Goal: Answer question/provide support: Share knowledge or assist other users

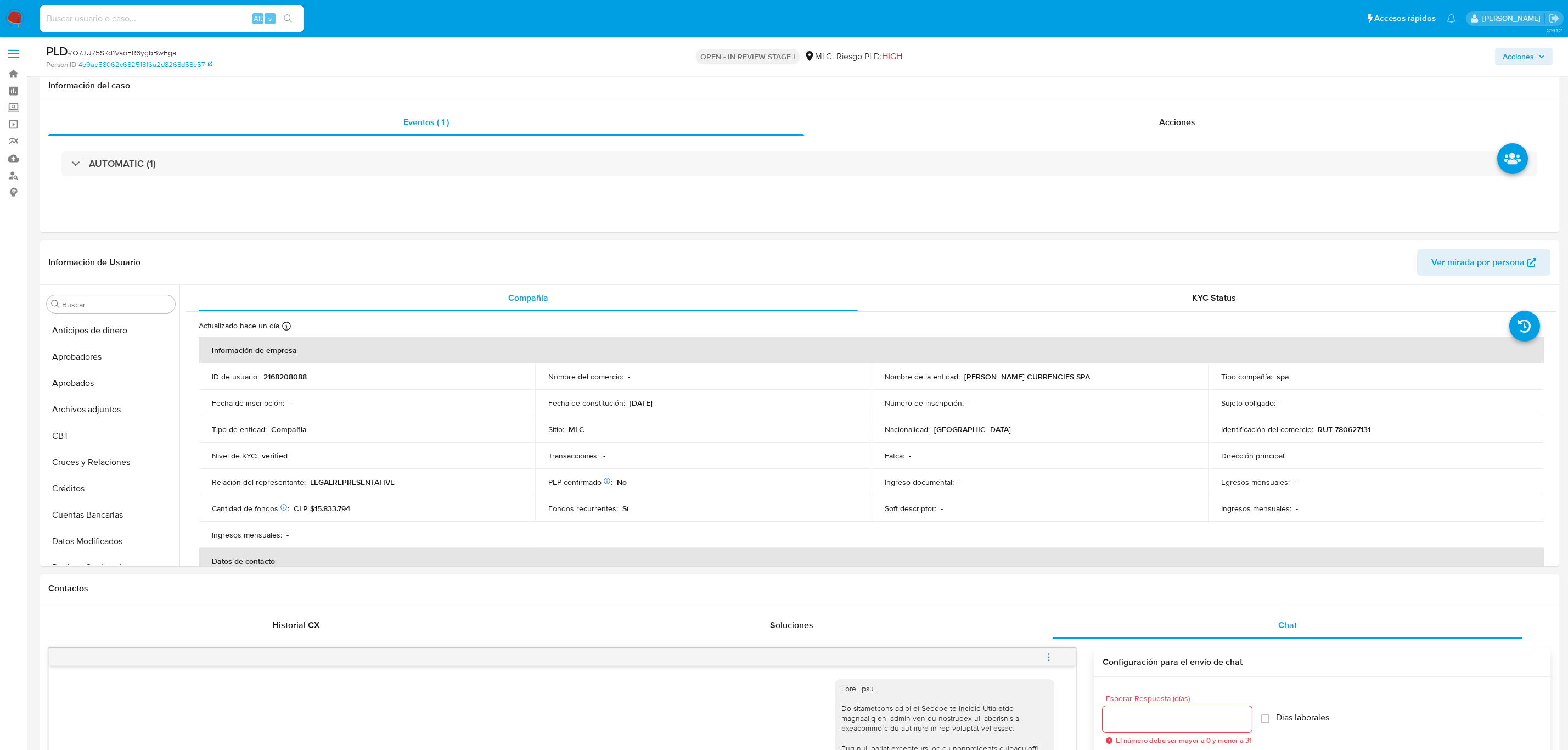
select select "10"
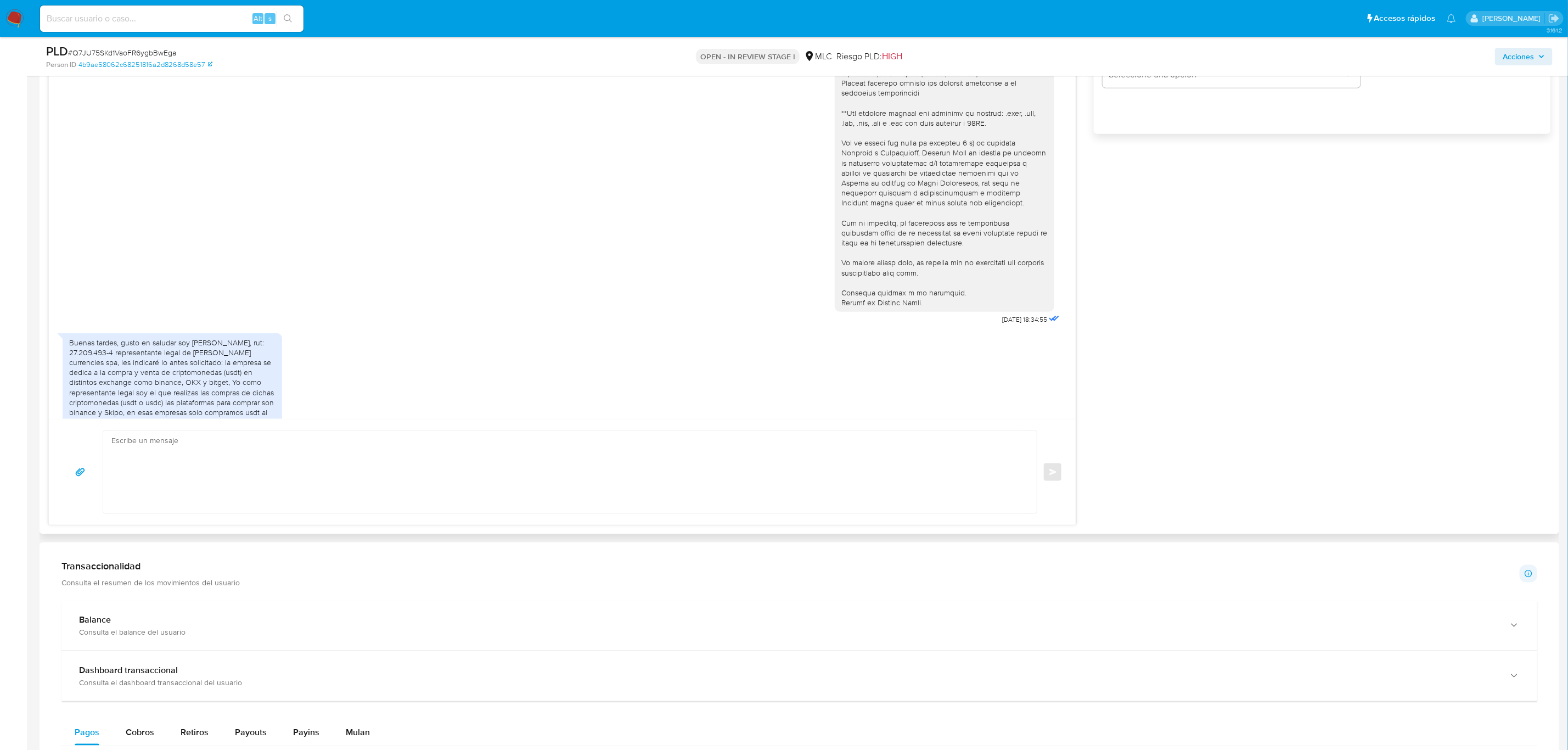
scroll to position [741, 0]
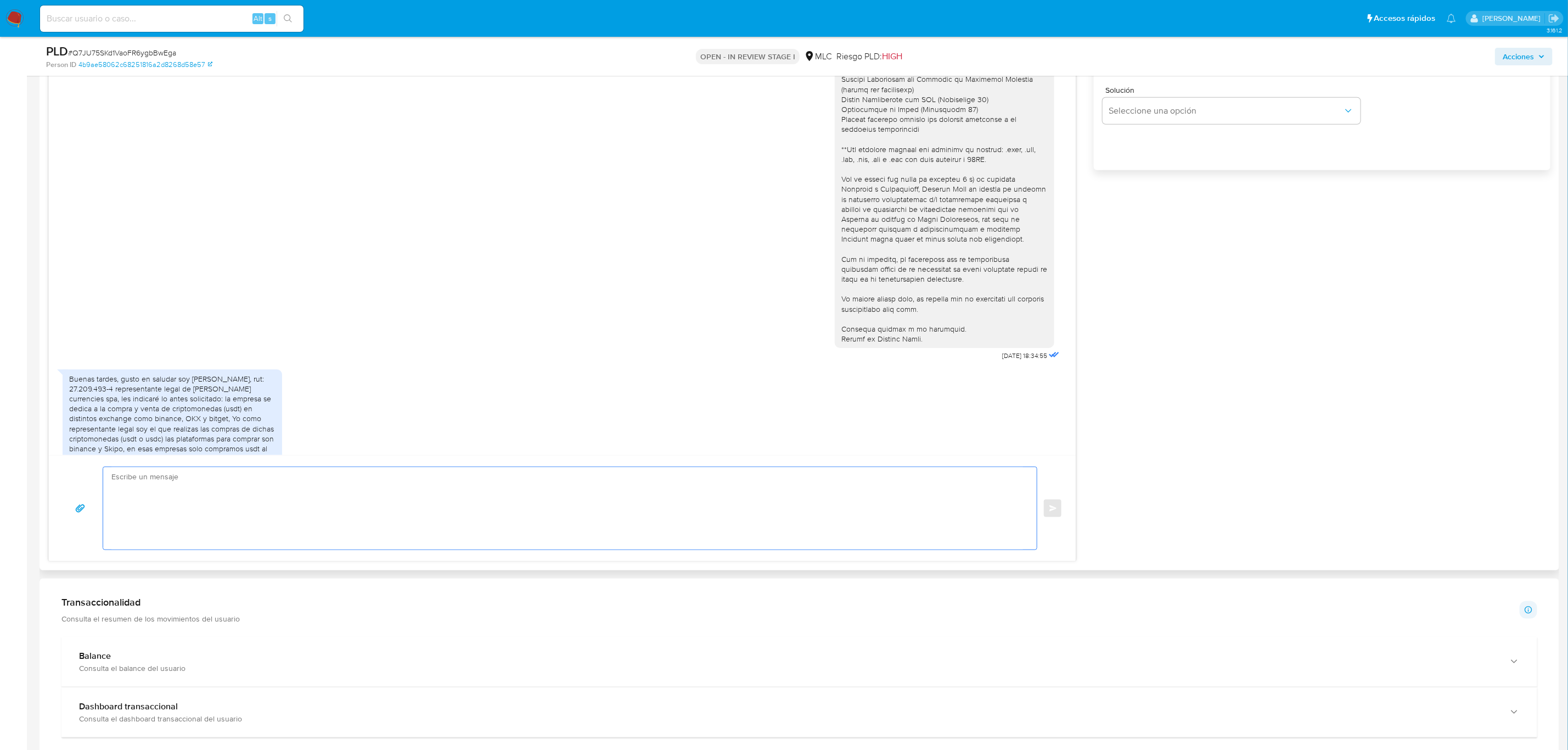
click at [368, 513] on textarea at bounding box center [567, 509] width 912 height 82
type textarea "T"
click at [206, 484] on textarea "Gracias por tu re" at bounding box center [567, 509] width 912 height 82
paste textarea "Te agradecemos por tu respuesta y el tiempo dedicado. Necesitábamos verificar d…"
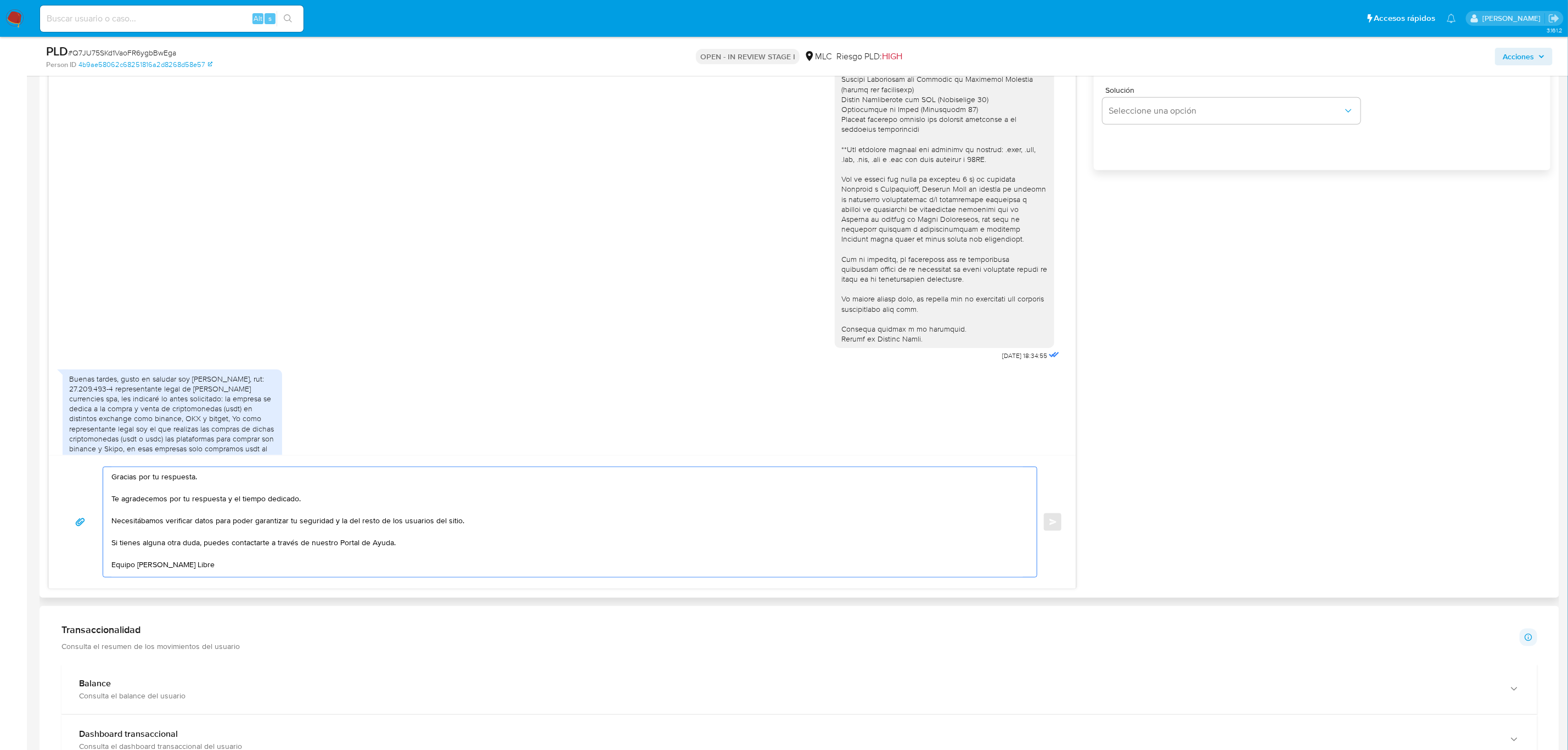
drag, startPoint x: 208, startPoint y: 485, endPoint x: 93, endPoint y: 465, distance: 116.7
click at [93, 465] on div "Gracias por tu respuesta. Te agradecemos por tu respuesta y el tiempo dedicado.…" at bounding box center [562, 521] width 1027 height 133
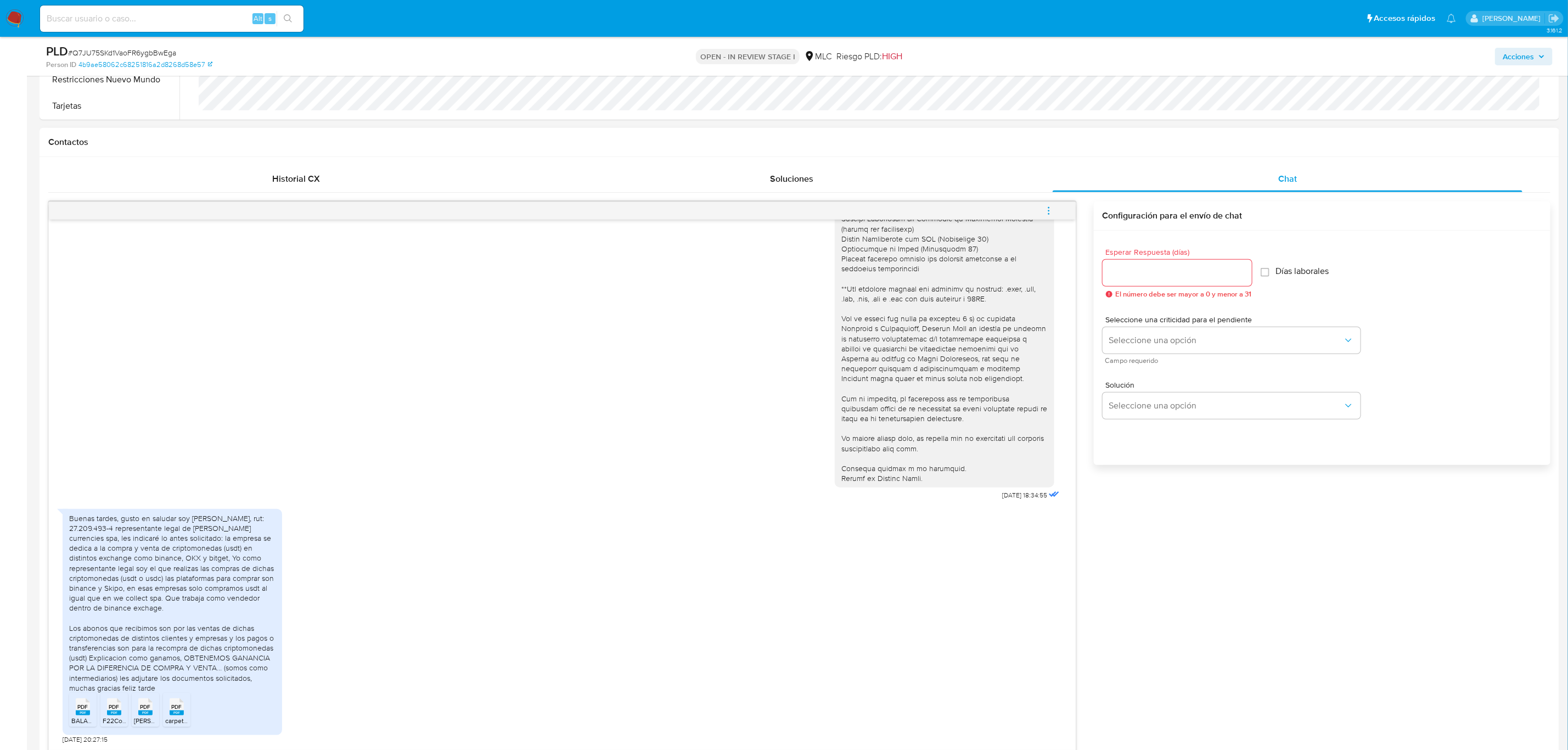
scroll to position [658, 0]
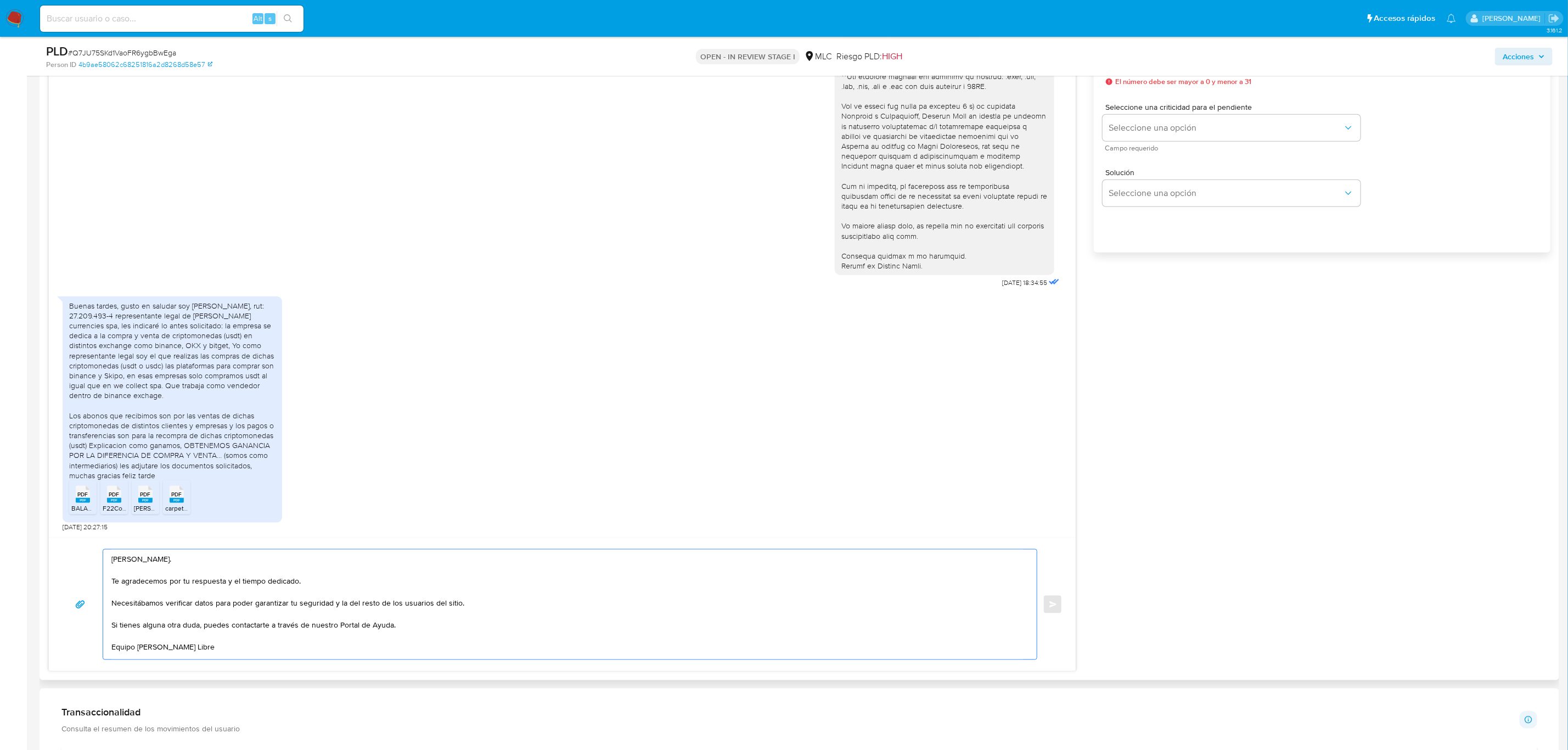
click at [308, 614] on textarea "Hola, Jose. Te agradecemos por tu respuesta y el tiempo dedicado. Necesitábamos…" at bounding box center [567, 604] width 912 height 110
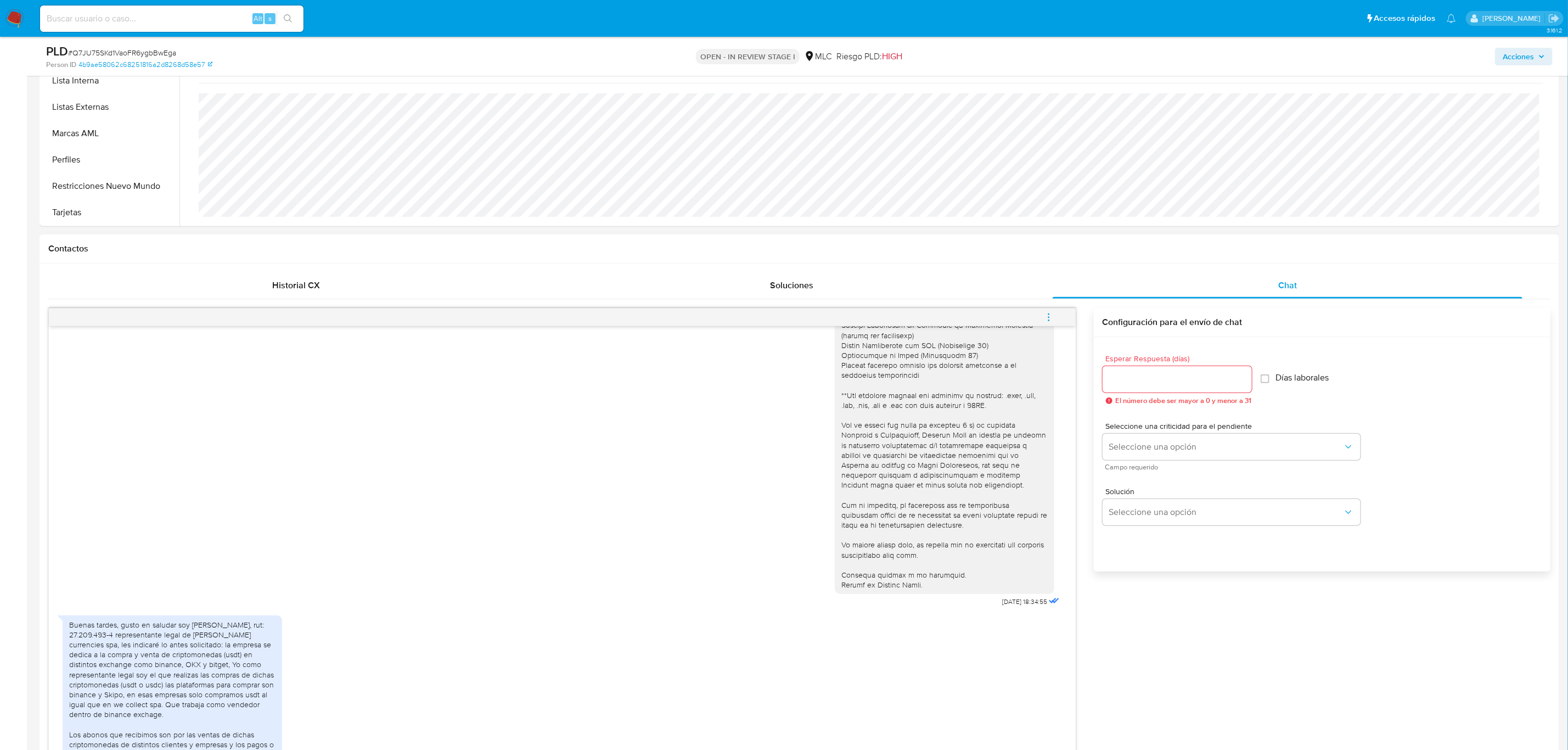
scroll to position [329, 0]
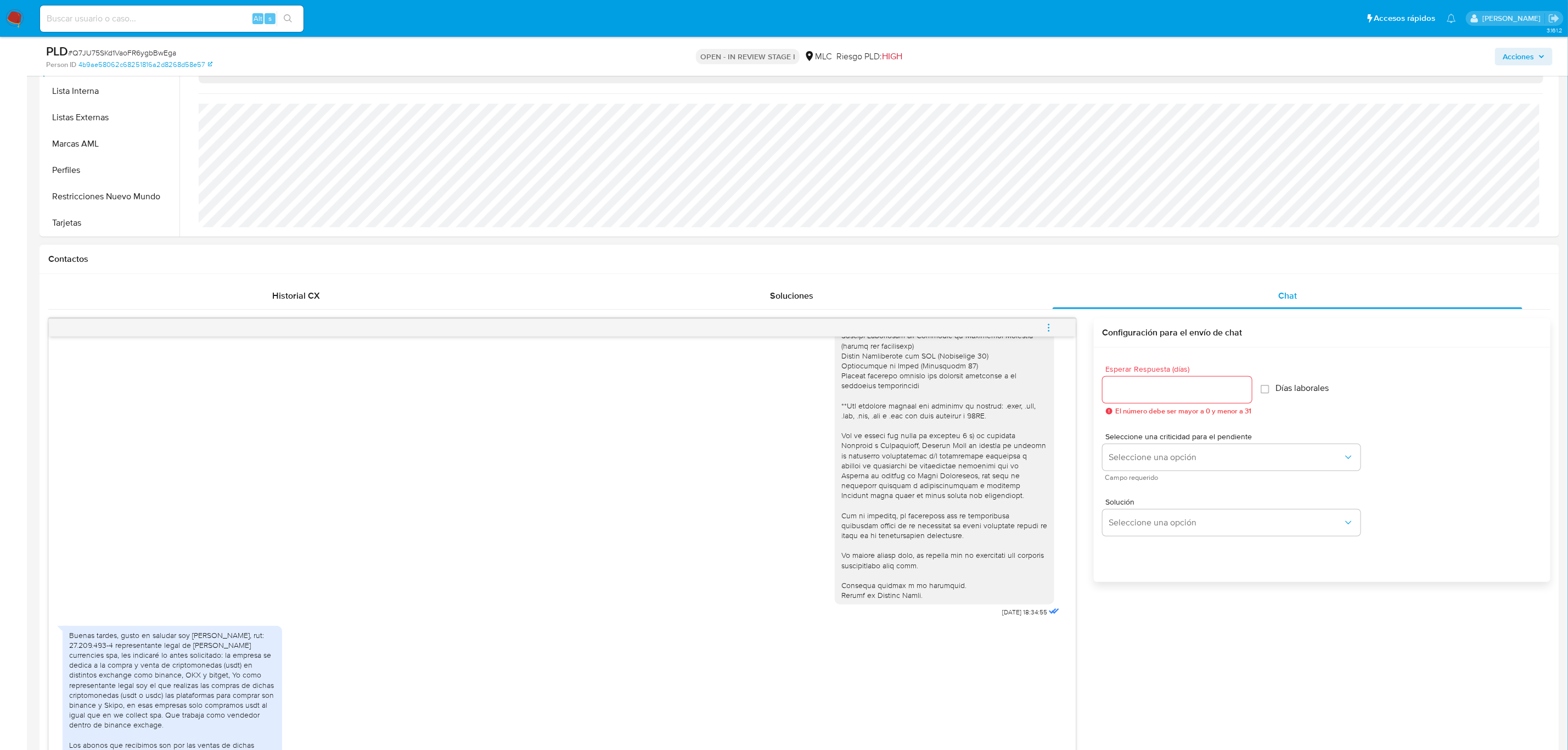
type textarea "Hola, Jose. Te agradecemos por tu respuesta y el tiempo dedicado. Necesitábamos…"
click at [1150, 392] on input "Esperar Respuesta (días)" at bounding box center [1177, 389] width 149 height 15
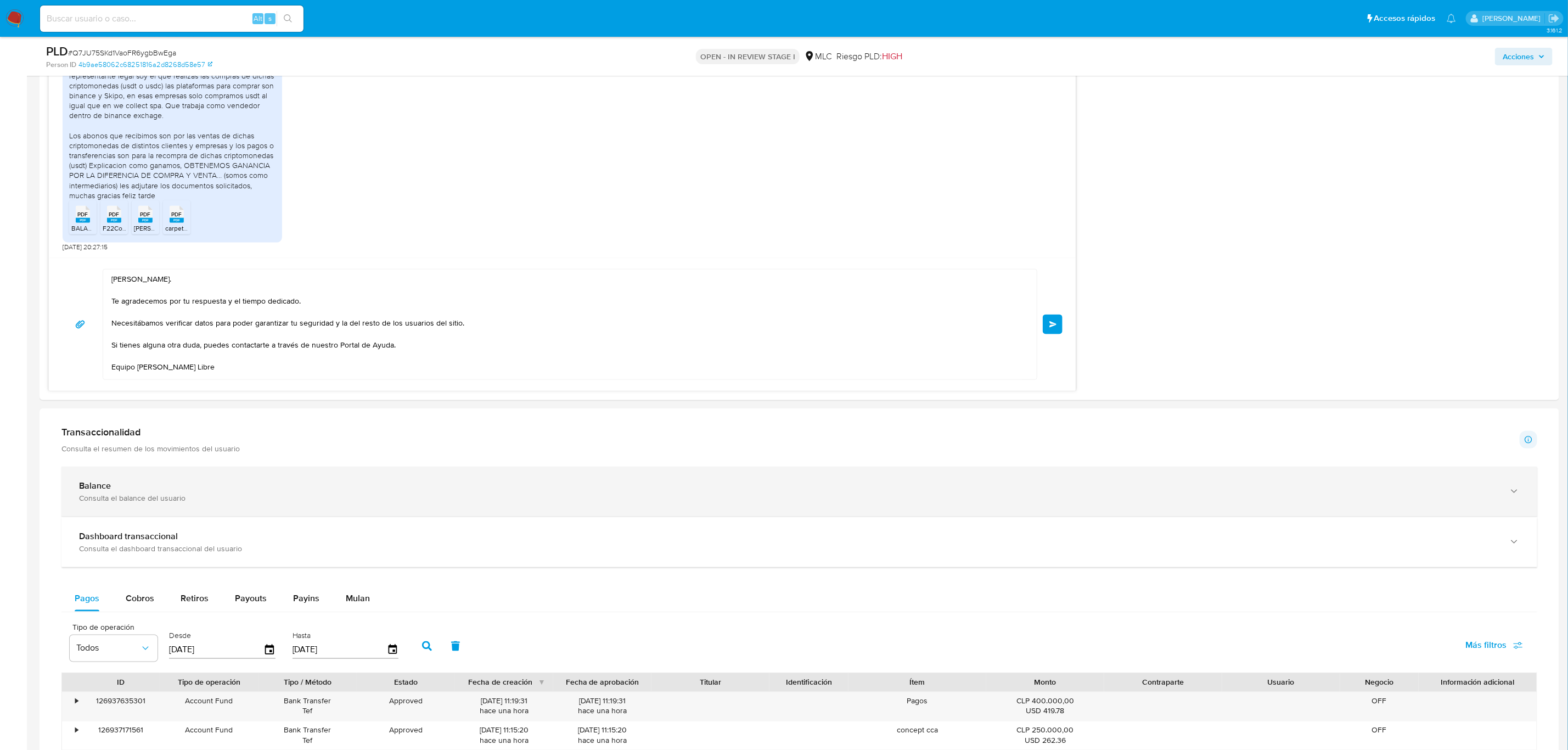
scroll to position [988, 0]
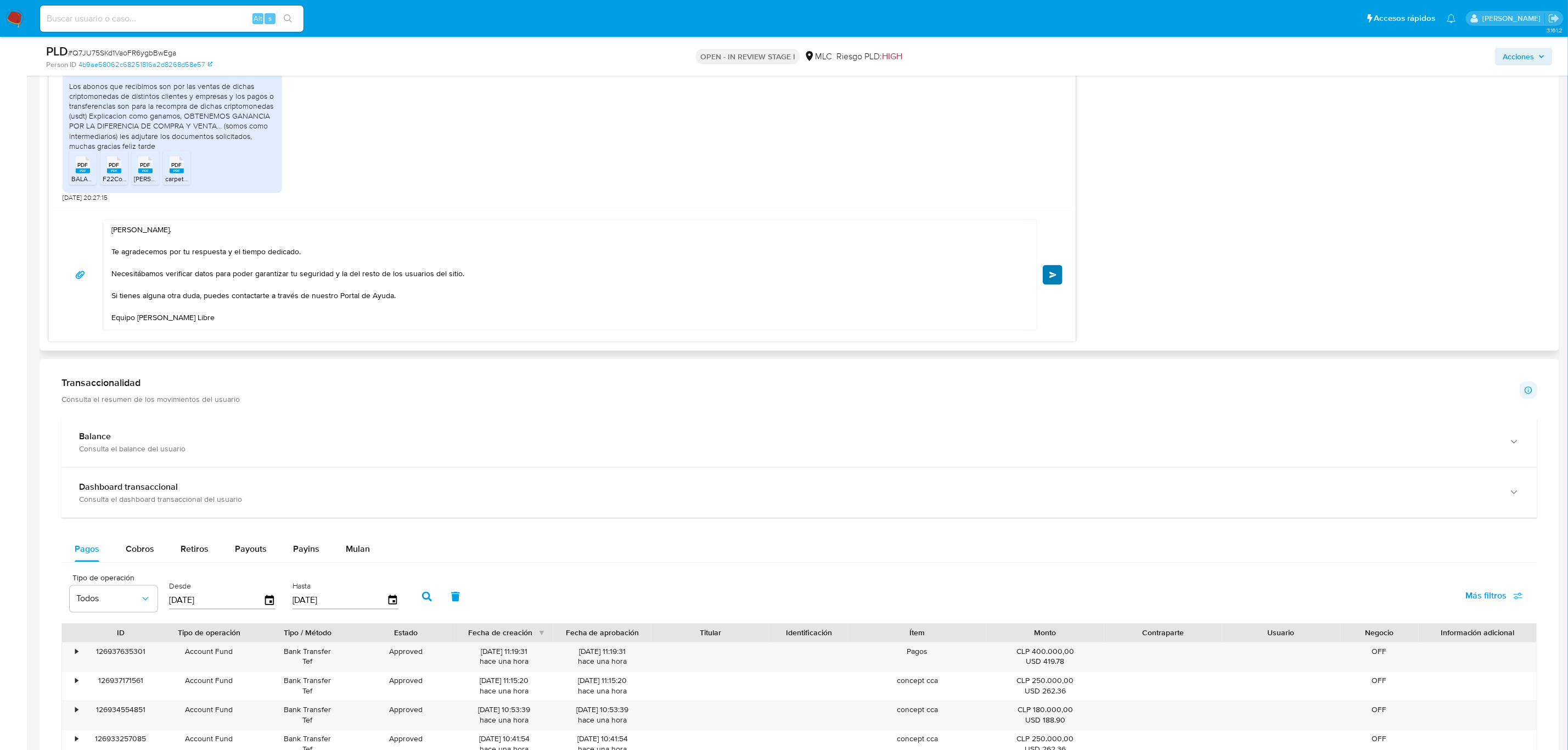
type input "0"
click at [1043, 278] on button "Enviar" at bounding box center [1052, 275] width 20 height 20
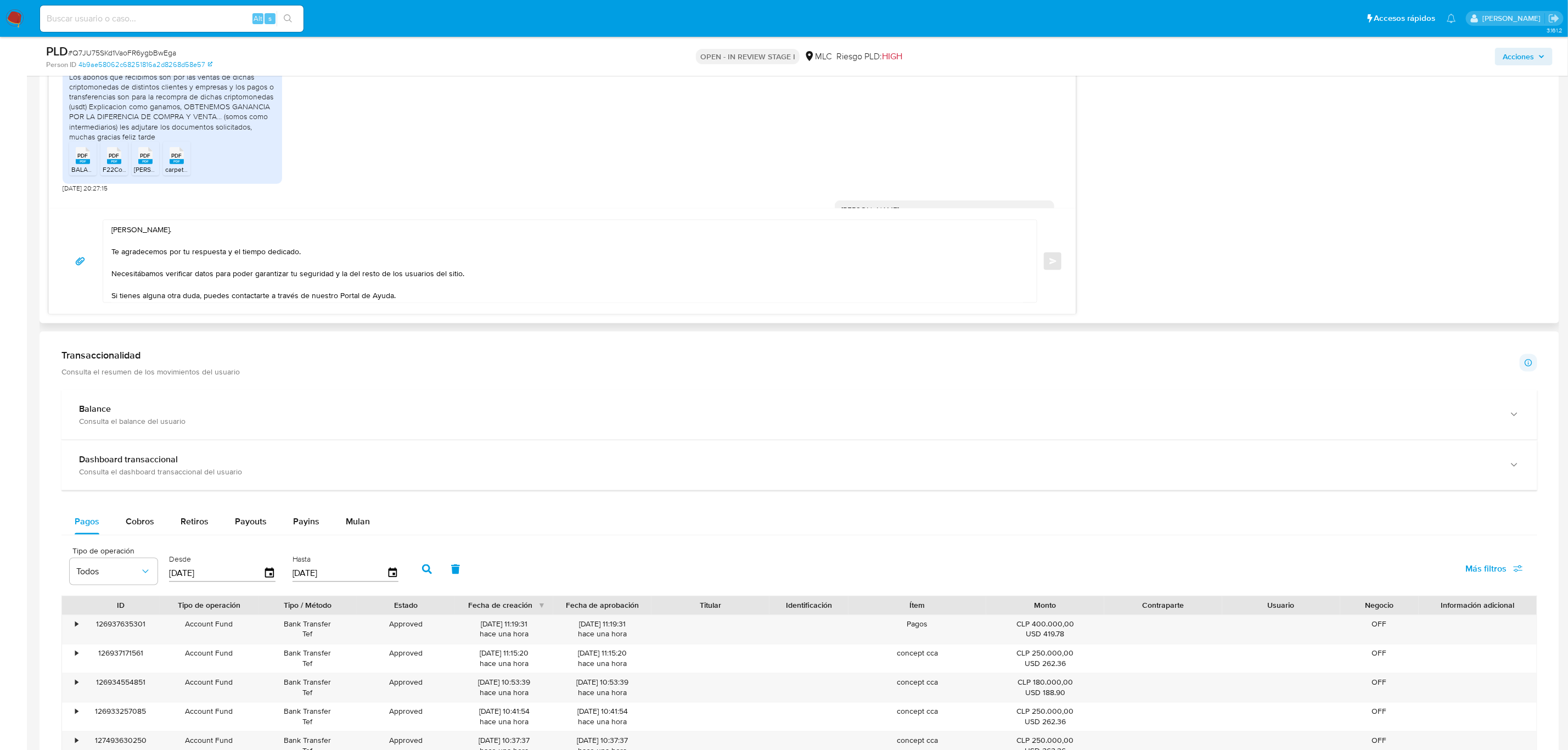
scroll to position [375, 0]
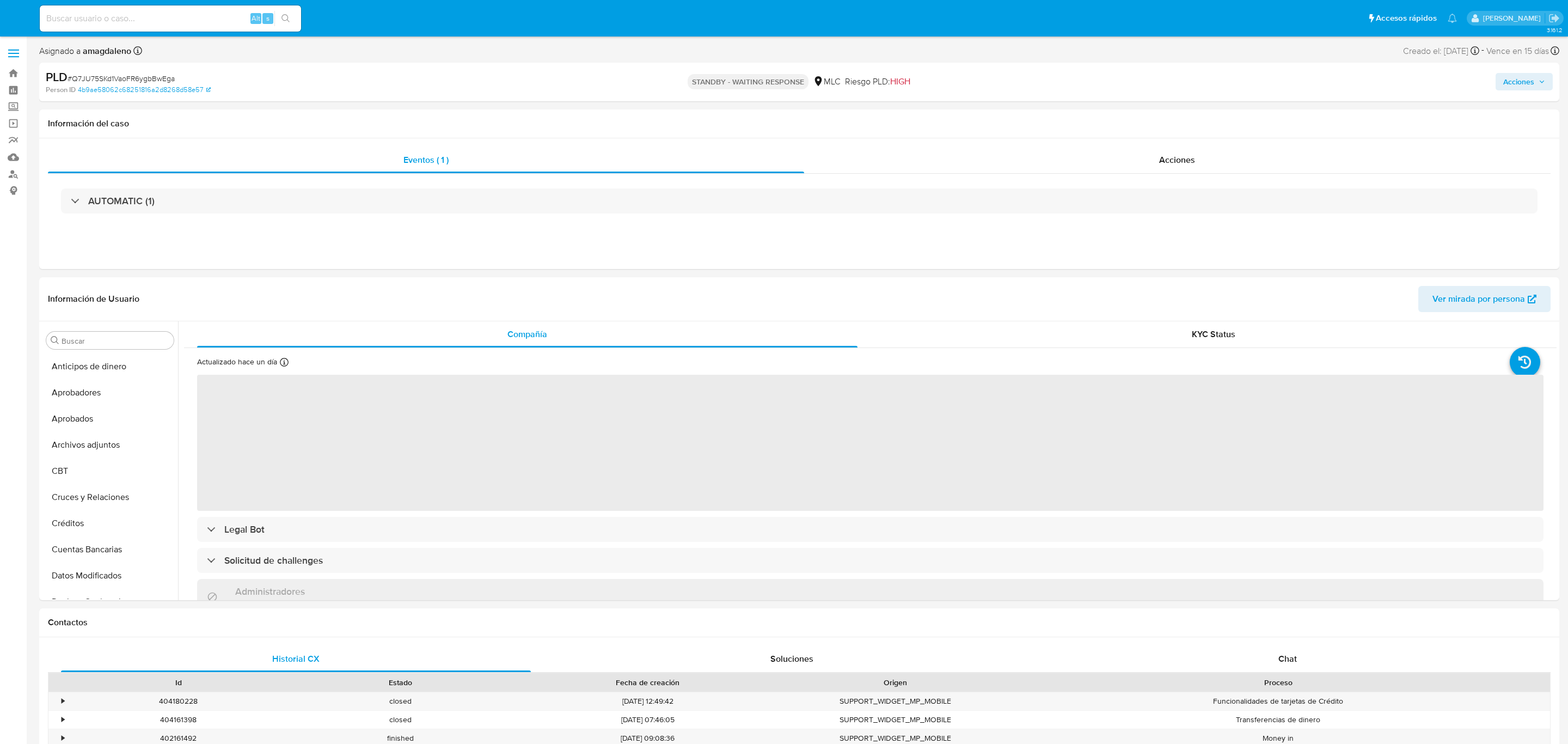
select select "10"
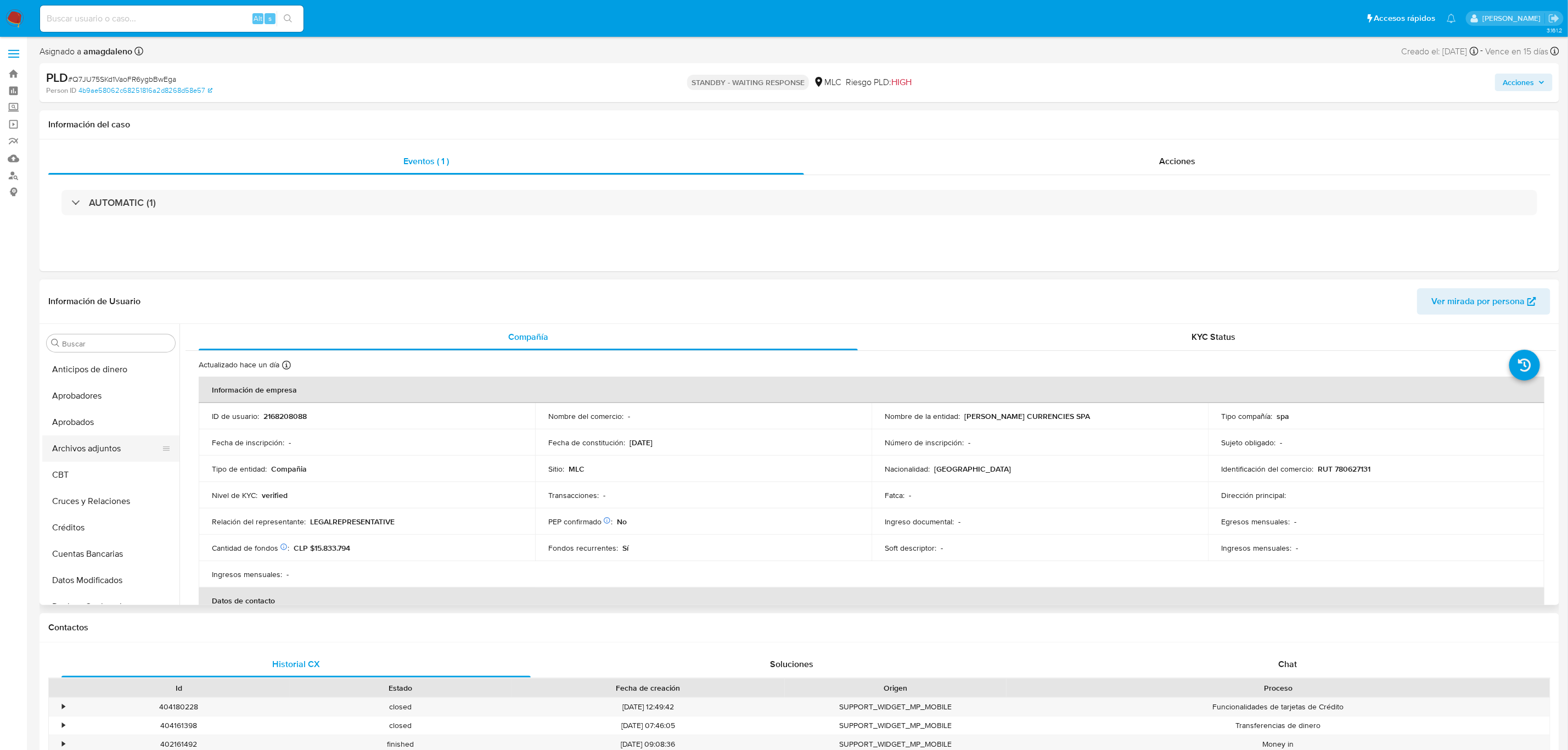
click at [116, 447] on button "Archivos adjuntos" at bounding box center [106, 448] width 128 height 27
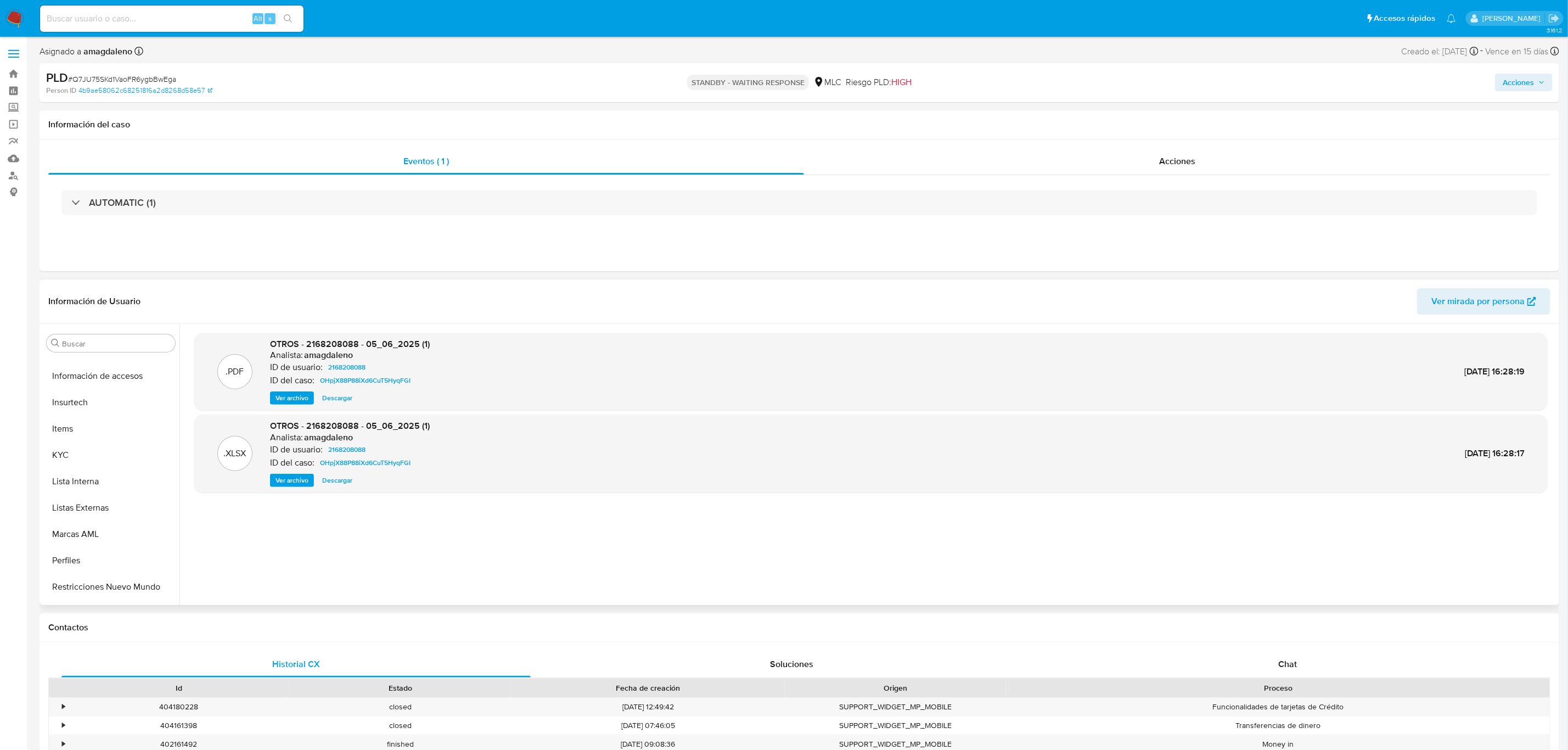
scroll to position [515, 0]
click at [91, 560] on button "Restricciones Nuevo Mundo" at bounding box center [106, 564] width 128 height 27
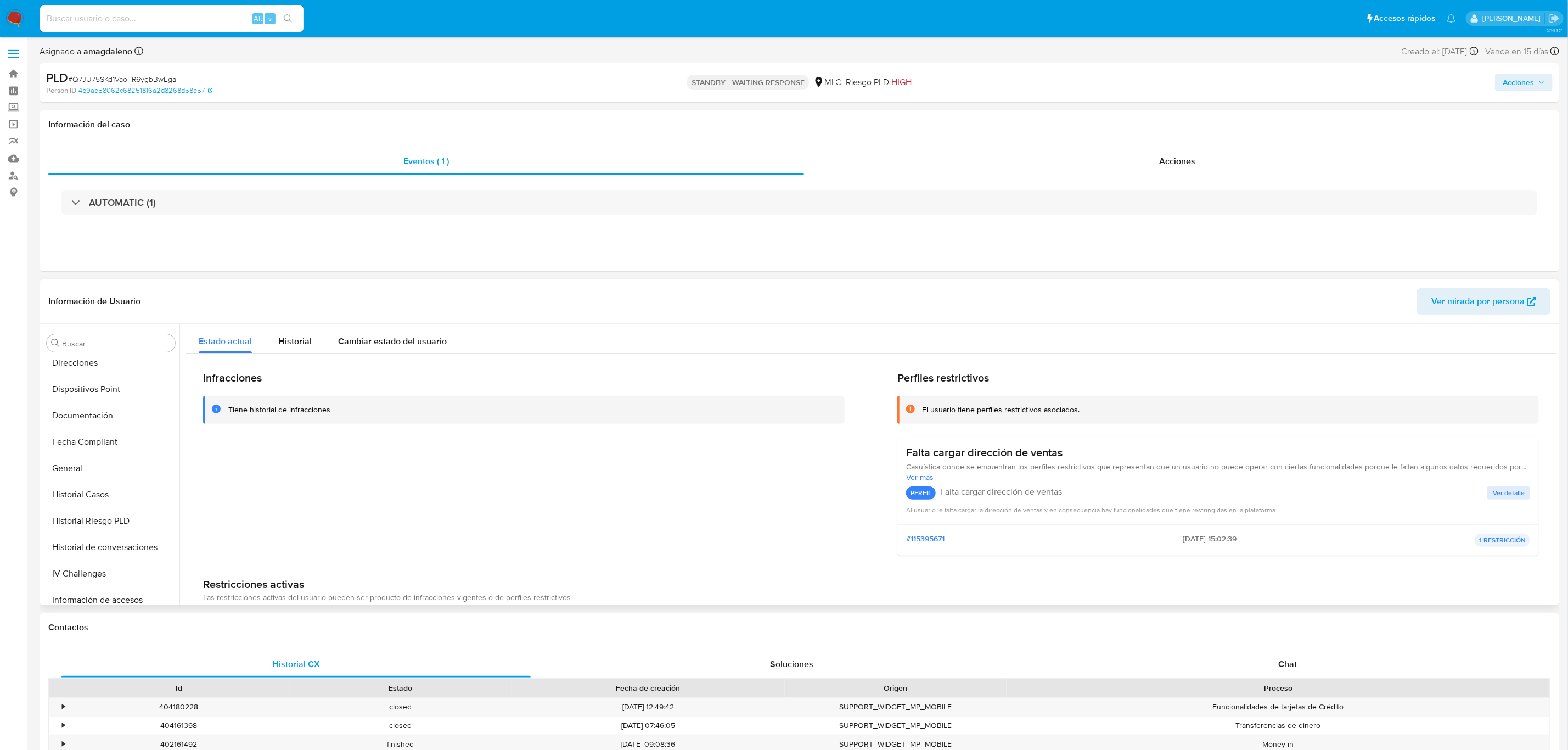
scroll to position [269, 0]
click at [84, 499] on button "Historial Casos" at bounding box center [106, 495] width 128 height 27
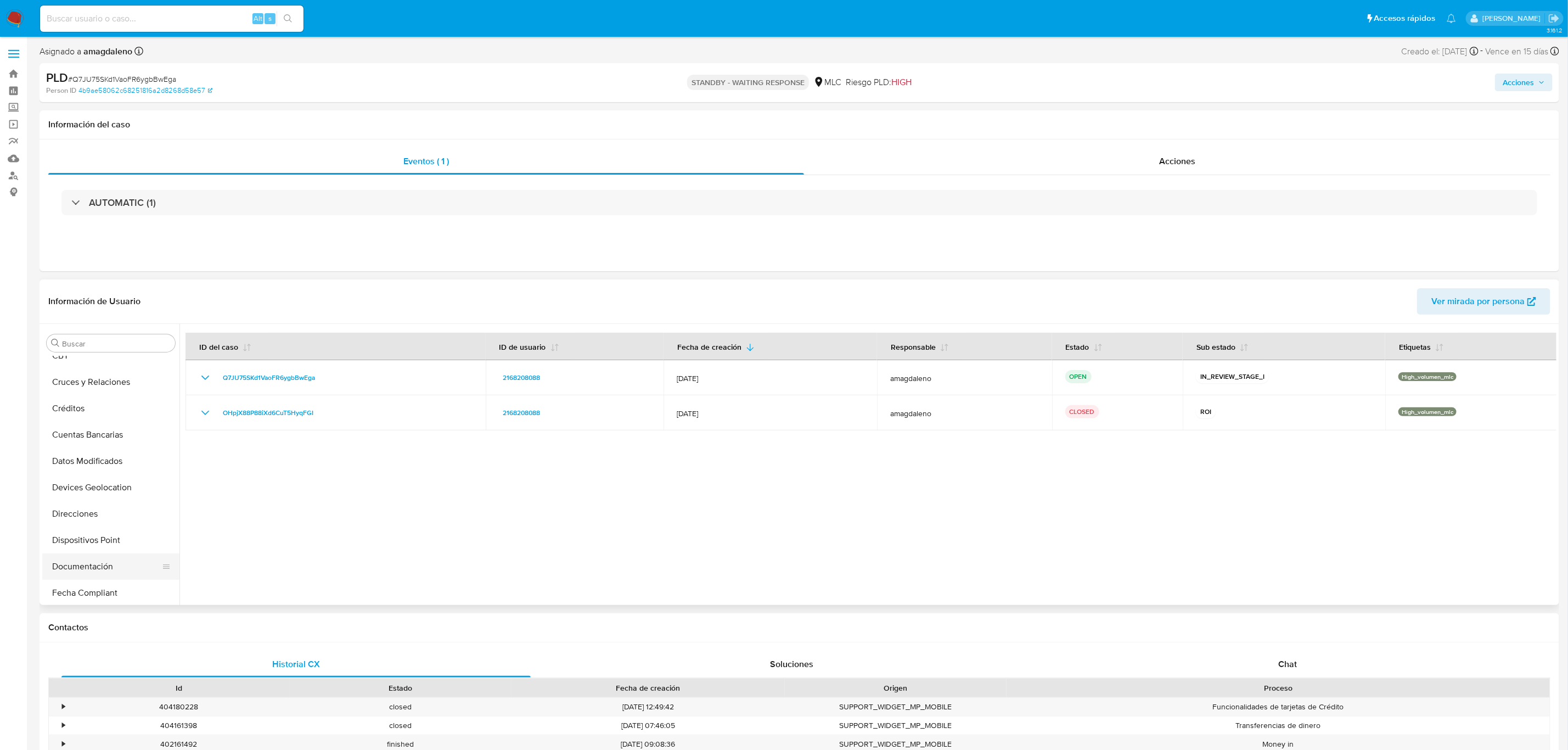
scroll to position [0, 0]
click at [104, 438] on button "Archivos adjuntos" at bounding box center [106, 448] width 128 height 27
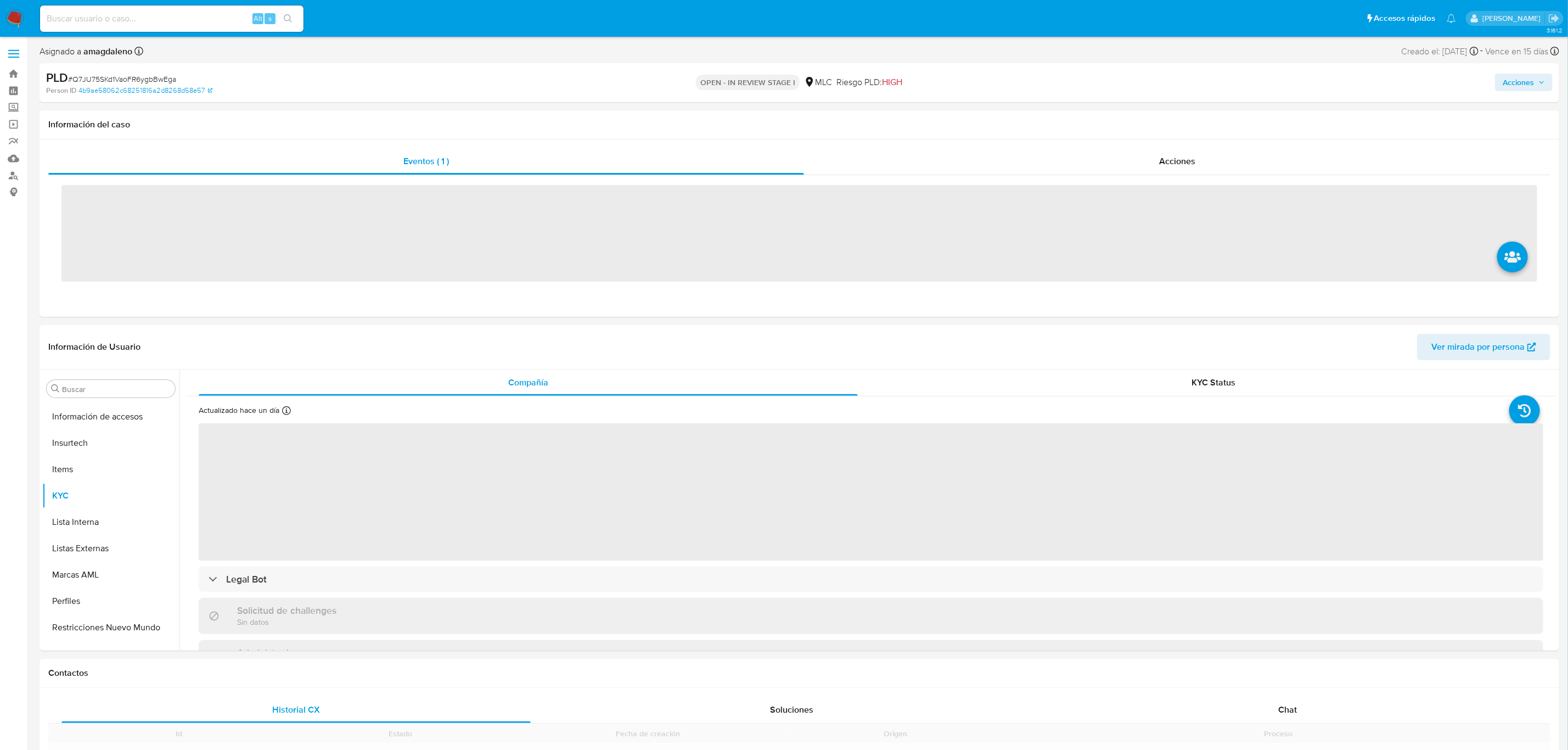
scroll to position [515, 0]
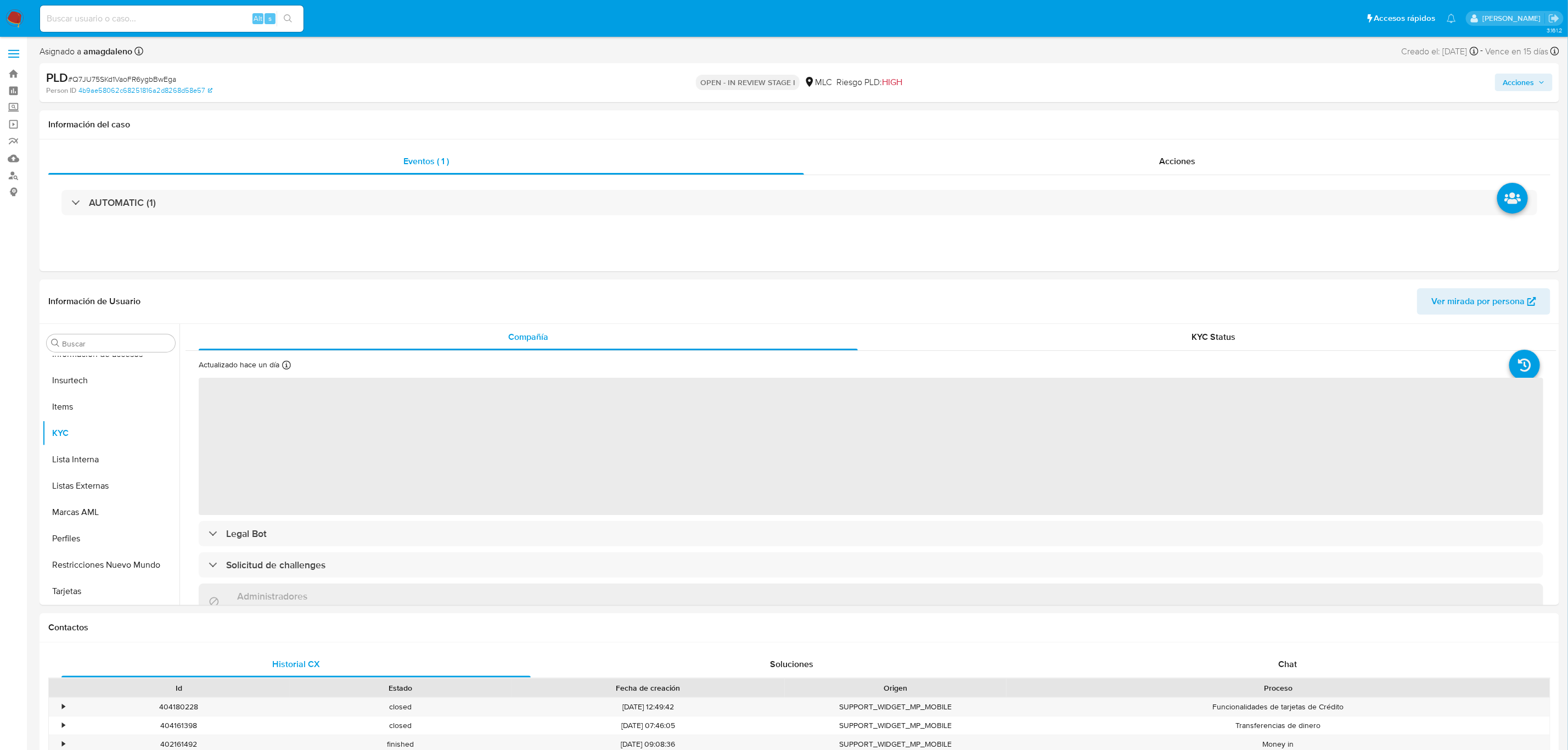
select select "10"
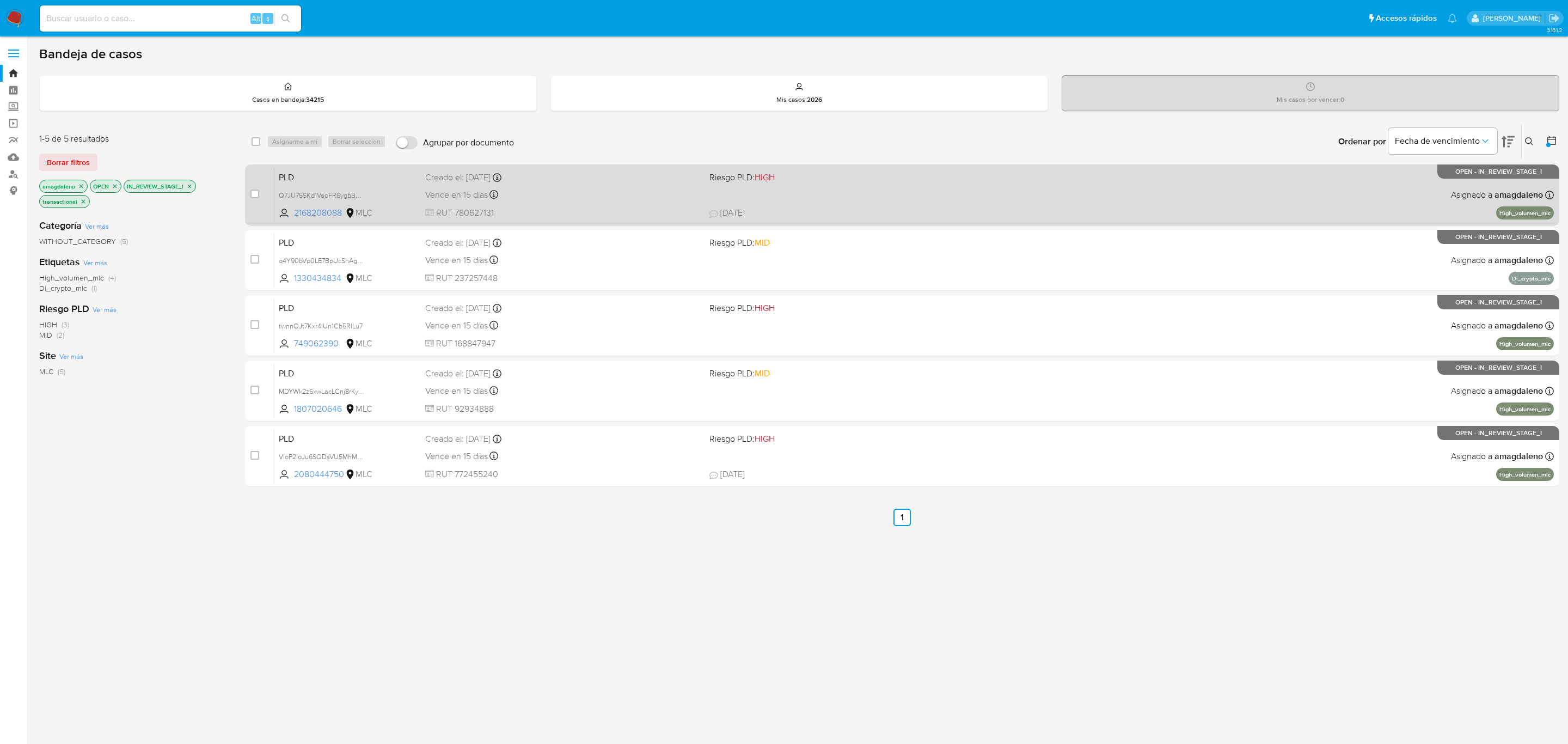
click at [615, 209] on span "RUT 780627131" at bounding box center [562, 213] width 275 height 12
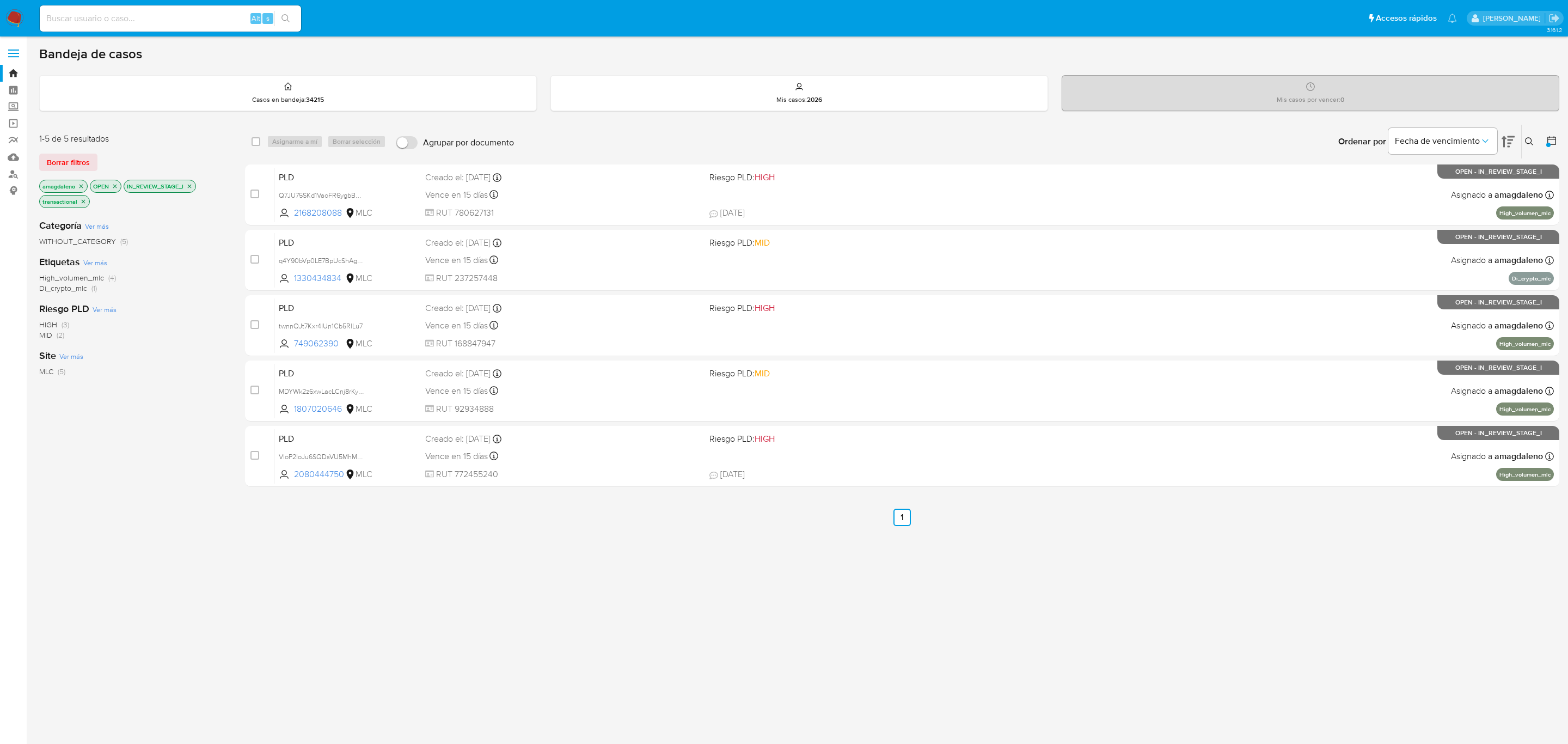
click at [193, 185] on icon "close-filter" at bounding box center [189, 187] width 7 height 7
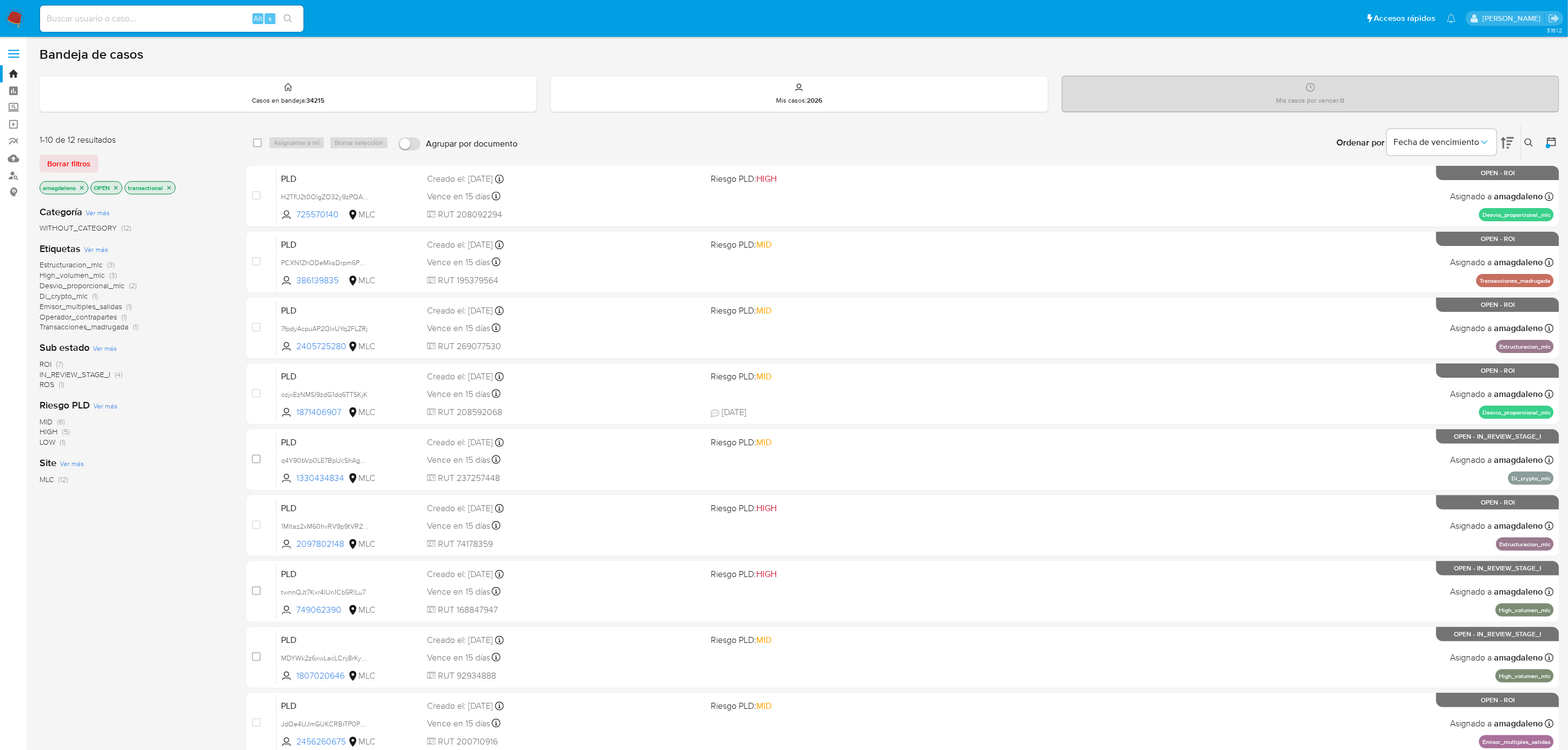
click at [43, 363] on span "ROI" at bounding box center [46, 363] width 12 height 11
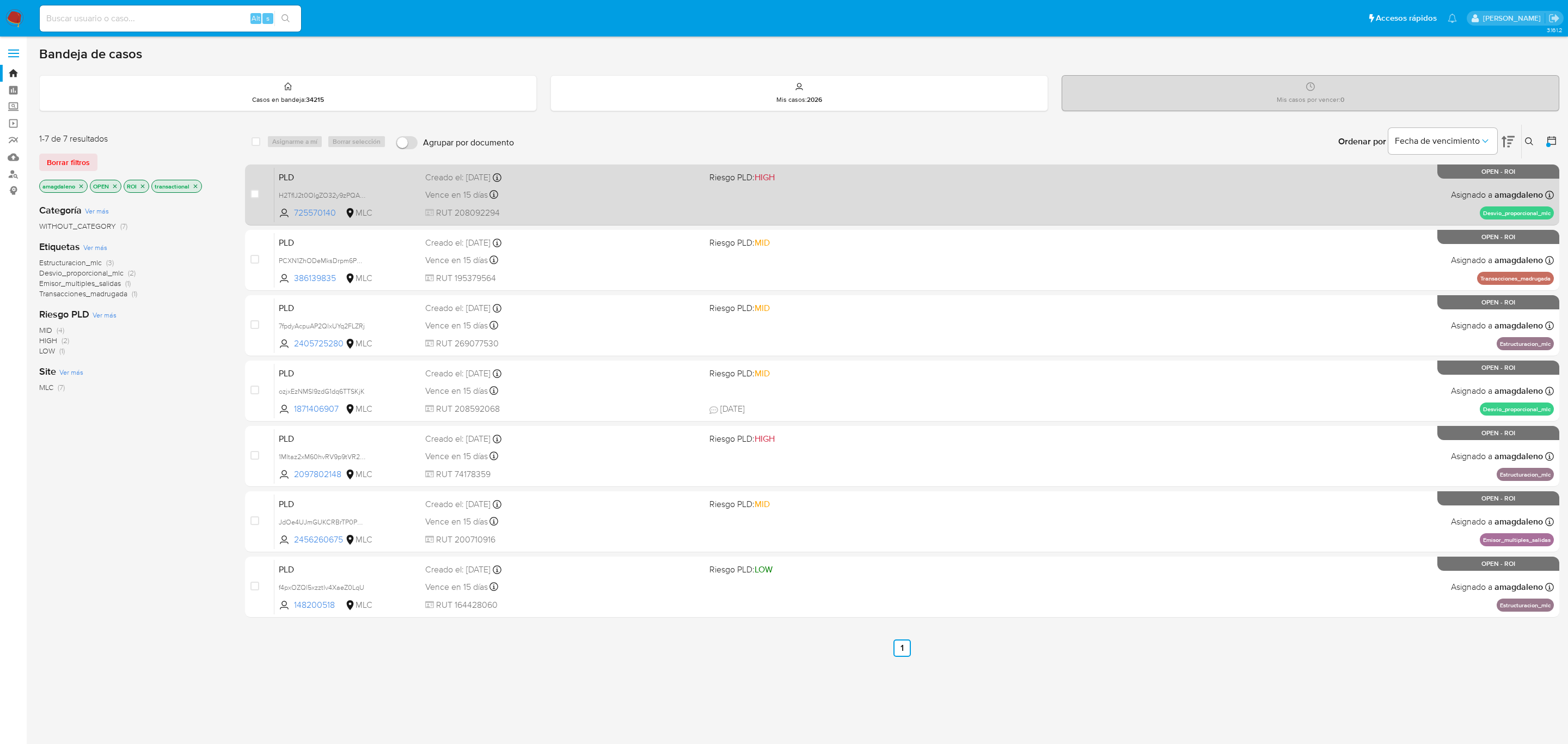
click at [821, 205] on div "PLD H2TfIJ2t0OlgZO32y9zPQAeN 725570140 MLC Riesgo PLD: HIGH Creado el: 12/07/20…" at bounding box center [914, 194] width 1279 height 55
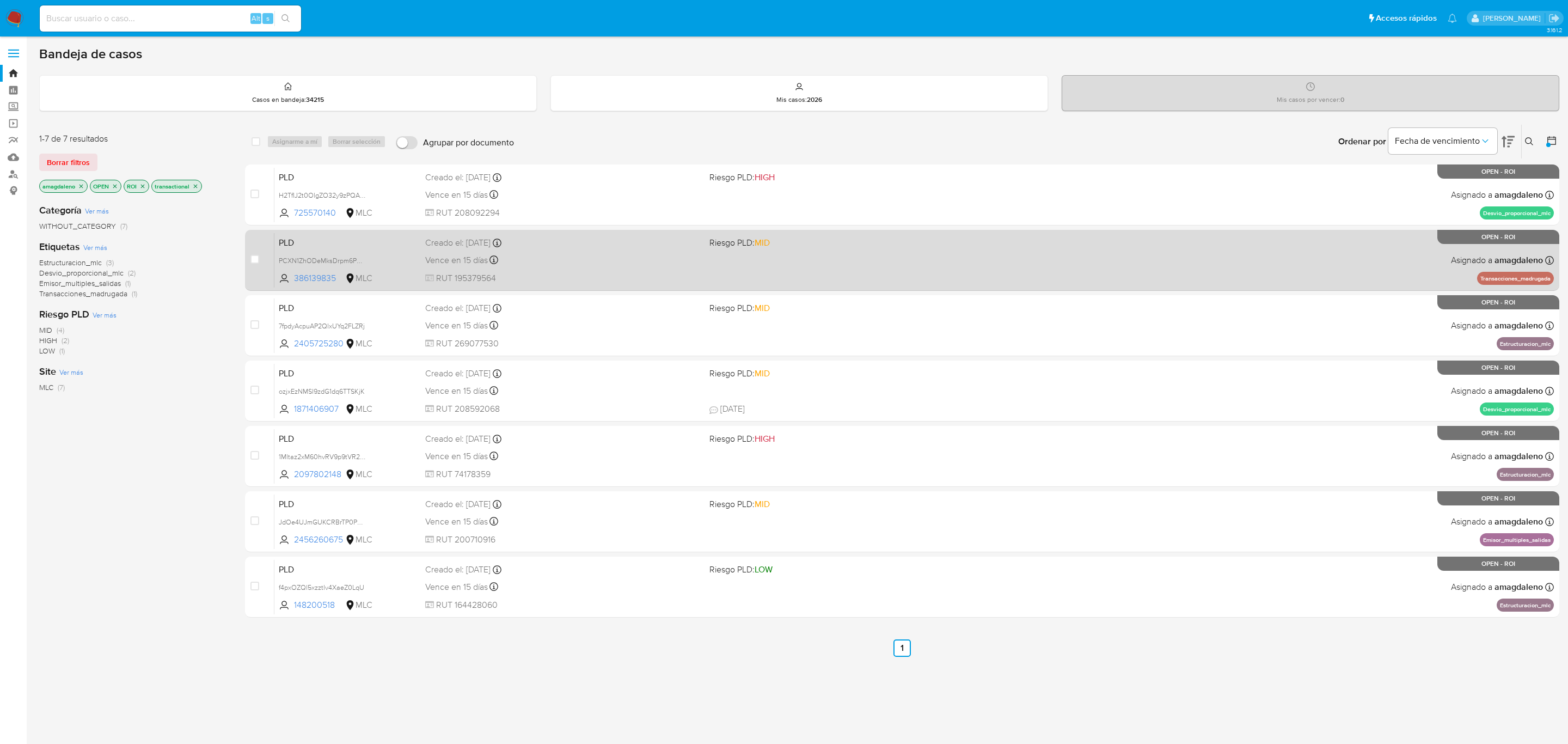
click at [623, 266] on div "Vence en 15 días Vence el 10/10/2025 16:07:49" at bounding box center [562, 259] width 275 height 14
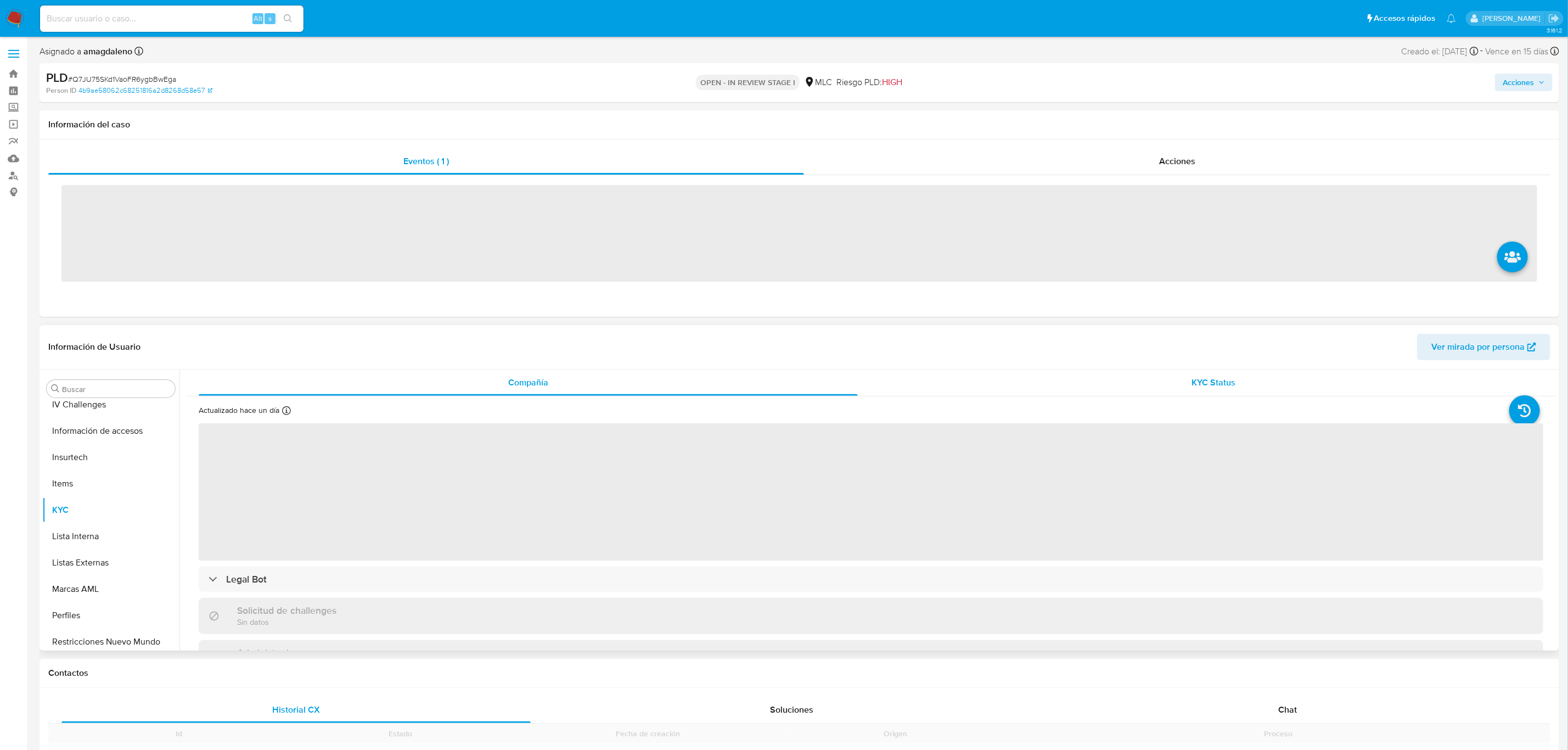
scroll to position [515, 0]
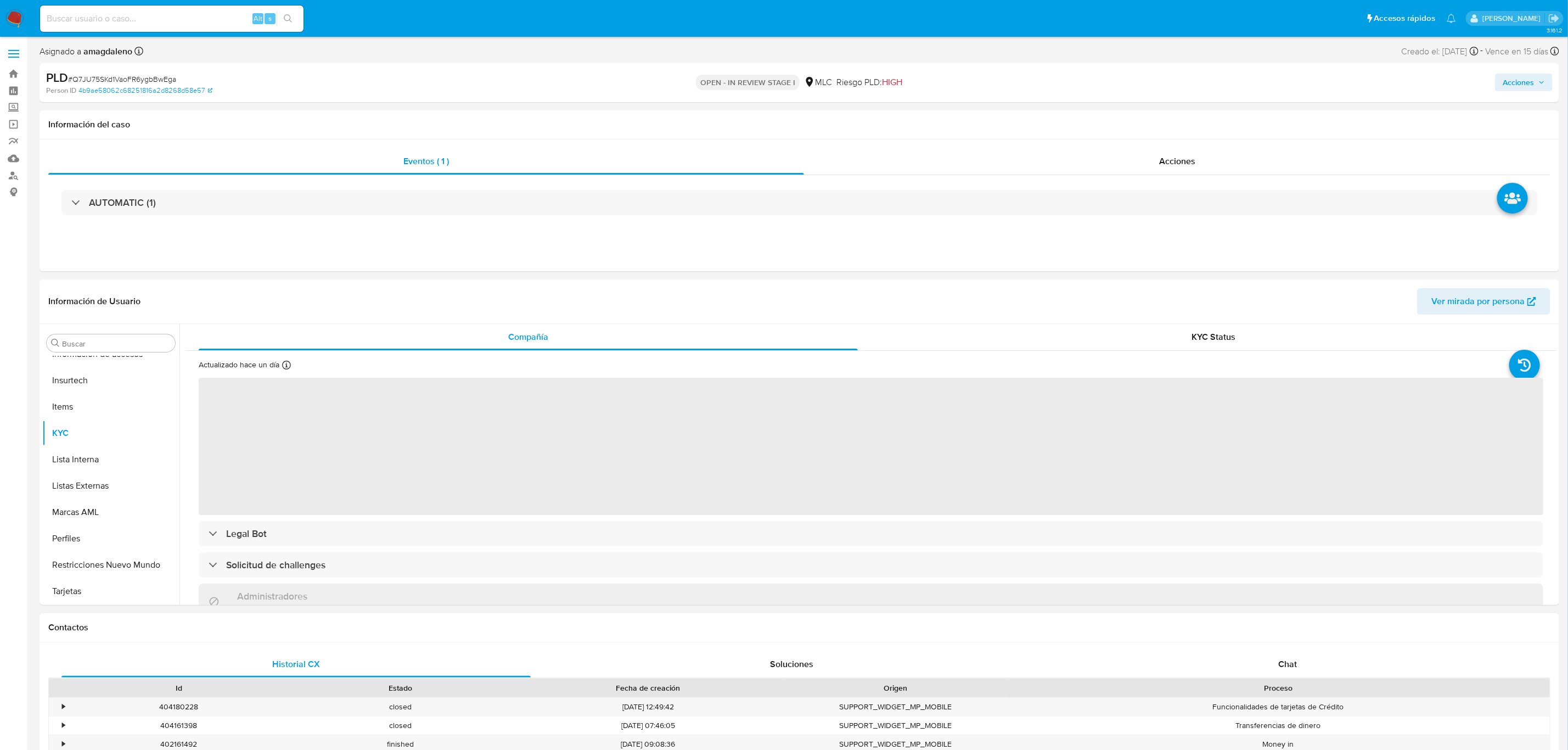
click at [1303, 650] on div "Historial CX Soluciones Chat Id Estado Fecha de creación Origen Proceso • 40418…" at bounding box center [799, 747] width 1520 height 212
select select "10"
click at [1292, 668] on span "Chat" at bounding box center [1288, 663] width 19 height 13
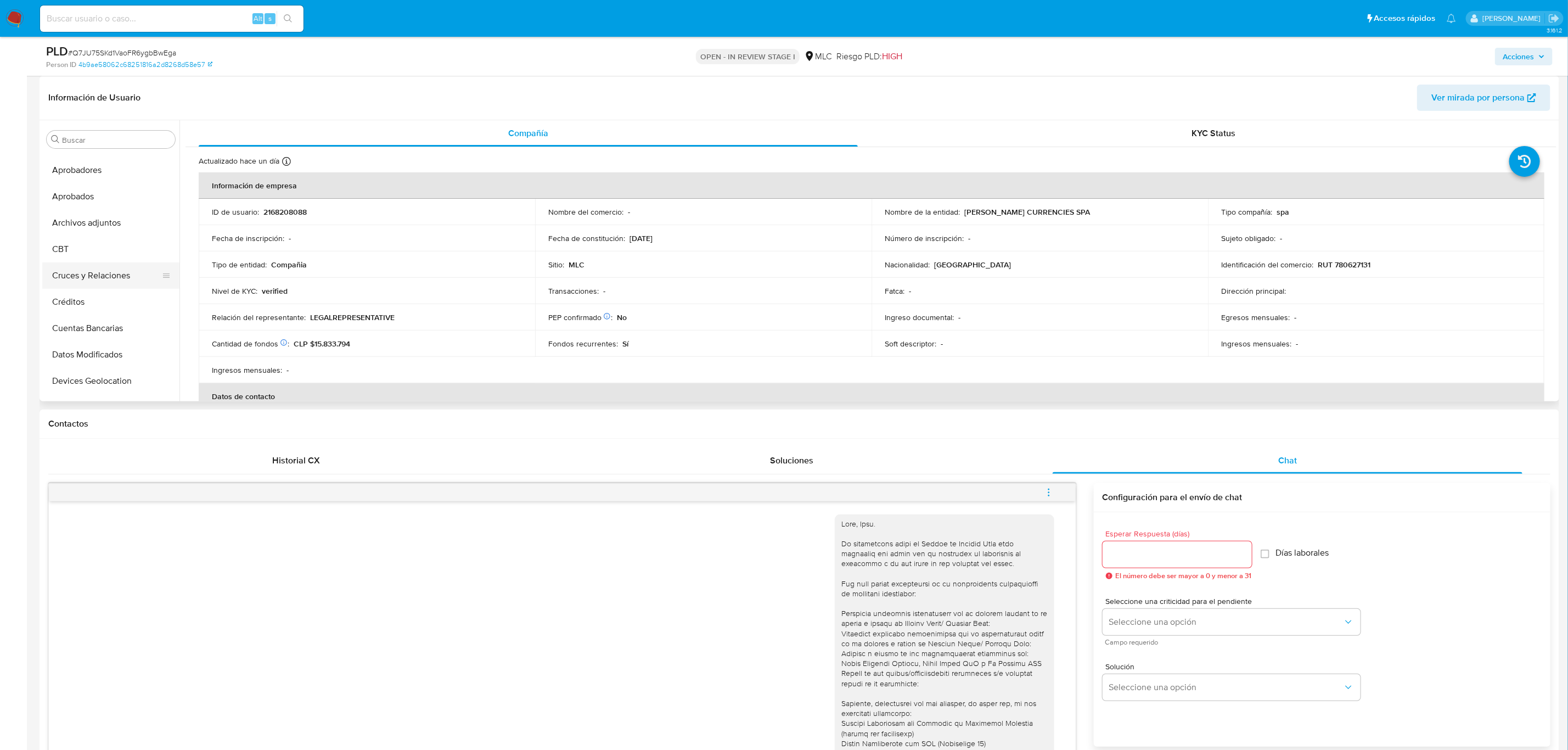
scroll to position [0, 0]
click at [98, 238] on button "Archivos adjuntos" at bounding box center [106, 245] width 128 height 27
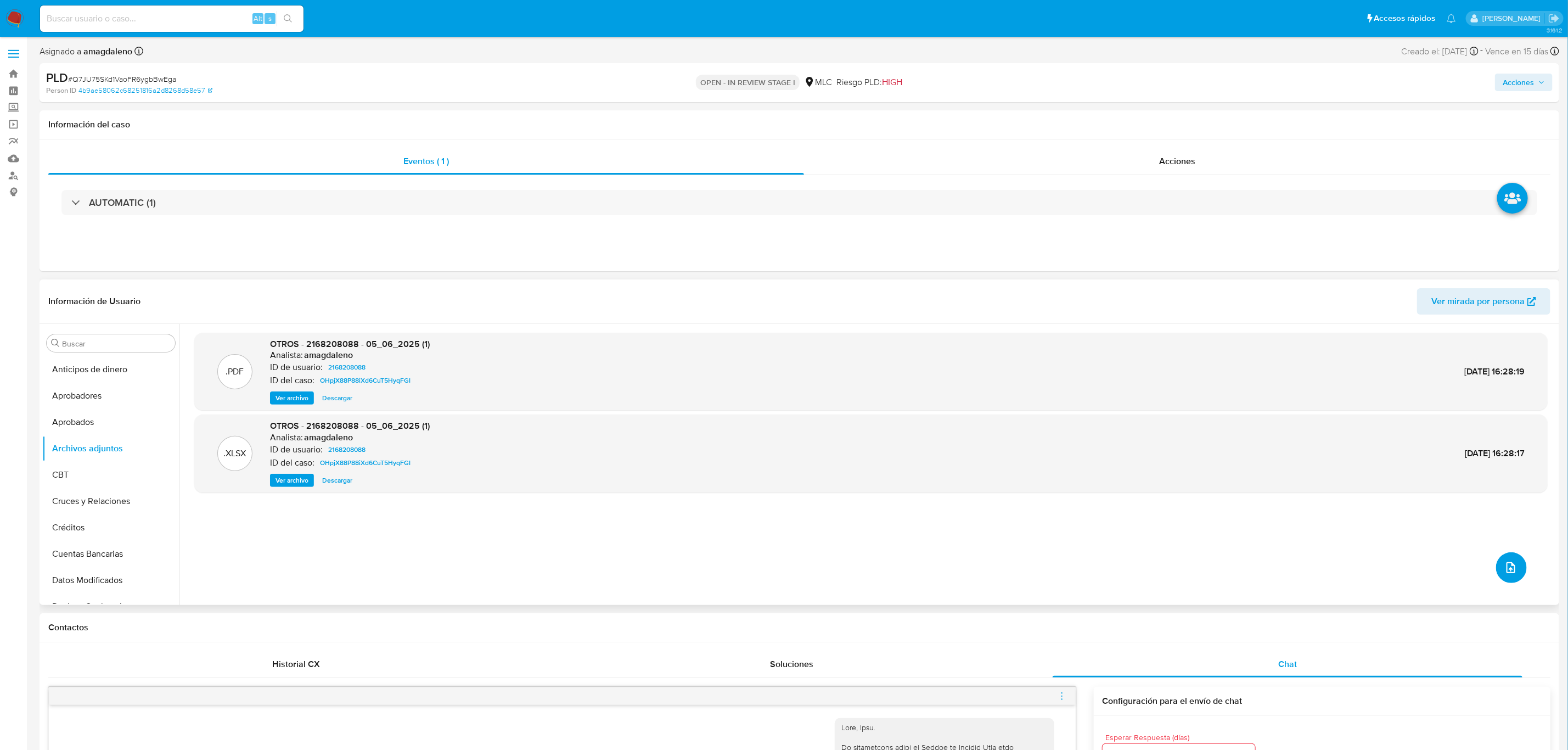
click at [1506, 570] on icon "upload-file" at bounding box center [1510, 567] width 13 height 13
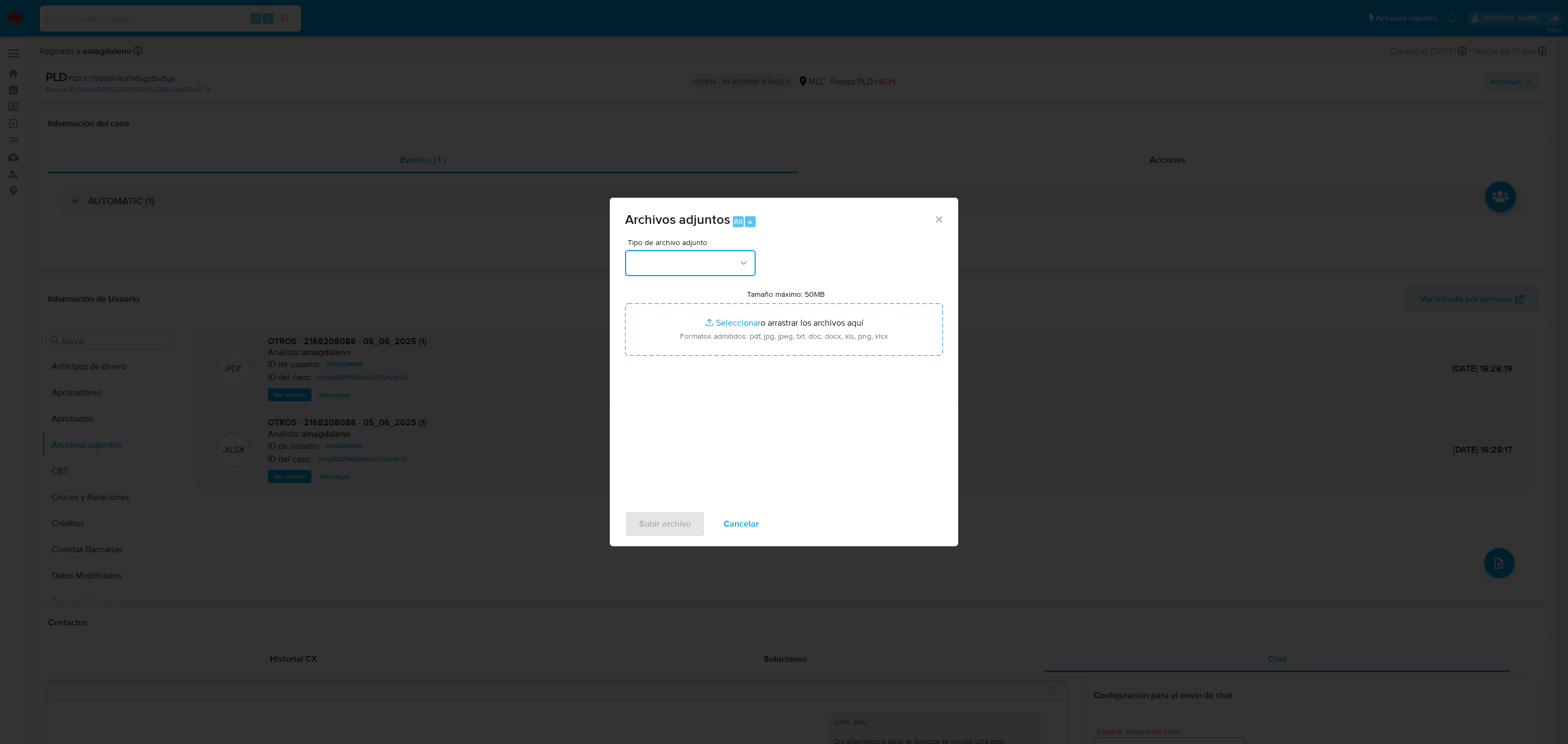
click at [661, 263] on button "button" at bounding box center [689, 262] width 130 height 26
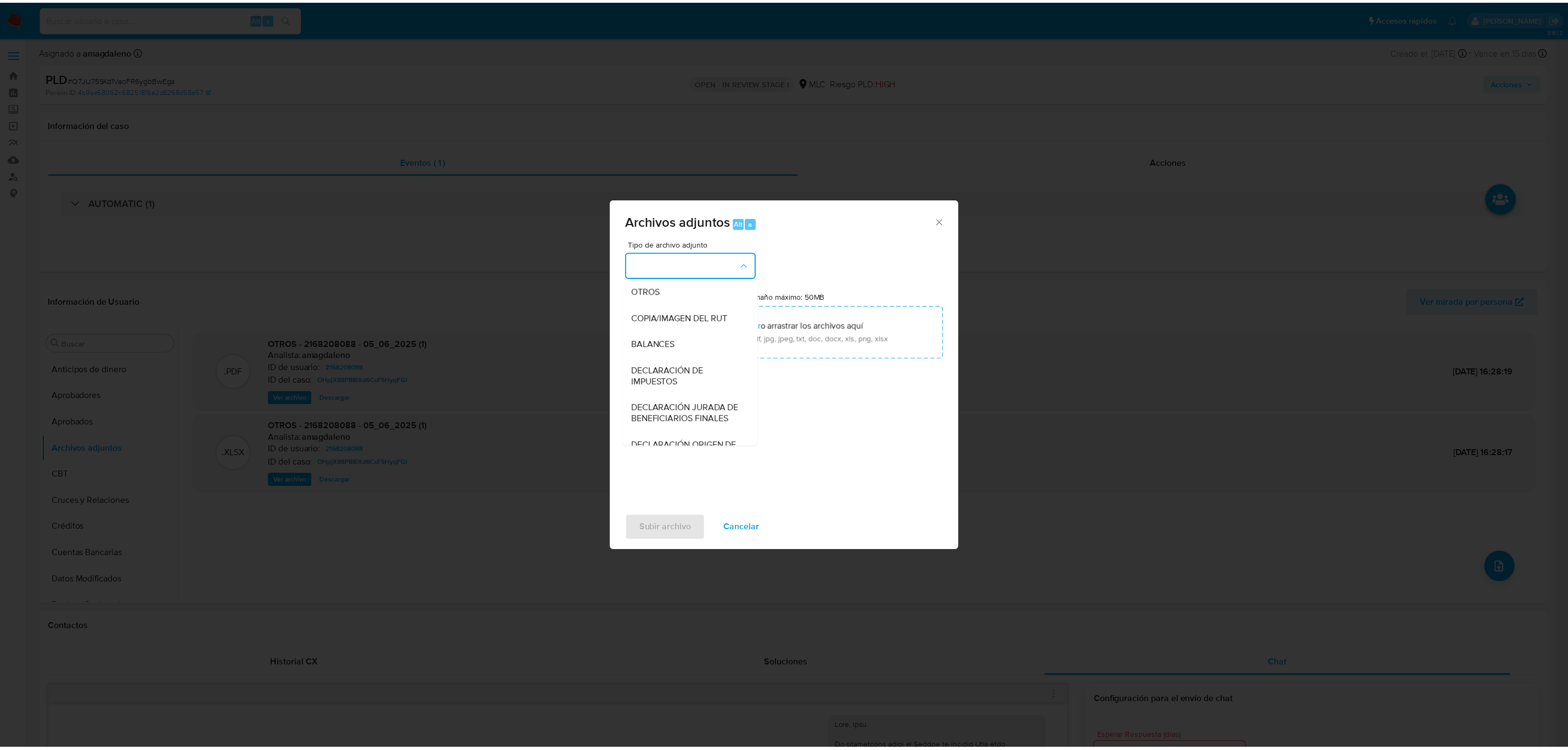
scroll to position [165, 0]
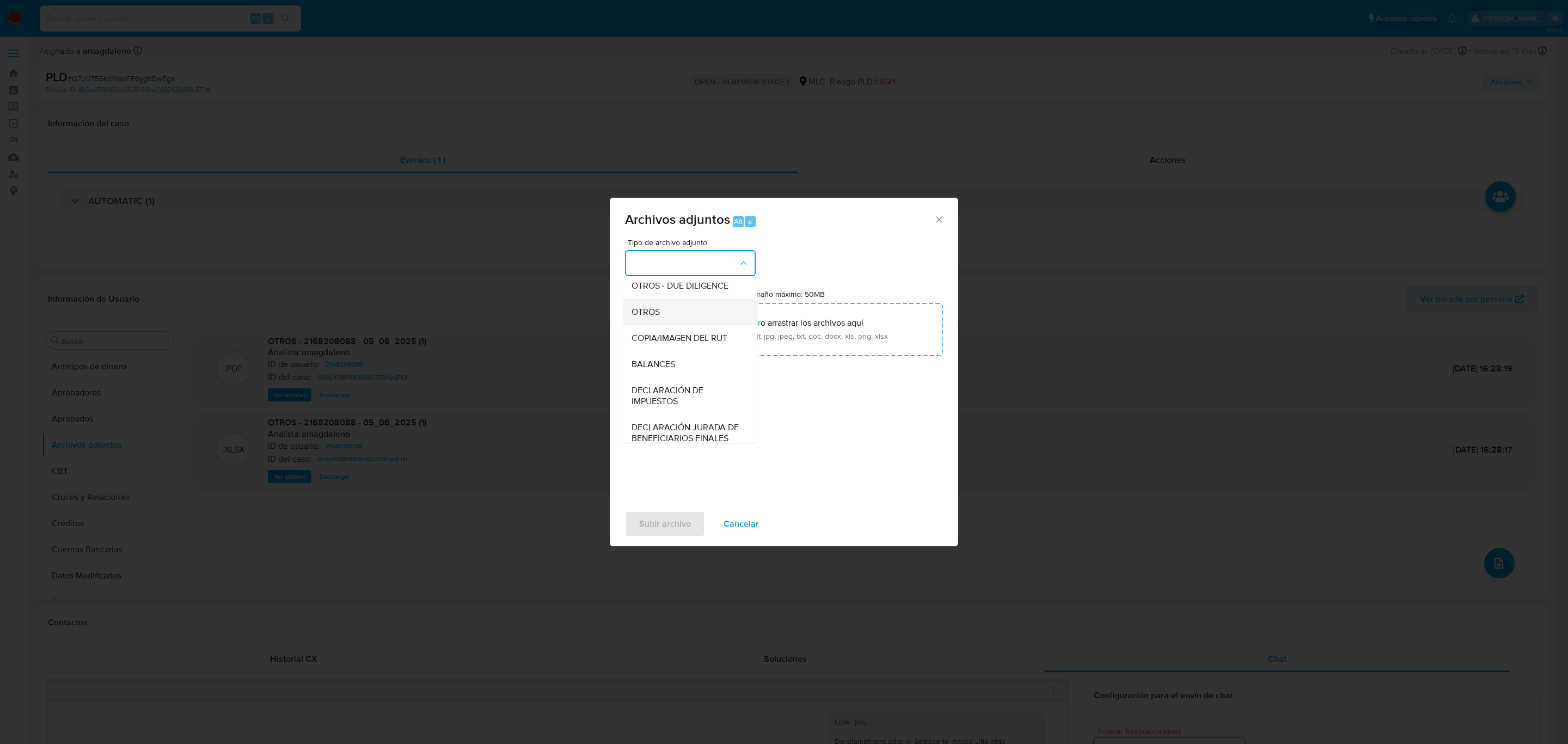
click at [679, 323] on div "OTROS" at bounding box center [687, 312] width 111 height 26
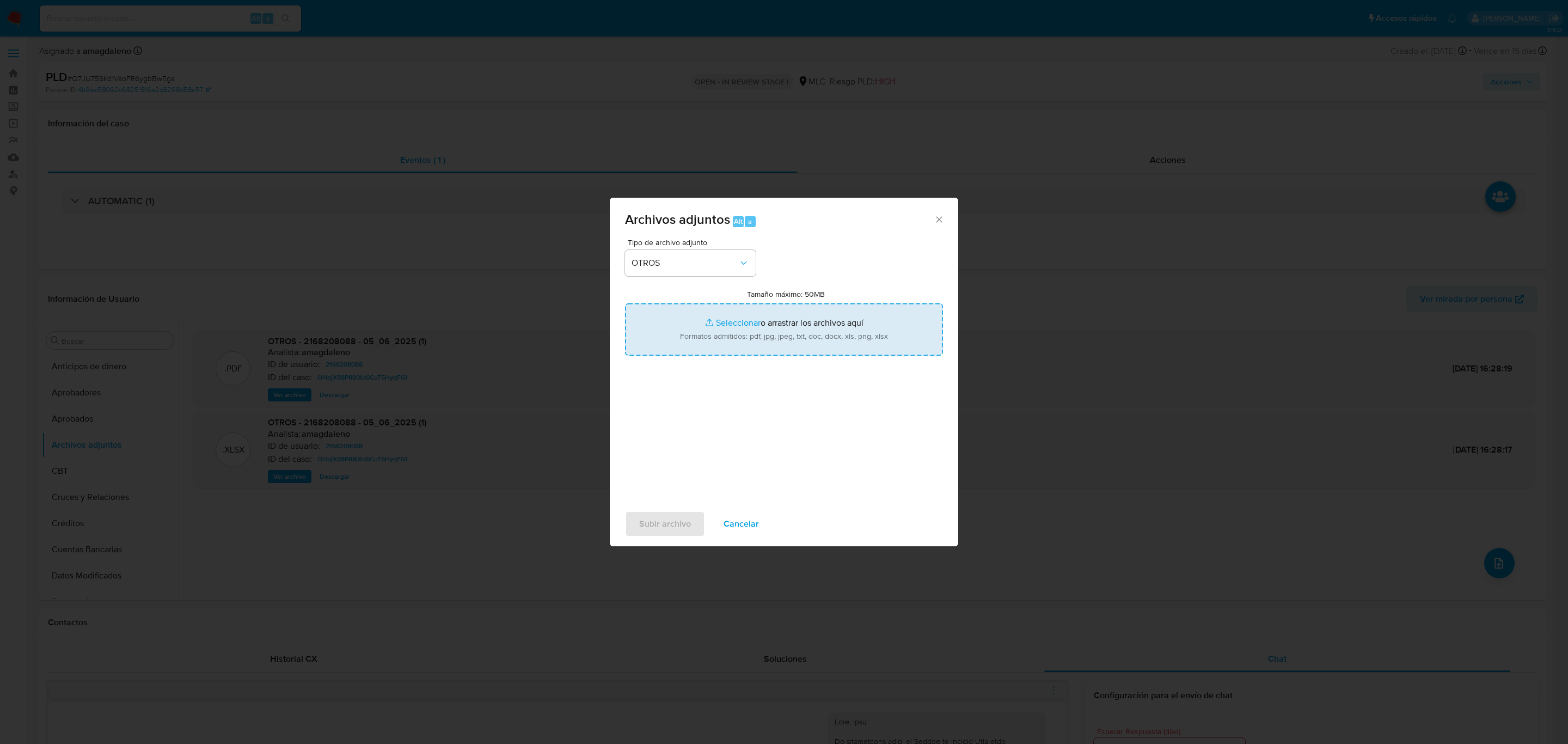
click at [751, 325] on input "Tamaño máximo: 50MB Seleccionar archivos" at bounding box center [783, 329] width 318 height 52
type input "C:\fakepath\2168208088 - 23_09_2025.xlsx"
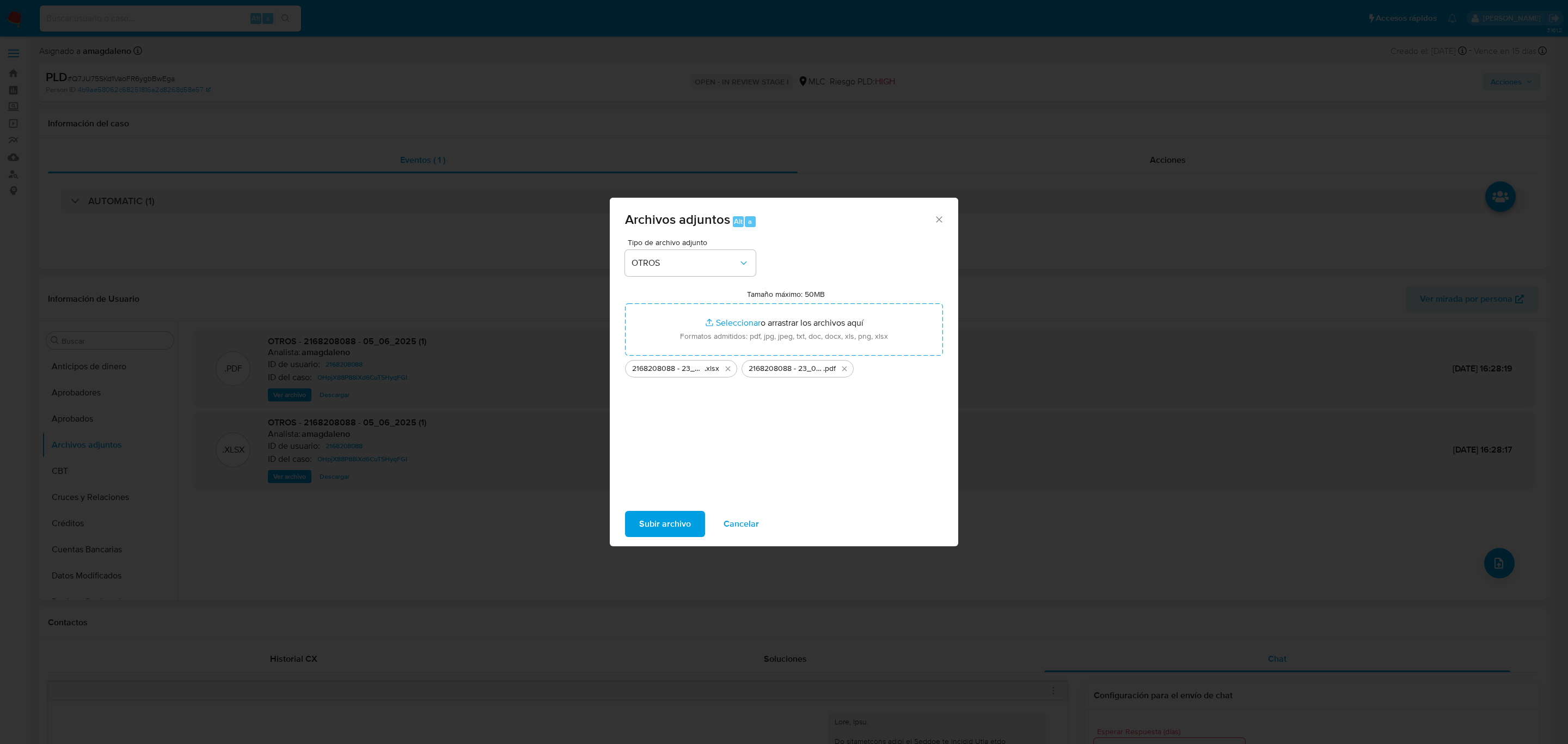
click at [657, 520] on span "Subir archivo" at bounding box center [665, 523] width 52 height 24
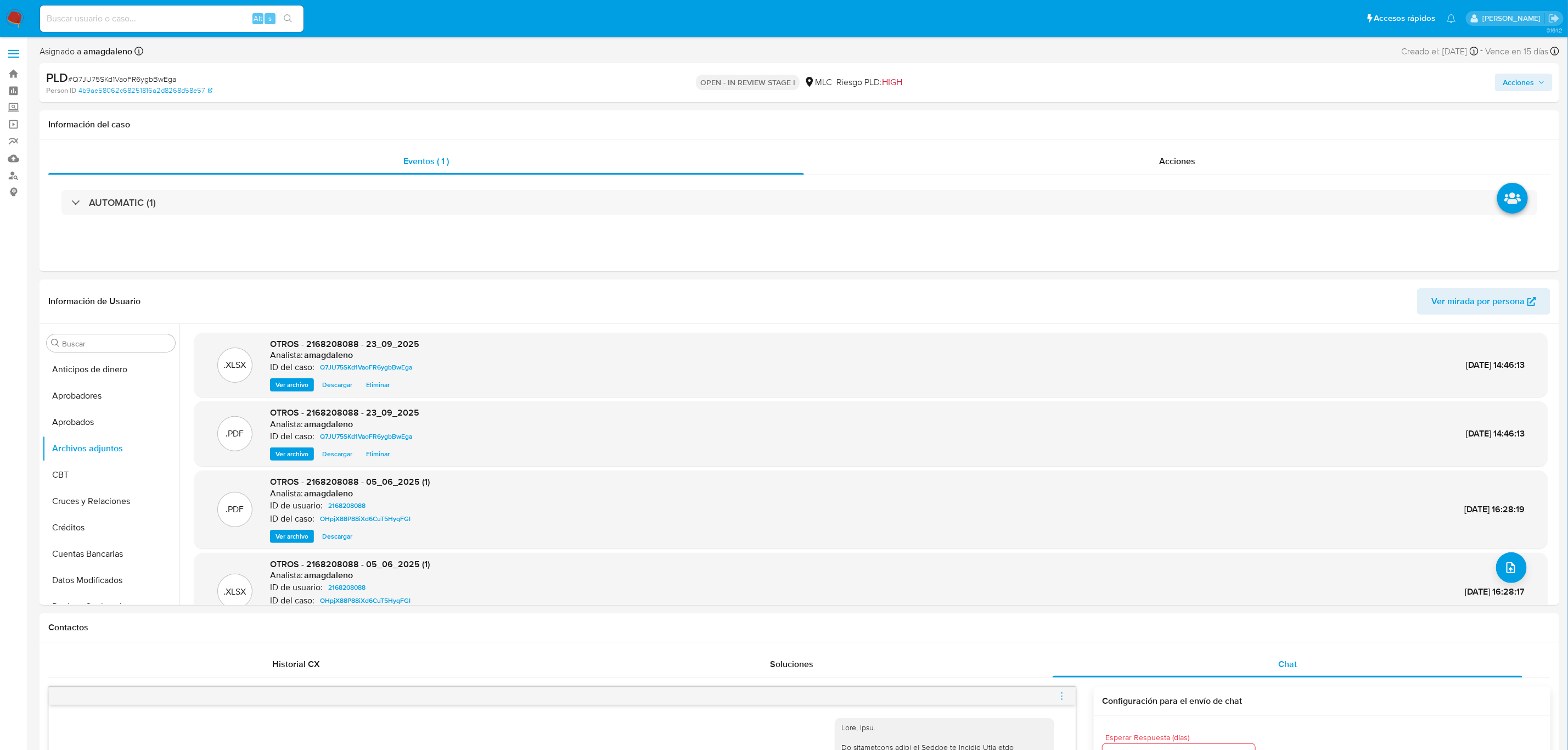
click at [1509, 78] on span "Acciones" at bounding box center [1518, 82] width 31 height 17
click at [1153, 119] on button "Enviar comentario Alt c" at bounding box center [1097, 117] width 124 height 28
click at [1212, 122] on span "Resolución del caso" at bounding box center [1211, 117] width 78 height 13
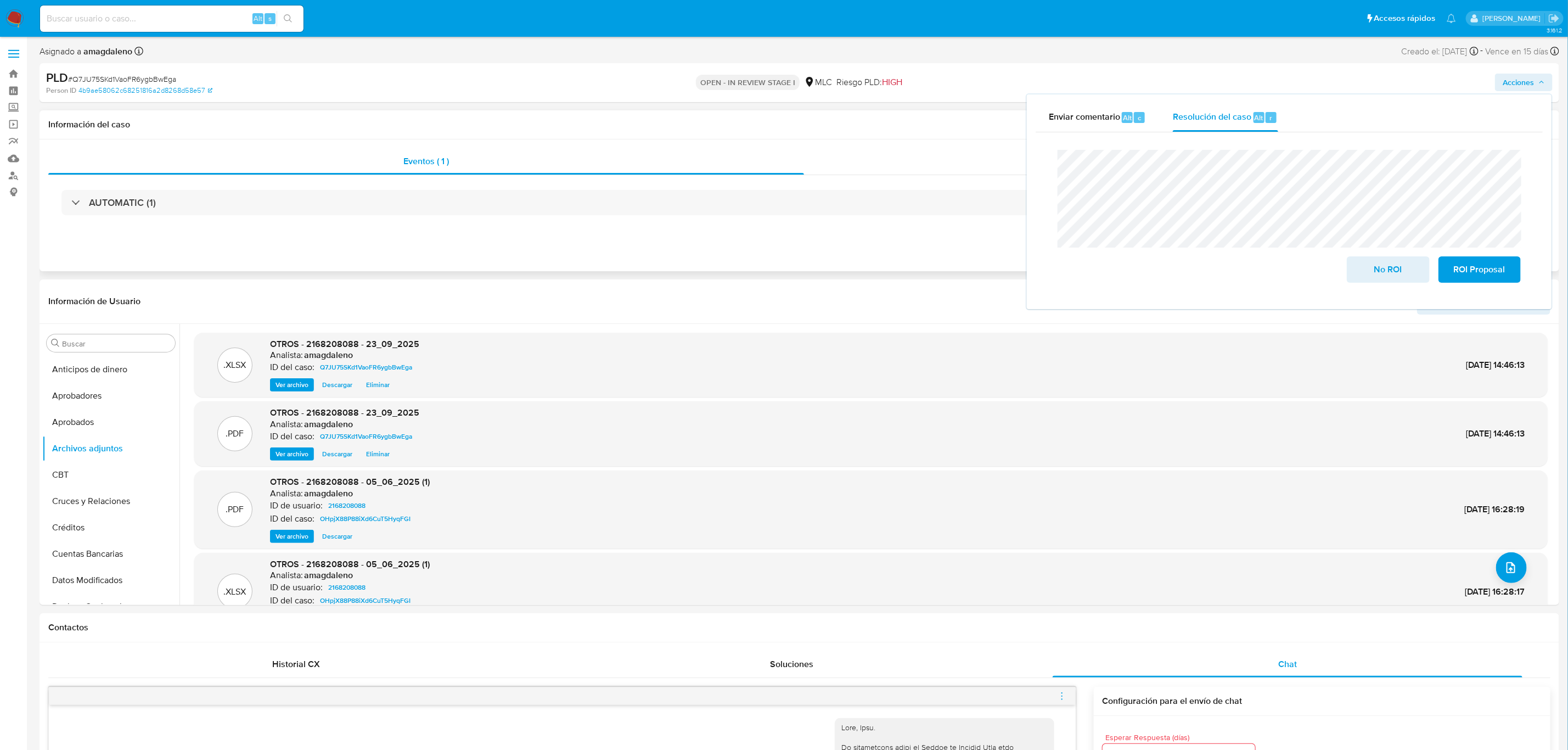
click at [934, 162] on div "Acciones" at bounding box center [1177, 161] width 747 height 27
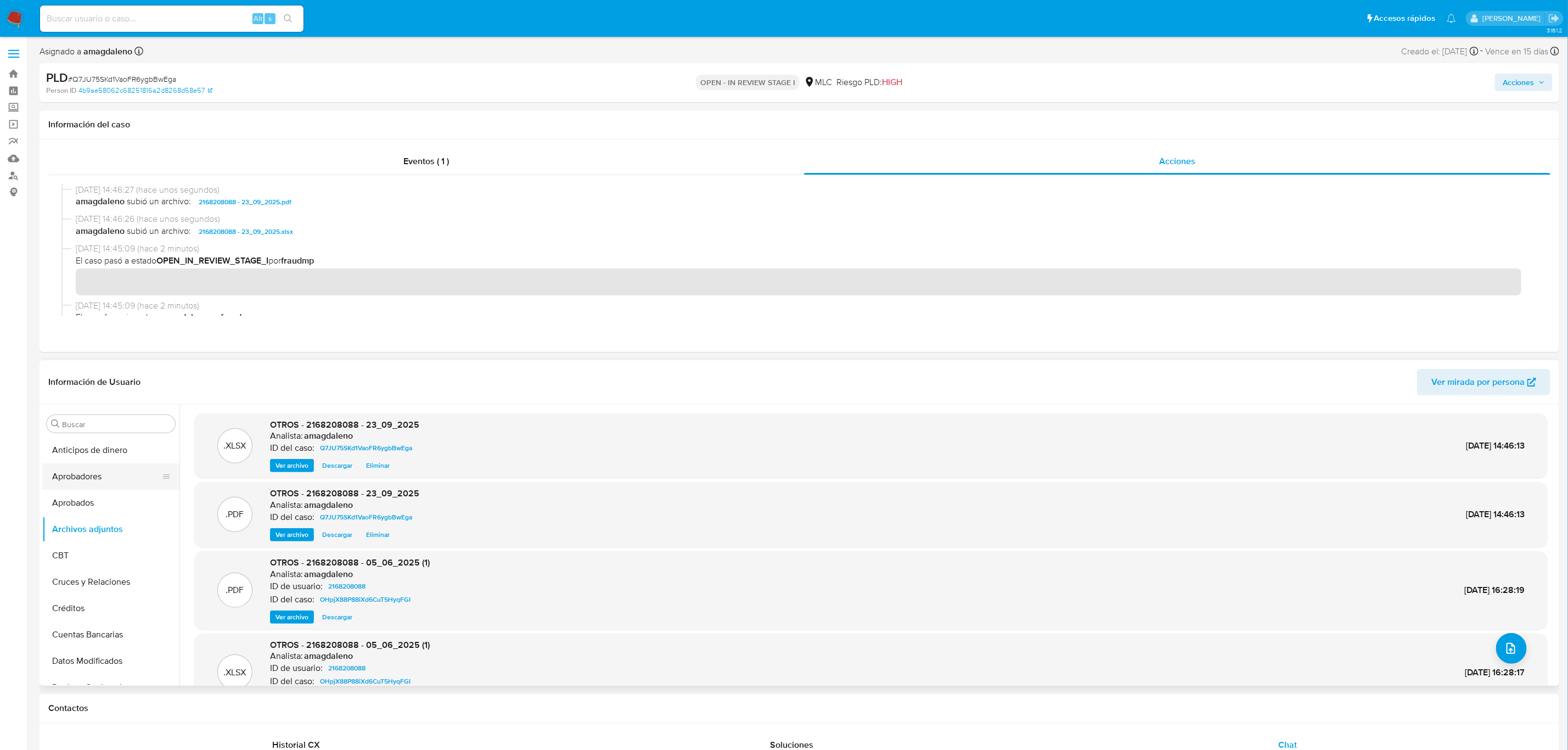
click at [99, 479] on button "Aprobadores" at bounding box center [106, 476] width 128 height 27
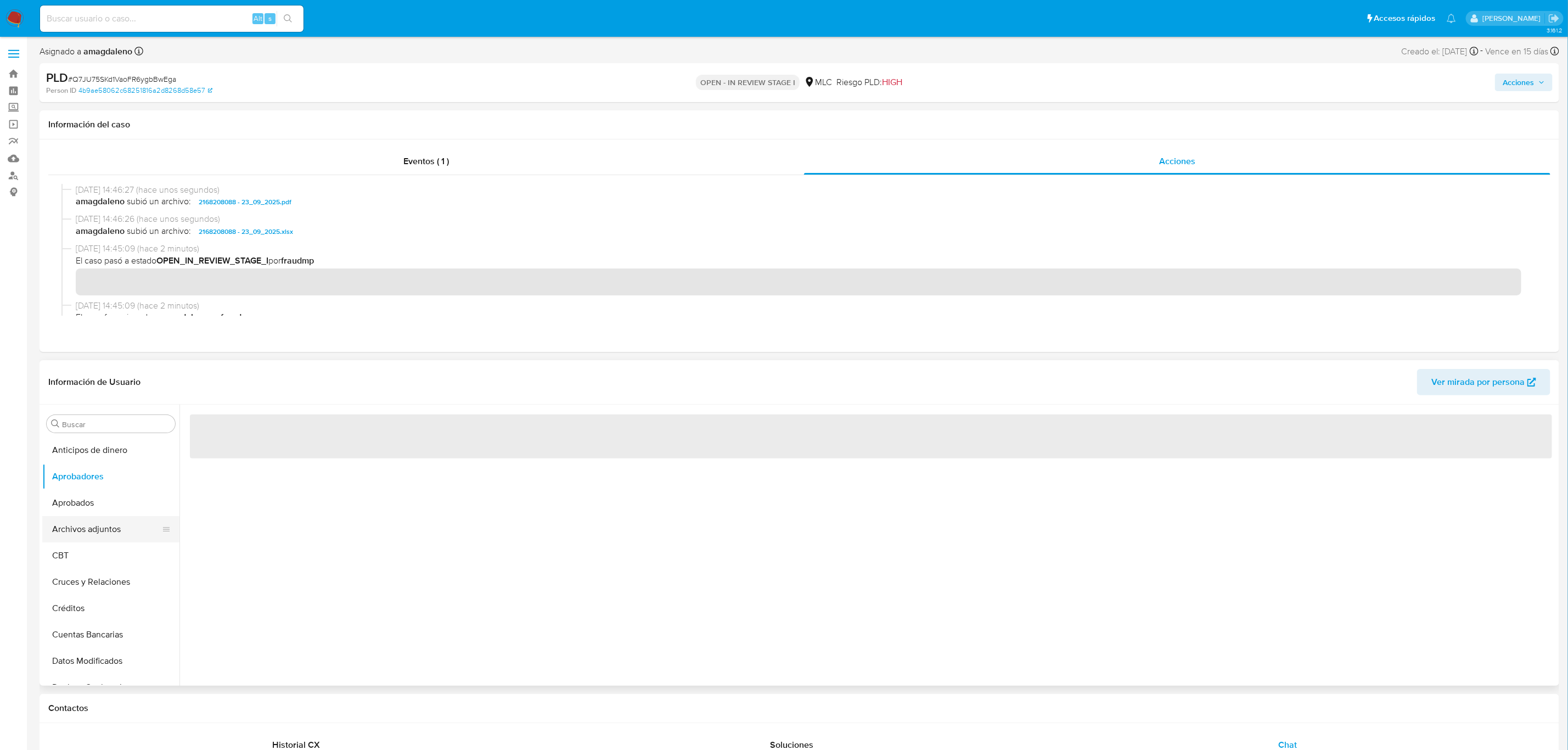
click at [95, 527] on button "Archivos adjuntos" at bounding box center [106, 528] width 128 height 27
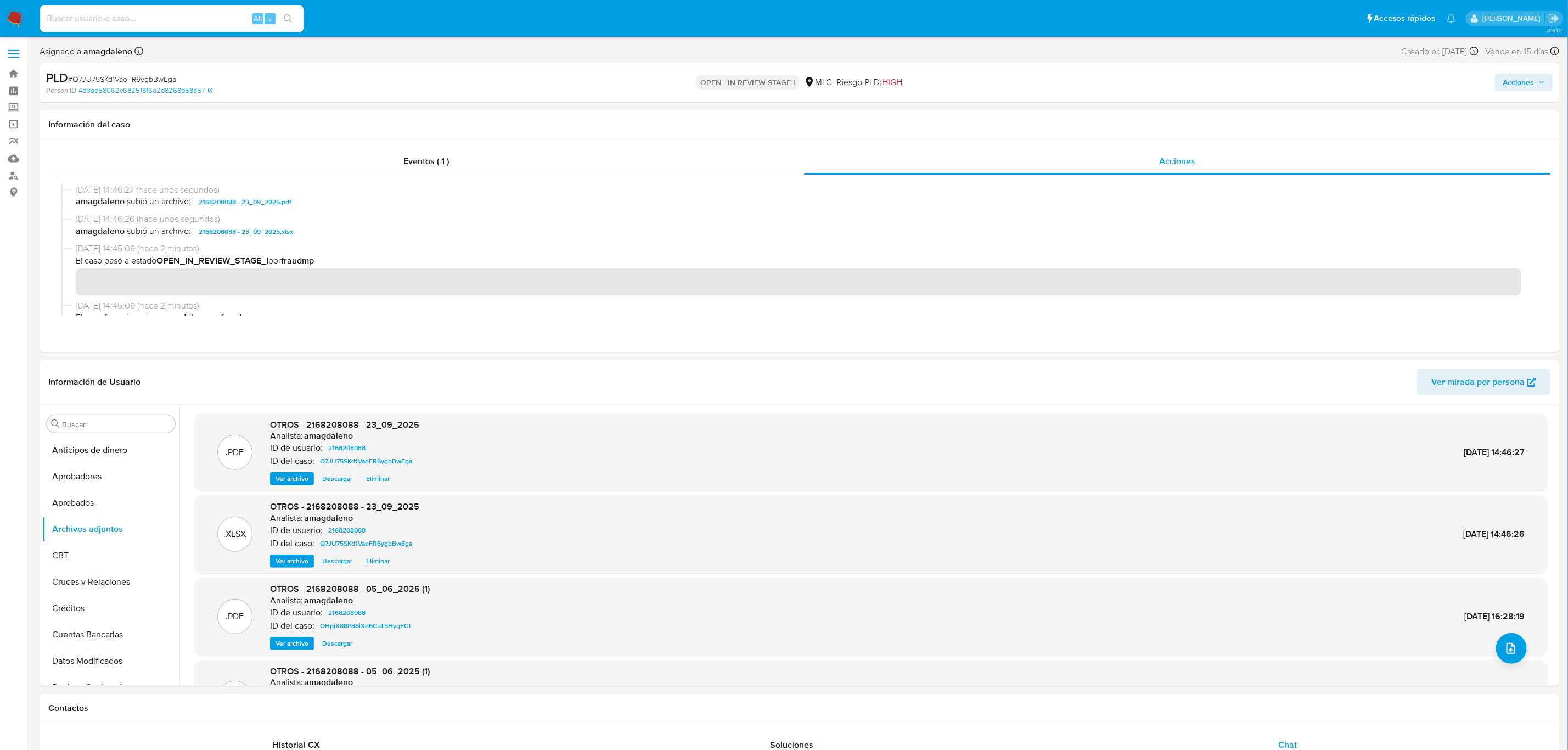
click at [1509, 84] on span "Acciones" at bounding box center [1518, 82] width 31 height 17
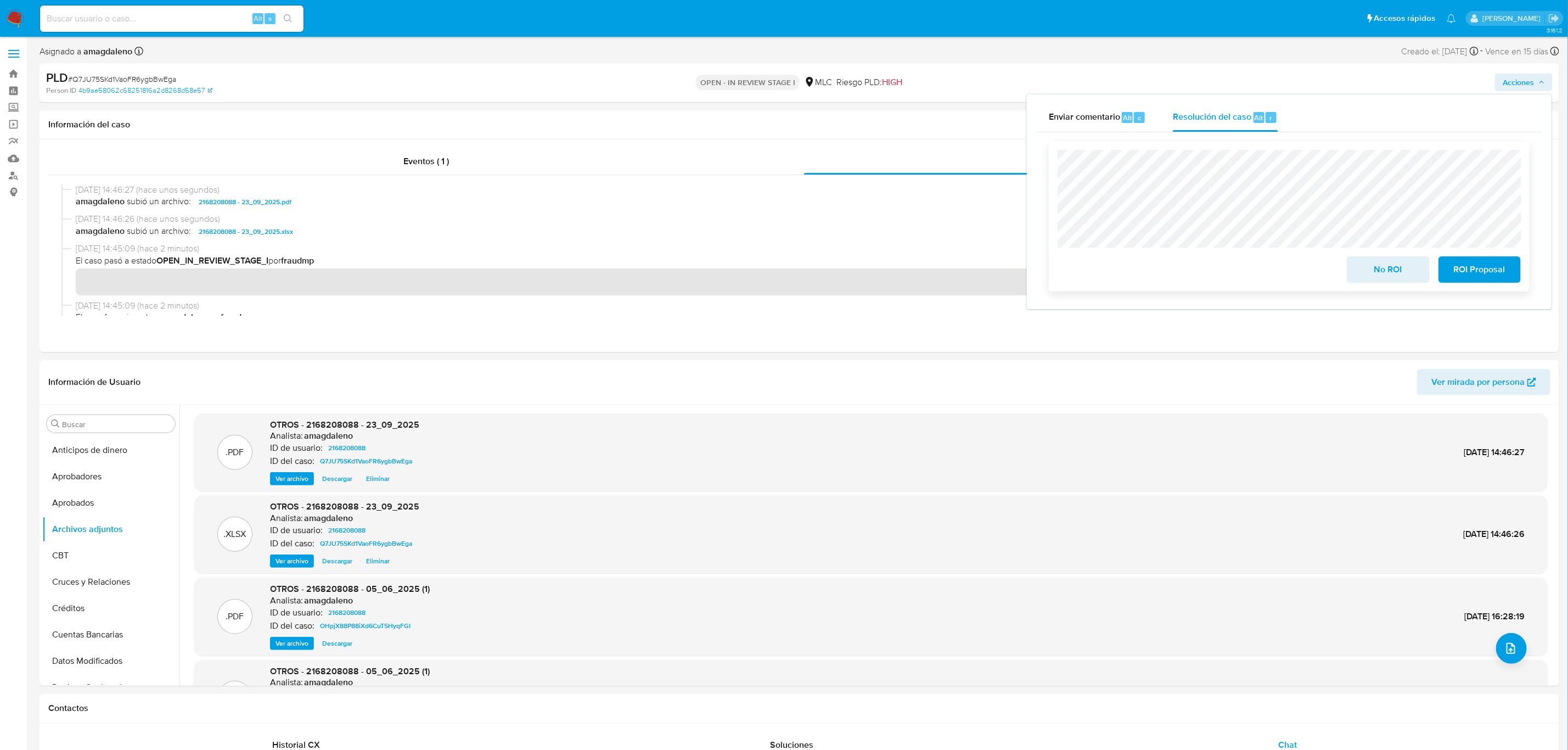
click at [1467, 277] on span "ROI Proposal" at bounding box center [1480, 270] width 54 height 24
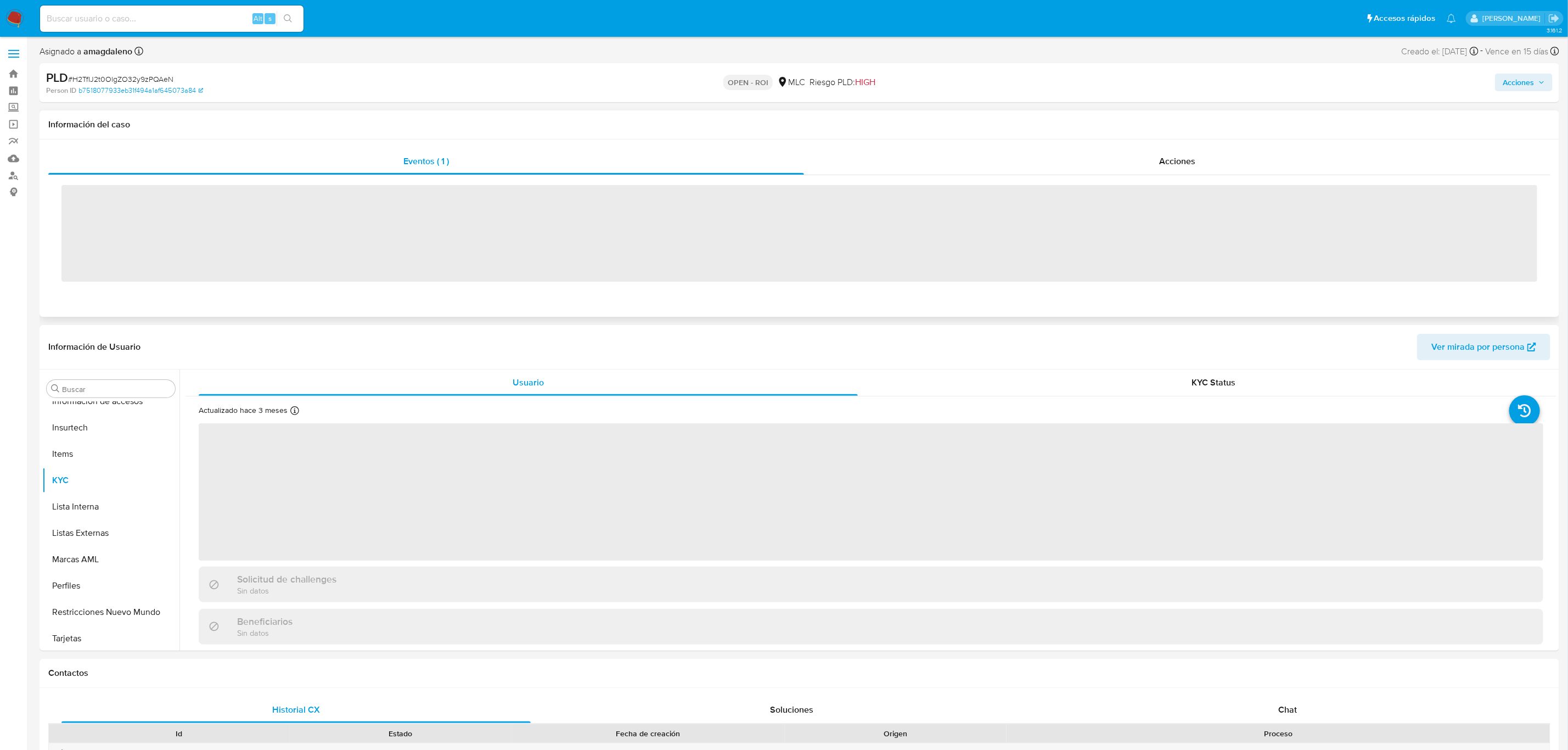
scroll to position [515, 0]
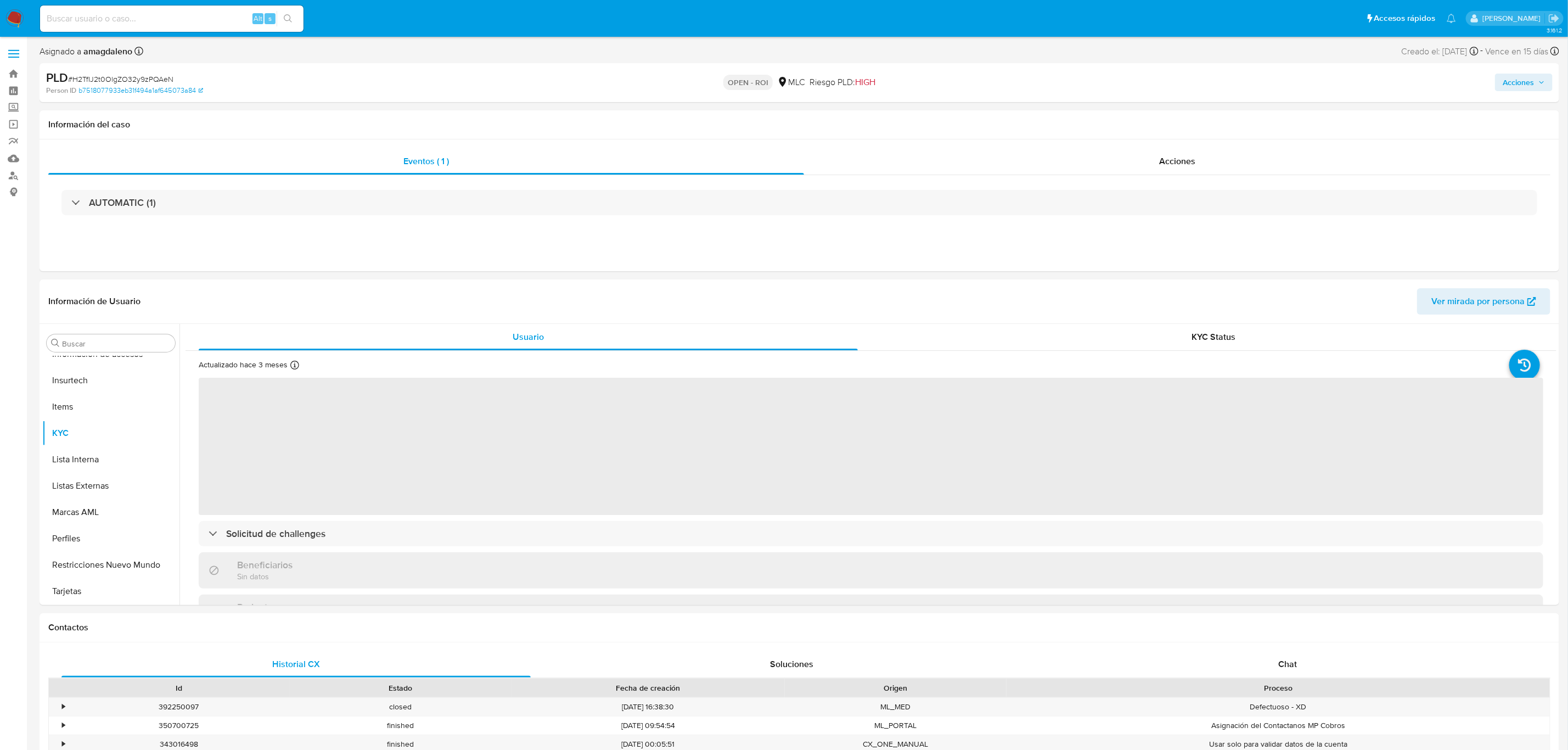
click at [1504, 88] on span "Acciones" at bounding box center [1518, 82] width 31 height 17
select select "10"
click at [1229, 112] on span "Resolución del caso" at bounding box center [1211, 117] width 78 height 13
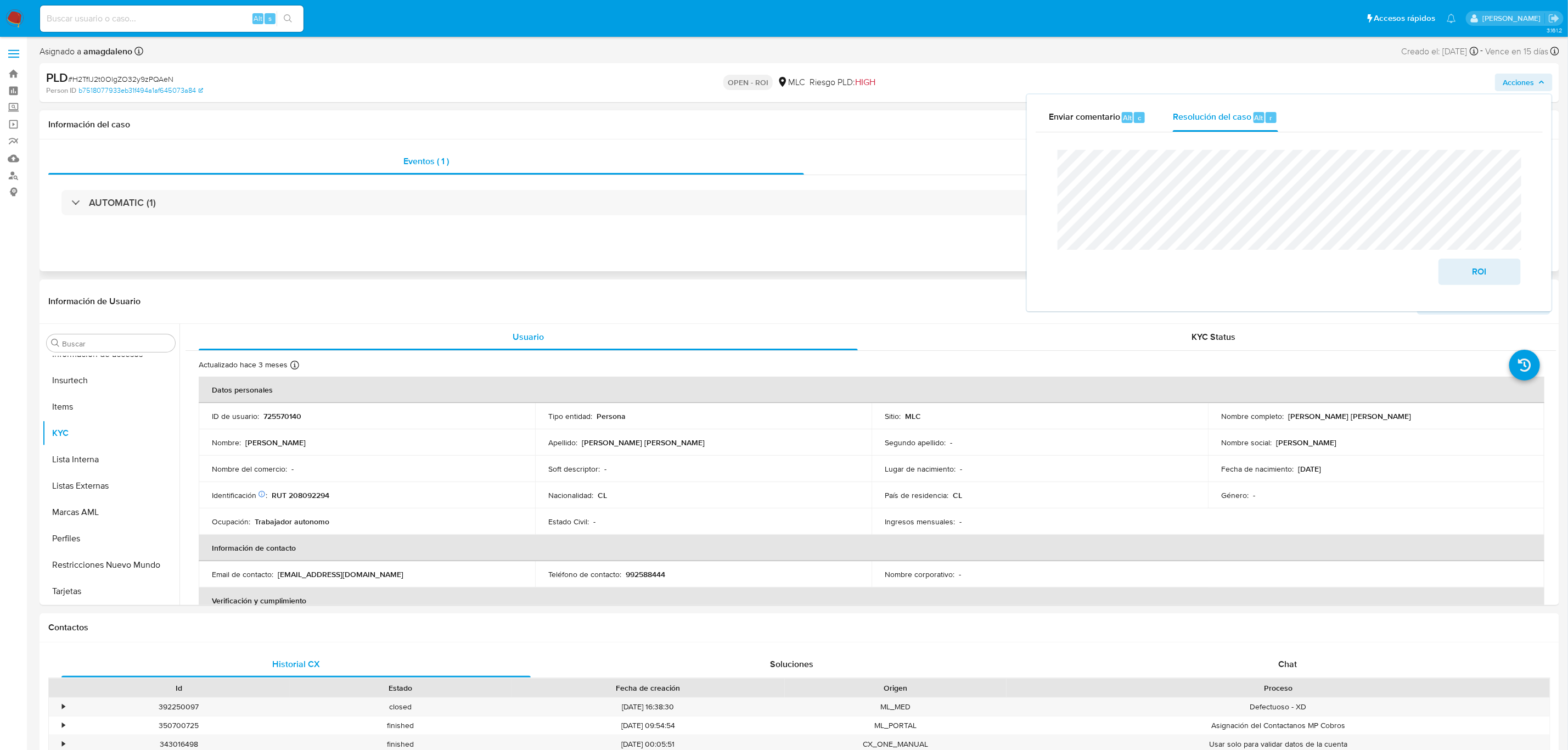
click at [914, 165] on div "Acciones" at bounding box center [1177, 161] width 747 height 27
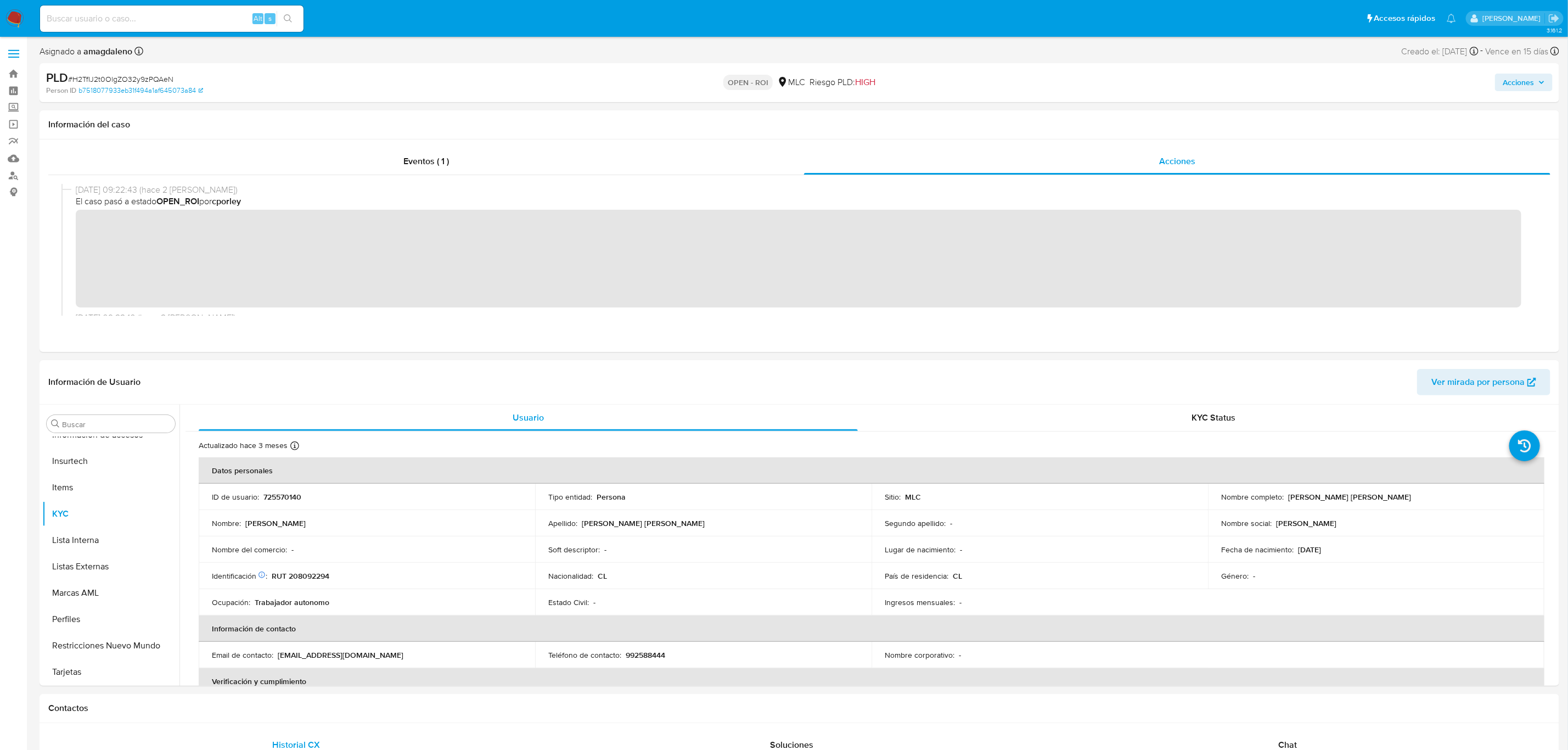
click at [1509, 77] on span "Acciones" at bounding box center [1518, 82] width 31 height 17
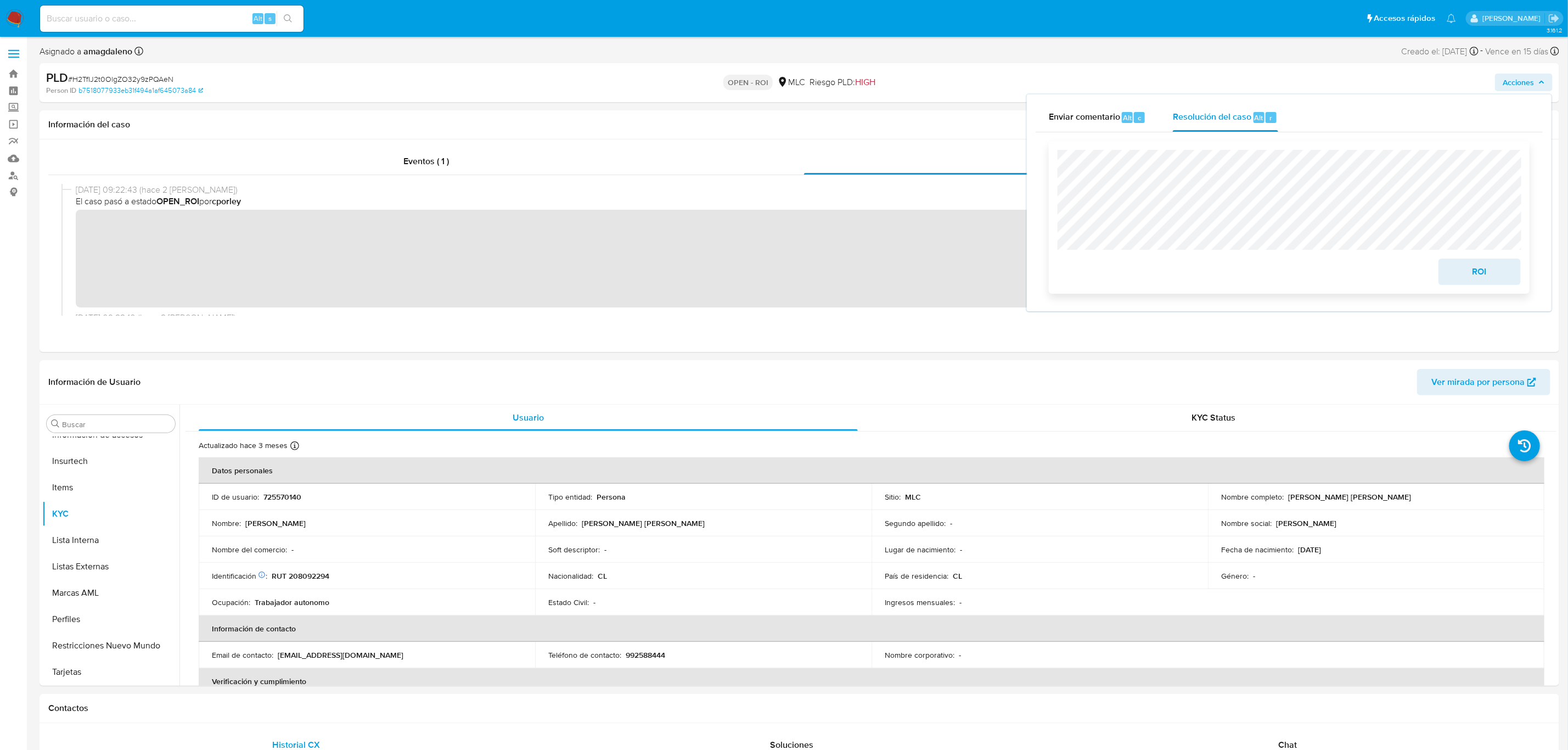
click at [1472, 271] on span "ROI" at bounding box center [1480, 271] width 54 height 24
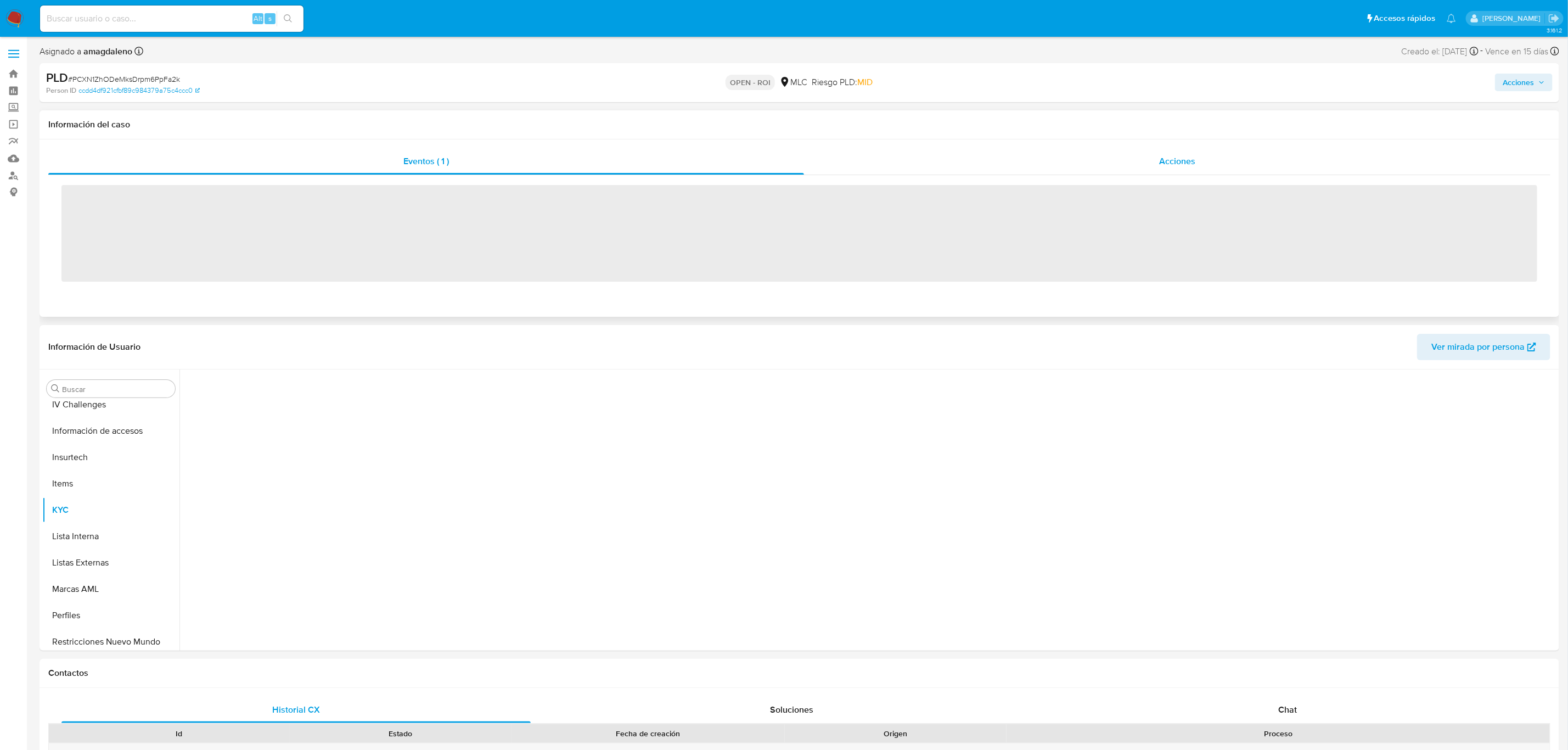
scroll to position [515, 0]
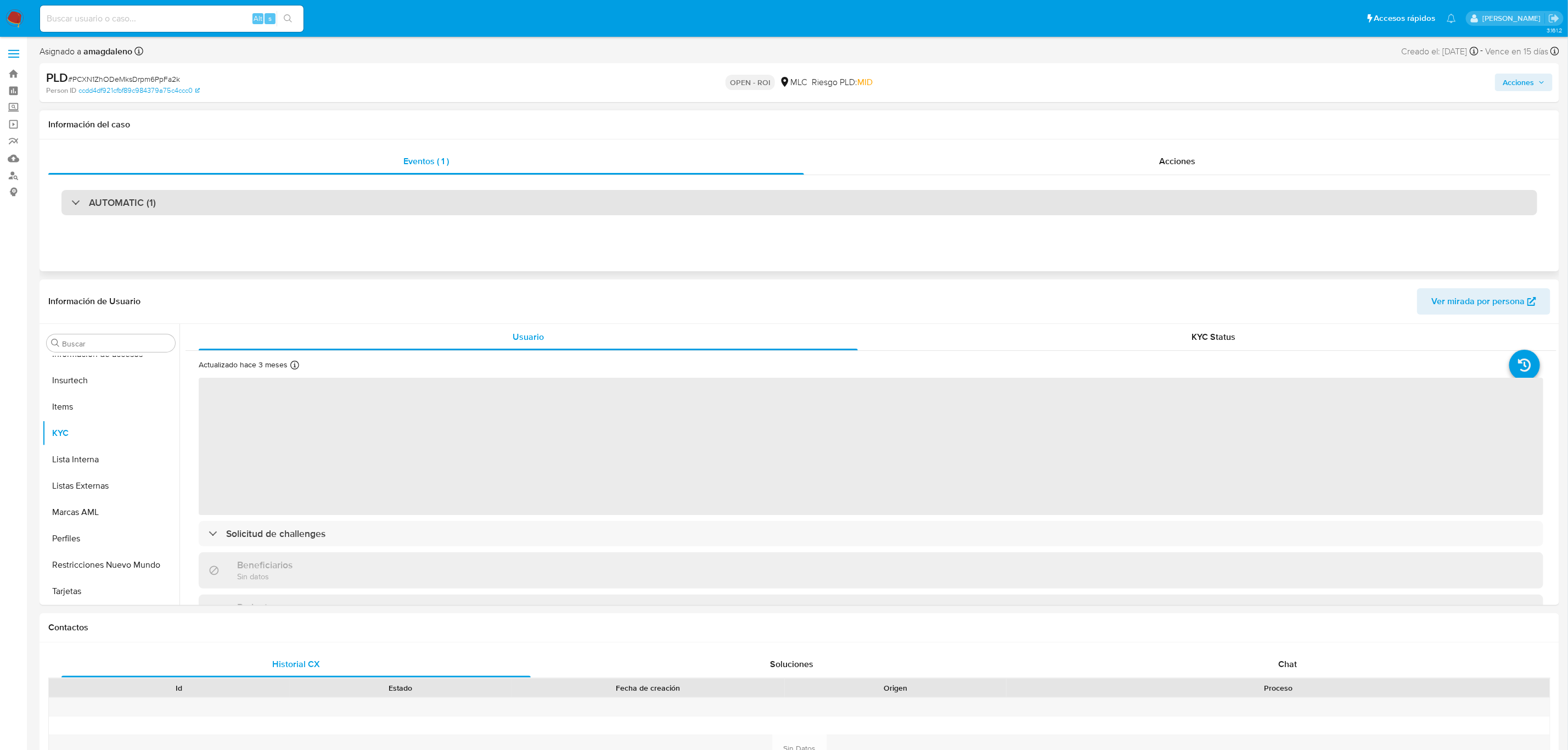
click at [516, 195] on div "AUTOMATIC (1)" at bounding box center [800, 202] width 1476 height 25
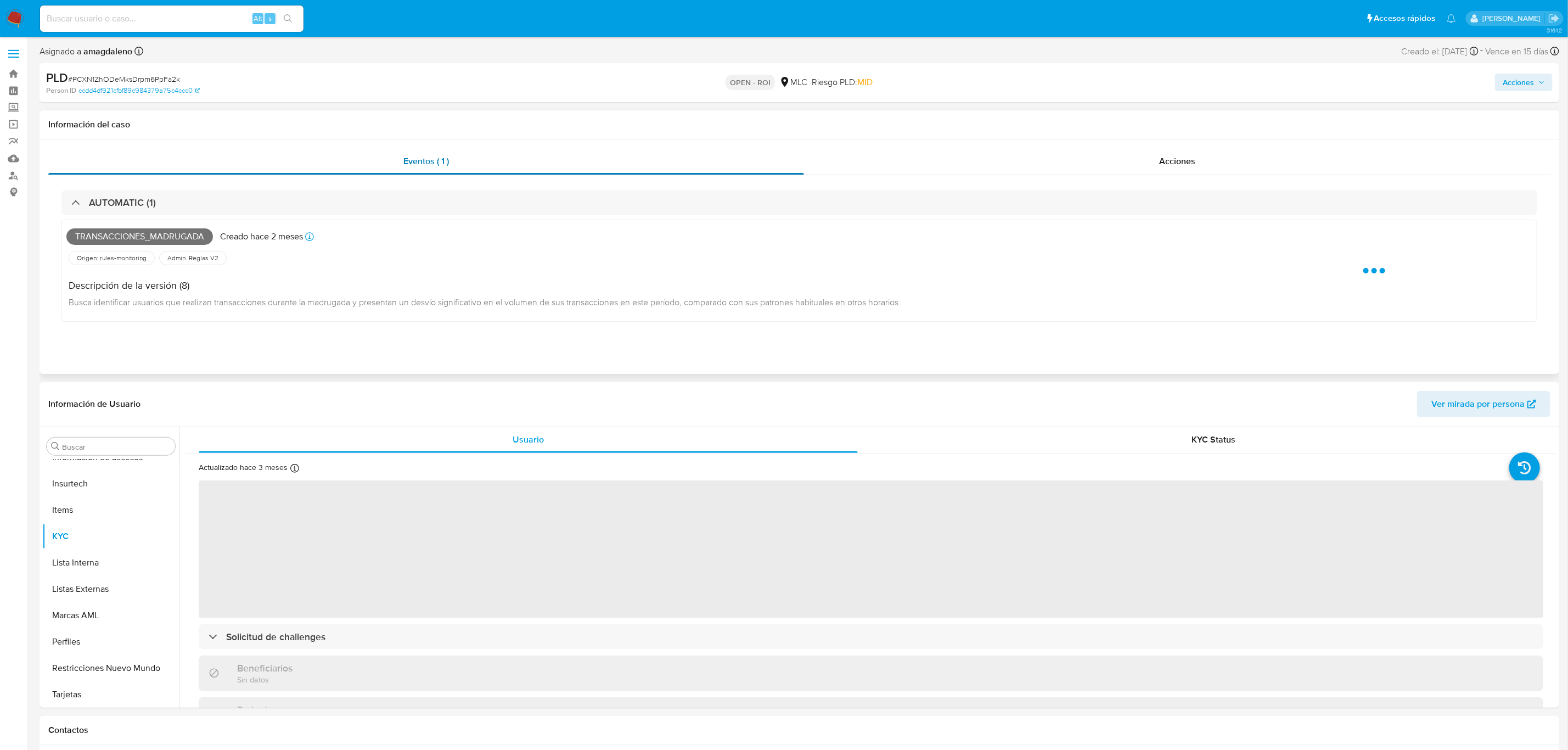
click at [753, 157] on div "Eventos ( 1 )" at bounding box center [426, 161] width 756 height 27
select select "10"
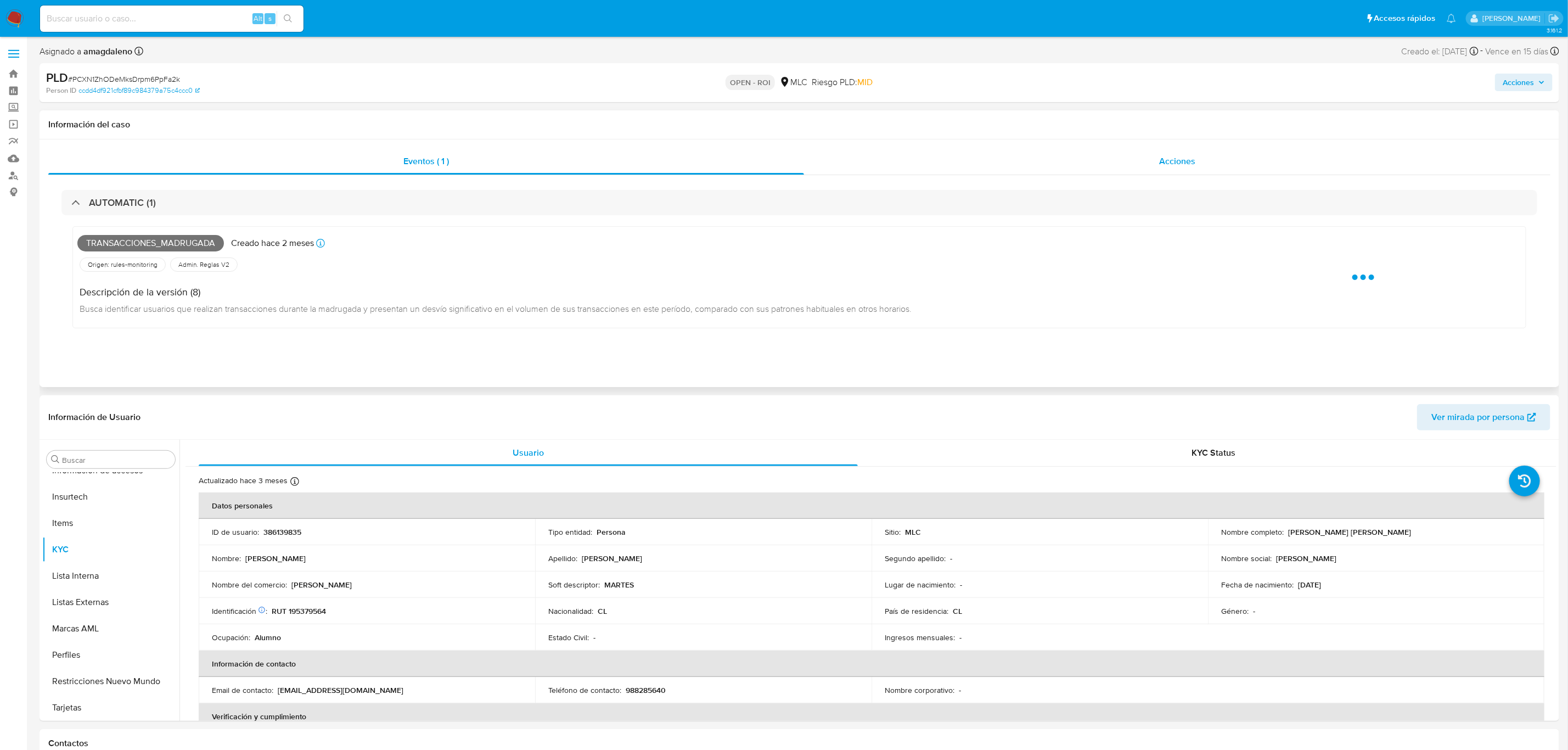
click at [993, 157] on div "Acciones" at bounding box center [1177, 161] width 747 height 27
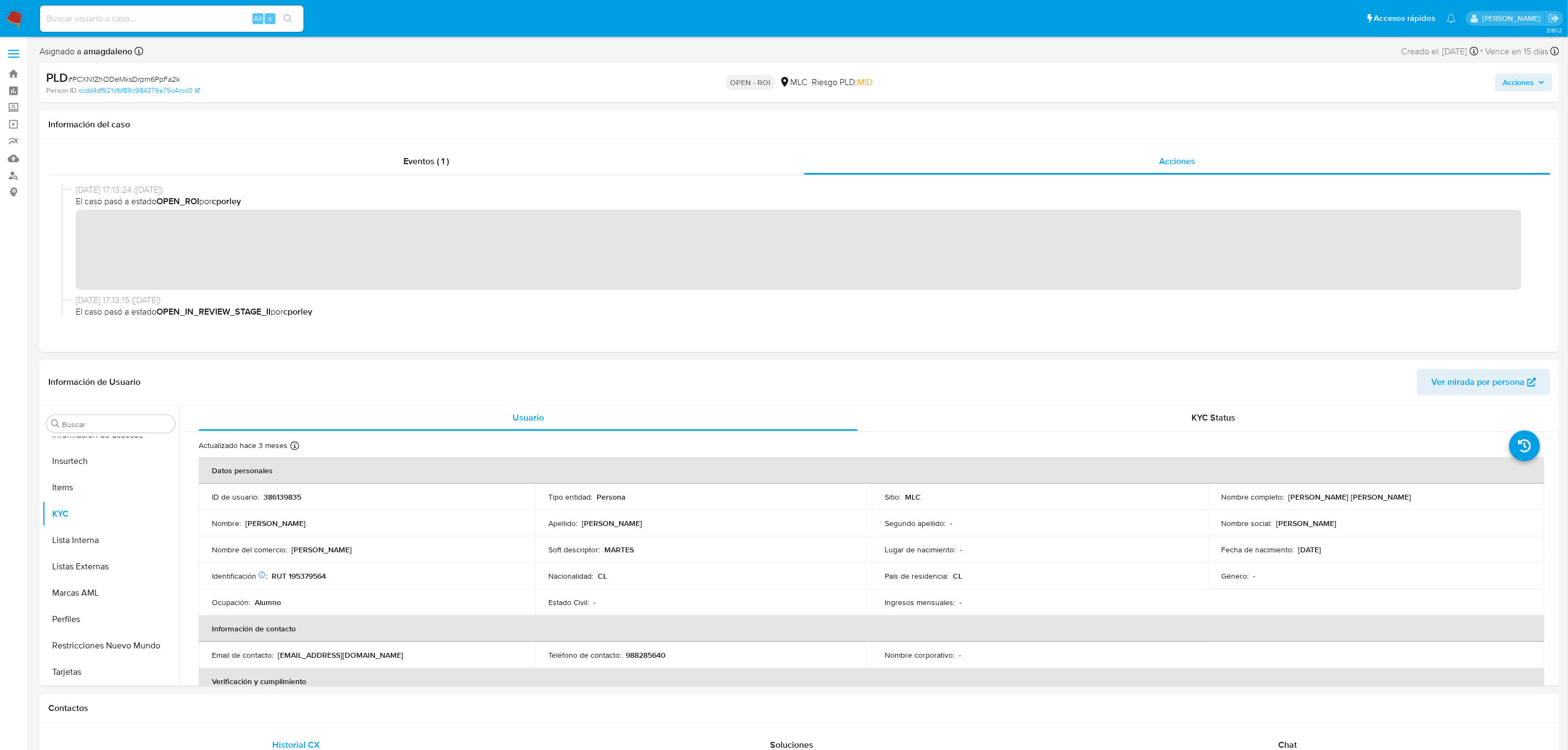
click at [1525, 78] on span "Acciones" at bounding box center [1518, 82] width 31 height 17
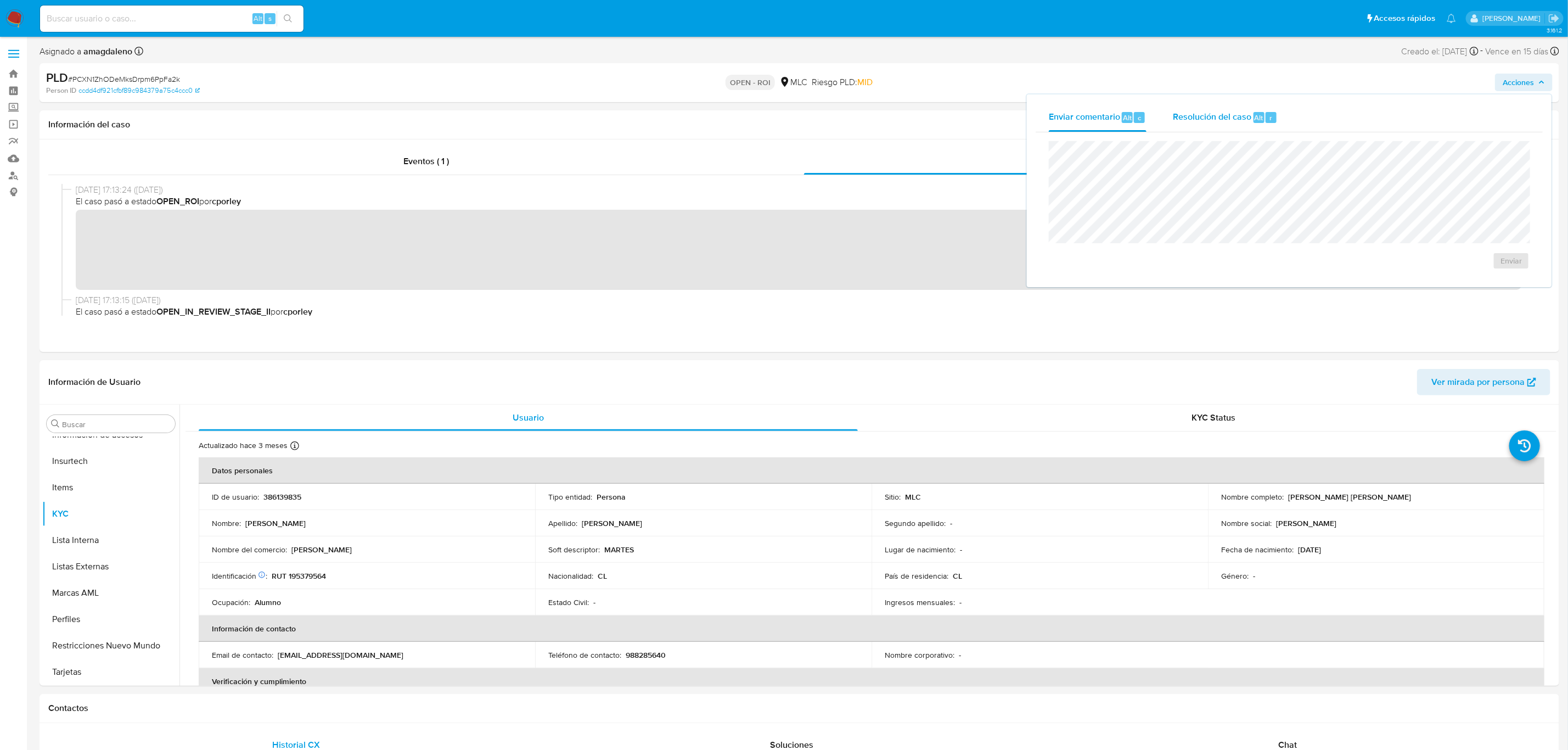
click at [1205, 125] on div "Resolución del caso Alt r" at bounding box center [1225, 117] width 105 height 28
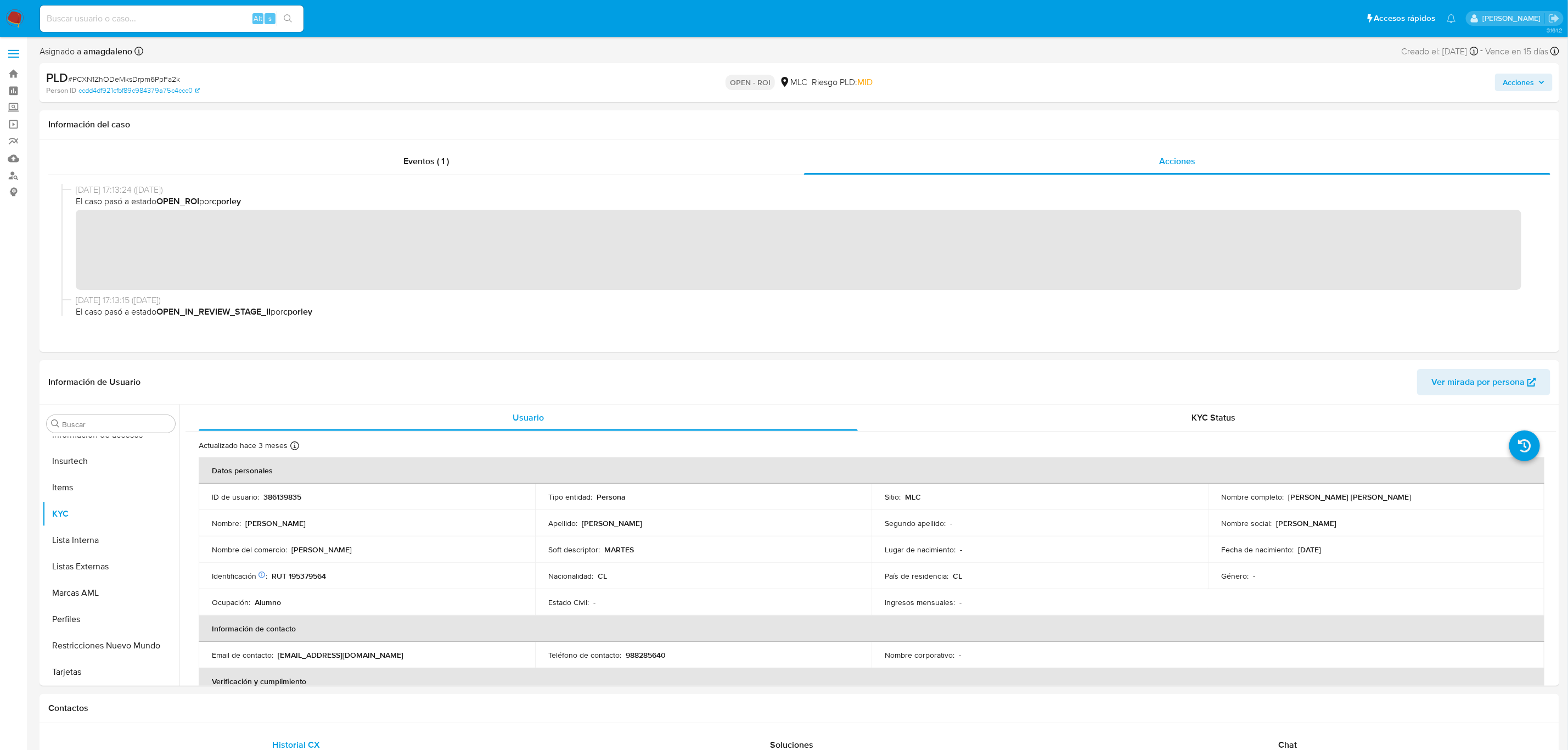
click at [1514, 80] on span "Acciones" at bounding box center [1518, 82] width 31 height 17
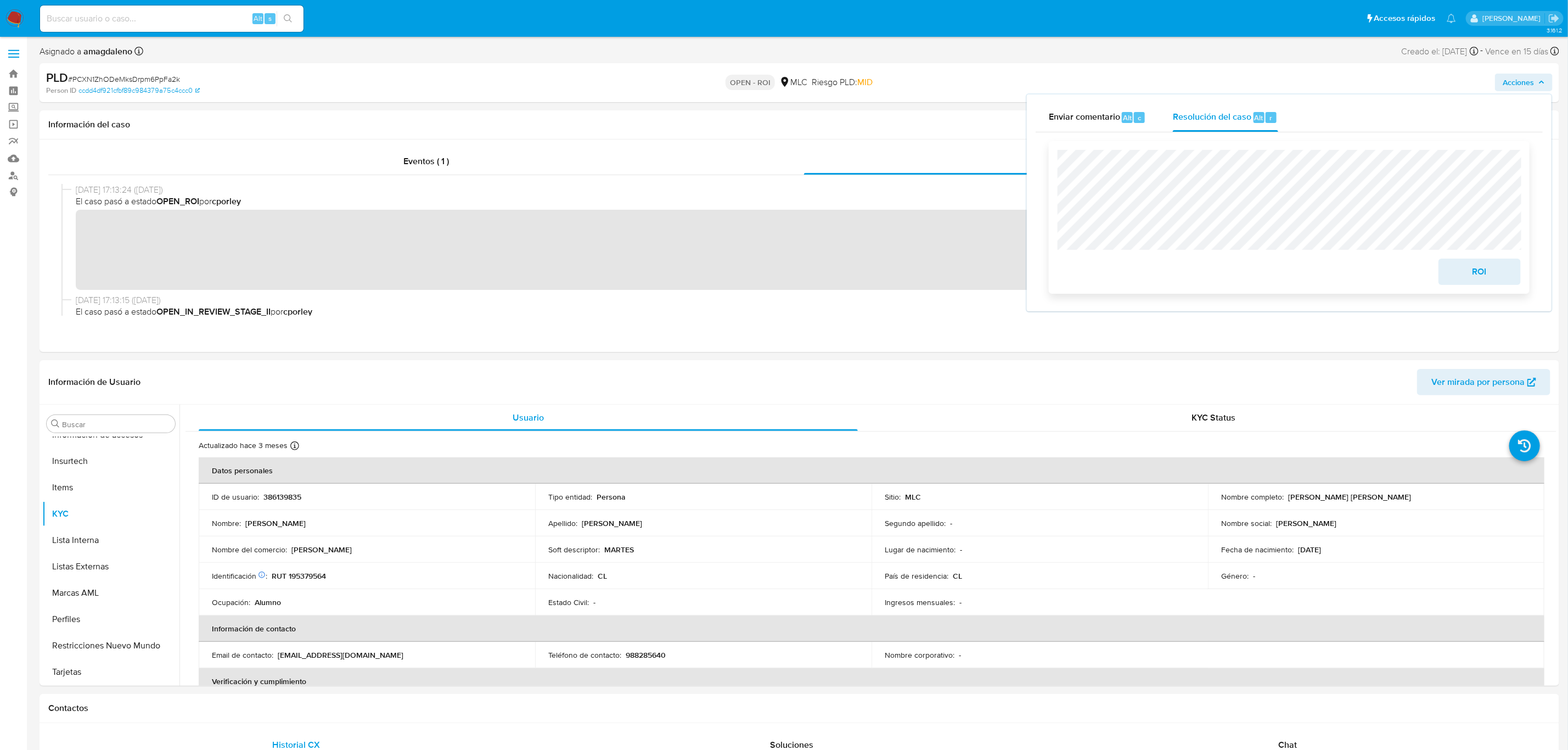
click at [1472, 280] on span "ROI" at bounding box center [1480, 271] width 54 height 24
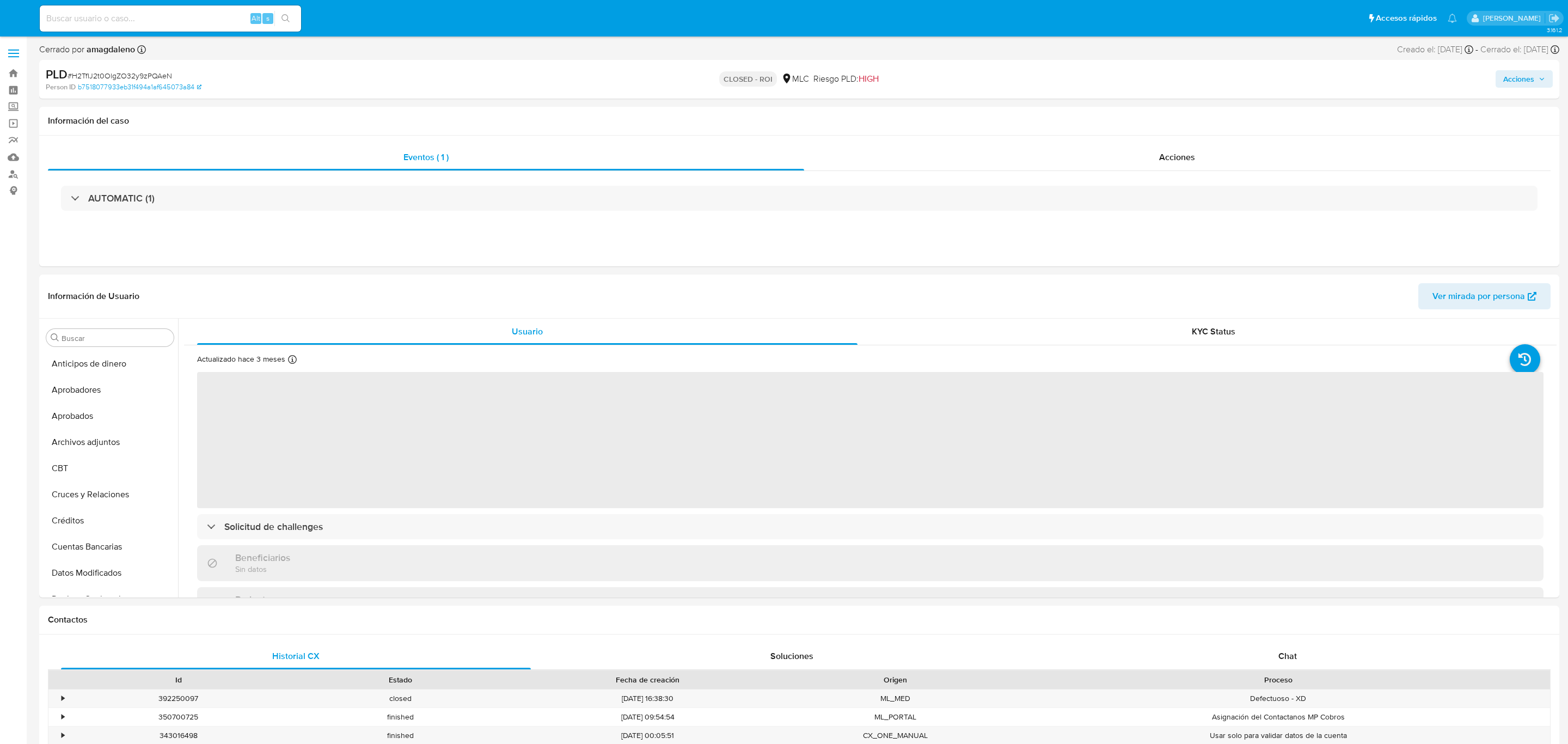
select select "10"
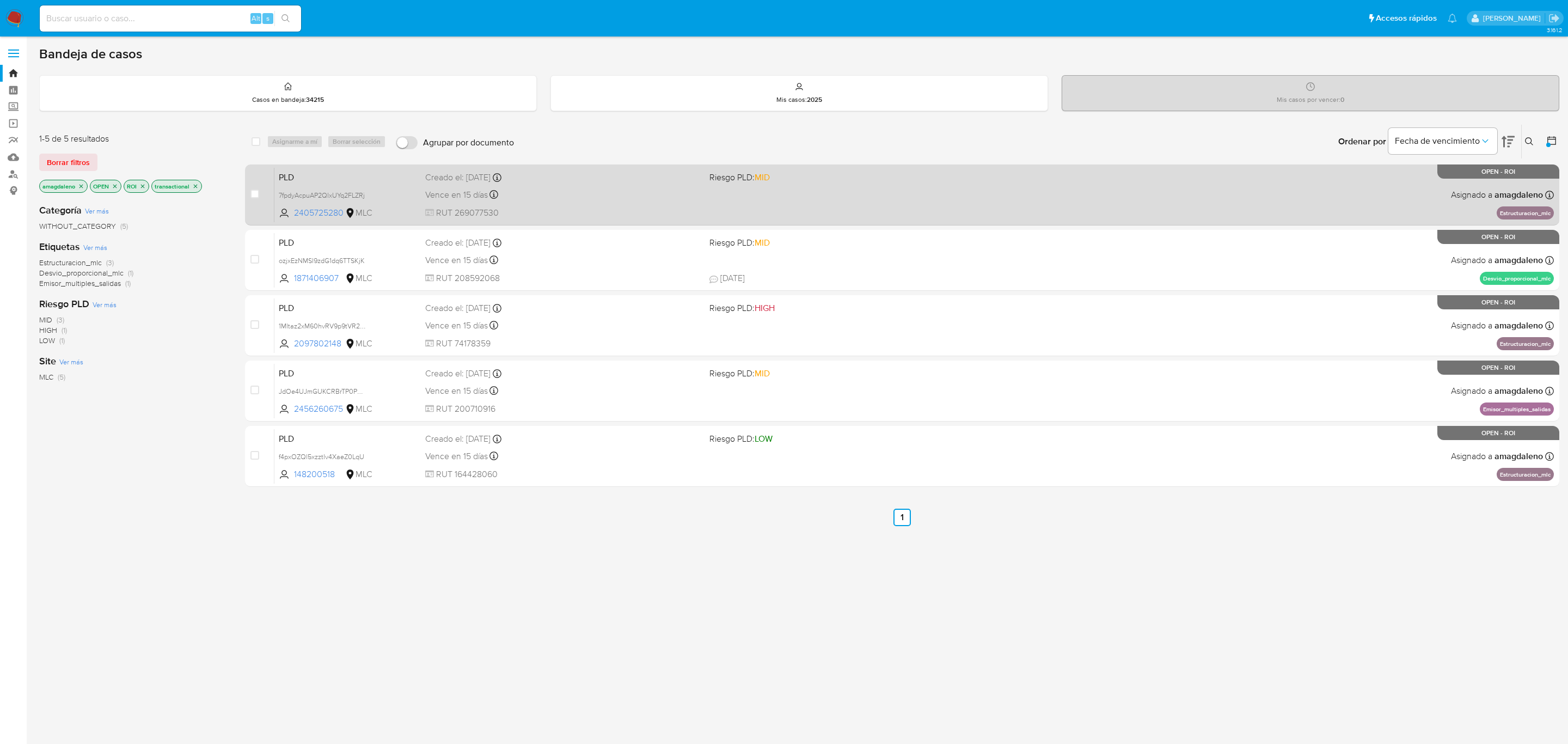
click at [603, 203] on div "PLD 7fpdyAcpuAP2QlxUYq2FLZRj 2405725280 MLC Riesgo PLD: MID Creado el: [DATE] C…" at bounding box center [914, 194] width 1279 height 55
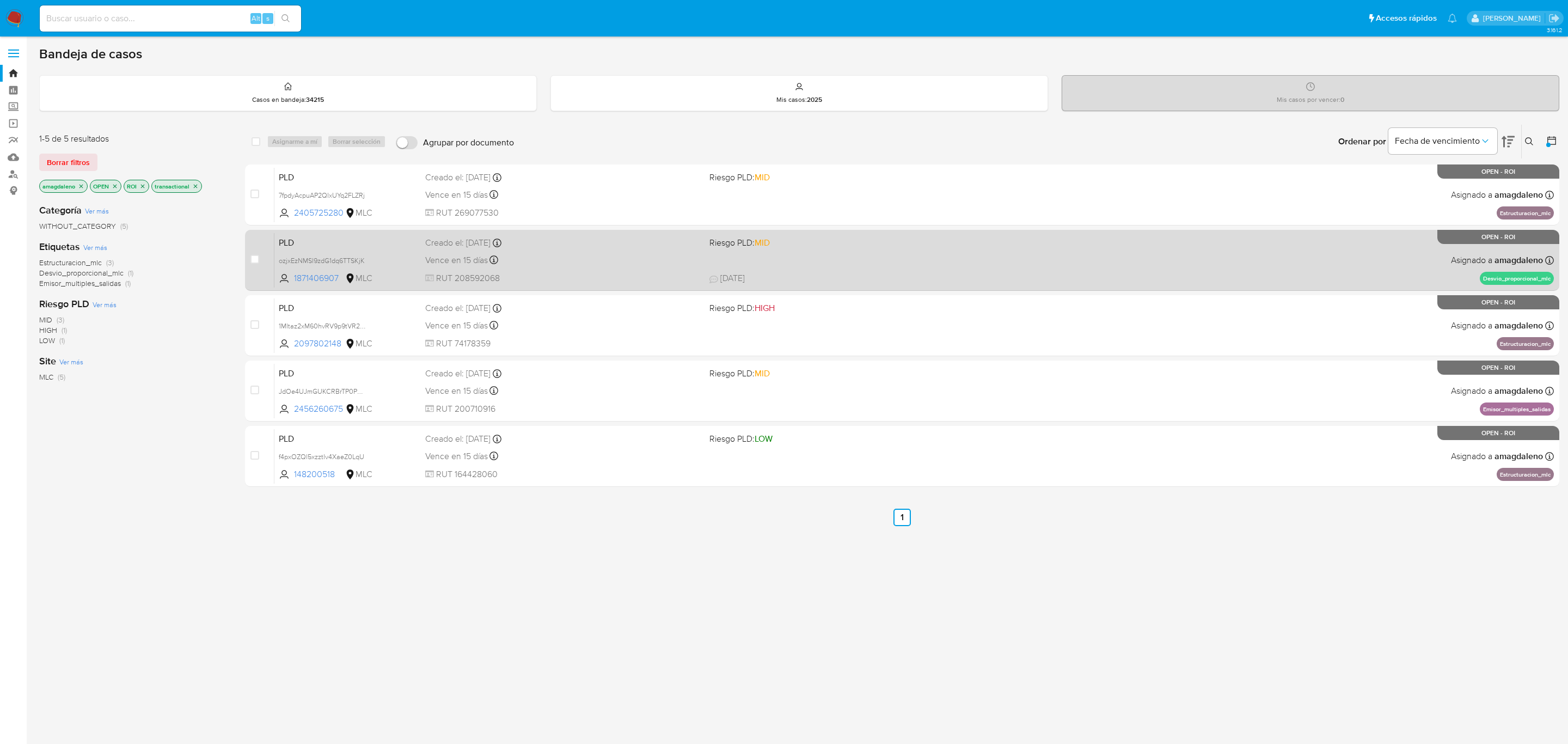
click at [545, 265] on div "Vence en 15 días Vence el [DATE] 16:08:24" at bounding box center [562, 259] width 275 height 14
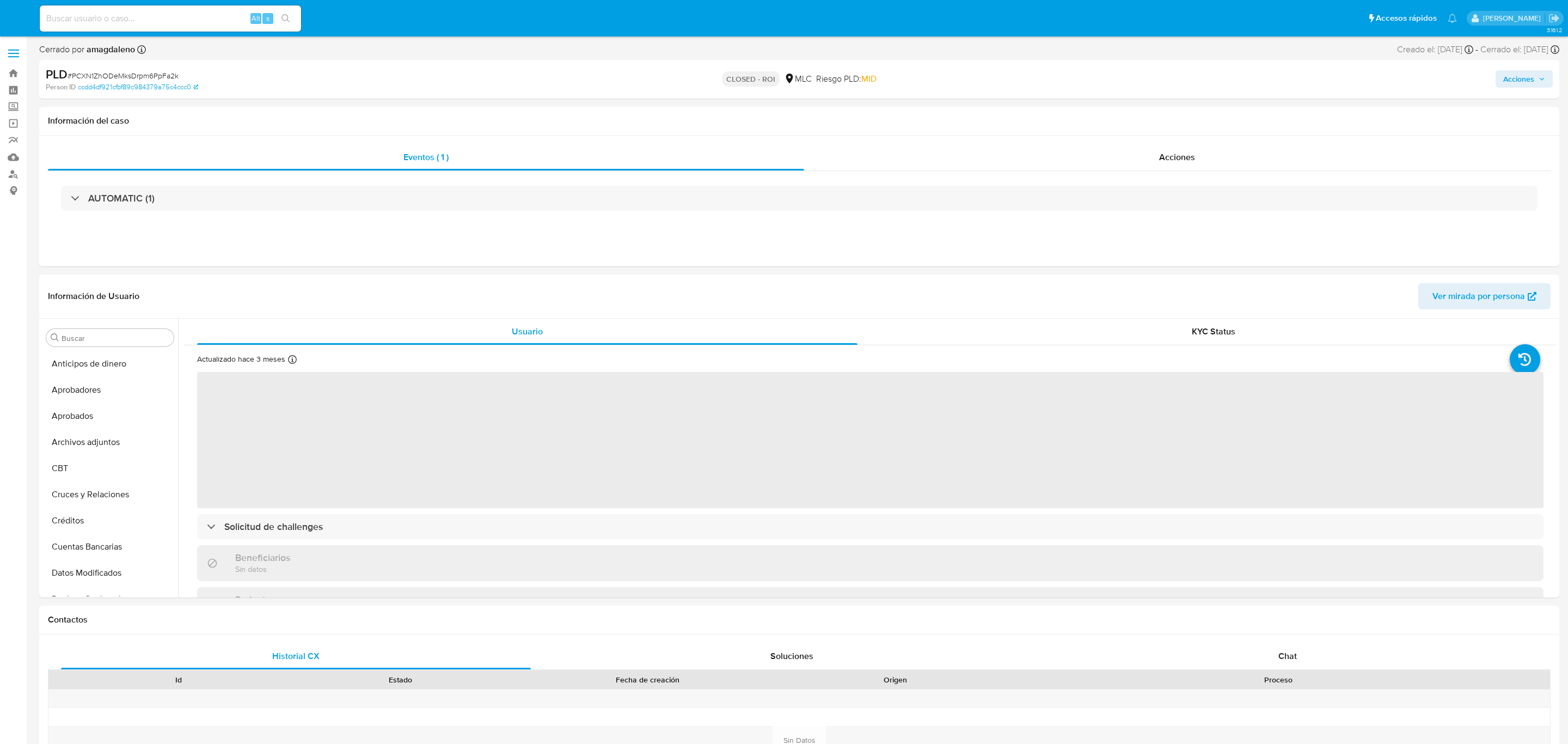
select select "10"
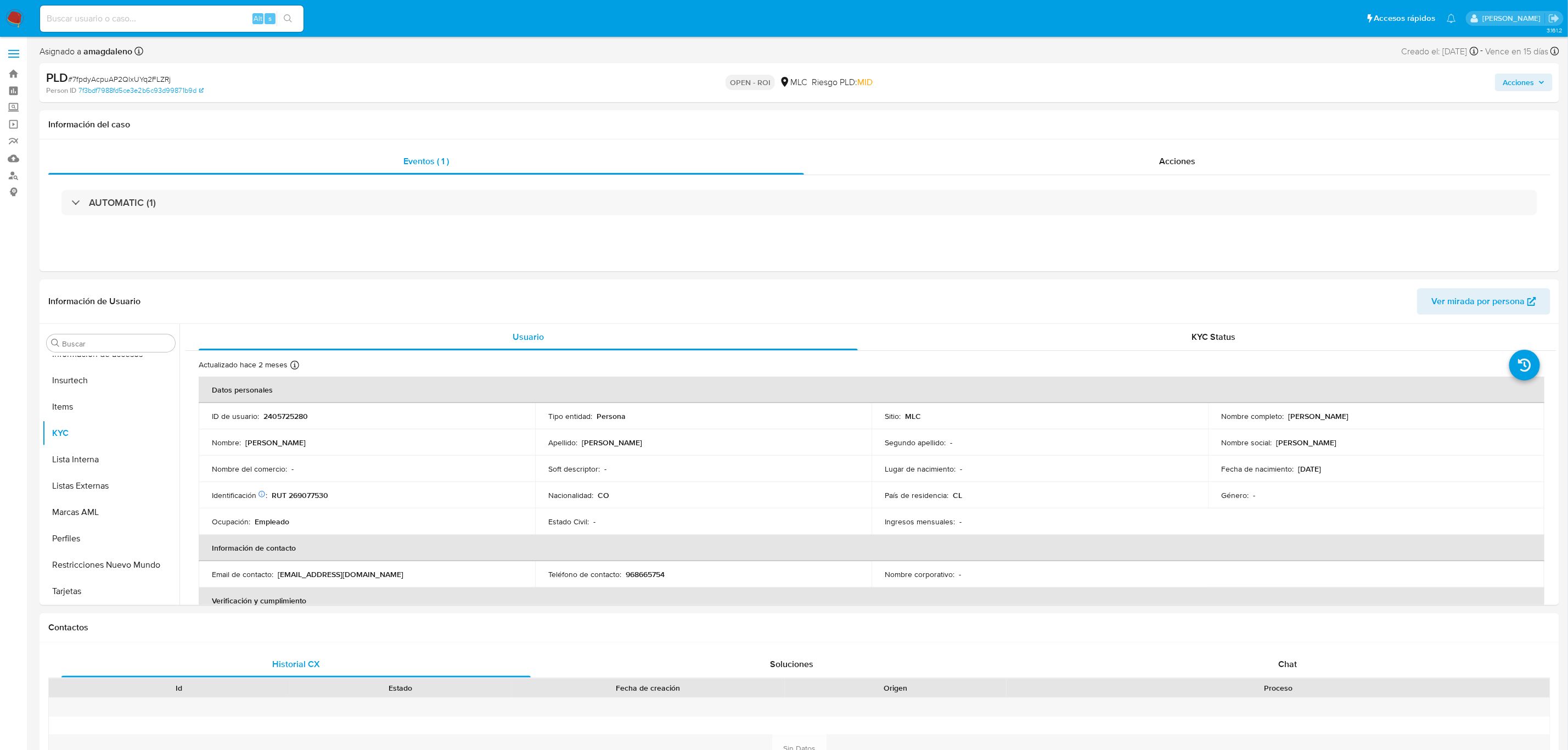
click at [1518, 81] on span "Acciones" at bounding box center [1518, 82] width 31 height 17
click at [1243, 111] on span "Resolución del caso" at bounding box center [1211, 117] width 78 height 13
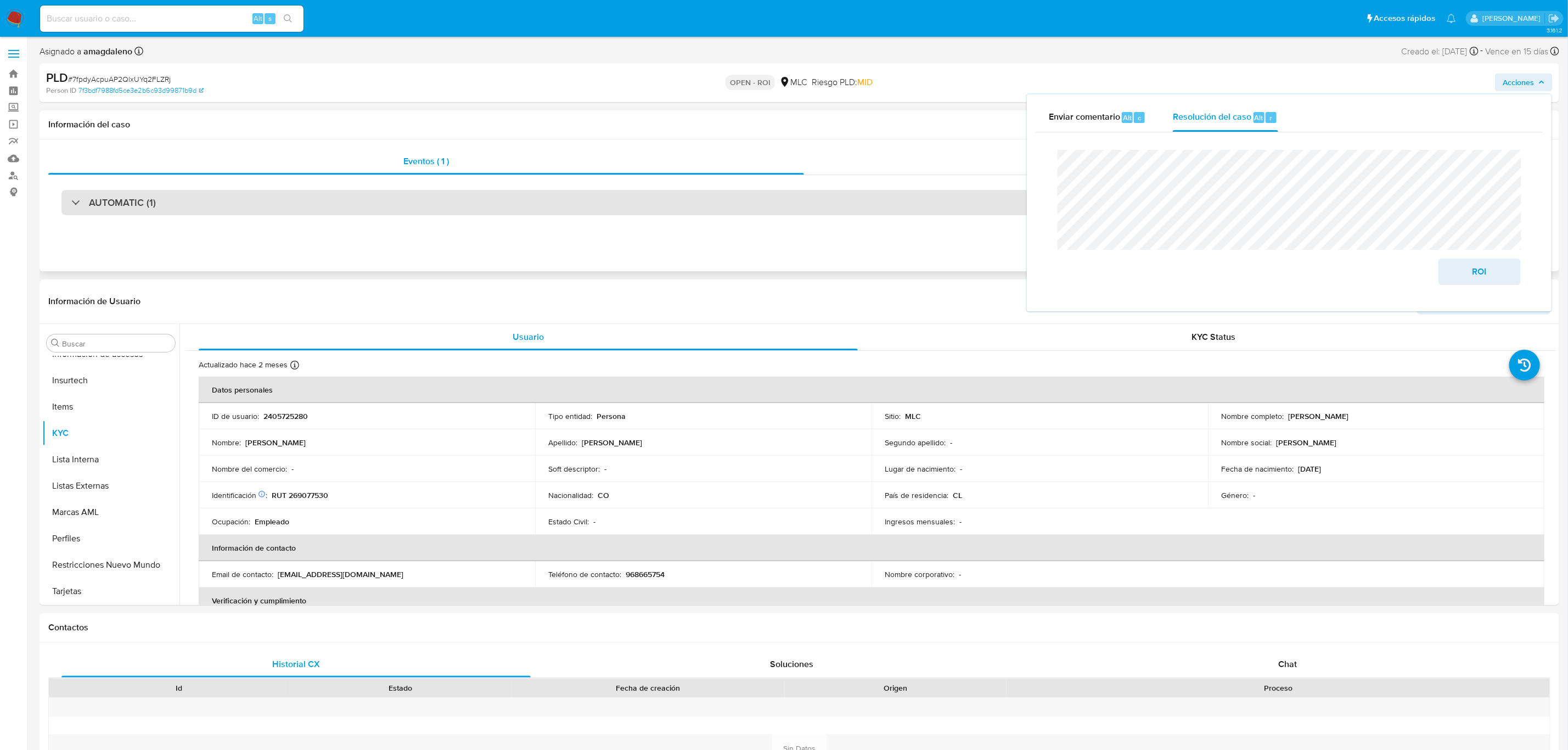
click at [394, 194] on div "AUTOMATIC (1)" at bounding box center [800, 202] width 1476 height 25
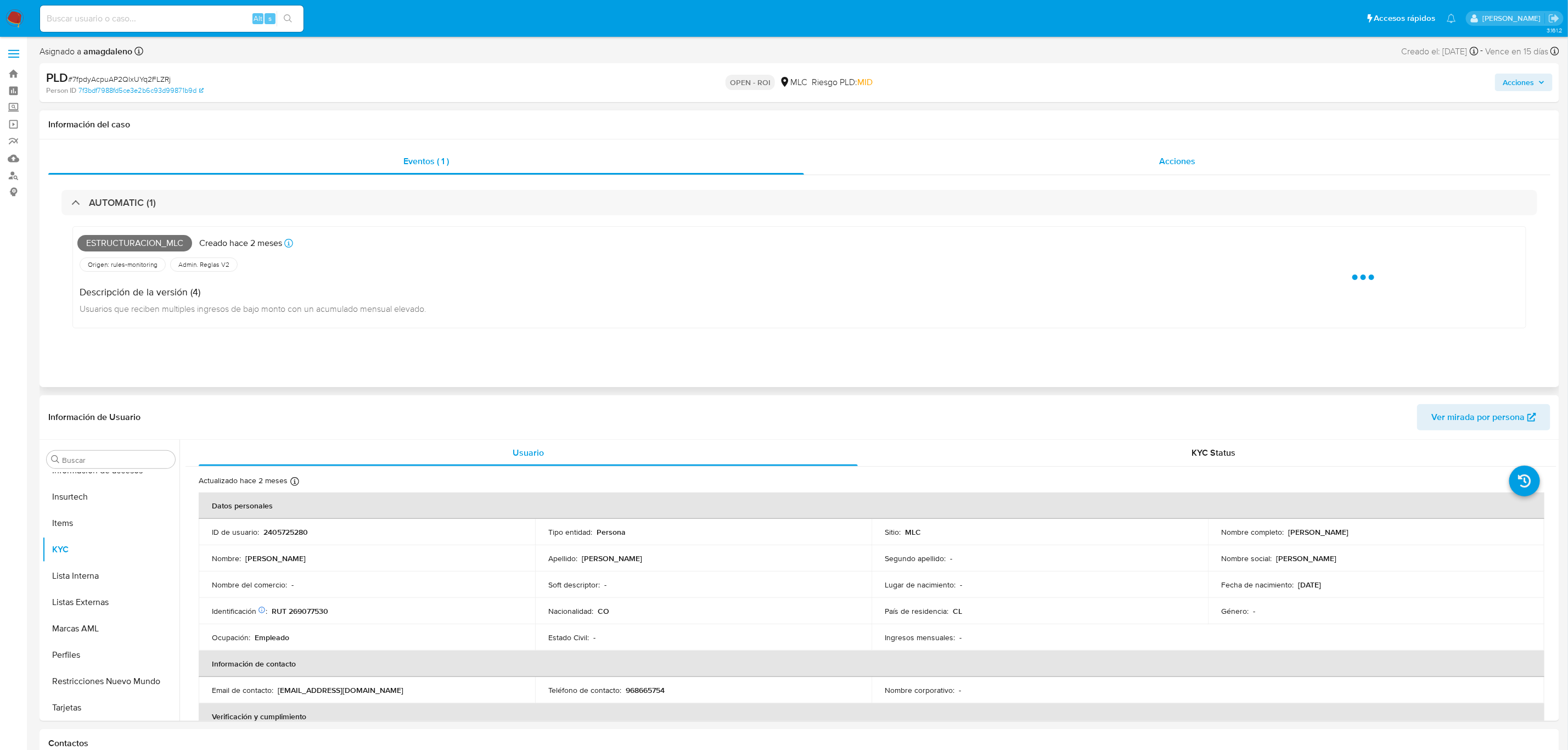
drag, startPoint x: 961, startPoint y: 181, endPoint x: 965, endPoint y: 155, distance: 26.3
click at [961, 181] on div "AUTOMATIC (1) Estructuracion_mlc Creado hace 2 meses Creado: 12/07/2025 16:07:5…" at bounding box center [799, 267] width 1502 height 185
click at [965, 155] on div "Acciones" at bounding box center [1177, 161] width 747 height 27
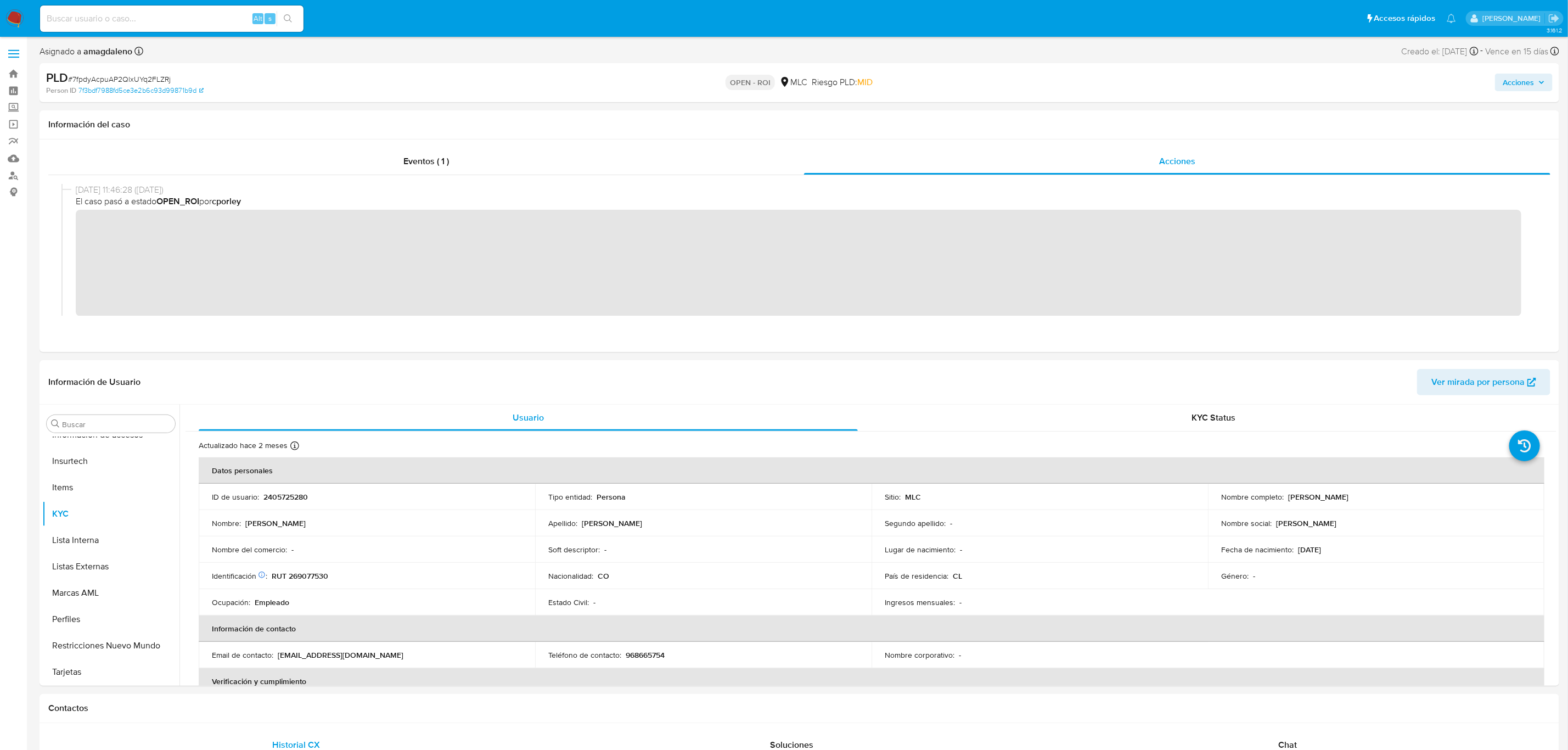
click at [1516, 80] on span "Acciones" at bounding box center [1518, 82] width 31 height 17
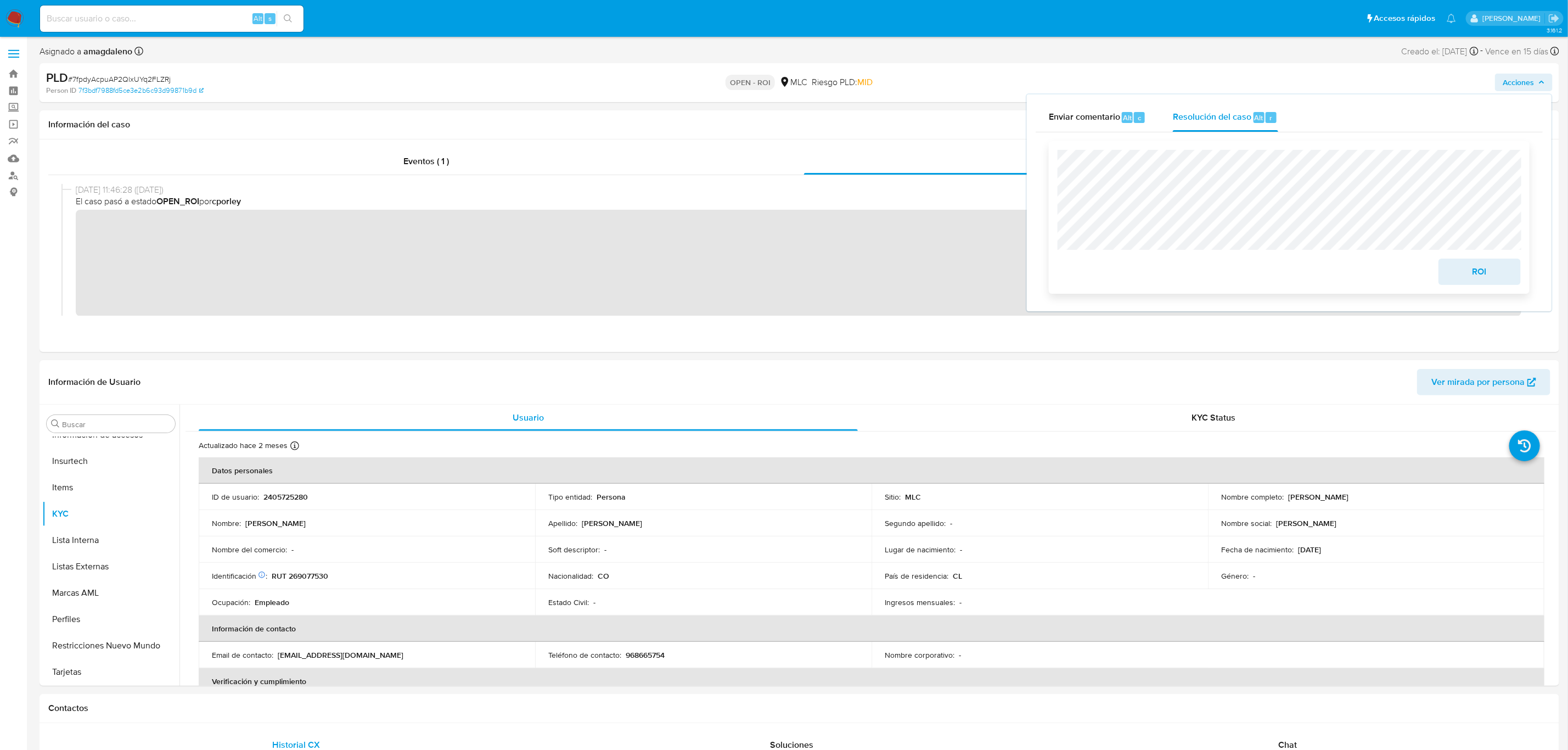
click at [1476, 277] on span "ROI" at bounding box center [1480, 271] width 54 height 24
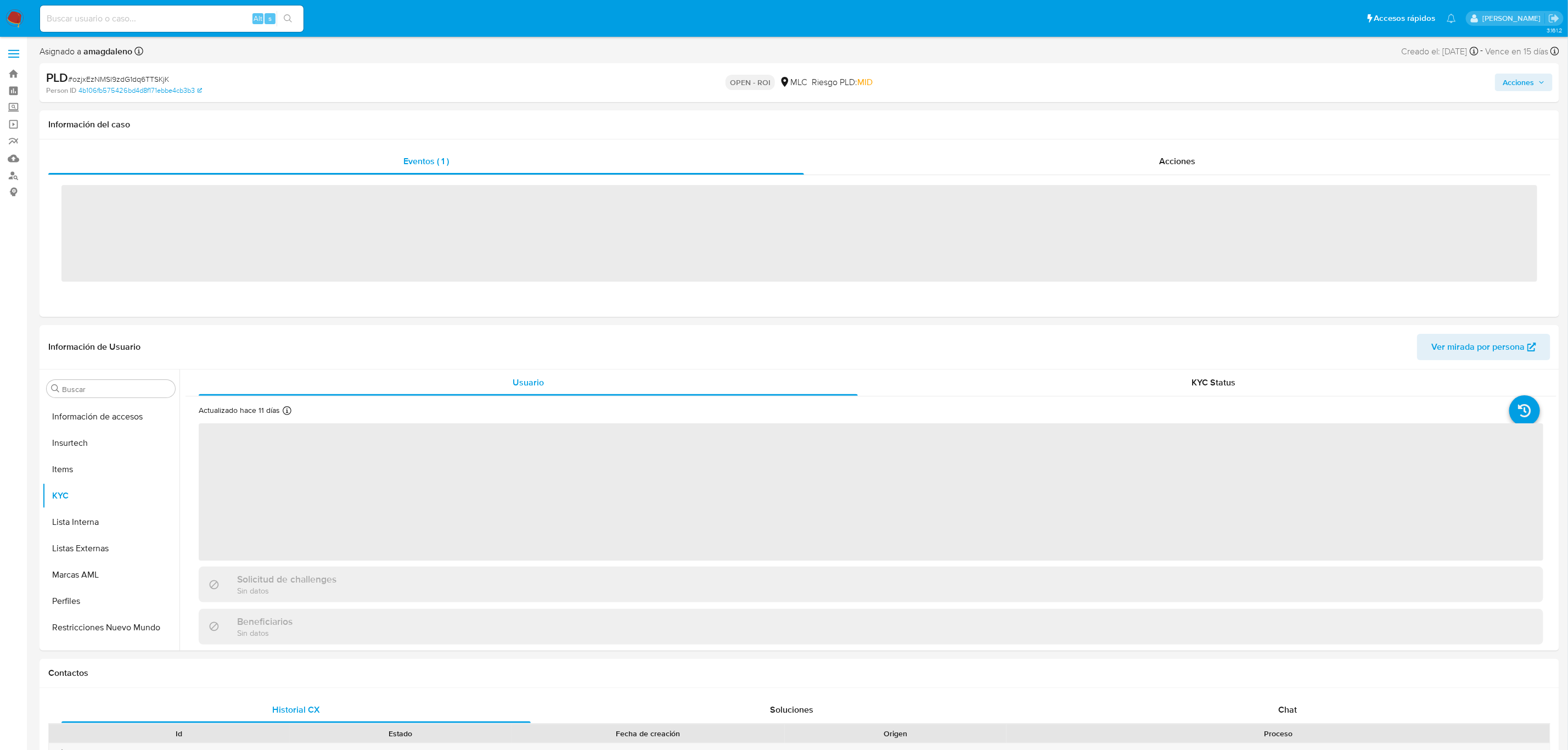
scroll to position [515, 0]
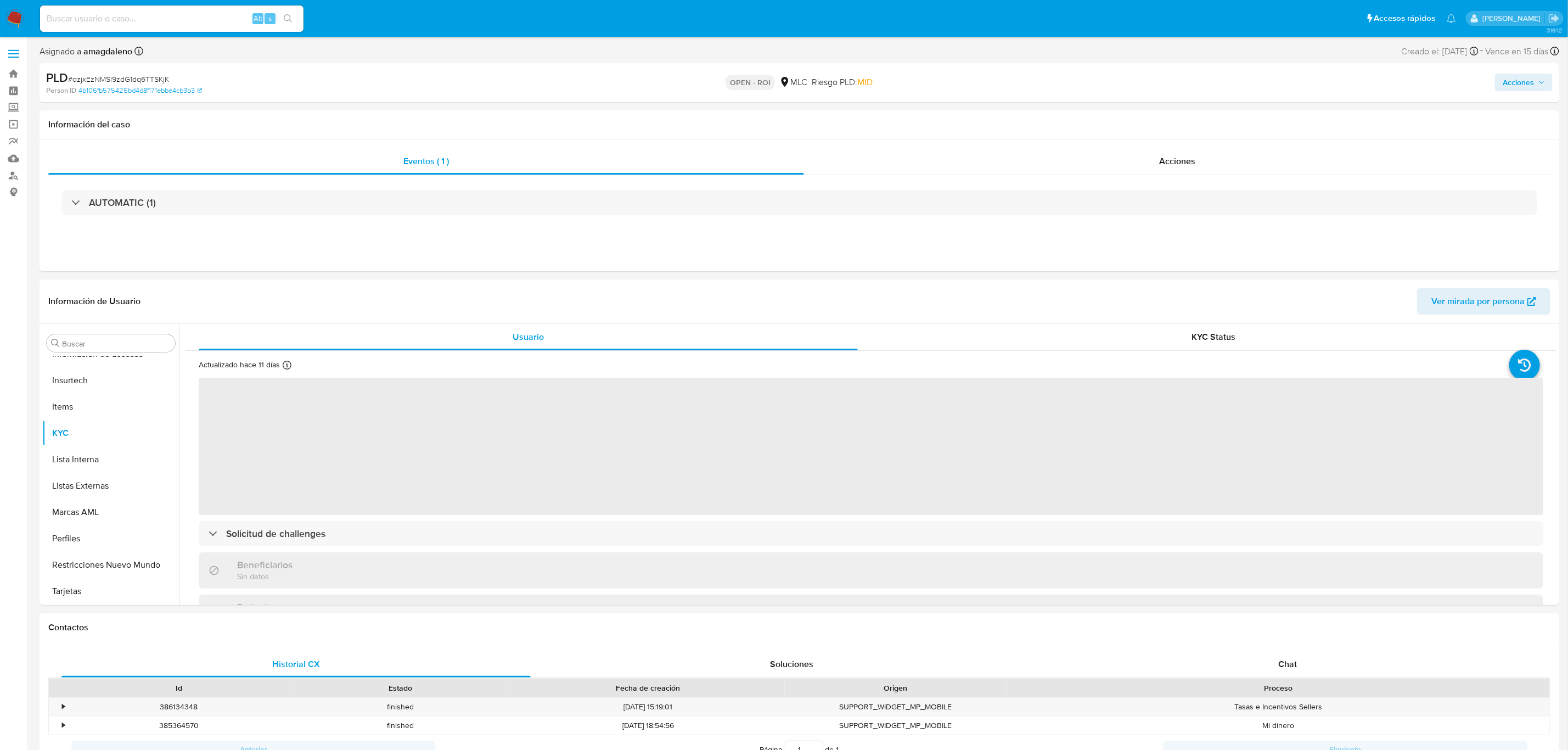
click at [1514, 86] on span "Acciones" at bounding box center [1518, 82] width 31 height 17
select select "10"
click at [1225, 124] on div "Resolución del caso Alt r" at bounding box center [1225, 117] width 105 height 28
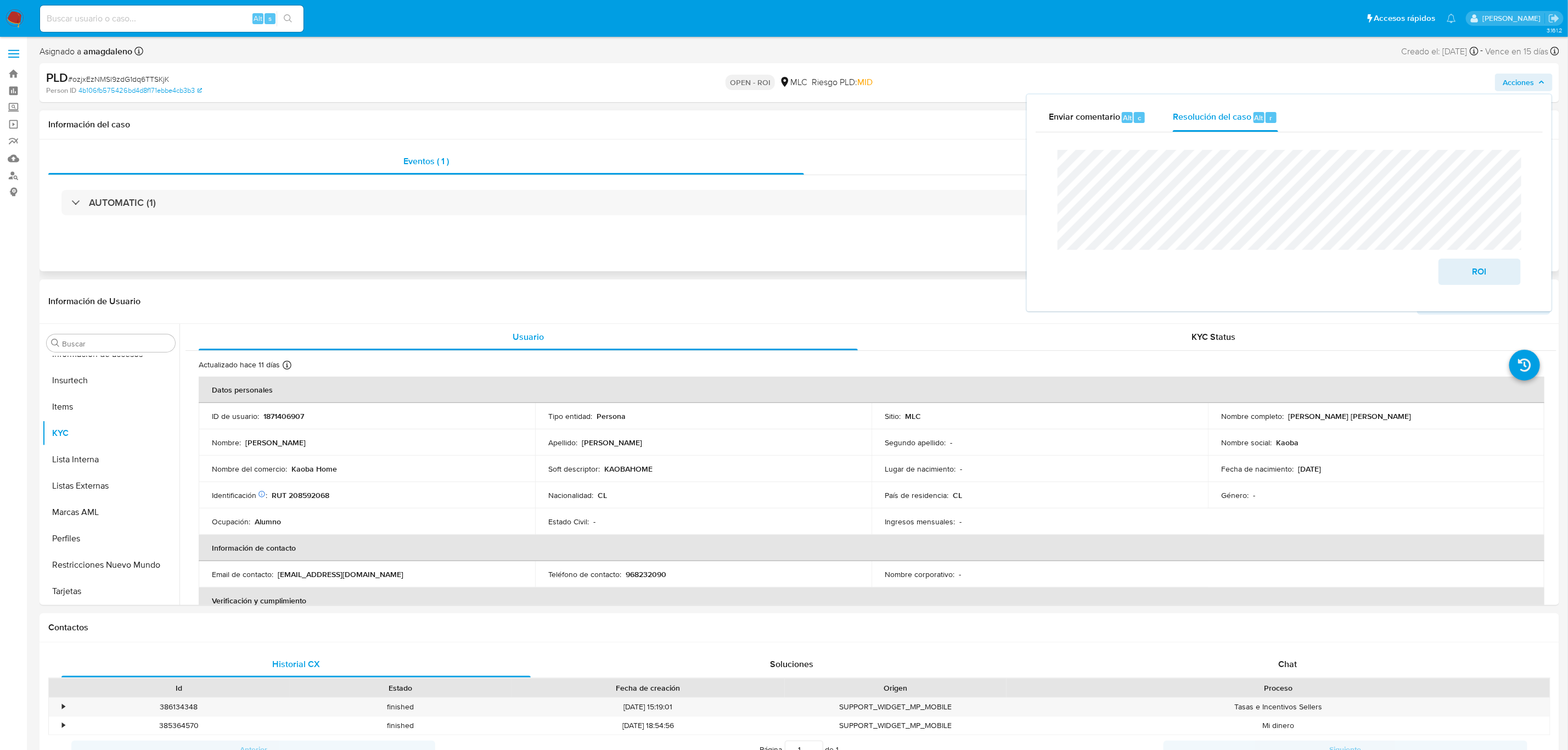
click at [985, 236] on div "Eventos ( 1 ) Acciones AUTOMATIC (1)" at bounding box center [799, 204] width 1520 height 131
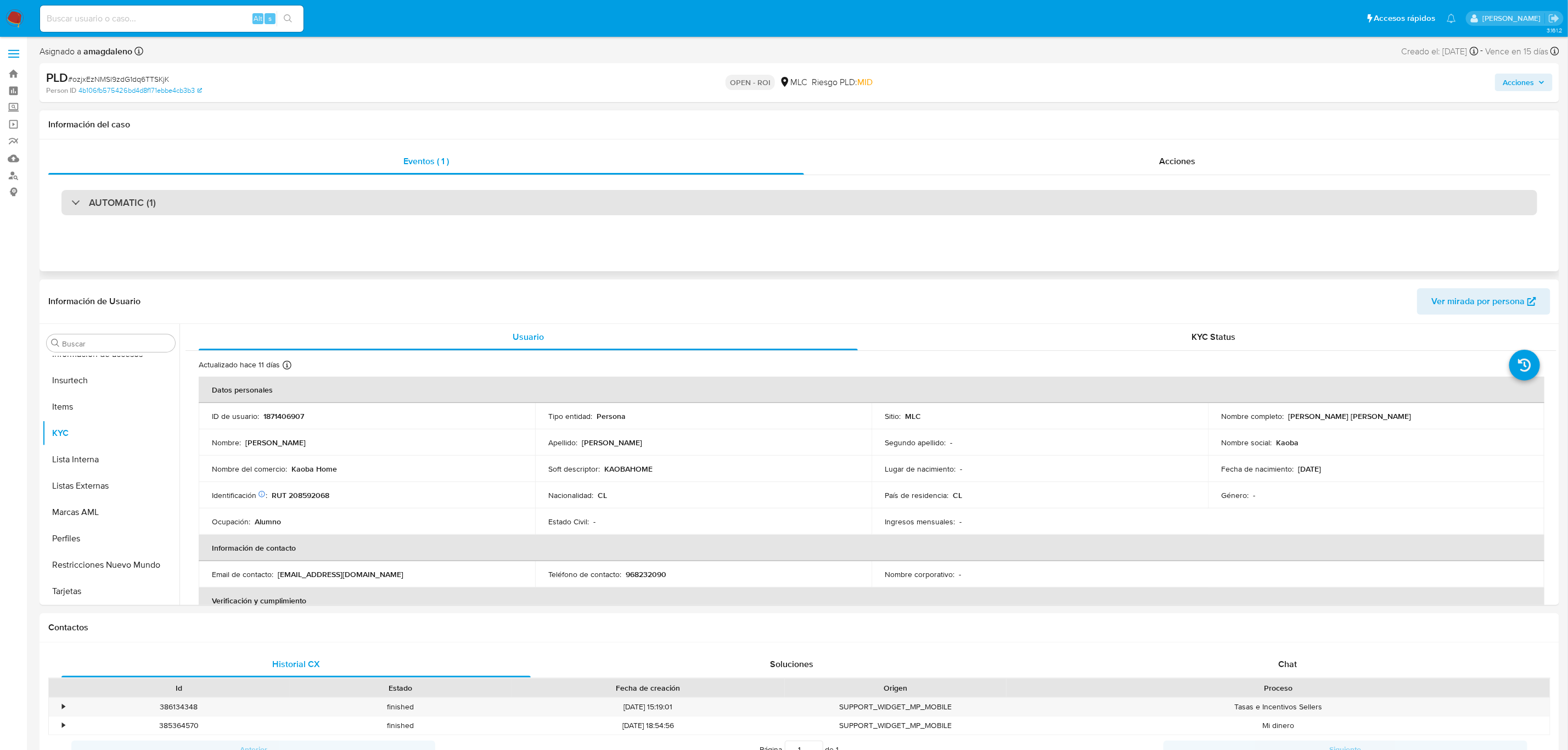
click at [954, 204] on div "AUTOMATIC (1)" at bounding box center [800, 202] width 1476 height 25
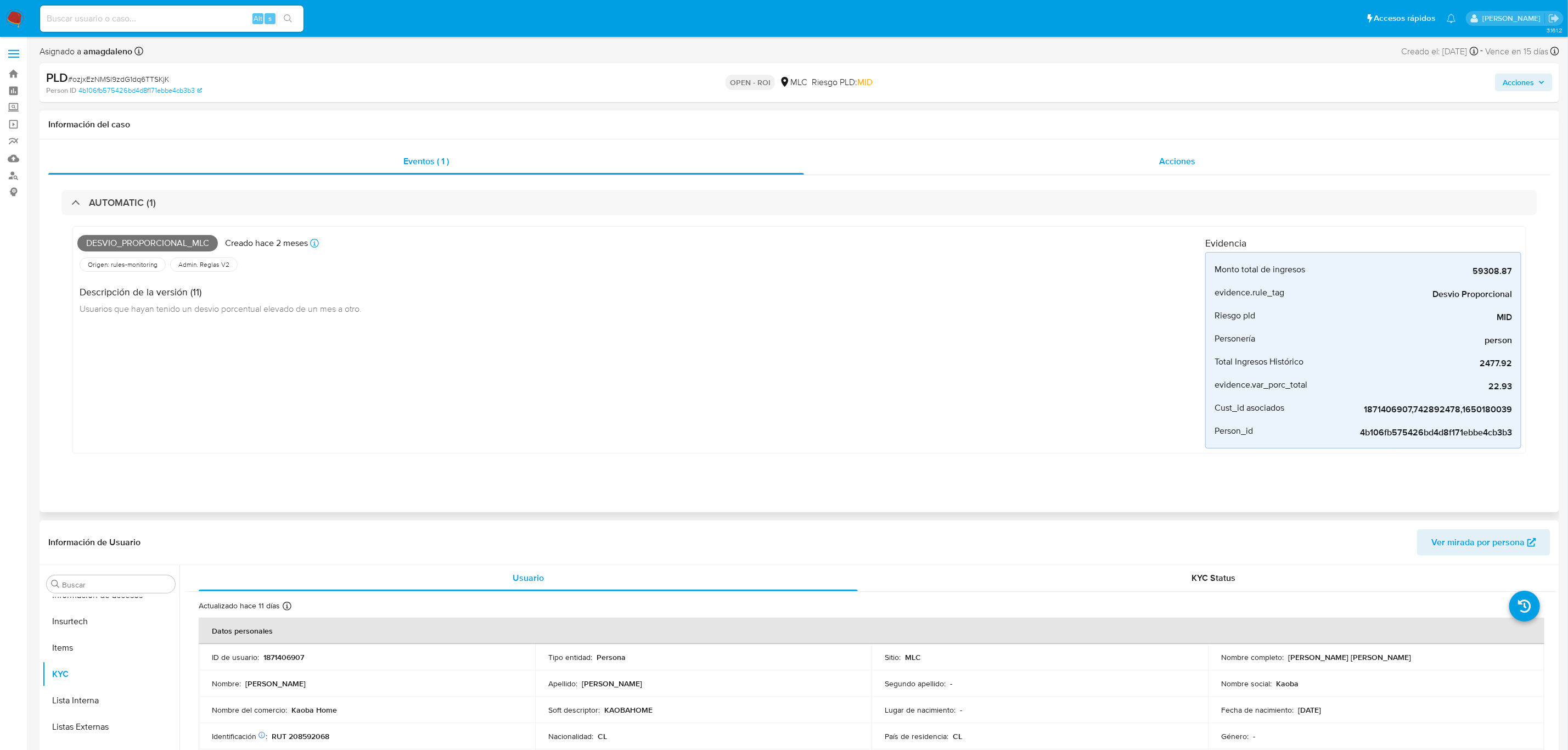
click at [1033, 163] on div "Acciones" at bounding box center [1177, 161] width 747 height 27
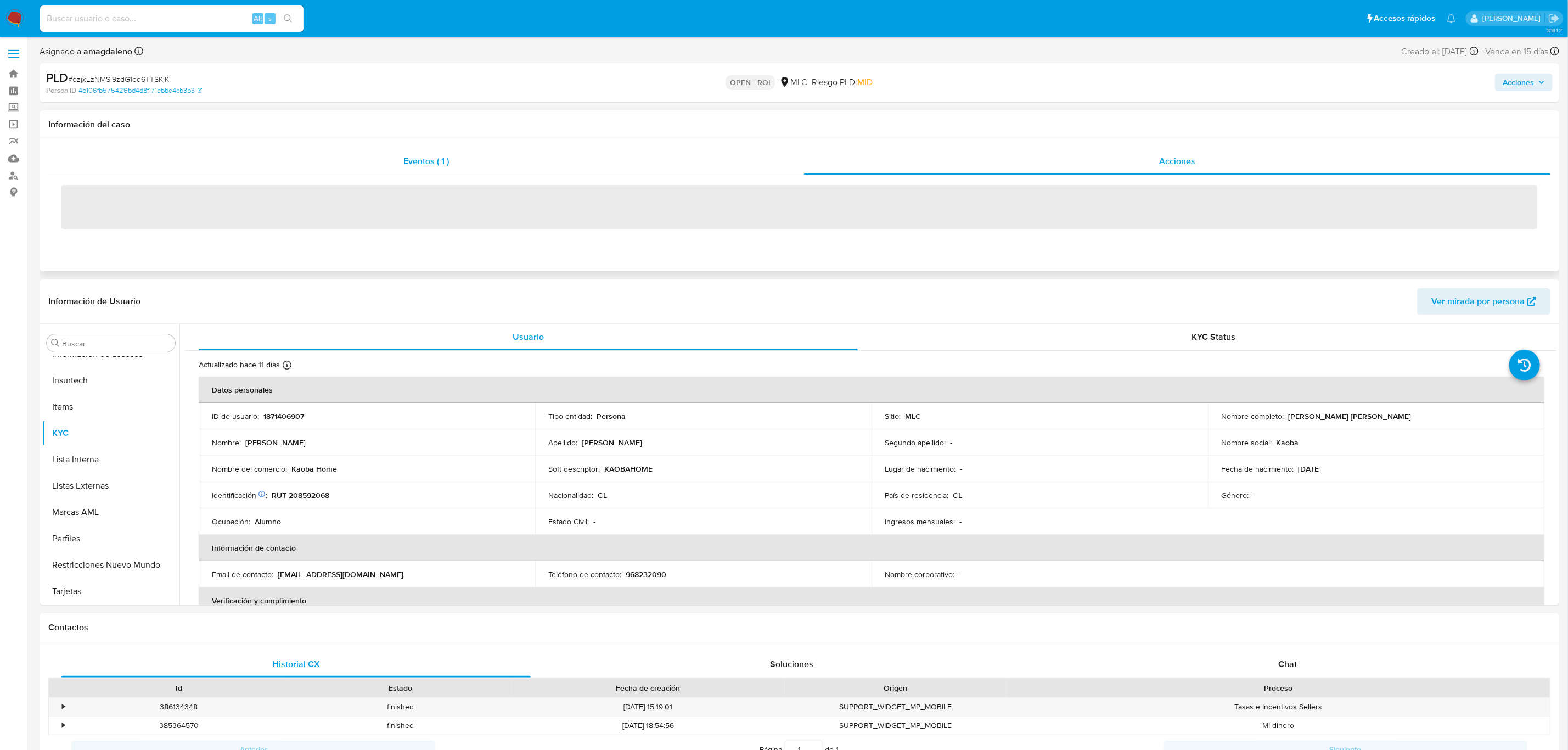
click at [620, 157] on div "Eventos ( 1 )" at bounding box center [426, 161] width 756 height 27
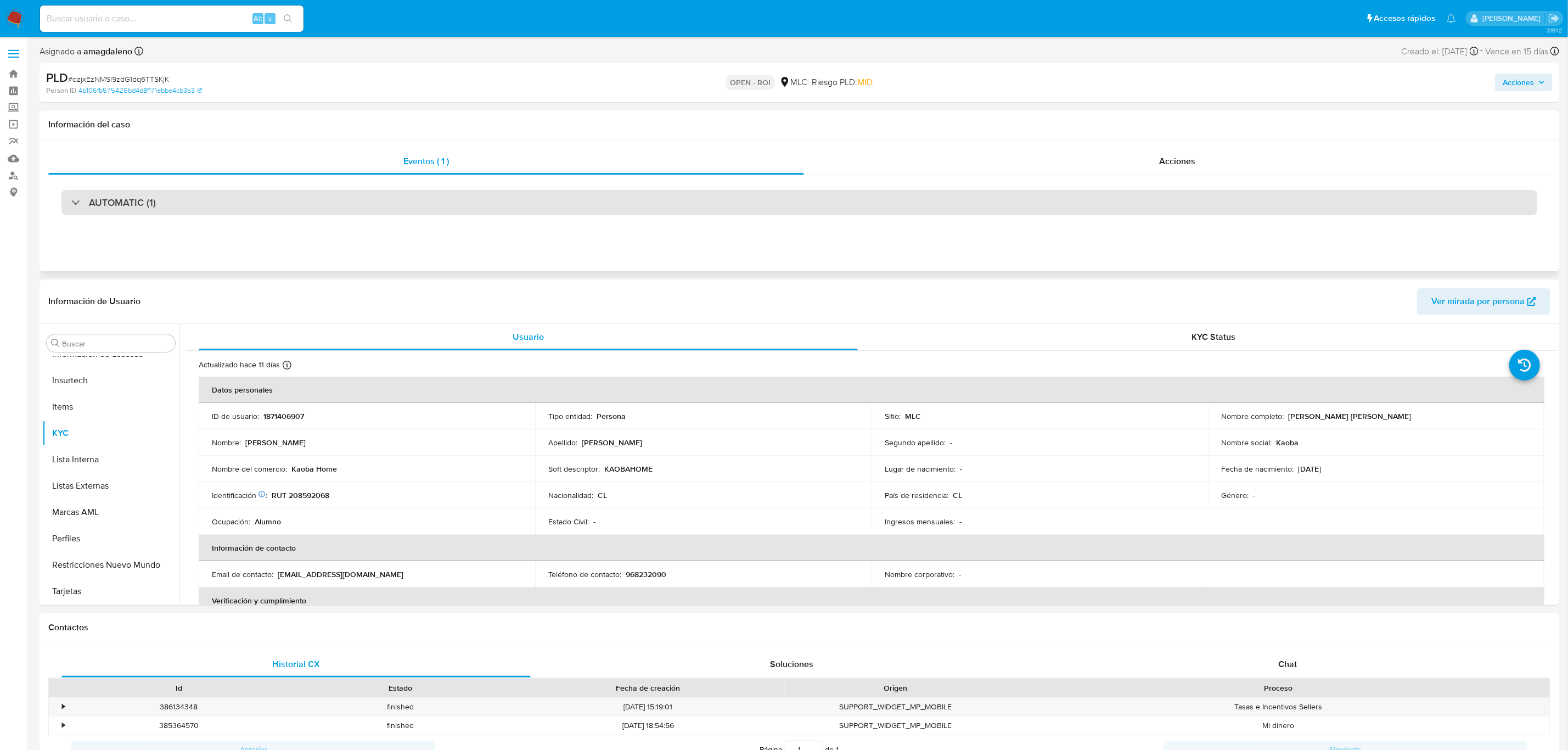
click at [438, 201] on div "AUTOMATIC (1)" at bounding box center [800, 202] width 1476 height 25
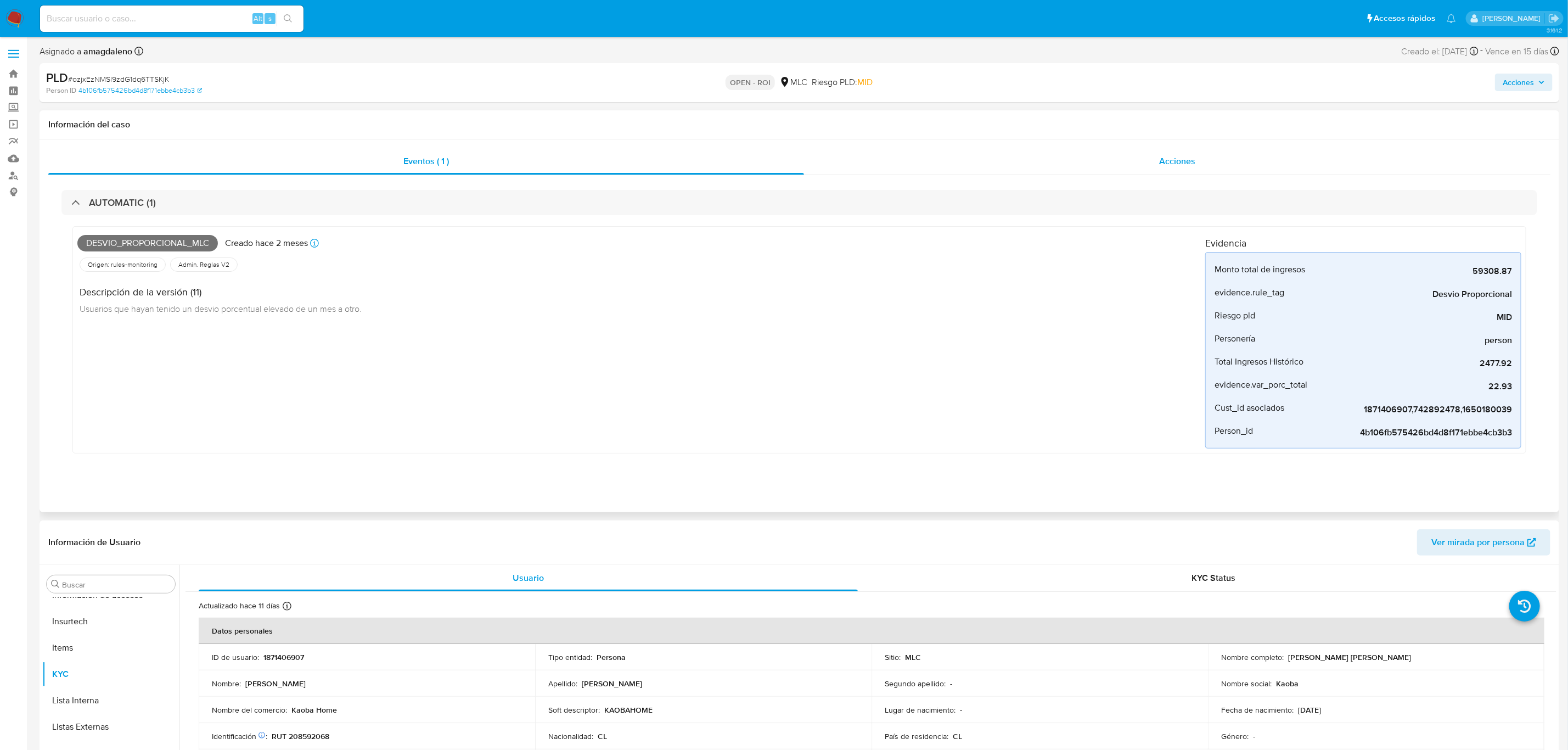
click at [1362, 158] on div "Acciones" at bounding box center [1177, 161] width 747 height 27
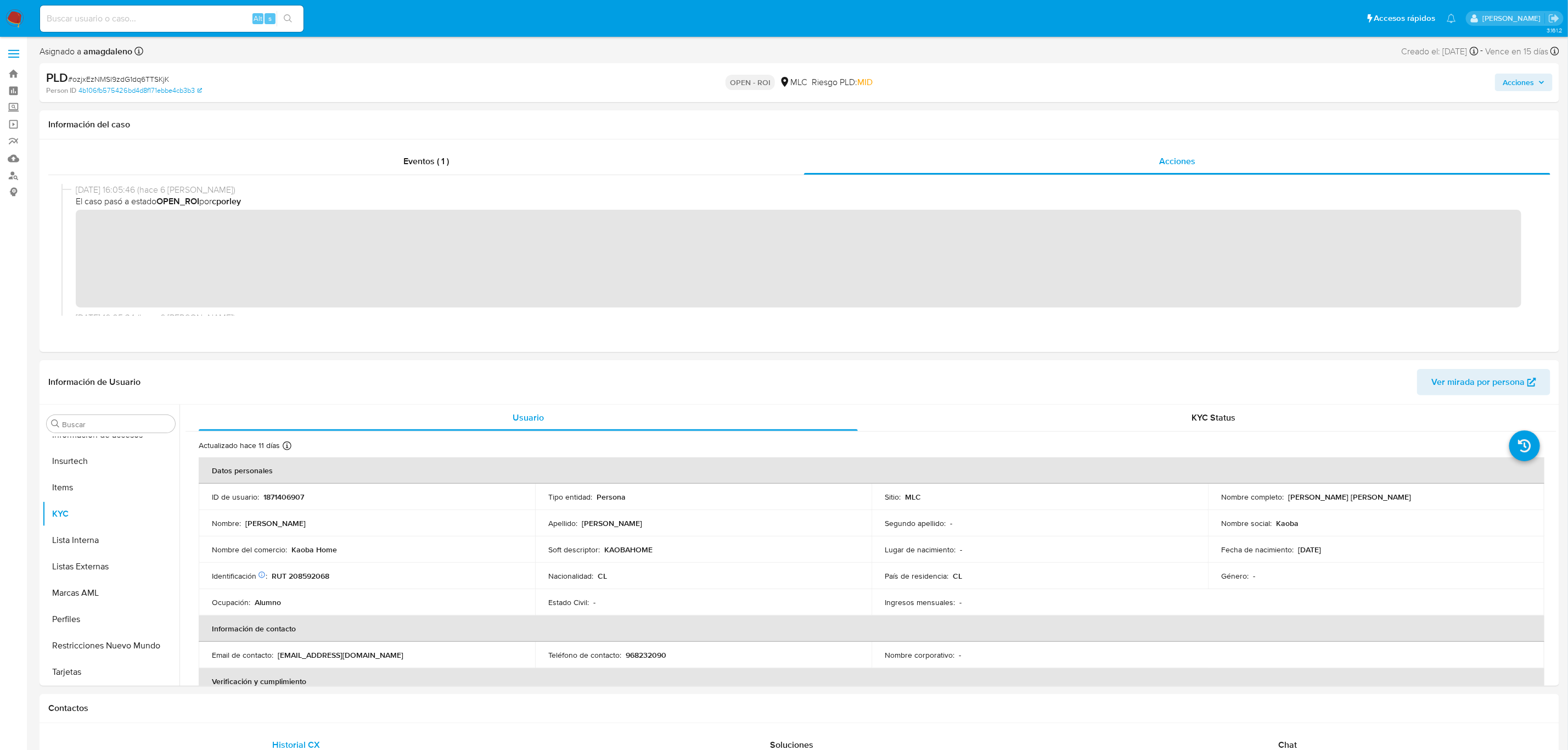
click at [1525, 86] on span "Acciones" at bounding box center [1518, 82] width 31 height 17
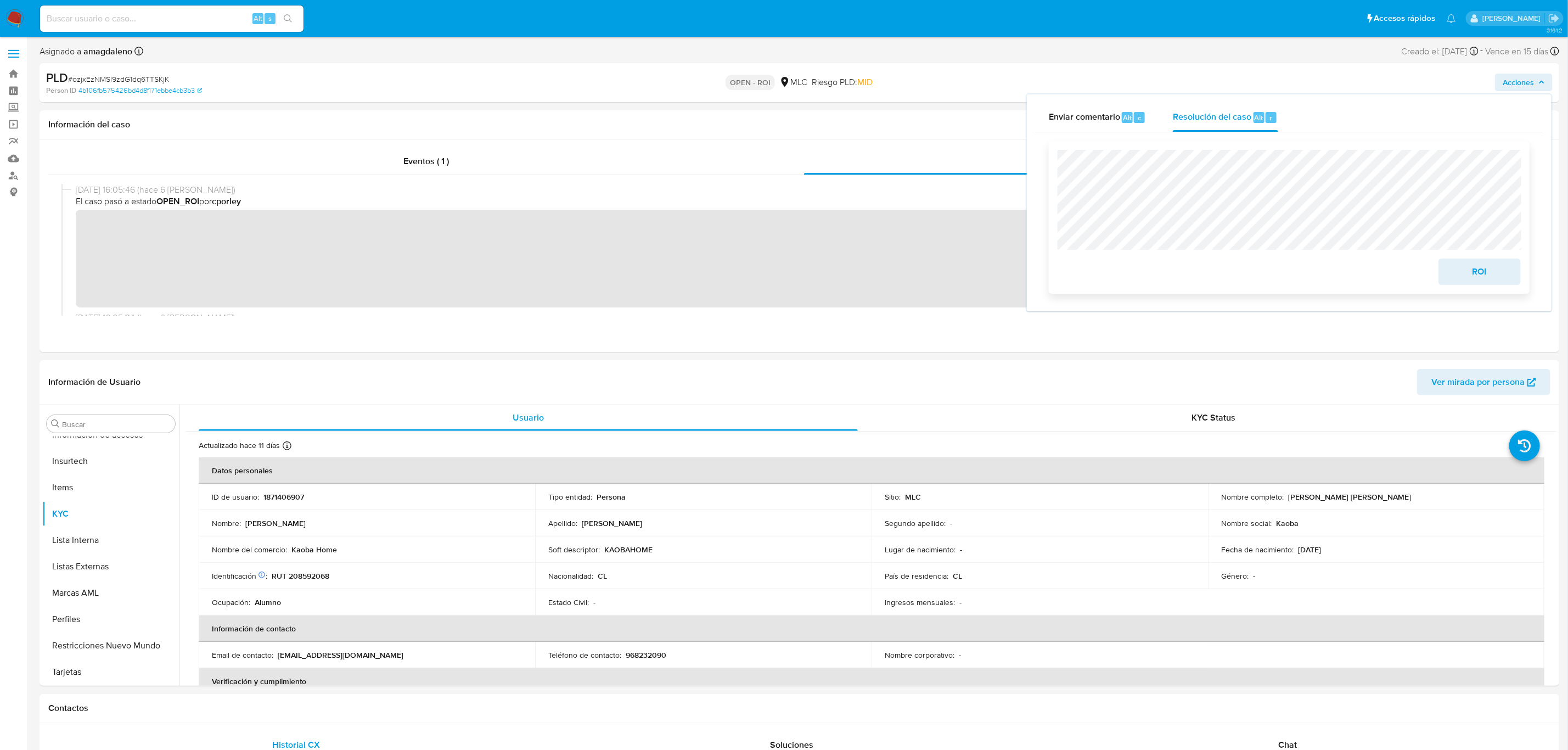
click at [1482, 277] on span "ROI" at bounding box center [1480, 271] width 54 height 24
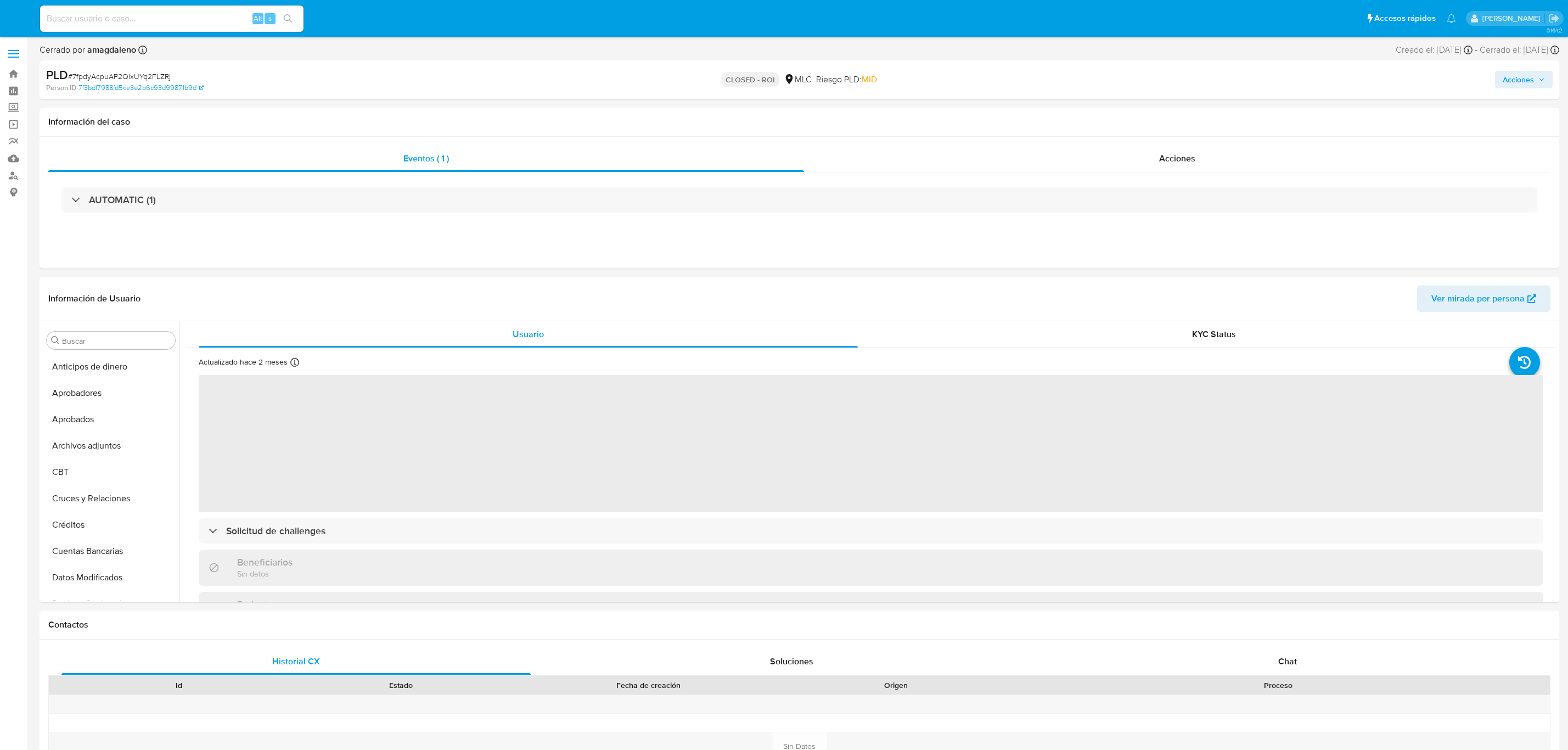
select select "10"
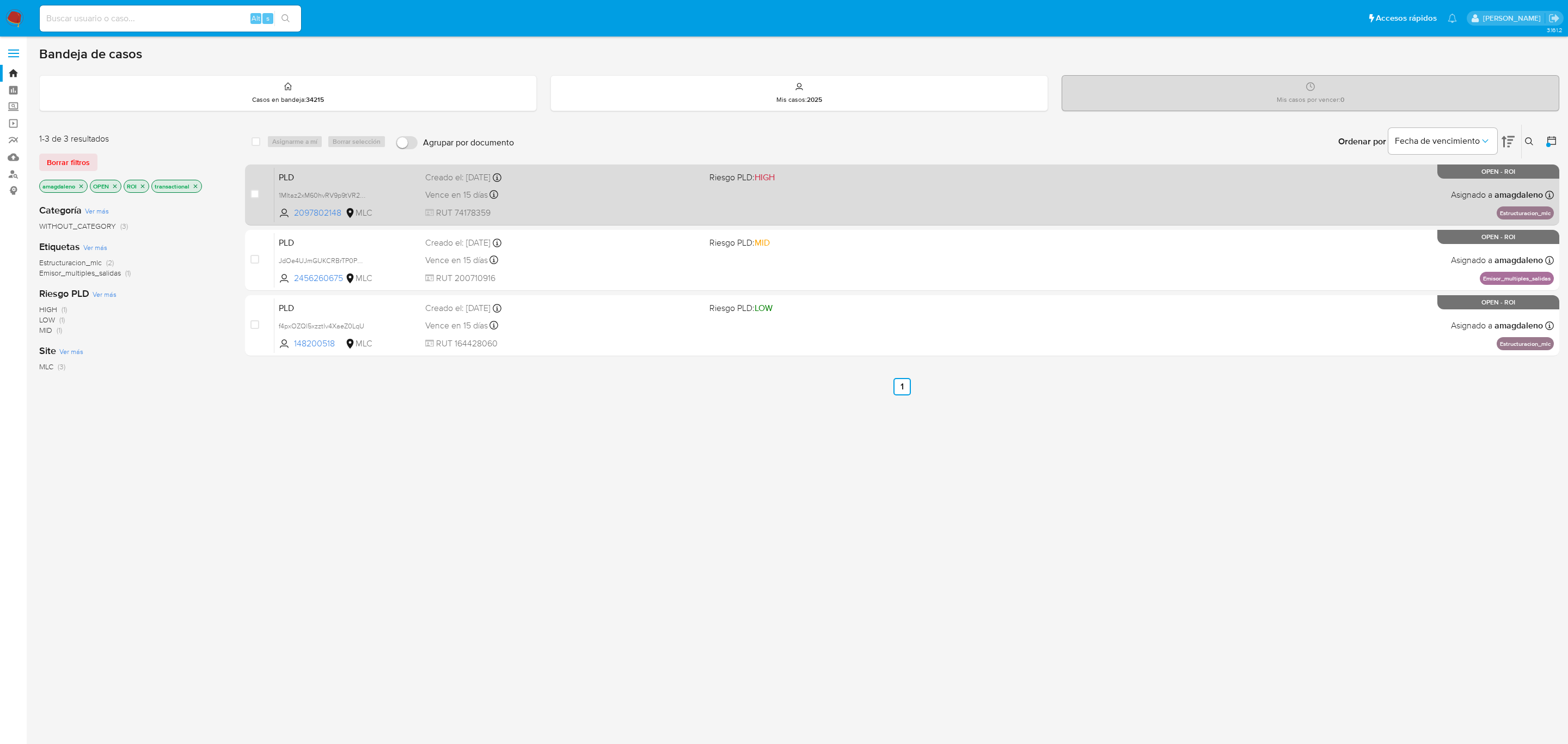
click at [643, 190] on div "Vence en 15 días Vence el [DATE] 16:09:01" at bounding box center [562, 194] width 275 height 14
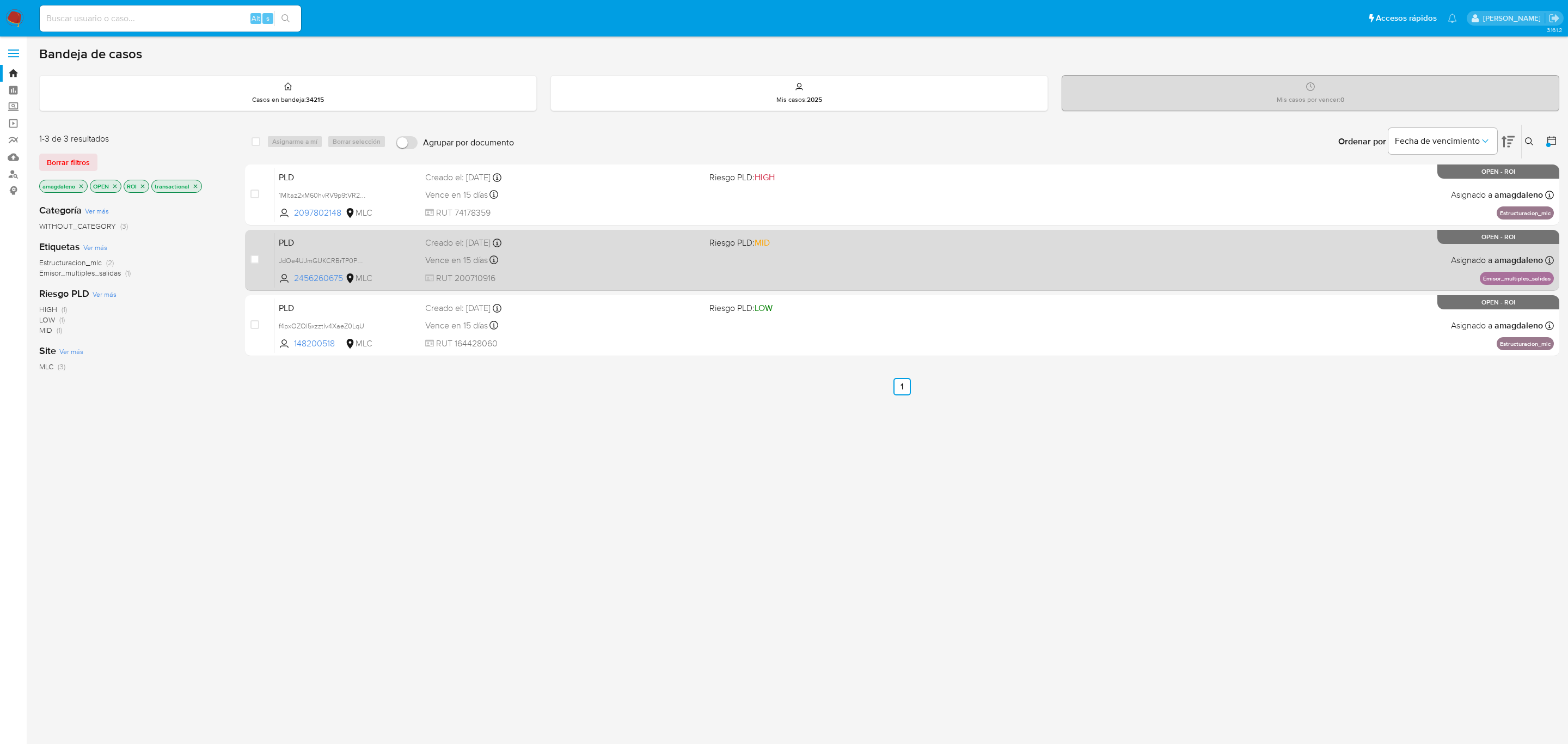
click at [646, 266] on div "Vence en 15 días Vence el [DATE] 16:10:07" at bounding box center [562, 259] width 275 height 14
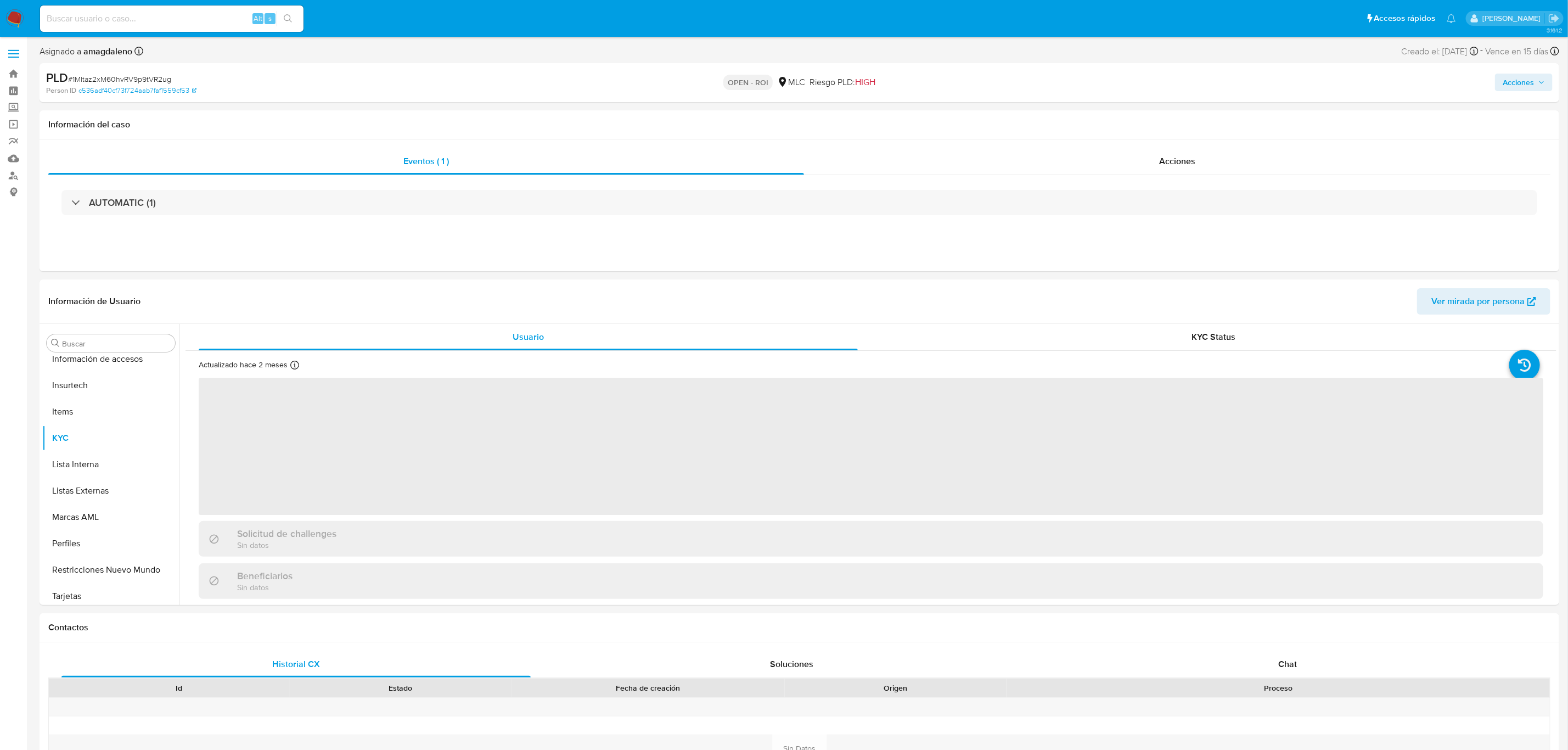
scroll to position [515, 0]
select select "10"
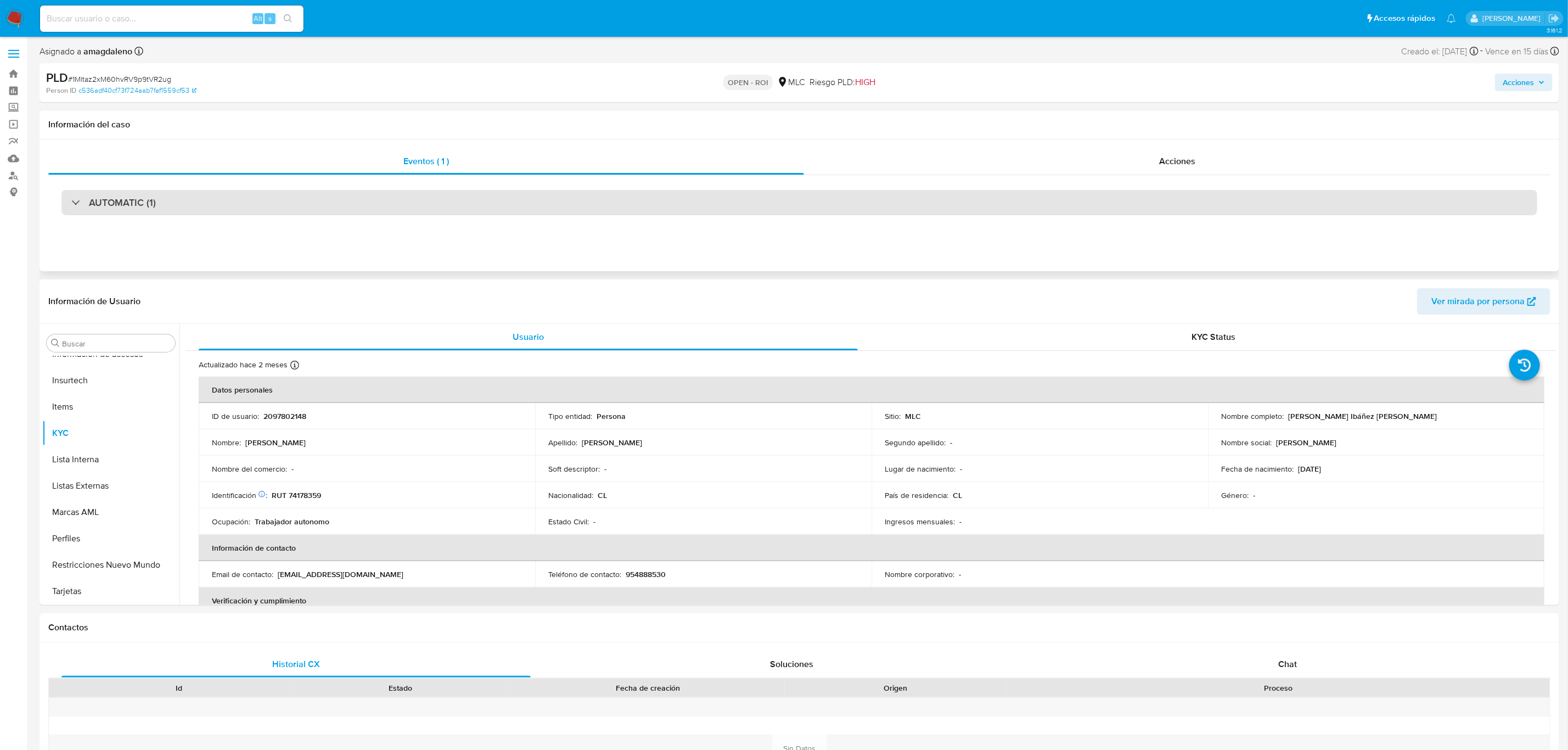
click at [871, 198] on div "AUTOMATIC (1)" at bounding box center [800, 202] width 1476 height 25
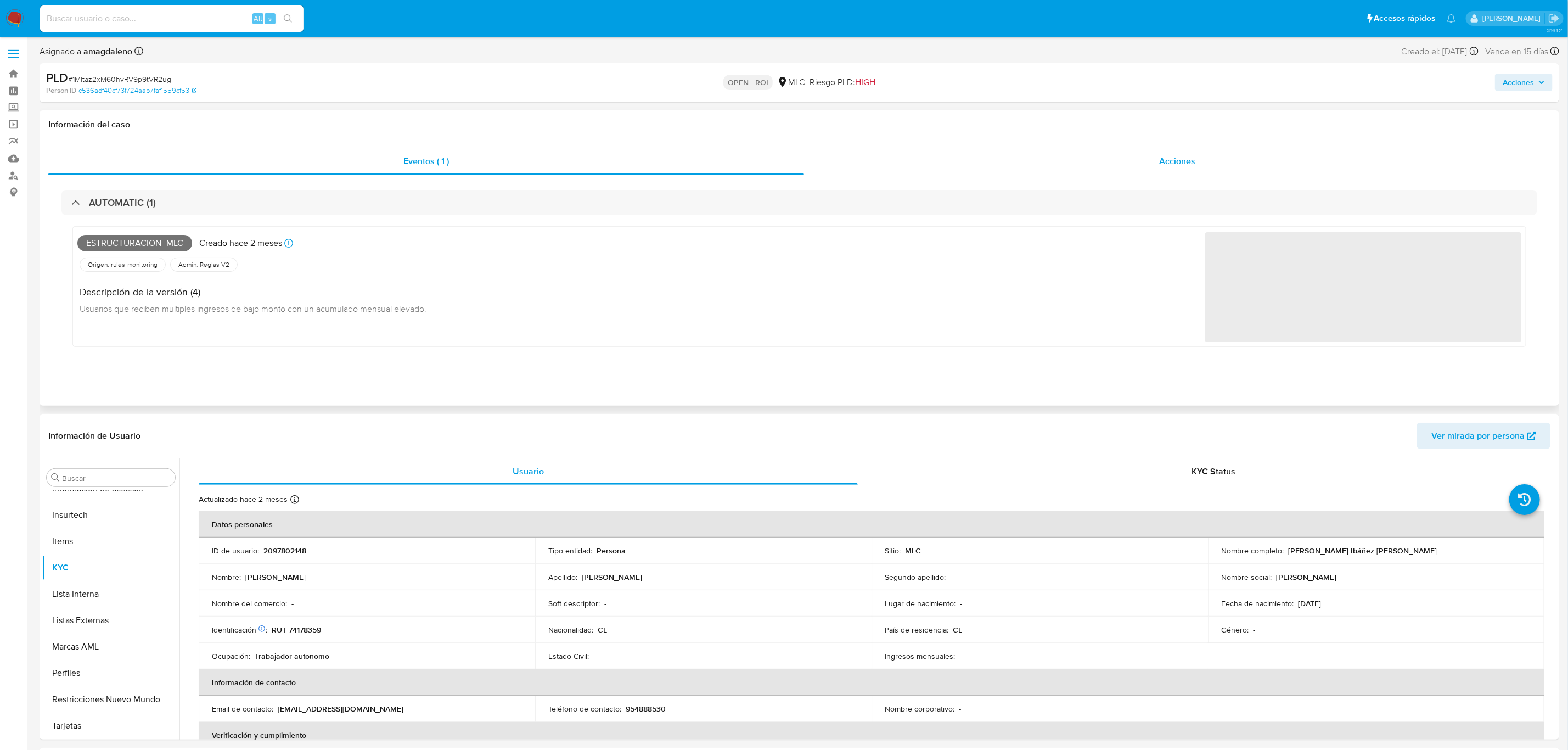
click at [906, 167] on div "Acciones" at bounding box center [1177, 161] width 747 height 27
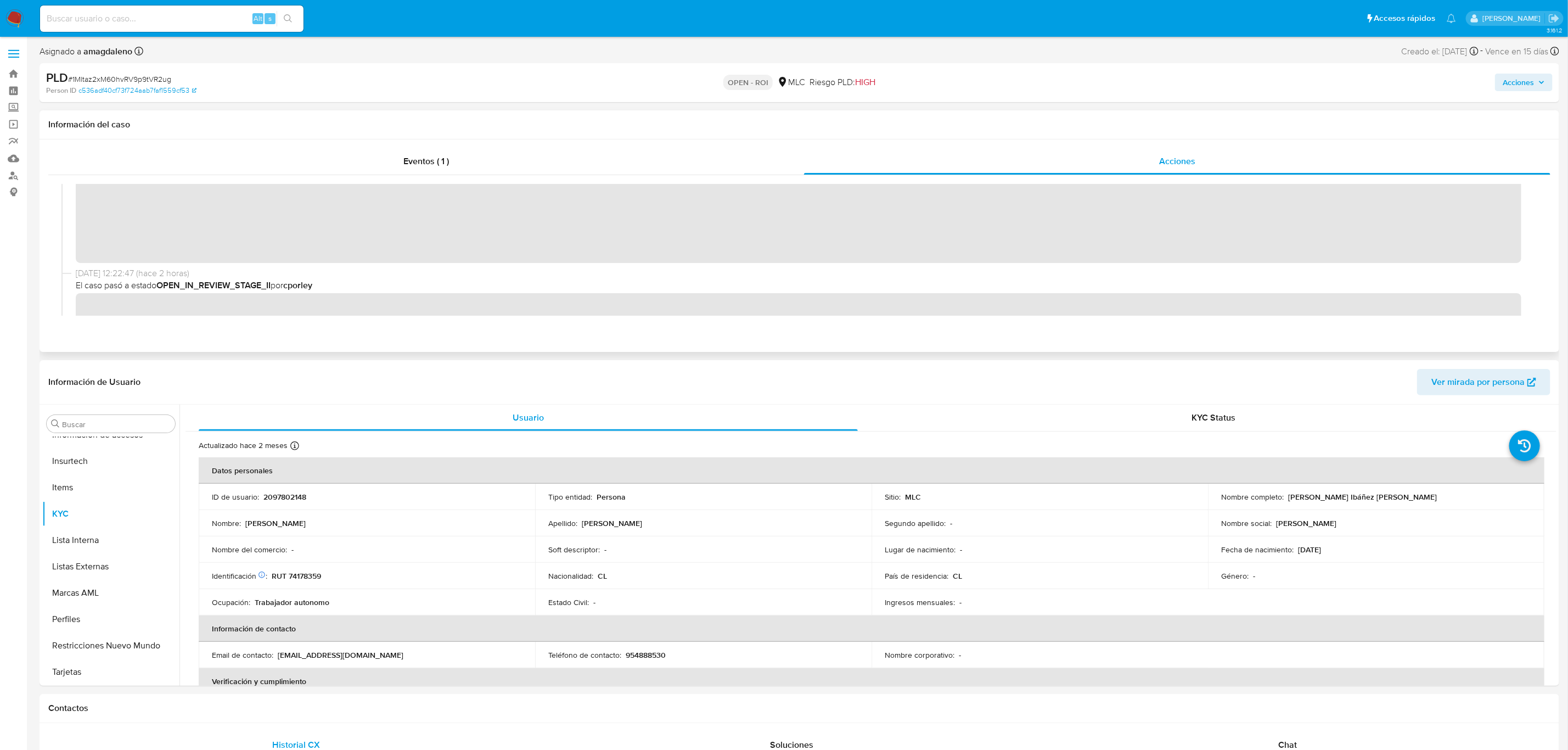
scroll to position [82, 0]
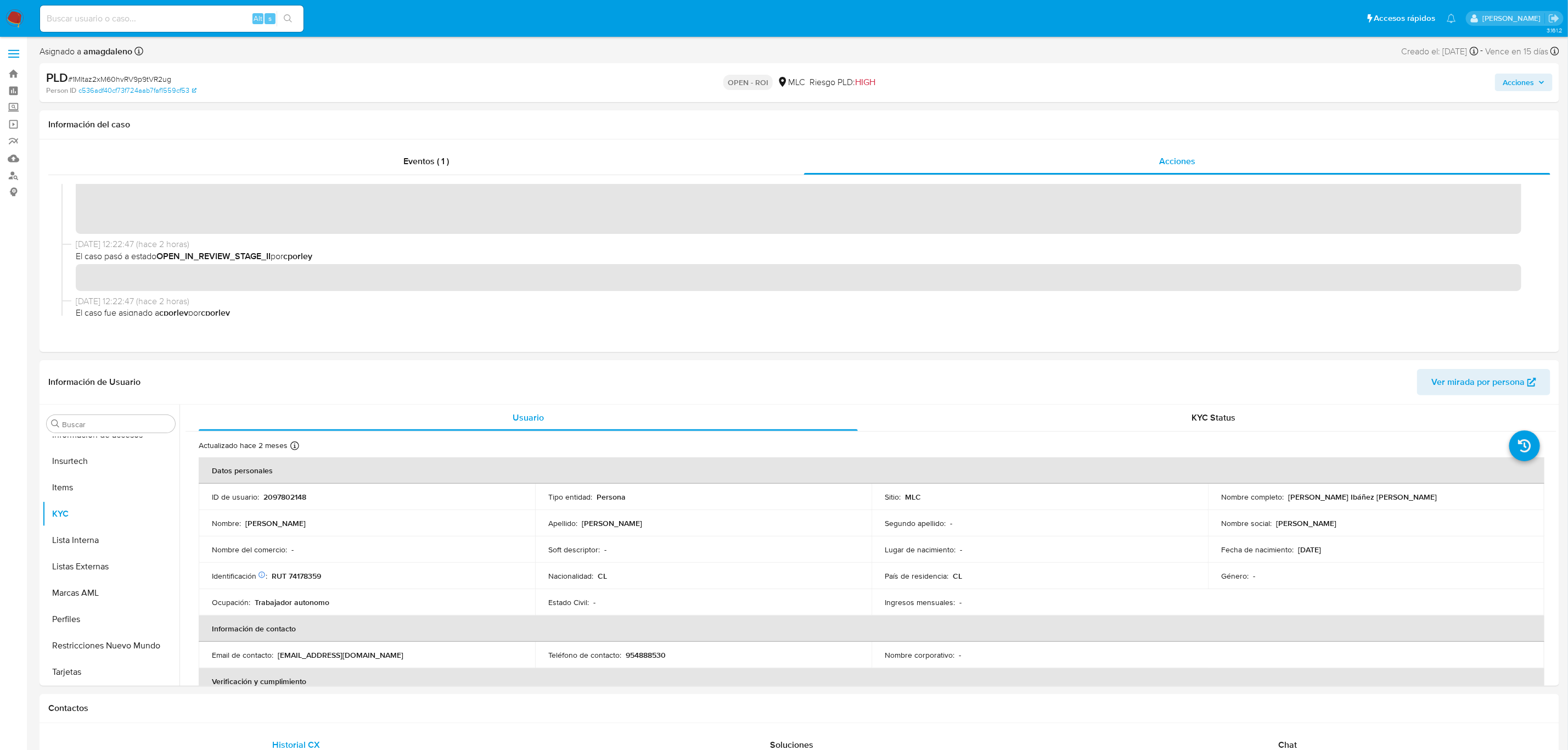
click at [1502, 82] on button "Acciones" at bounding box center [1523, 82] width 58 height 17
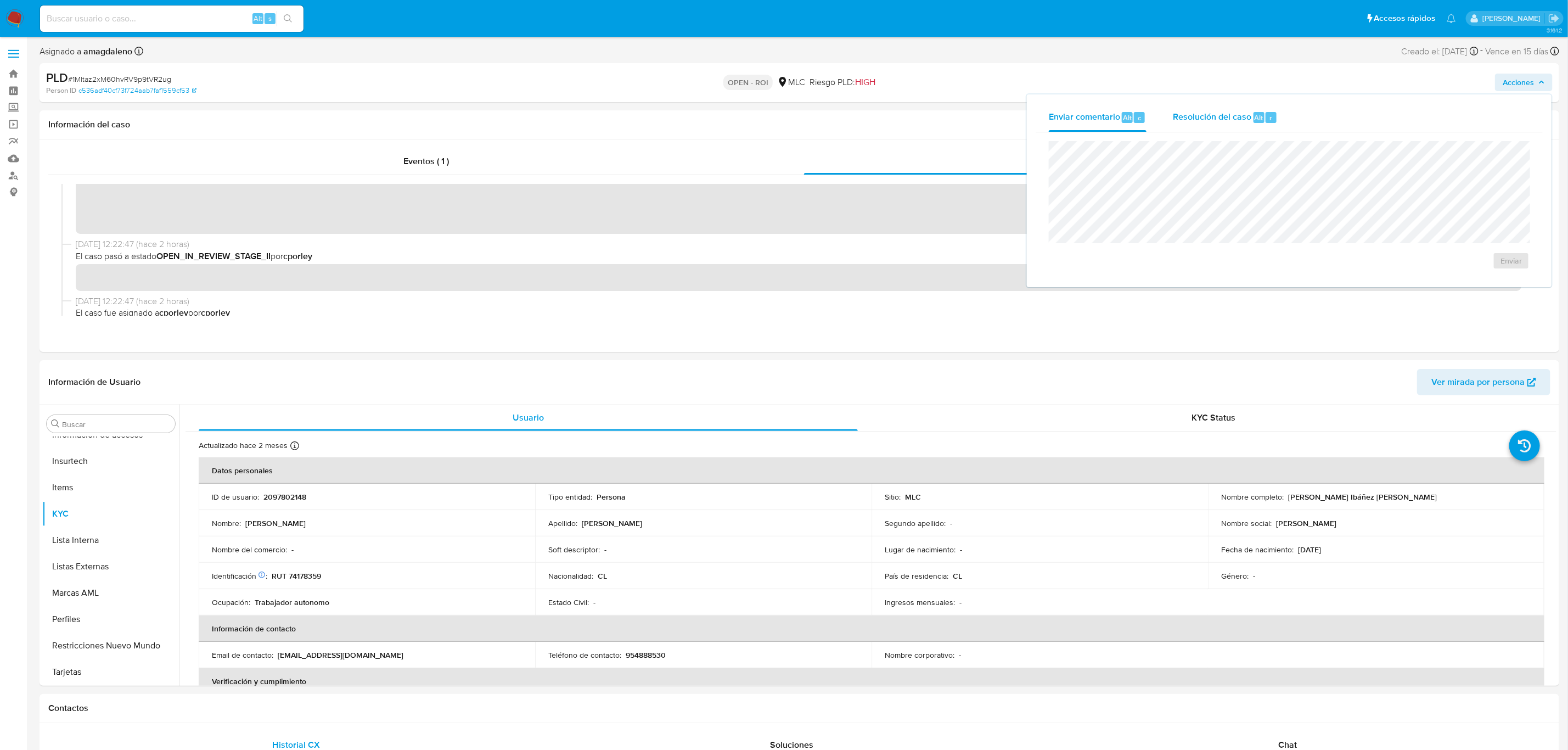
click at [1173, 122] on span "Resolución del caso" at bounding box center [1211, 117] width 78 height 13
click at [1459, 271] on span "ROI" at bounding box center [1480, 271] width 54 height 24
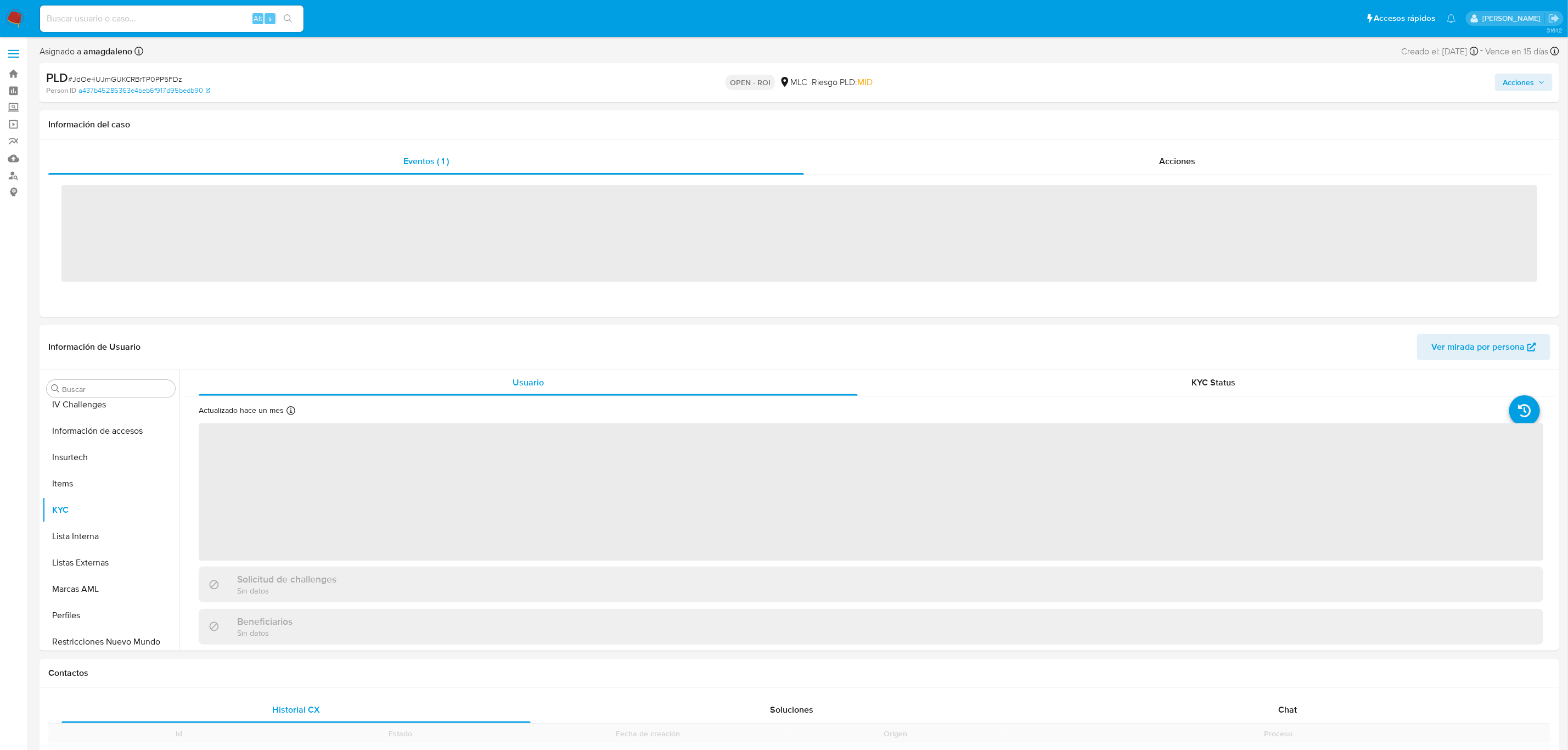
scroll to position [515, 0]
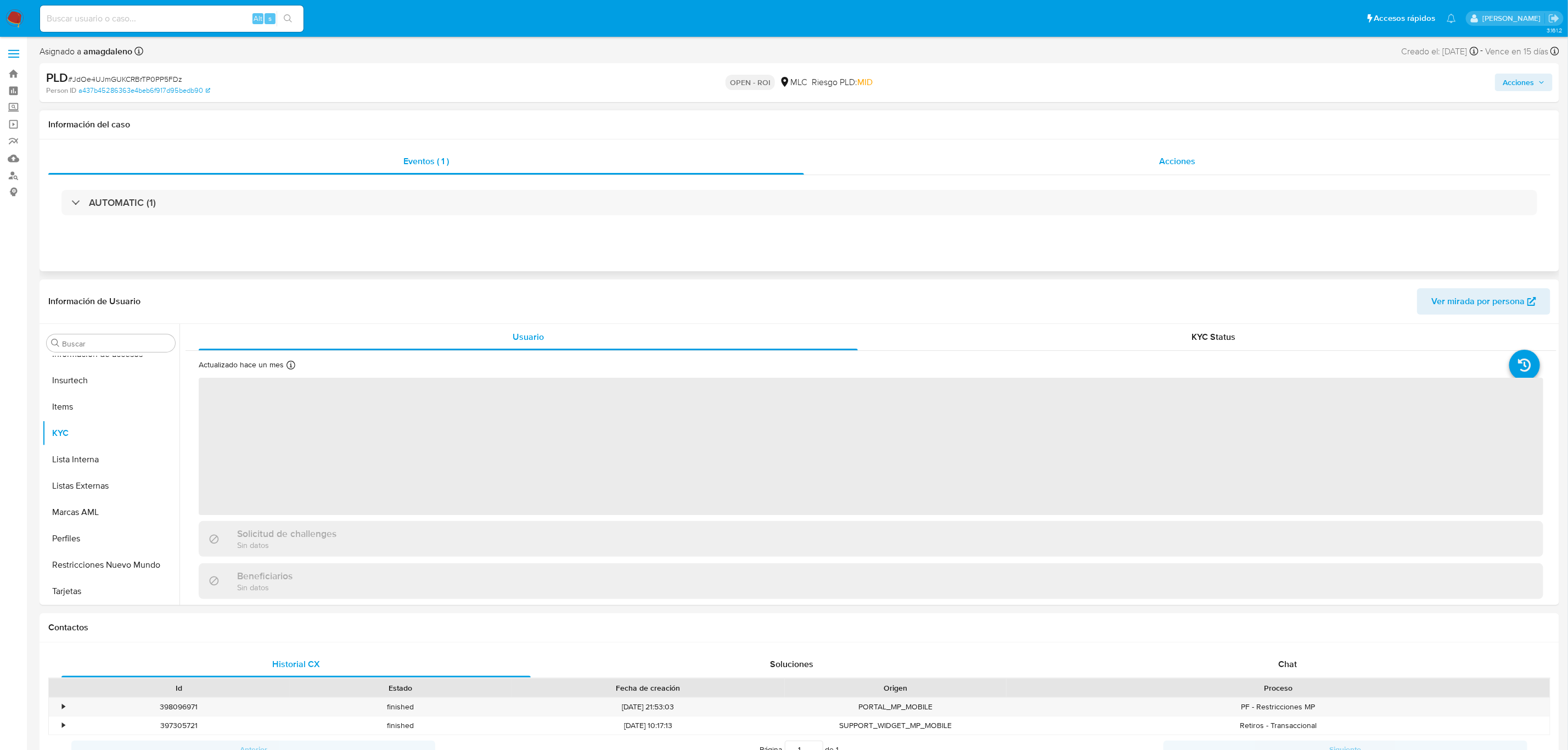
click at [1301, 143] on div "Eventos ( 1 ) Acciones AUTOMATIC (1)" at bounding box center [799, 204] width 1520 height 131
select select "10"
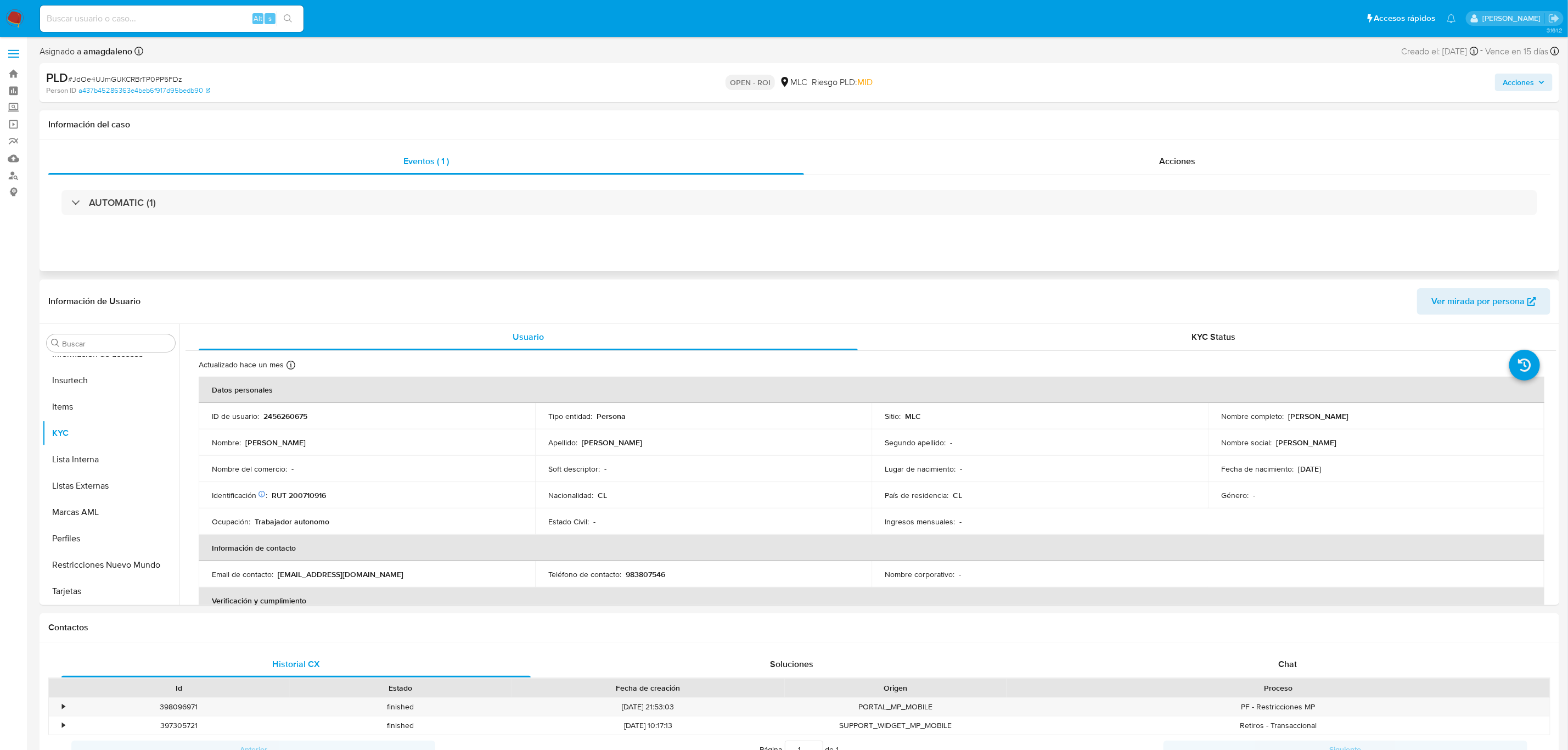
click at [774, 187] on div "AUTOMATIC (1)" at bounding box center [799, 203] width 1502 height 55
click at [876, 153] on div "Acciones" at bounding box center [1177, 161] width 747 height 27
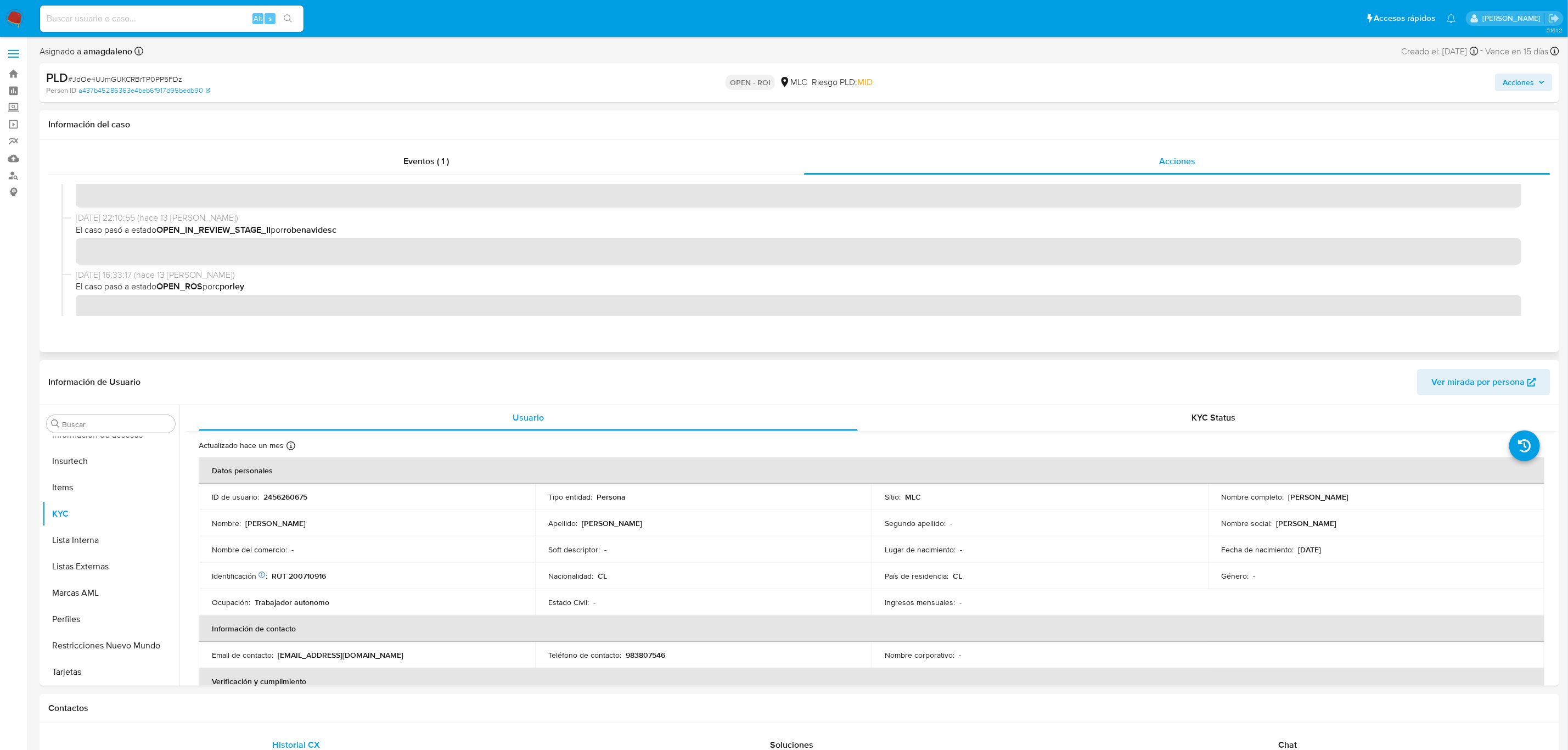
scroll to position [0, 0]
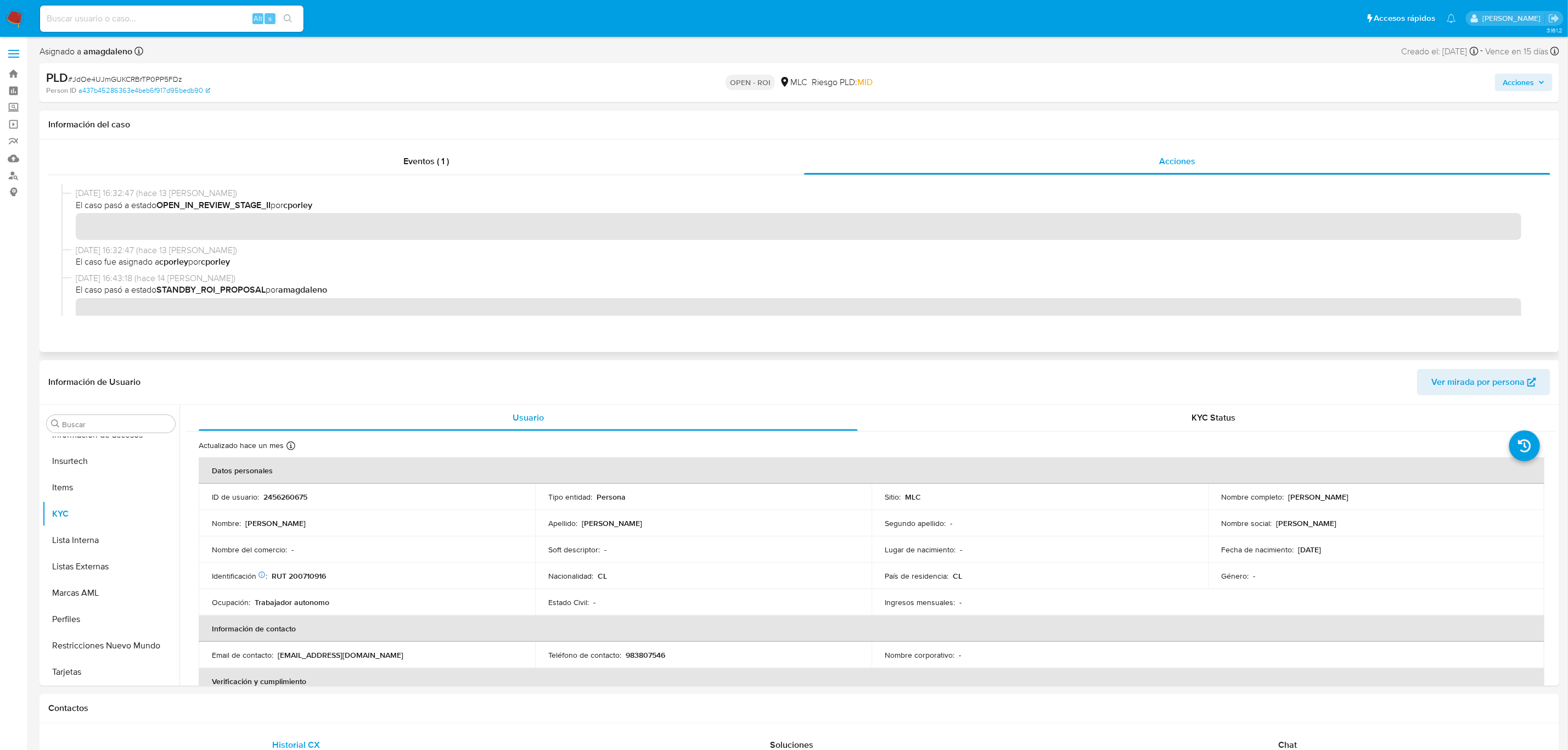
click at [430, 216] on div "18/09/2025 11:21:49 (hace 7 días) El caso pasó a estado OPEN_ROI por cporley 12…" at bounding box center [800, 249] width 1476 height 131
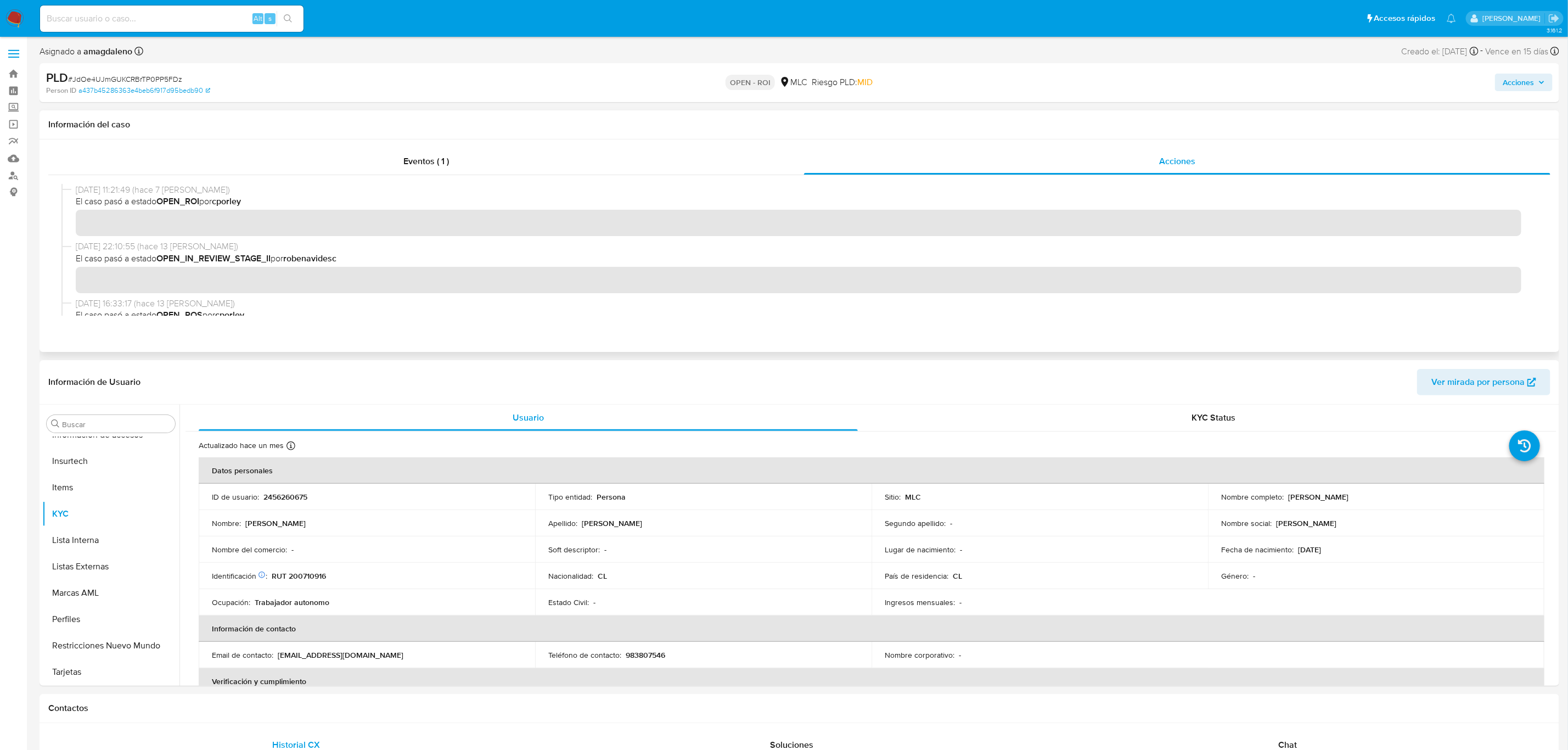
click at [403, 253] on span "El caso pasó a estado OPEN_IN_REVIEW_STAGE_II por robenavidesc" at bounding box center [804, 259] width 1457 height 12
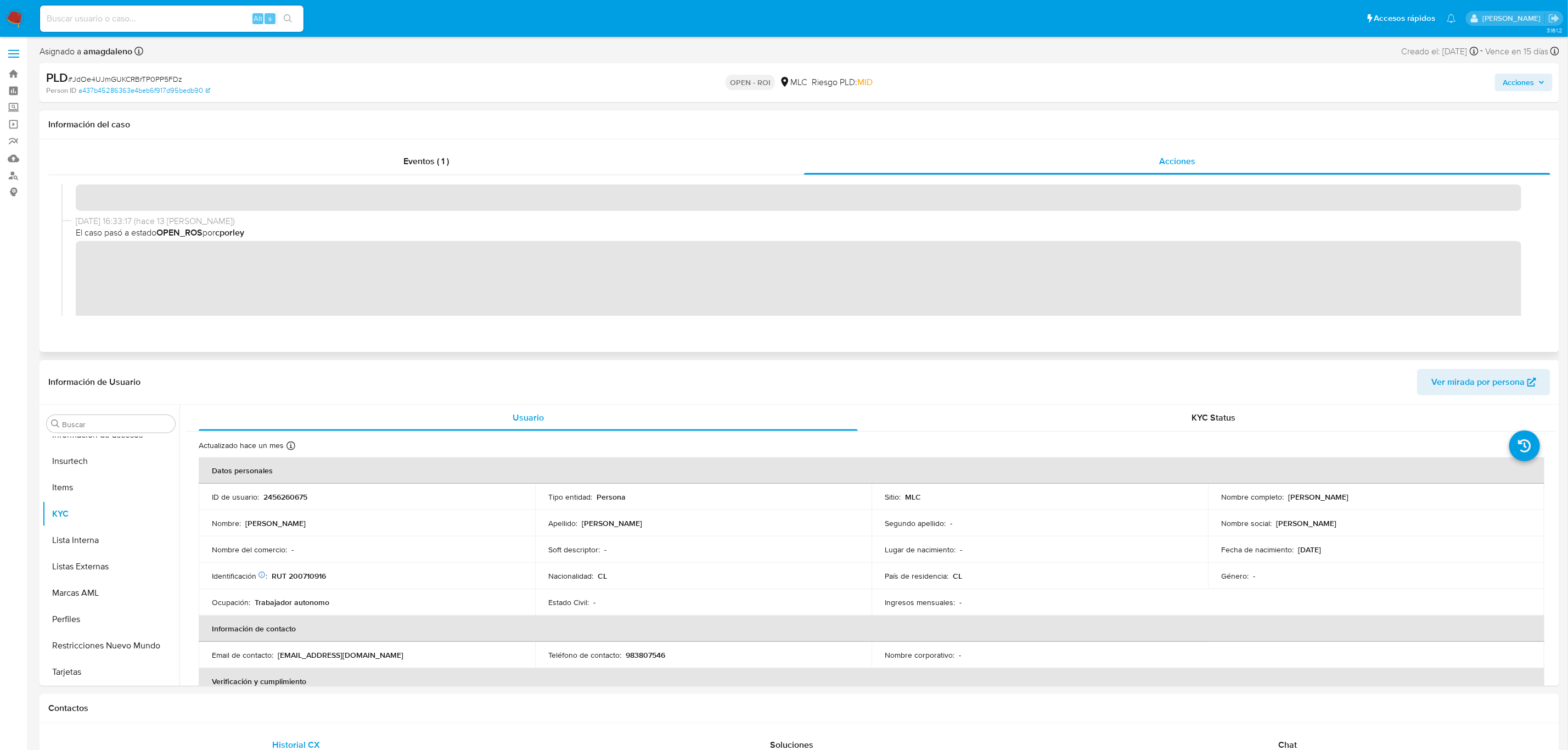
scroll to position [165, 0]
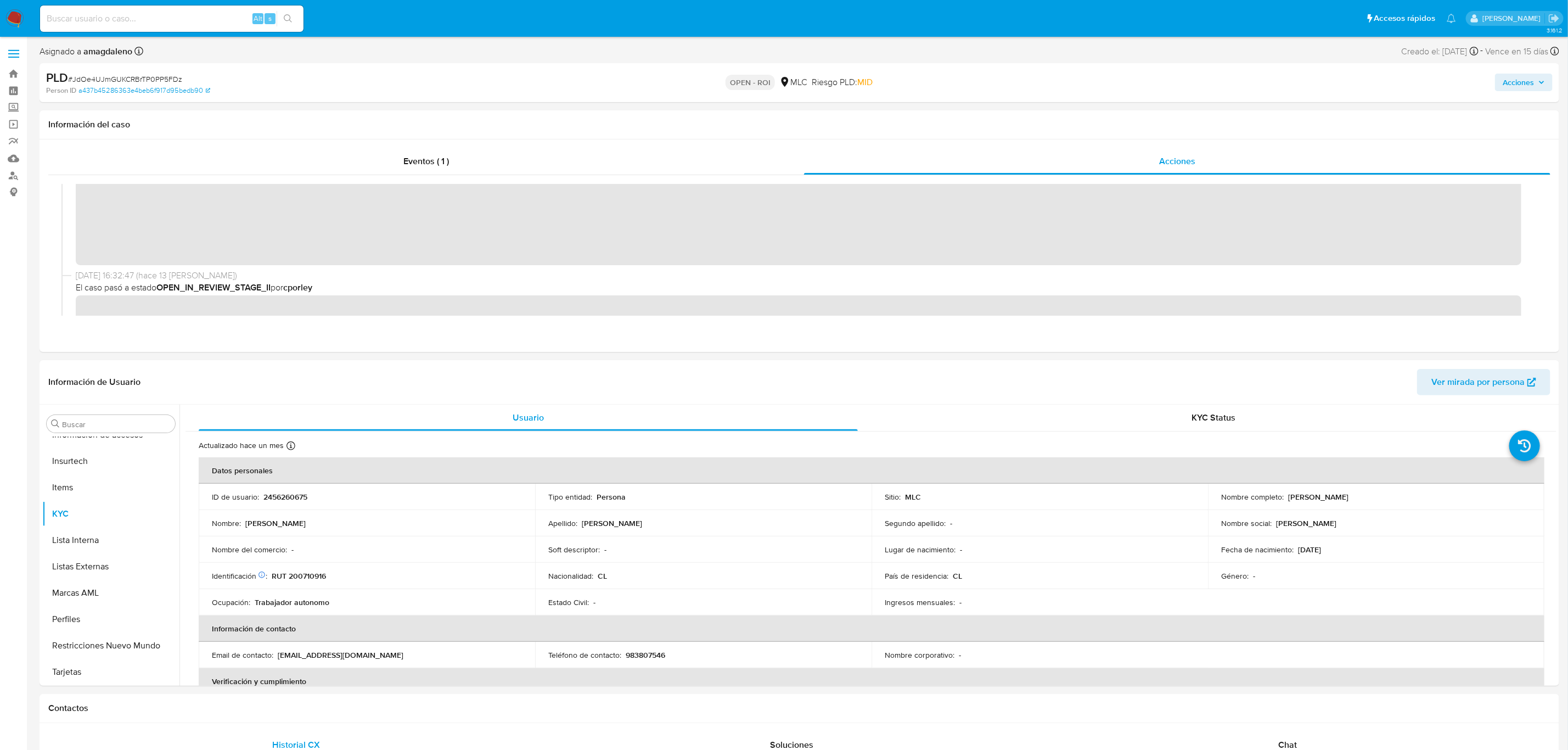
click at [1522, 80] on span "Acciones" at bounding box center [1518, 82] width 31 height 17
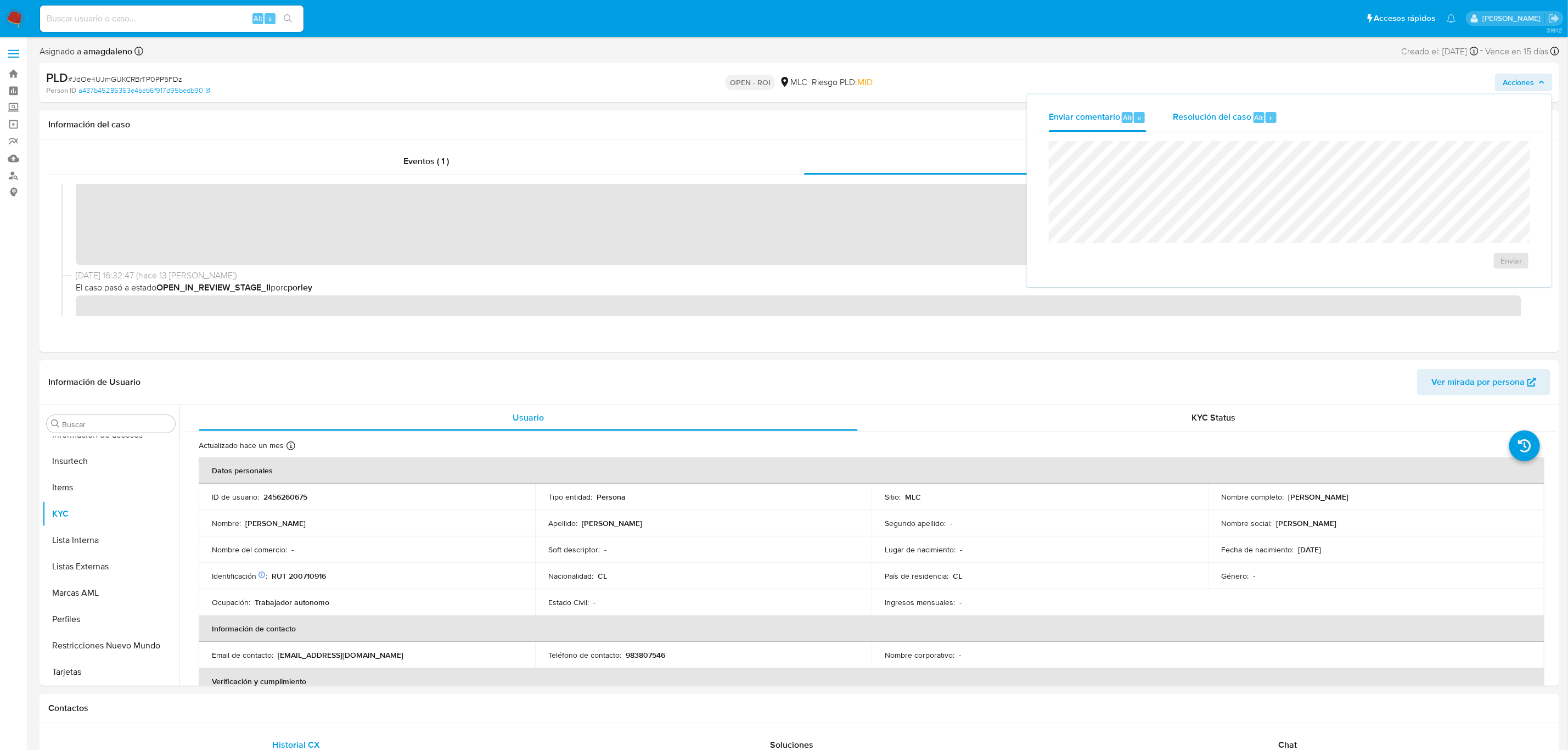
click at [1213, 124] on div "Resolución del caso Alt r" at bounding box center [1225, 117] width 105 height 28
click at [1466, 264] on span "ROI" at bounding box center [1480, 271] width 54 height 24
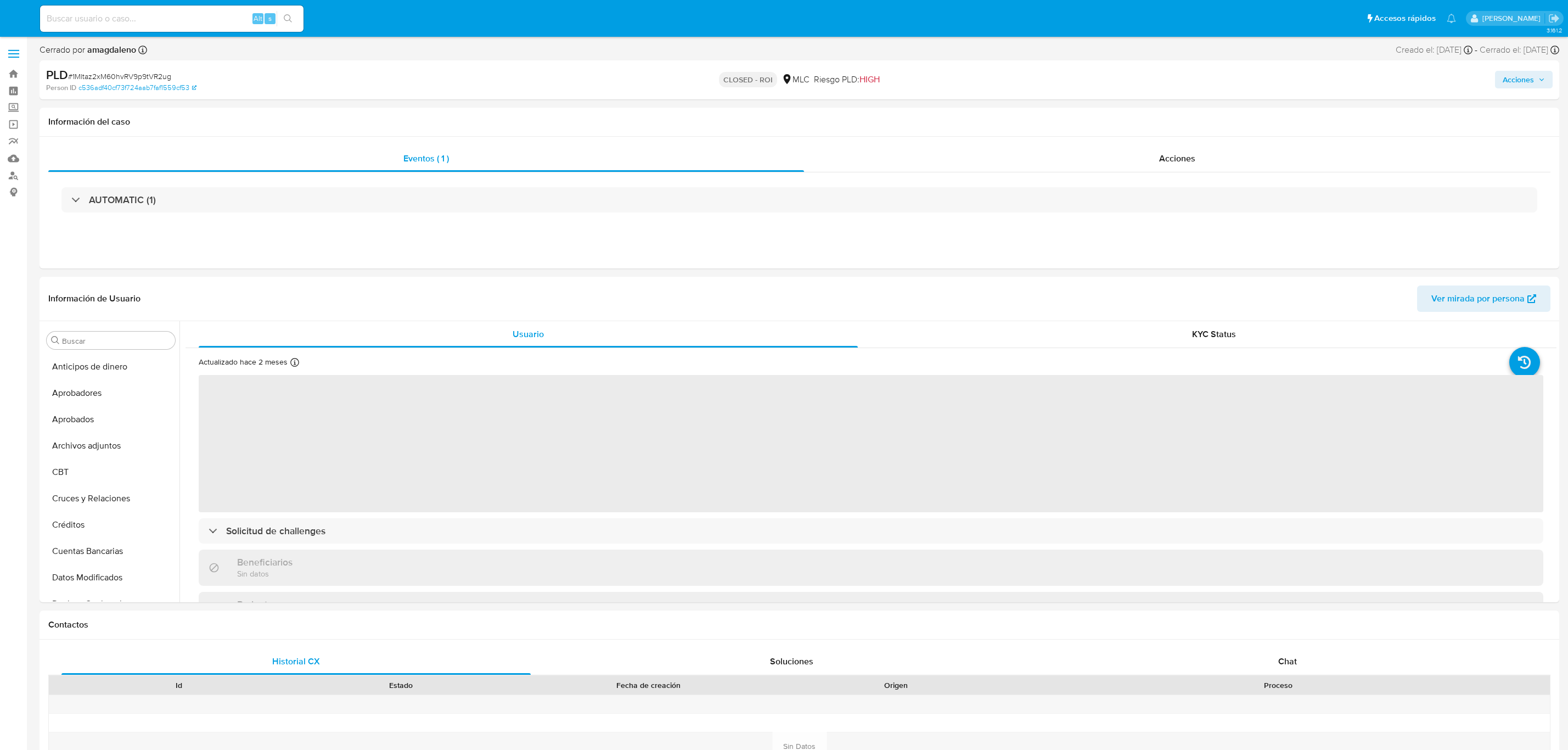
select select "10"
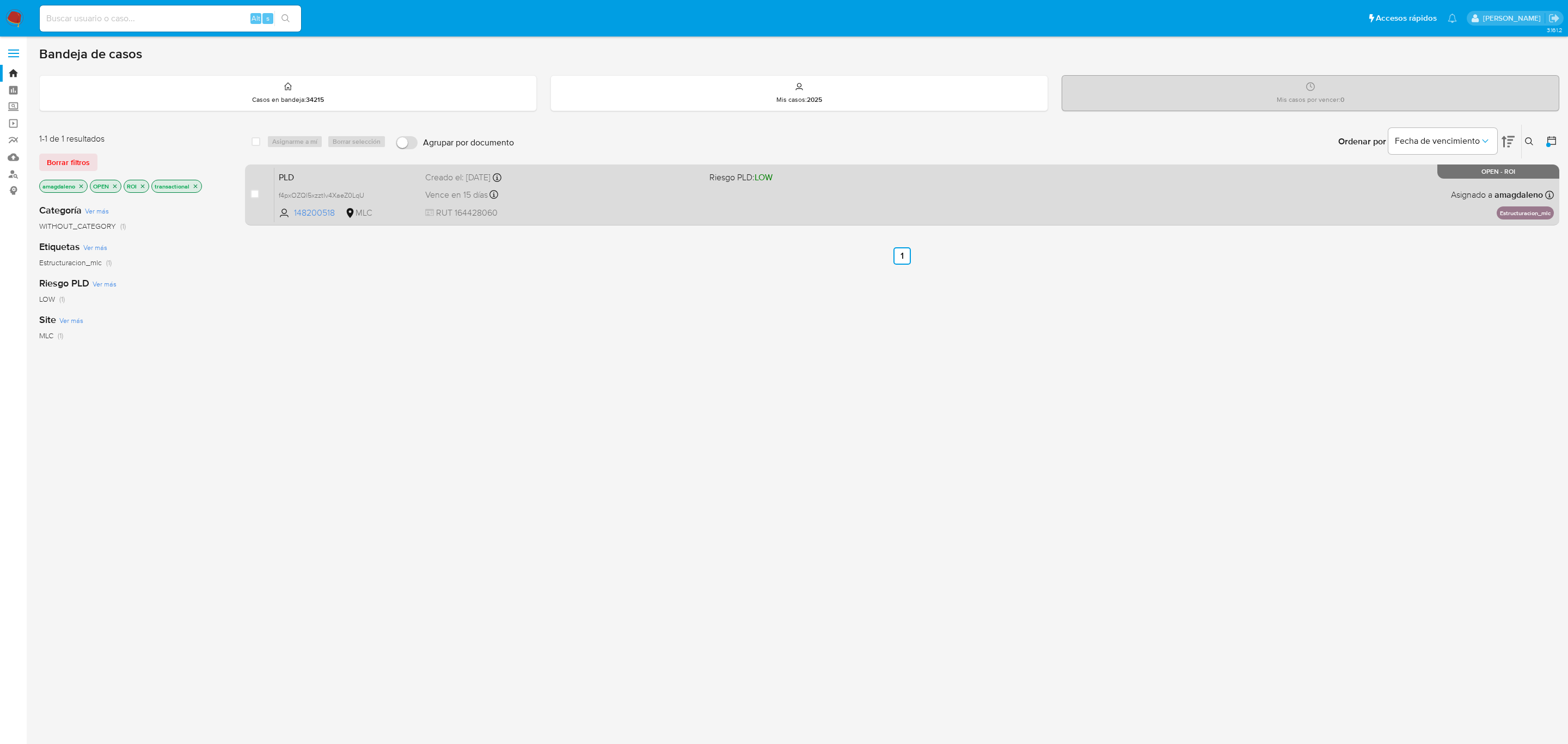
click at [663, 207] on span "RUT 164428060" at bounding box center [562, 213] width 275 height 12
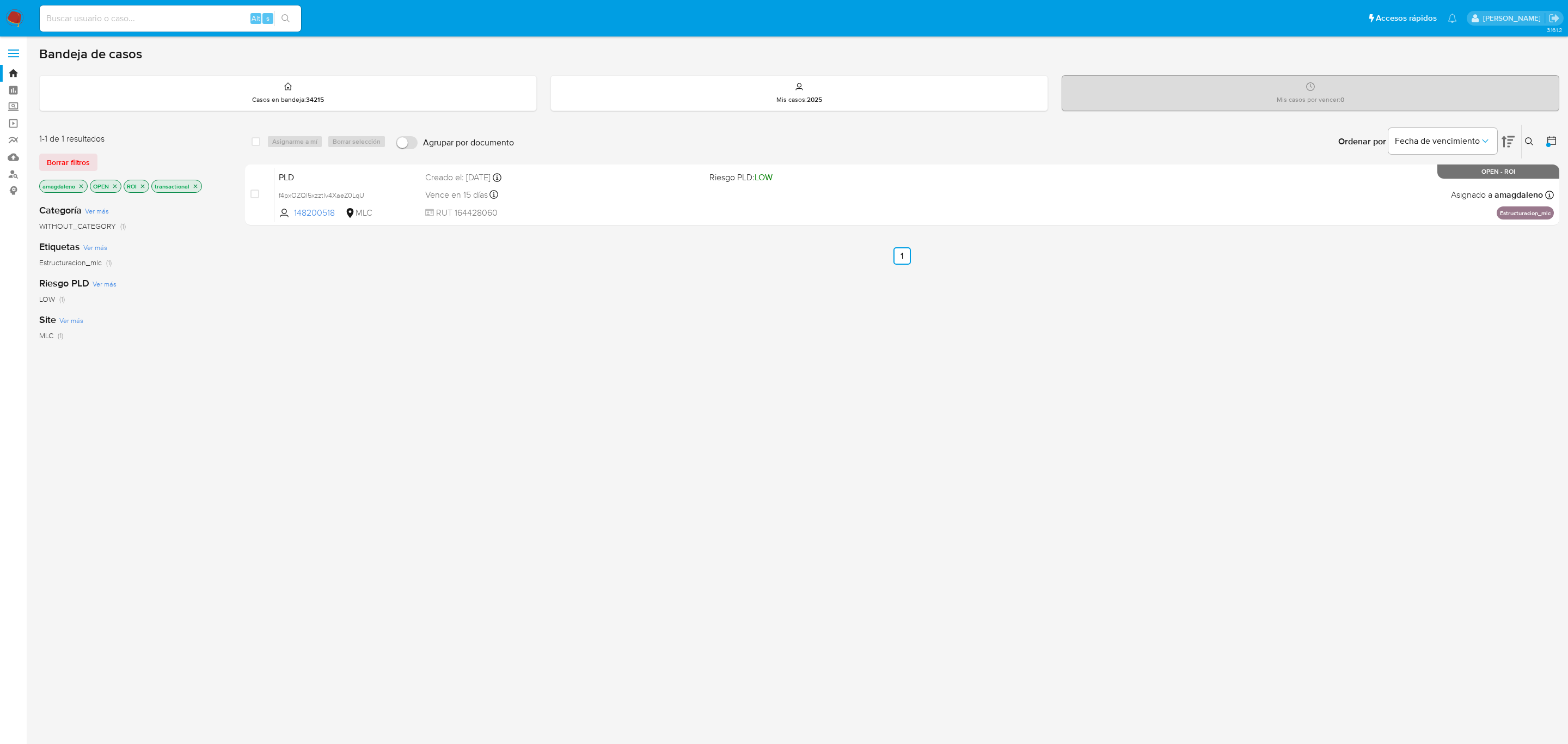
click at [144, 187] on icon "close-filter" at bounding box center [142, 186] width 3 height 3
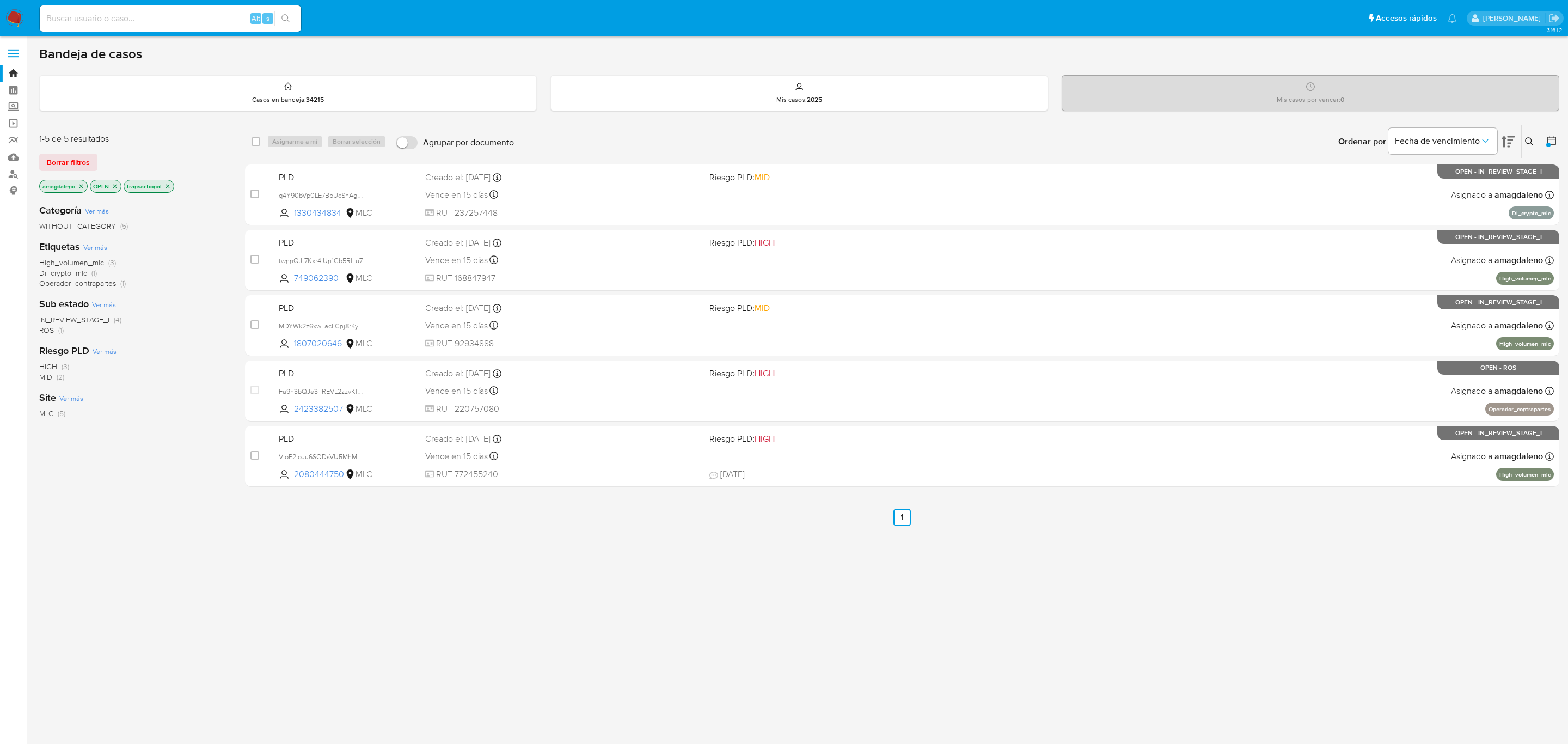
click at [169, 185] on icon "close-filter" at bounding box center [168, 187] width 7 height 7
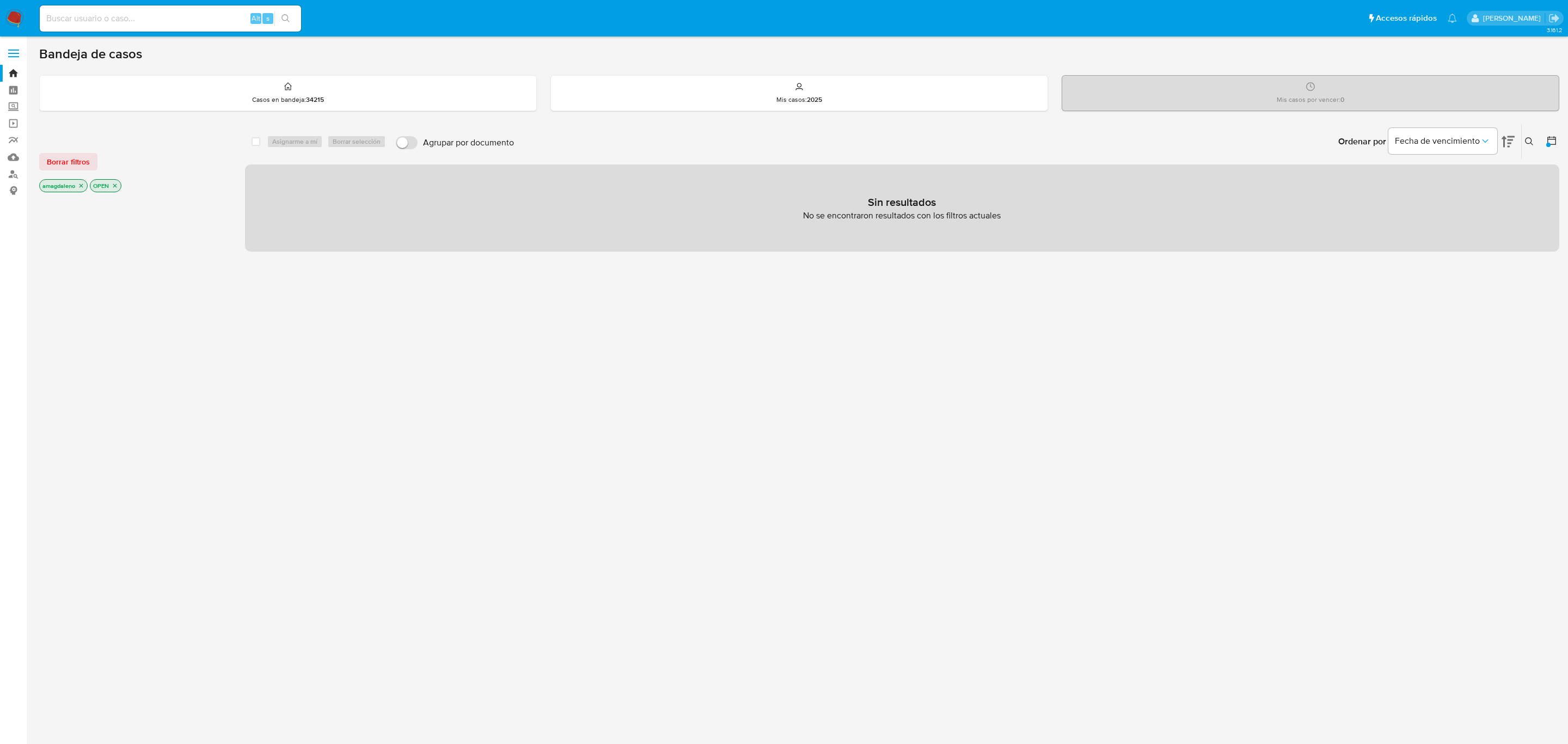
click at [117, 185] on icon "close-filter" at bounding box center [115, 186] width 3 height 3
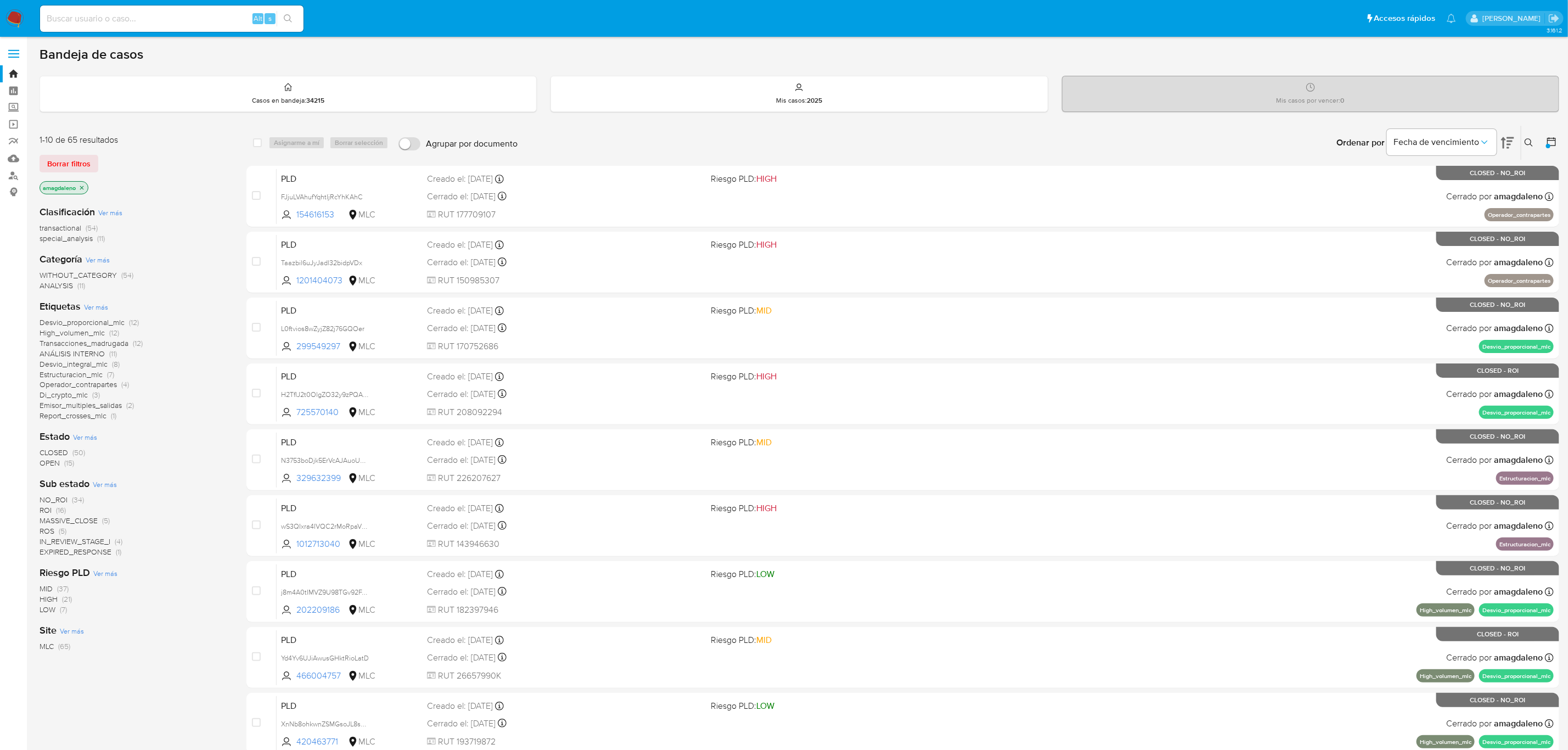
click at [82, 241] on span "special_analysis" at bounding box center [66, 238] width 53 height 11
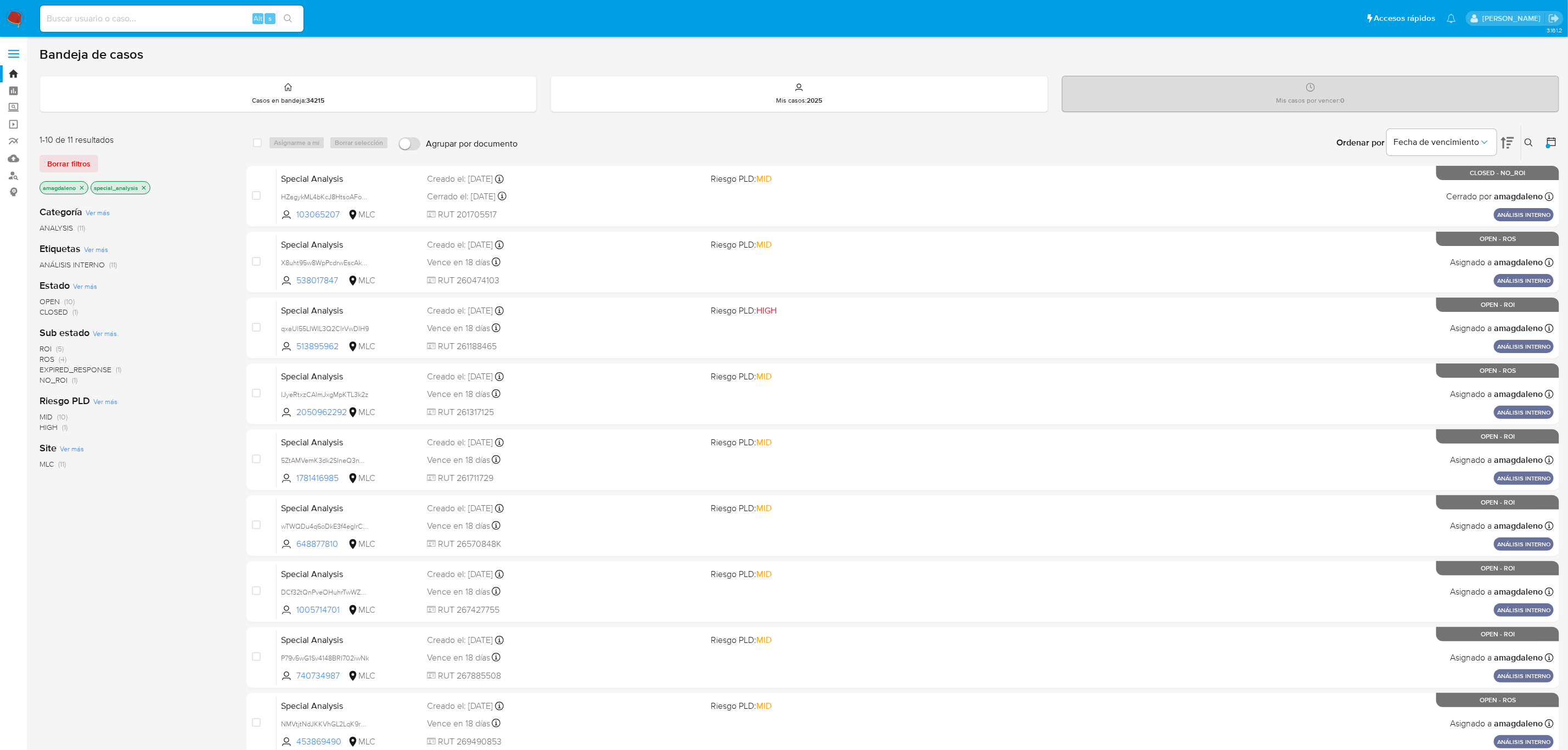
click at [40, 350] on span "ROI" at bounding box center [46, 348] width 12 height 11
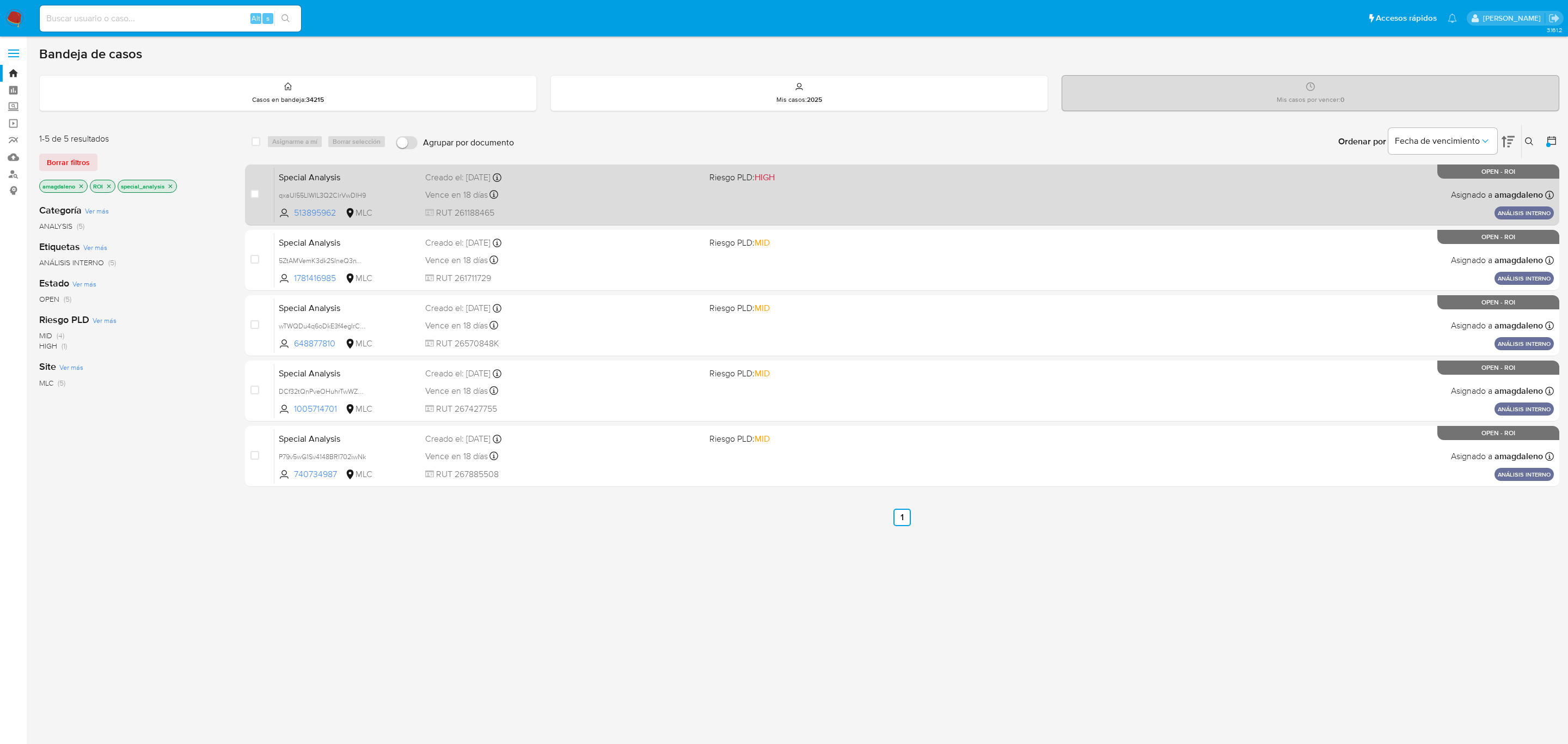
click at [560, 203] on div "Special Analysis qxaUl55LIWIL3Q2ClrVwDIH9 513895962 MLC Riesgo PLD: HIGH Creado…" at bounding box center [914, 194] width 1279 height 55
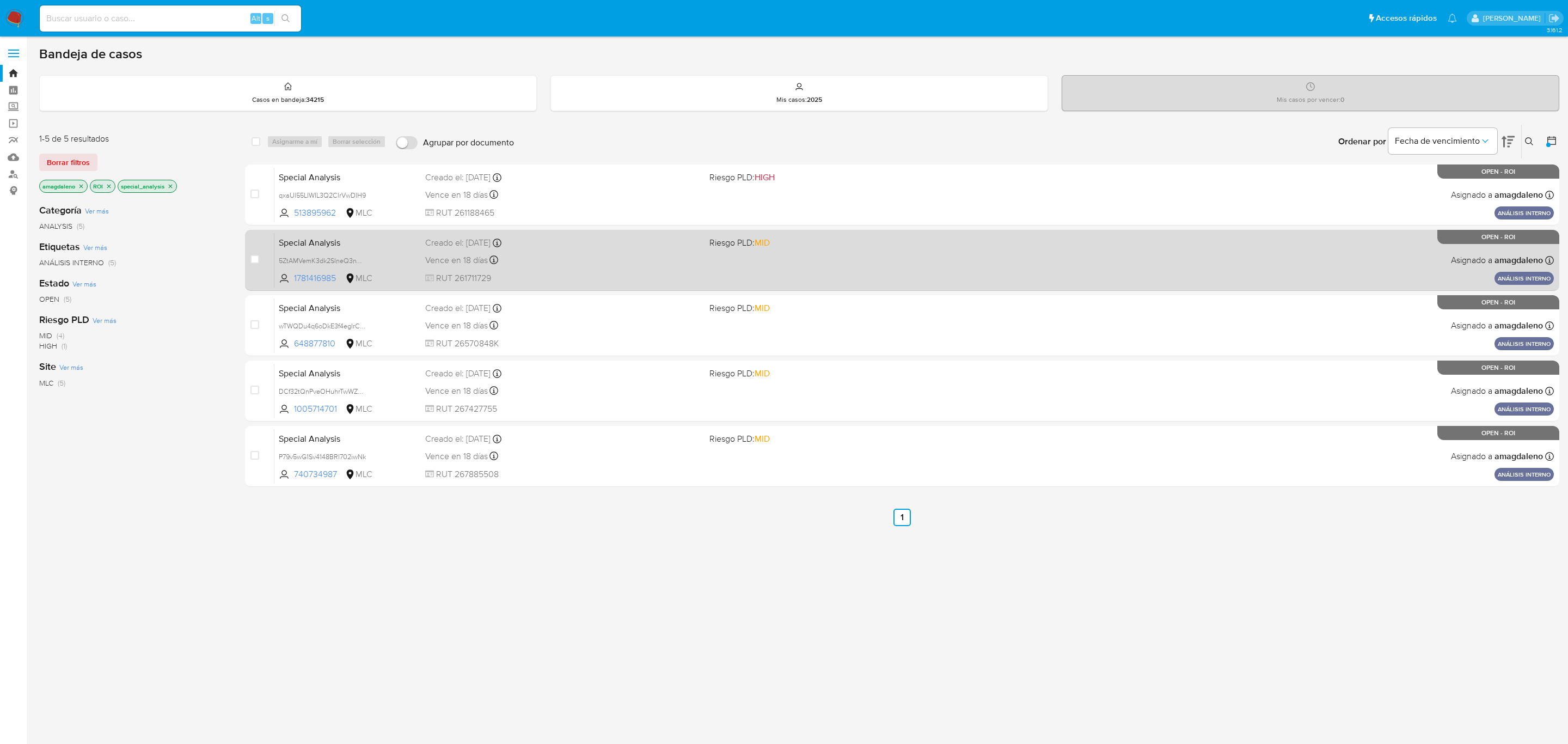
click at [623, 255] on div "Vence en 18 días Vence el 13/10/2025 11:21:56" at bounding box center [562, 259] width 275 height 14
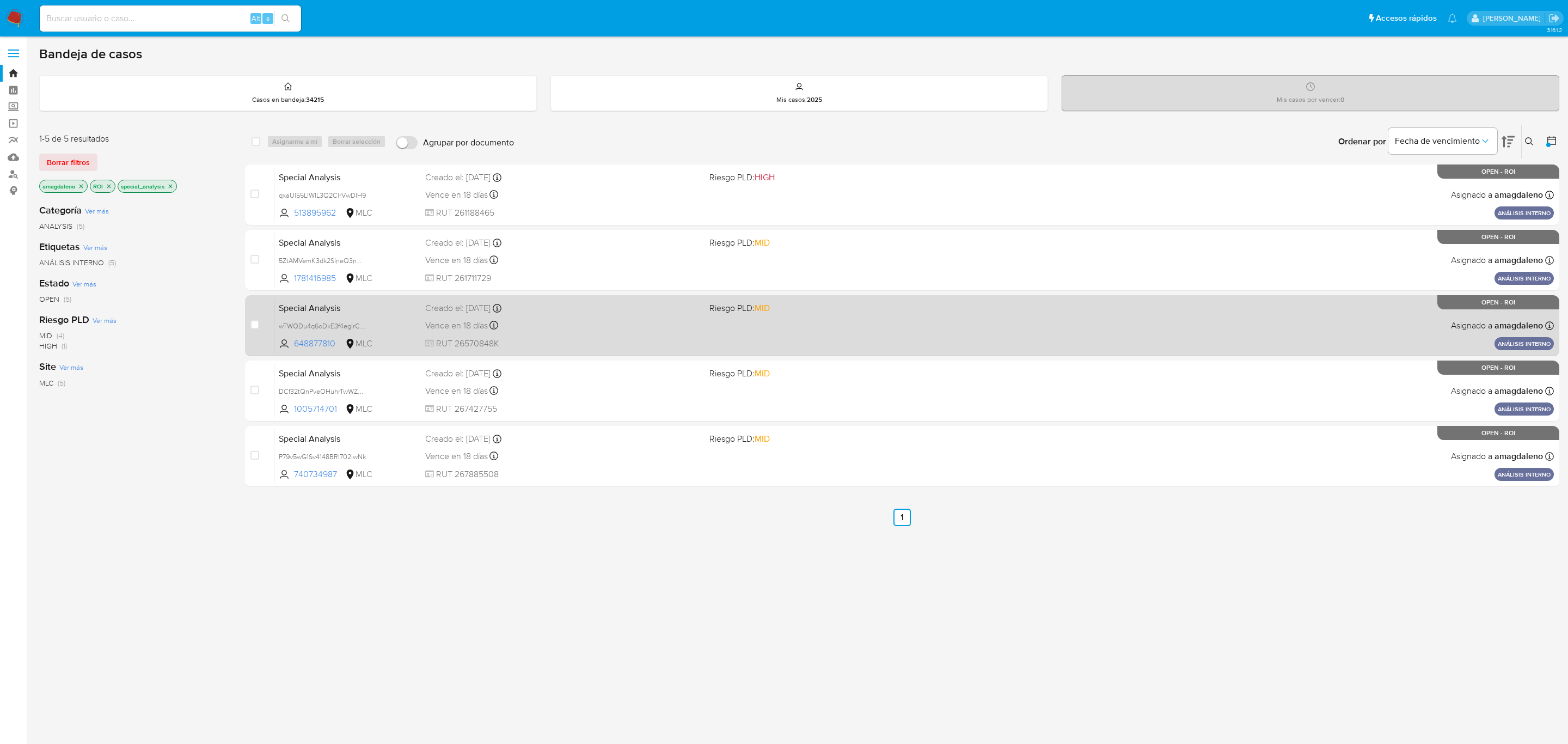
click at [585, 337] on div "Special Analysis wTWQDu4q6oDkE3f4egIrCdpq 648877810 MLC Riesgo PLD: MID Creado …" at bounding box center [914, 325] width 1279 height 55
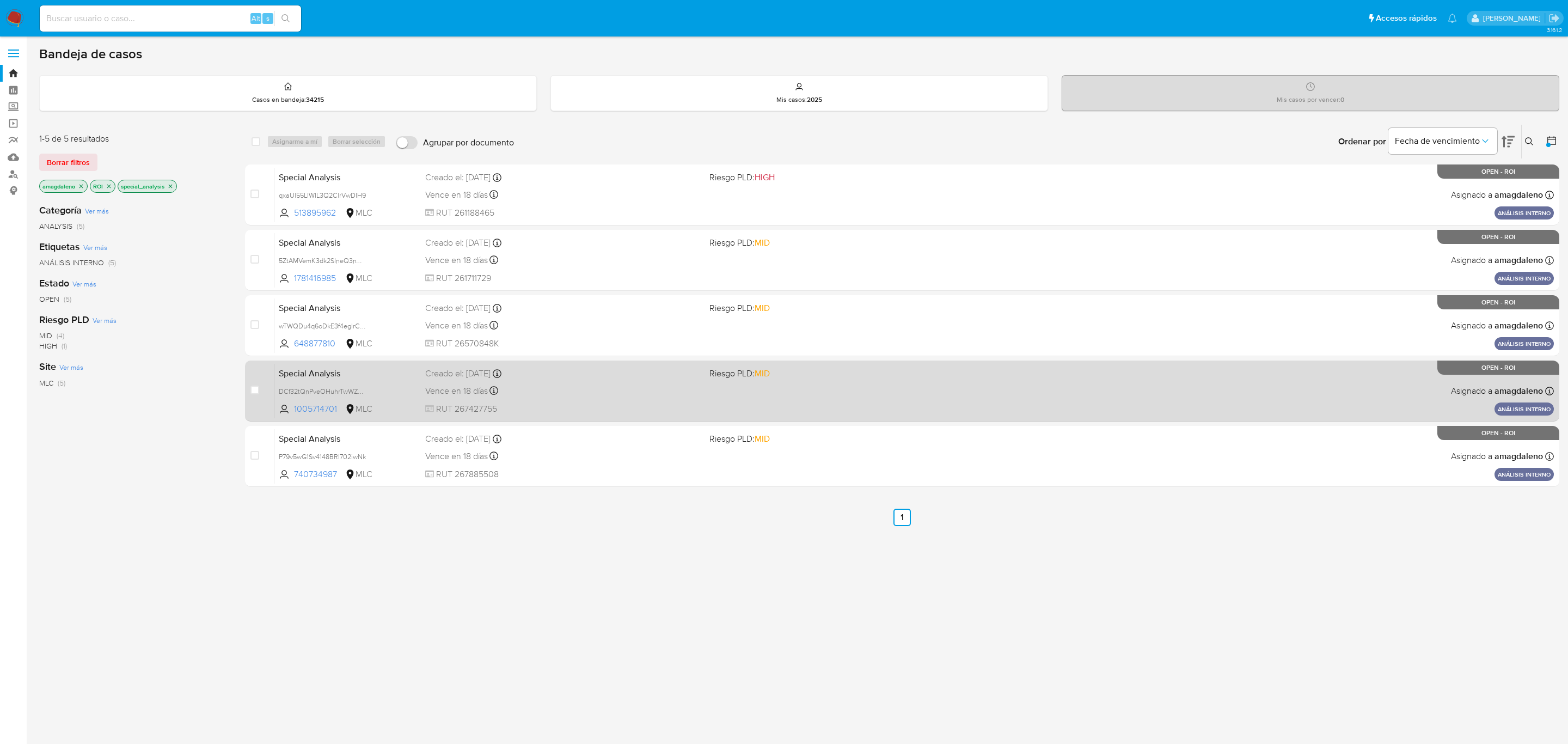
click at [617, 384] on div "Vence en 18 días Vence el 13/10/2025 11:23:50" at bounding box center [562, 390] width 275 height 14
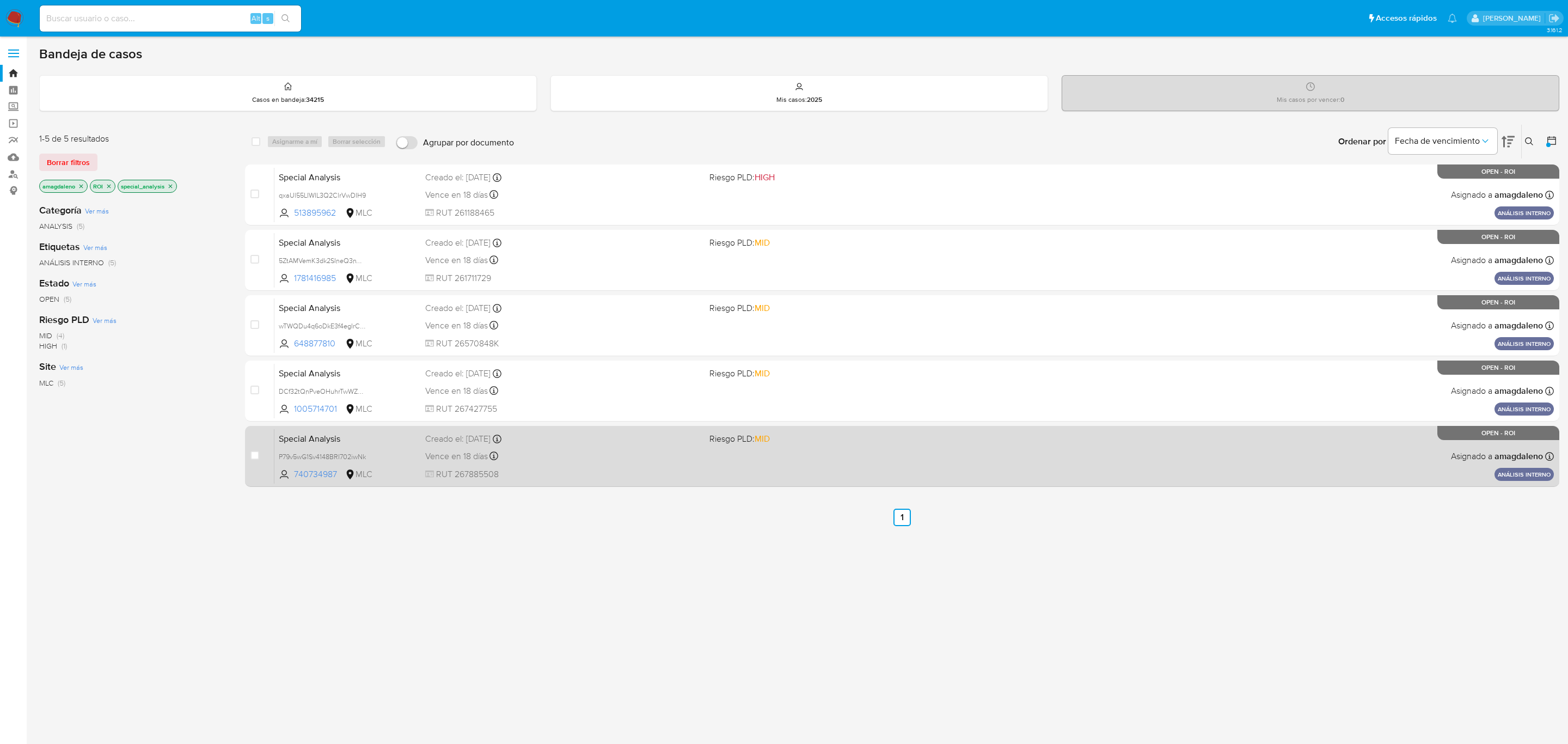
click at [601, 452] on div "Vence en 18 días Vence el 13/10/2025 11:29:40" at bounding box center [562, 455] width 275 height 14
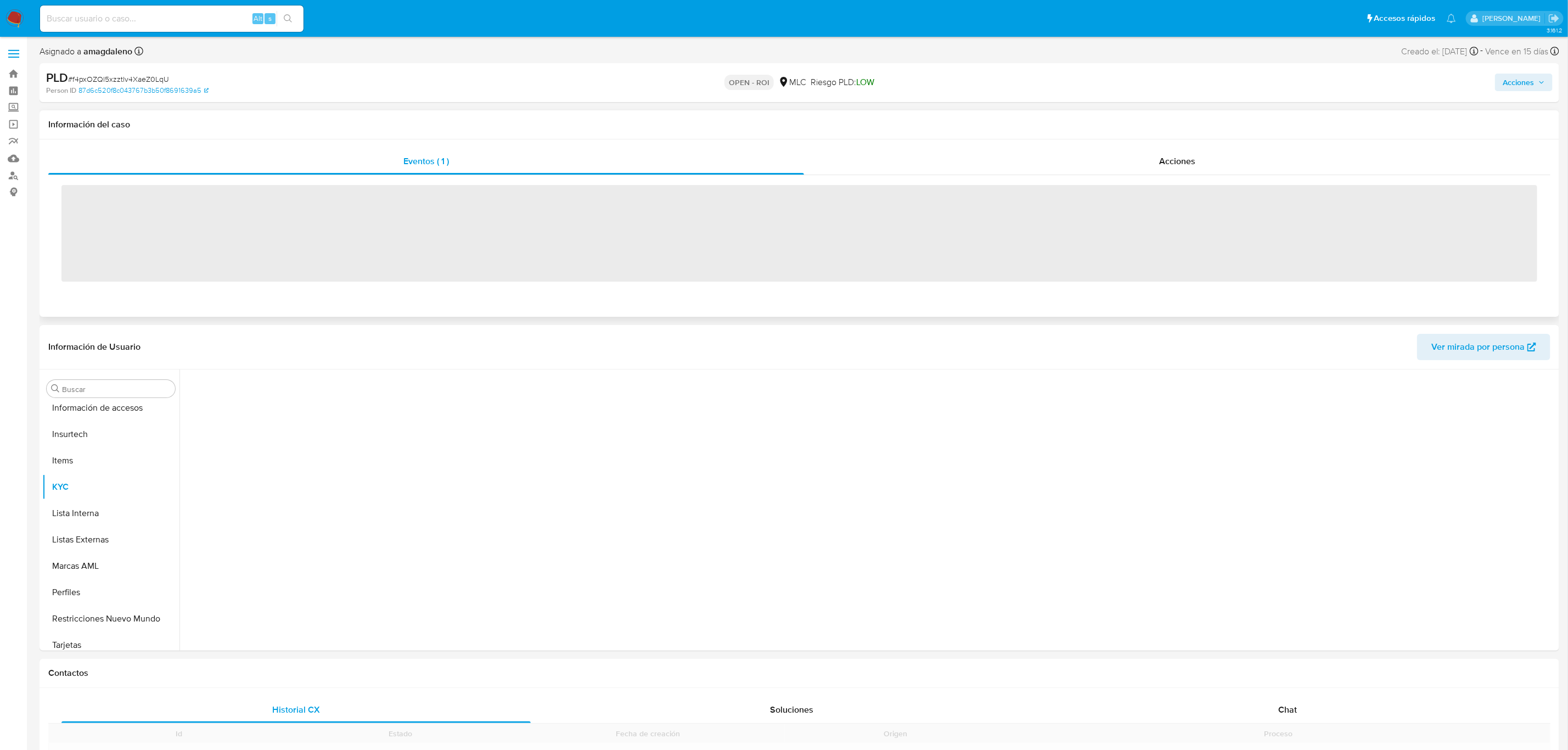
scroll to position [515, 0]
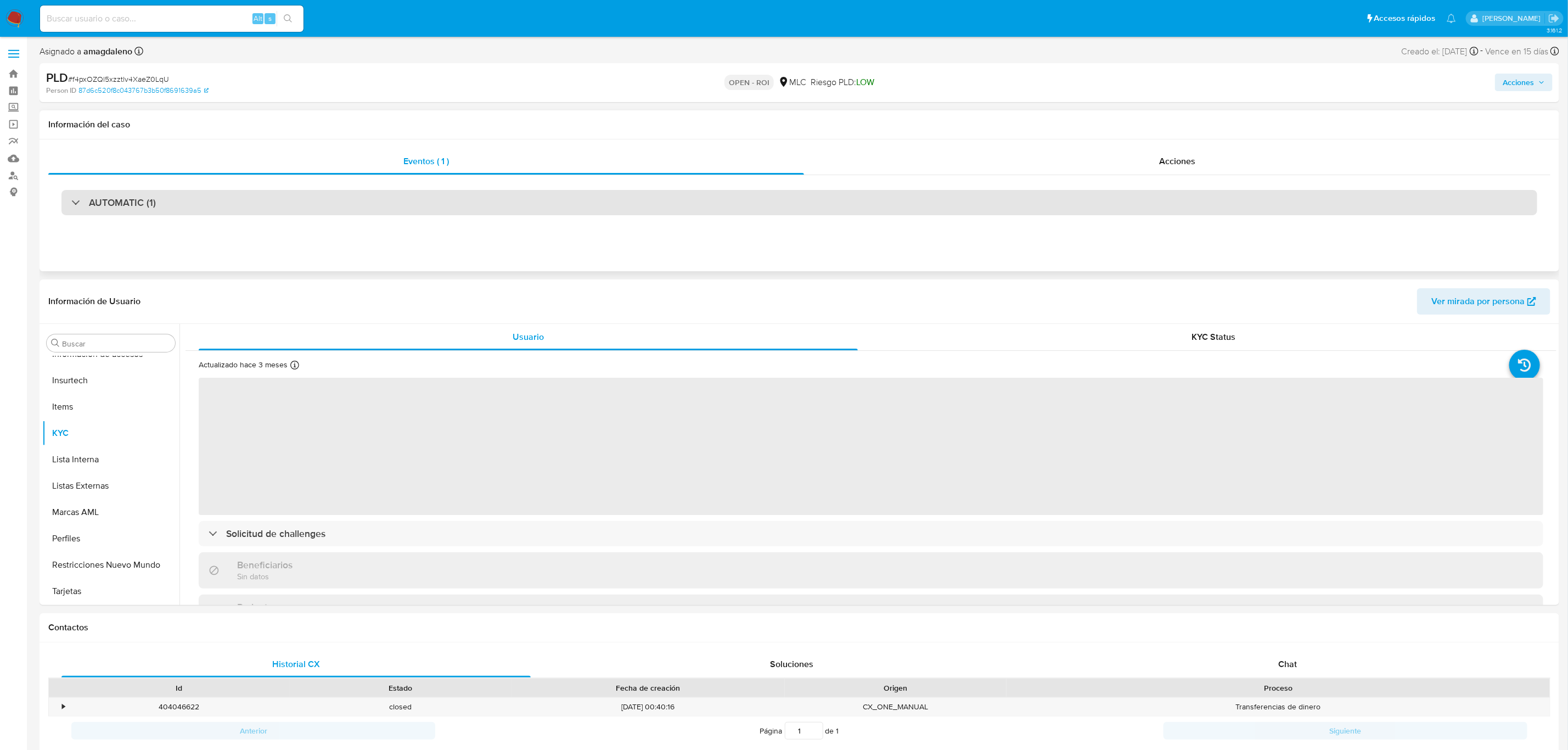
select select "10"
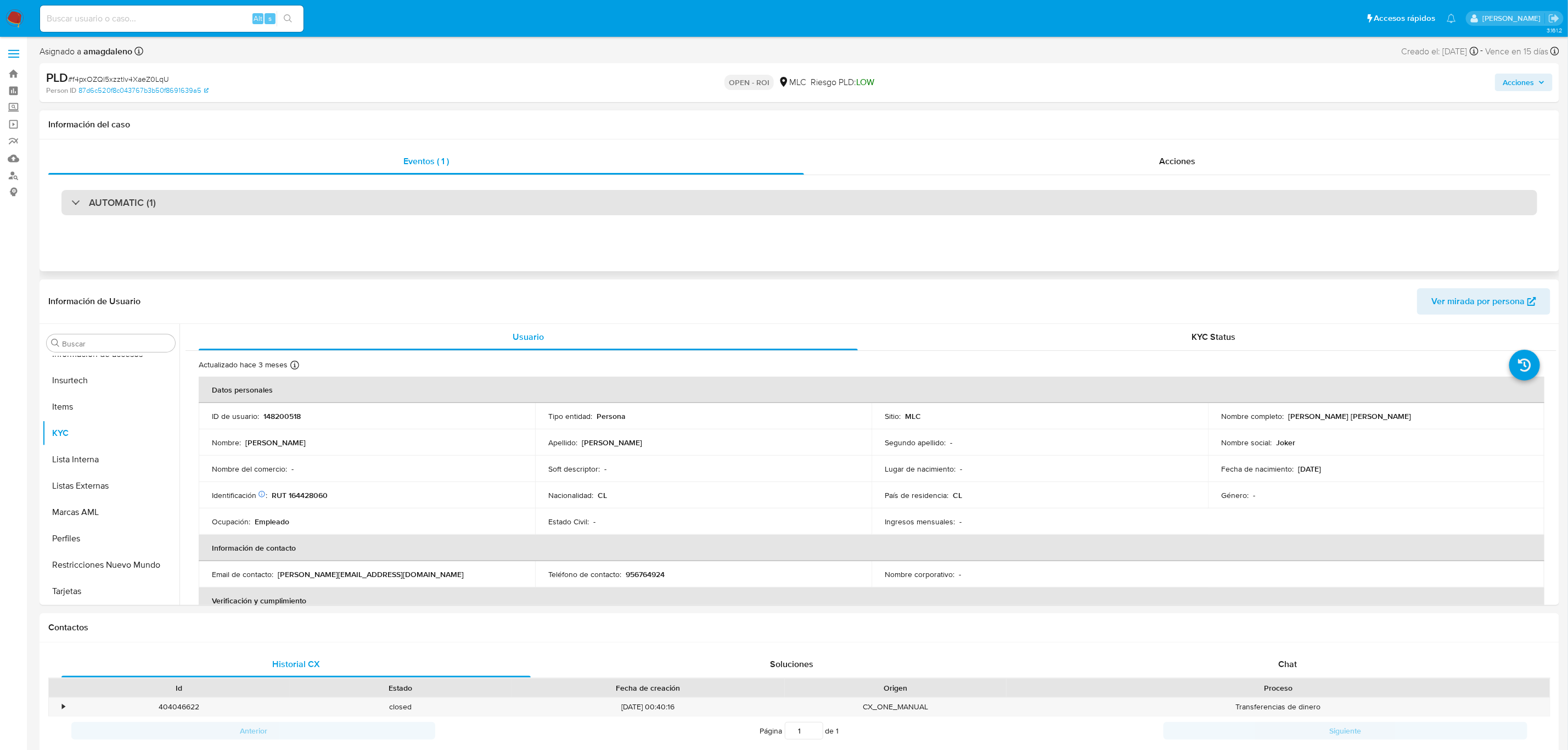
click at [478, 200] on div "AUTOMATIC (1)" at bounding box center [800, 202] width 1476 height 25
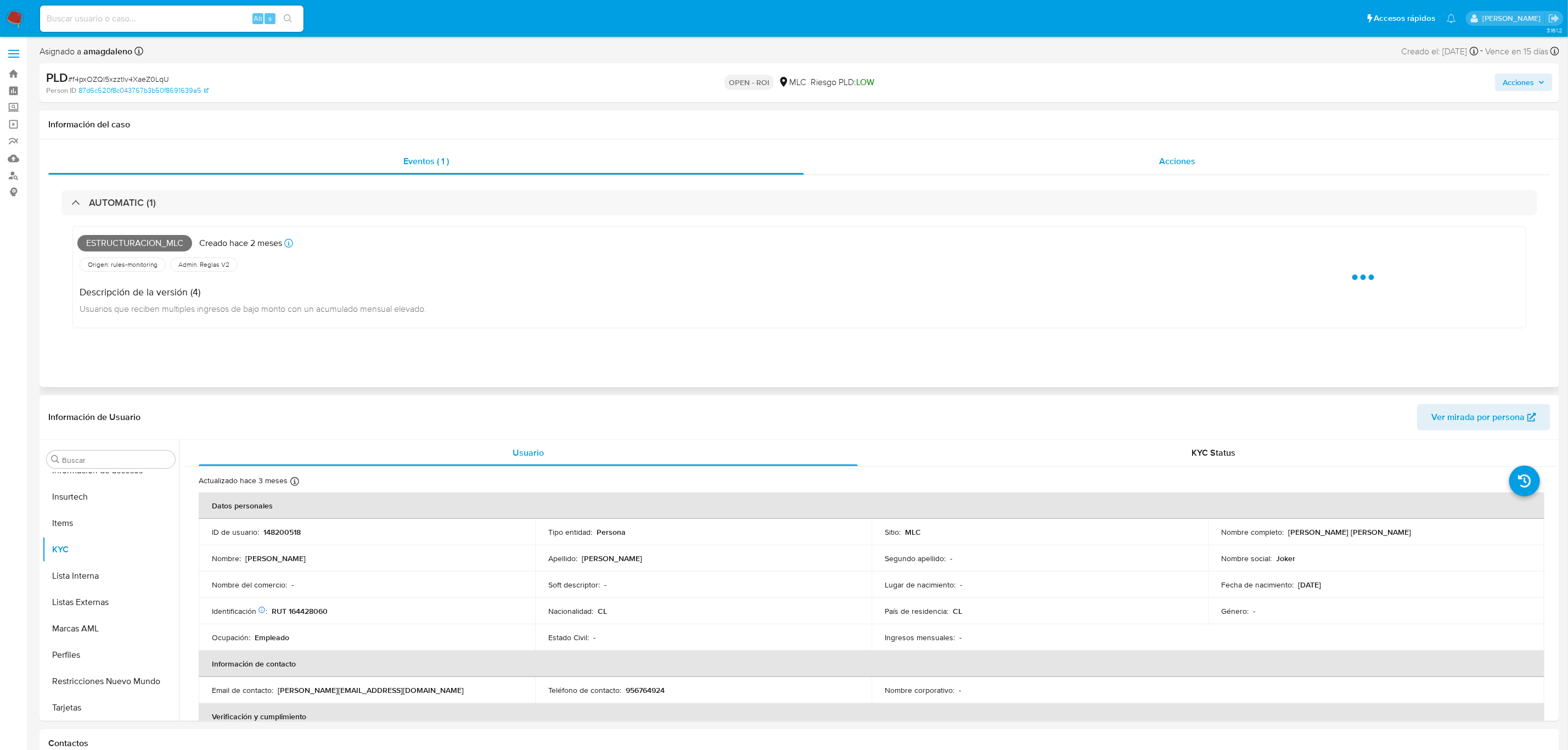
click at [958, 155] on div "Acciones" at bounding box center [1177, 161] width 747 height 27
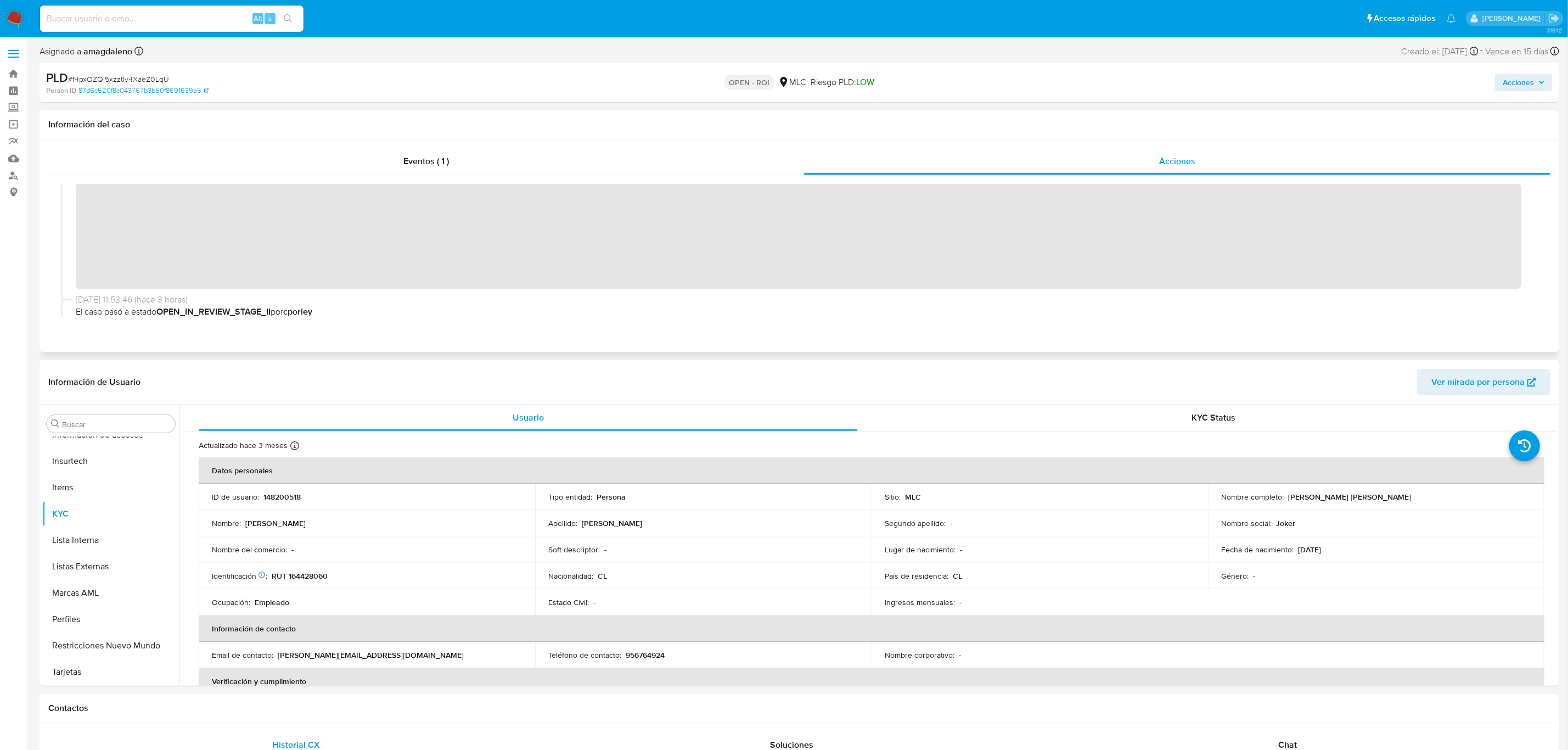
scroll to position [0, 0]
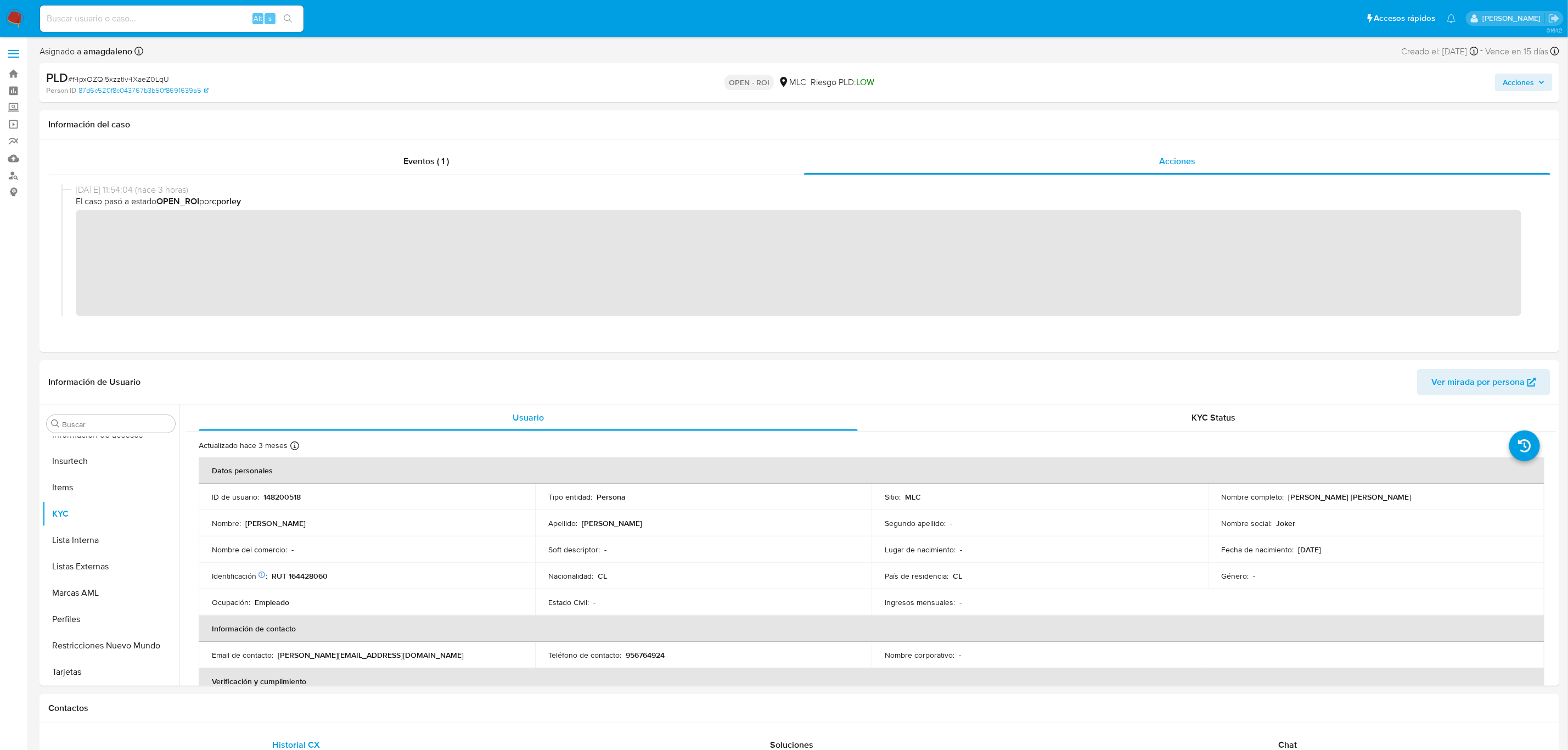
click at [1530, 86] on span "Acciones" at bounding box center [1518, 82] width 31 height 17
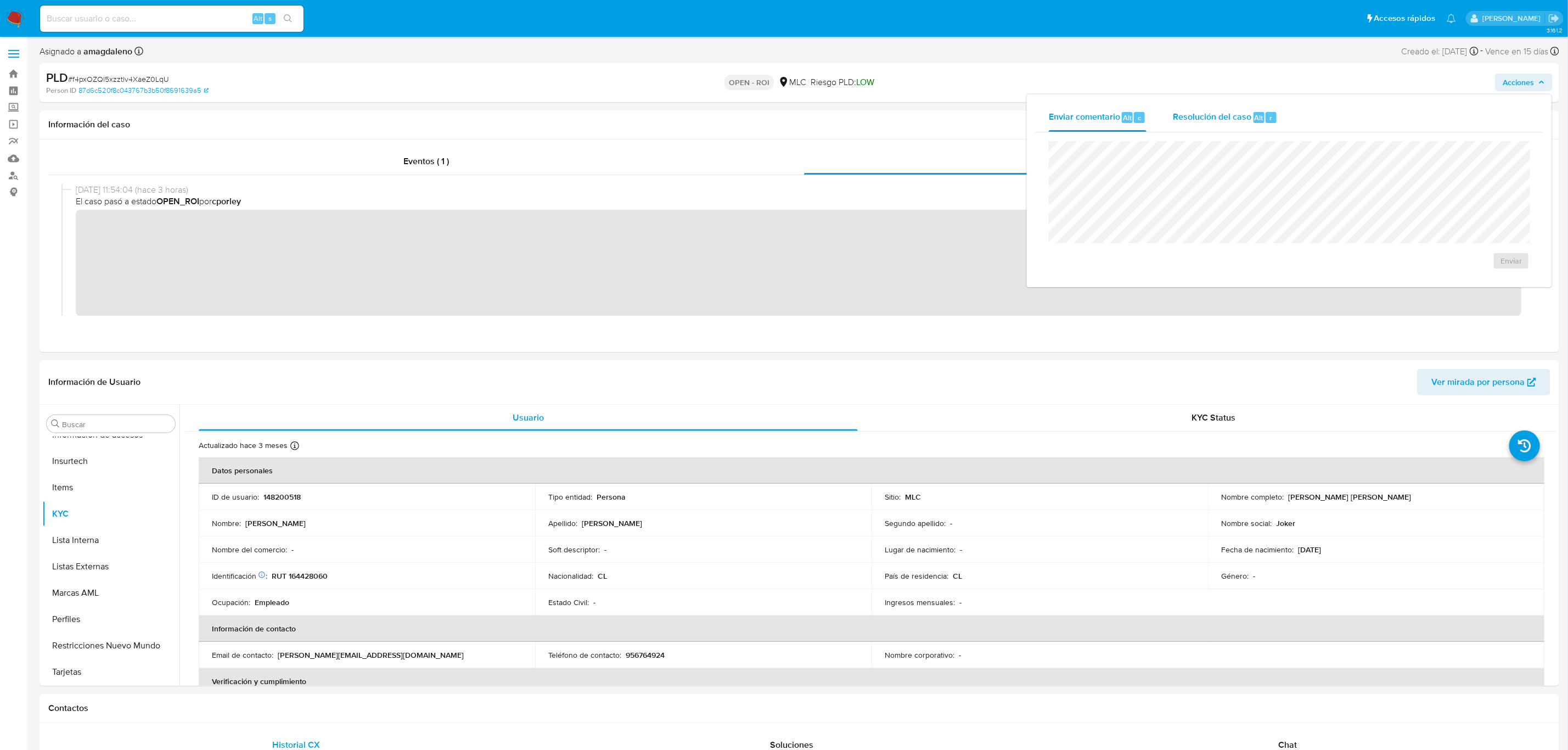
click at [1199, 113] on span "Resolución del caso" at bounding box center [1211, 117] width 78 height 13
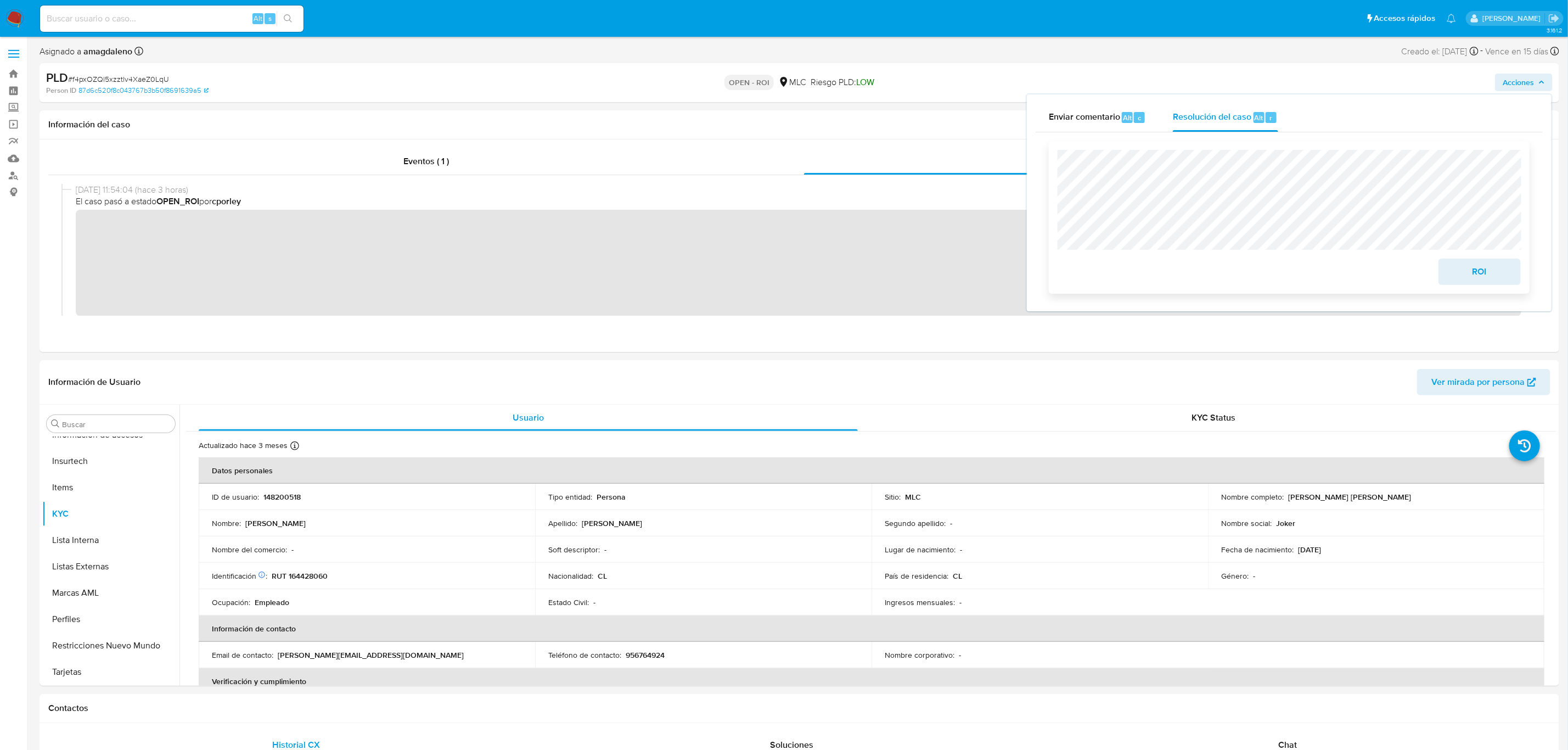
click at [1462, 277] on span "ROI" at bounding box center [1480, 271] width 54 height 24
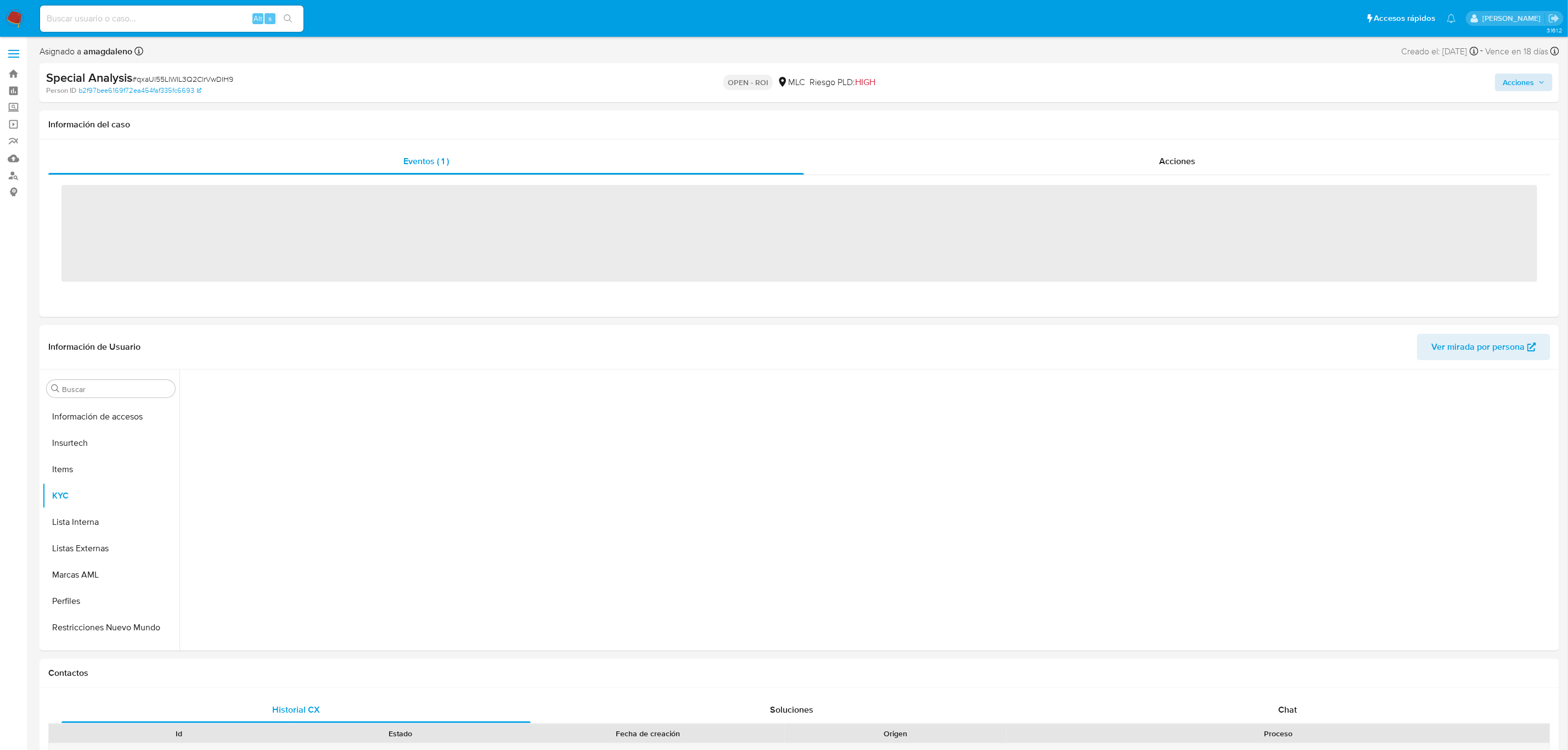
scroll to position [515, 0]
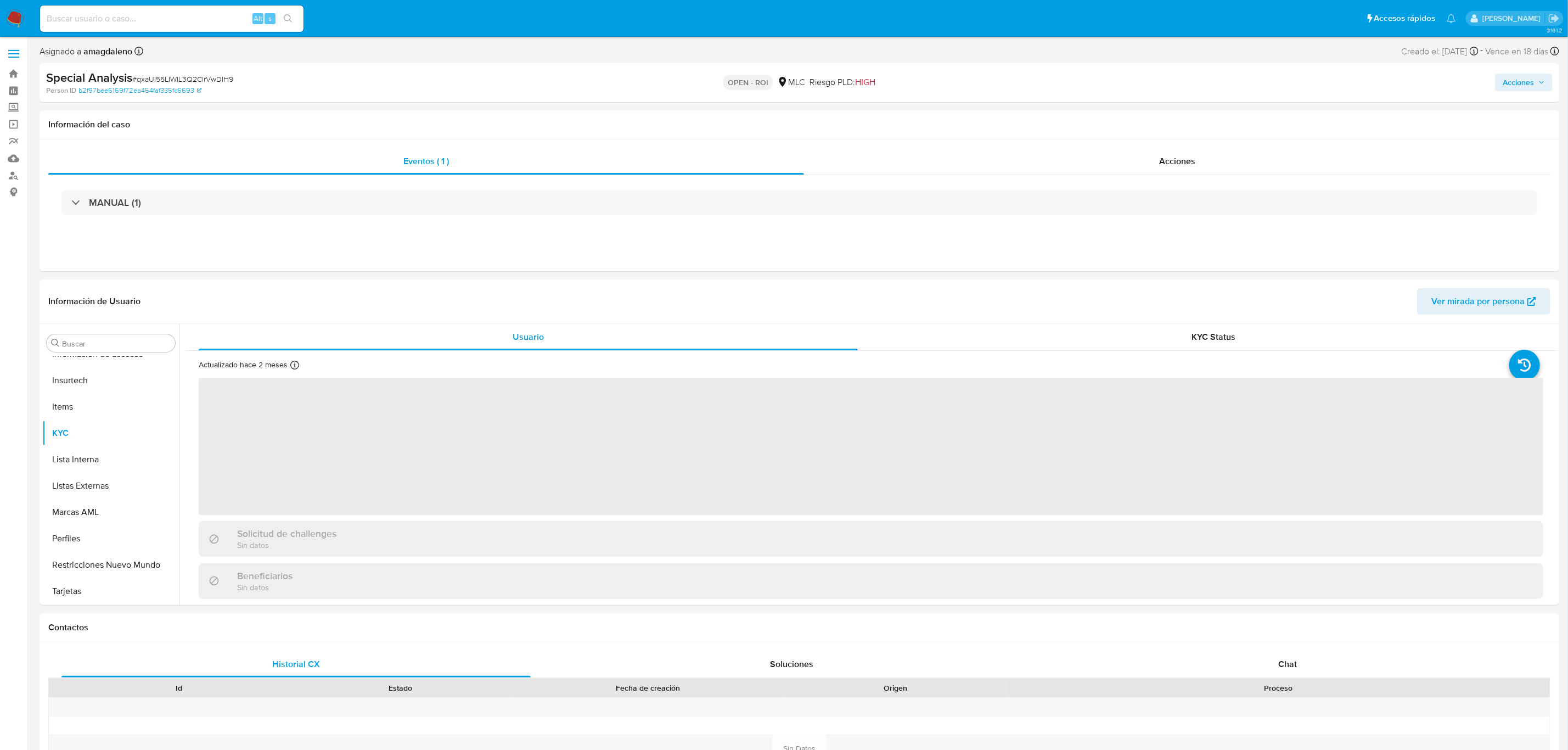
click at [1515, 86] on span "Acciones" at bounding box center [1518, 82] width 31 height 17
click at [1202, 124] on div "Resolución del caso Alt r" at bounding box center [1225, 117] width 105 height 28
select select "10"
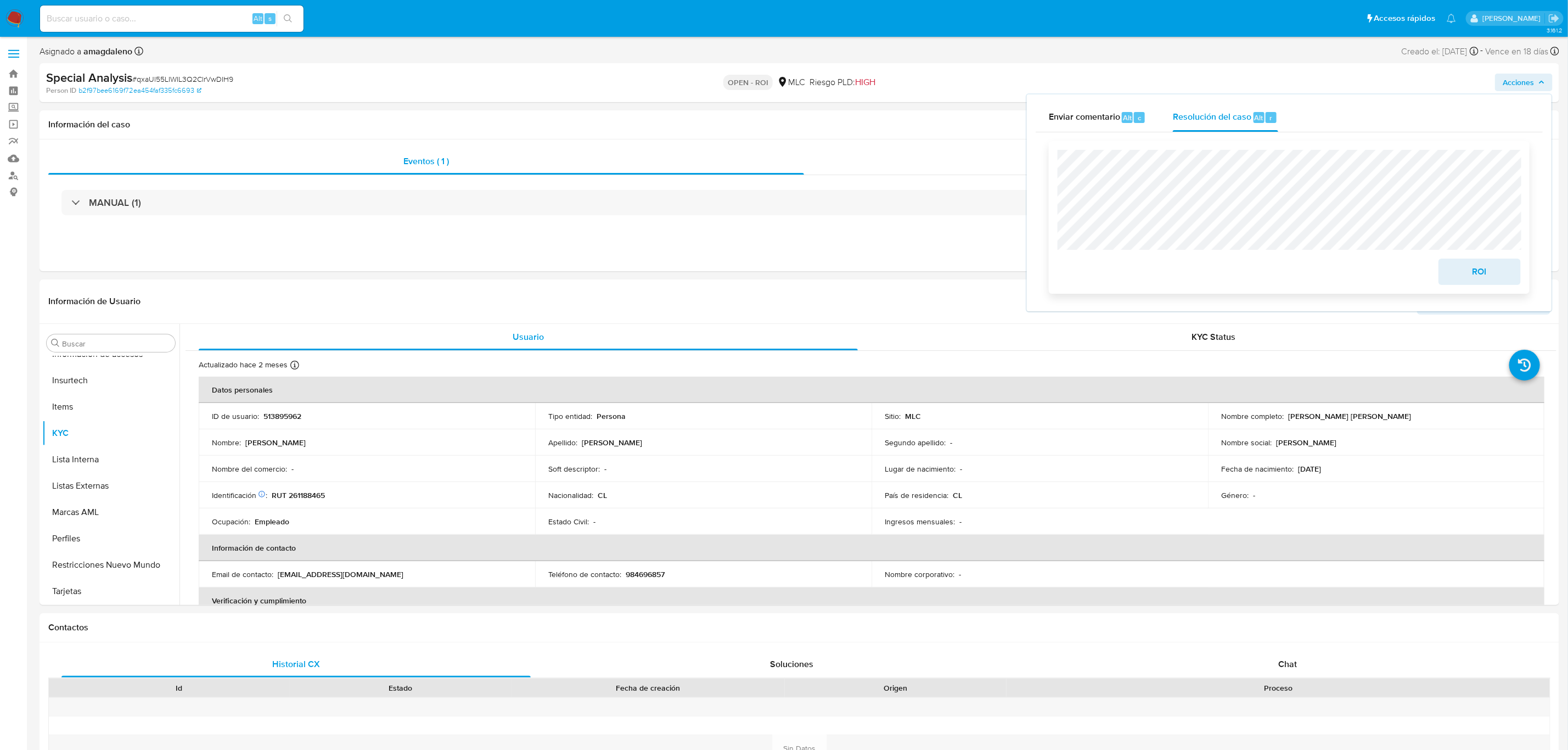
click at [1482, 277] on span "ROI" at bounding box center [1480, 271] width 54 height 24
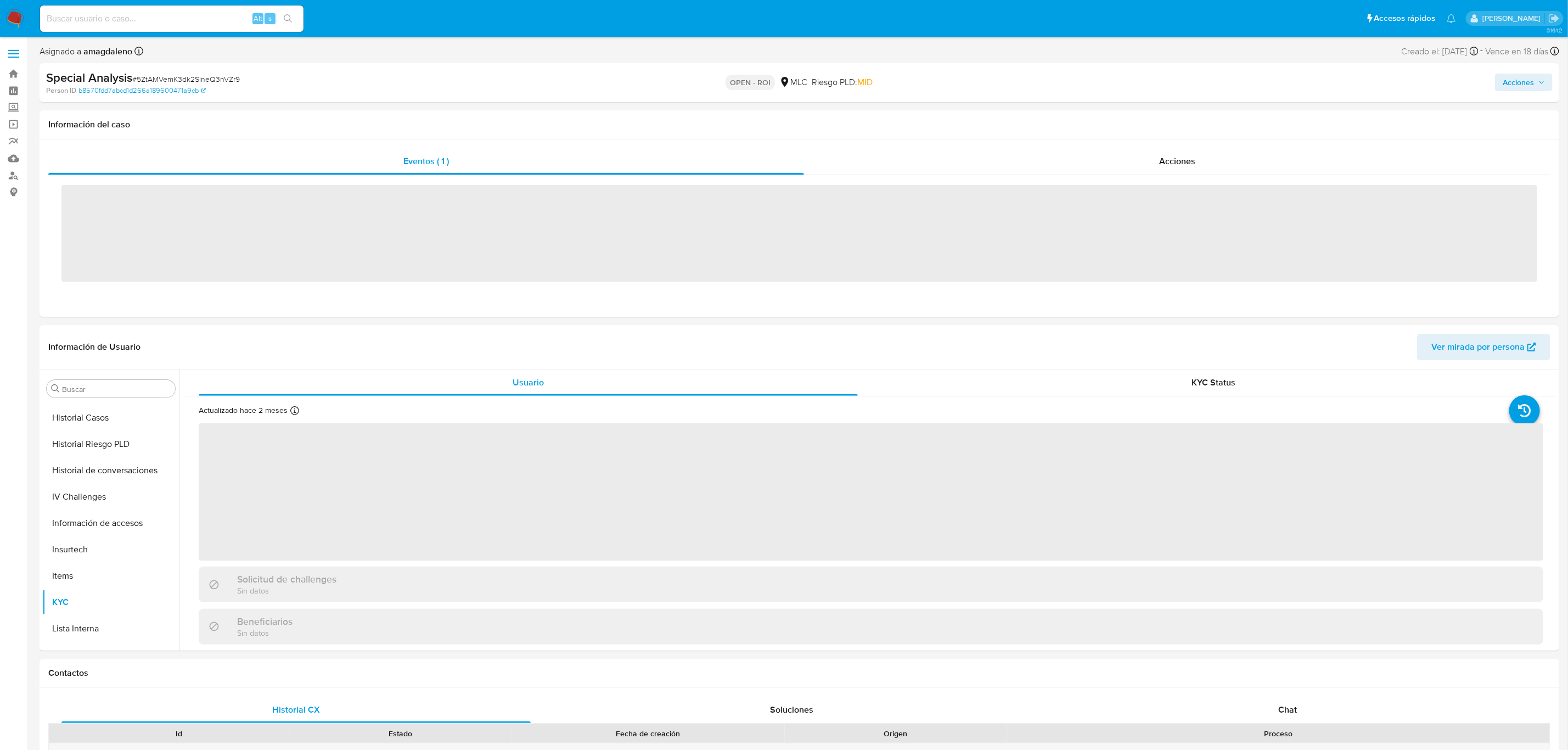
scroll to position [515, 0]
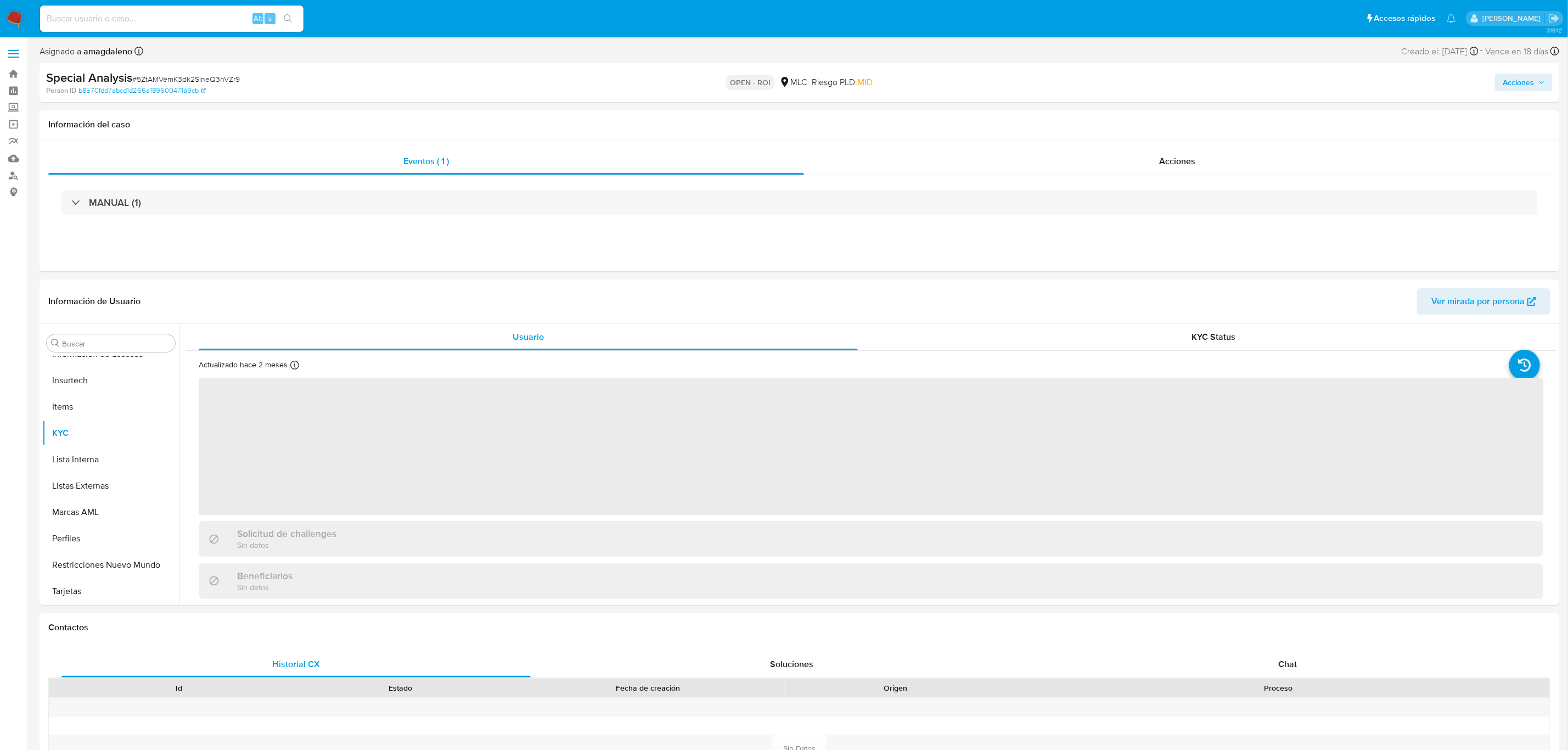
click at [1530, 81] on span "Acciones" at bounding box center [1518, 82] width 31 height 17
click at [1179, 121] on span "Resolución del caso" at bounding box center [1211, 117] width 78 height 13
select select "10"
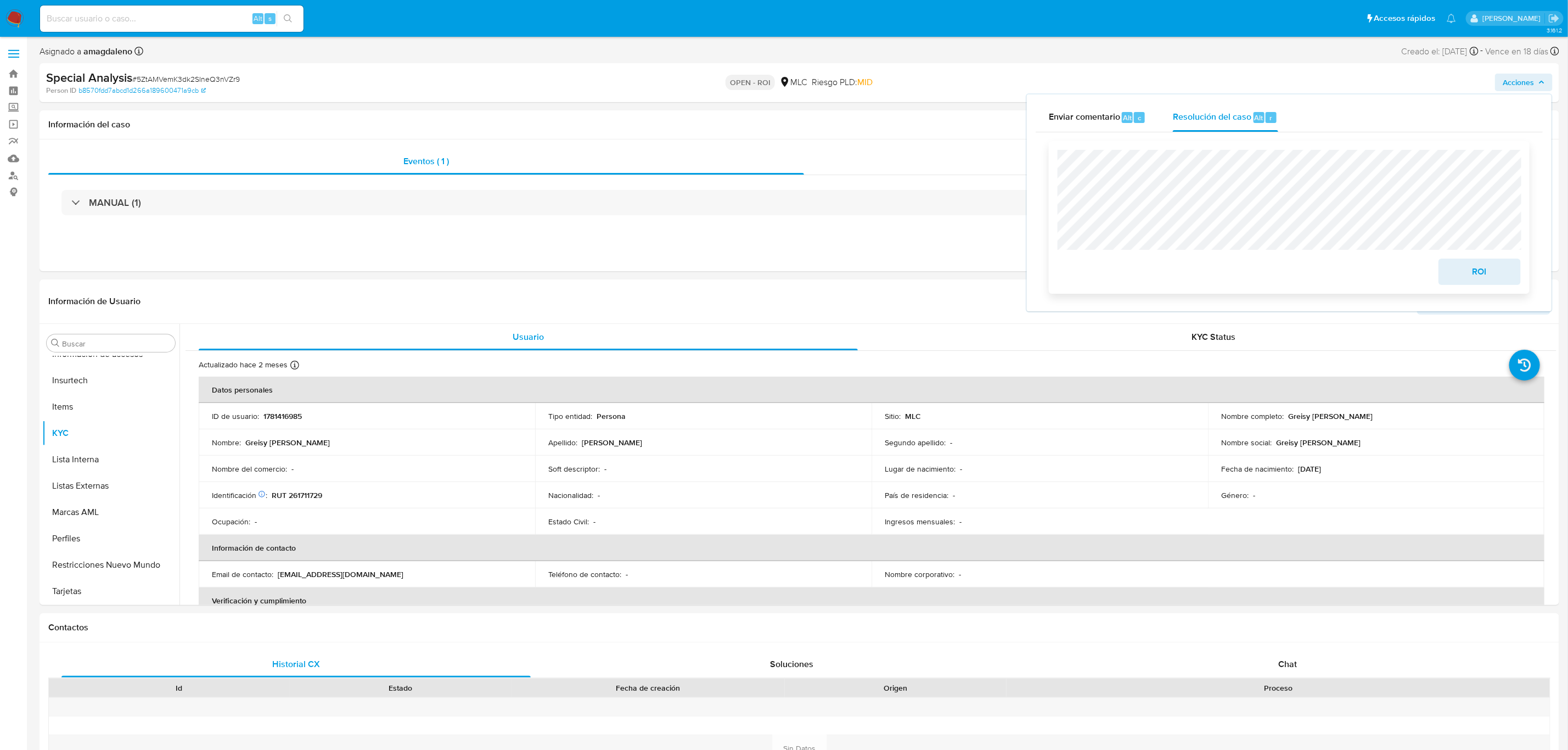
click at [1474, 274] on span "ROI" at bounding box center [1480, 271] width 54 height 24
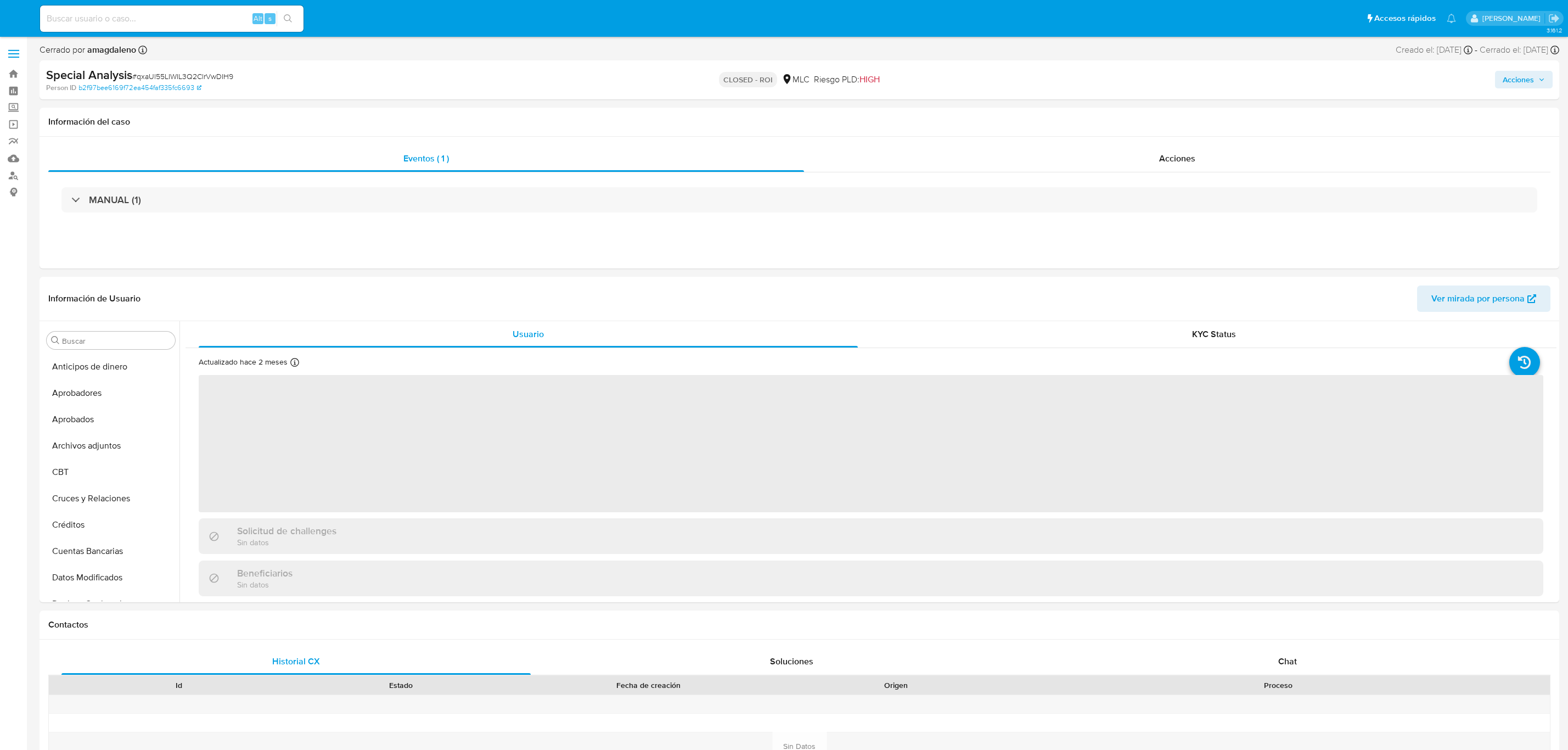
select select "10"
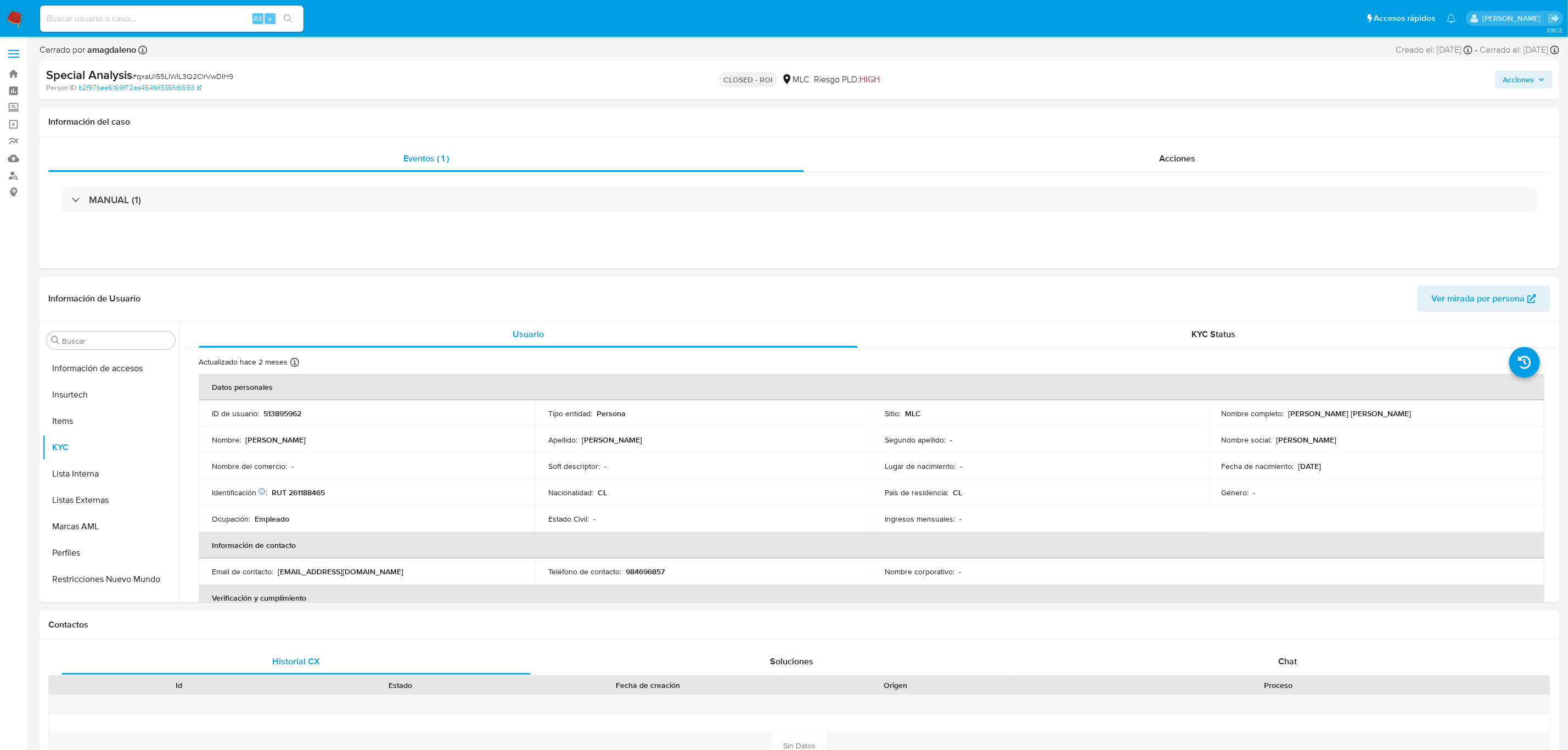
scroll to position [515, 0]
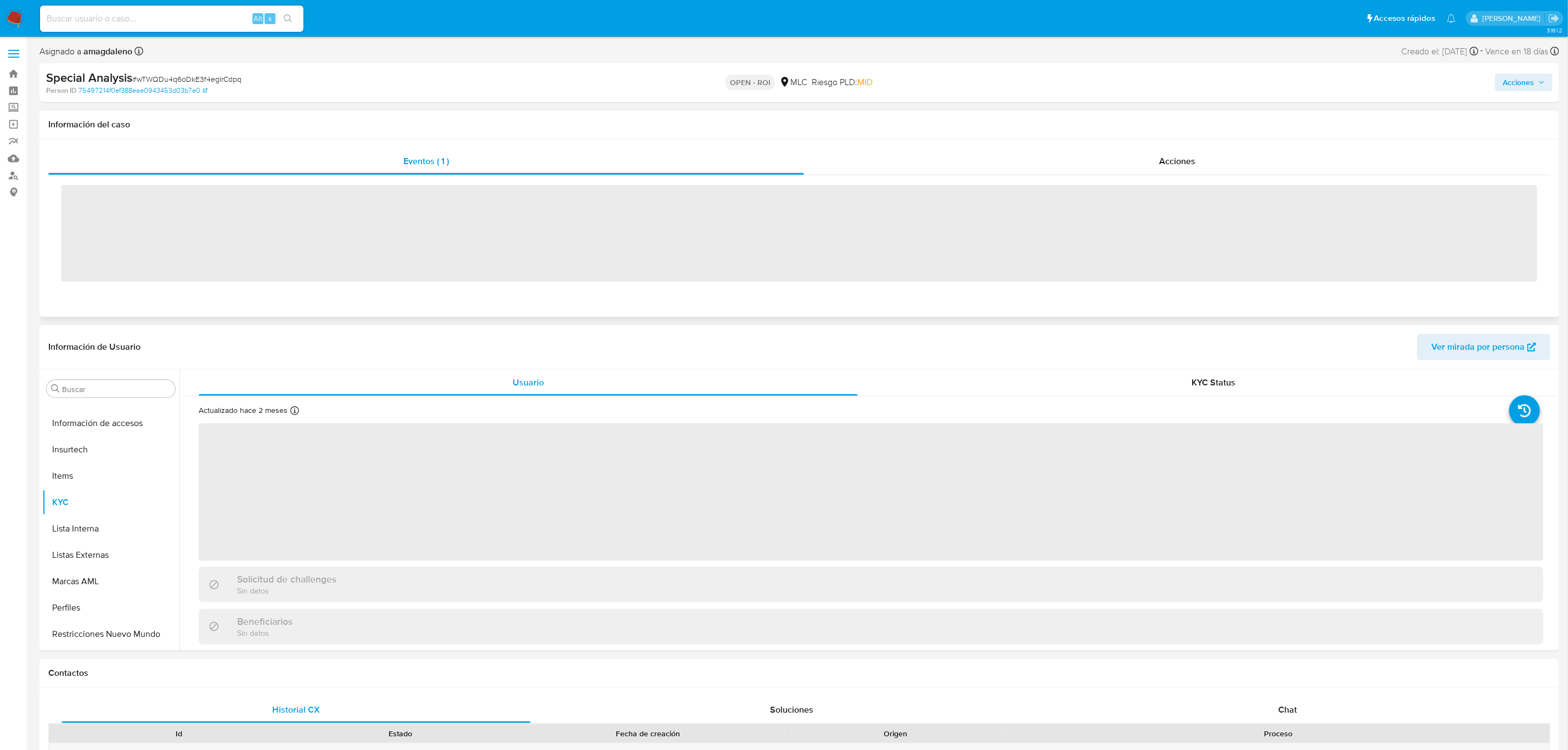
scroll to position [515, 0]
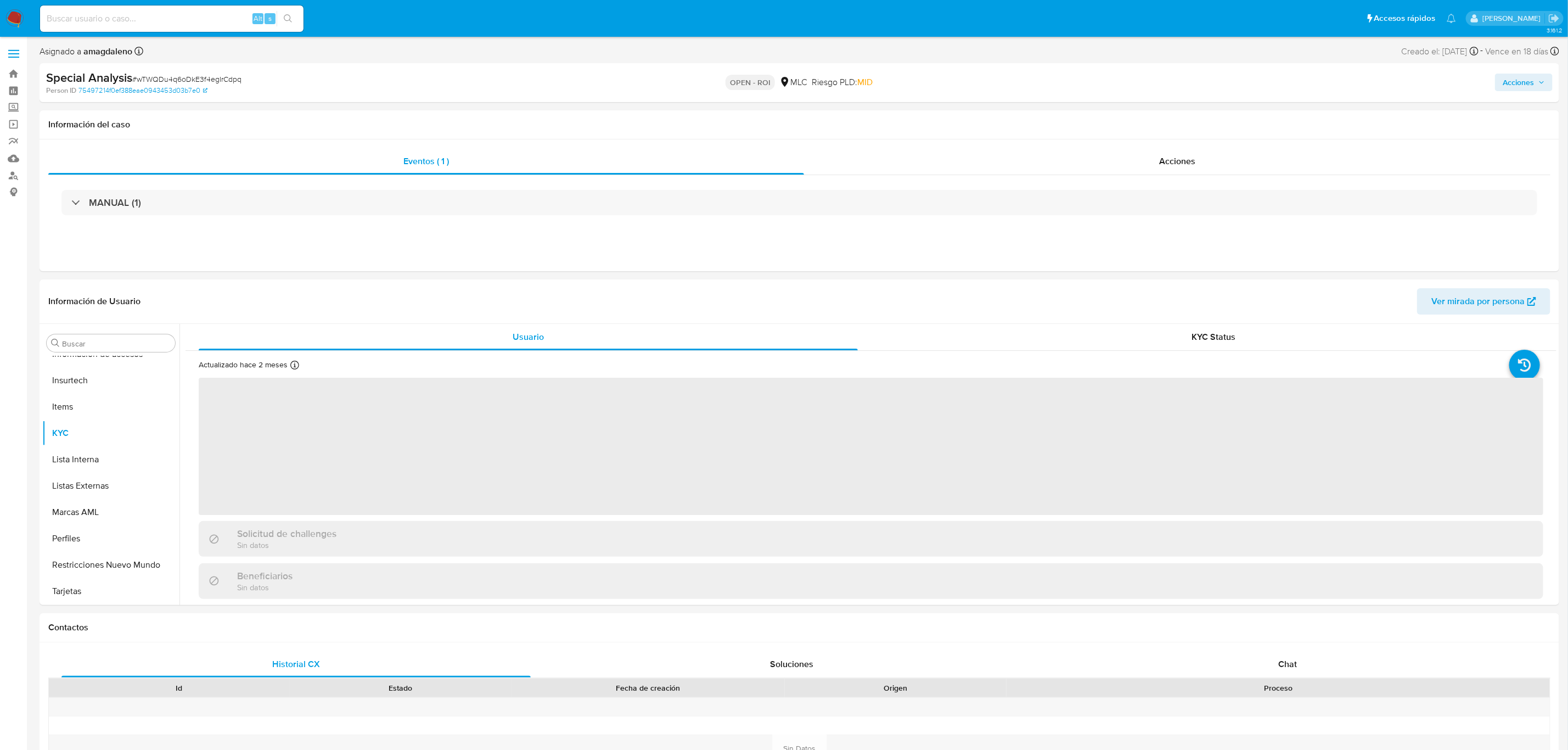
click at [1528, 81] on span "Acciones" at bounding box center [1518, 82] width 31 height 17
click at [1225, 115] on span "Resolución del caso" at bounding box center [1211, 117] width 78 height 13
select select "10"
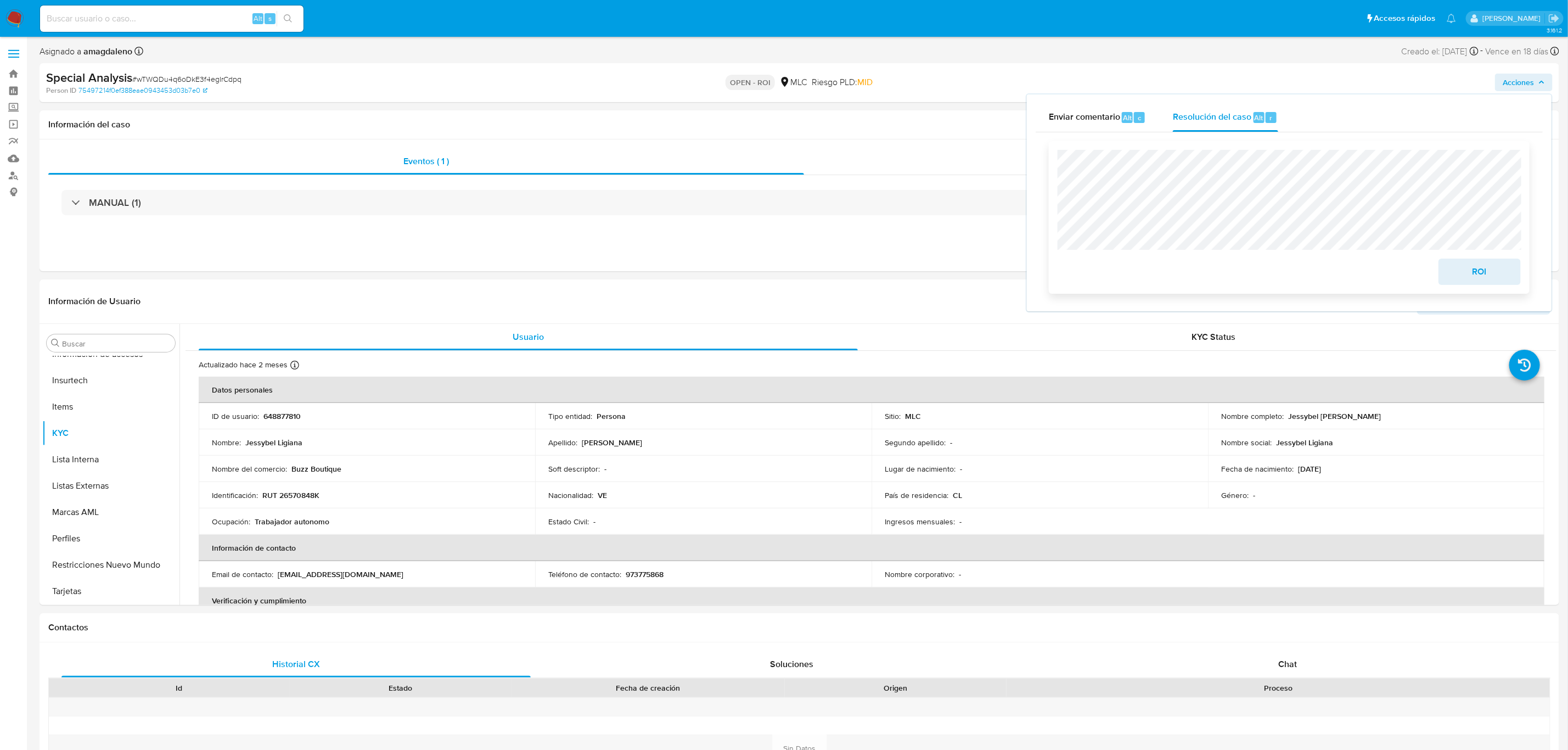
click at [1466, 266] on span "ROI" at bounding box center [1480, 271] width 54 height 24
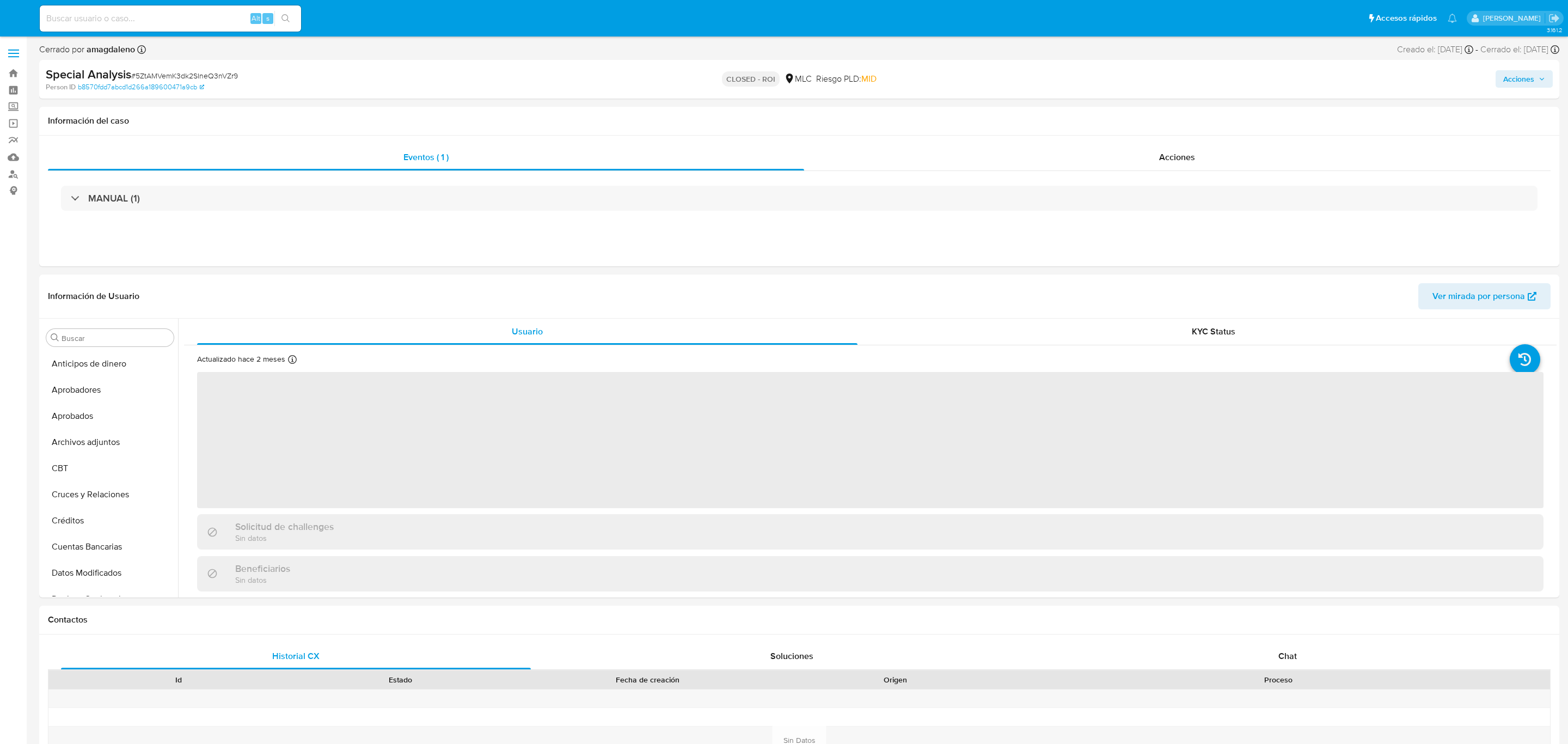
select select "10"
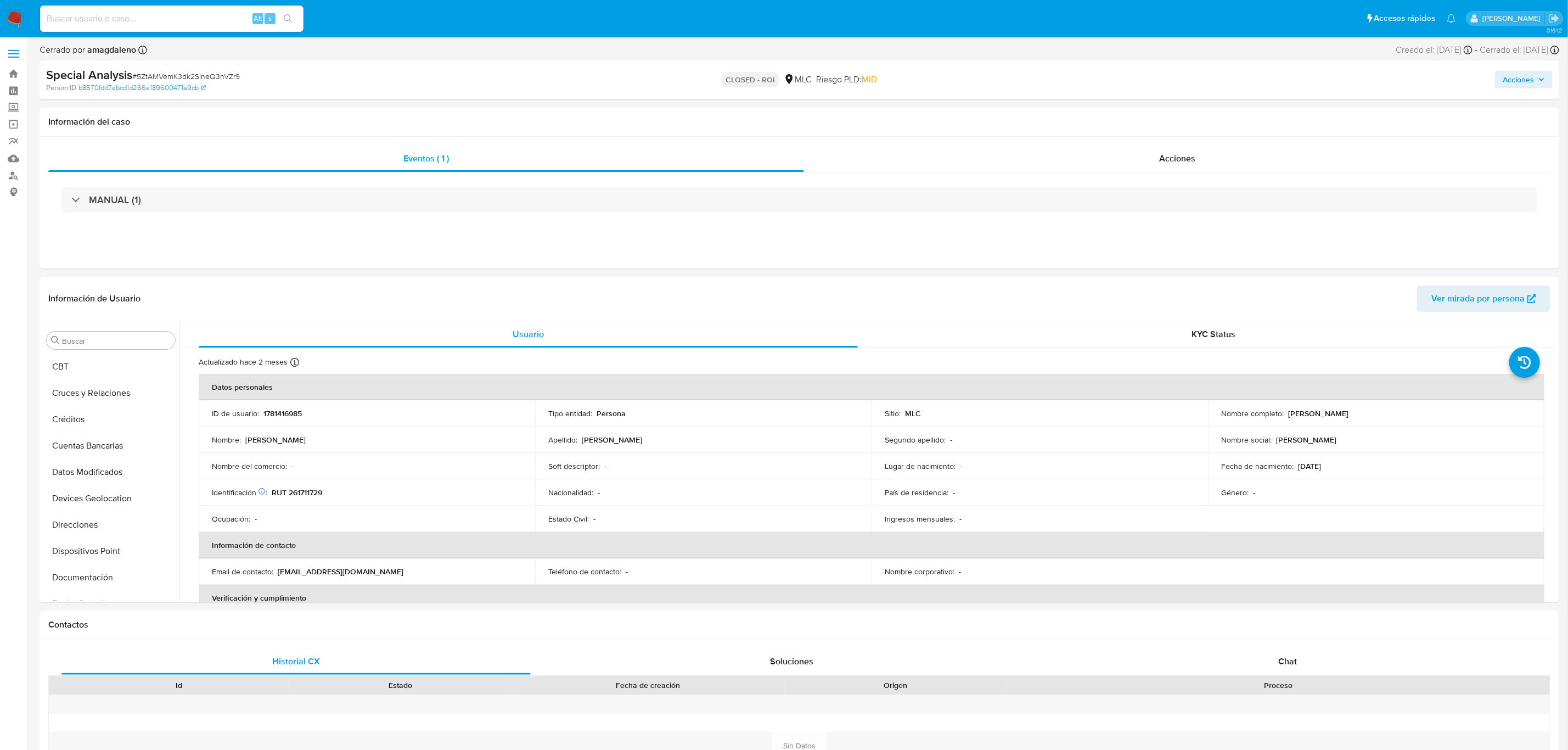
scroll to position [499, 0]
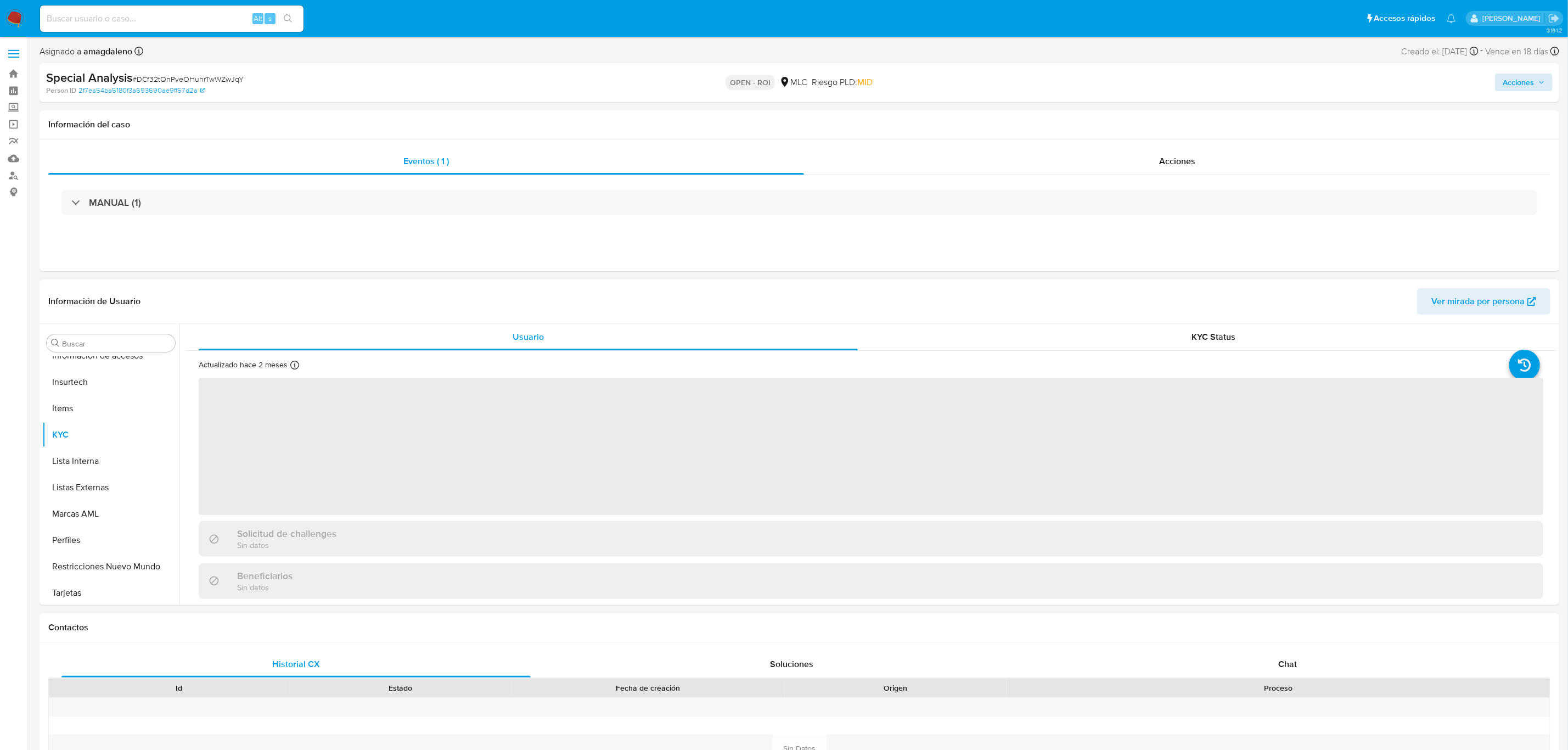
scroll to position [515, 0]
click at [1509, 84] on span "Acciones" at bounding box center [1518, 82] width 31 height 17
click at [1219, 104] on div "Resolución del caso Alt r" at bounding box center [1225, 117] width 105 height 28
select select "10"
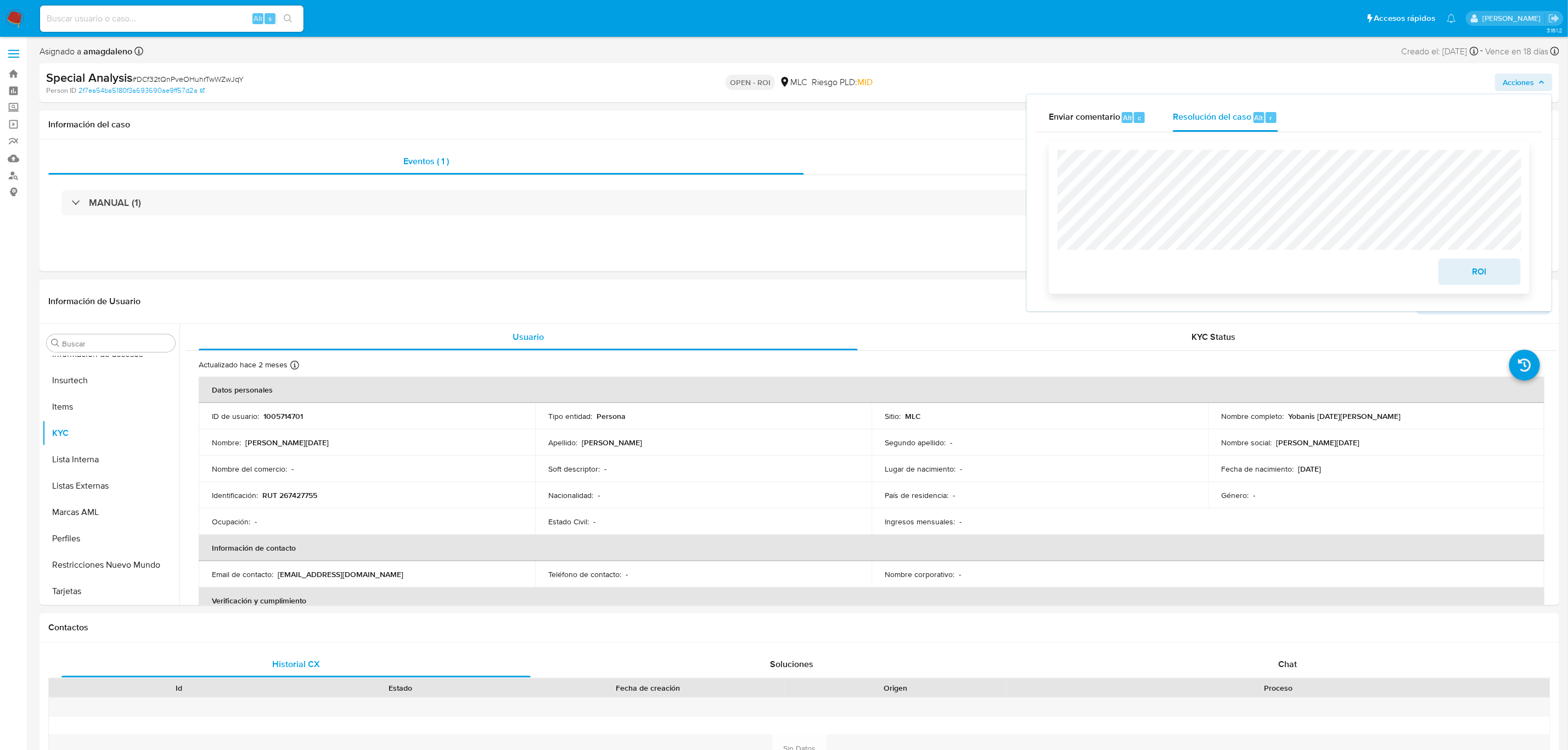
click at [1498, 278] on span "ROI" at bounding box center [1480, 271] width 54 height 24
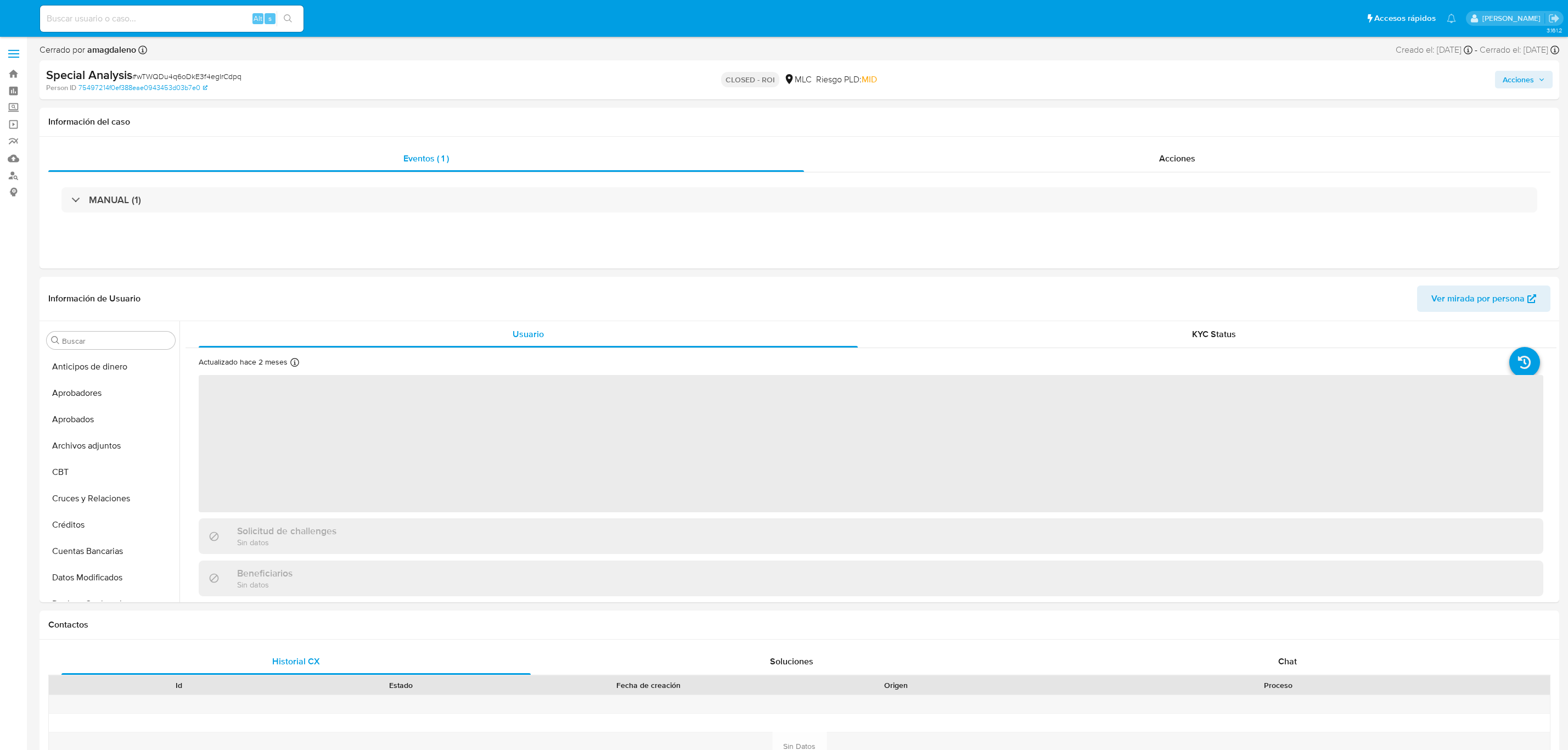
select select "10"
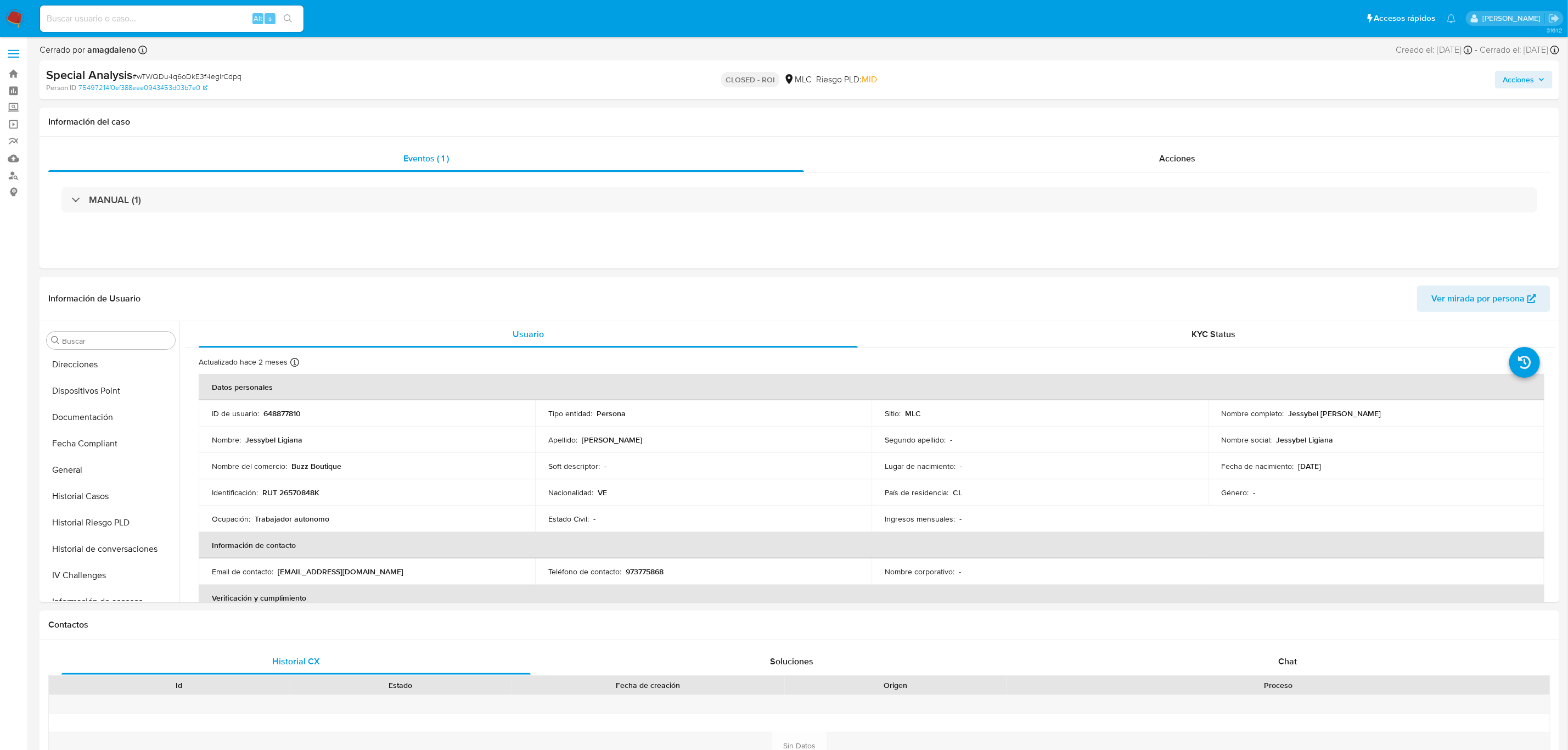
scroll to position [476, 0]
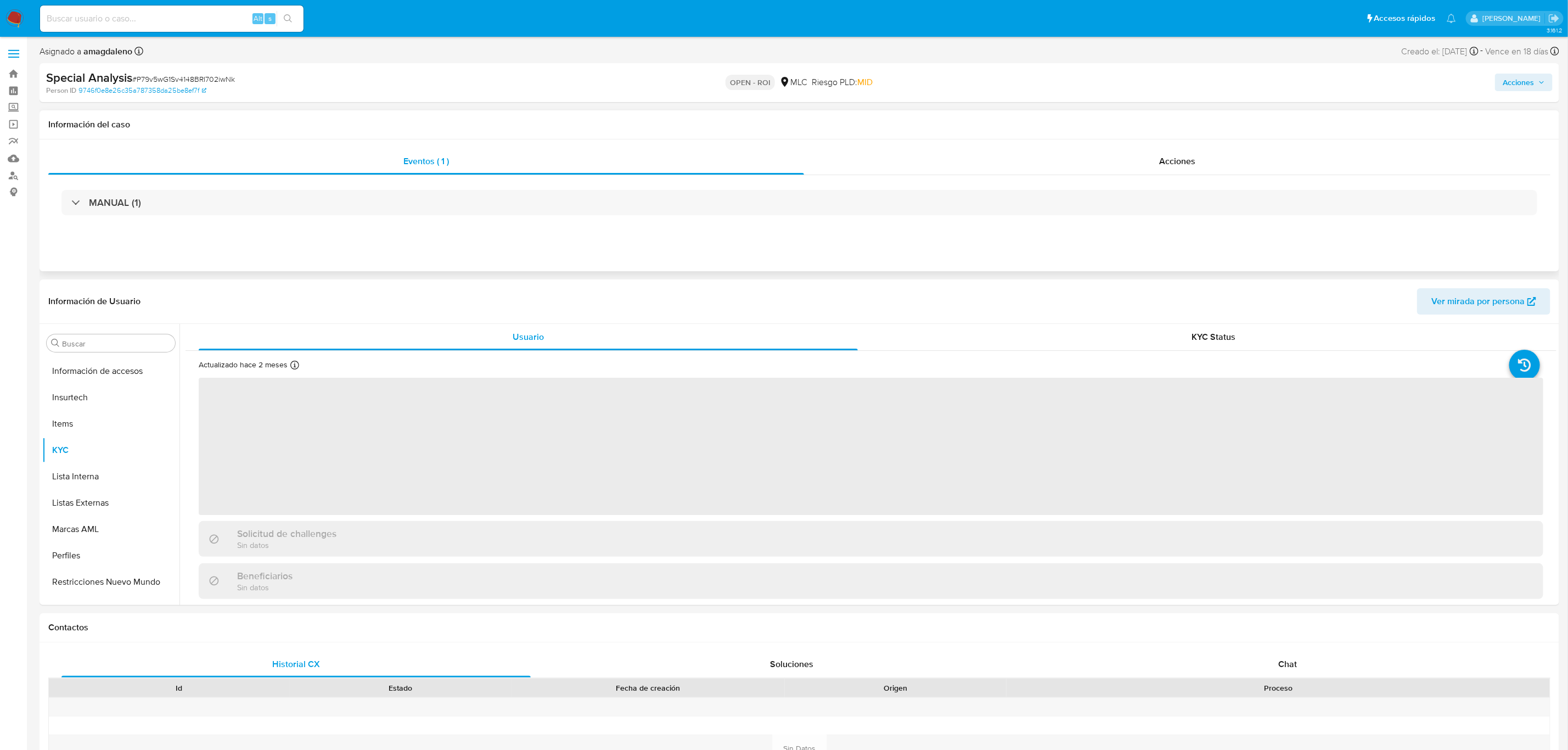
scroll to position [515, 0]
click at [1505, 82] on span "Acciones" at bounding box center [1518, 82] width 31 height 17
click at [1211, 116] on span "Resolución del caso" at bounding box center [1211, 117] width 78 height 13
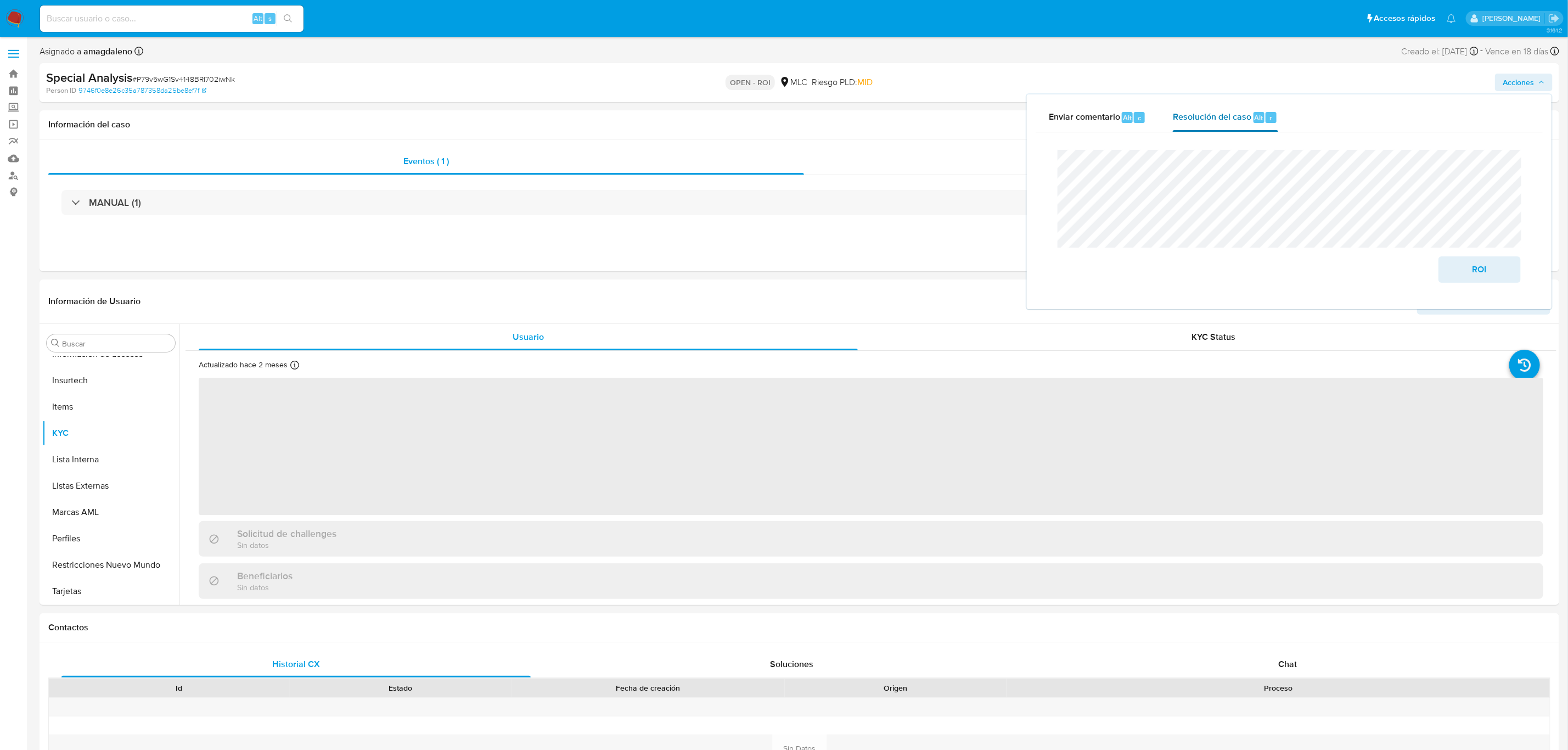
select select "10"
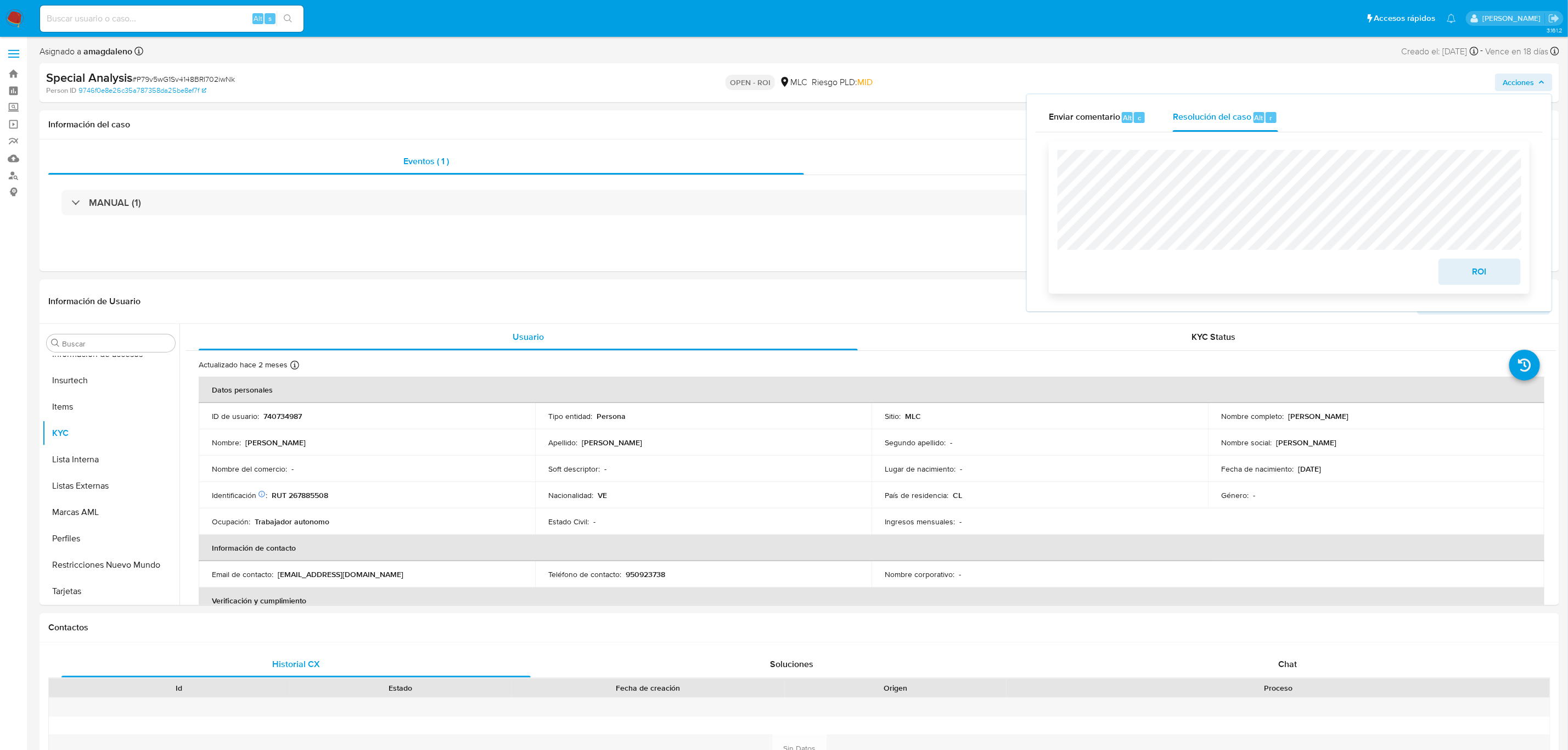
click at [1461, 265] on span "ROI" at bounding box center [1480, 271] width 54 height 24
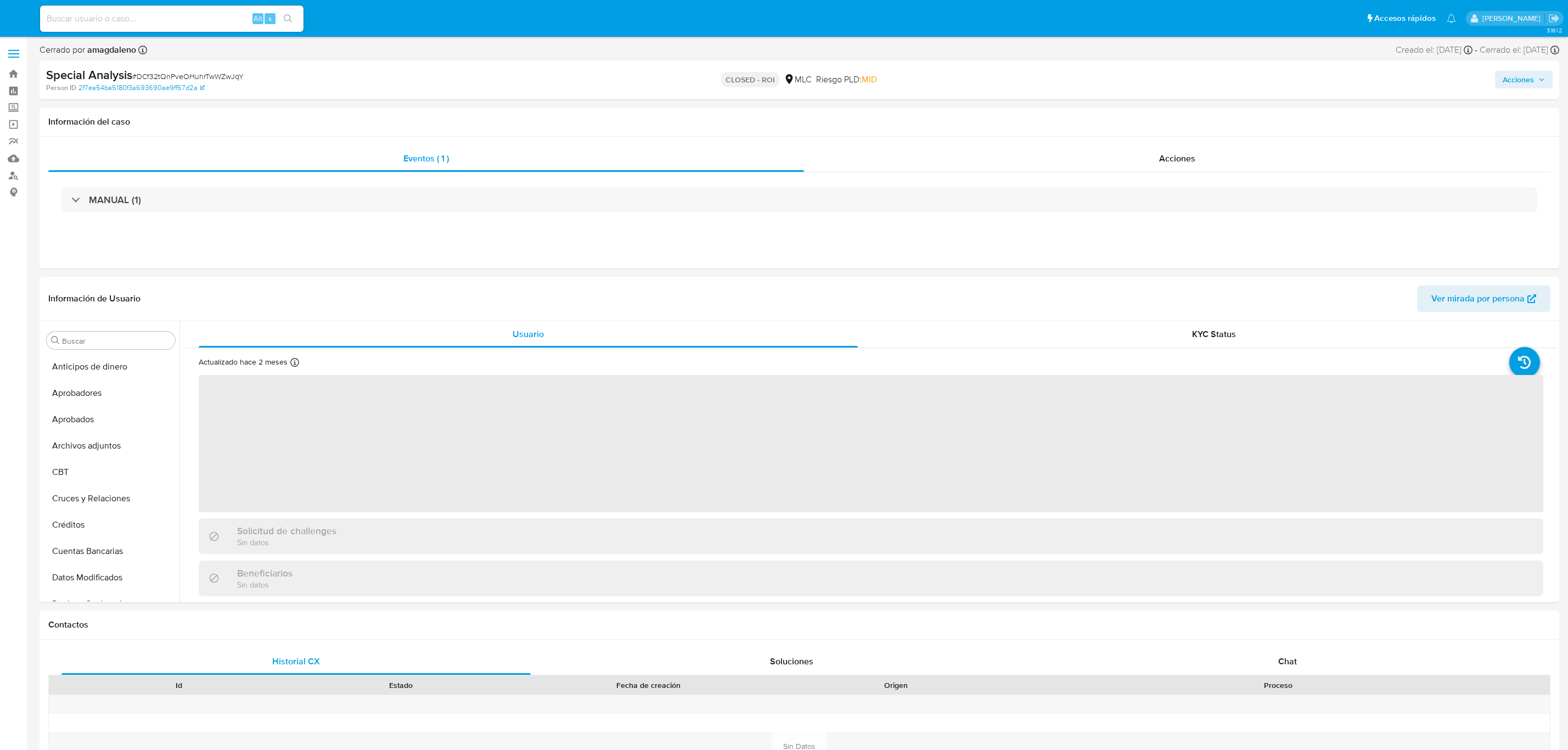
select select "10"
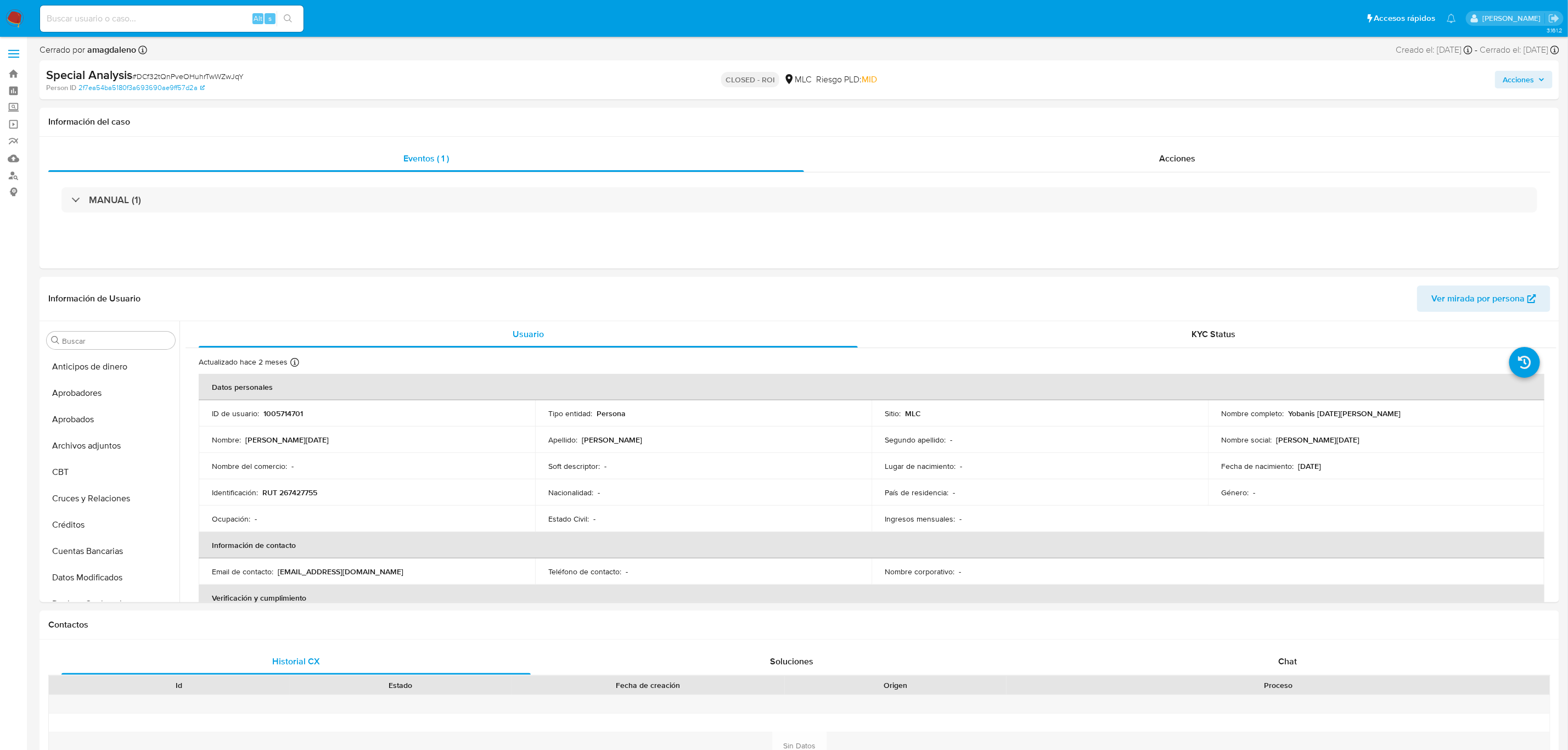
scroll to position [515, 0]
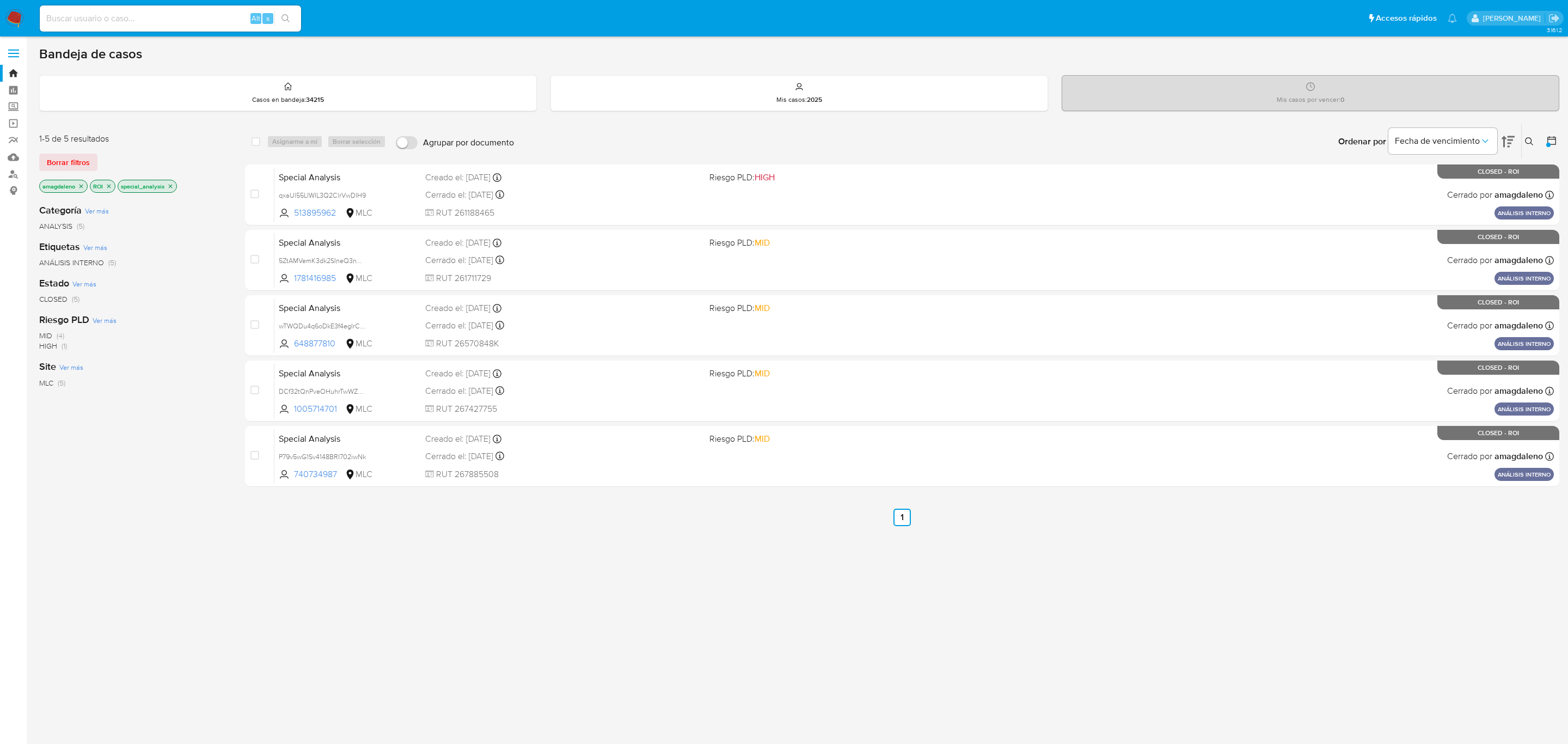
click at [170, 187] on icon "close-filter" at bounding box center [170, 186] width 3 height 3
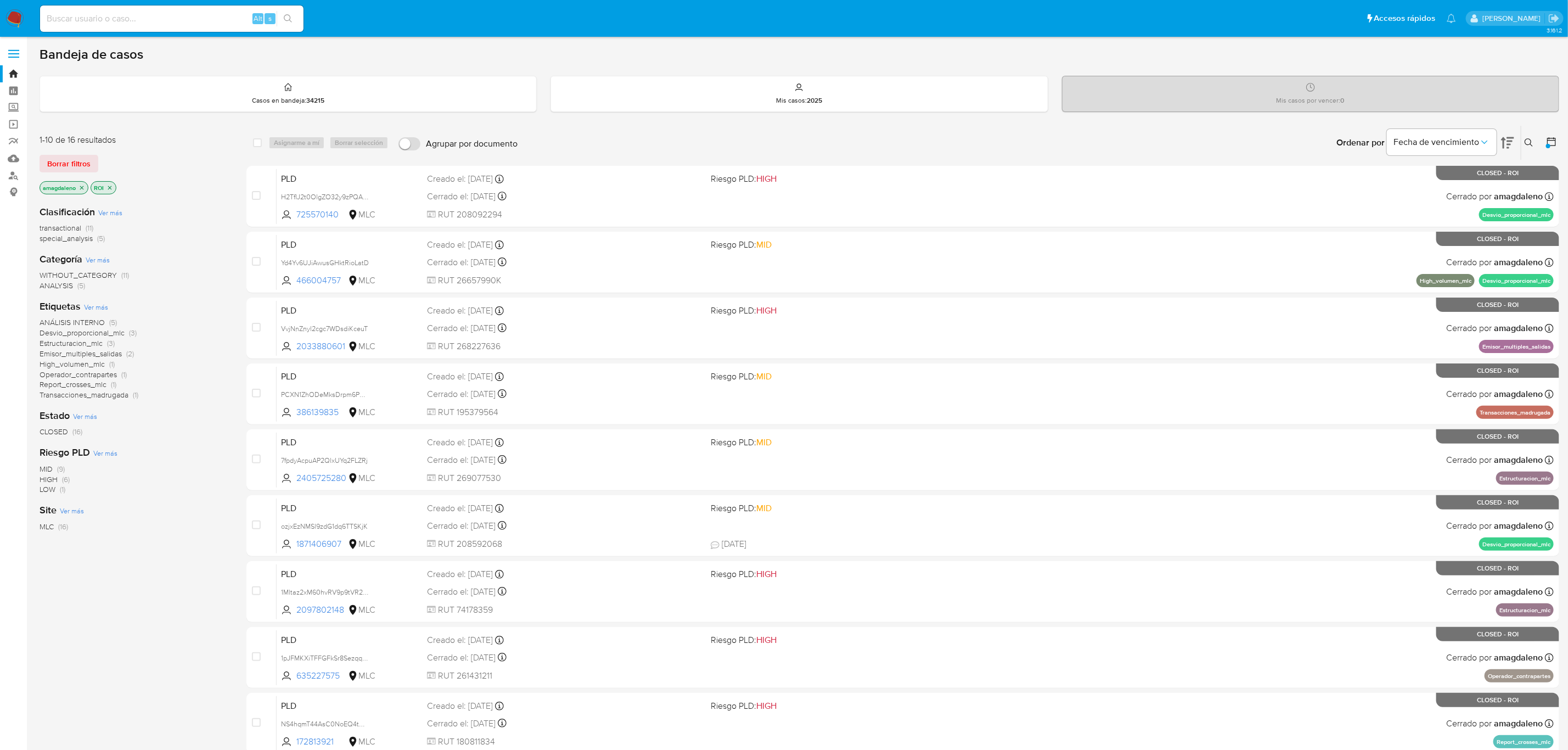
click at [109, 188] on icon "close-filter" at bounding box center [110, 188] width 7 height 7
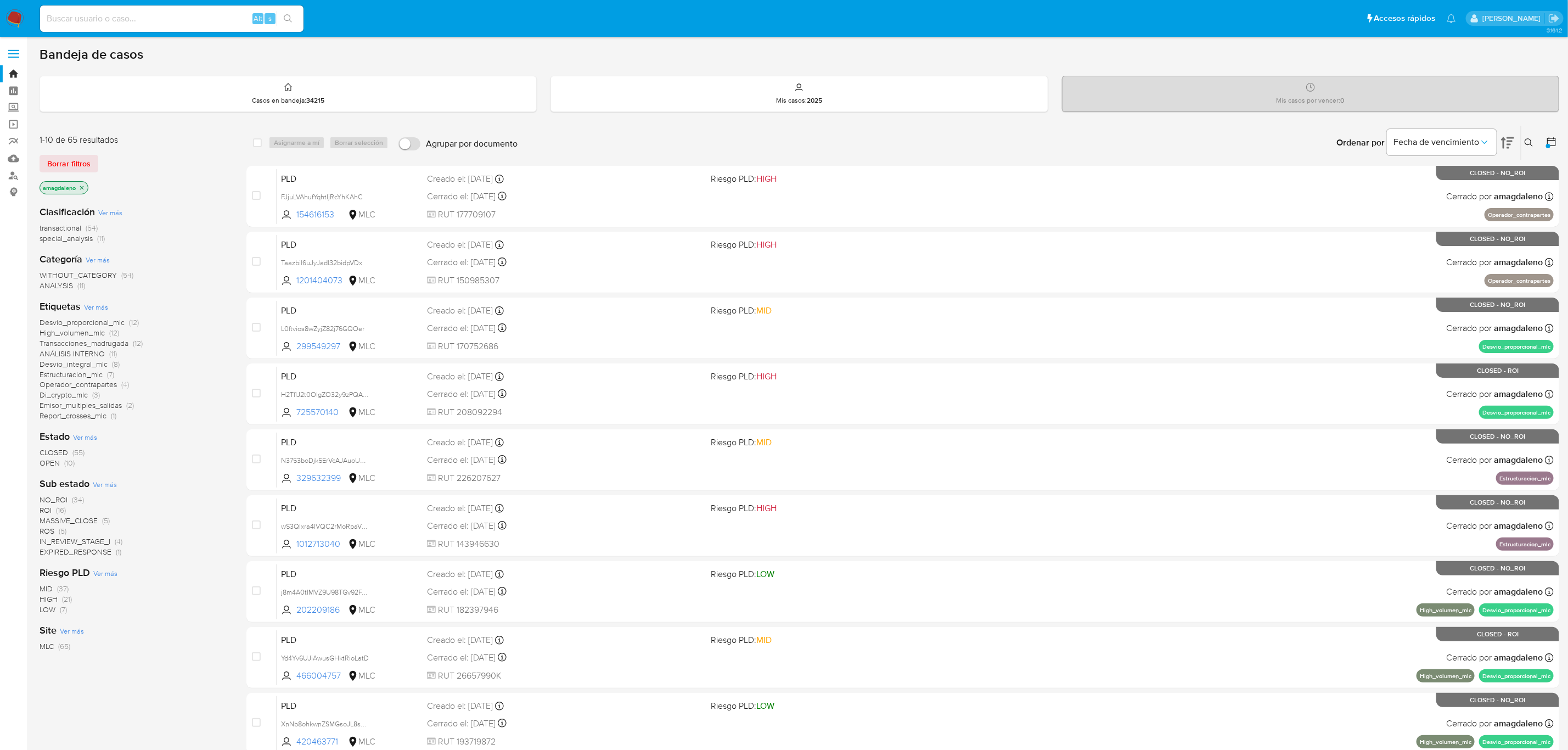
click at [70, 244] on div "Clasificación Ver más transactional (54) special_analysis (11) Categoría Ver má…" at bounding box center [134, 424] width 189 height 455
click at [70, 242] on span "special_analysis" at bounding box center [66, 238] width 53 height 11
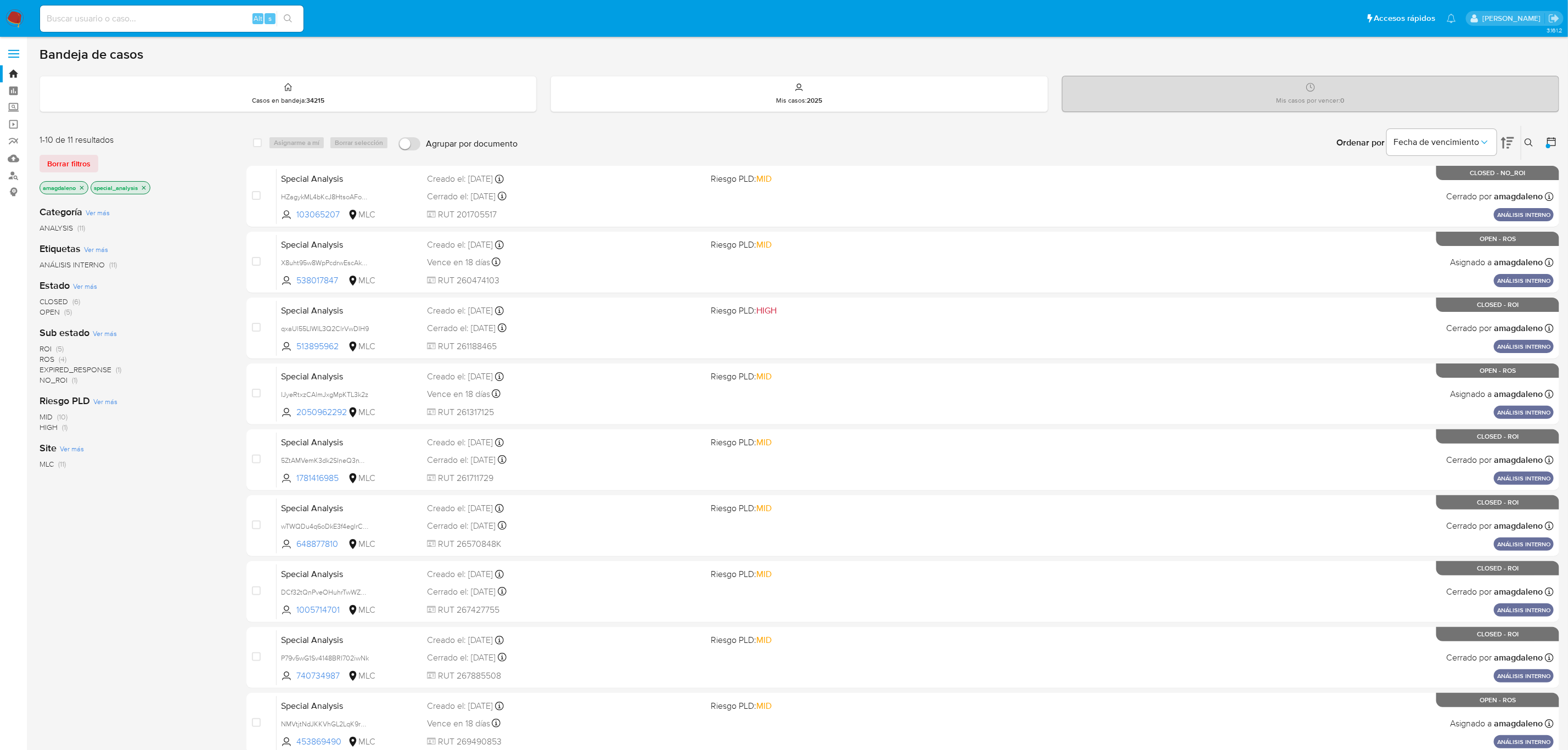
click at [41, 357] on span "ROS" at bounding box center [46, 358] width 15 height 11
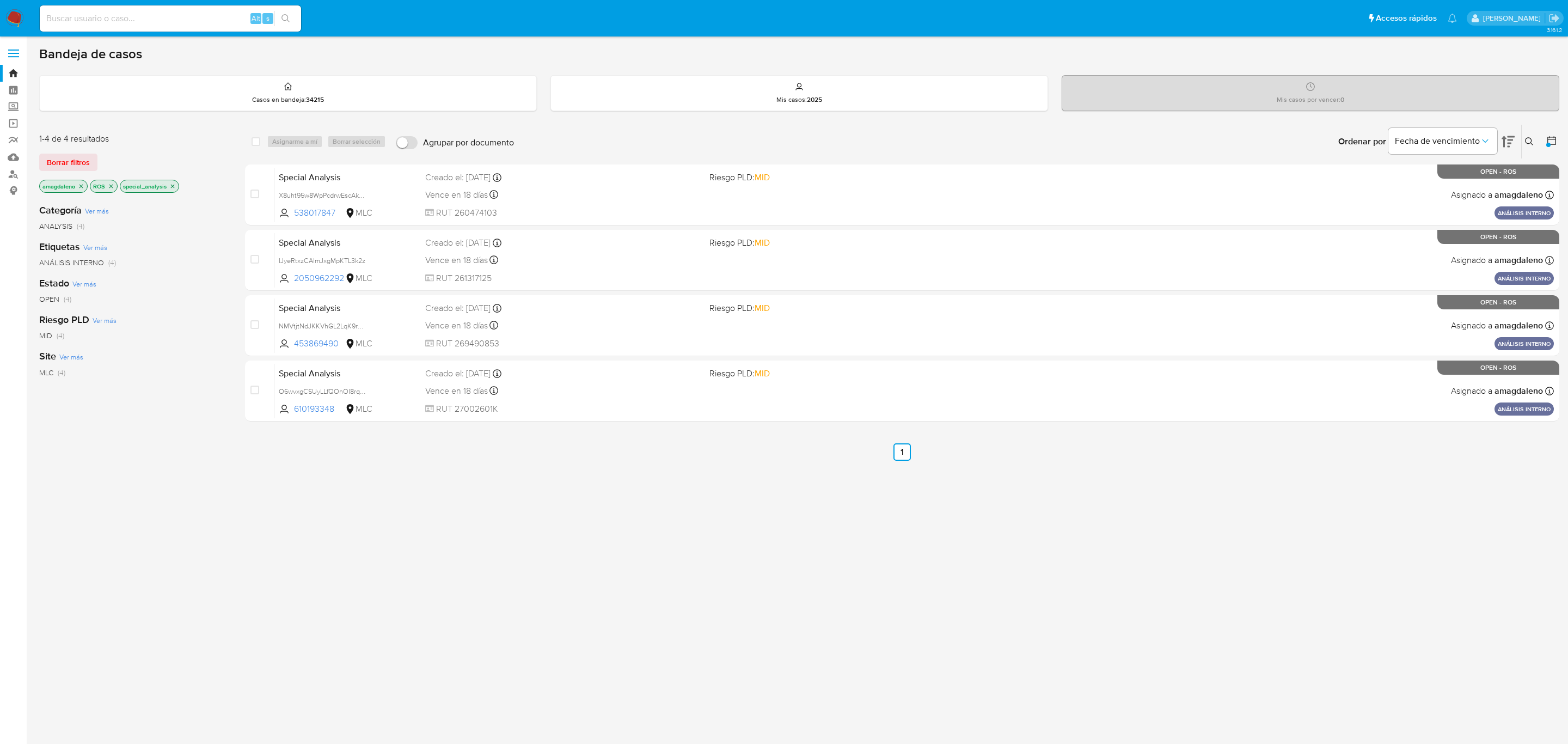
click at [169, 185] on p "special_analysis" at bounding box center [149, 186] width 58 height 12
click at [171, 187] on icon "close-filter" at bounding box center [173, 187] width 7 height 7
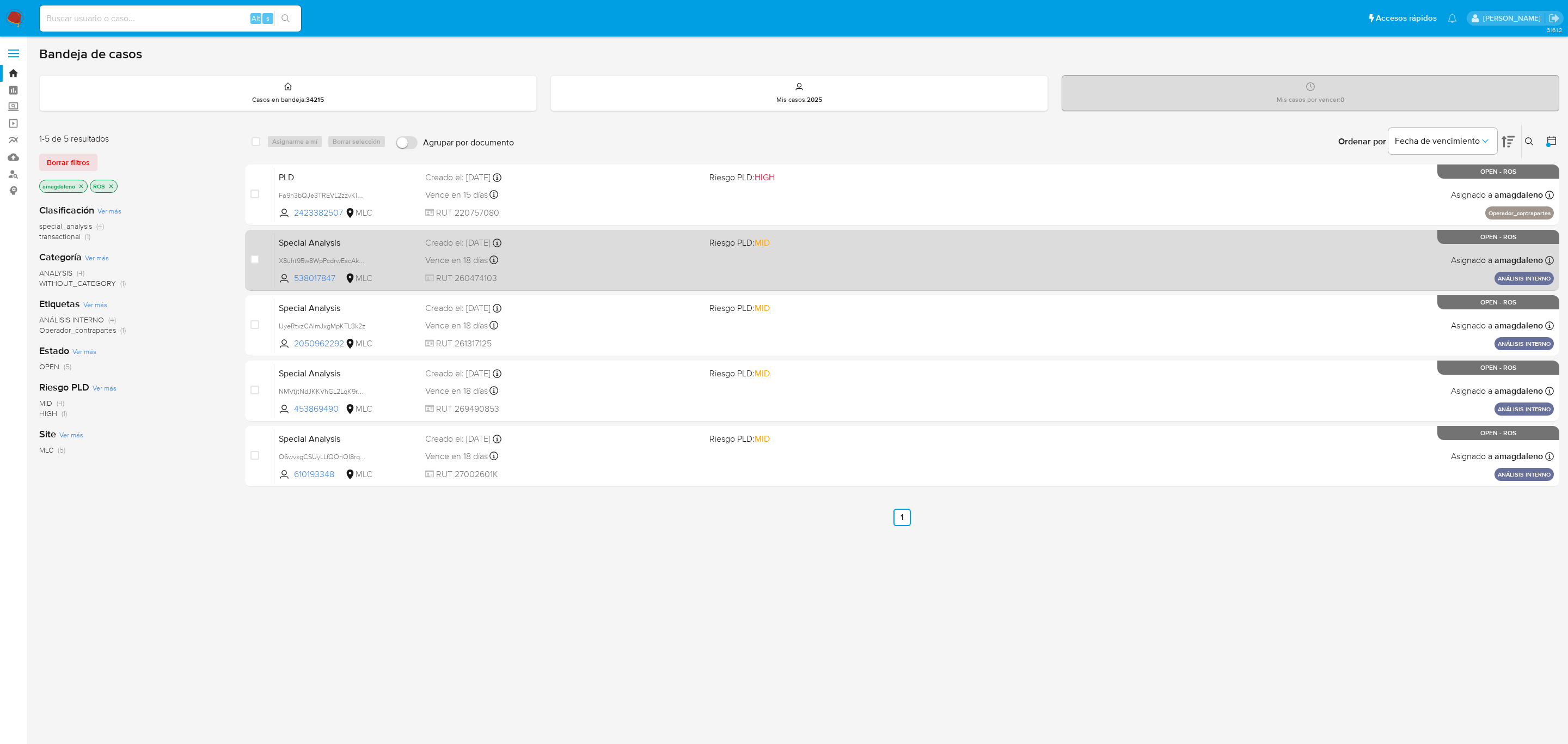
click at [586, 274] on span "RUT 260474103" at bounding box center [562, 278] width 275 height 12
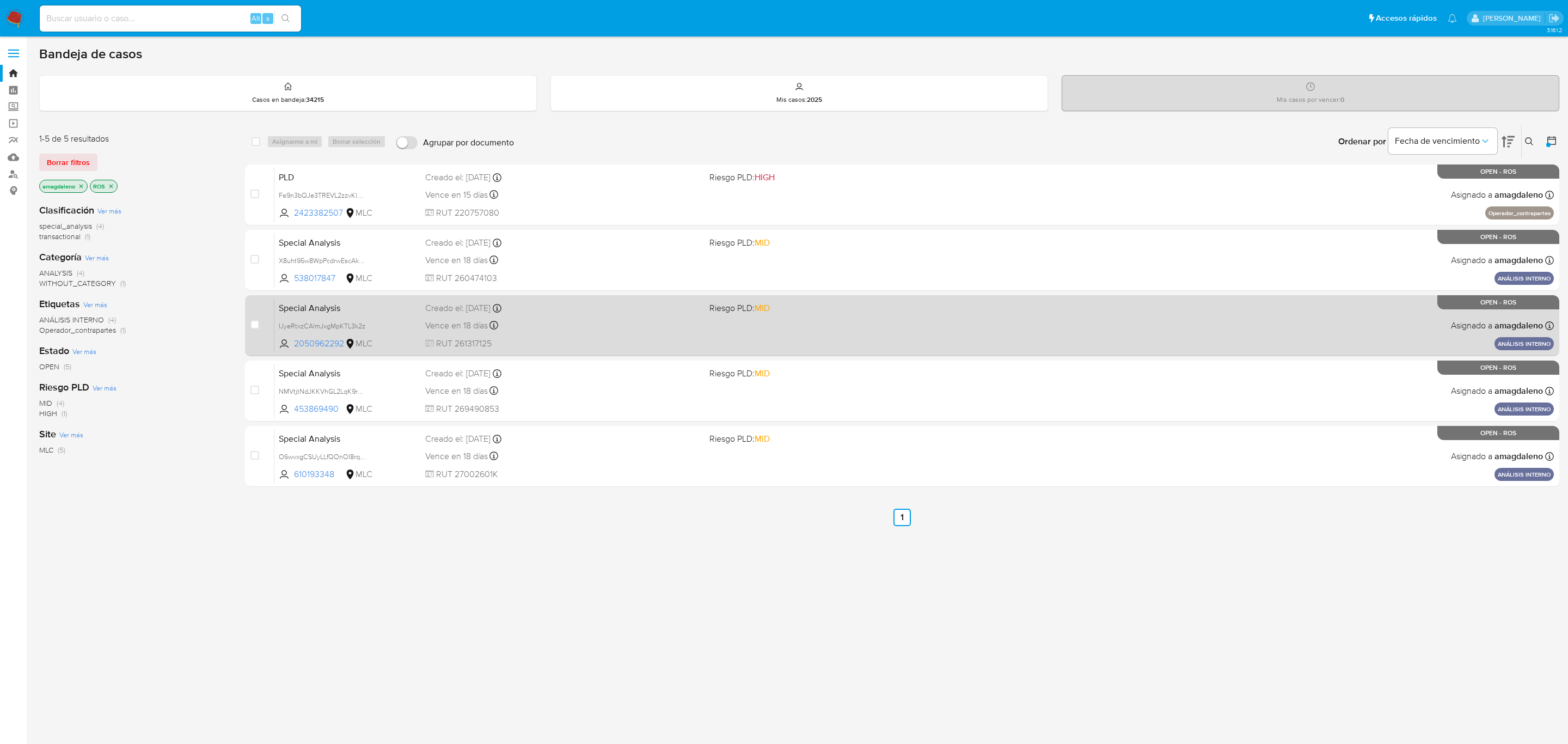
click at [900, 346] on div "Special Analysis IJyeRtxzCAlmJxgMpKTL3k2z 2050962292 MLC Riesgo PLD: MID Creado…" at bounding box center [914, 325] width 1279 height 55
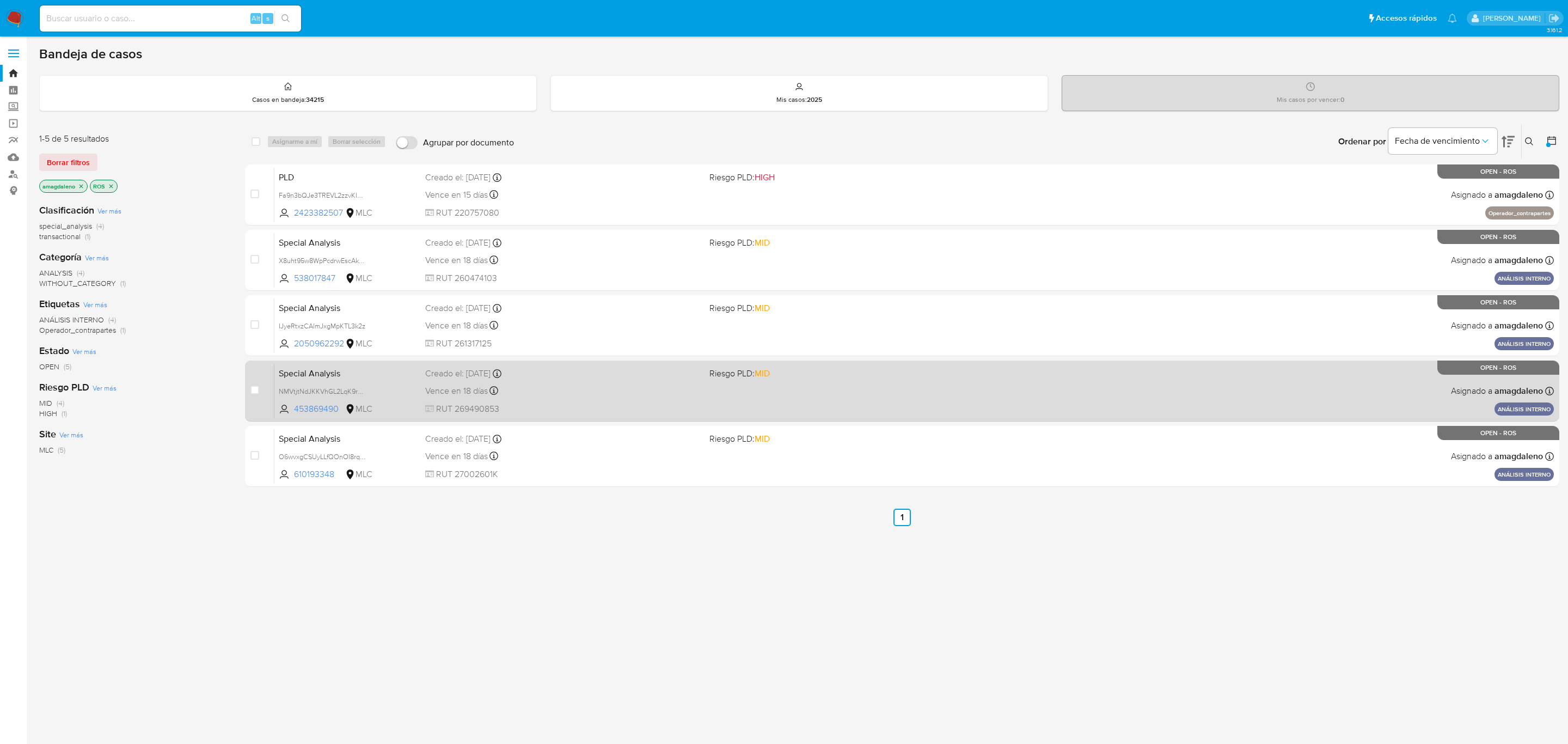
click at [877, 387] on div "Special Analysis NMVtjtNdJKKVhGL2LqK9rVcQ 453869490 MLC Riesgo PLD: MID Creado …" at bounding box center [914, 390] width 1279 height 55
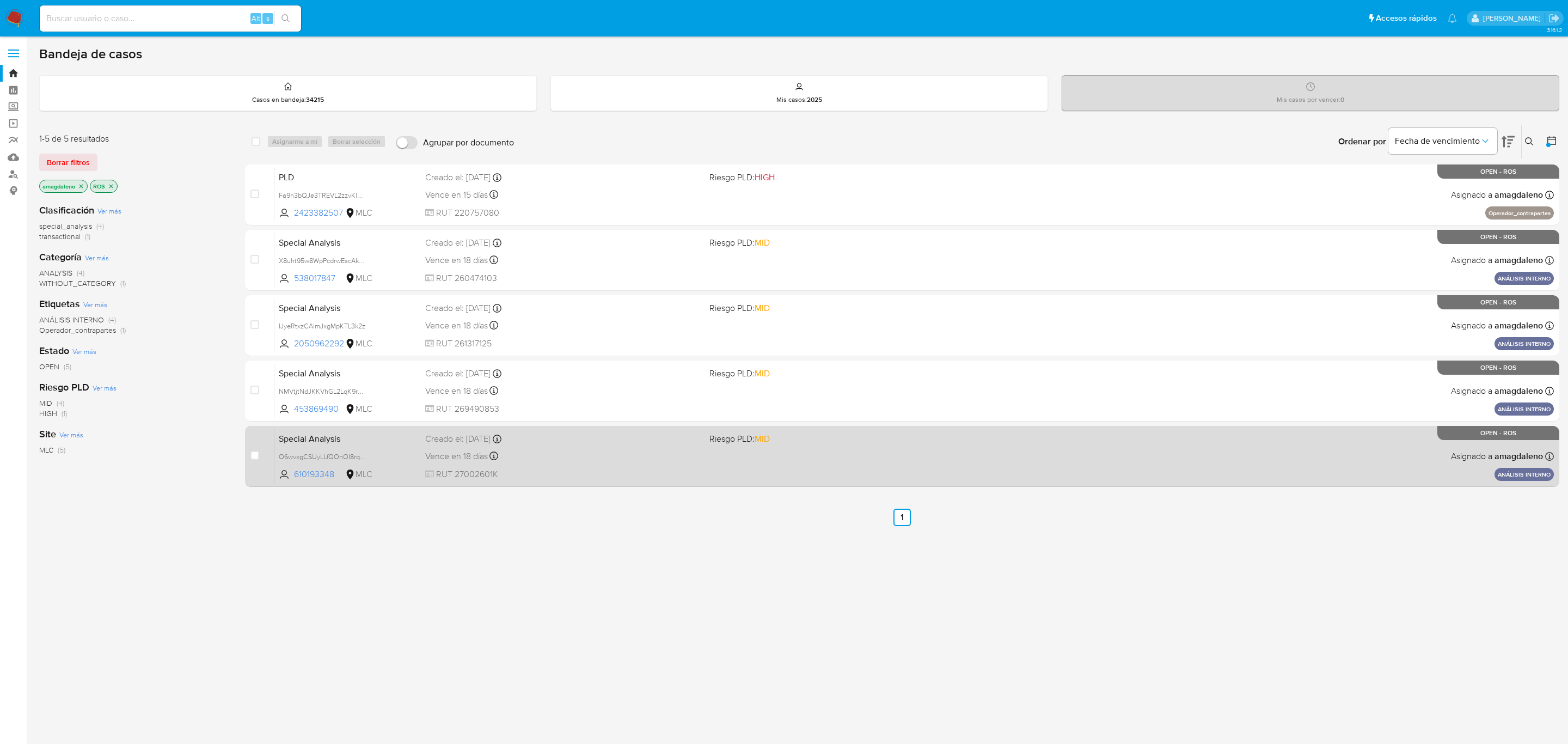
click at [977, 449] on div "Special Analysis O6wvxgCSUyLLfQOnOI8rqQf3 610193348 MLC Riesgo PLD: MID Creado …" at bounding box center [914, 456] width 1279 height 55
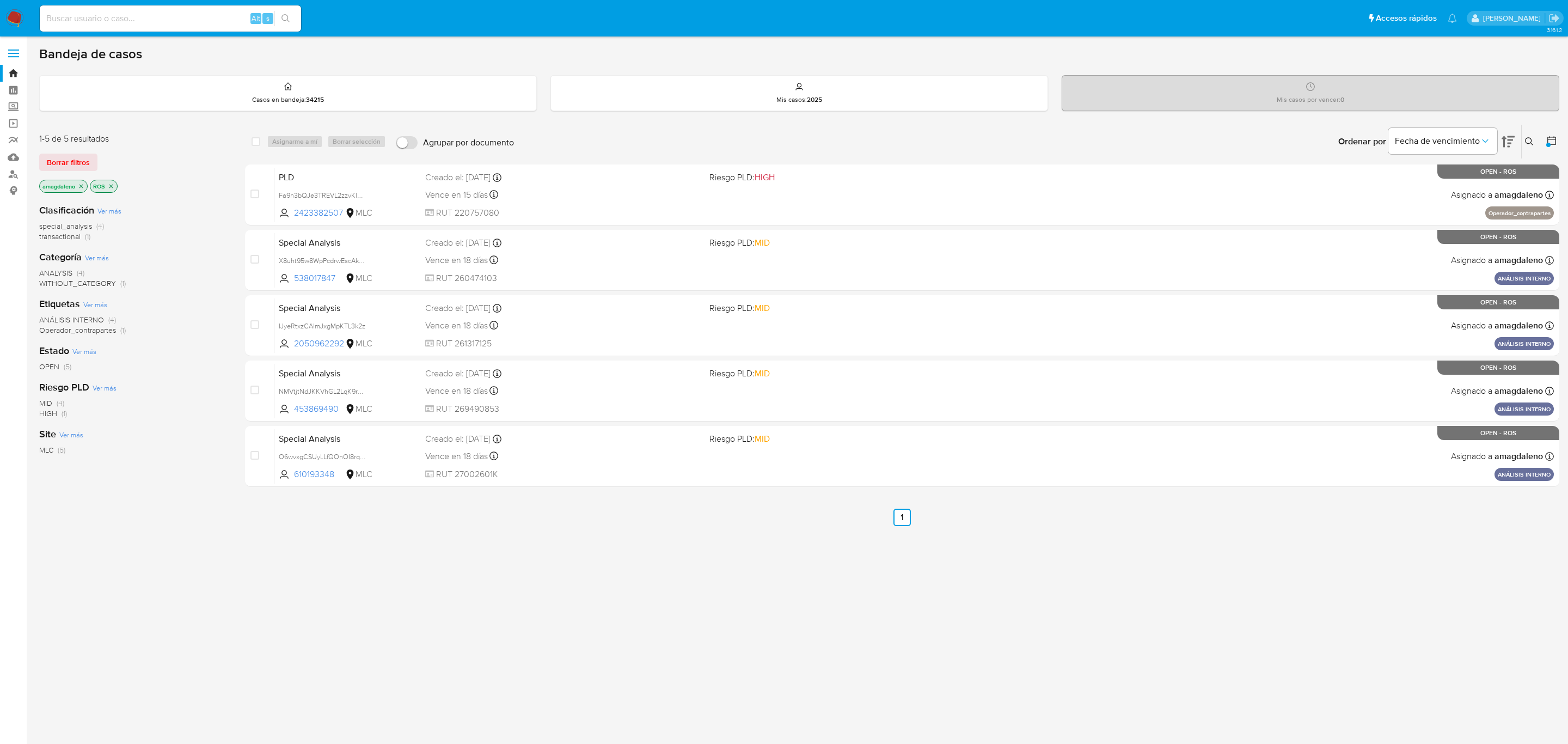
click at [112, 186] on icon "close-filter" at bounding box center [111, 187] width 7 height 7
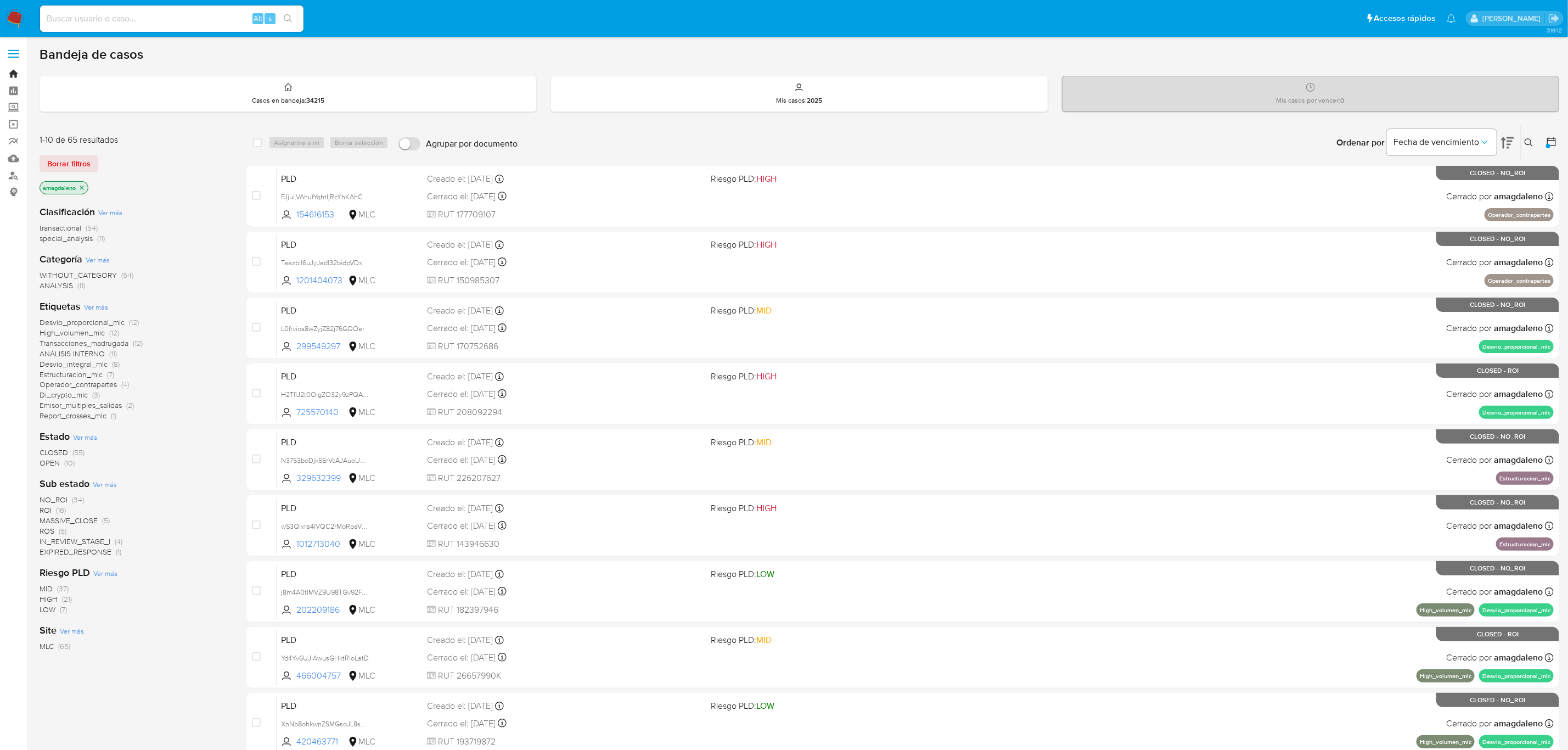
click at [14, 78] on link "Bandeja" at bounding box center [65, 74] width 131 height 17
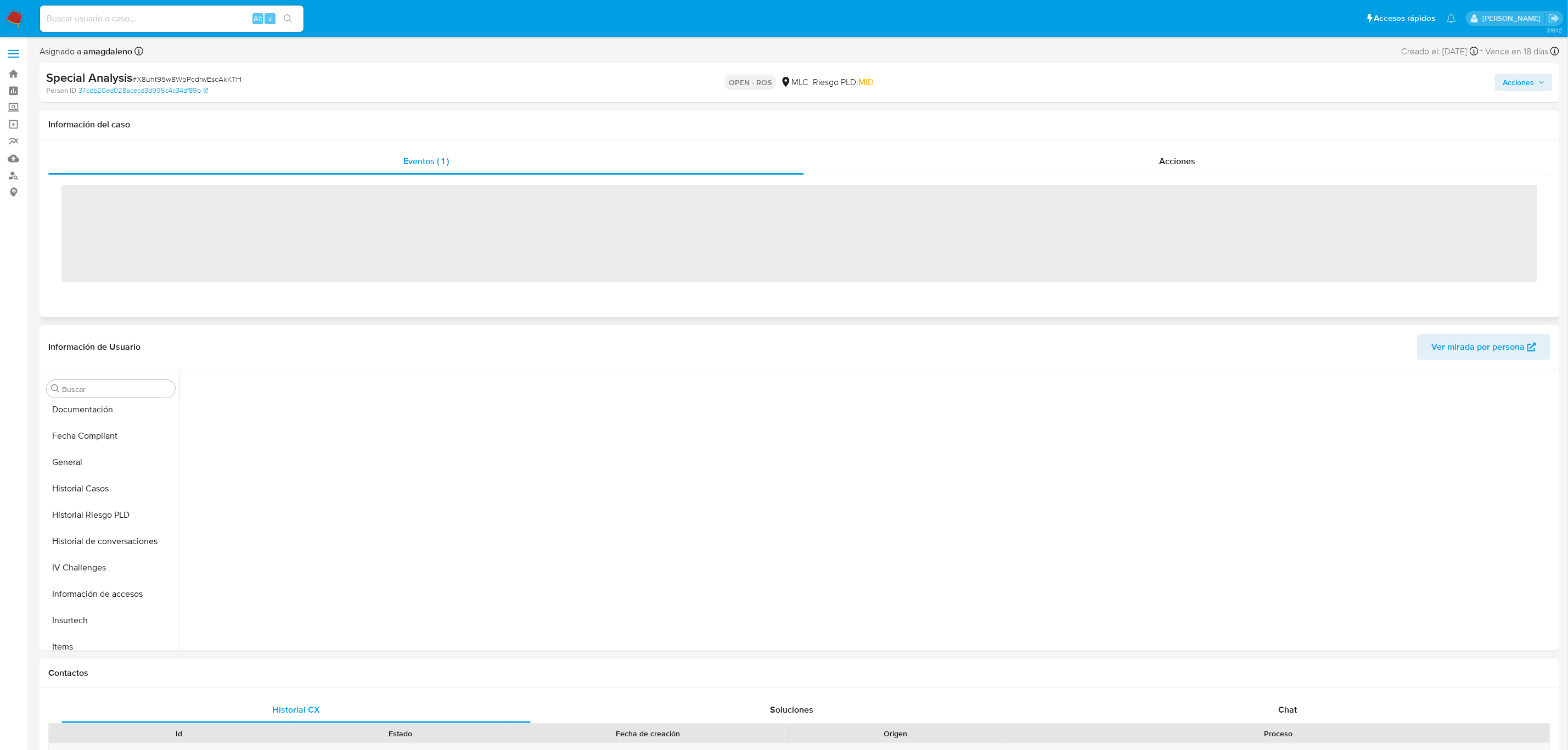
scroll to position [515, 0]
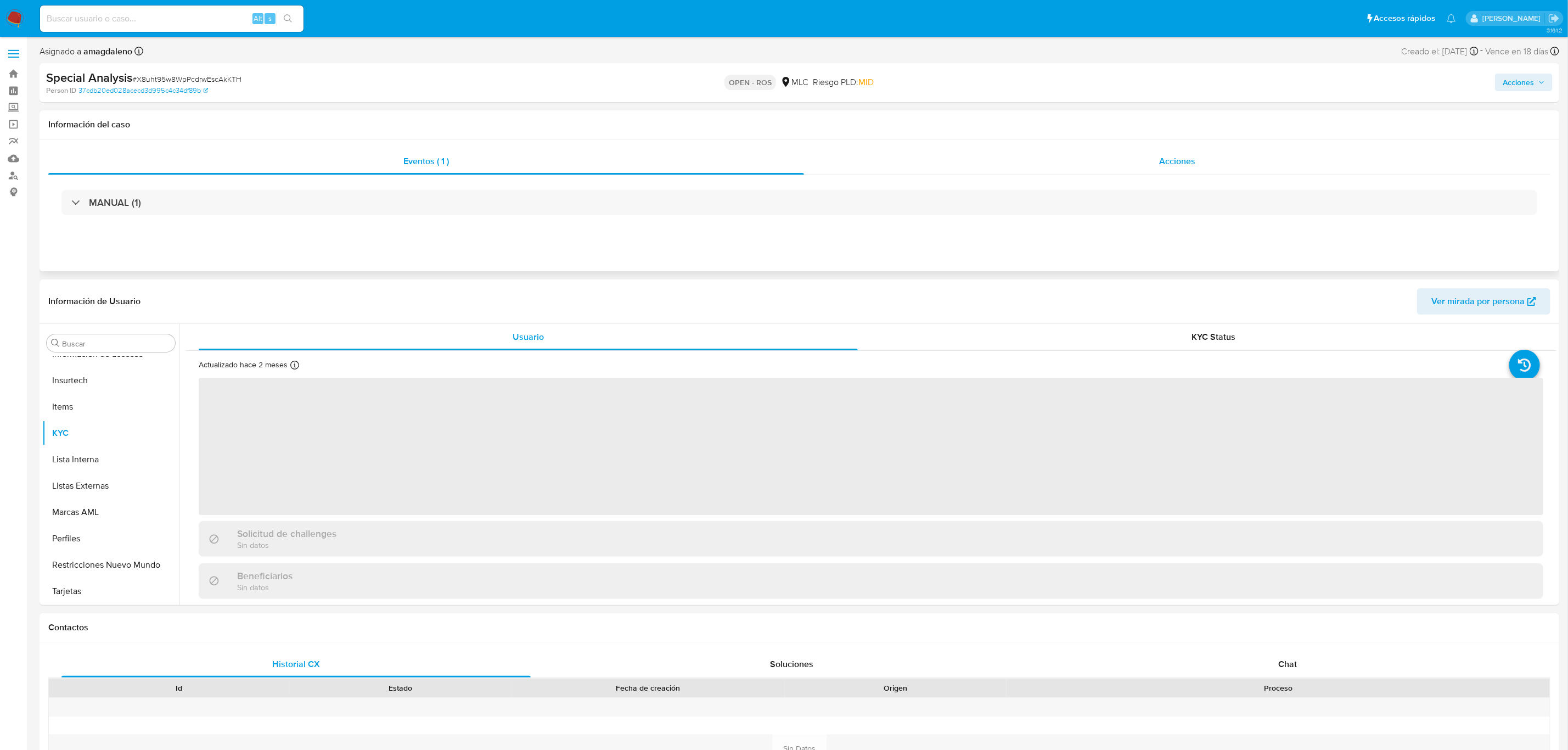
click at [944, 170] on div "Acciones" at bounding box center [1177, 161] width 747 height 27
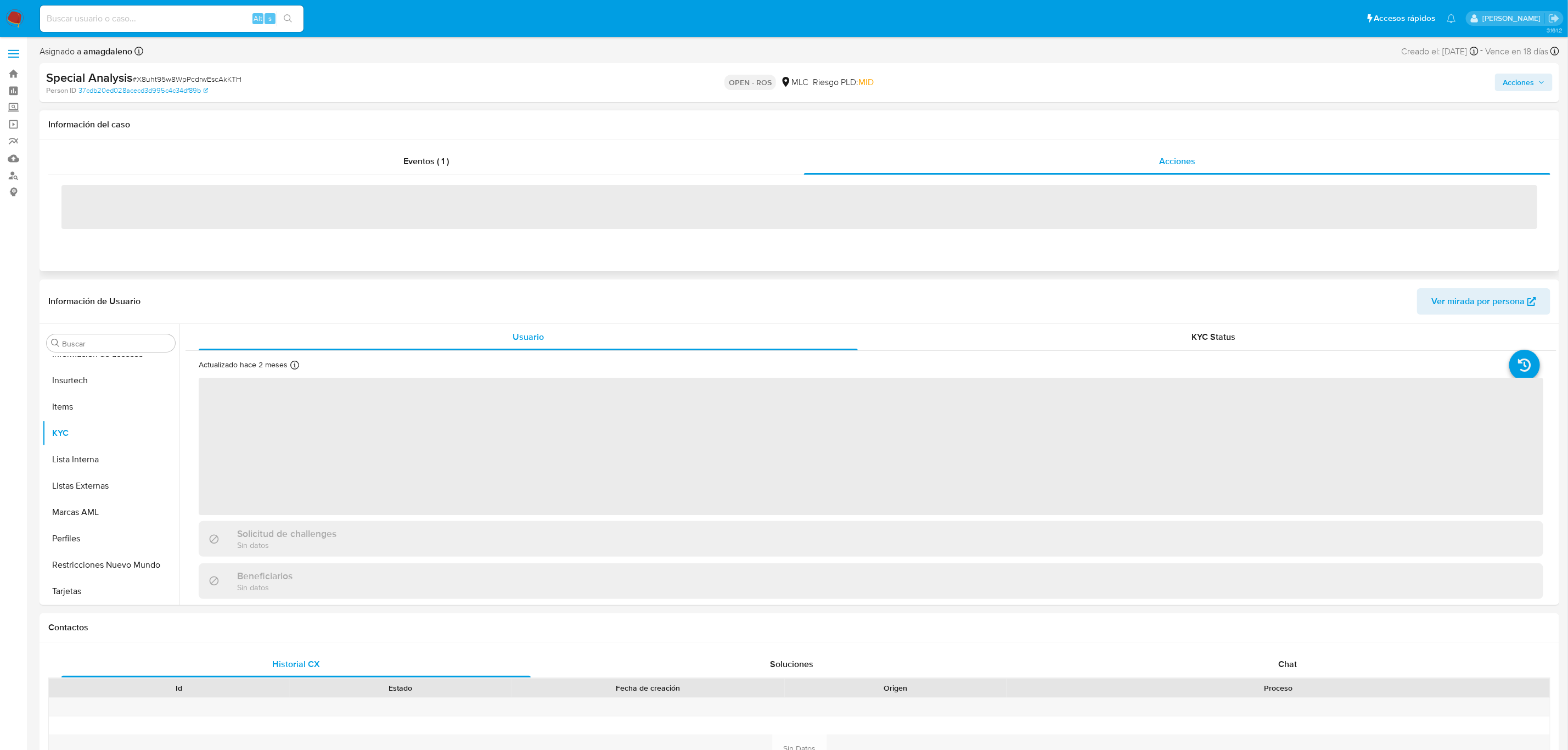
select select "10"
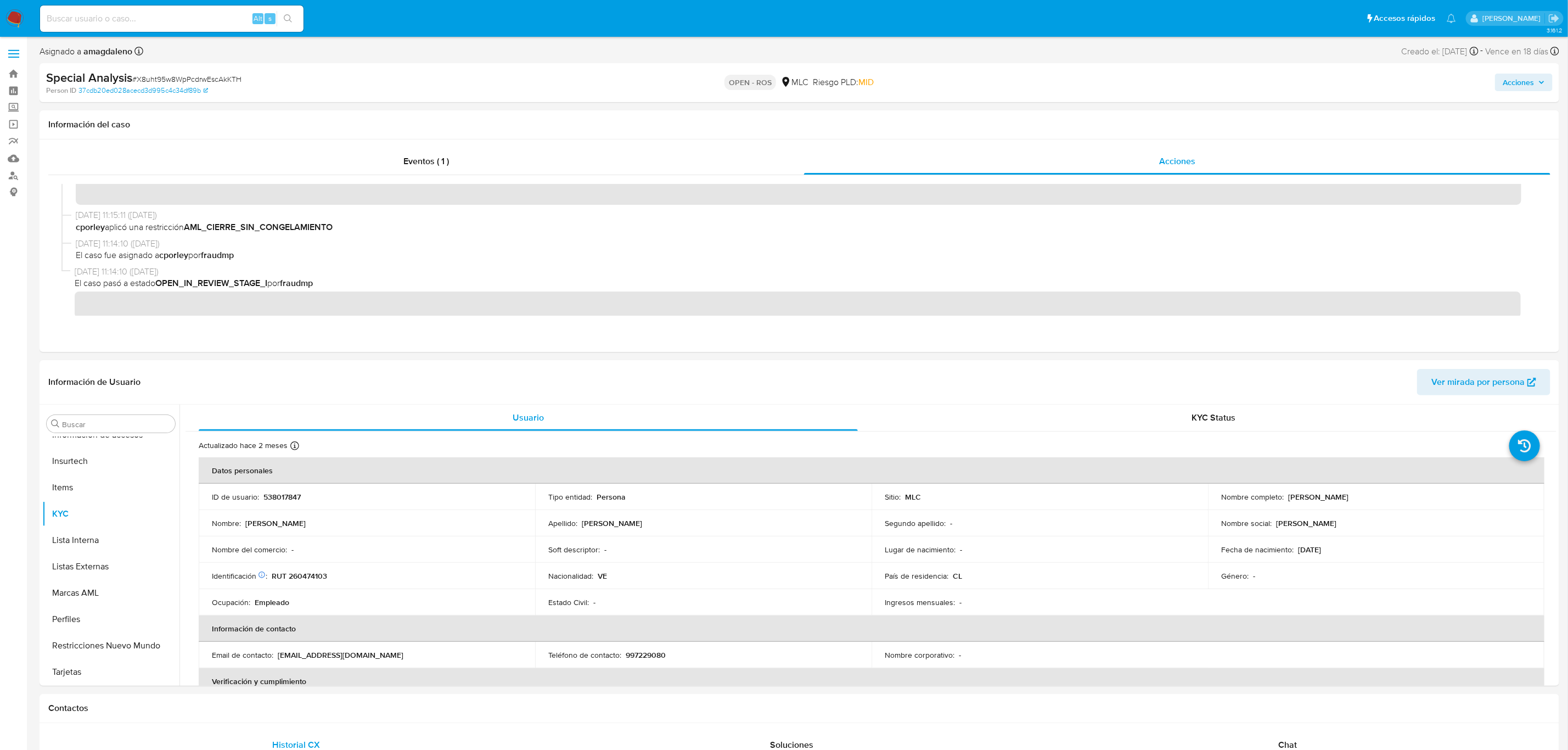
scroll to position [1008, 0]
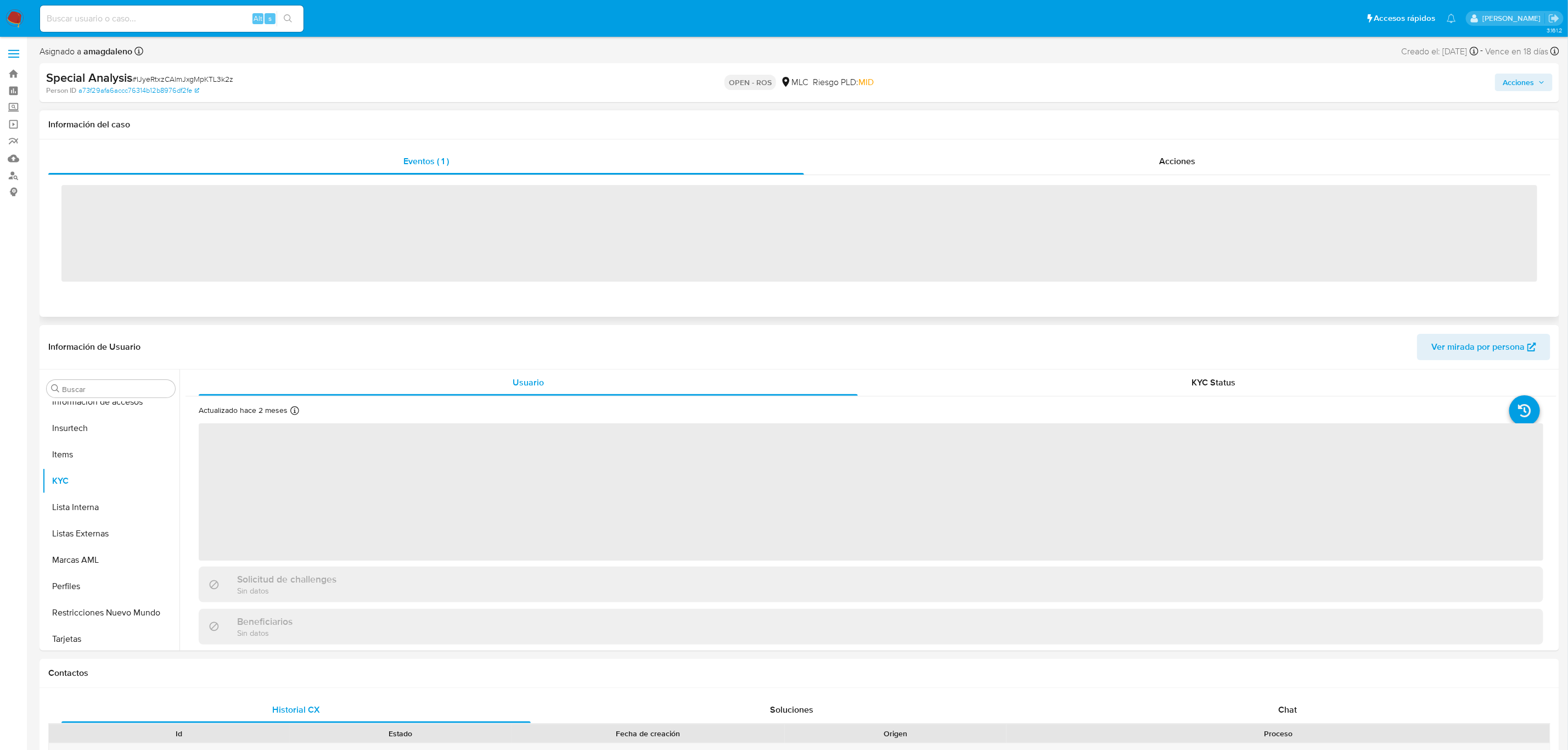
scroll to position [515, 0]
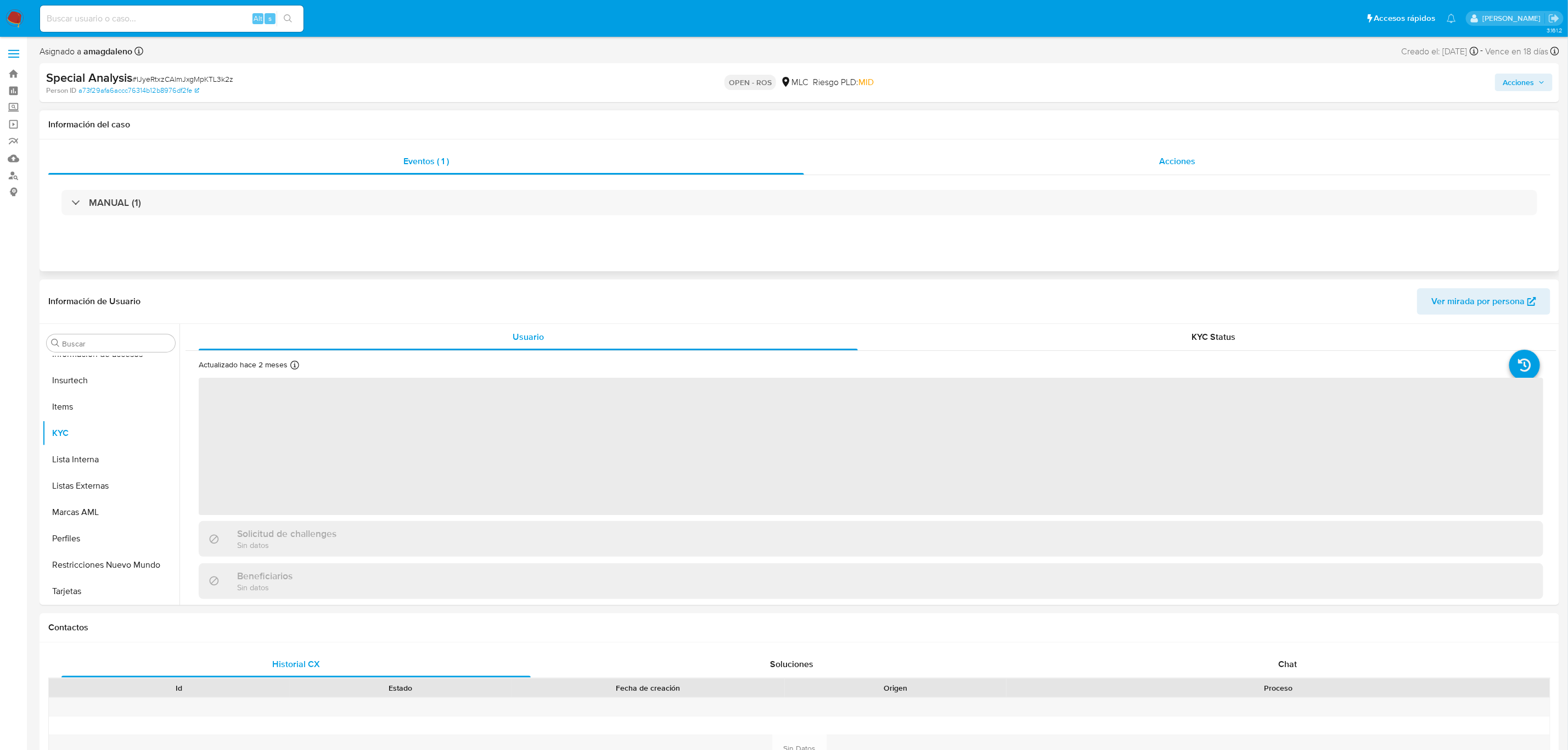
click at [963, 169] on div "Acciones" at bounding box center [1177, 161] width 747 height 27
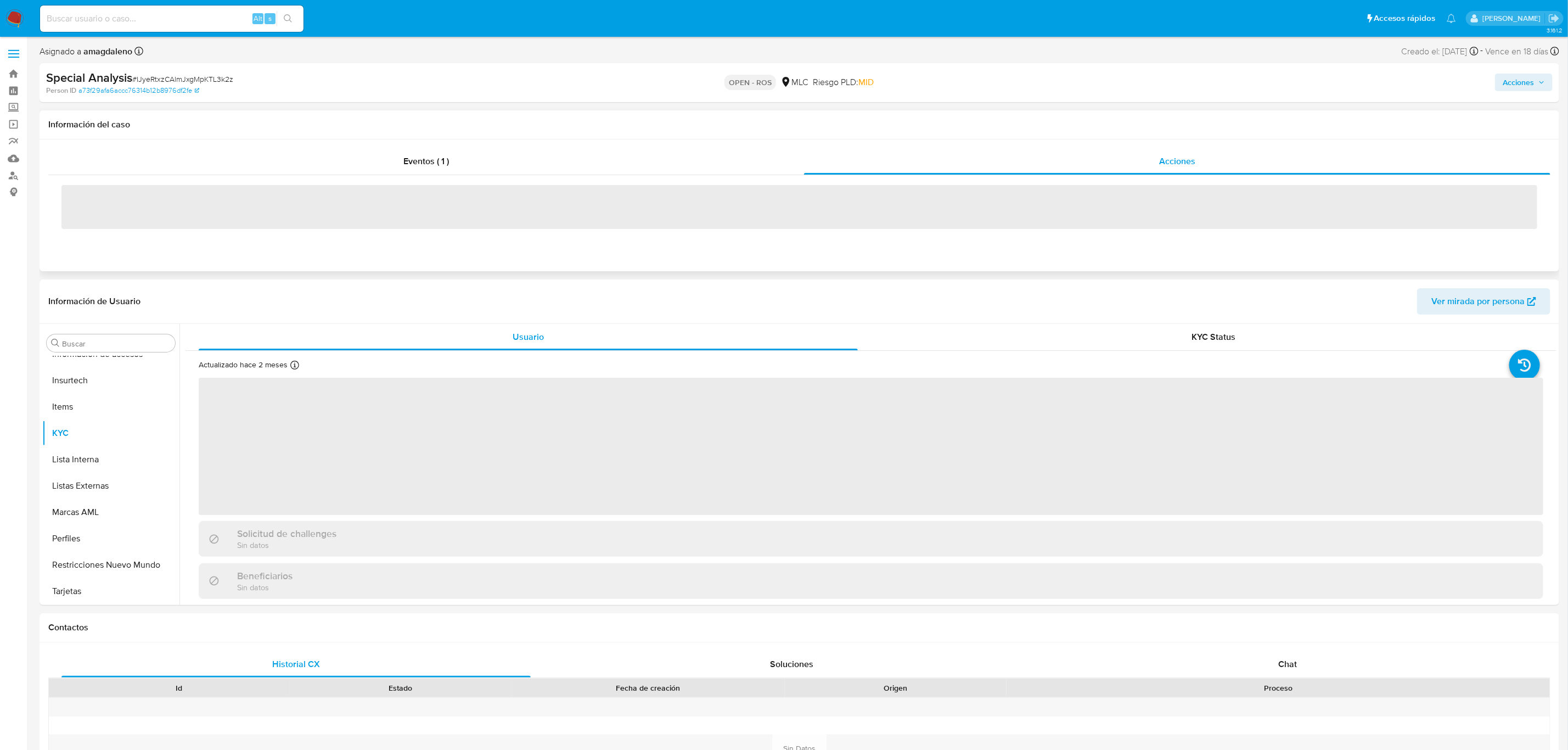
select select "10"
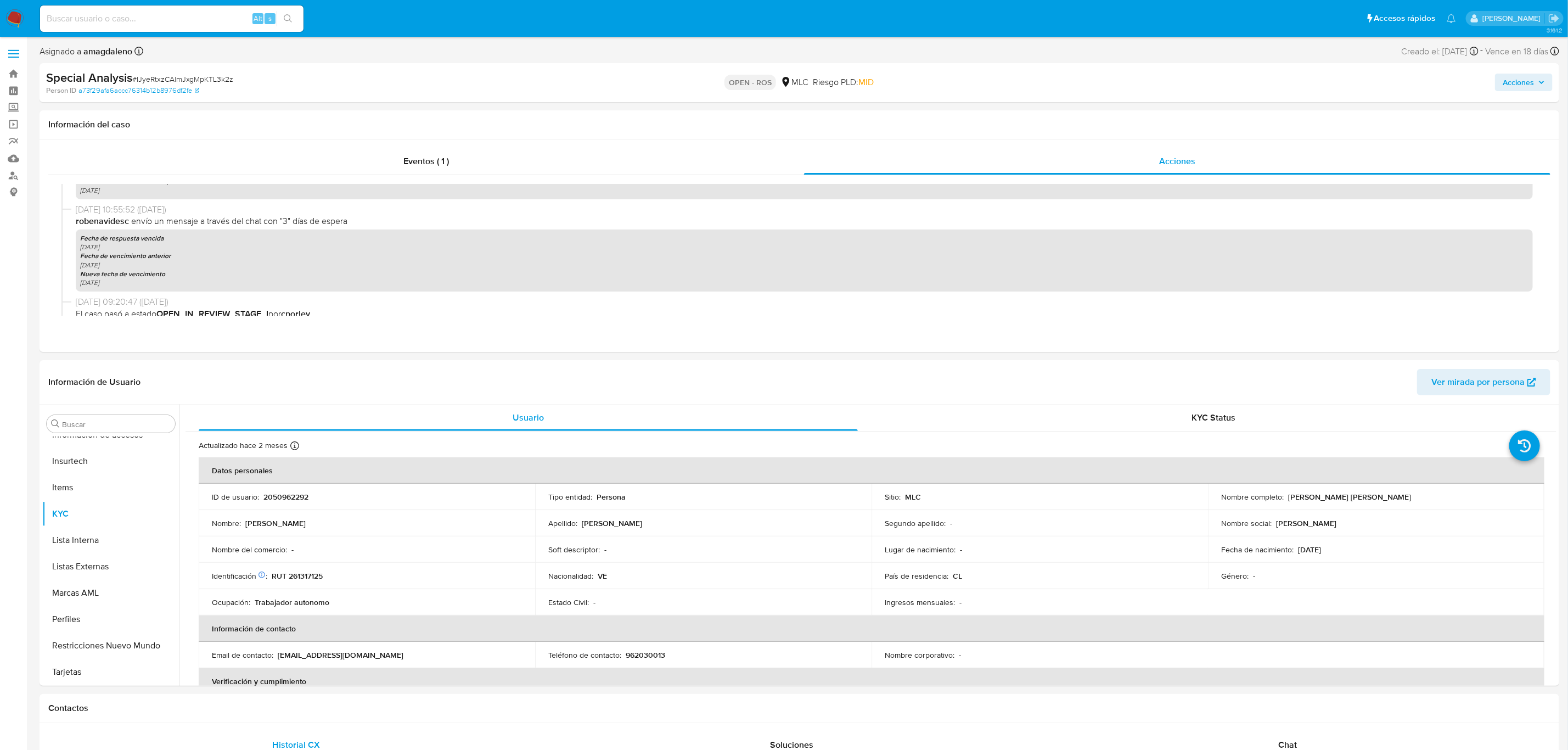
scroll to position [996, 0]
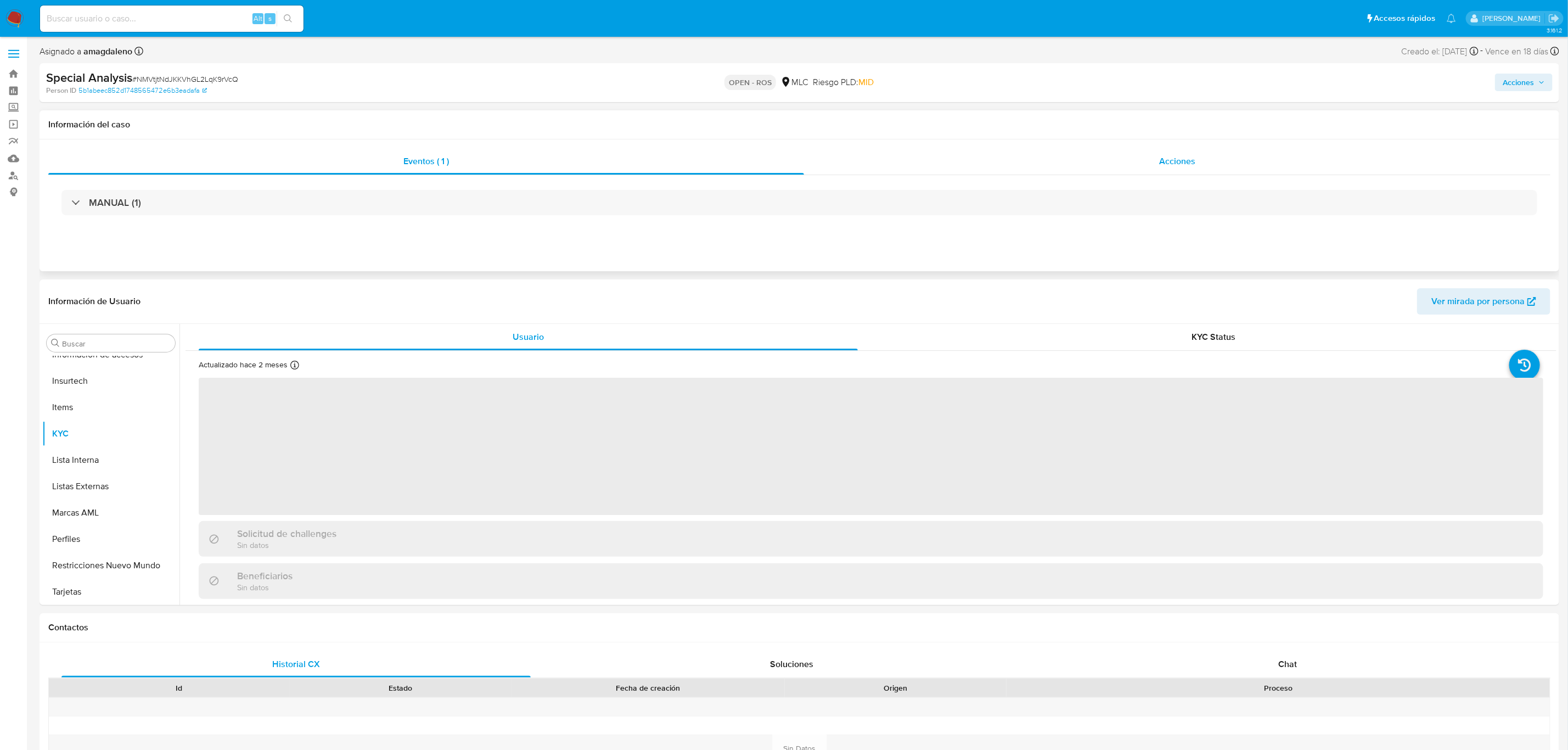
scroll to position [515, 0]
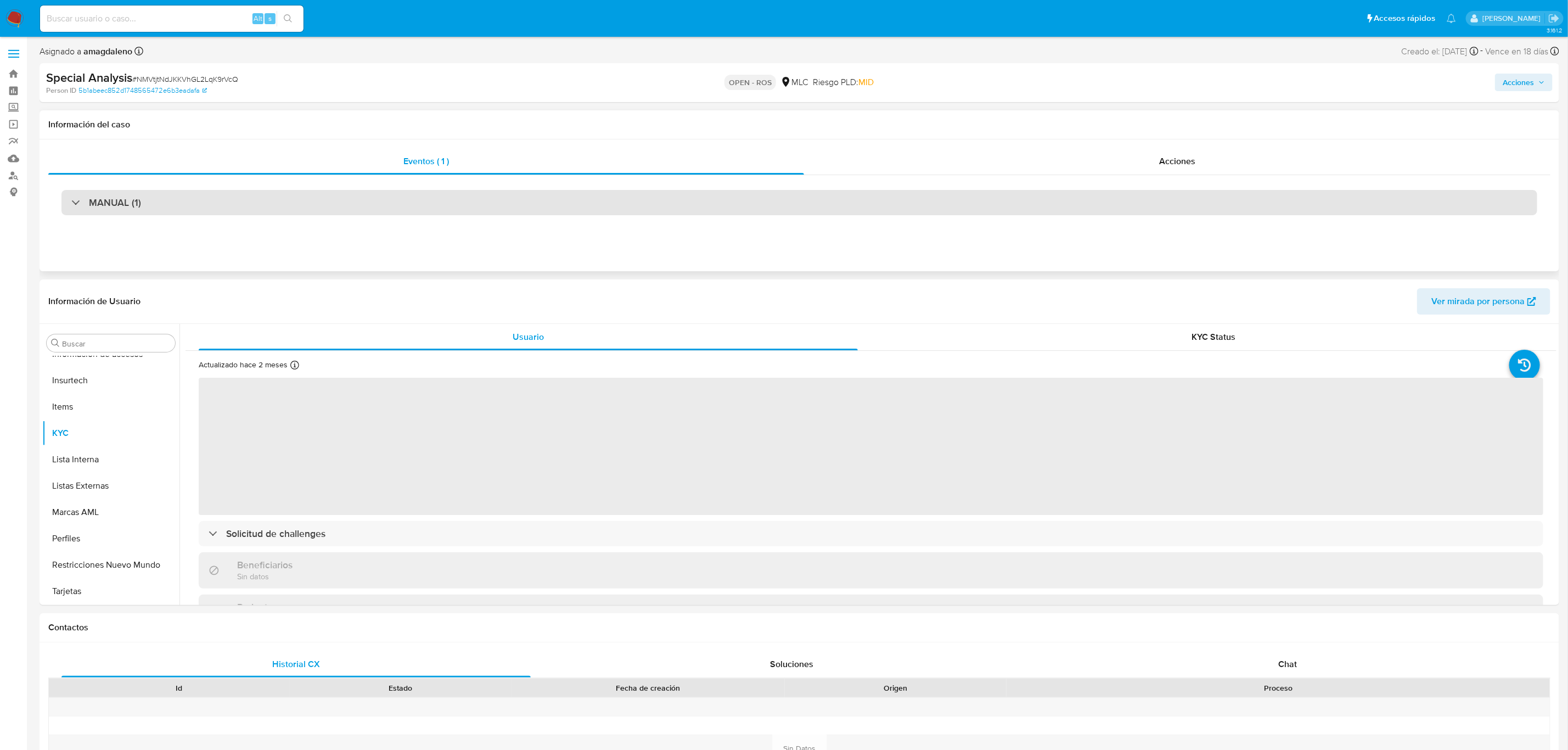
click at [495, 200] on div "MANUAL (1)" at bounding box center [800, 202] width 1476 height 25
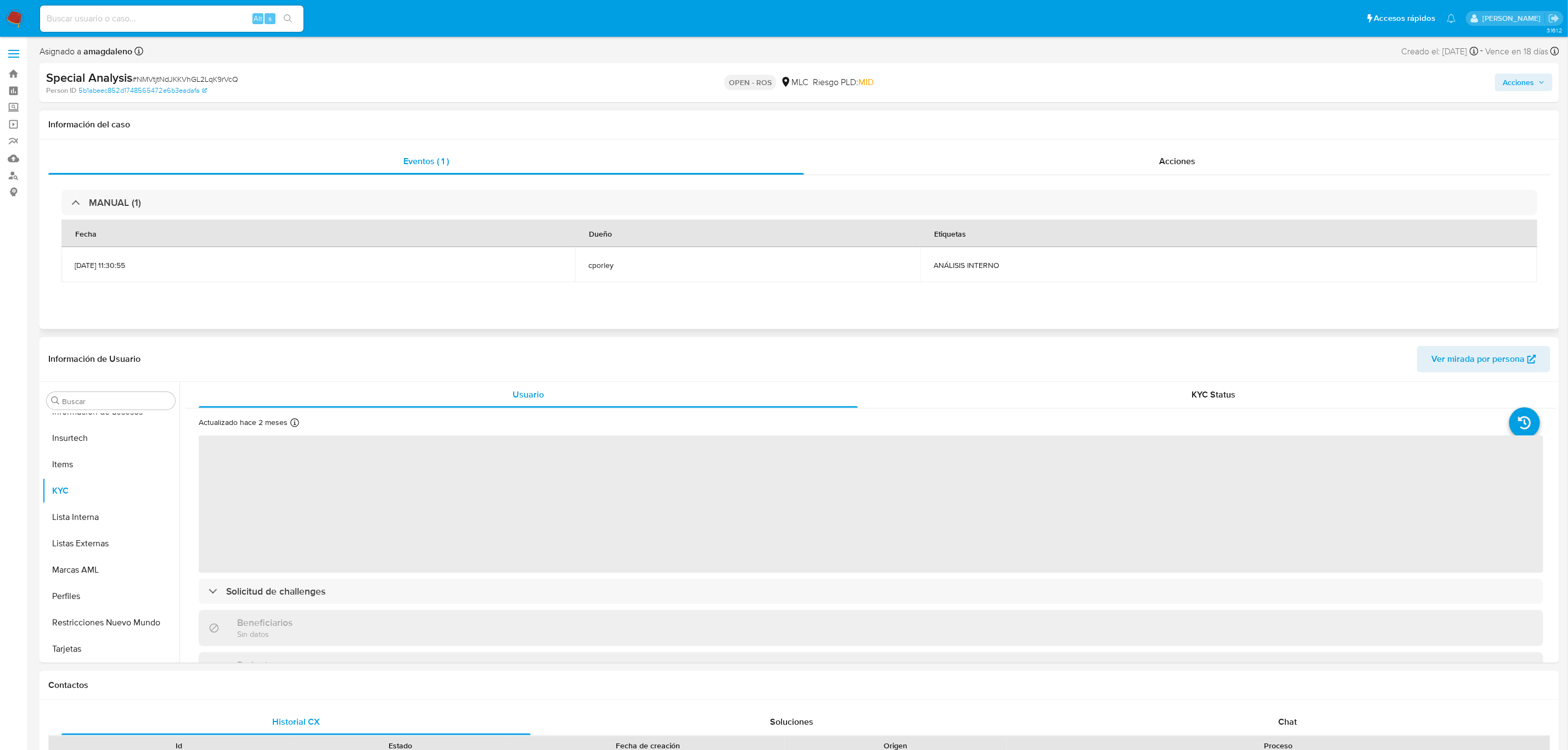
select select "10"
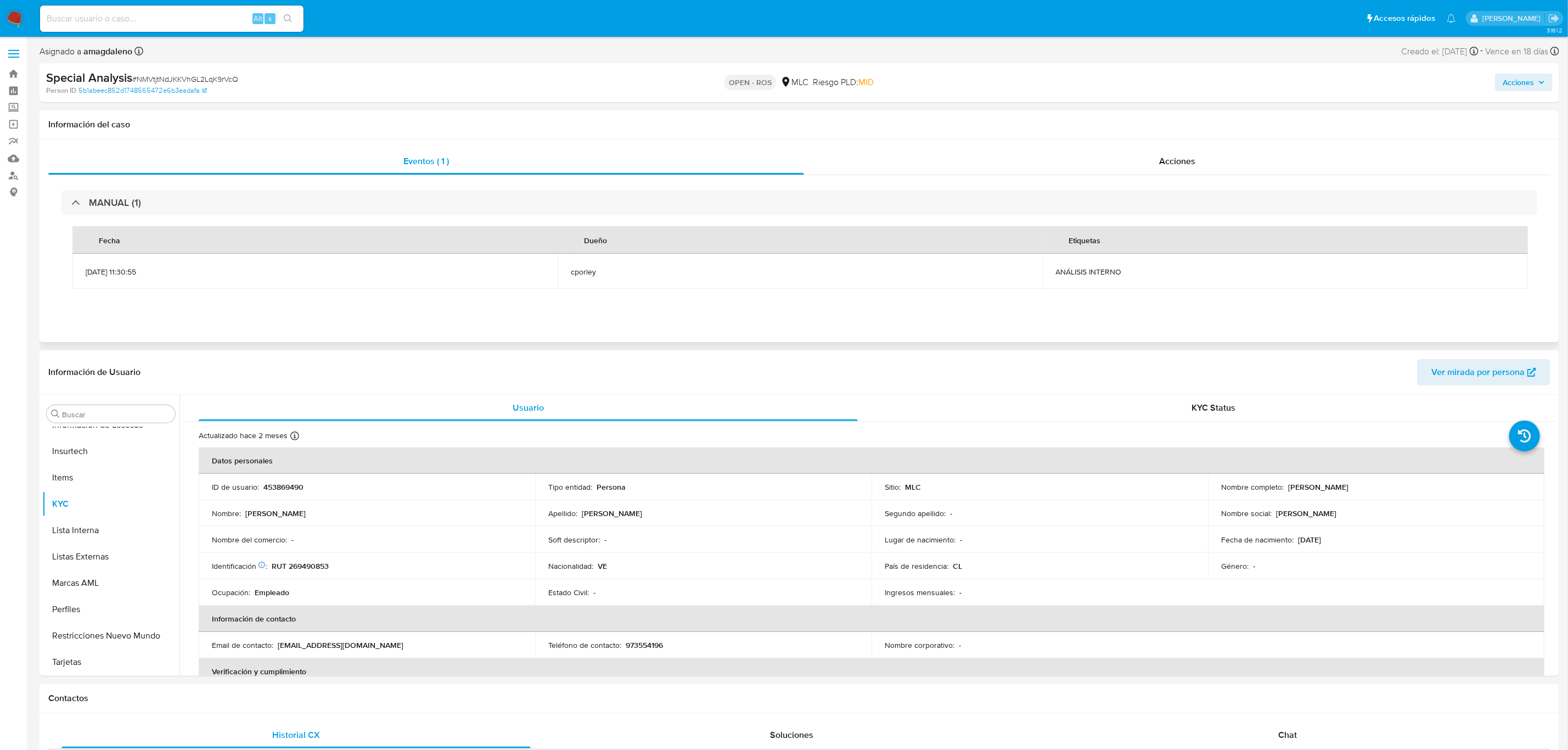
click at [804, 138] on div "Información del caso" at bounding box center [799, 125] width 1520 height 29
click at [821, 147] on div "Eventos ( 1 ) Acciones MANUAL (1) Fecha Dueño Etiquetas 15/07/2025 11:30:55 cpo…" at bounding box center [799, 241] width 1520 height 203
click at [830, 159] on div "Acciones" at bounding box center [1177, 161] width 747 height 27
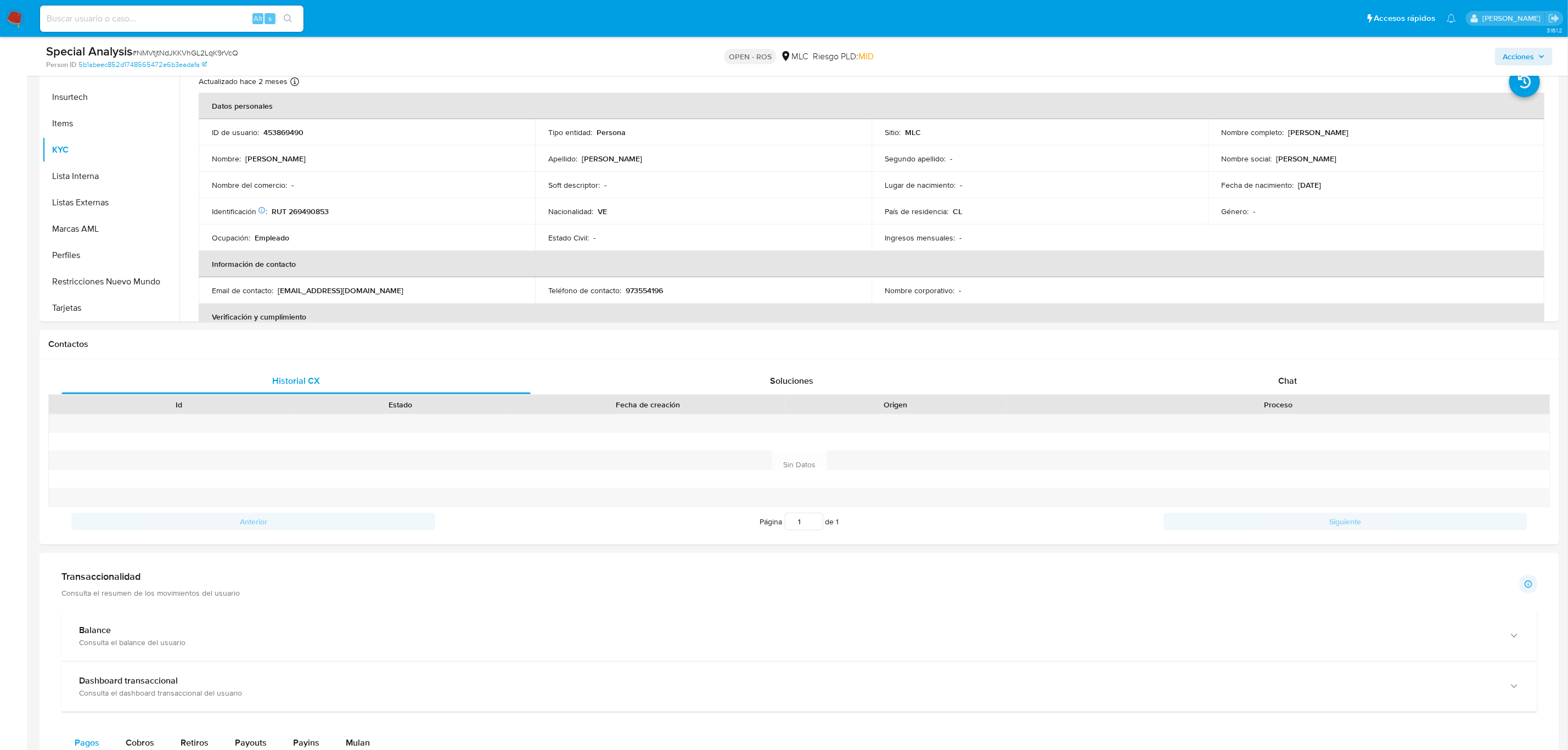
scroll to position [329, 0]
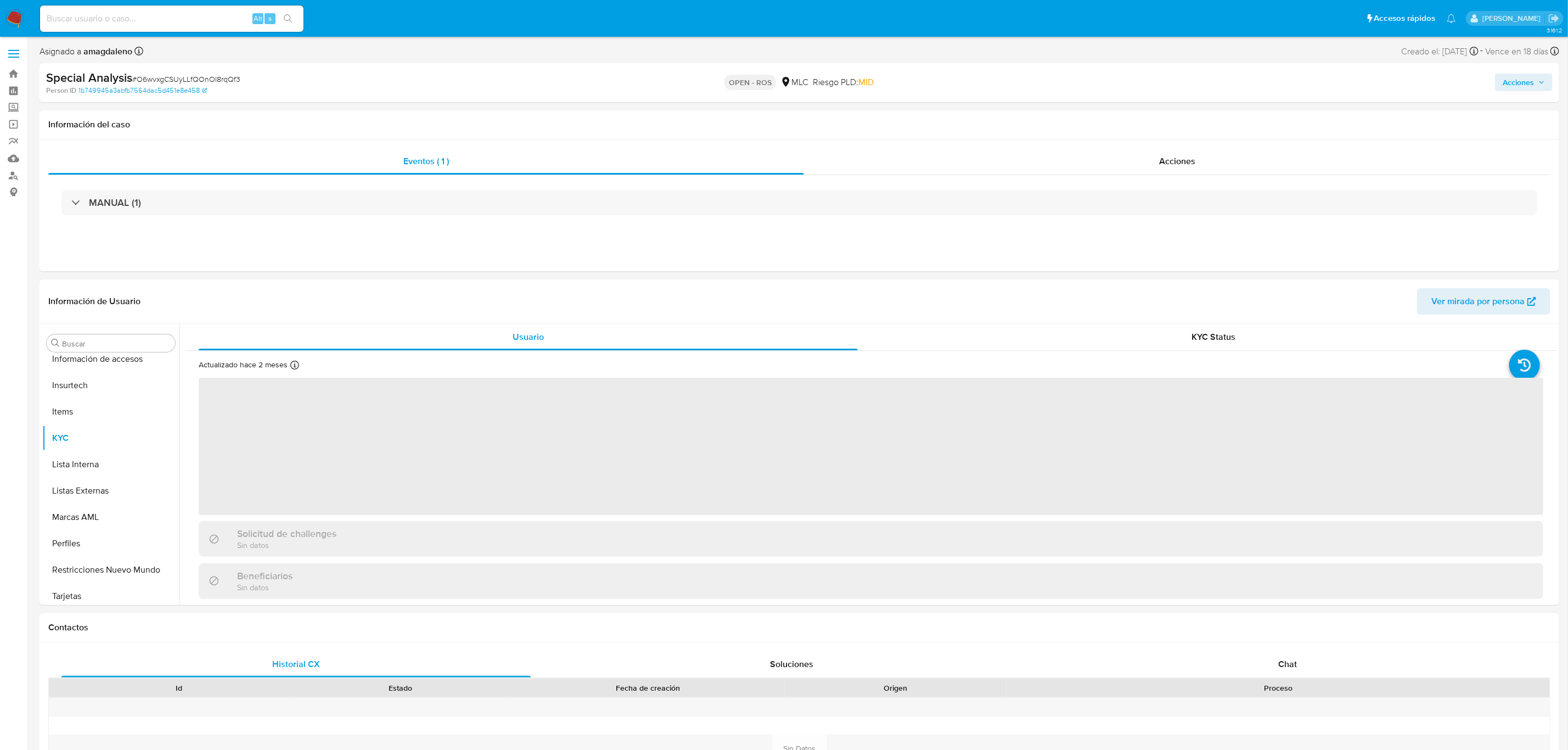
scroll to position [515, 0]
click at [1011, 162] on div "Acciones" at bounding box center [1177, 161] width 747 height 27
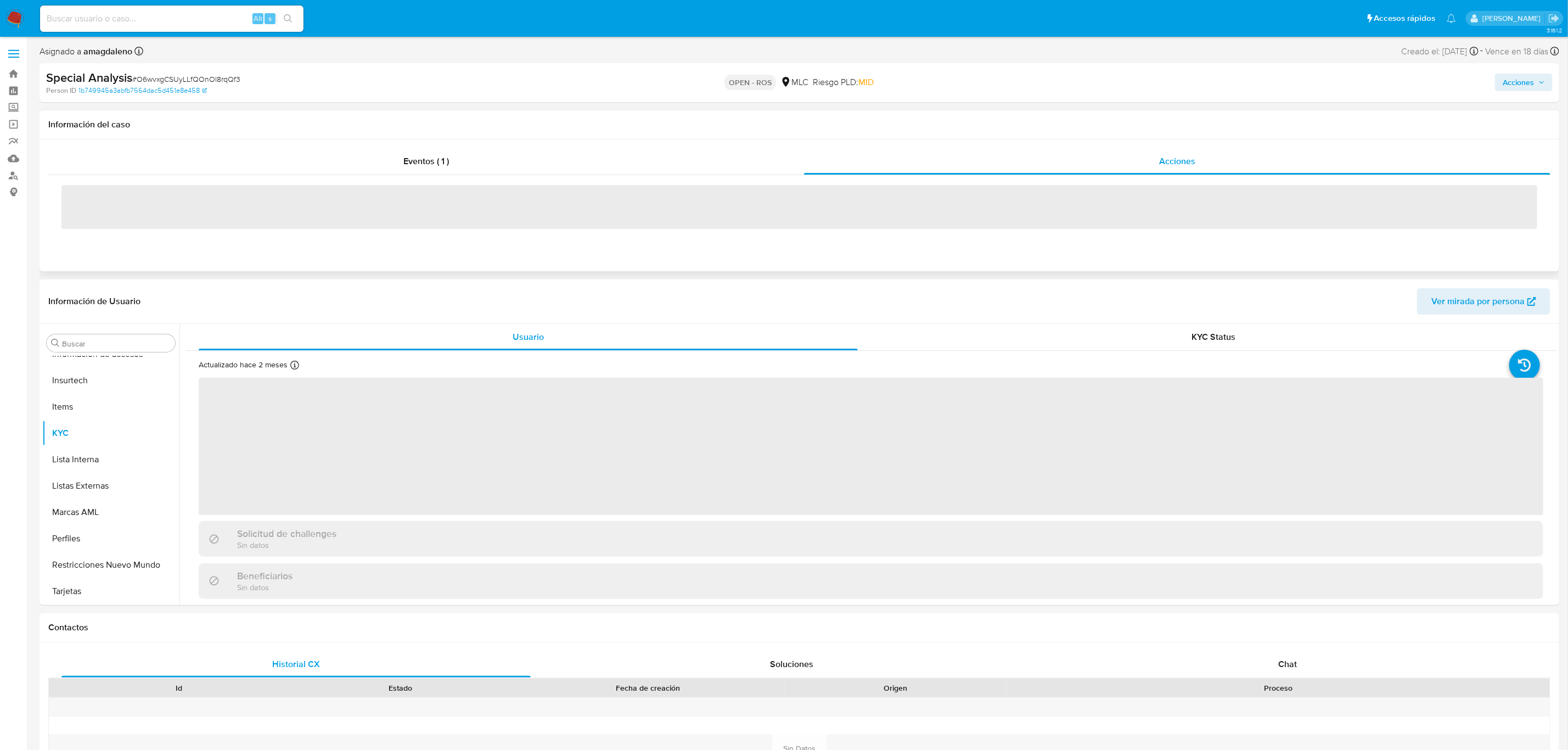
select select "10"
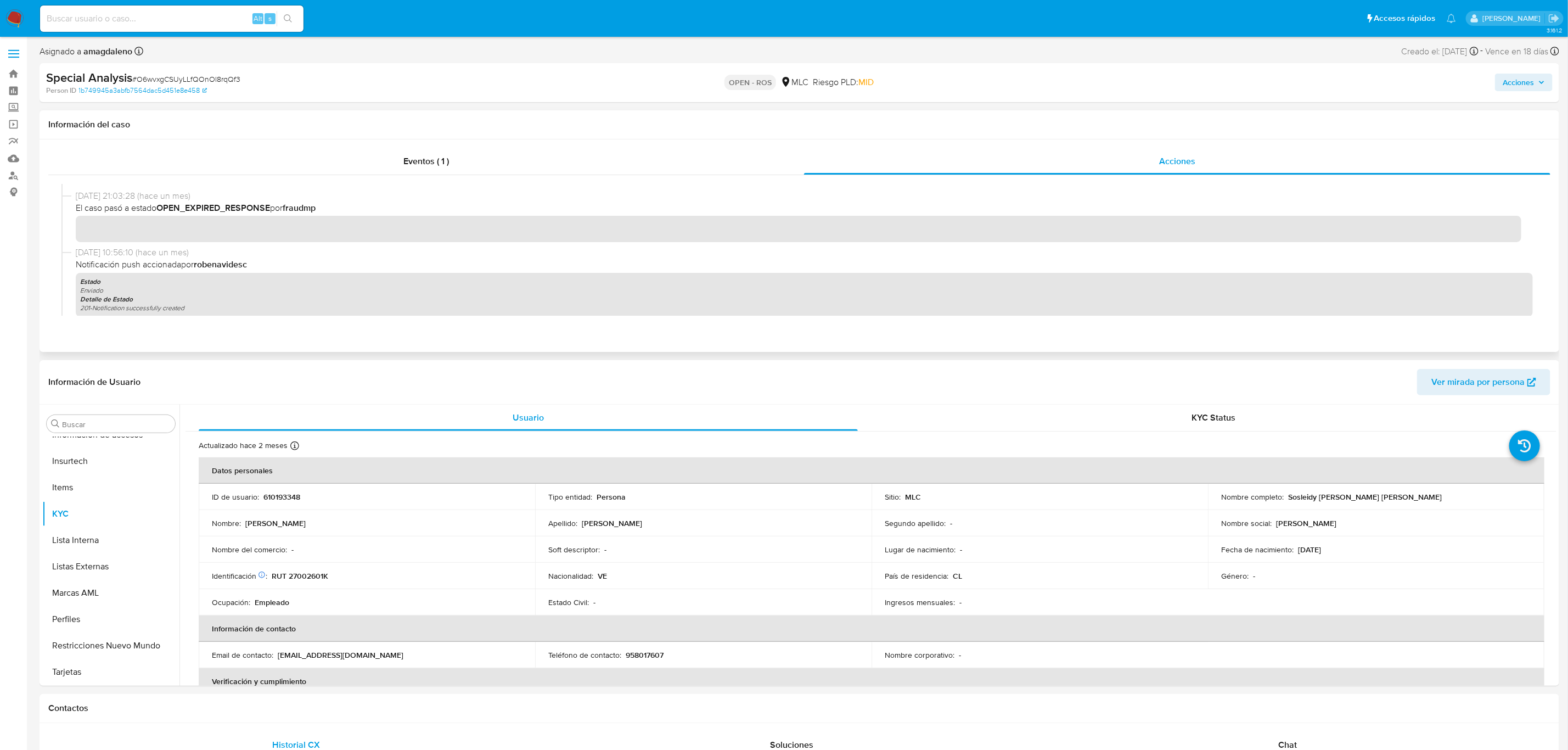
scroll to position [560, 0]
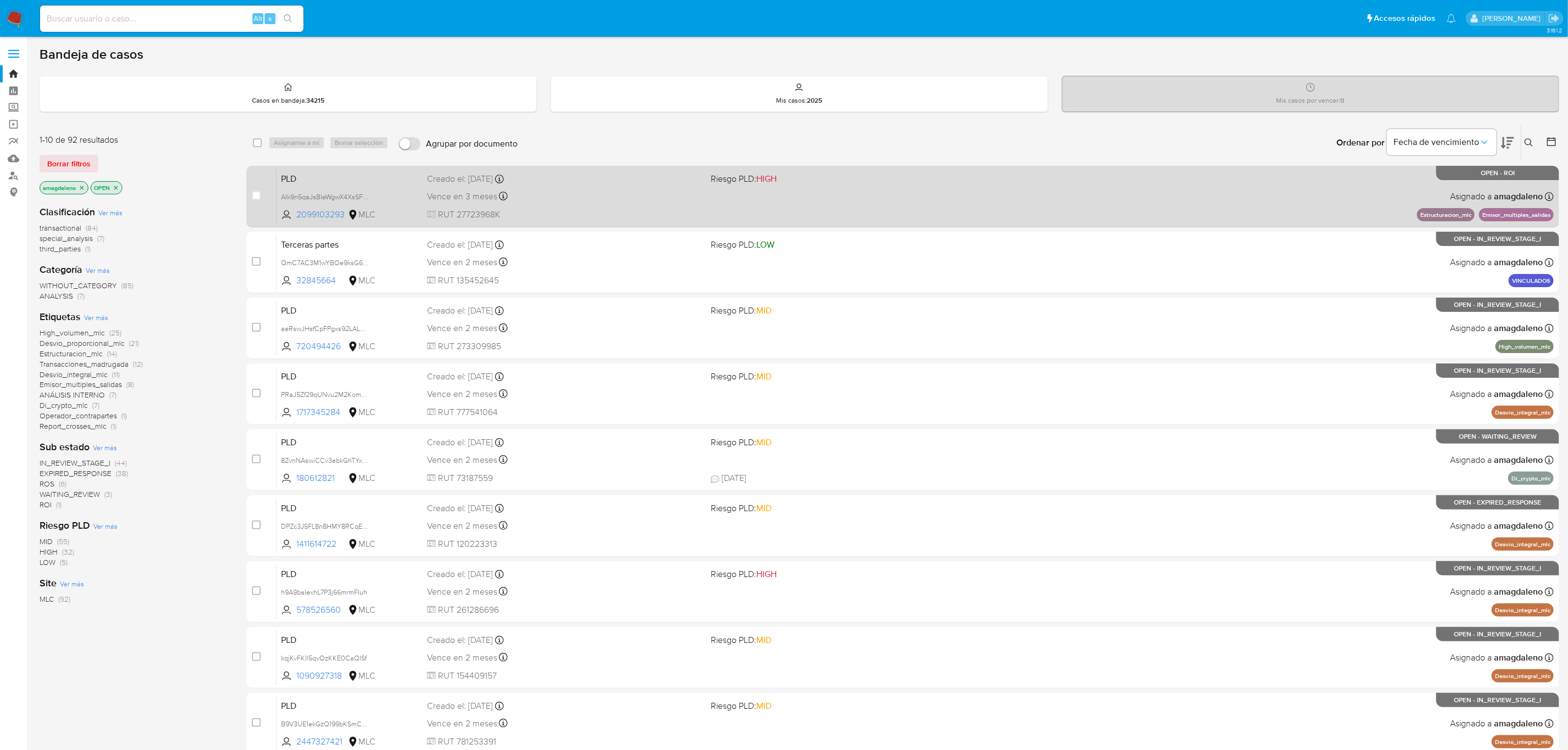
click at [1155, 197] on div "PLD AIk9n5qaJsBIeWgwX4XsSFz6 2099103293 MLC Riesgo PLD: HIGH Creado el: 12/09/2…" at bounding box center [915, 196] width 1277 height 56
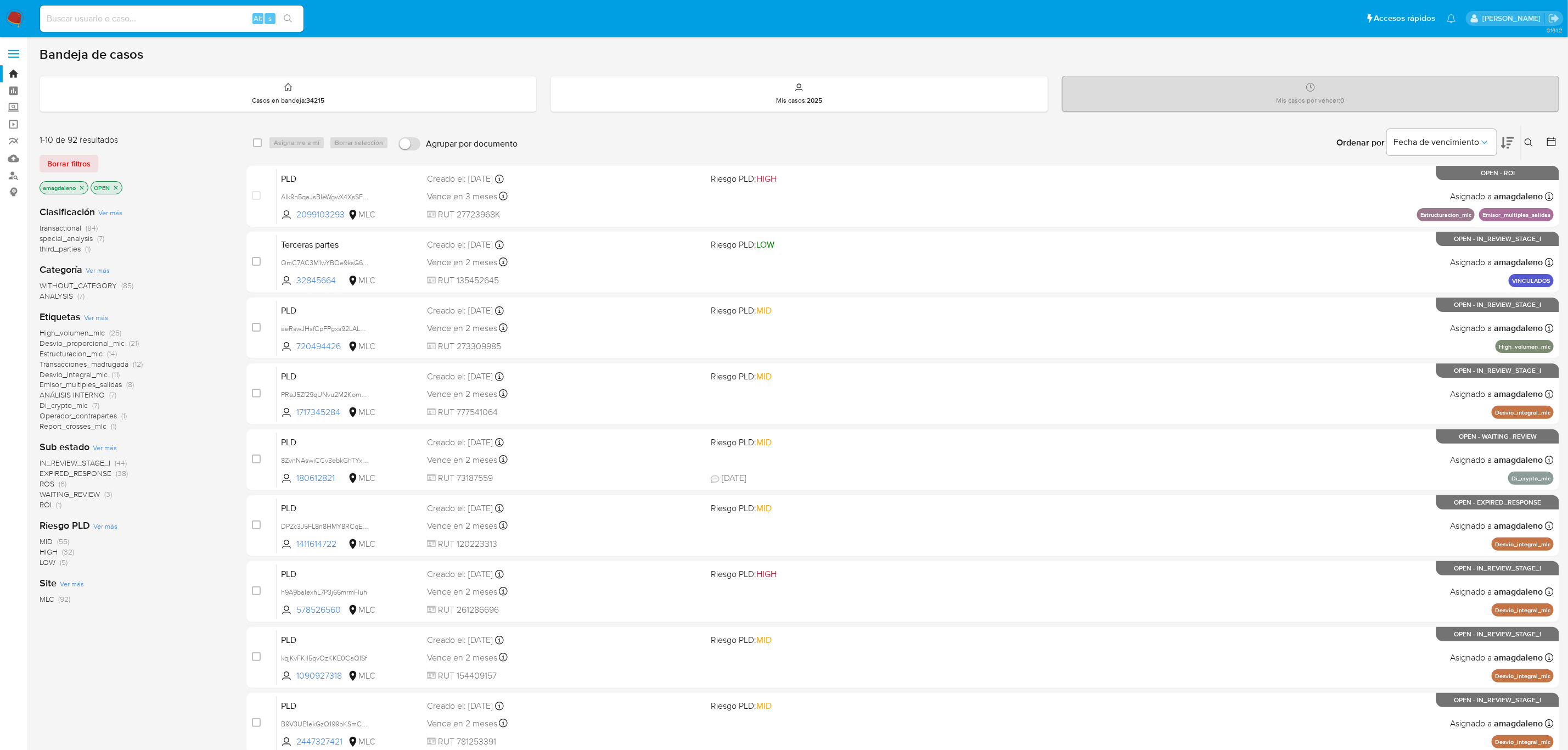
click at [45, 483] on span "ROS" at bounding box center [46, 483] width 15 height 11
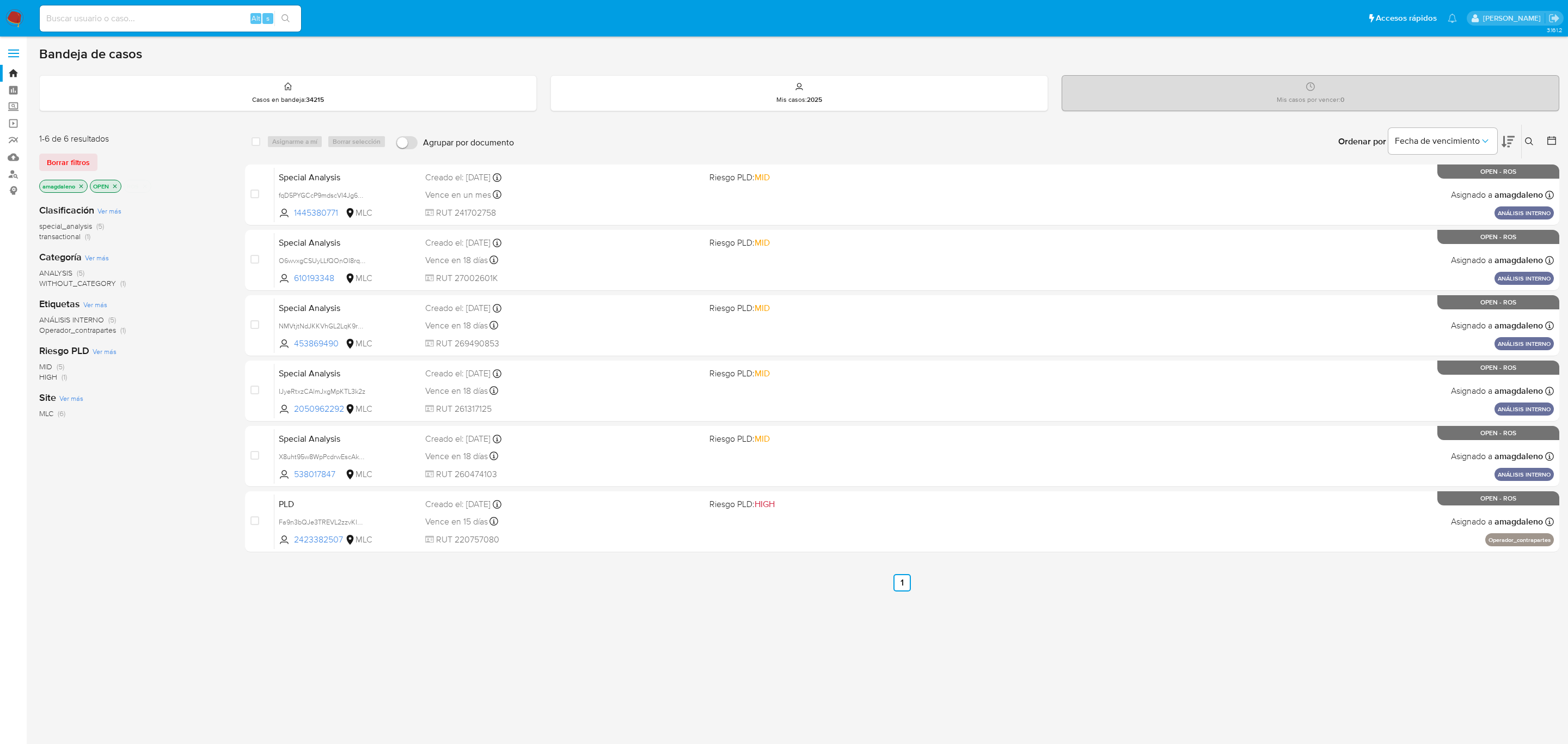
click at [148, 188] on icon "close-filter" at bounding box center [145, 187] width 7 height 7
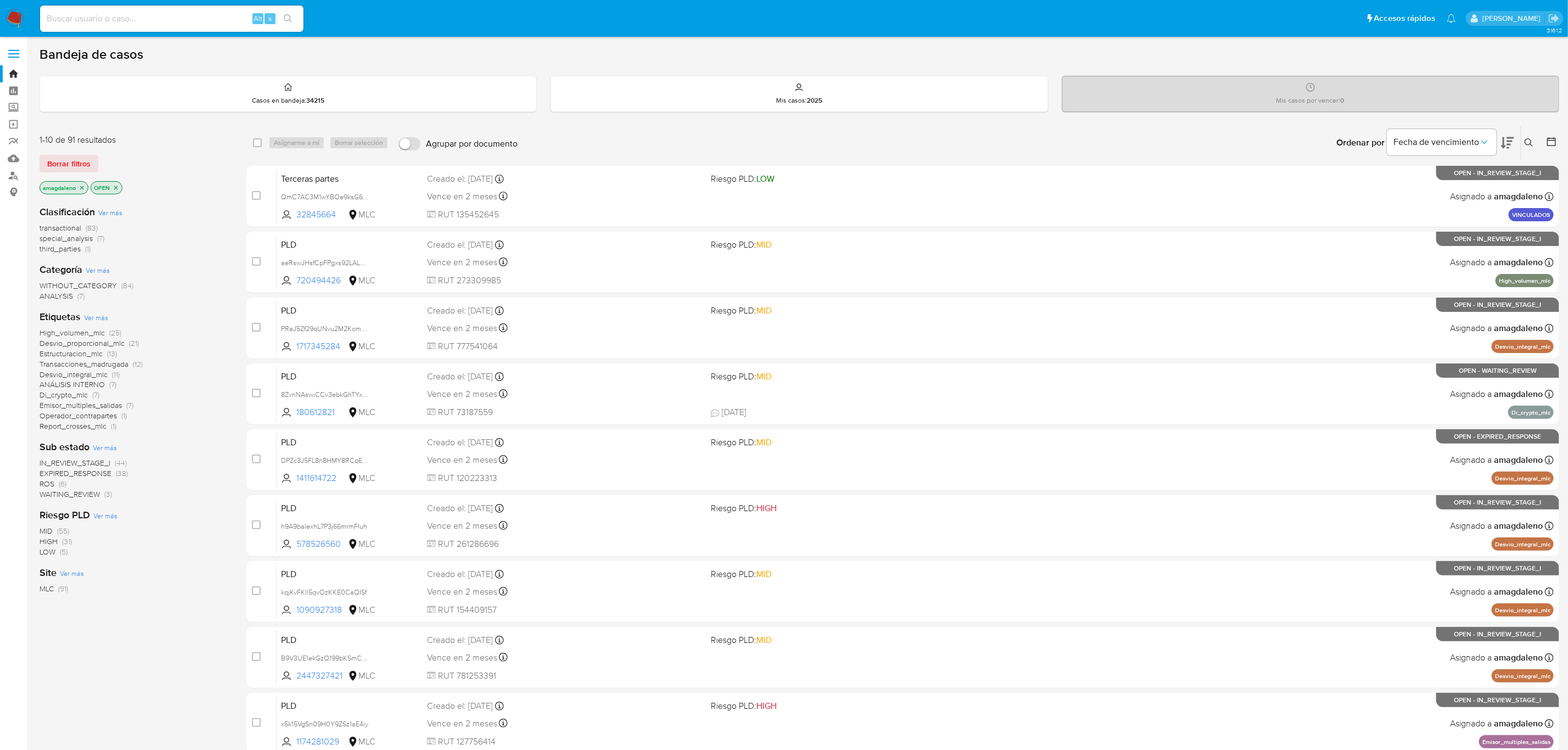
click at [1551, 140] on icon at bounding box center [1552, 142] width 9 height 9
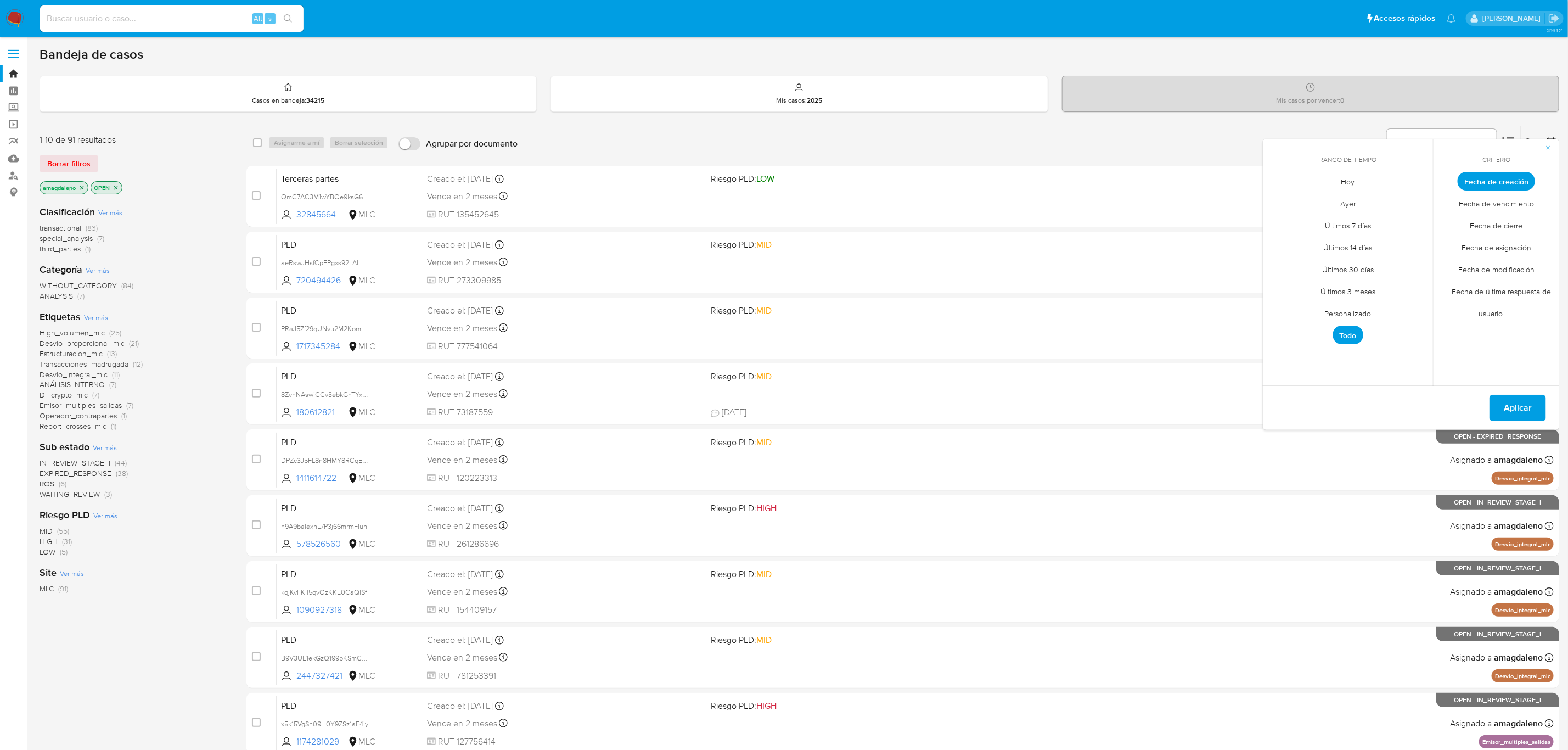
click at [1368, 314] on span "Personalizado" at bounding box center [1348, 314] width 70 height 22
click at [1288, 203] on div "septiembre 2025" at bounding box center [1348, 201] width 149 height 13
click at [1281, 203] on icon "Mes anterior" at bounding box center [1279, 201] width 13 height 13
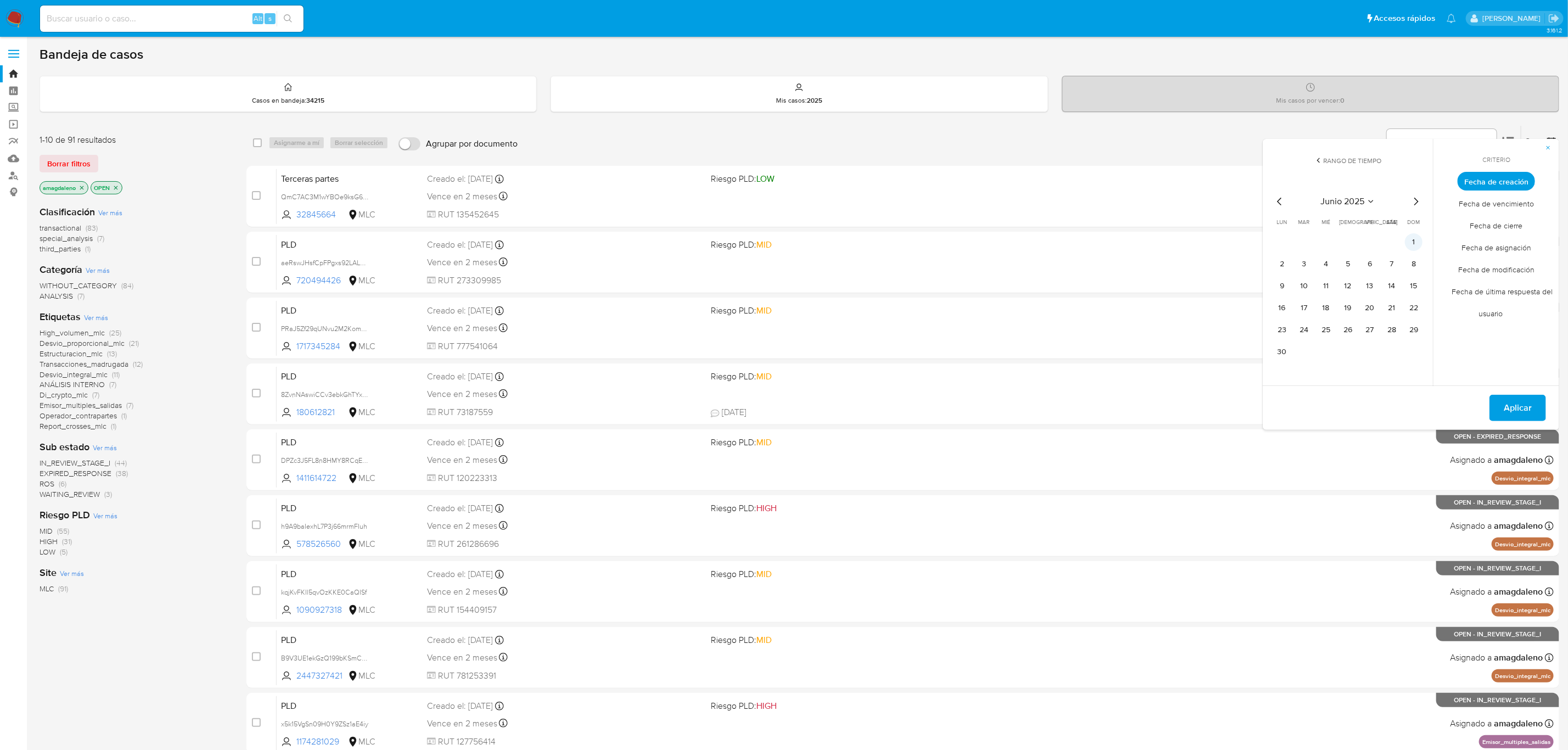
click at [1407, 239] on button "1" at bounding box center [1413, 241] width 17 height 17
click at [1288, 349] on button "30" at bounding box center [1282, 351] width 17 height 17
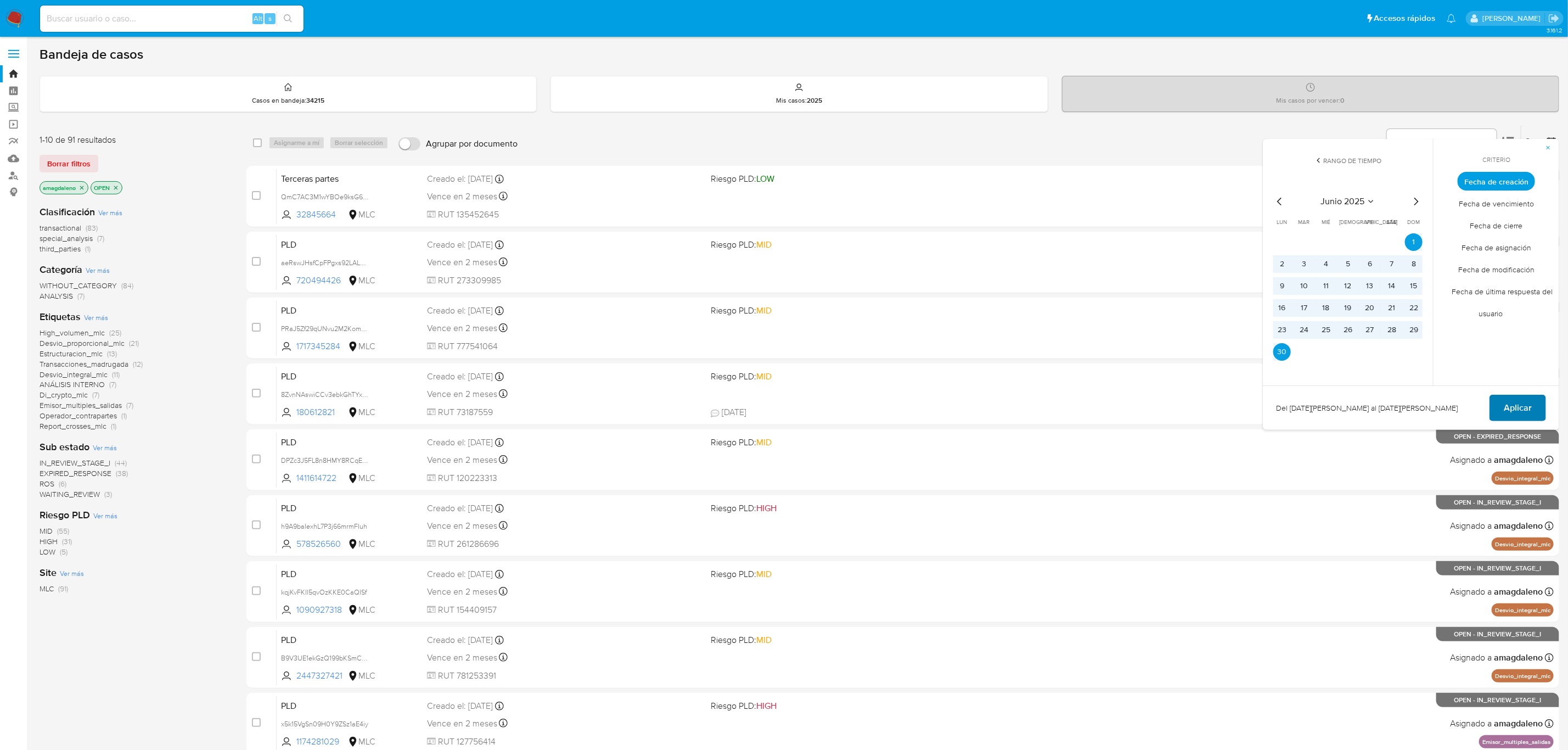
click at [1513, 411] on span "Aplicar" at bounding box center [1517, 408] width 28 height 24
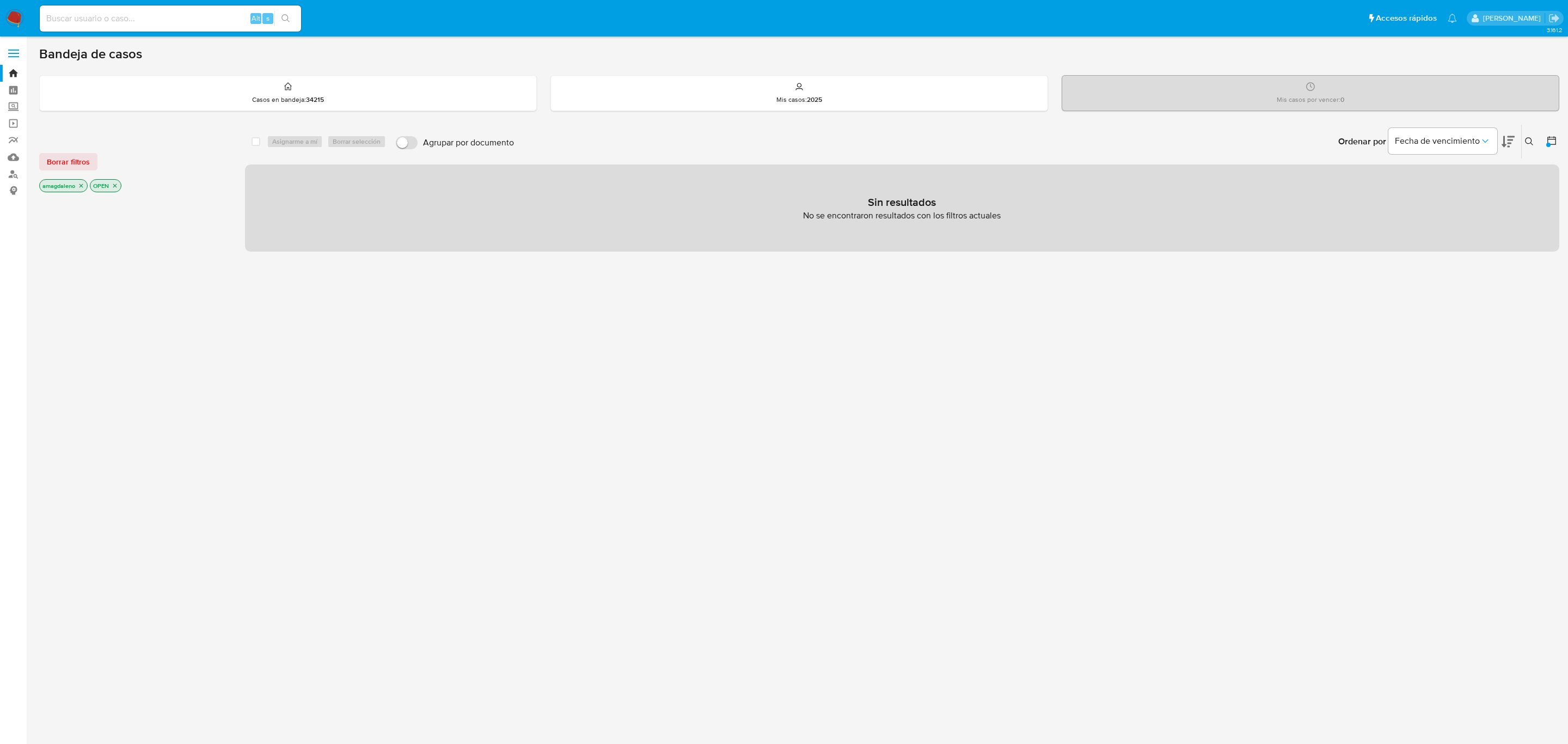
click at [1555, 135] on icon at bounding box center [1551, 140] width 11 height 11
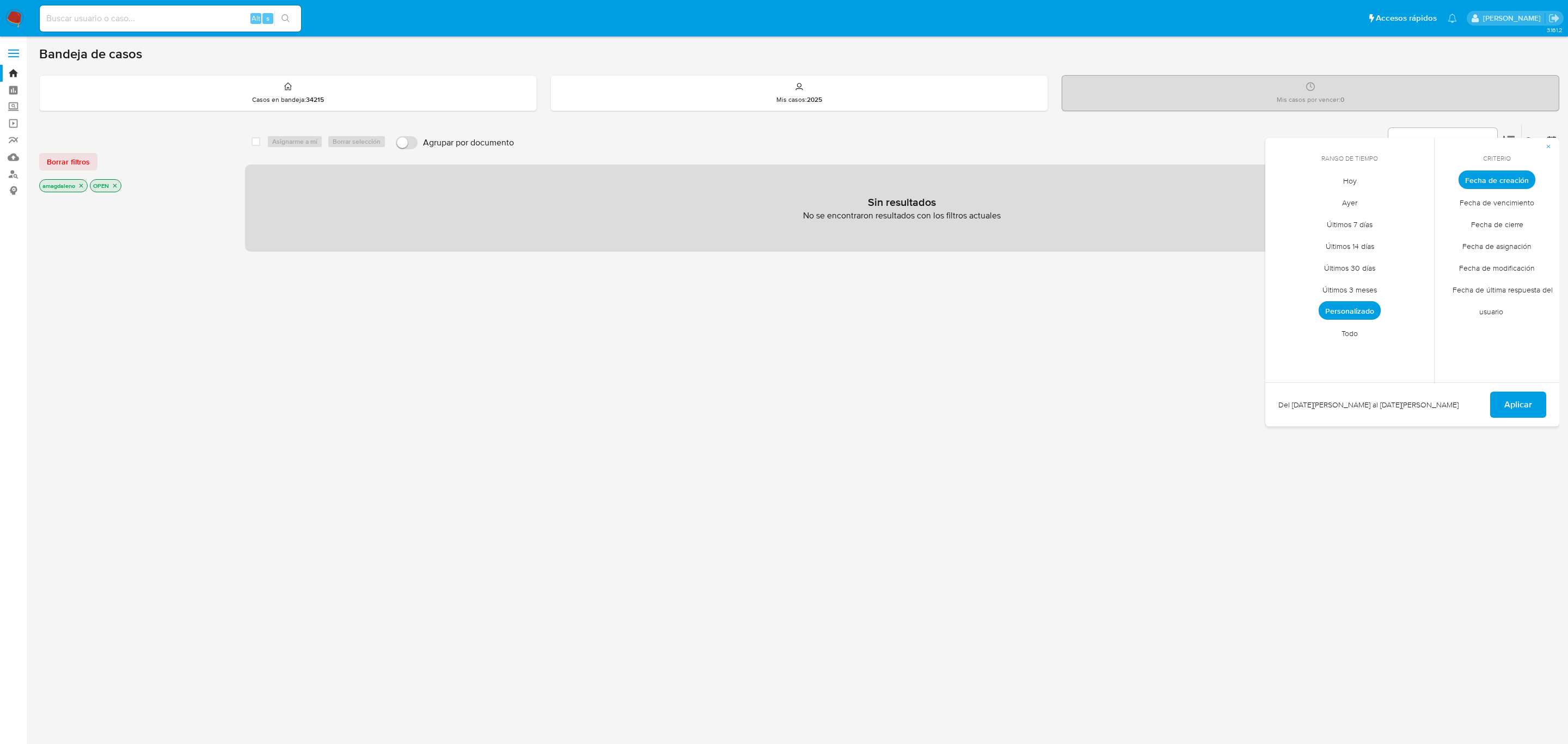
click at [1366, 303] on span "Personalizado" at bounding box center [1349, 310] width 62 height 19
click at [1420, 194] on icon "Mes siguiente" at bounding box center [1416, 199] width 13 height 13
click at [1306, 239] on button "1" at bounding box center [1306, 239] width 17 height 17
click at [1347, 326] on button "31" at bounding box center [1349, 327] width 17 height 17
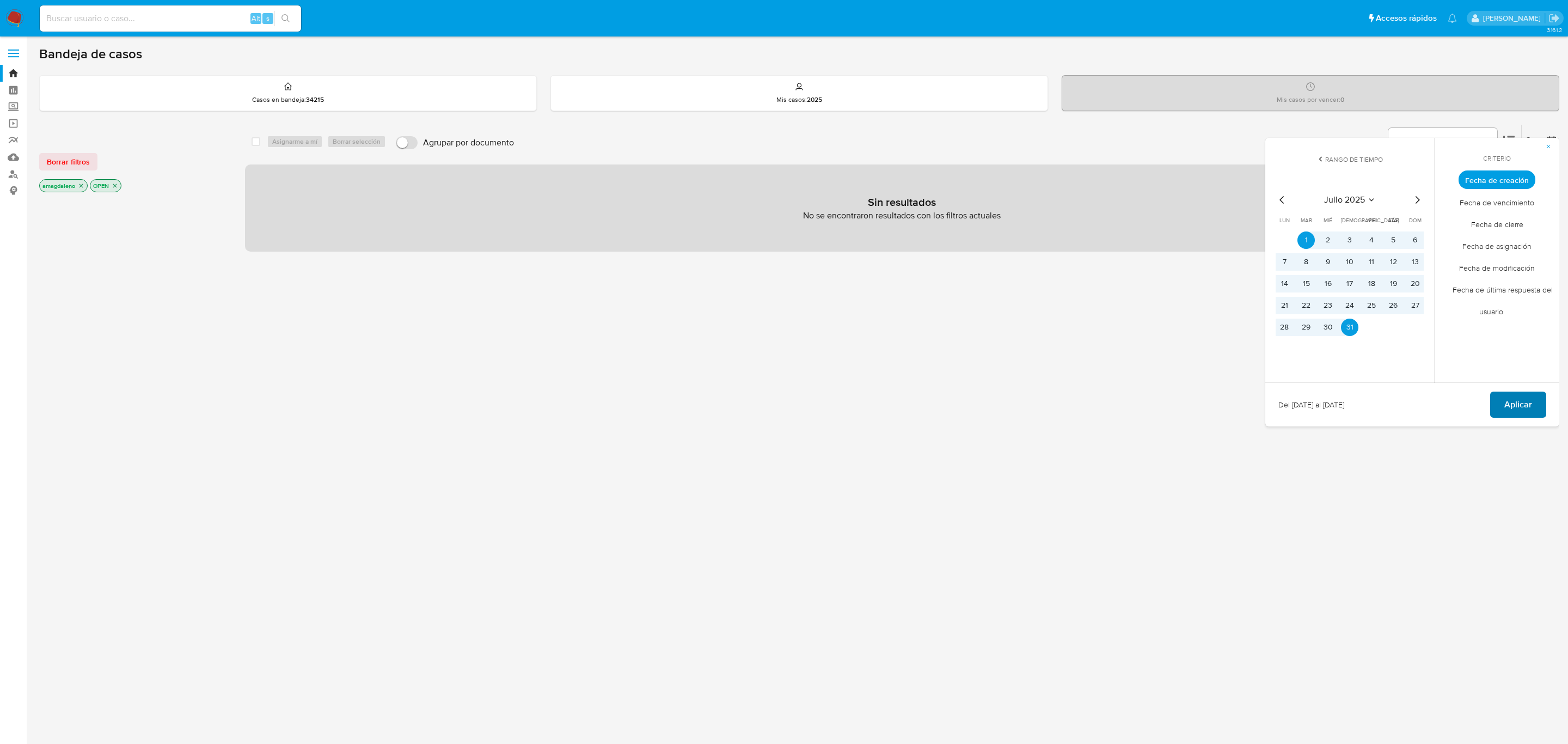
click at [1496, 406] on button "Aplicar" at bounding box center [1518, 404] width 56 height 26
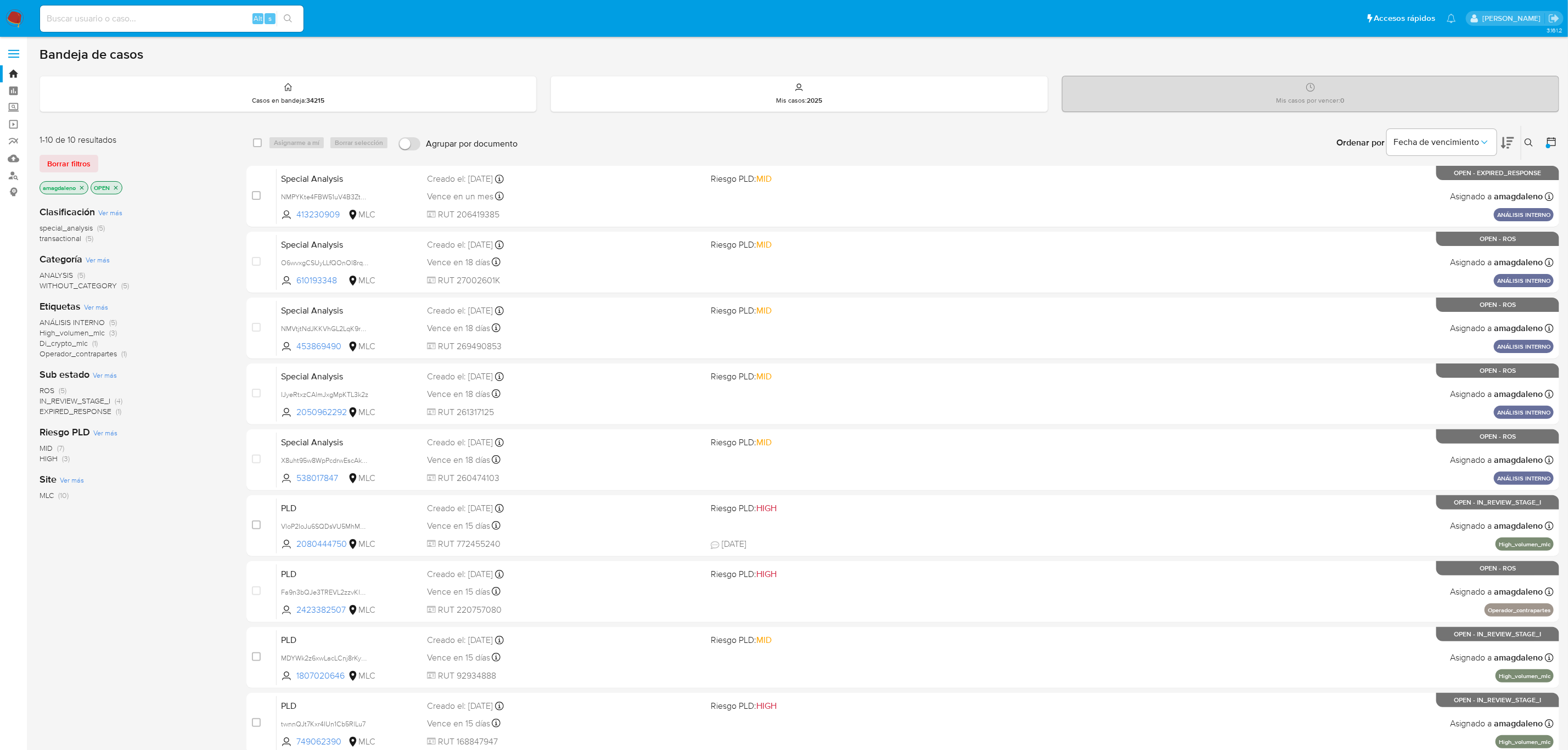
click at [119, 186] on icon "close-filter" at bounding box center [116, 188] width 7 height 7
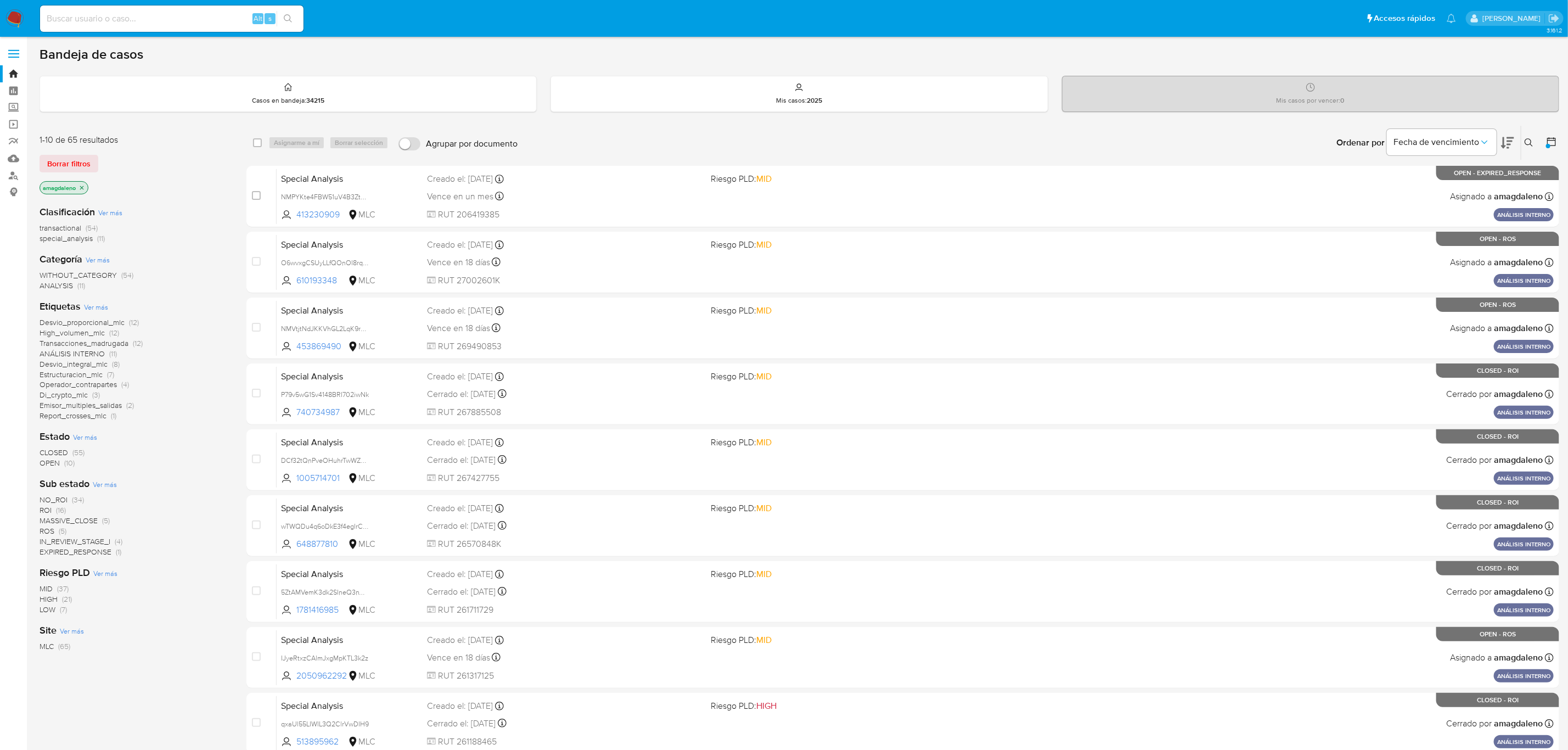
click at [71, 231] on span "transactional" at bounding box center [60, 228] width 42 height 11
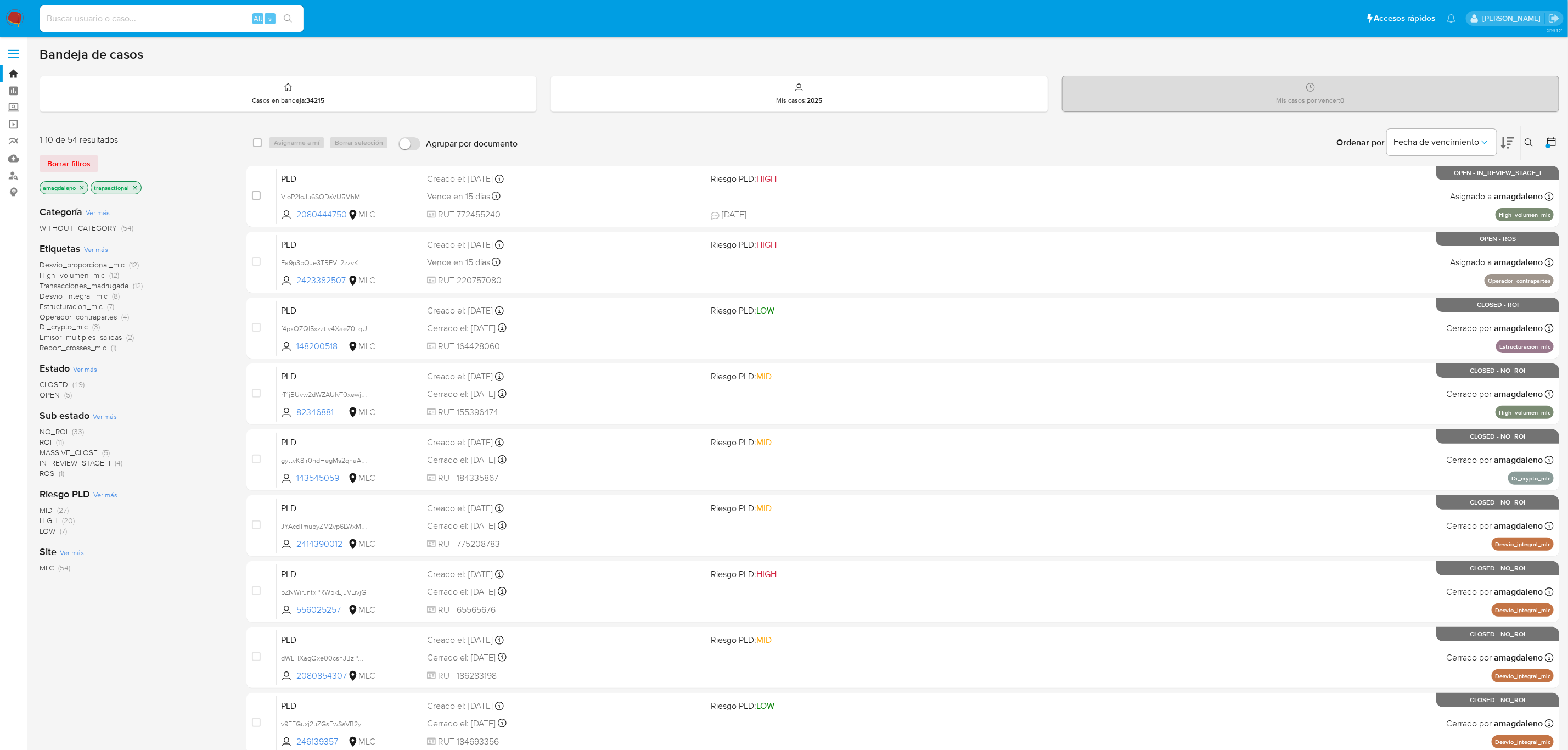
click at [46, 392] on span "OPEN" at bounding box center [50, 394] width 21 height 11
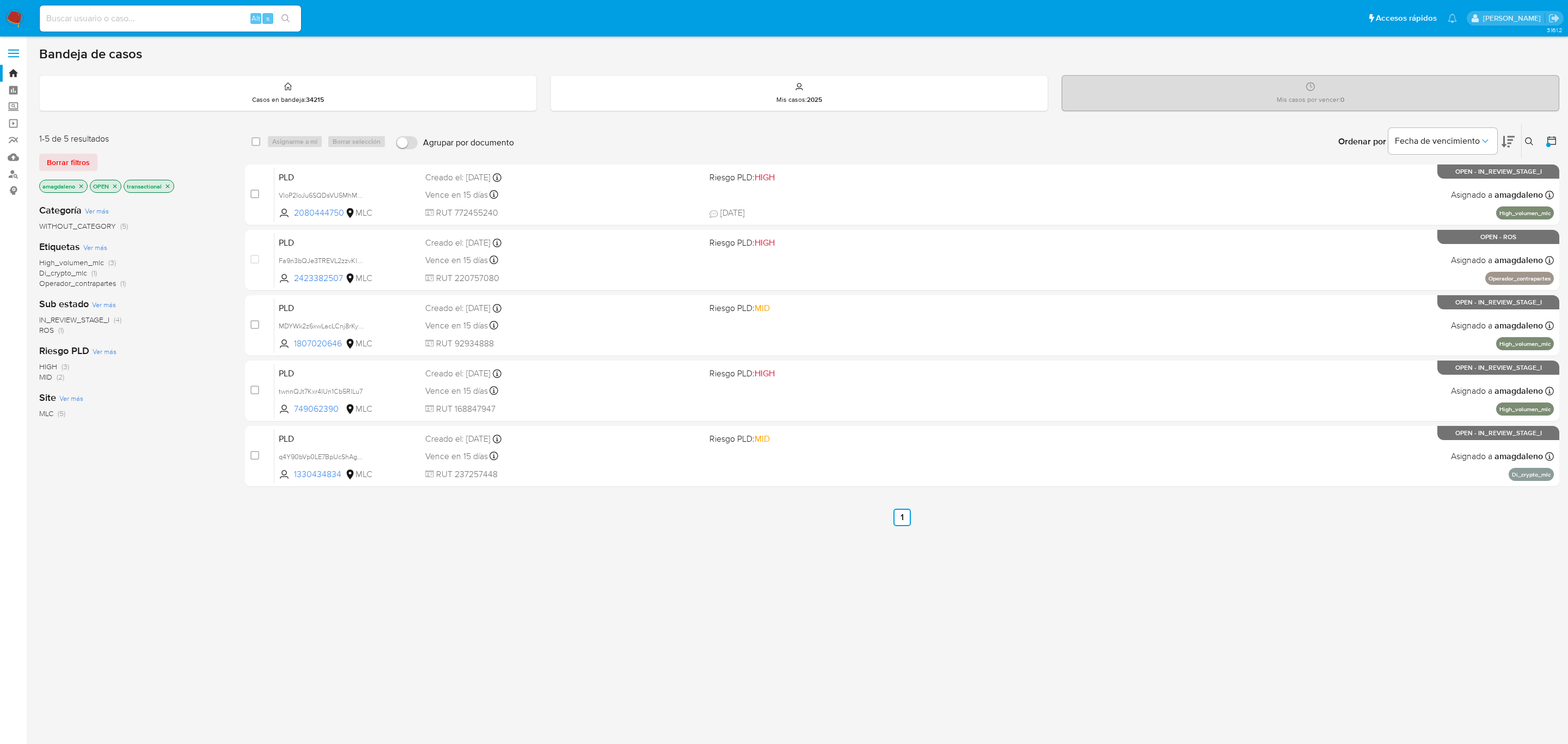
click at [84, 320] on span "IN_REVIEW_STAGE_I" at bounding box center [74, 320] width 70 height 11
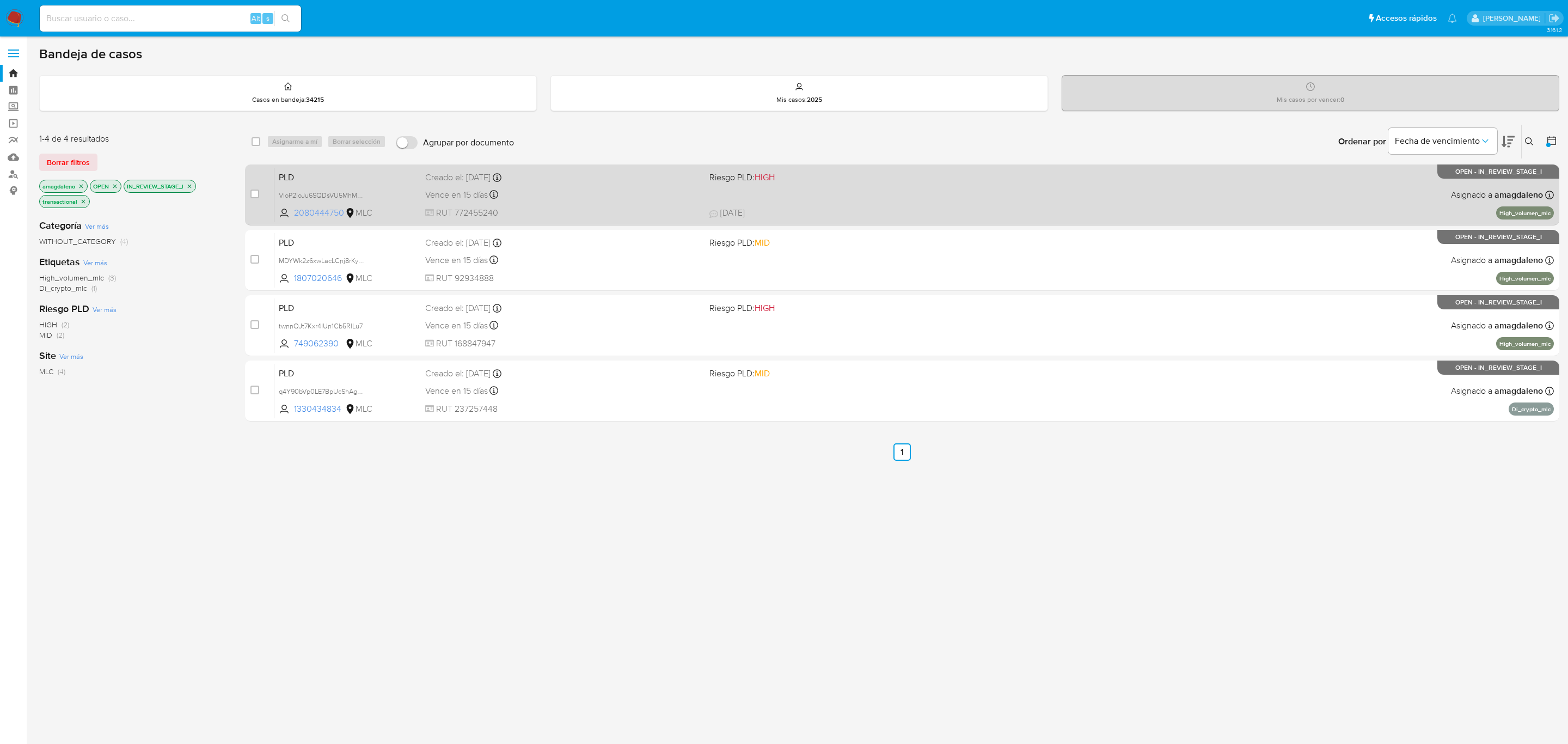
click at [328, 210] on span "2080444750" at bounding box center [318, 213] width 49 height 12
click at [558, 176] on div "Creado el: 12/07/2025 Creado el: 12/07/2025 16:10:24" at bounding box center [562, 177] width 275 height 12
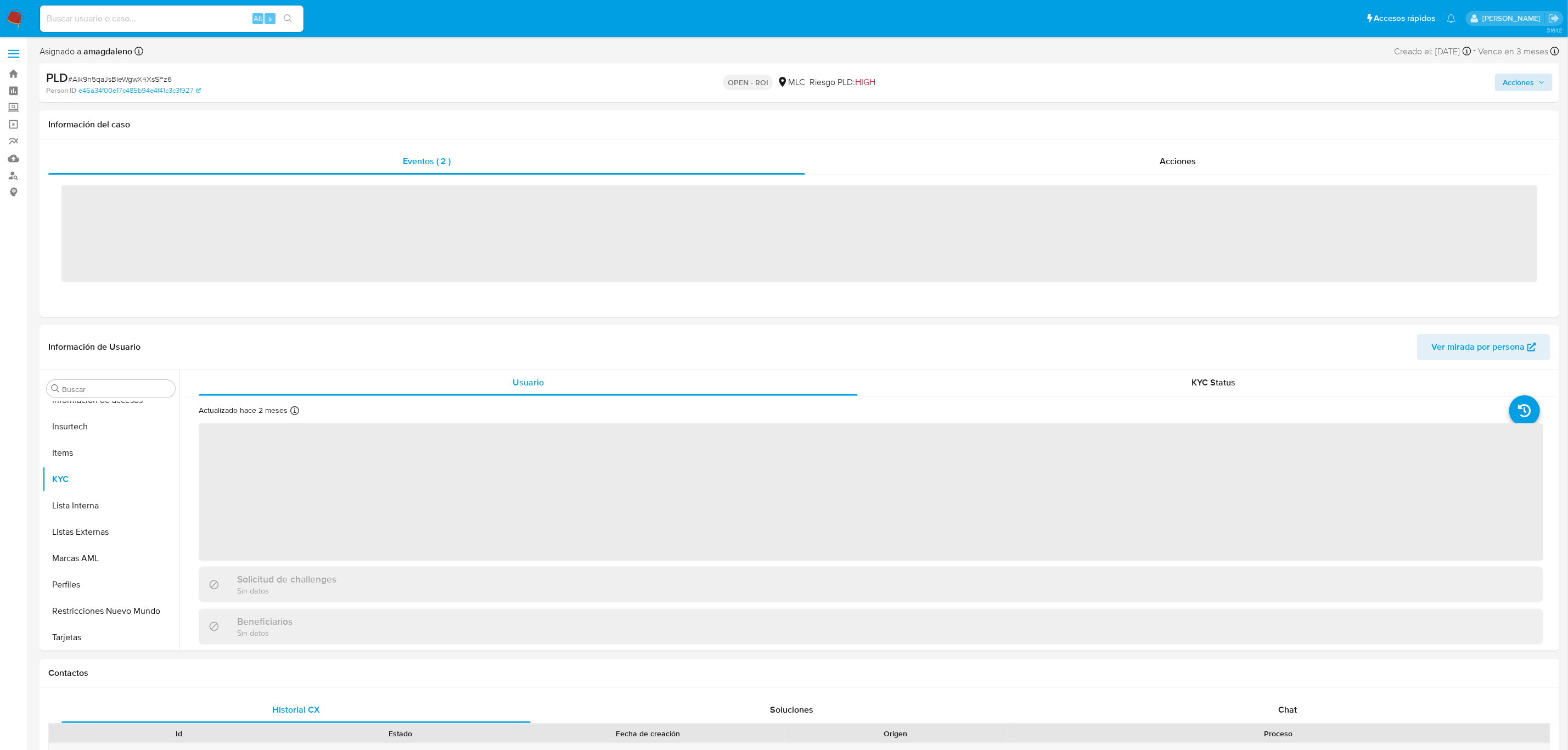
scroll to position [515, 0]
click at [1517, 76] on span "Acciones" at bounding box center [1518, 82] width 31 height 17
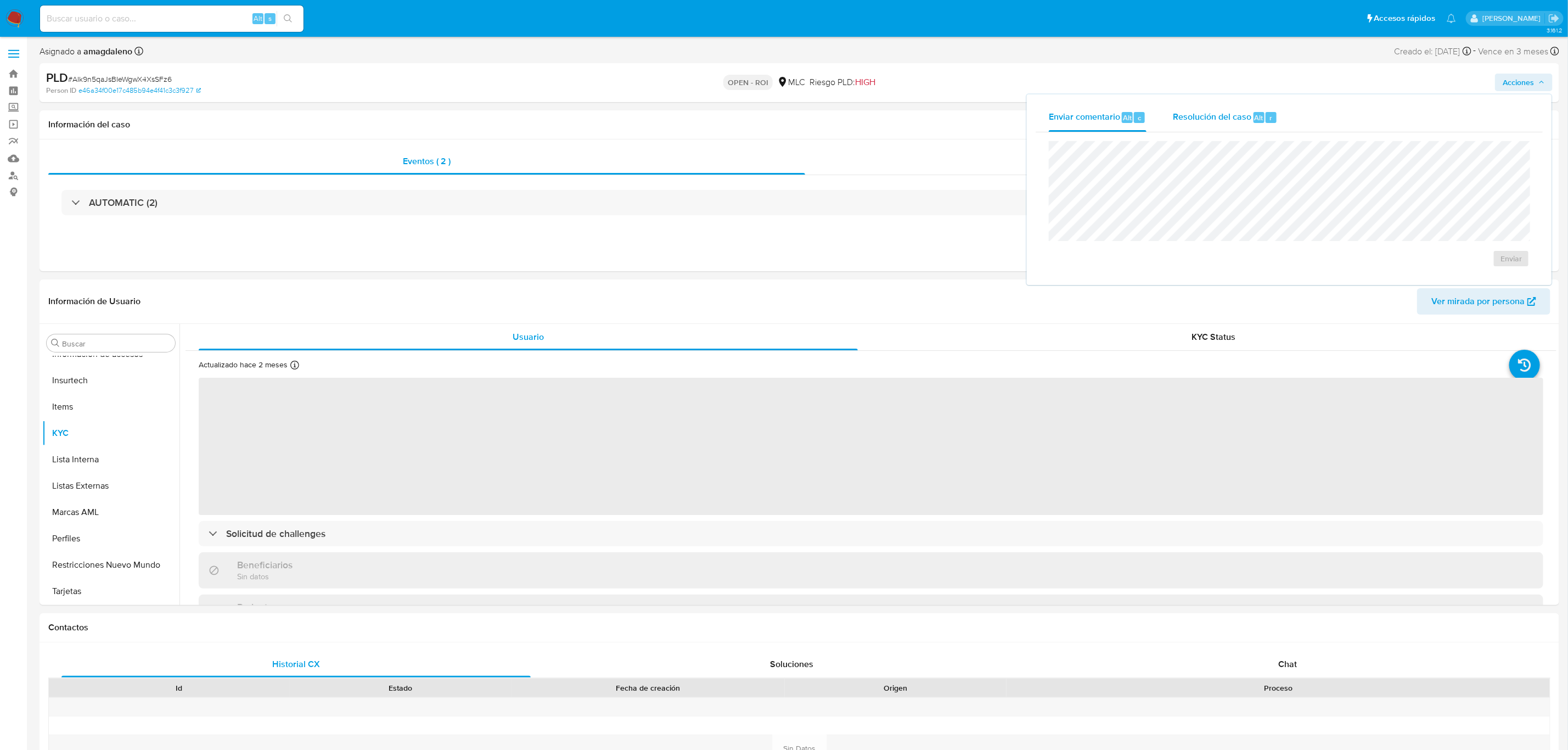
click at [1192, 120] on span "Resolución del caso" at bounding box center [1211, 117] width 78 height 13
select select "10"
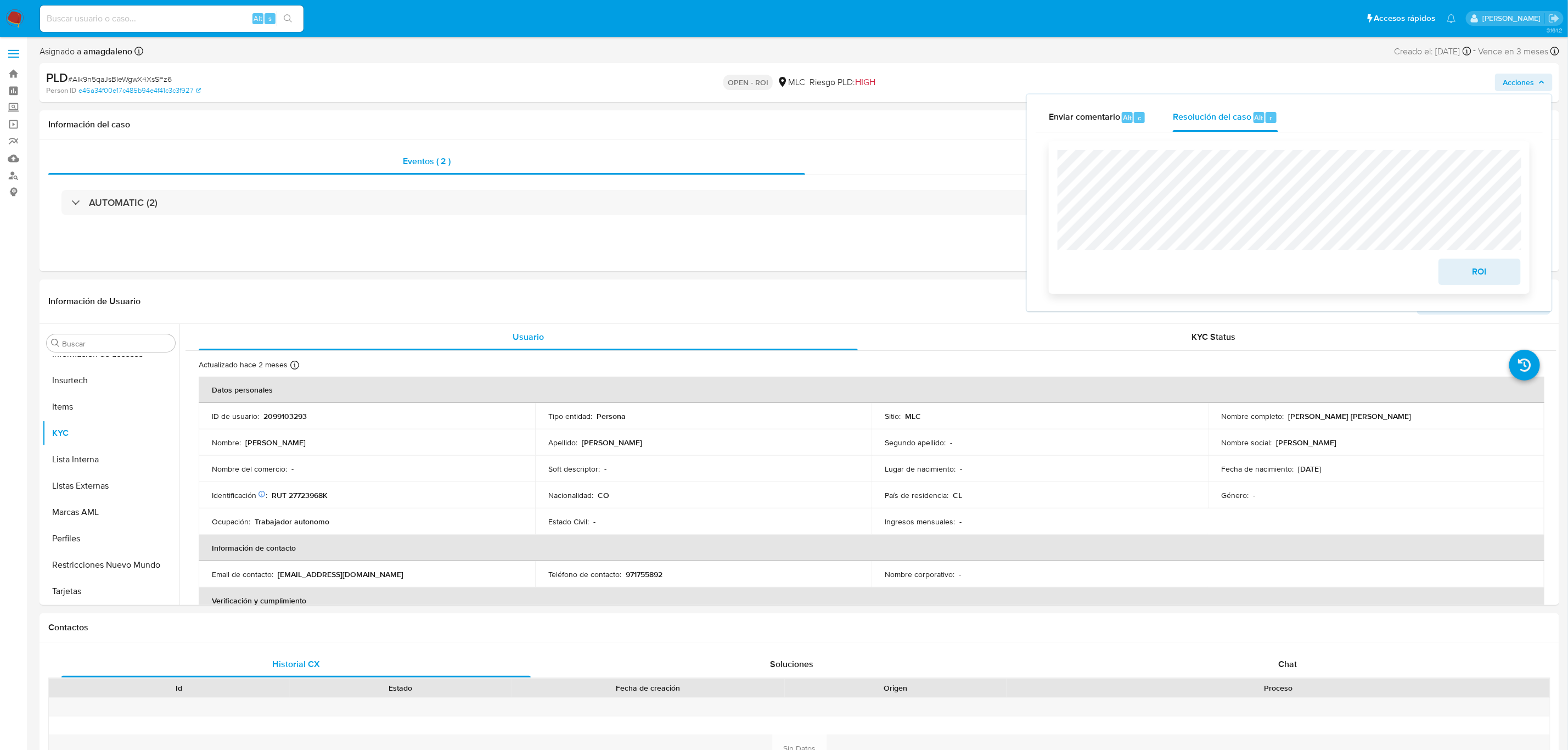
click at [1479, 275] on span "ROI" at bounding box center [1480, 271] width 54 height 24
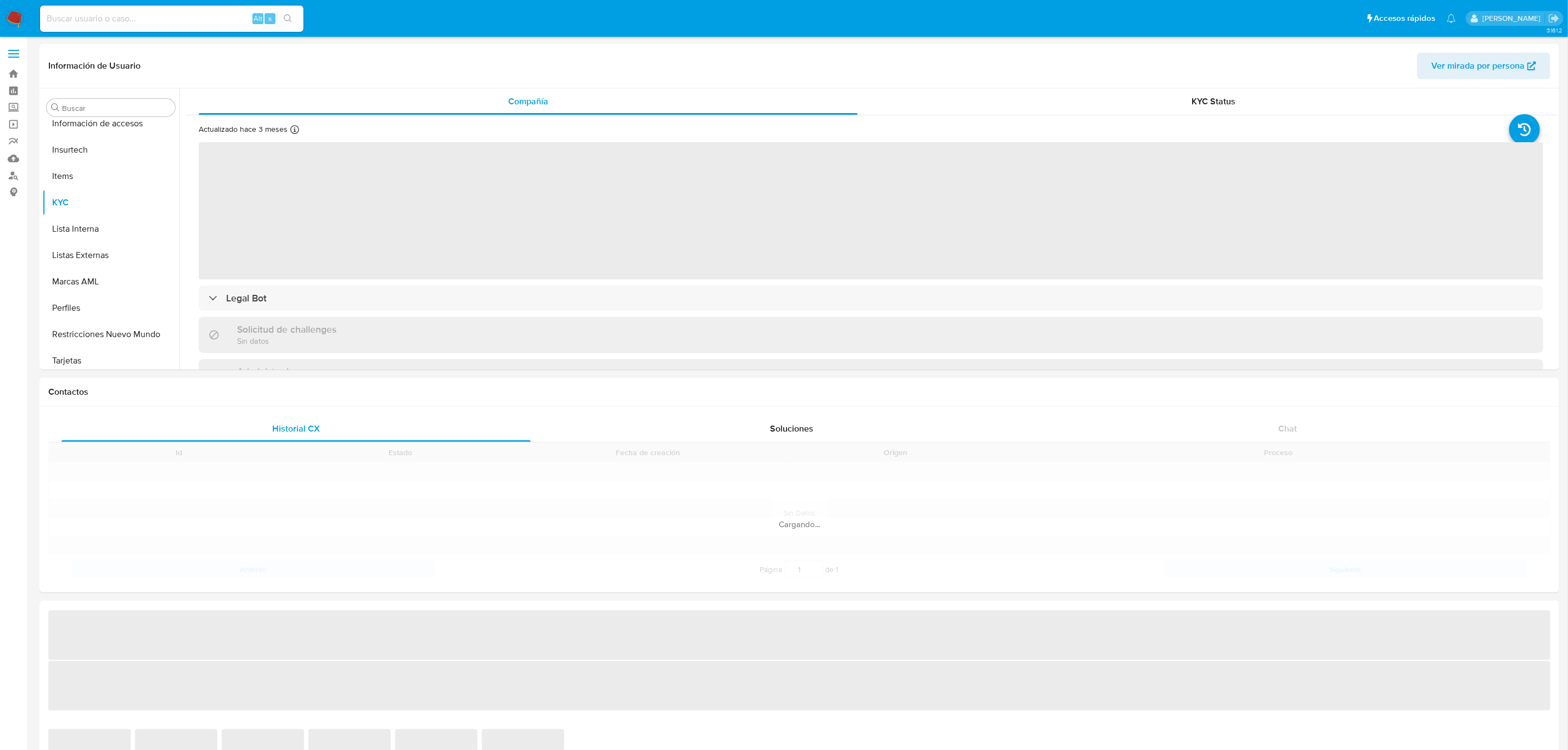
scroll to position [515, 0]
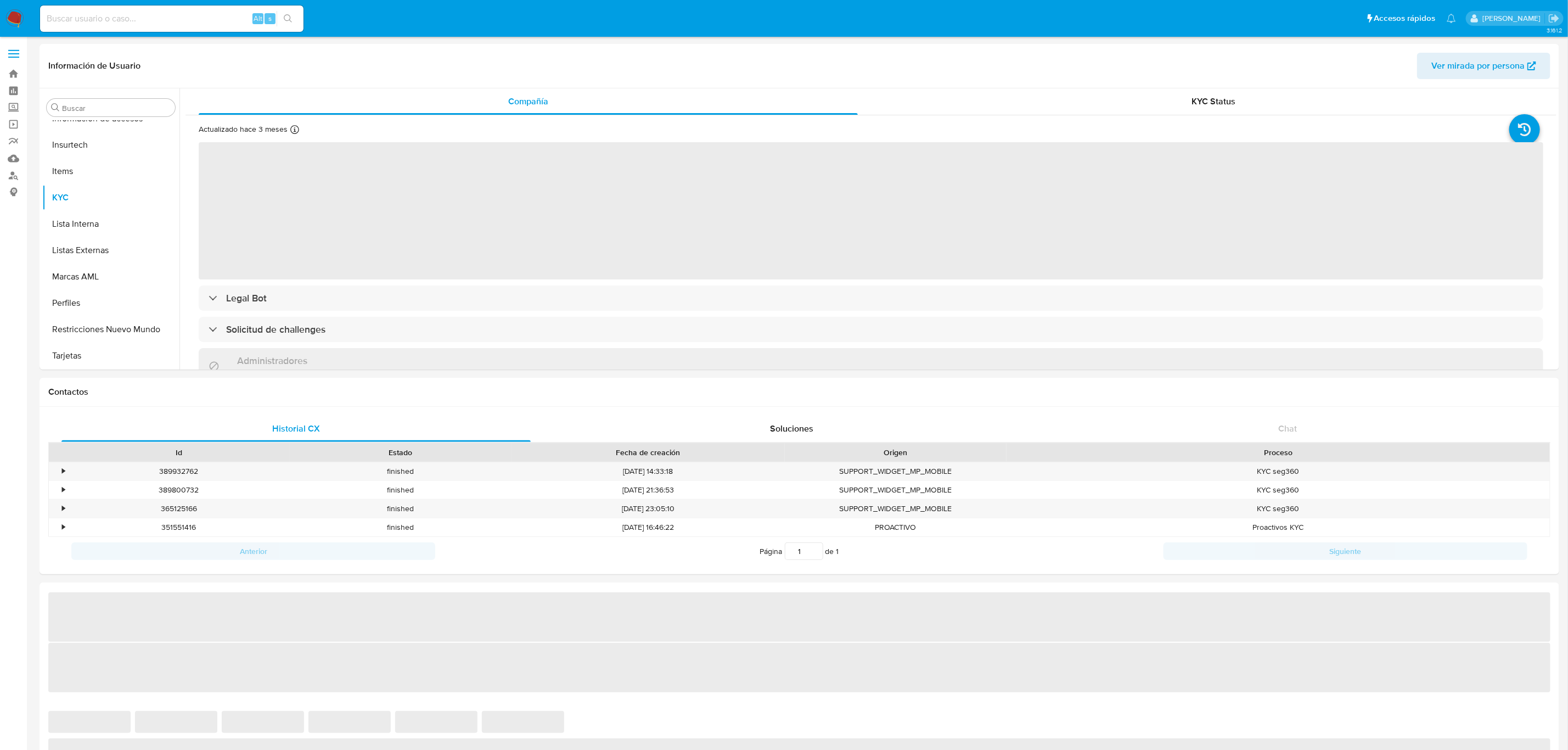
select select "10"
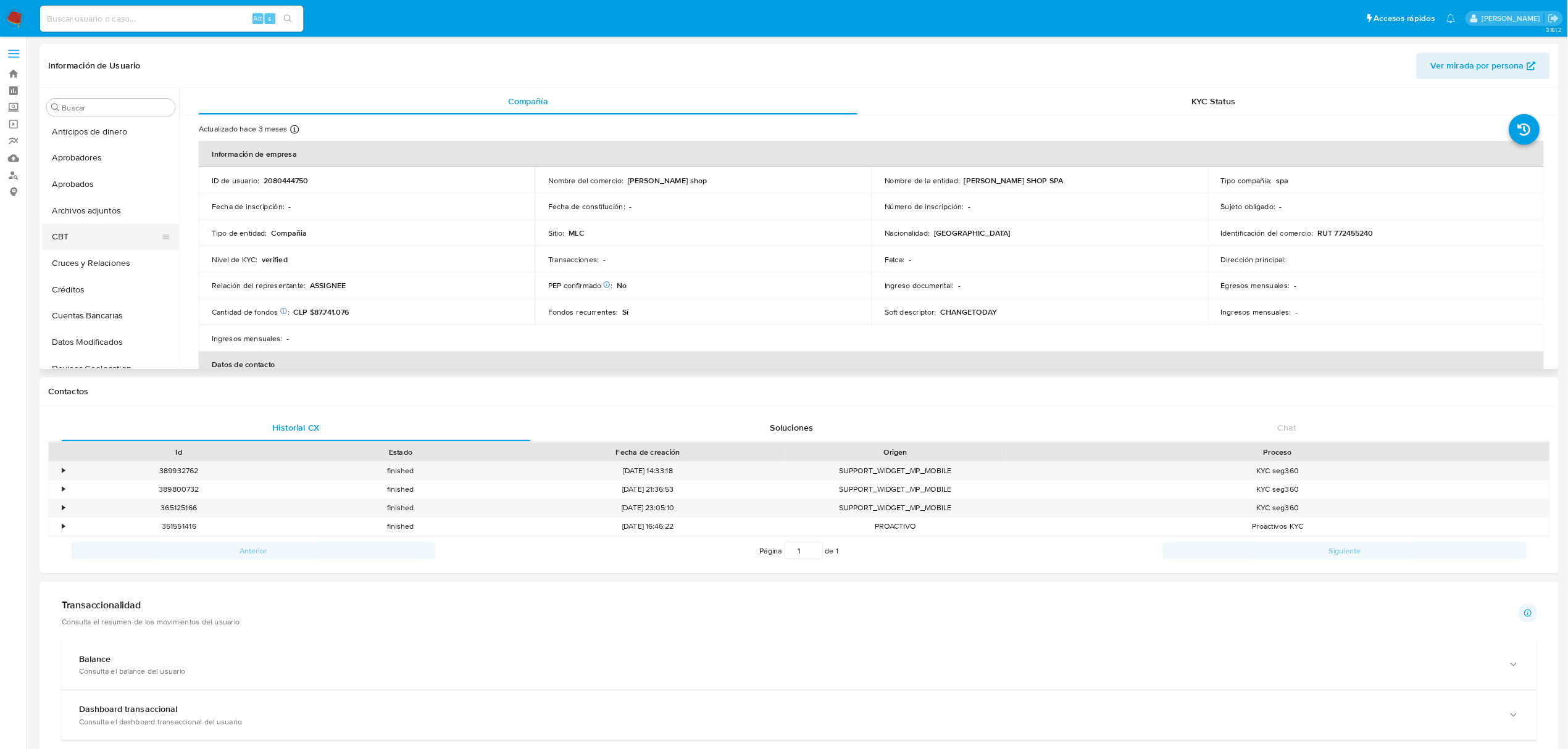
scroll to position [0, 0]
click at [119, 290] on button "Cruces y Relaciones" at bounding box center [119, 299] width 144 height 30
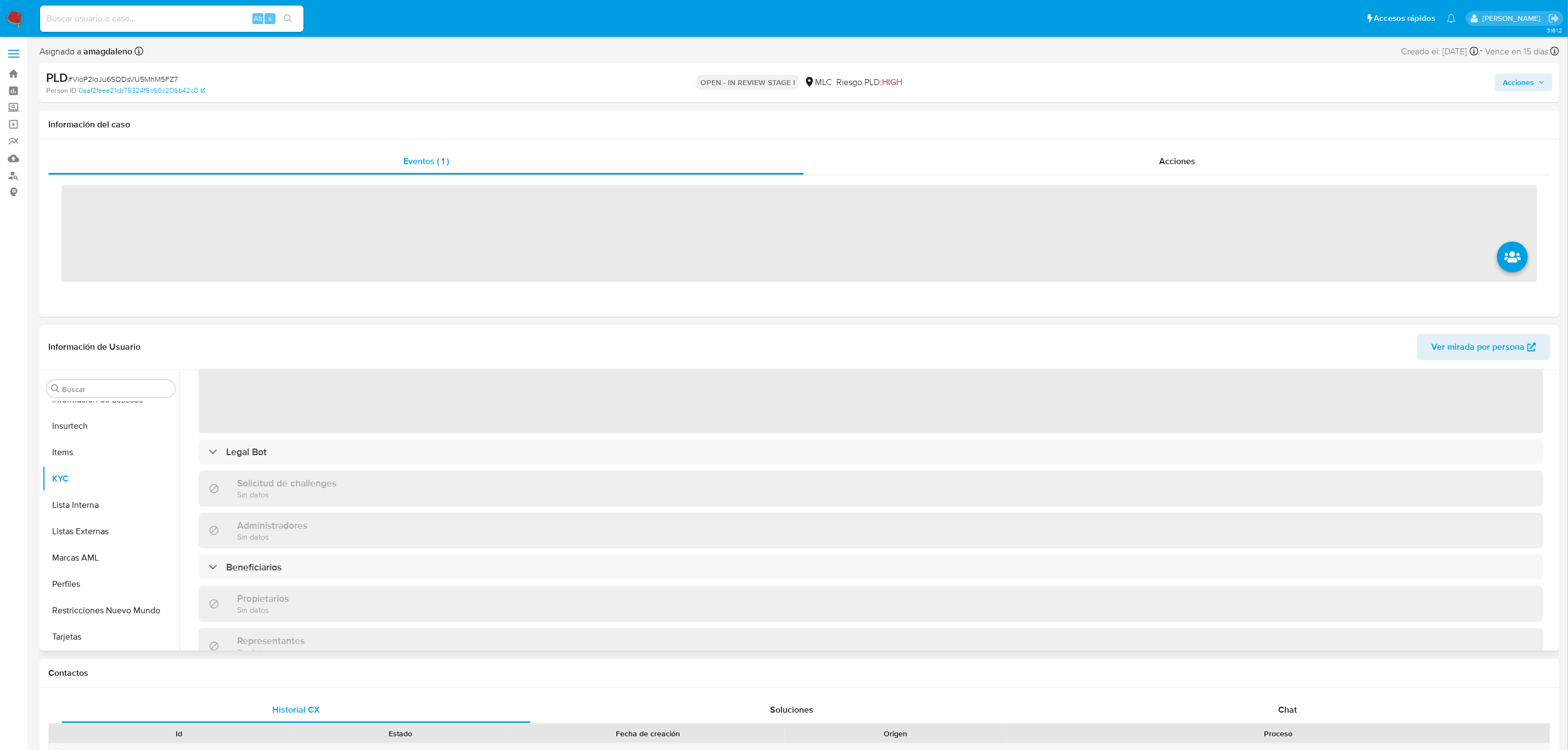
scroll to position [247, 0]
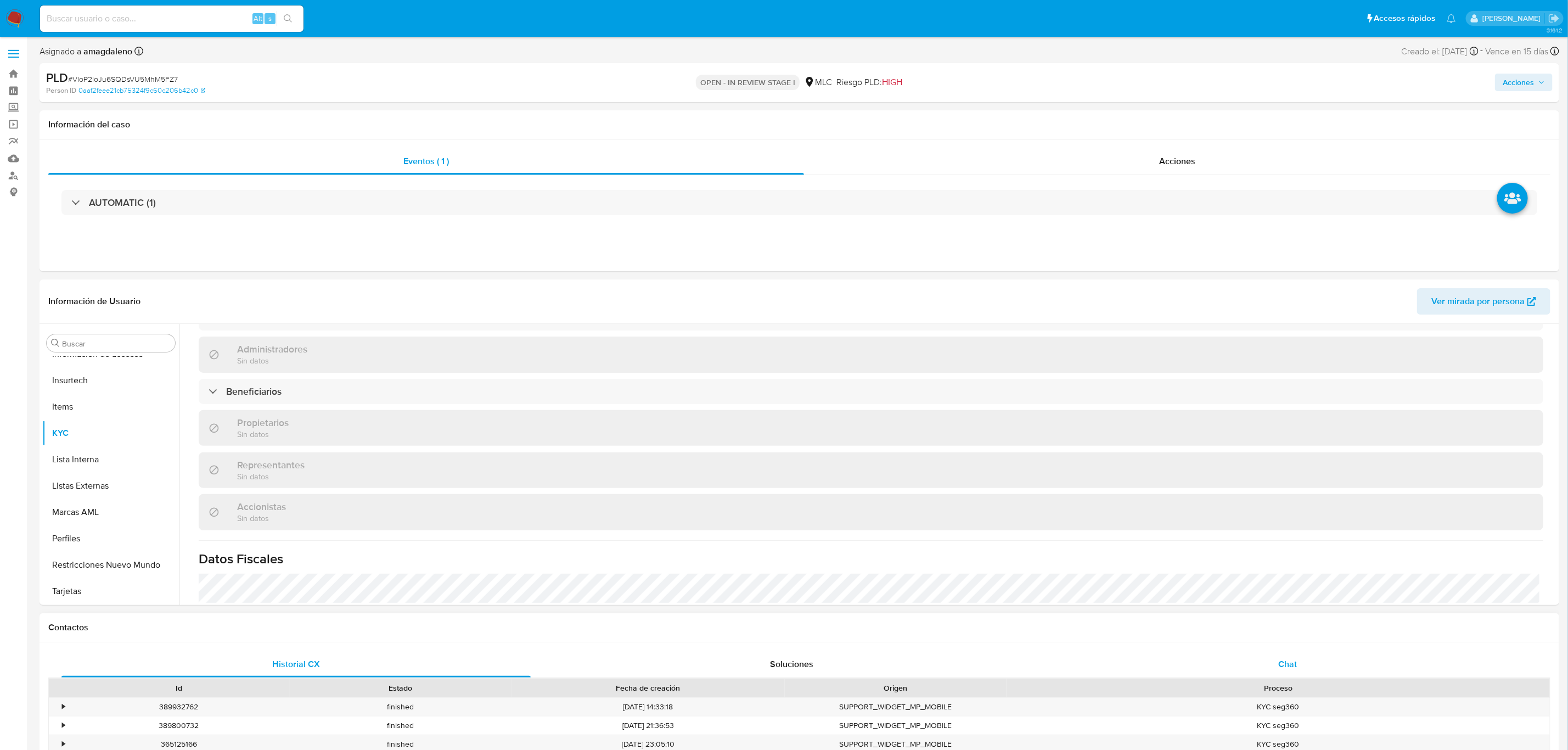
click at [1288, 657] on span "Chat" at bounding box center [1288, 663] width 19 height 13
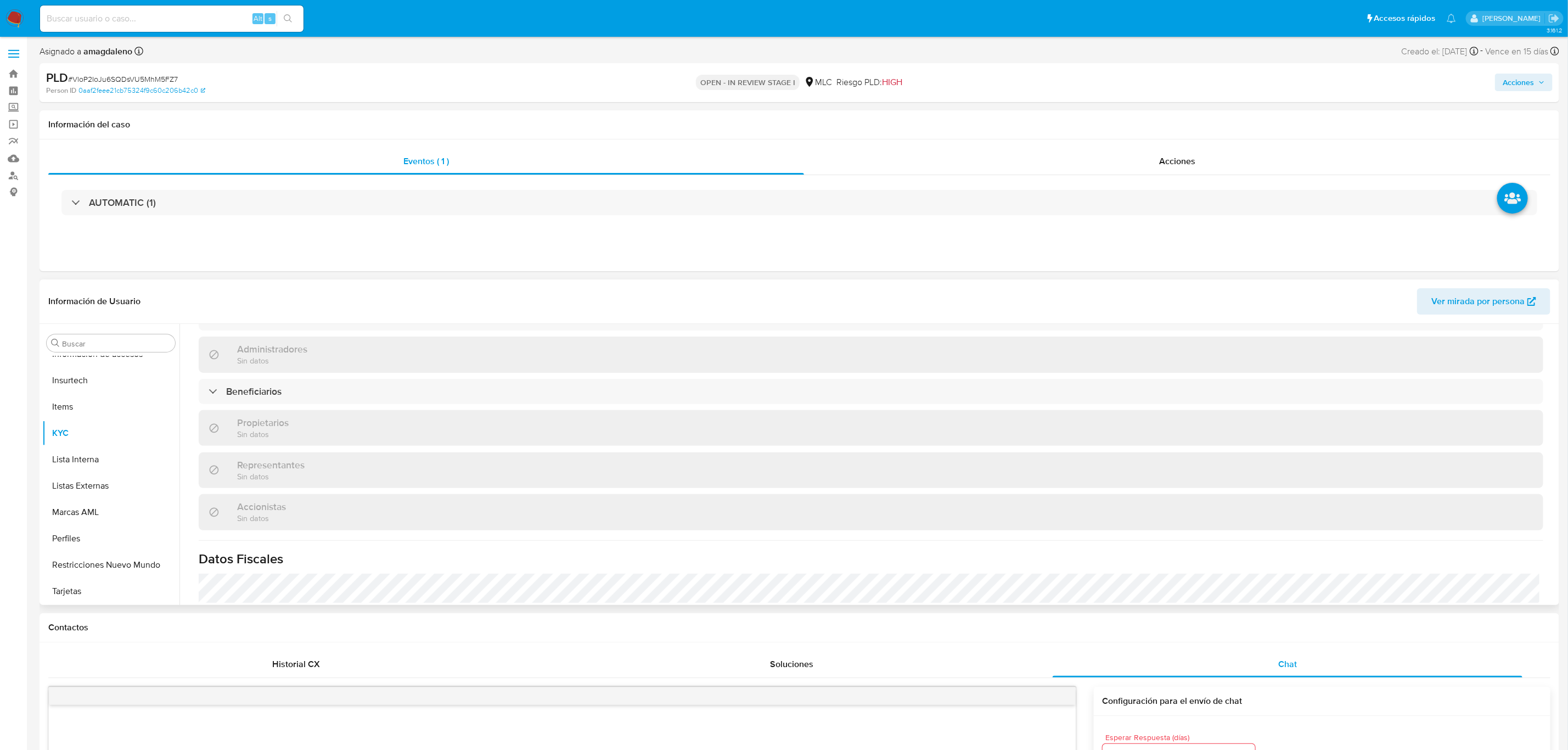
scroll to position [699, 0]
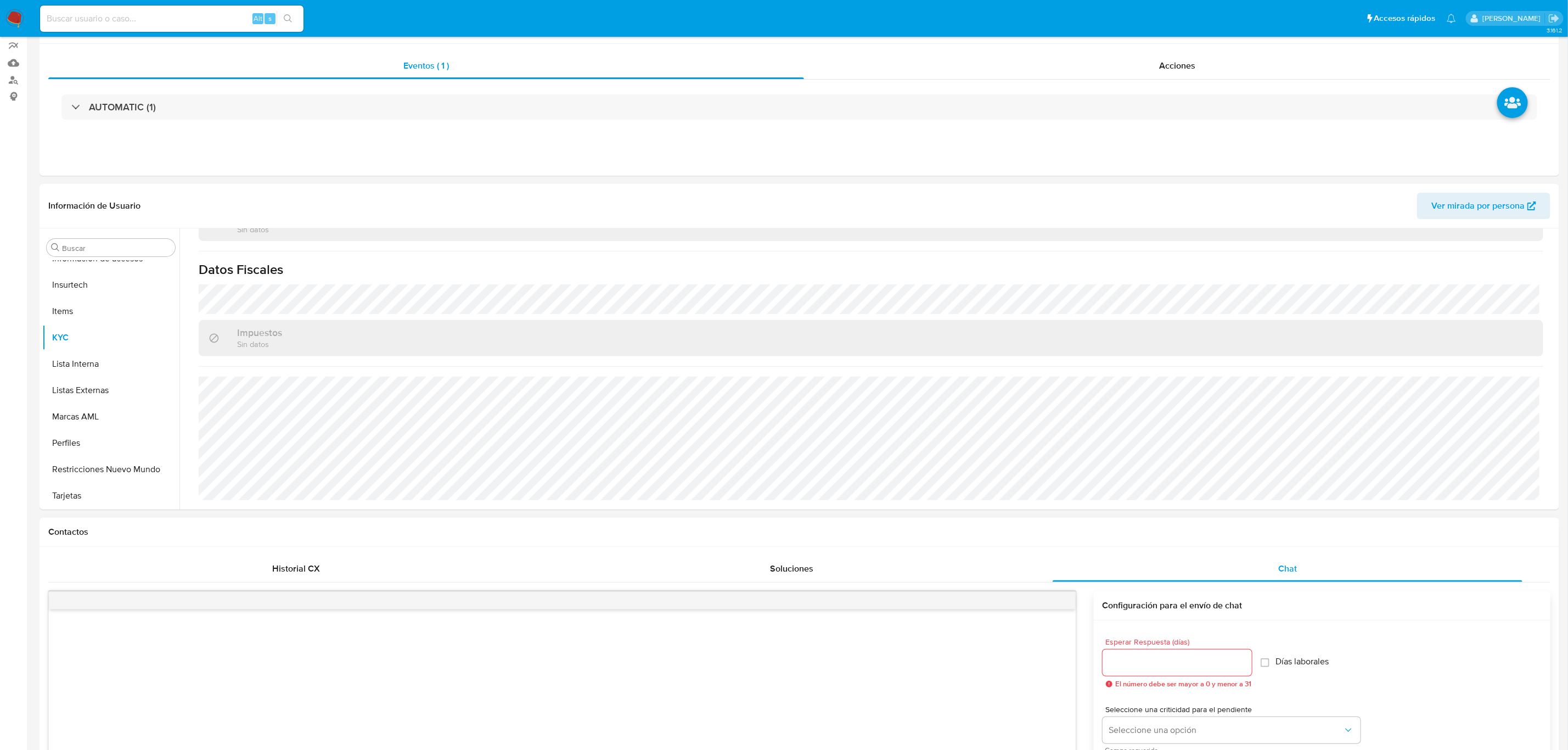
select select "10"
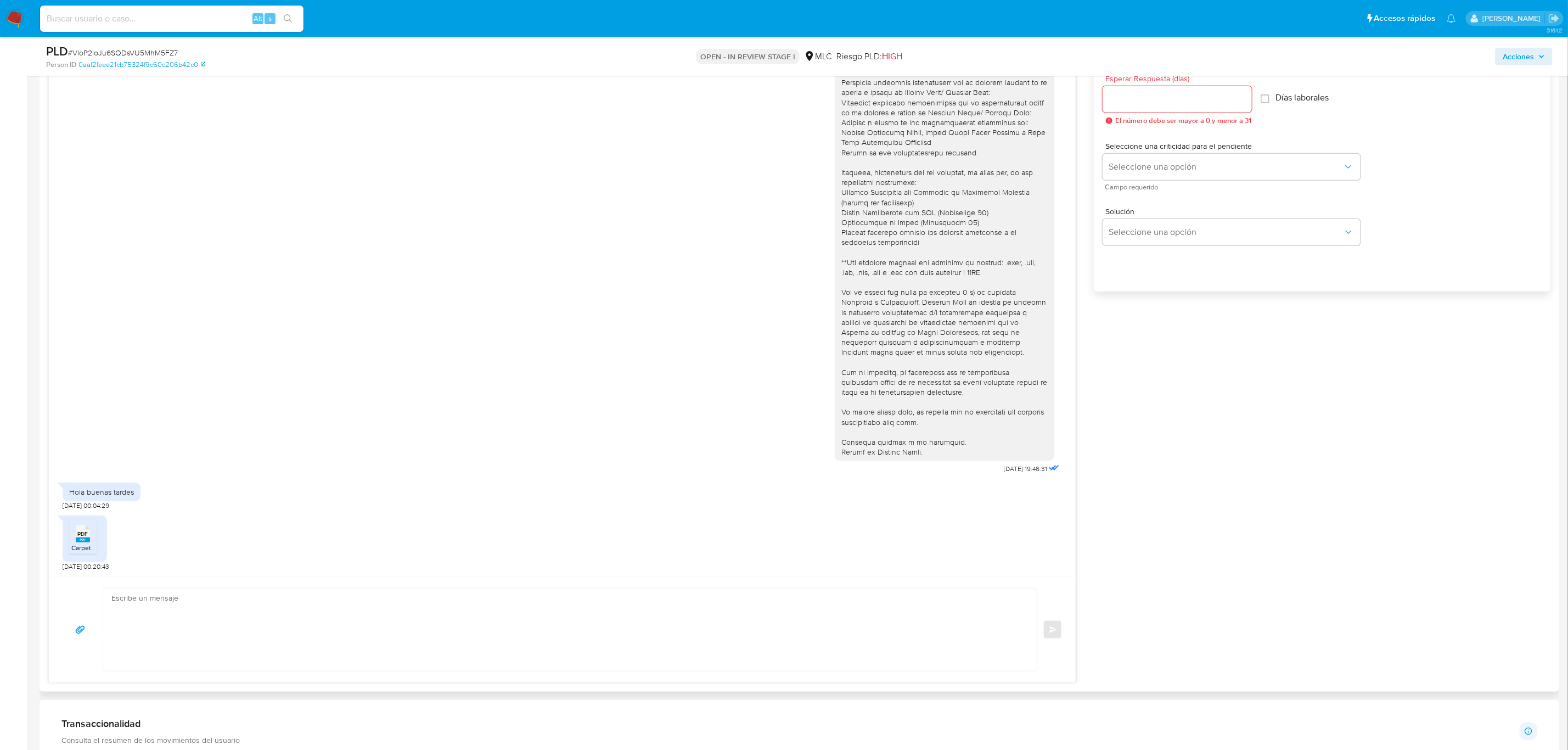
scroll to position [658, 0]
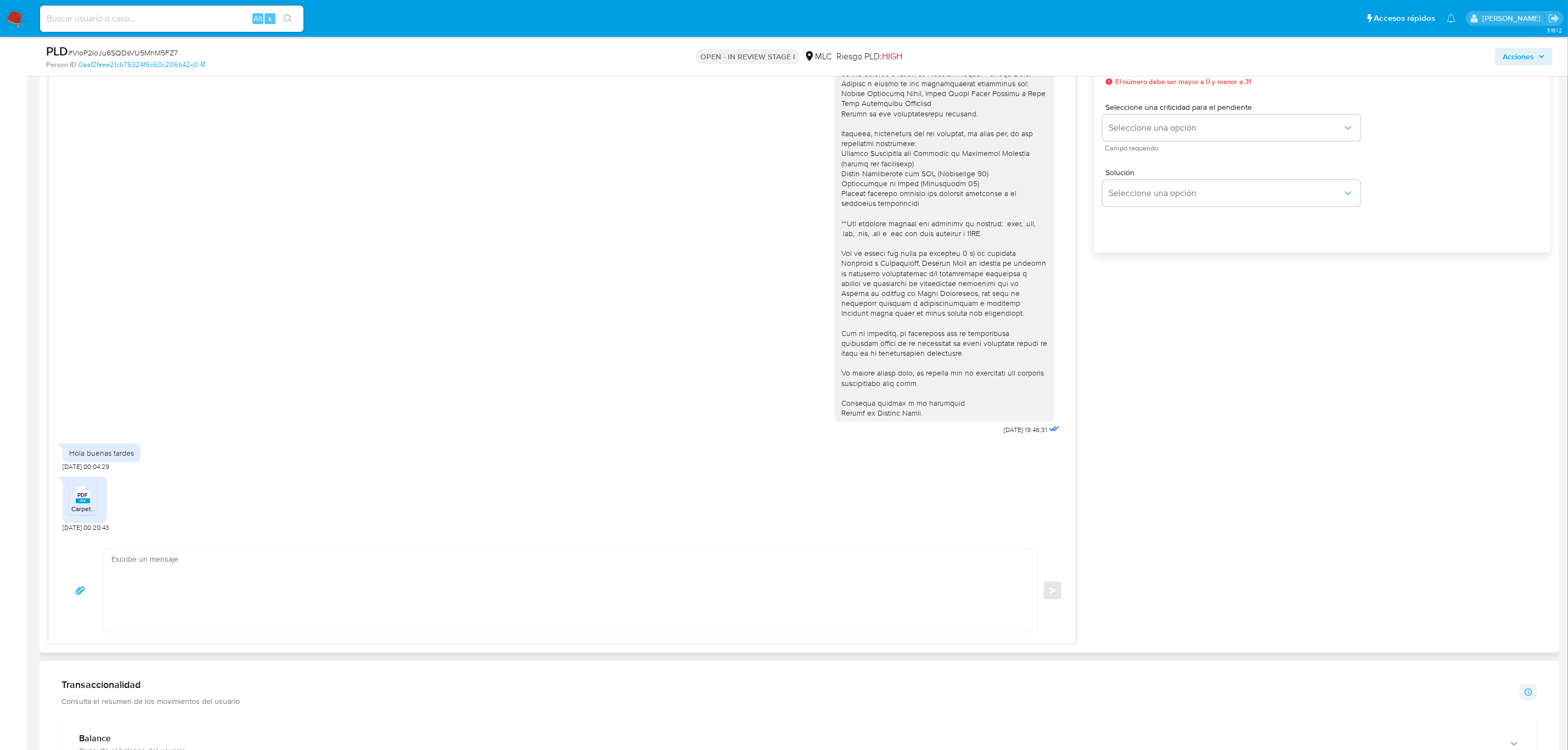
click at [84, 498] on span "PDF" at bounding box center [83, 495] width 10 height 7
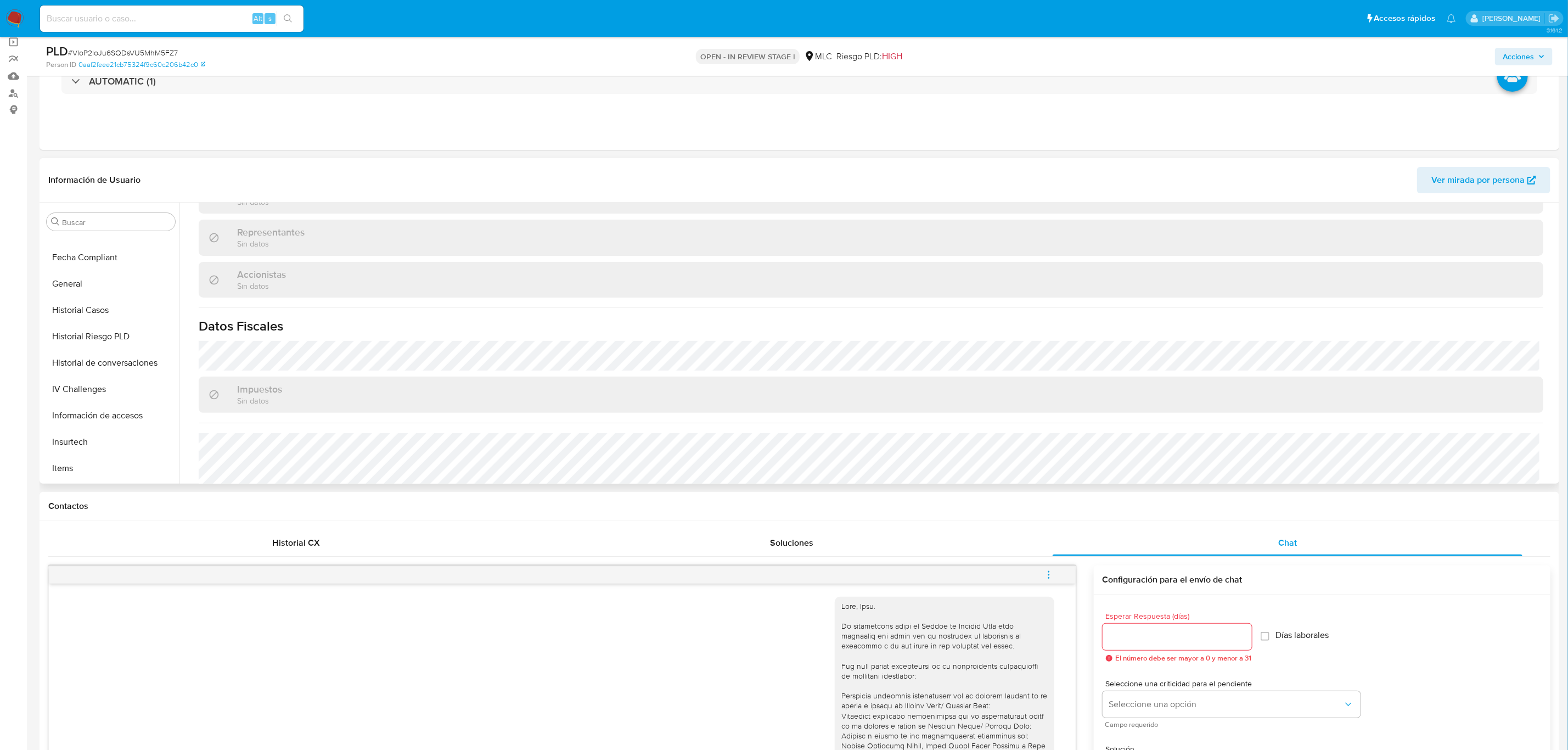
scroll to position [351, 0]
click at [116, 300] on button "Historial Casos" at bounding box center [106, 291] width 128 height 27
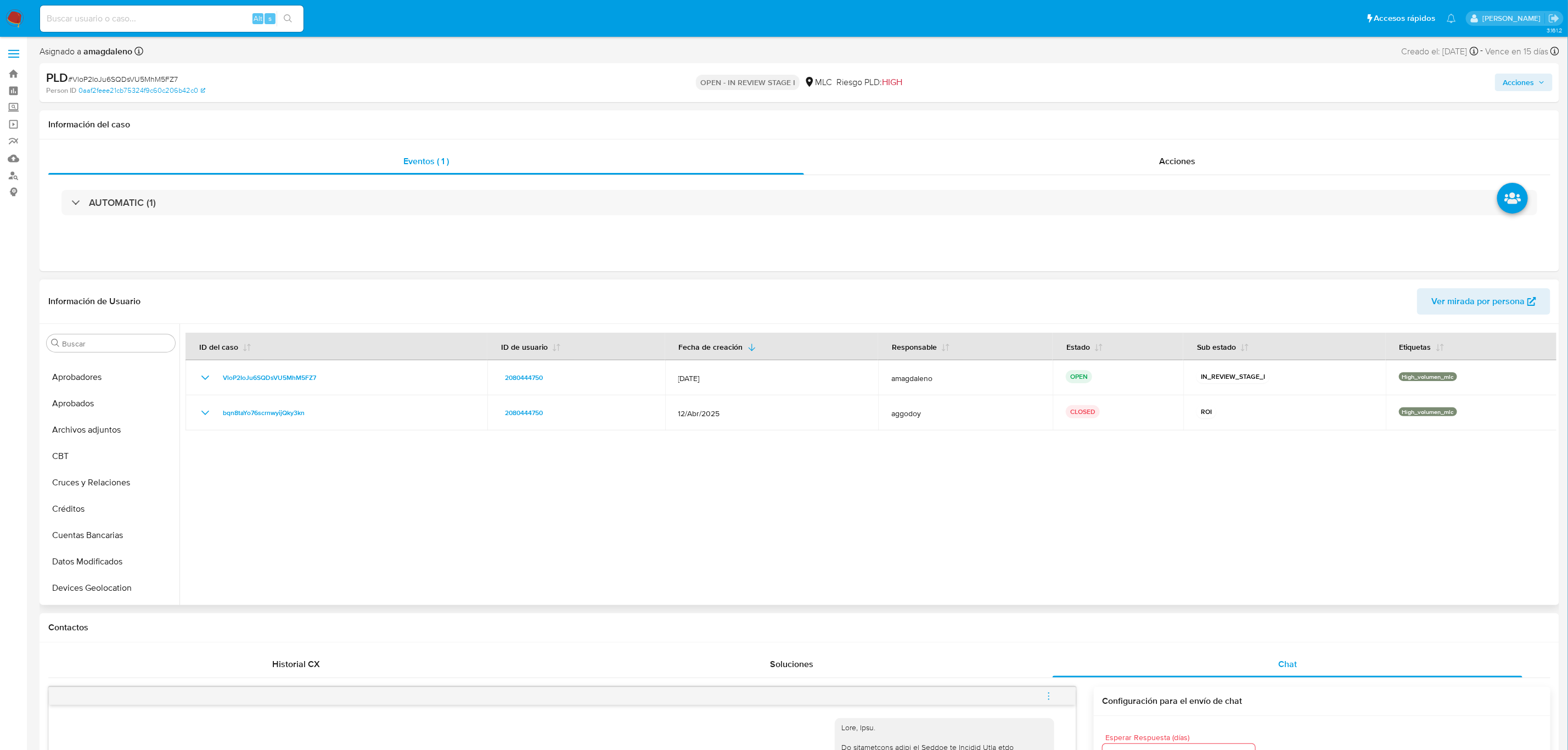
scroll to position [0, 0]
click at [95, 451] on button "Archivos adjuntos" at bounding box center [106, 448] width 128 height 27
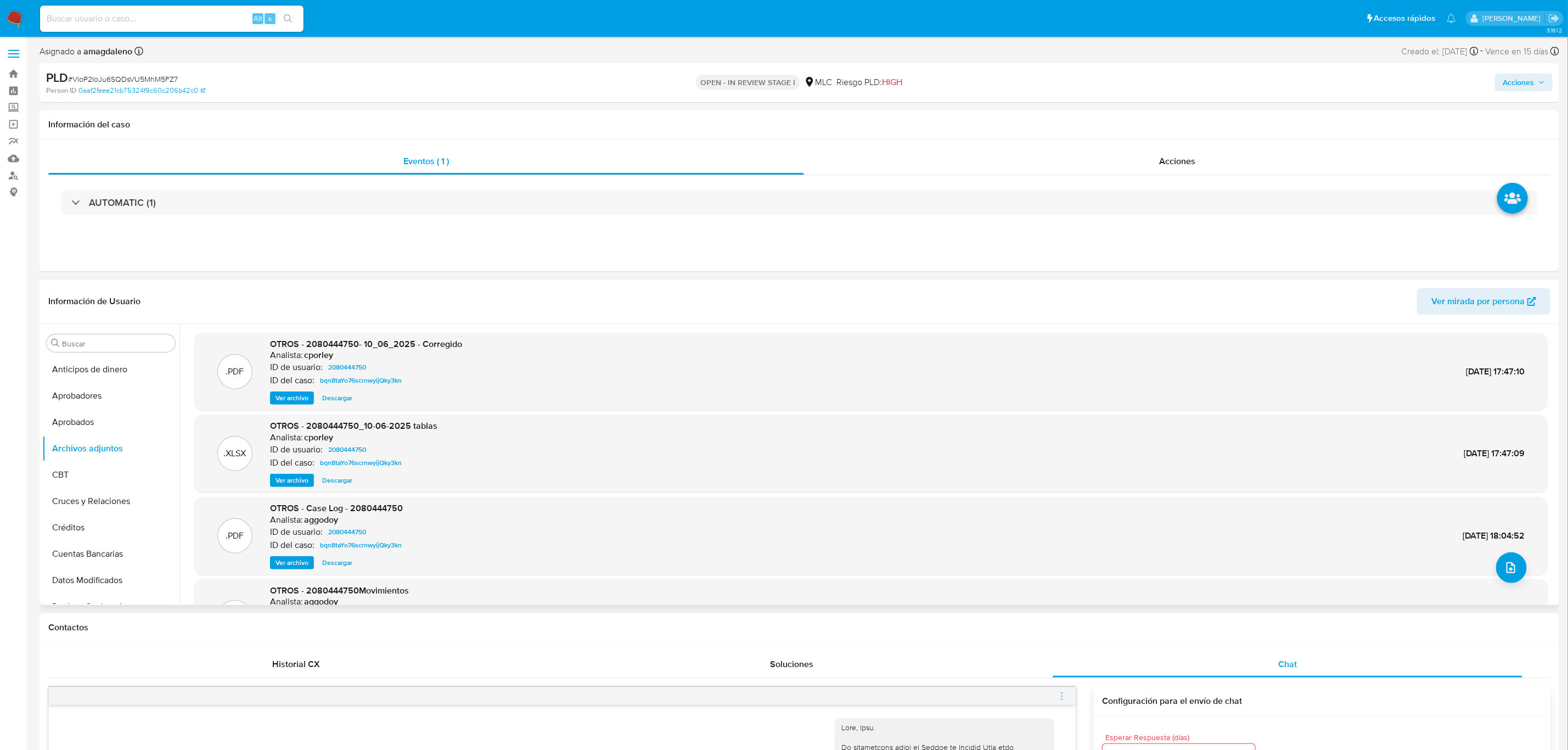
scroll to position [62, 0]
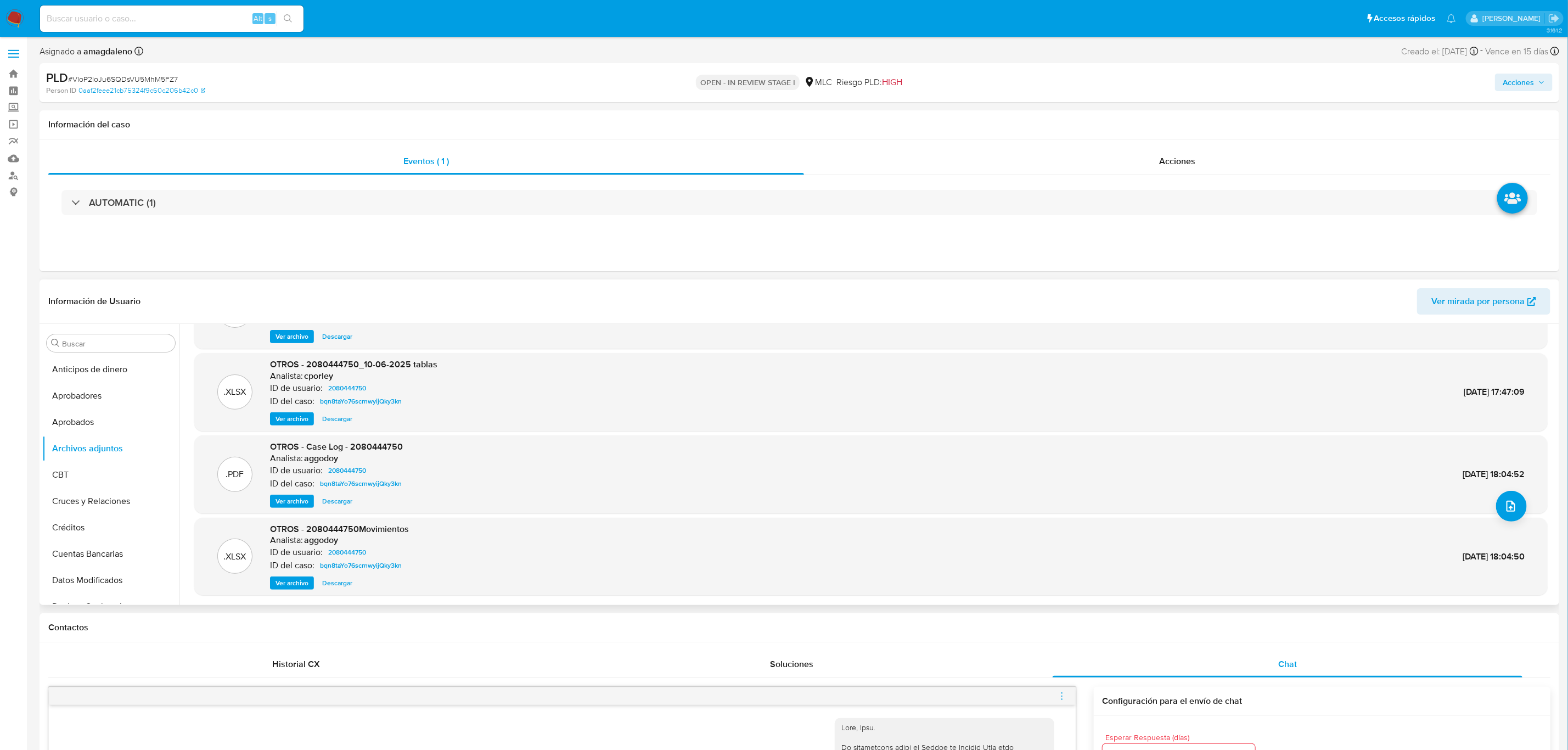
click at [285, 501] on span "Ver archivo" at bounding box center [292, 501] width 33 height 11
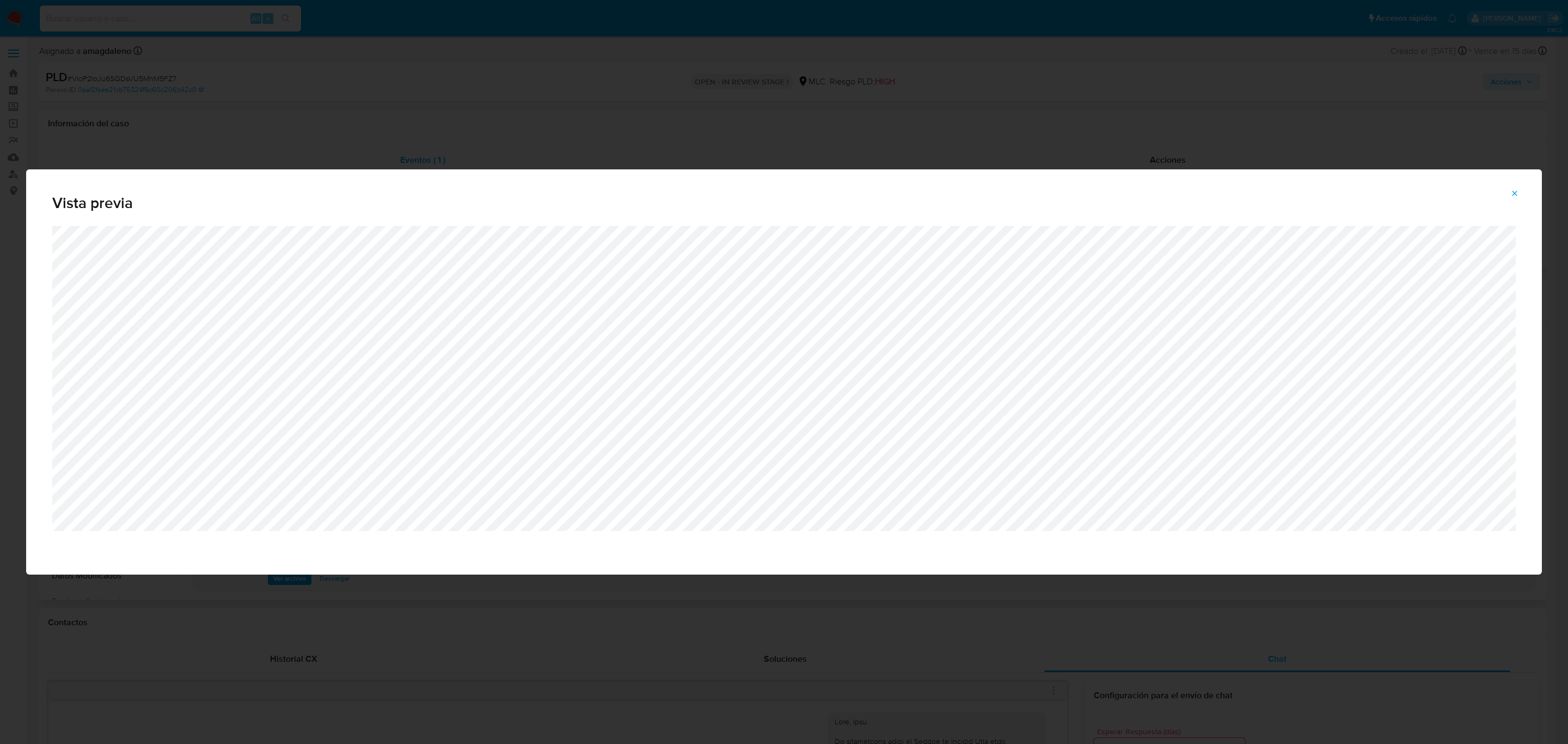
click at [1511, 199] on span "Attachment preview" at bounding box center [1514, 193] width 9 height 15
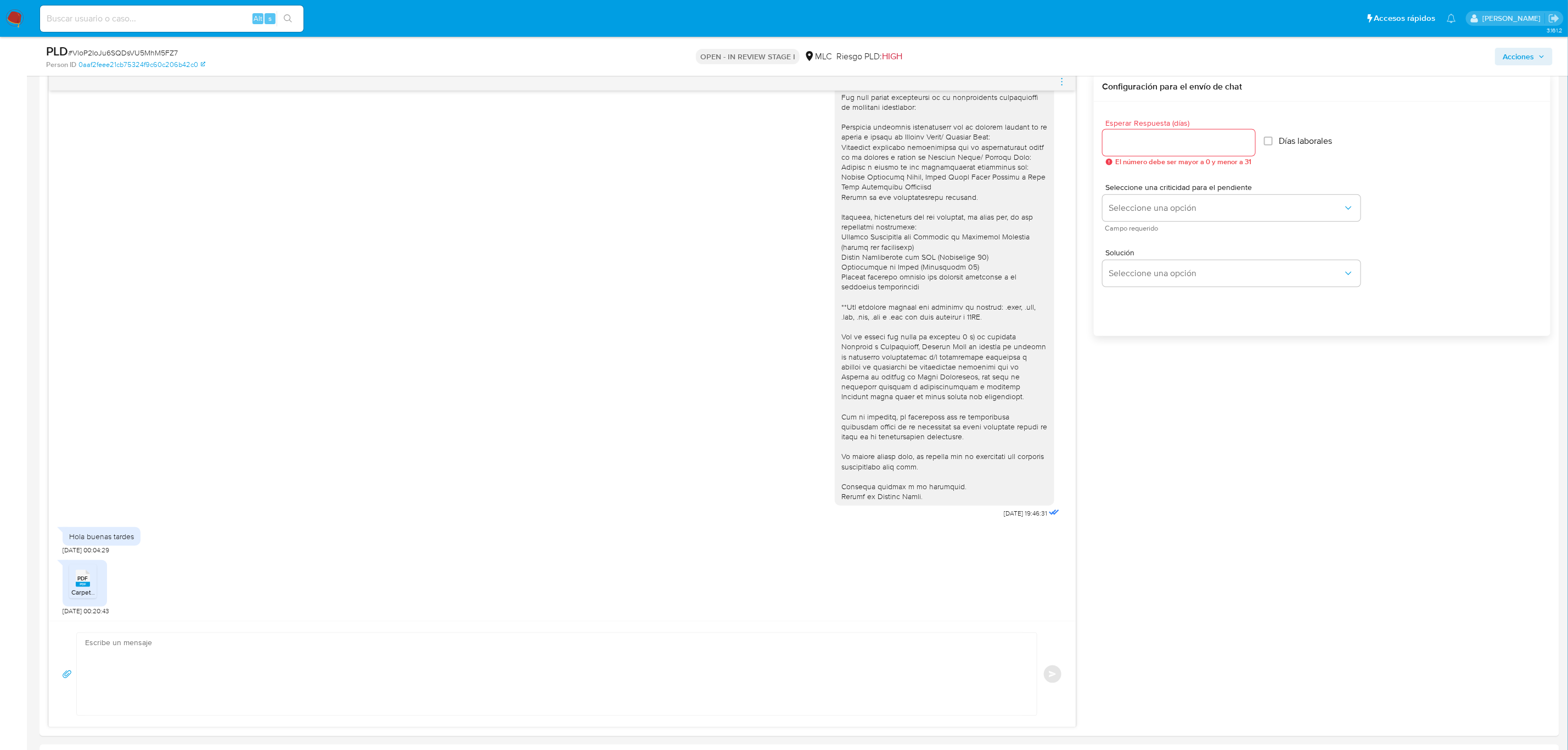
scroll to position [576, 0]
click at [618, 677] on textarea at bounding box center [554, 673] width 938 height 82
paste textarea "Hola XXX, Te agradecemos por tu respuesta y el tiempo dedicado. Necesitábamos v…"
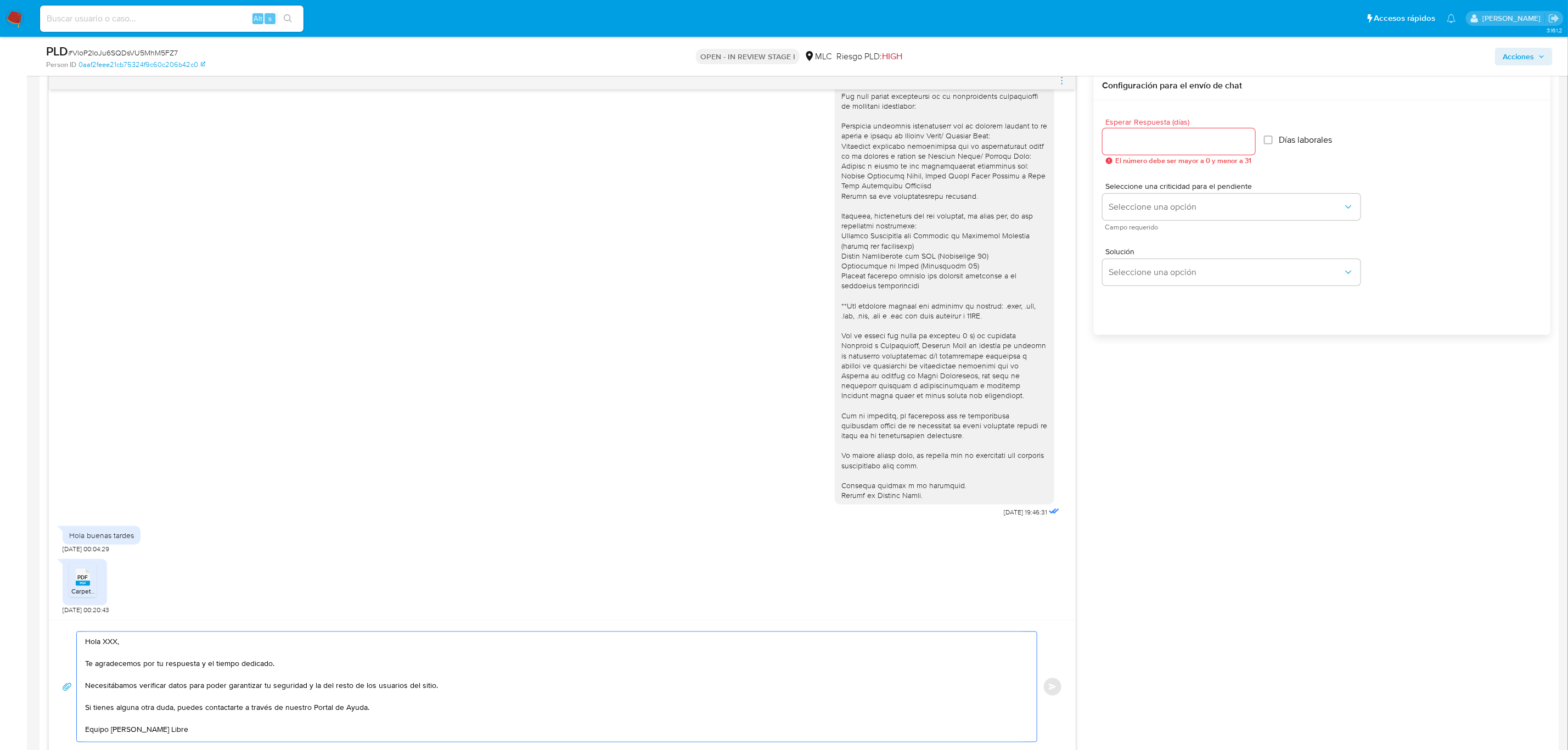
scroll to position [2, 0]
click at [107, 640] on textarea "Hola XXX, Te agradecemos por tu respuesta y el tiempo dedicado. Necesitábamos v…" at bounding box center [554, 686] width 938 height 110
click at [136, 649] on textarea "Hola, Te agradecemos por tu respuesta y el tiempo dedicado. Necesitábamos verif…" at bounding box center [554, 686] width 938 height 110
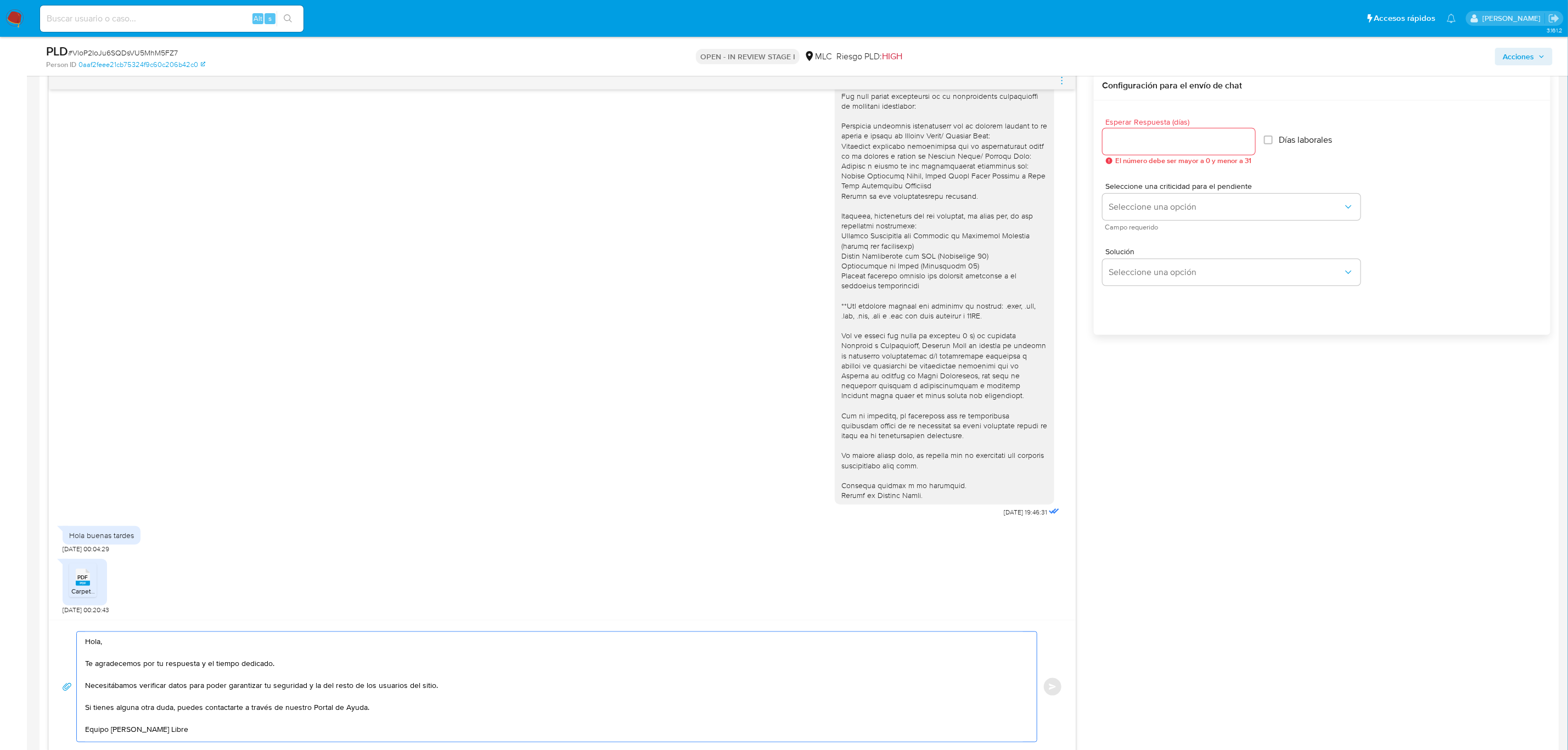
click at [132, 649] on textarea "Hola, Te agradecemos por tu respuesta y el tiempo dedicado. Necesitábamos verif…" at bounding box center [554, 686] width 938 height 110
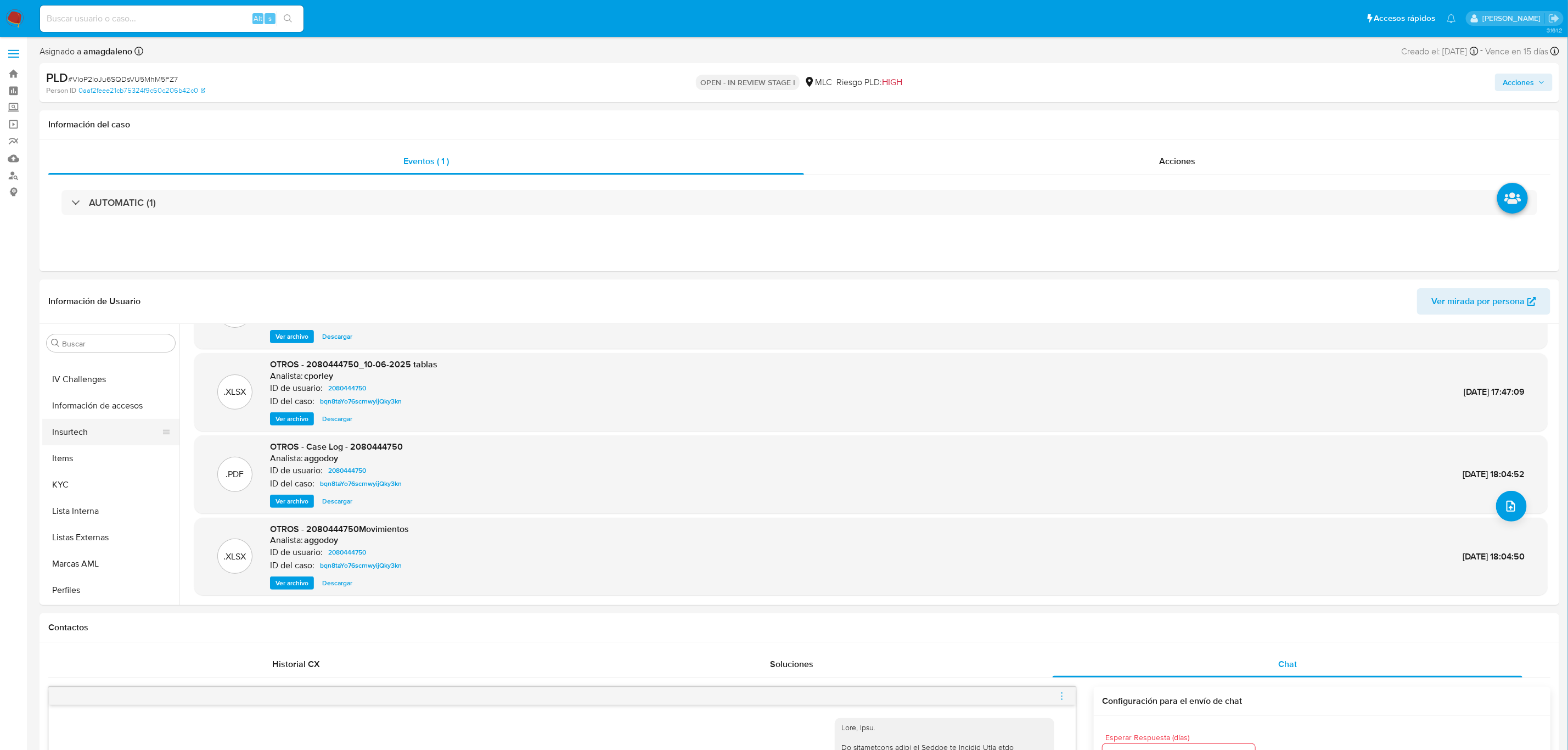
scroll to position [515, 0]
type textarea "Hola, Te agradecemos por tu respuesta y el tiempo dedicado. Necesitábamos verif…"
click at [81, 434] on button "KYC" at bounding box center [106, 433] width 128 height 27
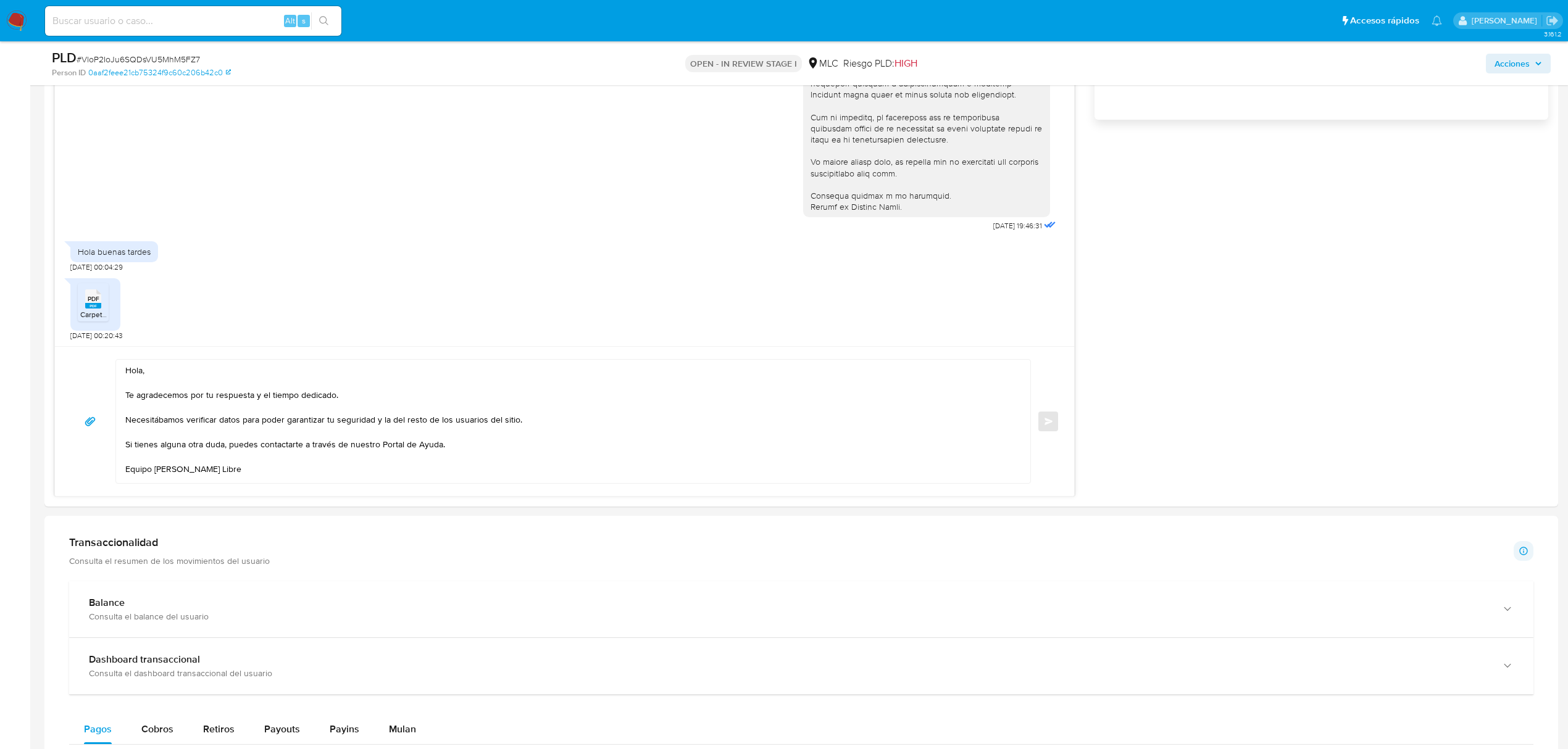
scroll to position [907, 0]
click at [179, 361] on textarea "Hola, Te agradecemos por tu respuesta y el tiempo dedicado. Necesitábamos verif…" at bounding box center [570, 419] width 889 height 124
click at [264, 379] on textarea "Hola, Te agradecemos por tu respuesta y el tiempo dedicado. Necesitábamos verif…" at bounding box center [570, 419] width 889 height 124
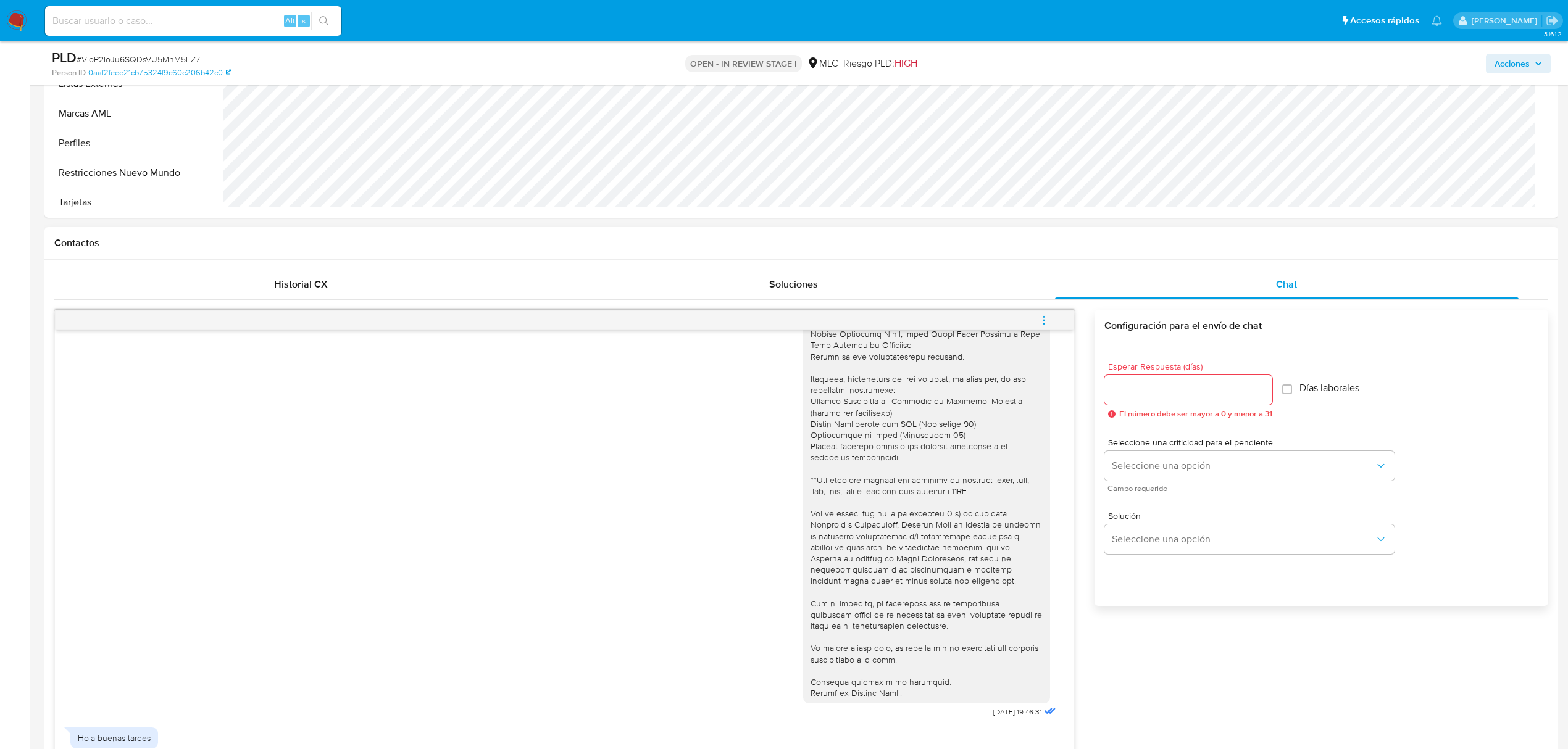
scroll to position [413, 0]
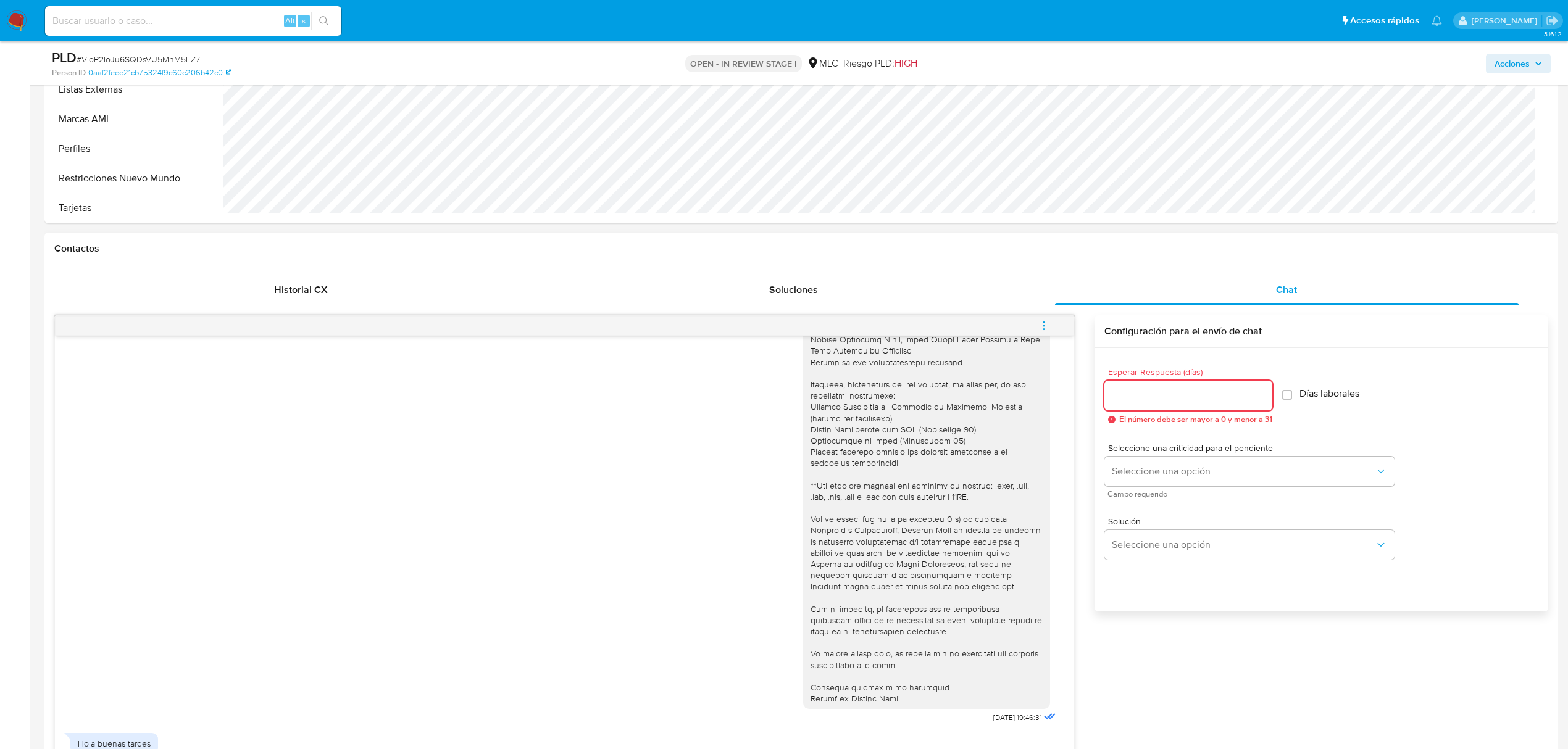
click at [1181, 395] on input "Esperar Respuesta (días)" at bounding box center [1189, 395] width 168 height 16
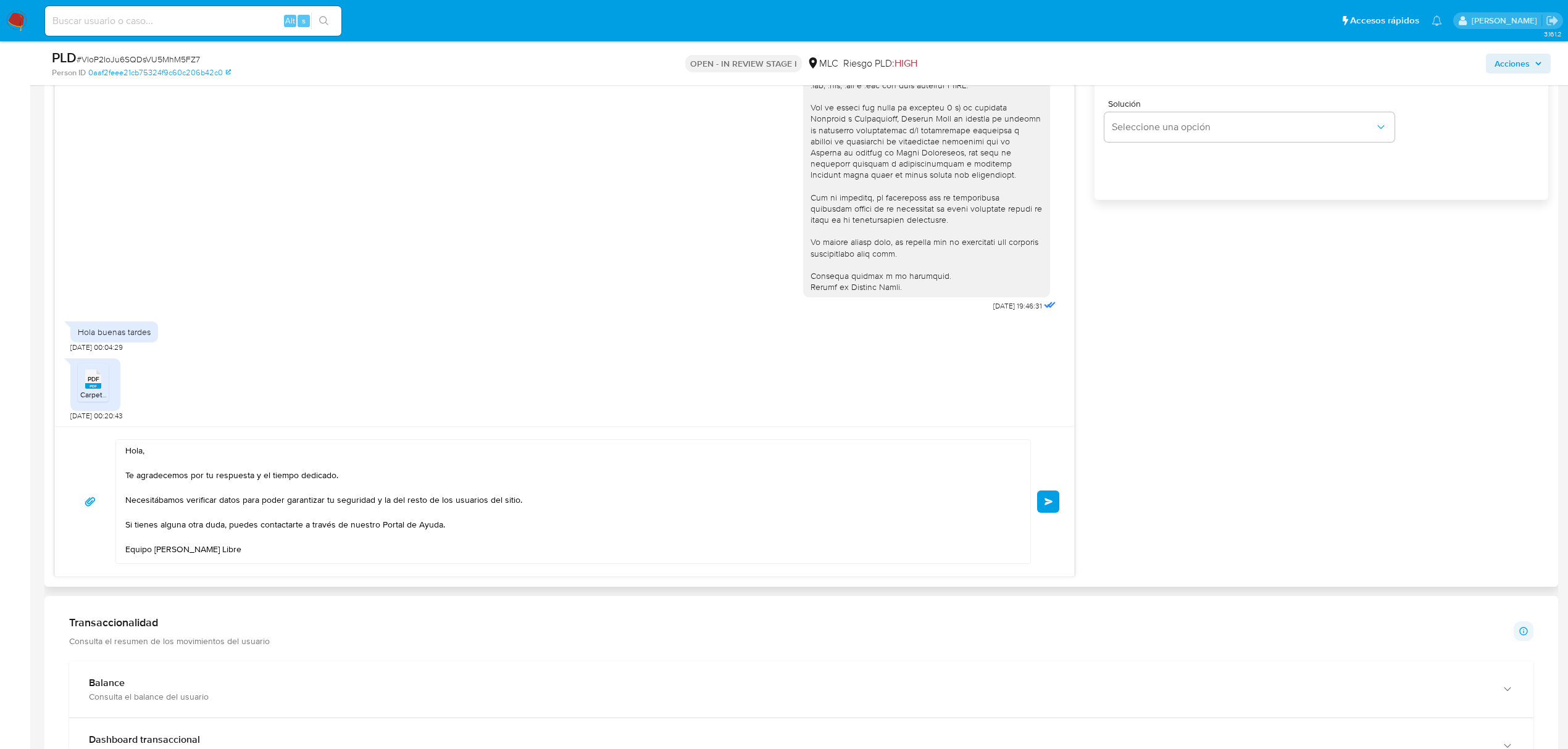
scroll to position [907, 0]
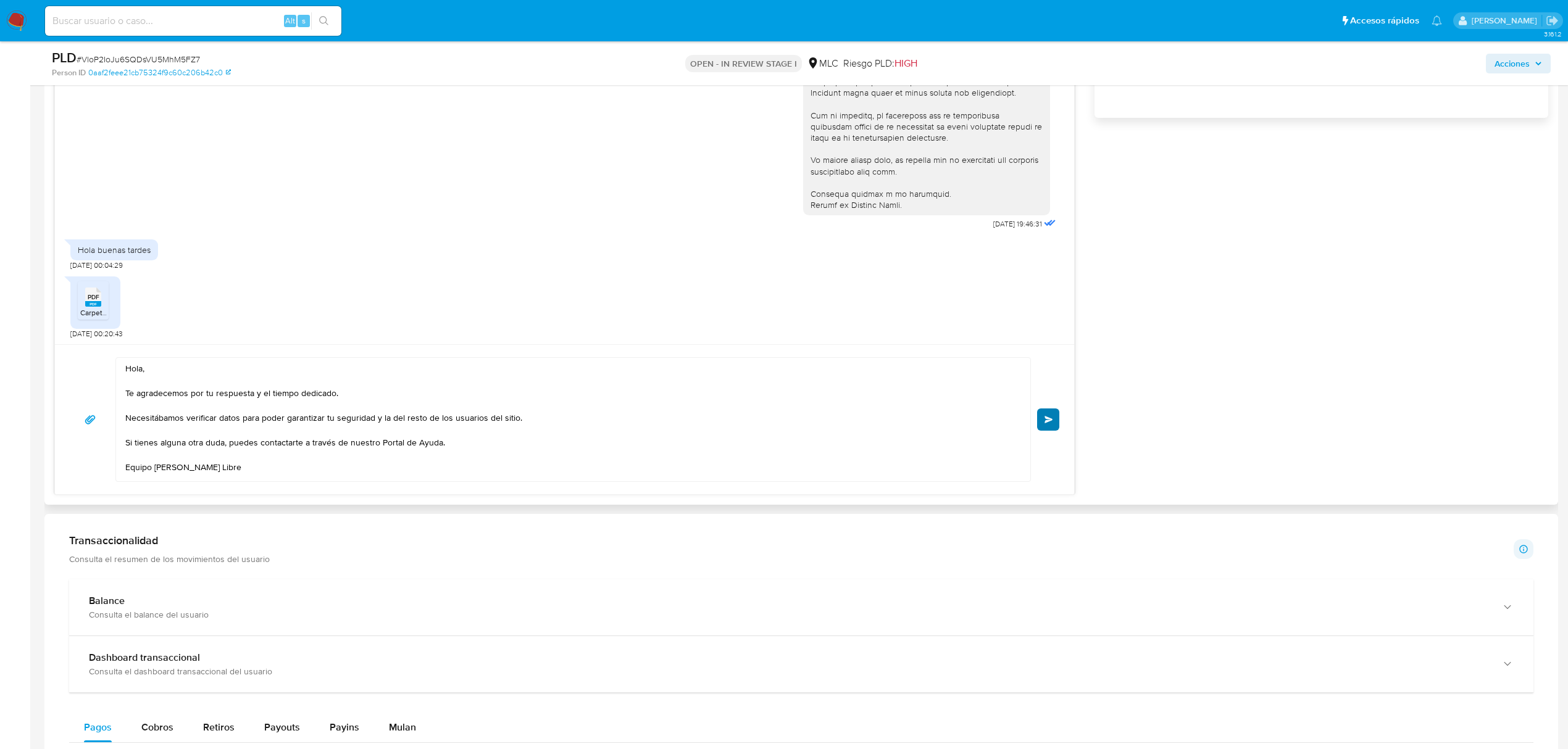
type input "0"
click at [1043, 422] on button "Enviar" at bounding box center [1048, 419] width 22 height 22
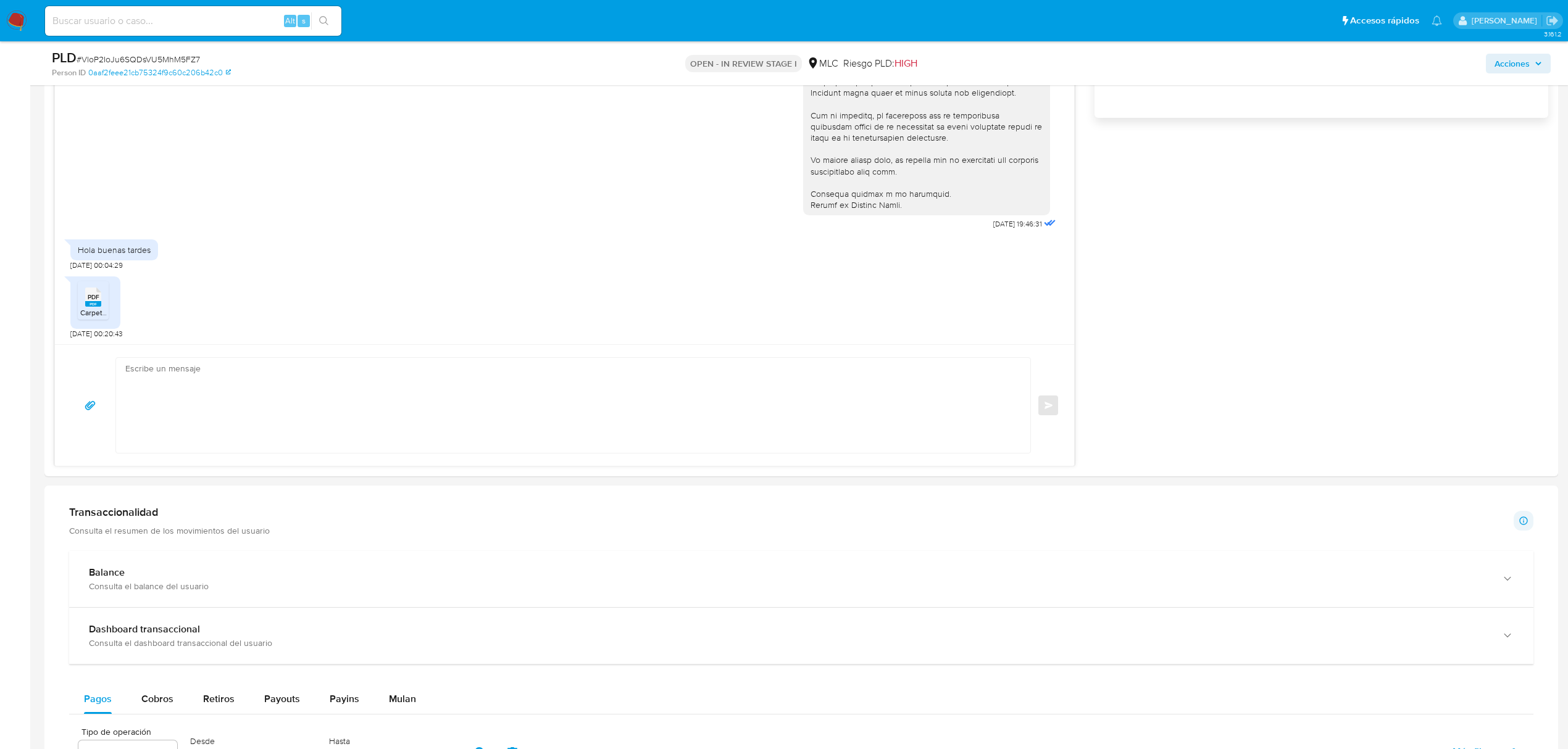
scroll to position [338, 0]
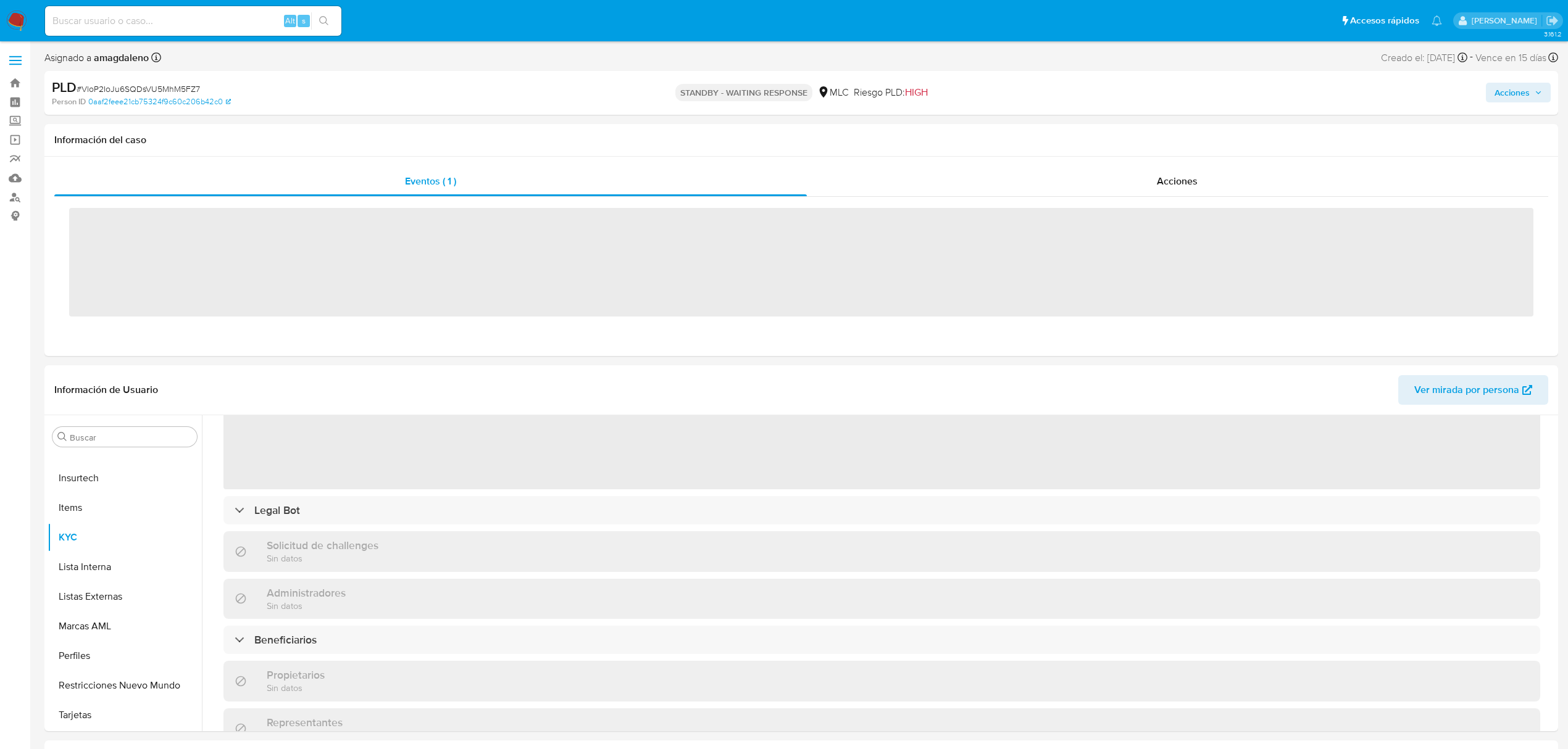
scroll to position [400, 0]
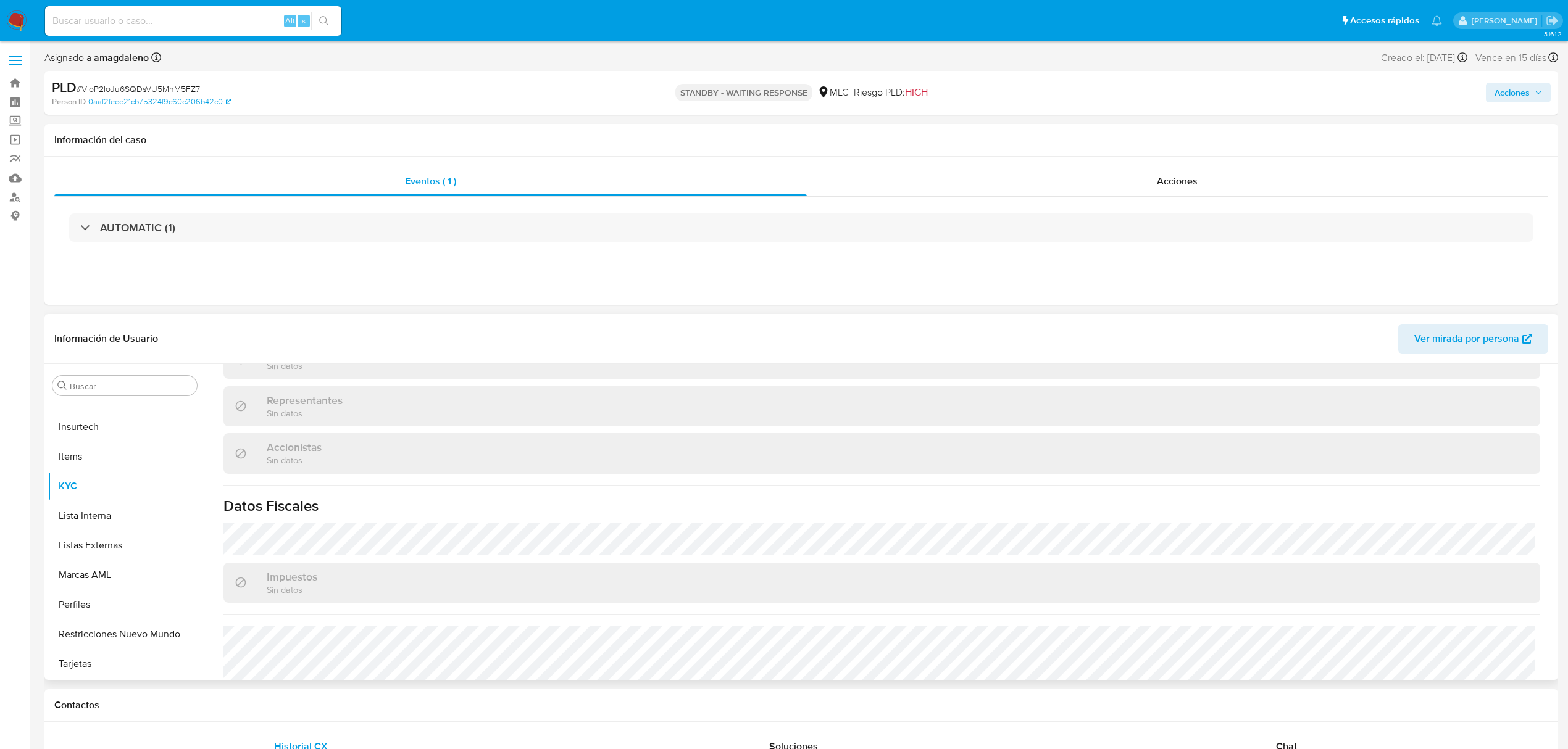
select select "10"
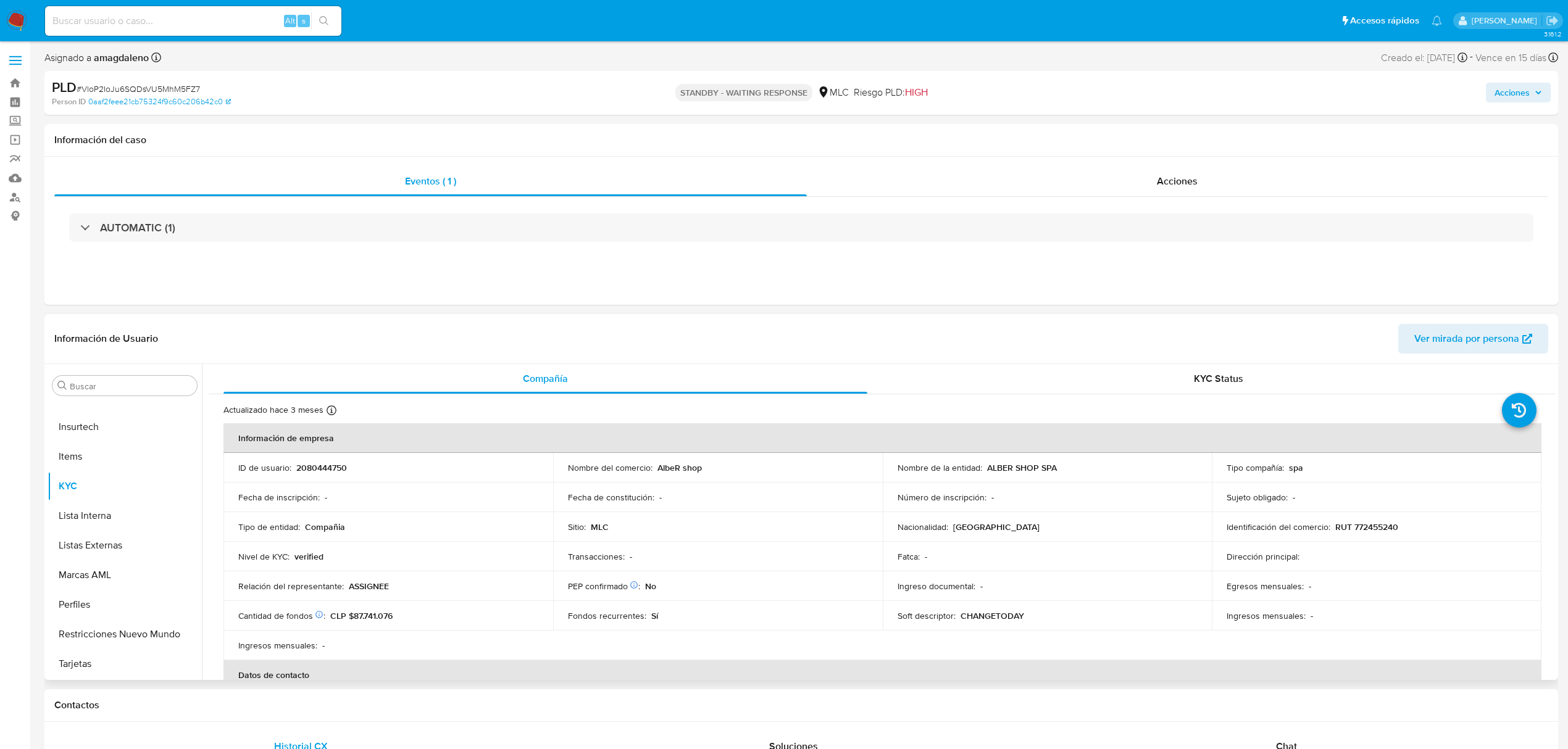
scroll to position [494, 0]
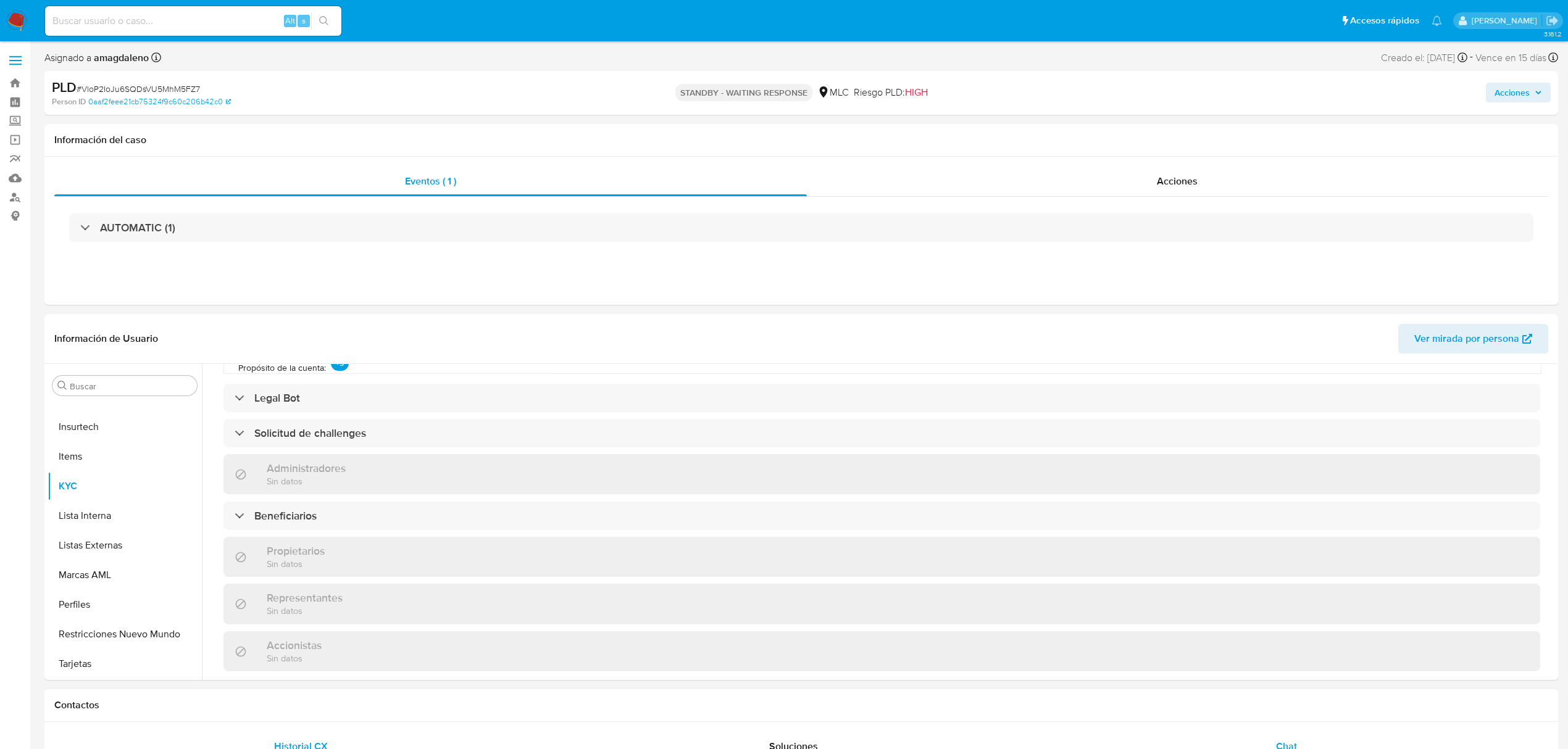
click at [1318, 734] on div "Chat" at bounding box center [1288, 747] width 464 height 30
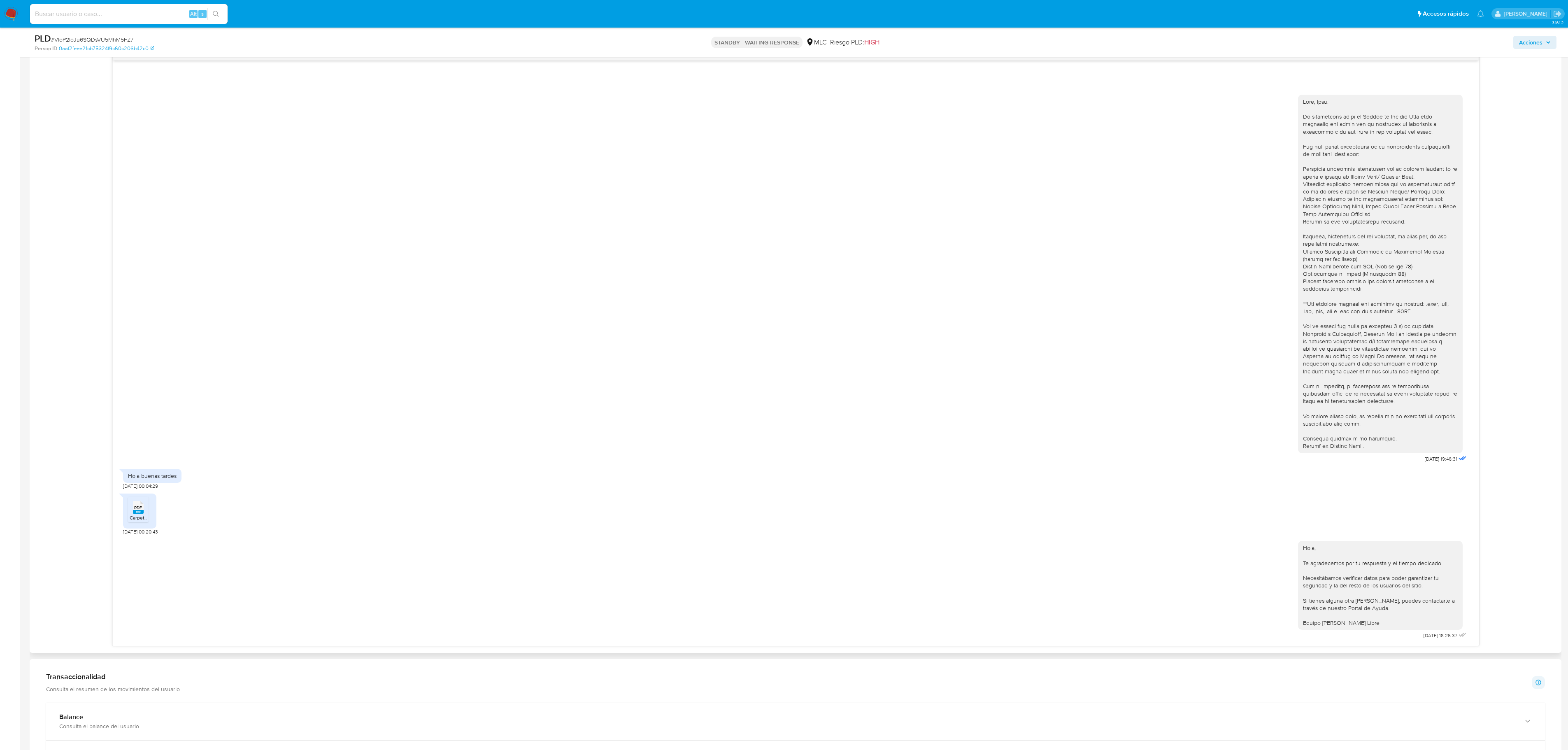
scroll to position [0, 0]
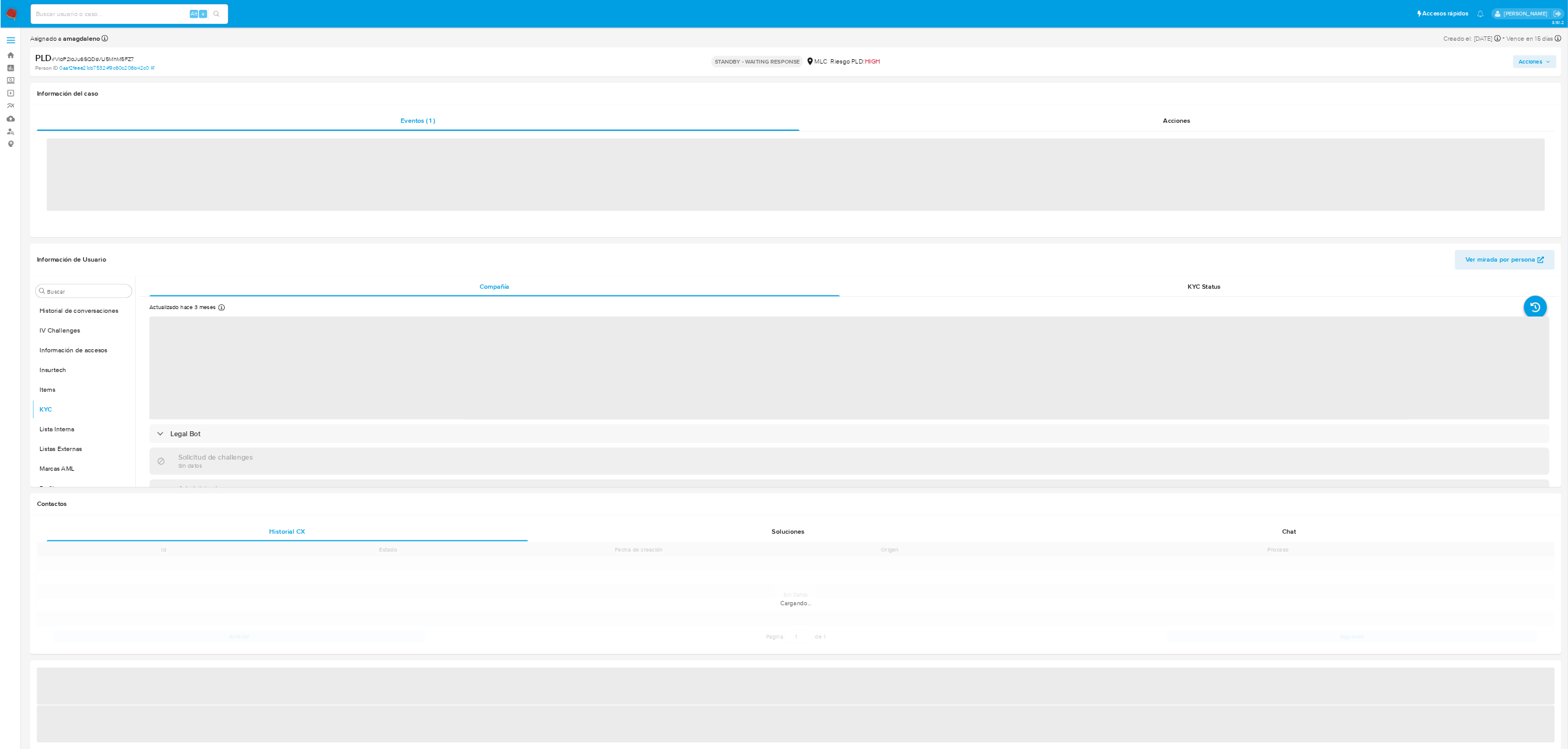
scroll to position [582, 0]
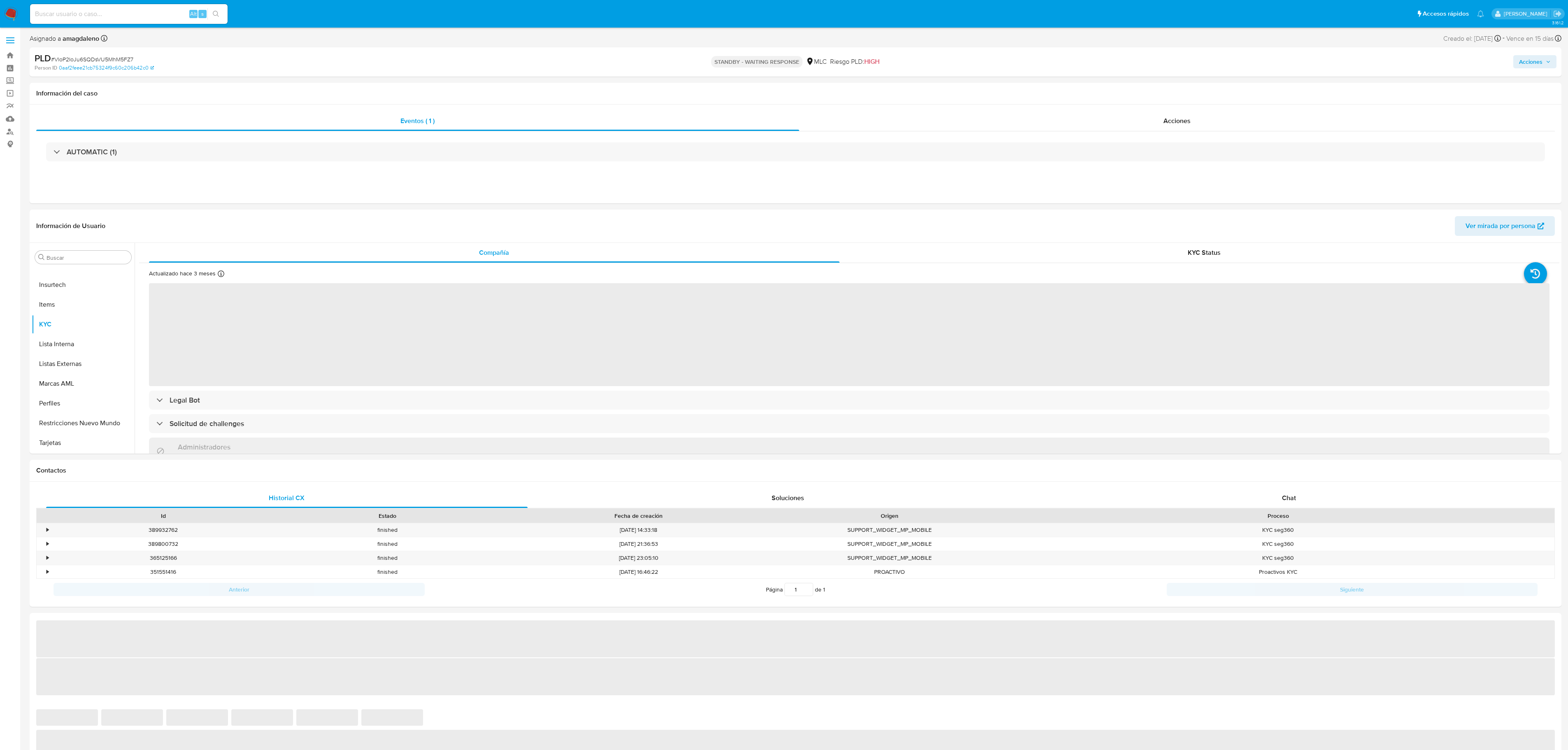
select select "10"
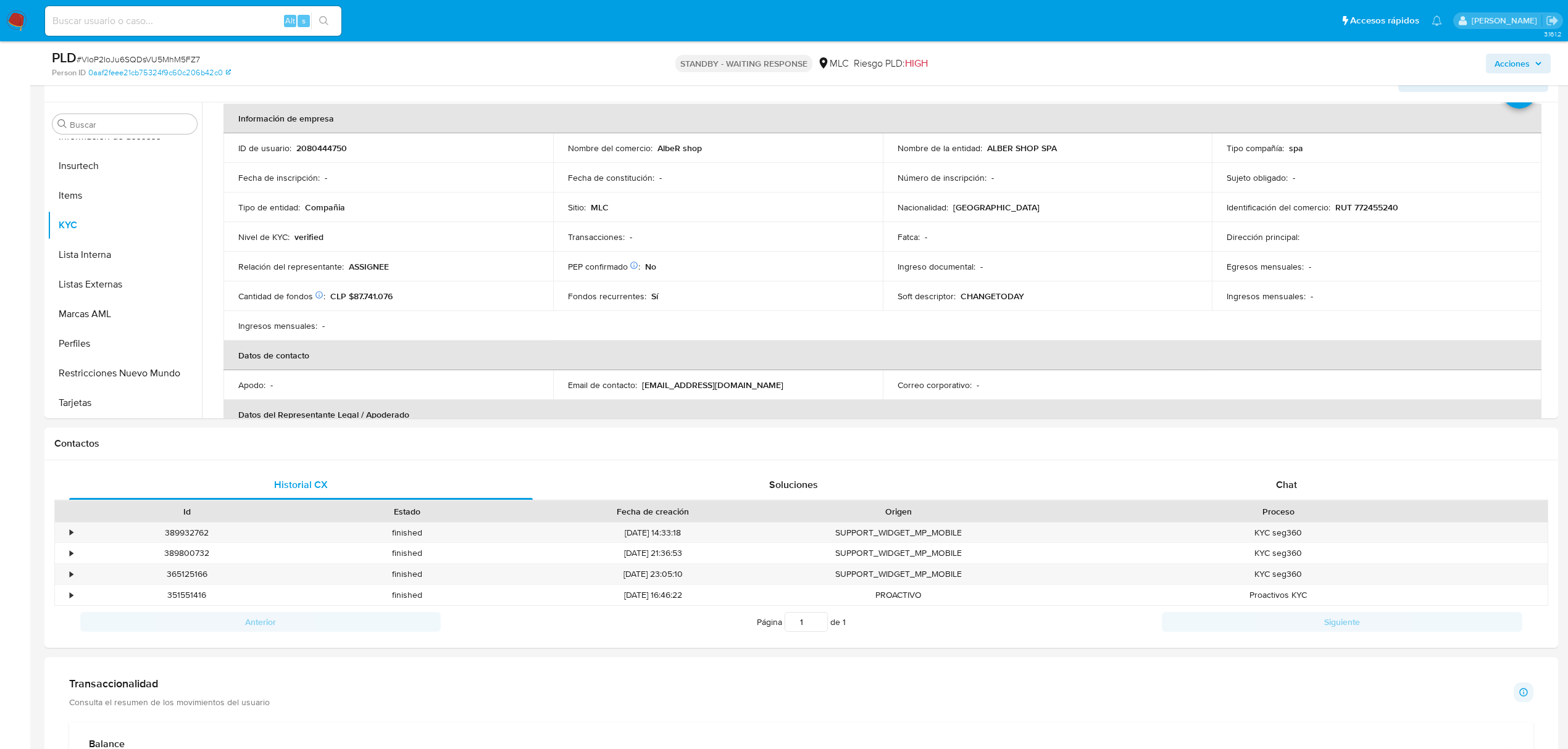
scroll to position [223, 0]
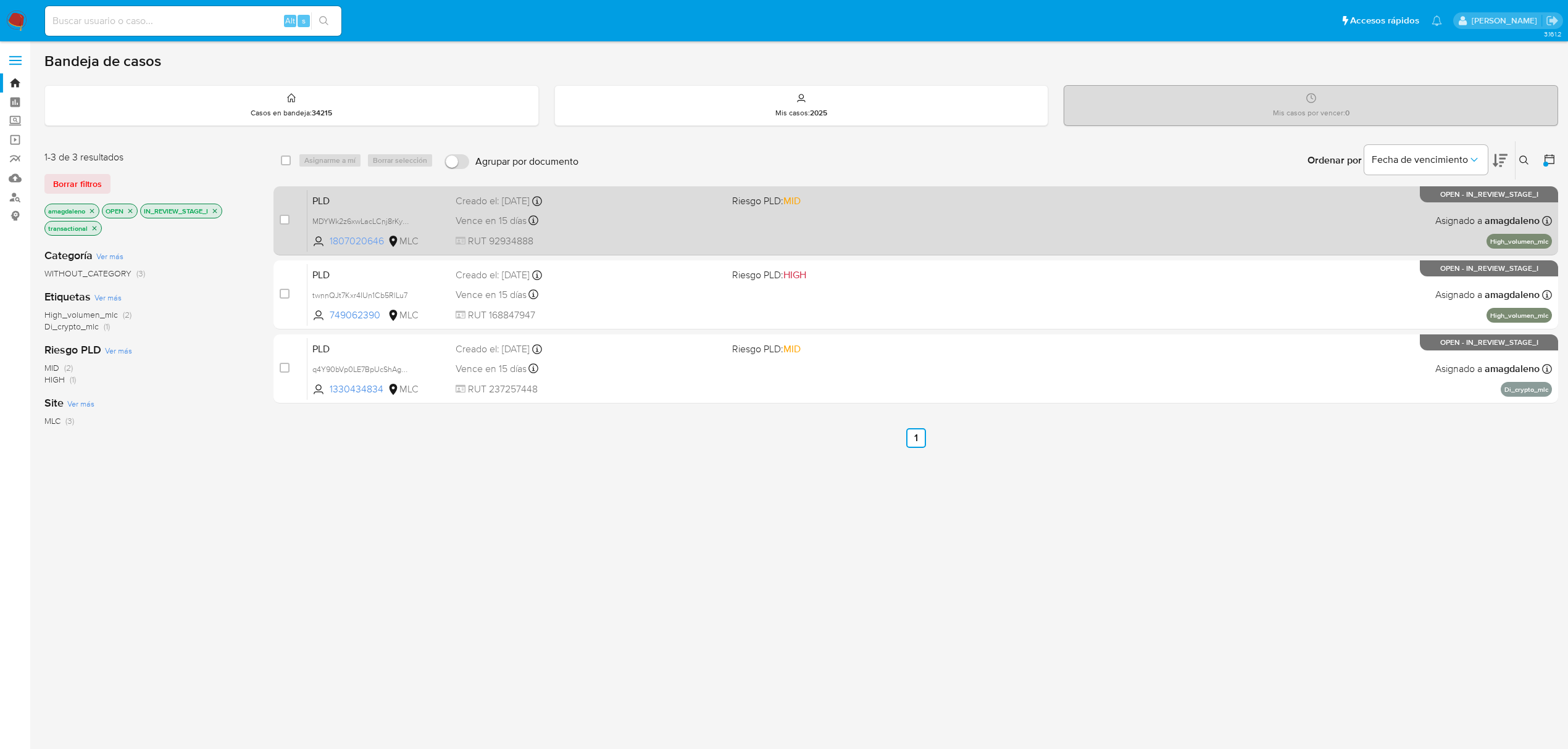
click at [360, 238] on span "1807020646" at bounding box center [357, 242] width 55 height 14
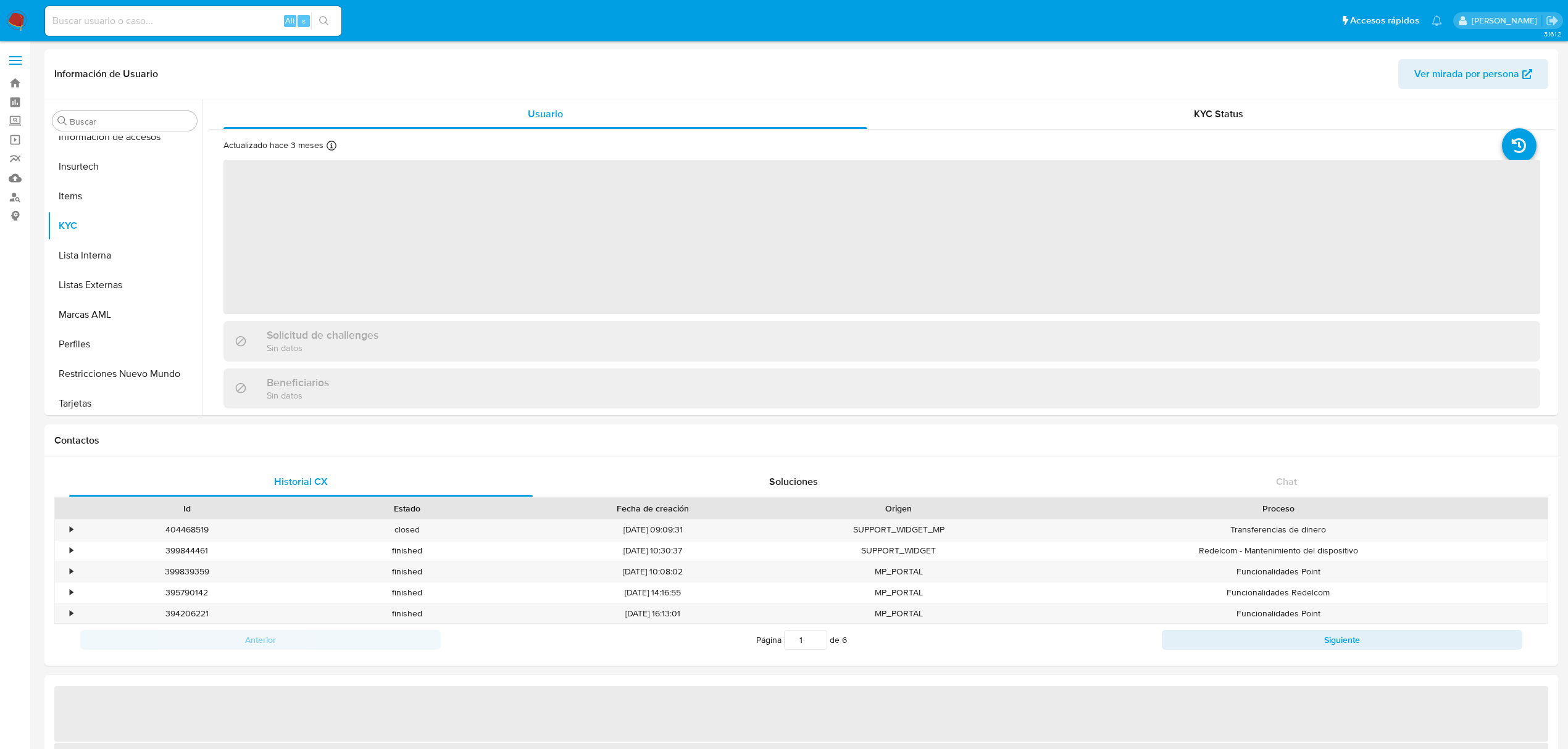
scroll to position [580, 0]
select select "10"
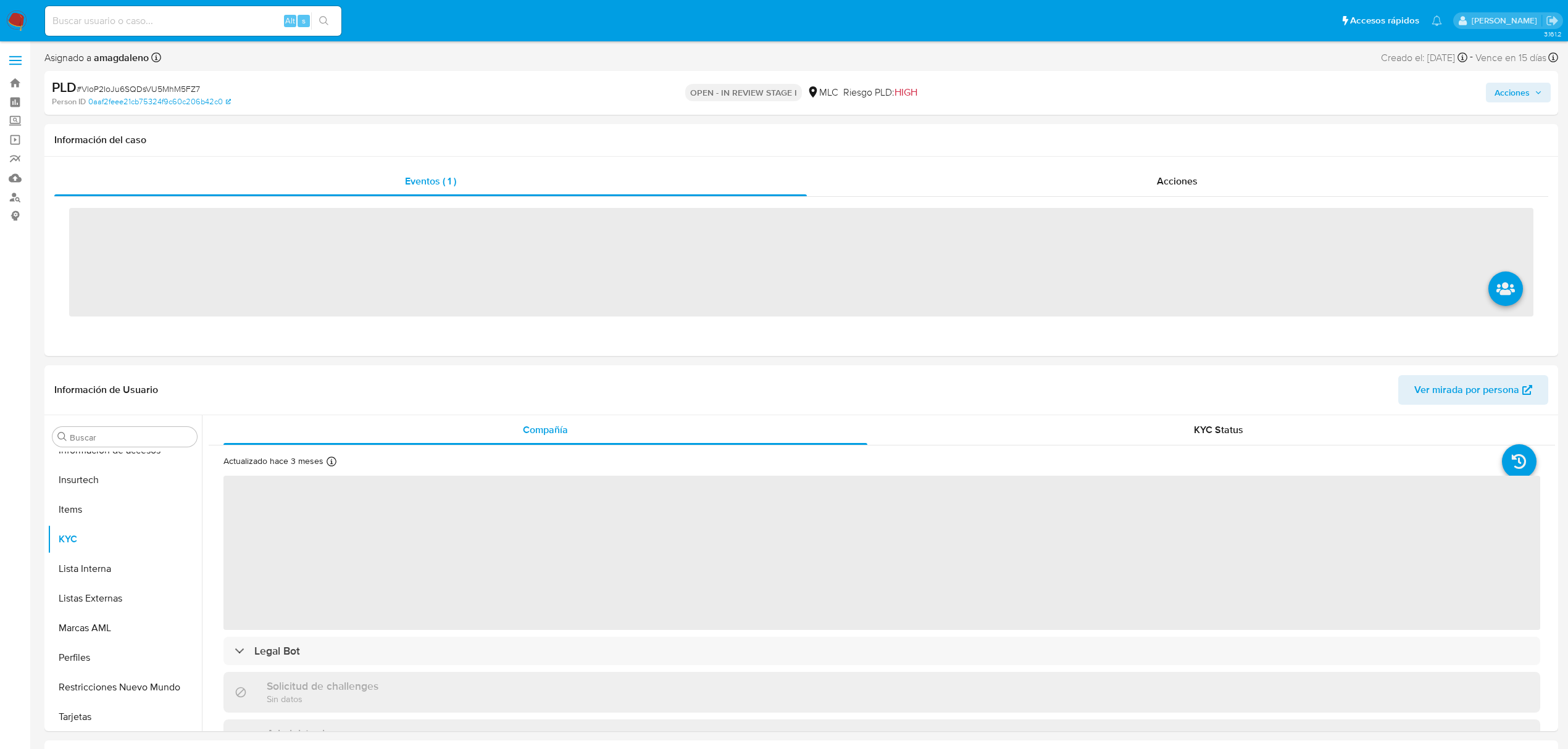
scroll to position [581, 0]
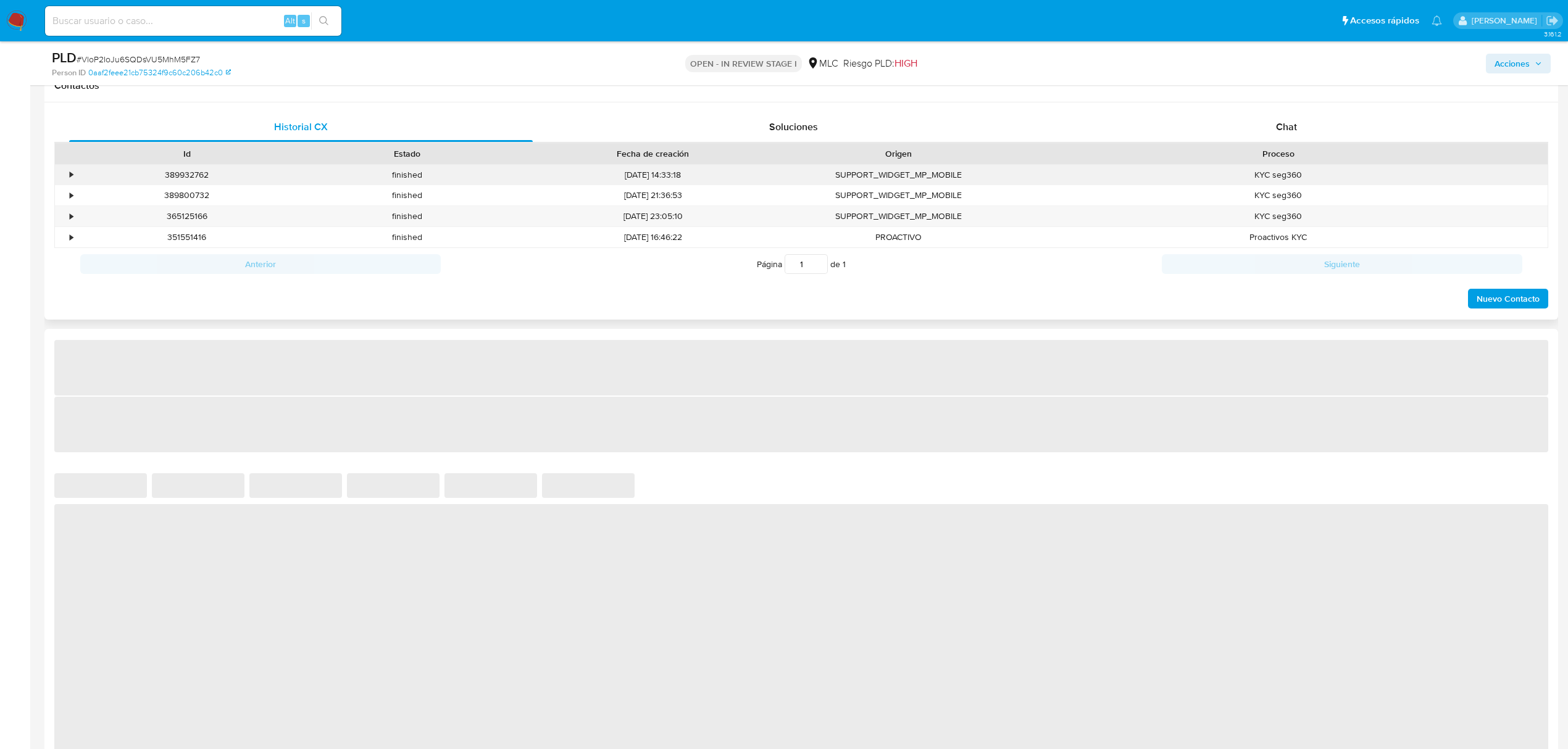
select select "10"
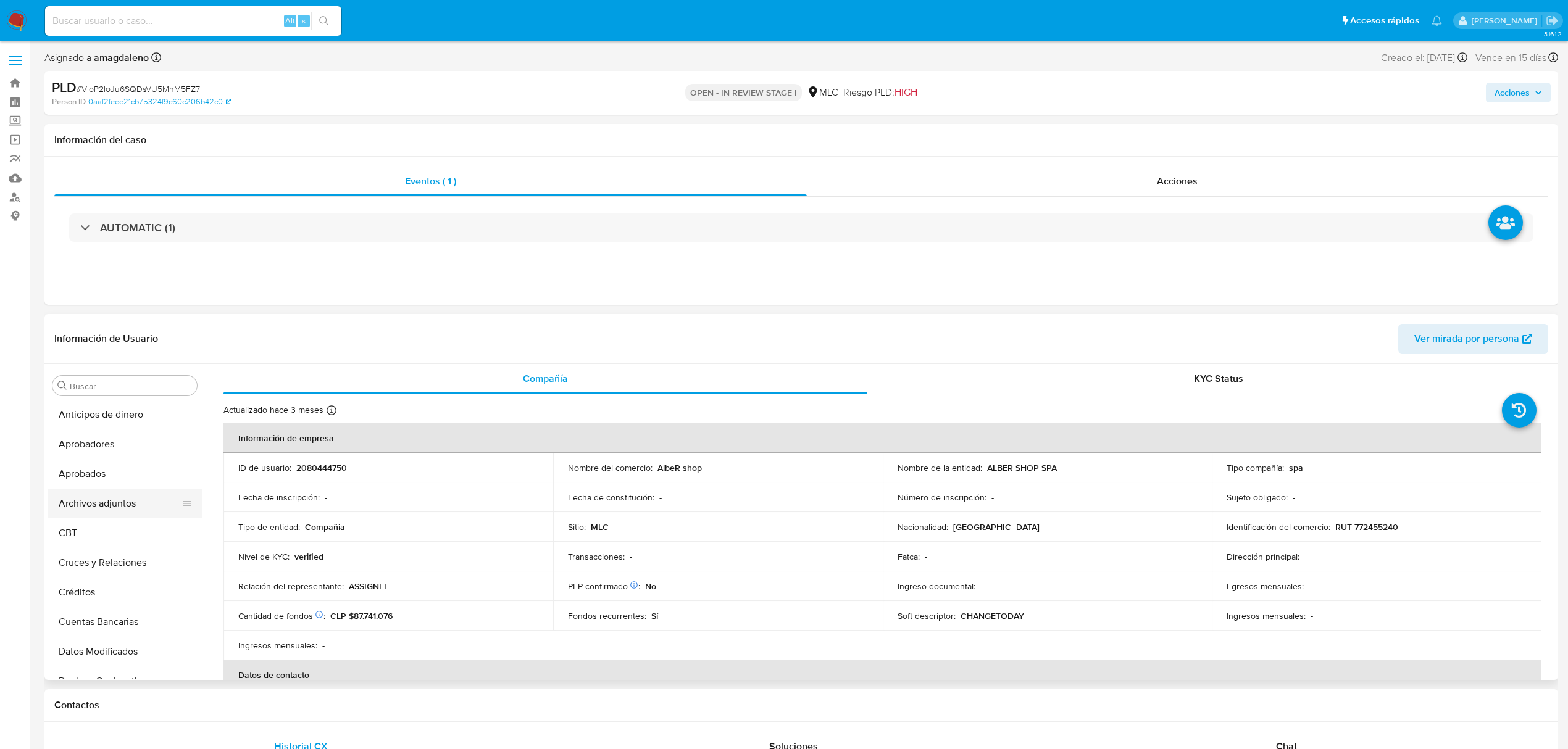
scroll to position [0, 0]
click at [107, 497] on button "Archivos adjuntos" at bounding box center [119, 504] width 144 height 30
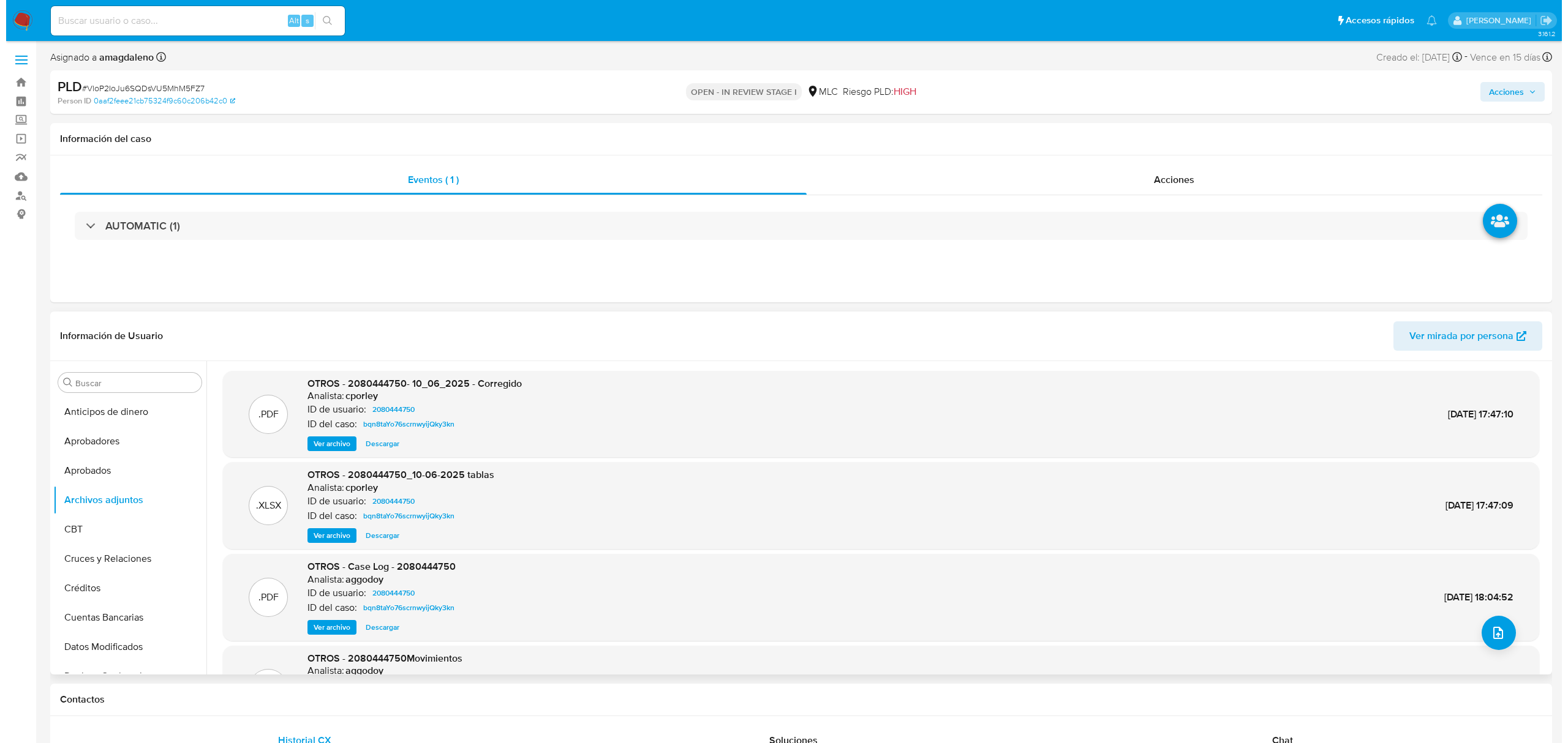
scroll to position [69, 0]
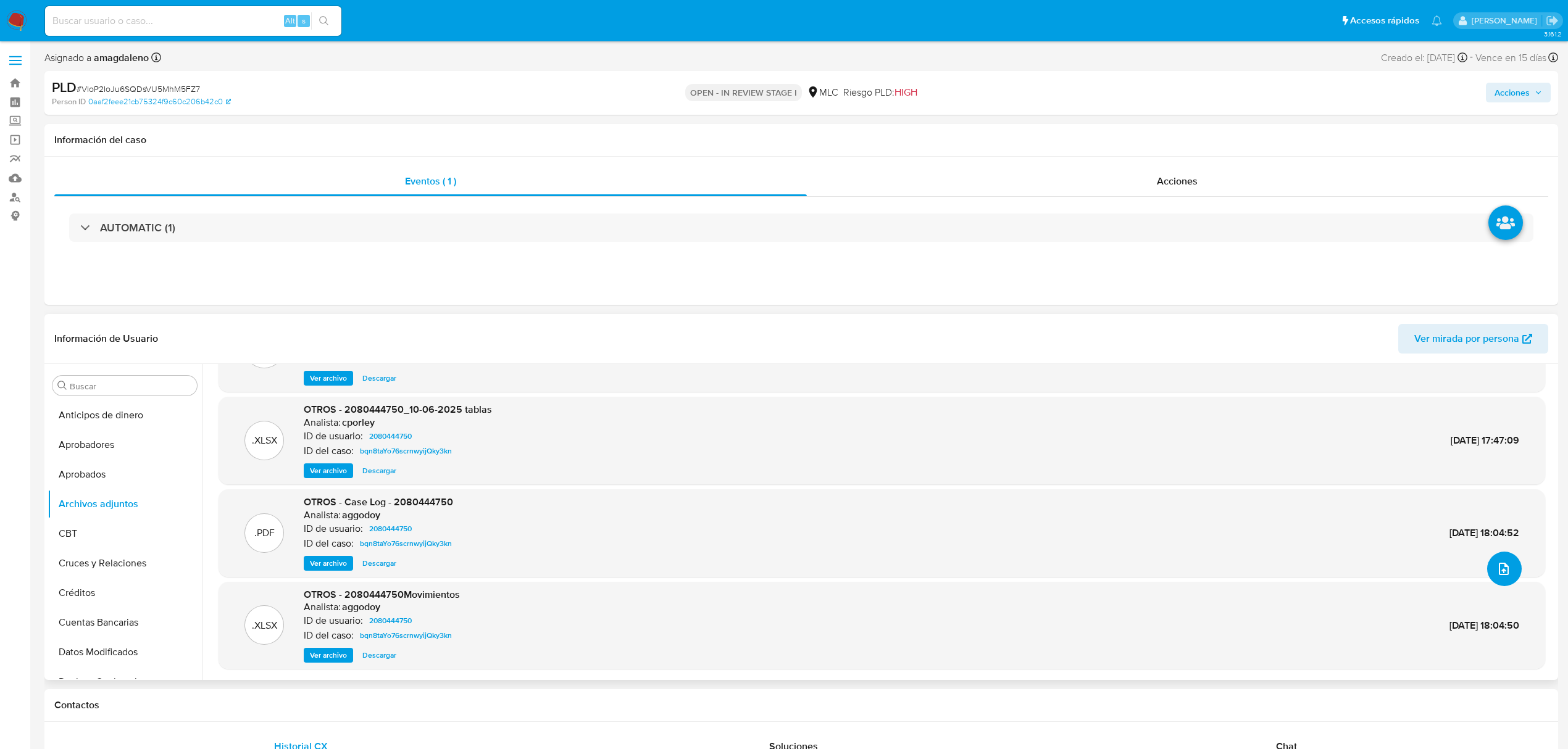
click at [1499, 573] on icon "upload-file" at bounding box center [1504, 569] width 10 height 13
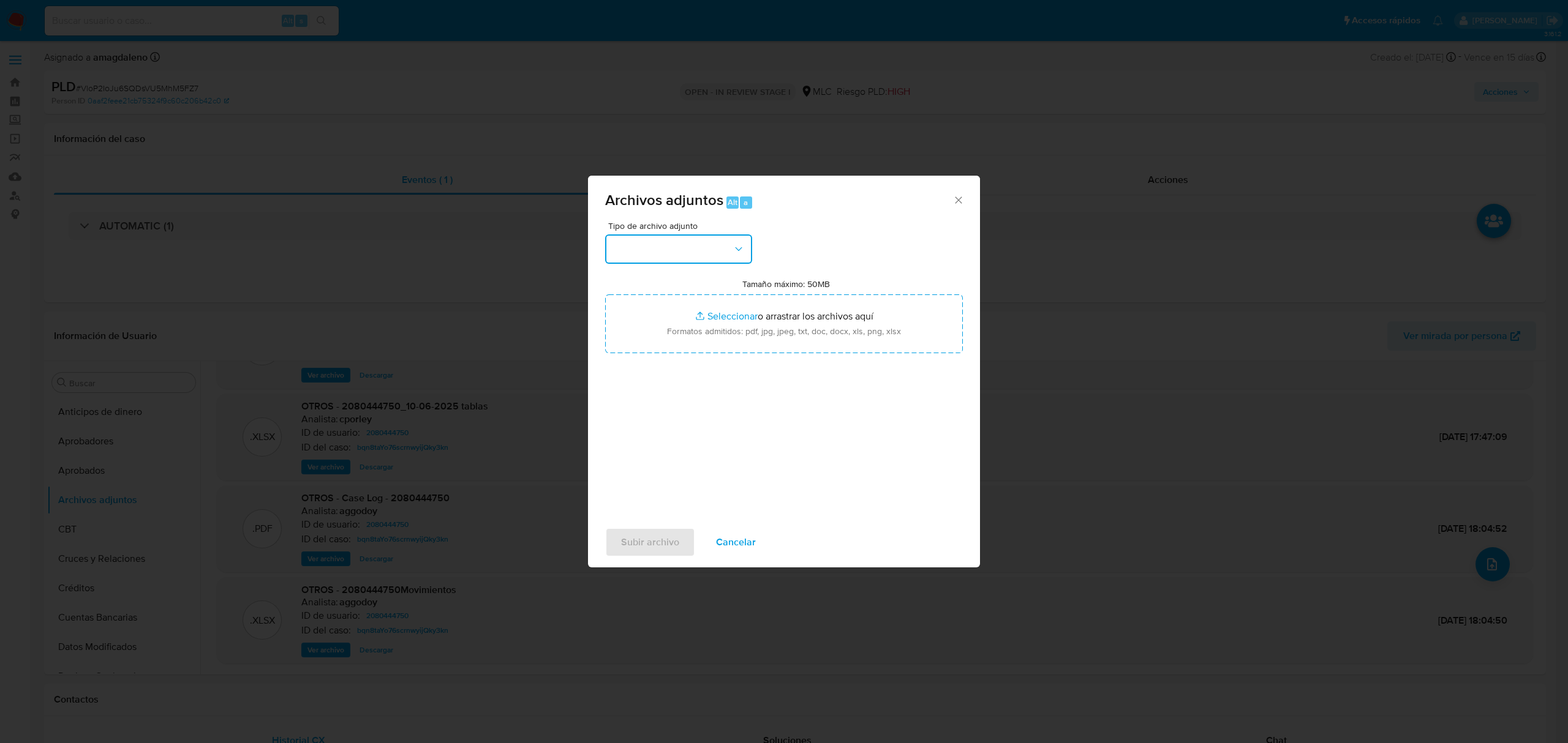
click at [682, 241] on button "button" at bounding box center [678, 249] width 147 height 30
click at [640, 391] on div "OTROS" at bounding box center [675, 386] width 125 height 30
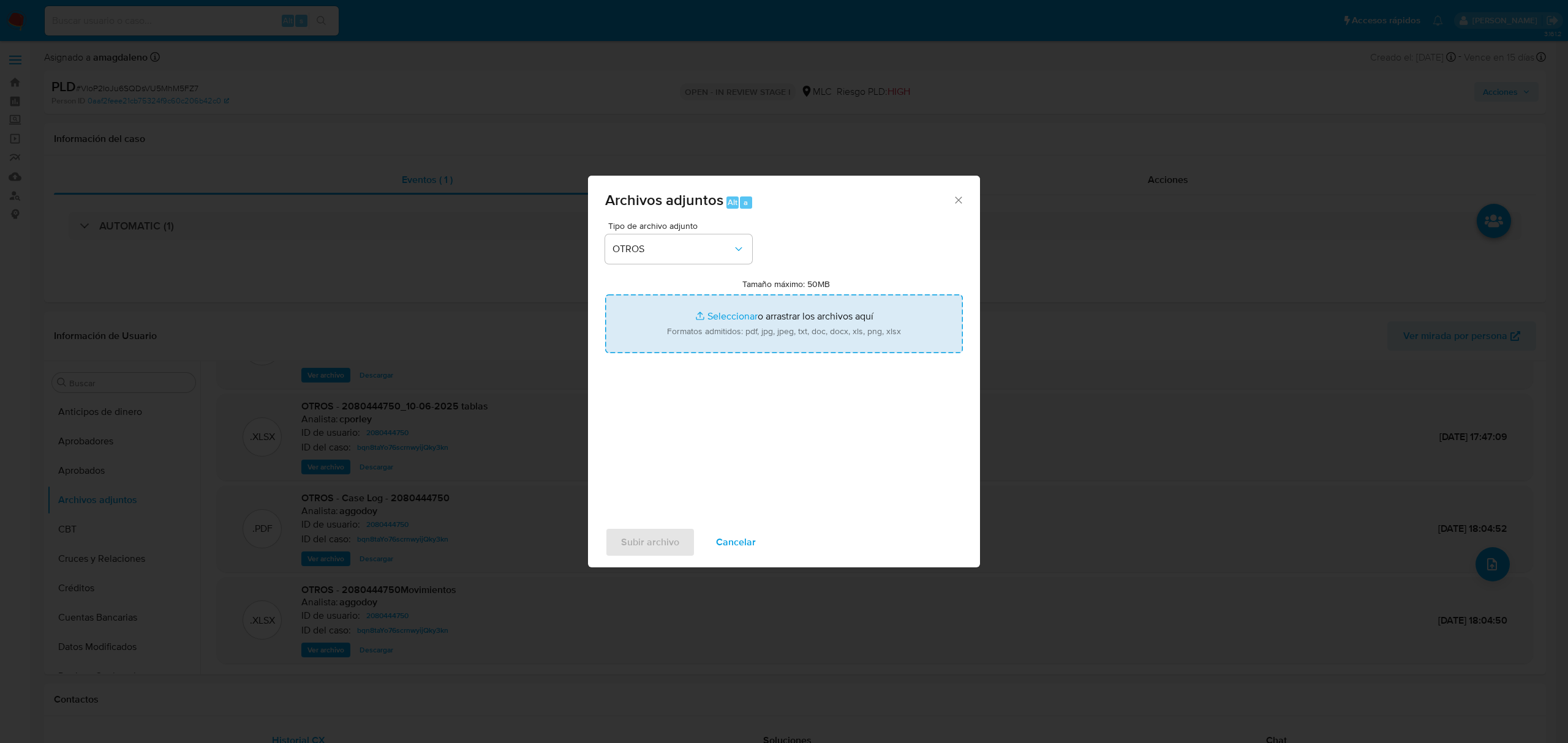
click at [735, 318] on input "Tamaño máximo: 50MB Seleccionar archivos" at bounding box center [784, 323] width 358 height 58
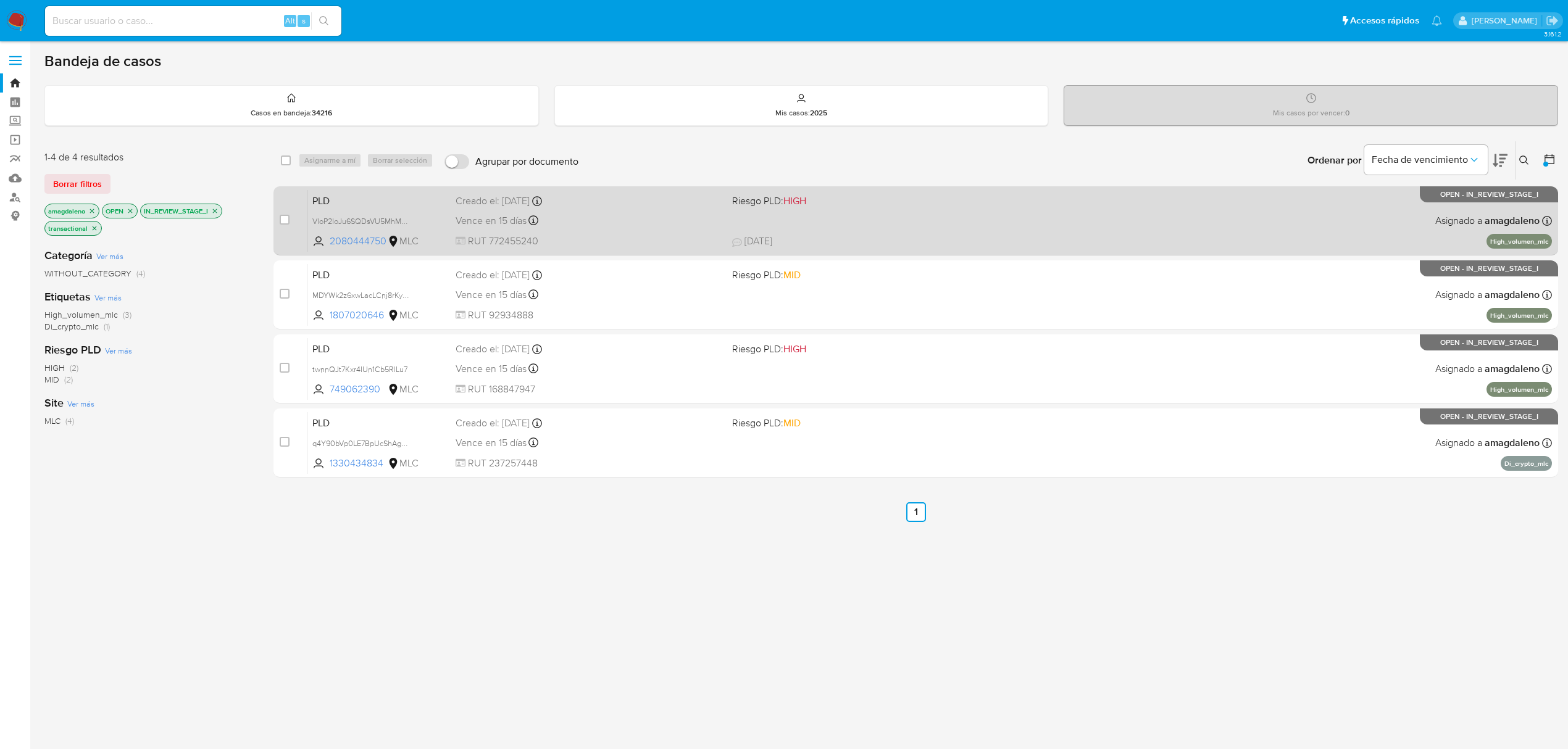
click at [641, 227] on div "Vence en 15 días Vence el [DATE] 16:10:24" at bounding box center [589, 220] width 267 height 16
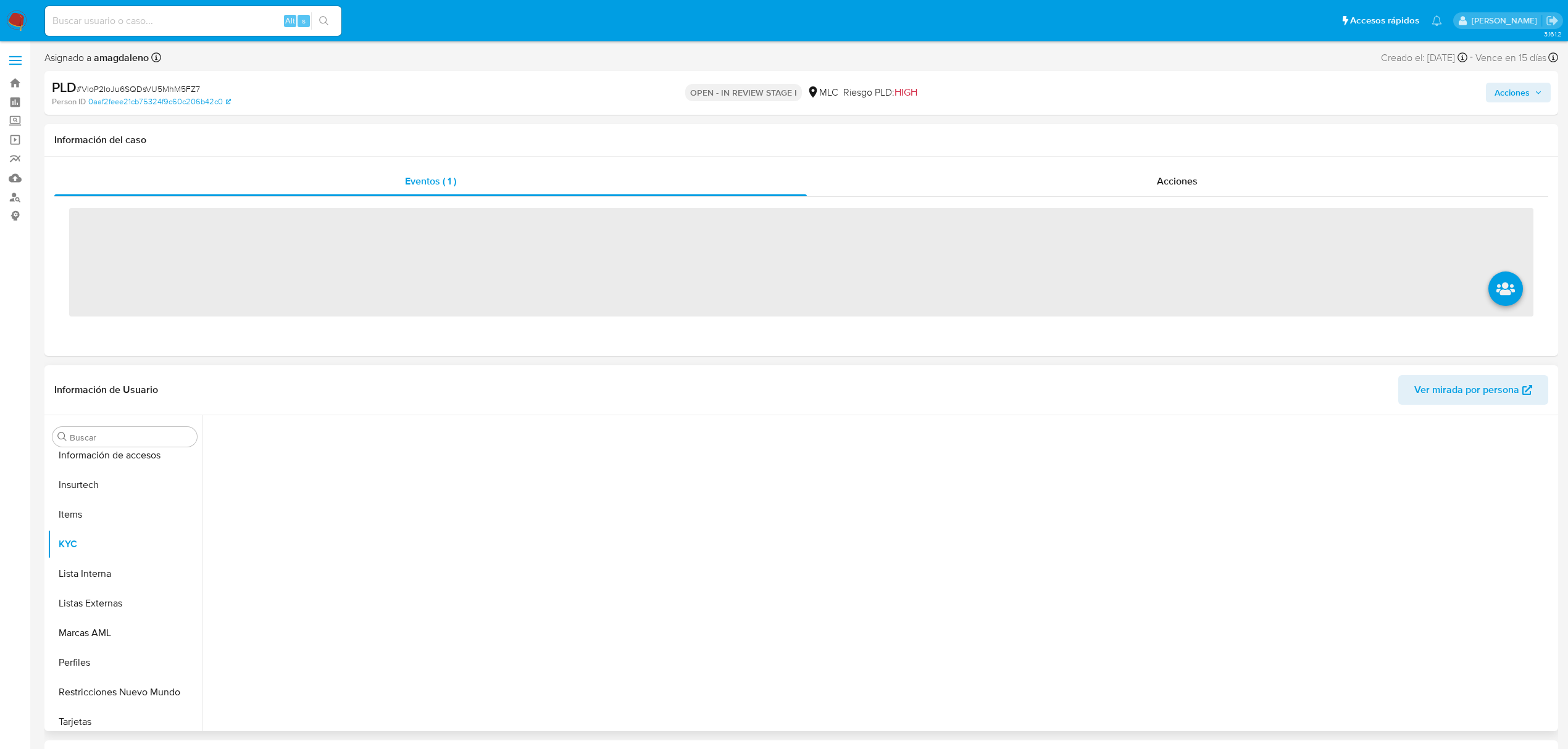
scroll to position [581, 0]
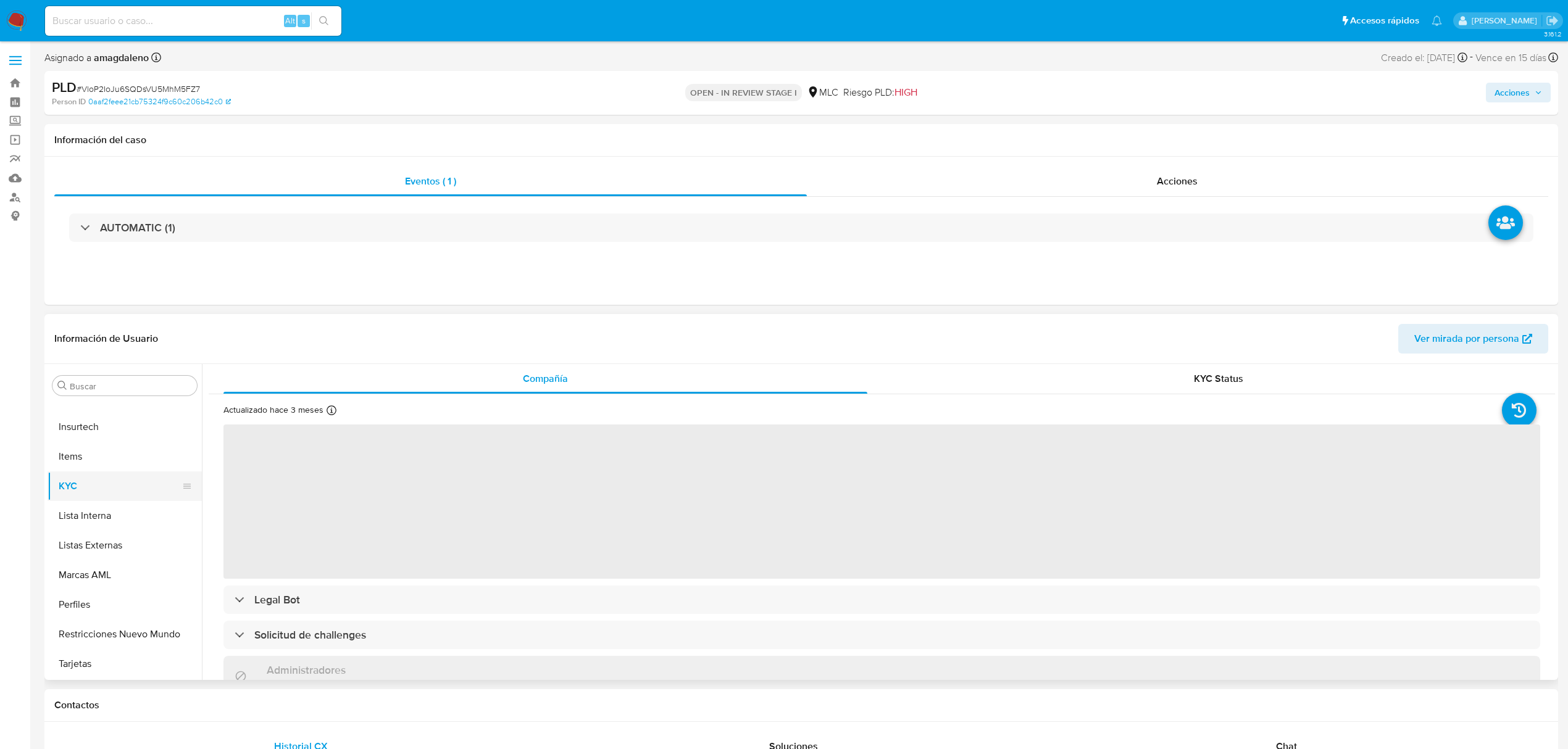
select select "10"
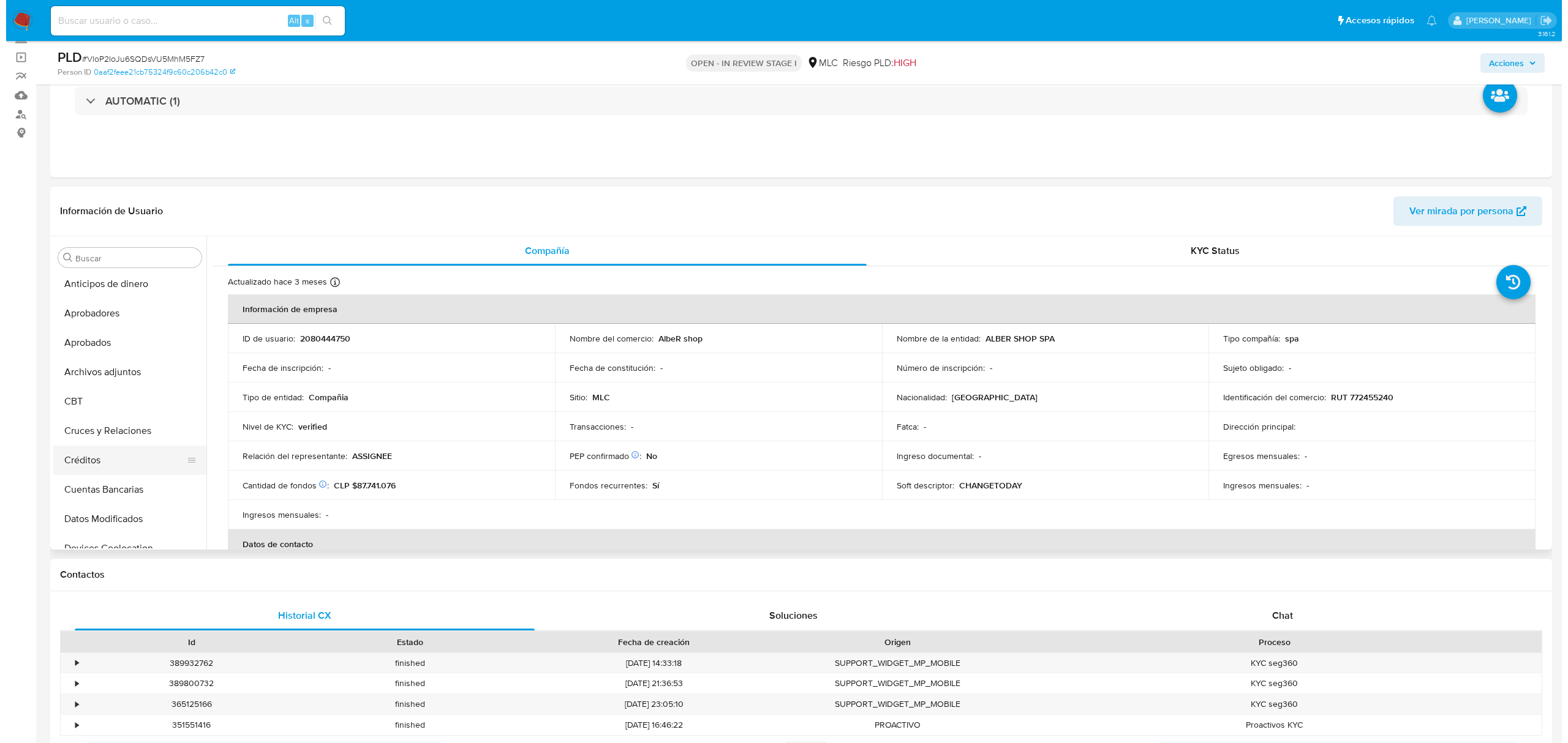
scroll to position [0, 0]
click at [123, 370] on button "Archivos adjuntos" at bounding box center [118, 375] width 143 height 30
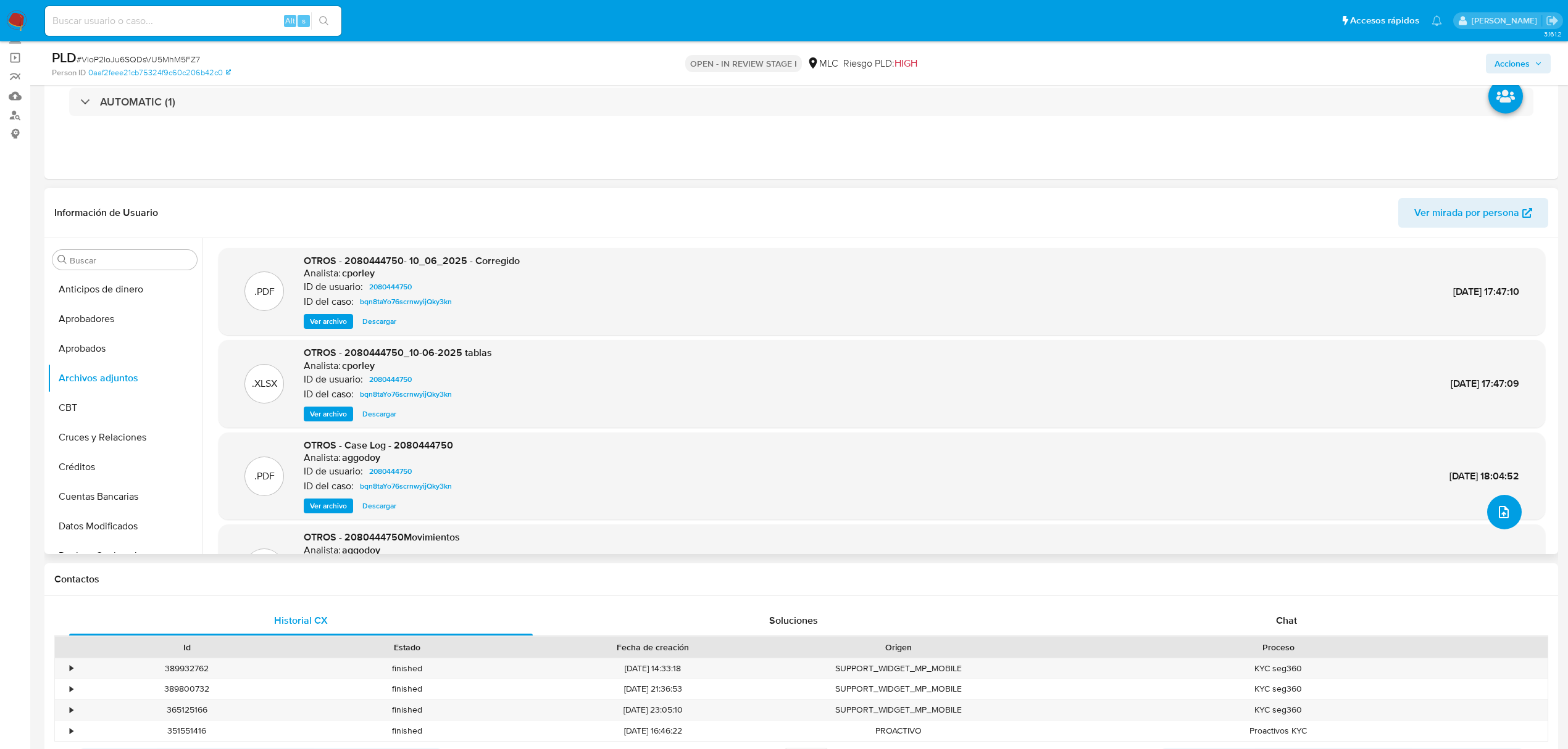
click at [1496, 517] on span "upload-file" at bounding box center [1503, 511] width 15 height 14
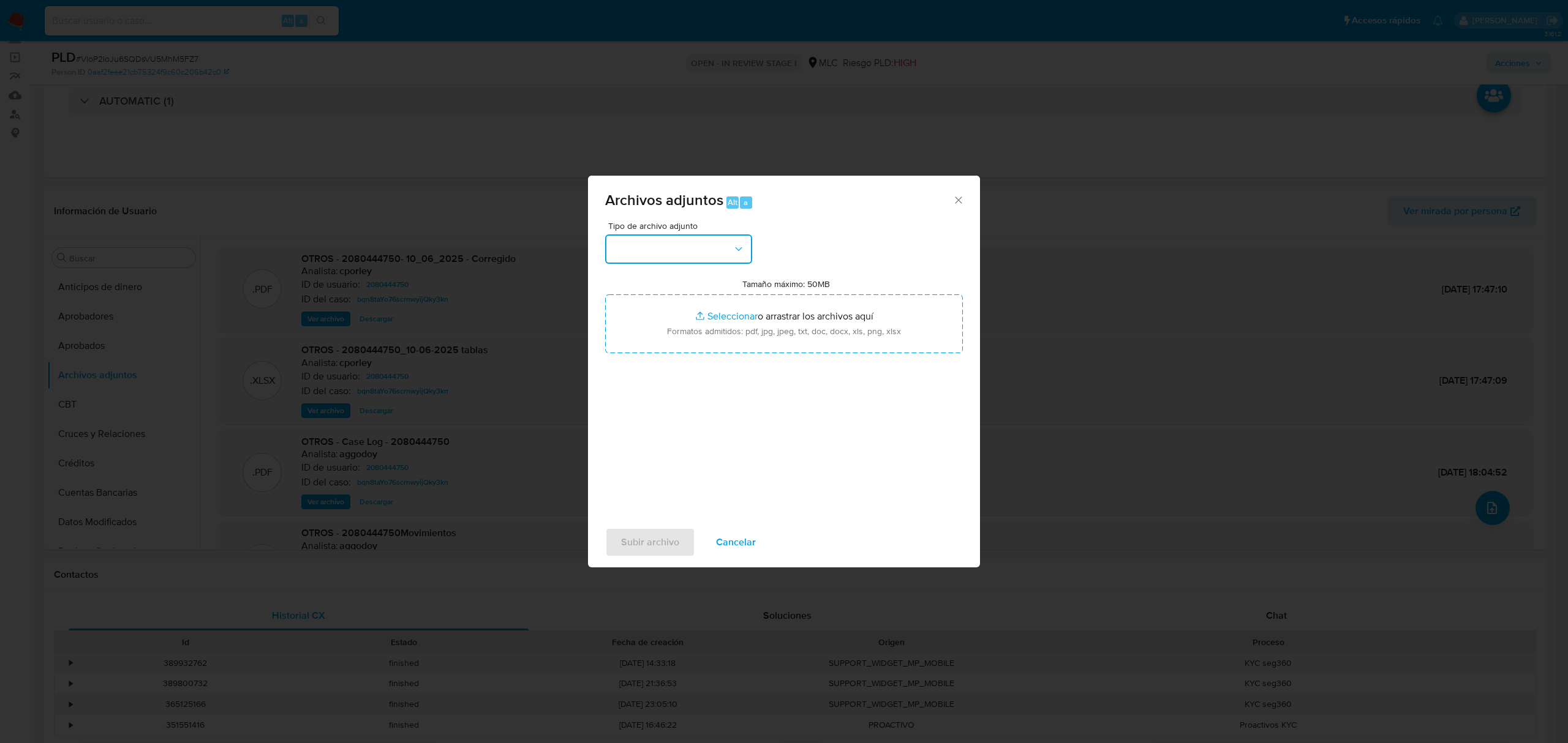
click at [723, 263] on button "button" at bounding box center [678, 249] width 147 height 30
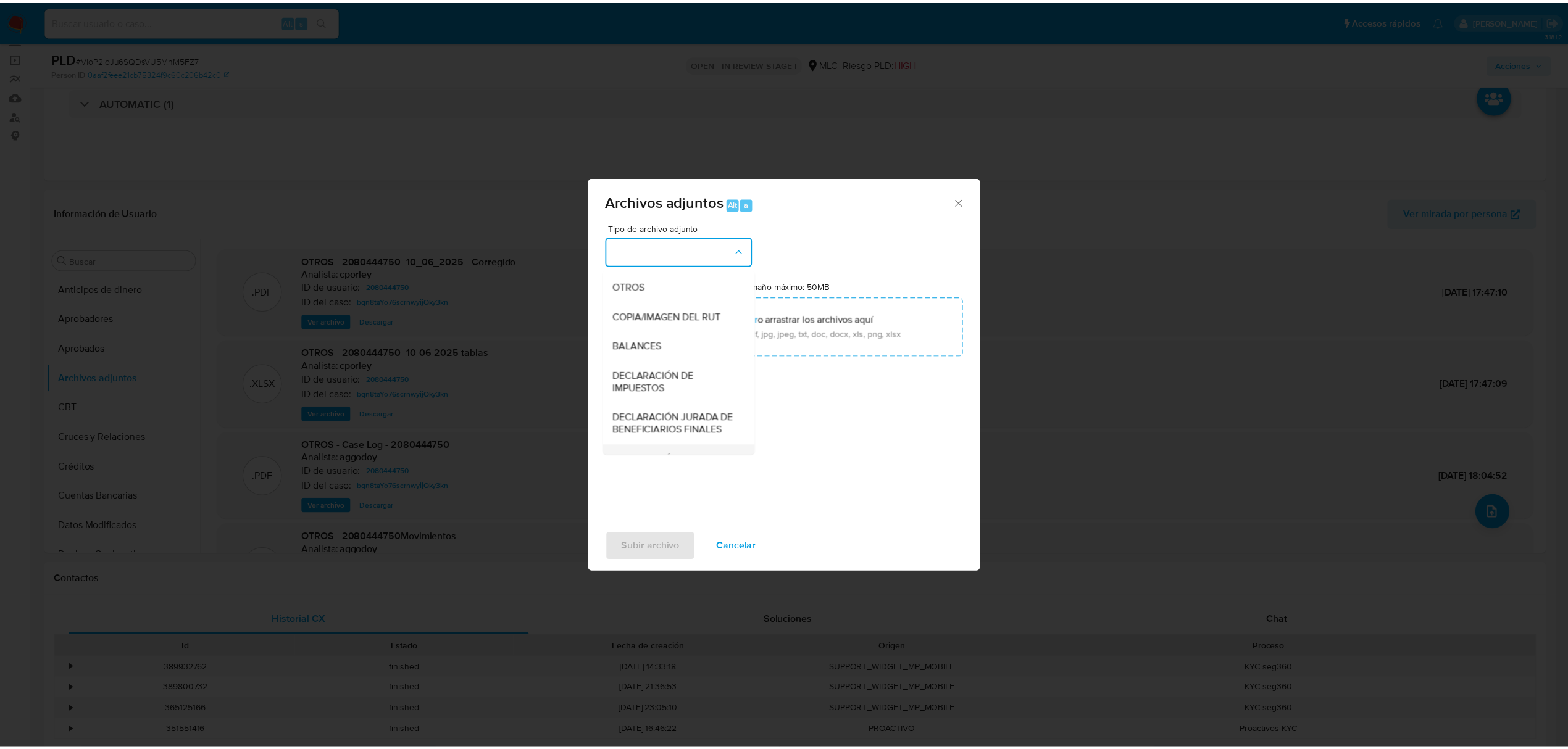
scroll to position [184, 0]
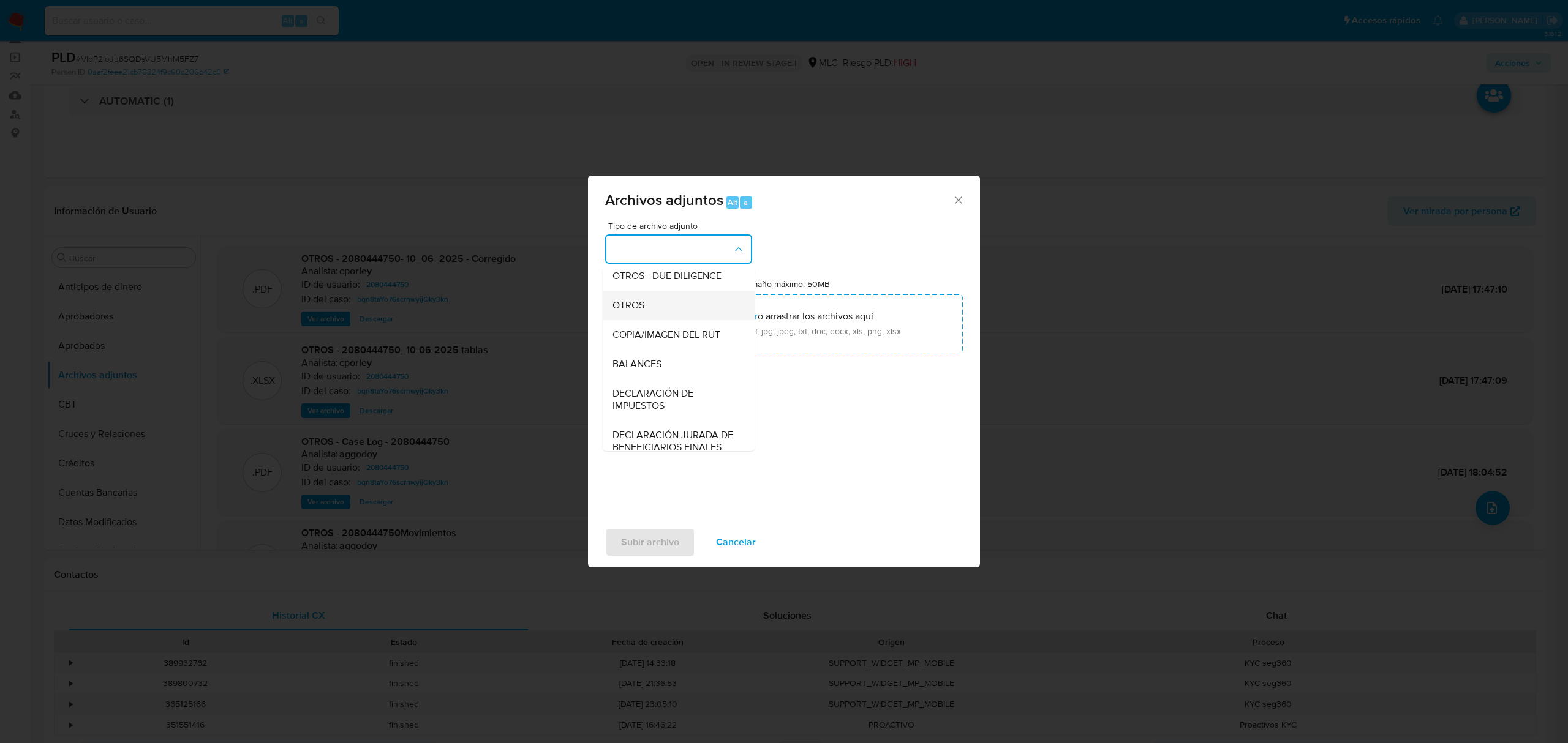
click at [633, 308] on div "OTROS" at bounding box center [675, 305] width 125 height 30
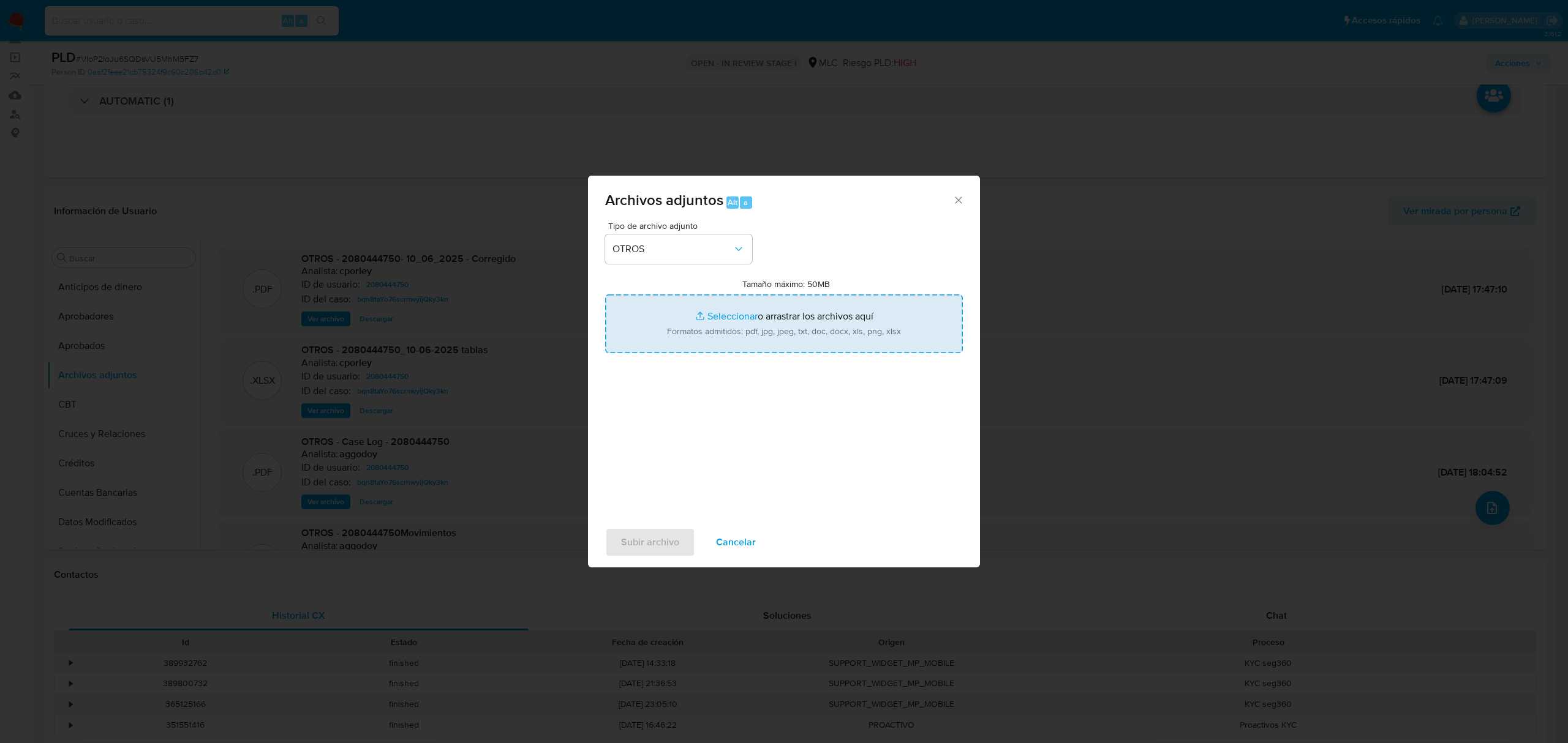
click at [718, 318] on input "Tamaño máximo: 50MB Seleccionar archivos" at bounding box center [784, 323] width 358 height 58
type input "C:\fakepath\2080444750 - 18_09_2025.xlsx"
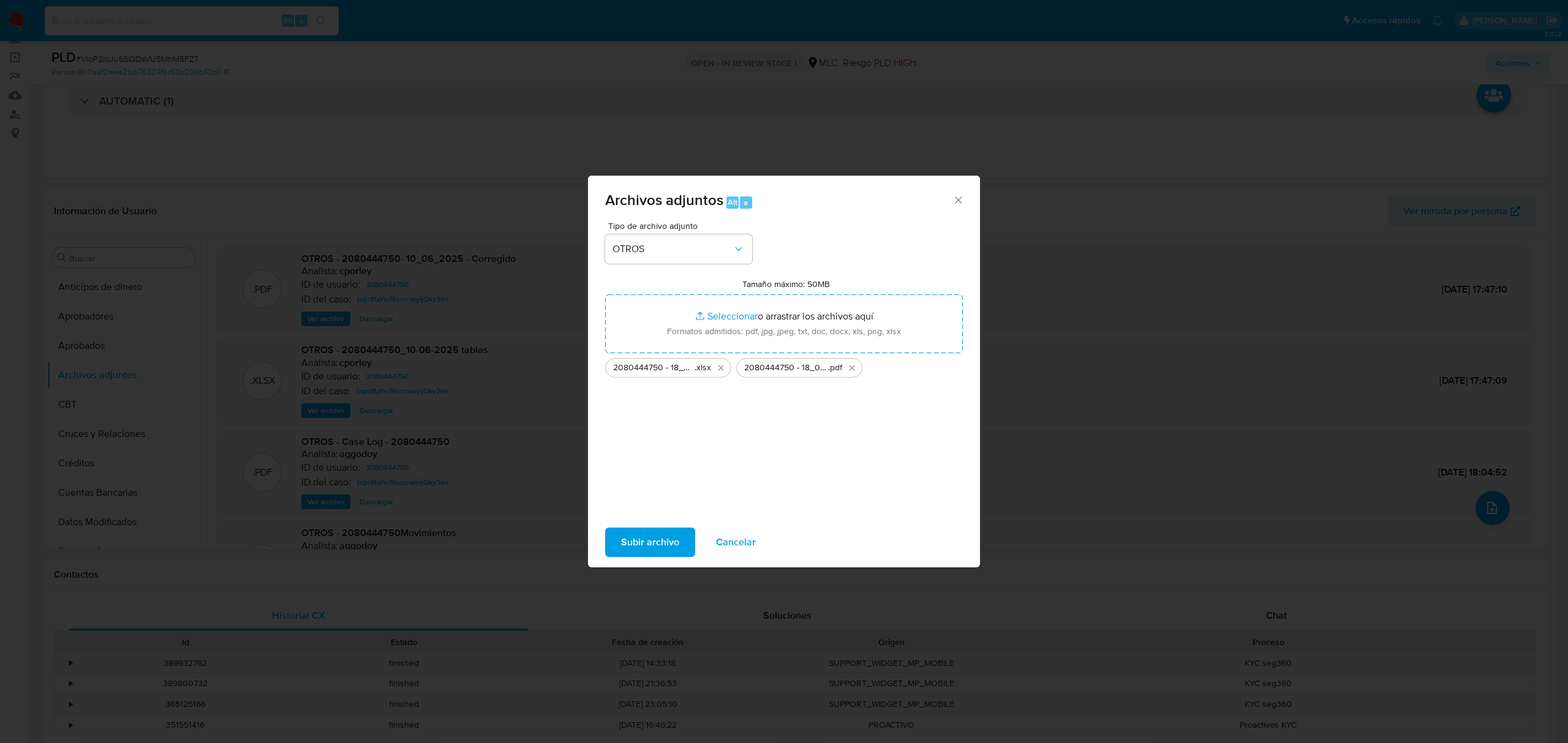
click at [628, 540] on span "Subir archivo" at bounding box center [650, 543] width 59 height 27
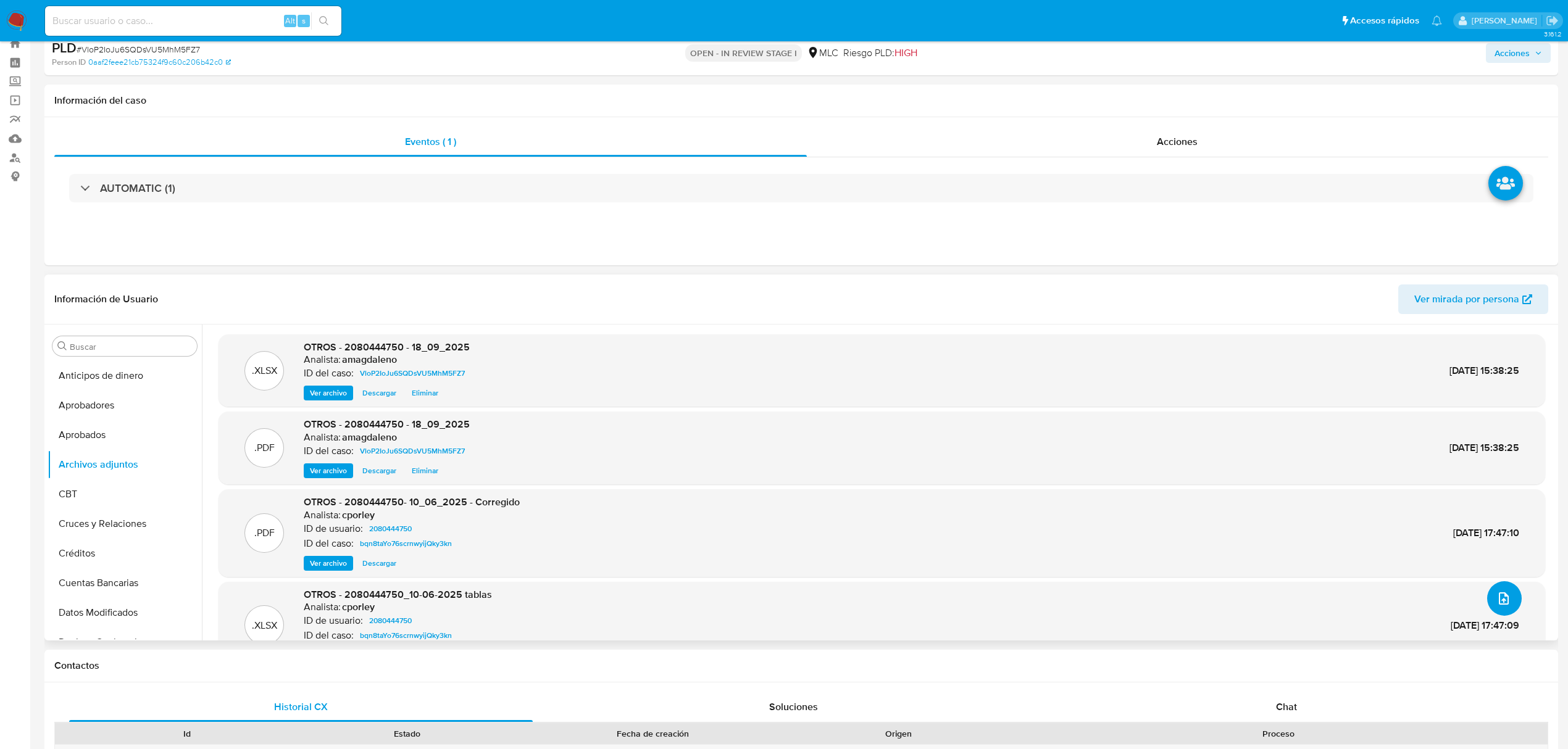
scroll to position [0, 0]
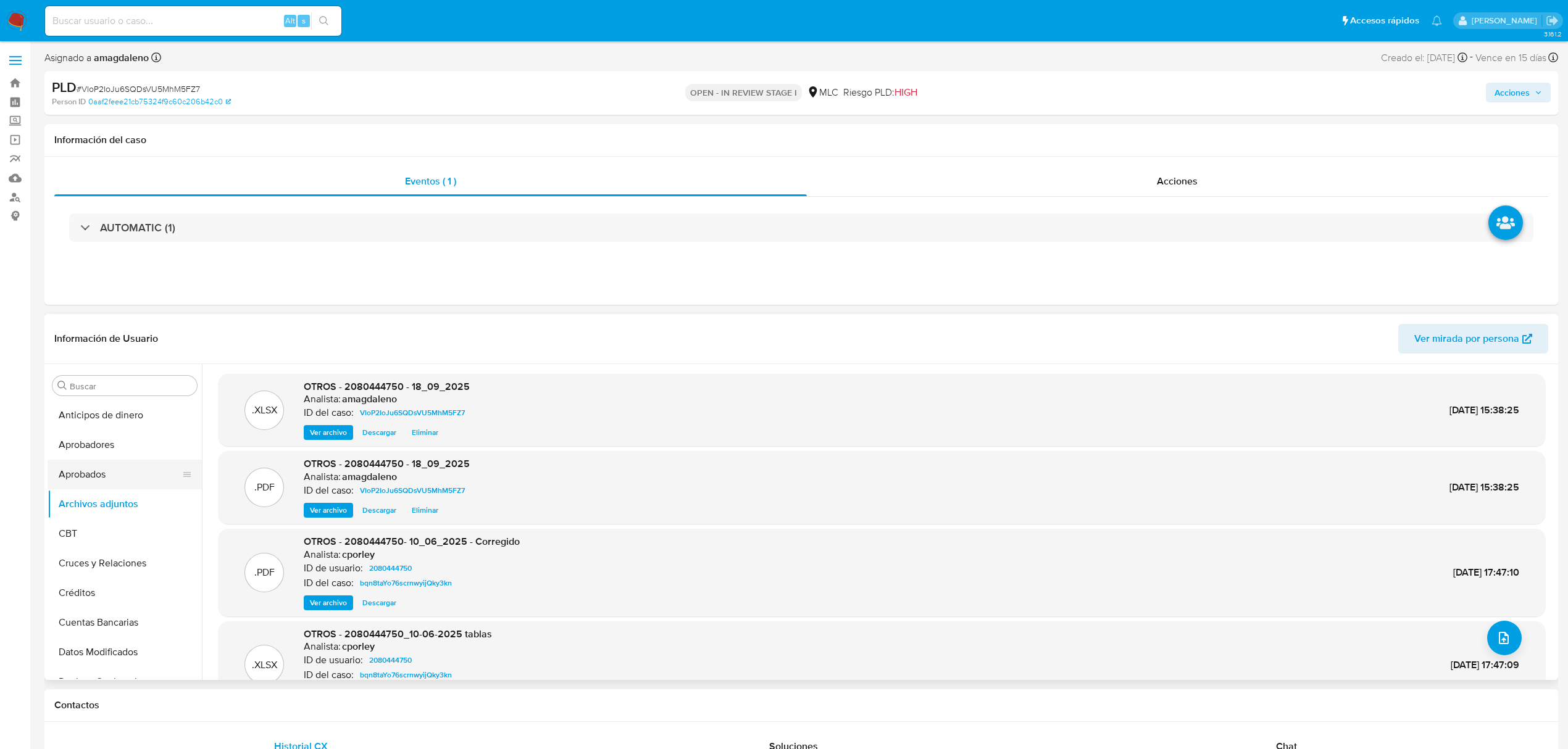
click at [81, 481] on button "Aprobados" at bounding box center [119, 475] width 144 height 30
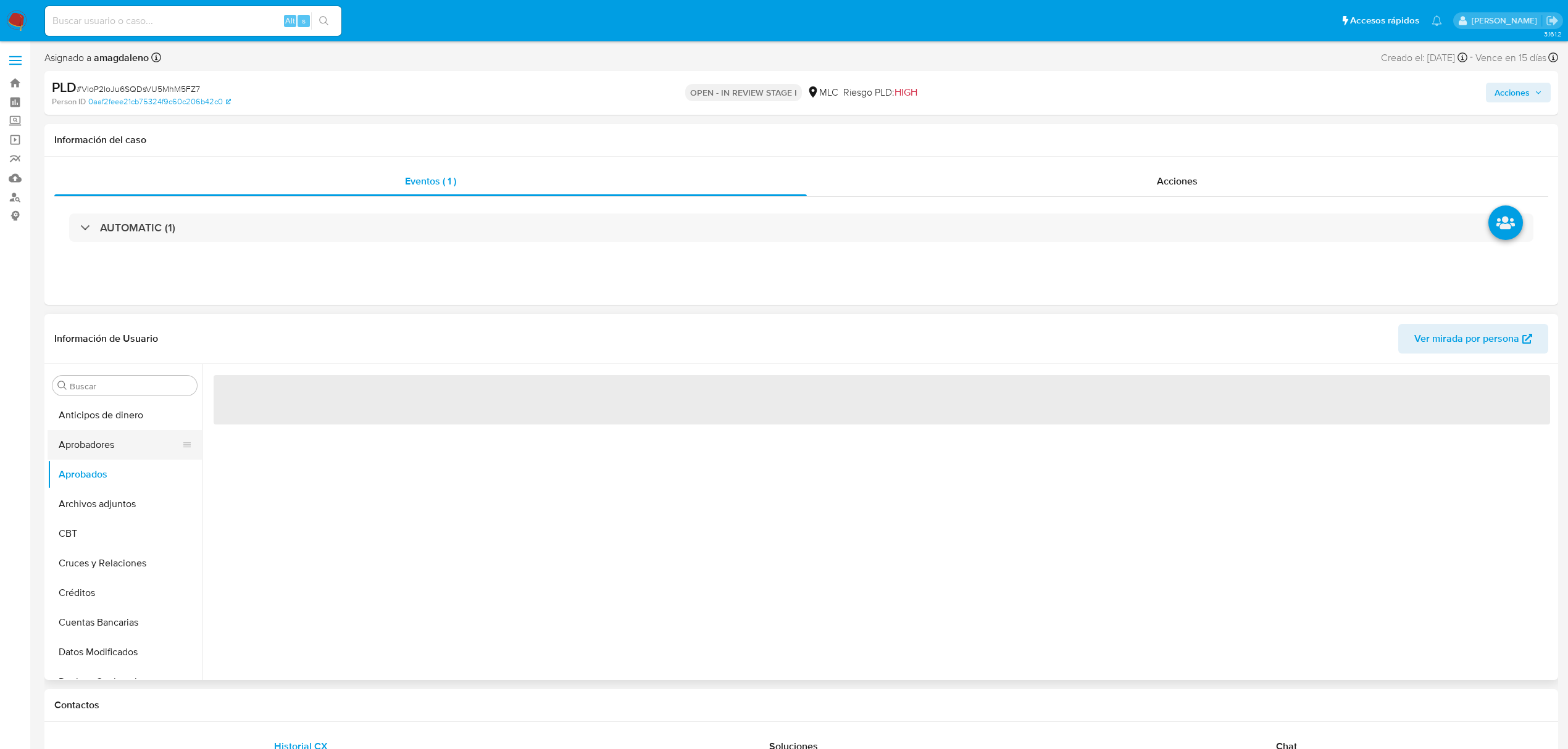
click at [117, 441] on button "Aprobadores" at bounding box center [119, 445] width 144 height 30
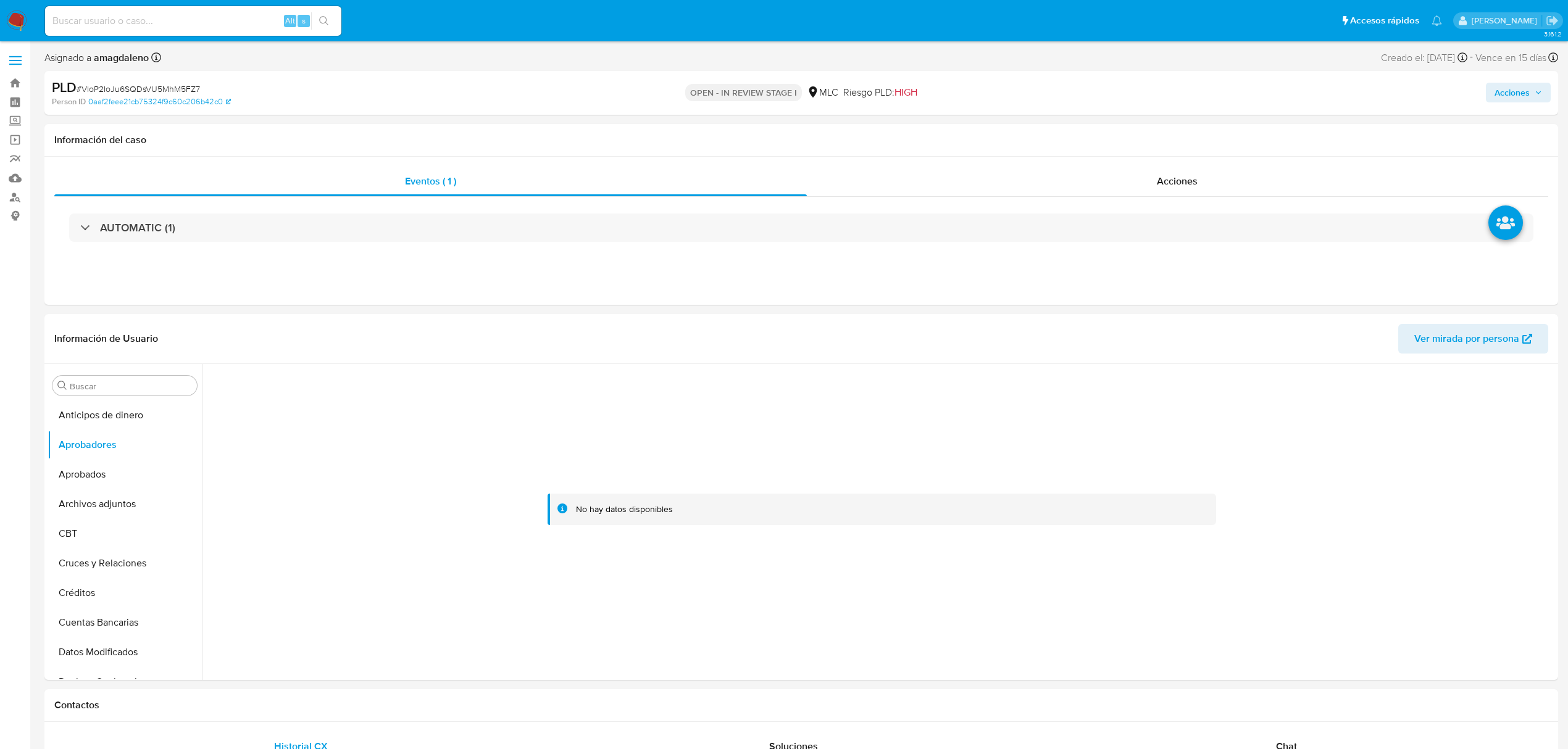
click at [1499, 83] on span "Acciones" at bounding box center [1512, 93] width 35 height 19
click at [1122, 137] on button "Resolución del caso Alt r" at bounding box center [1182, 131] width 148 height 32
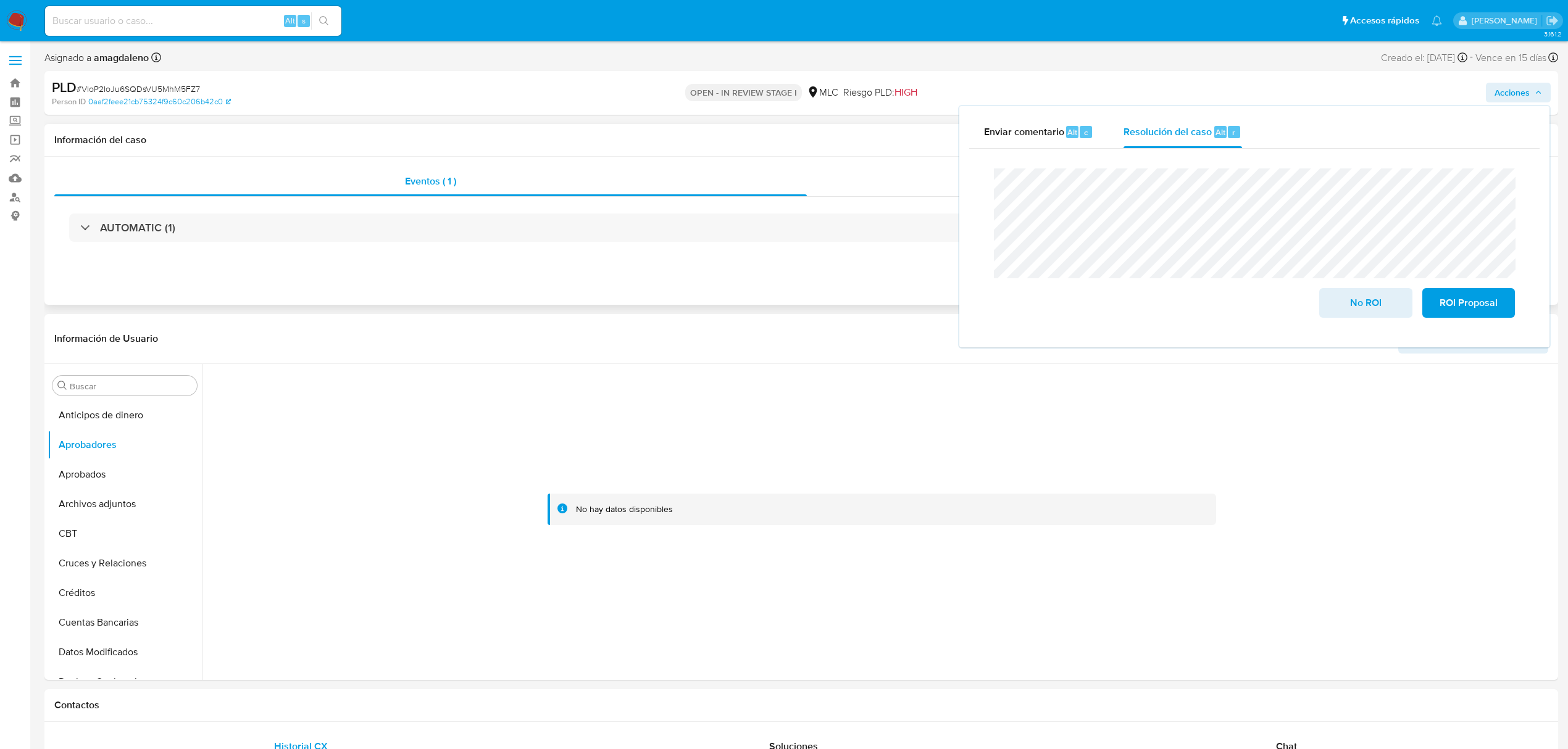
click at [840, 194] on div "Acciones" at bounding box center [1178, 181] width 742 height 30
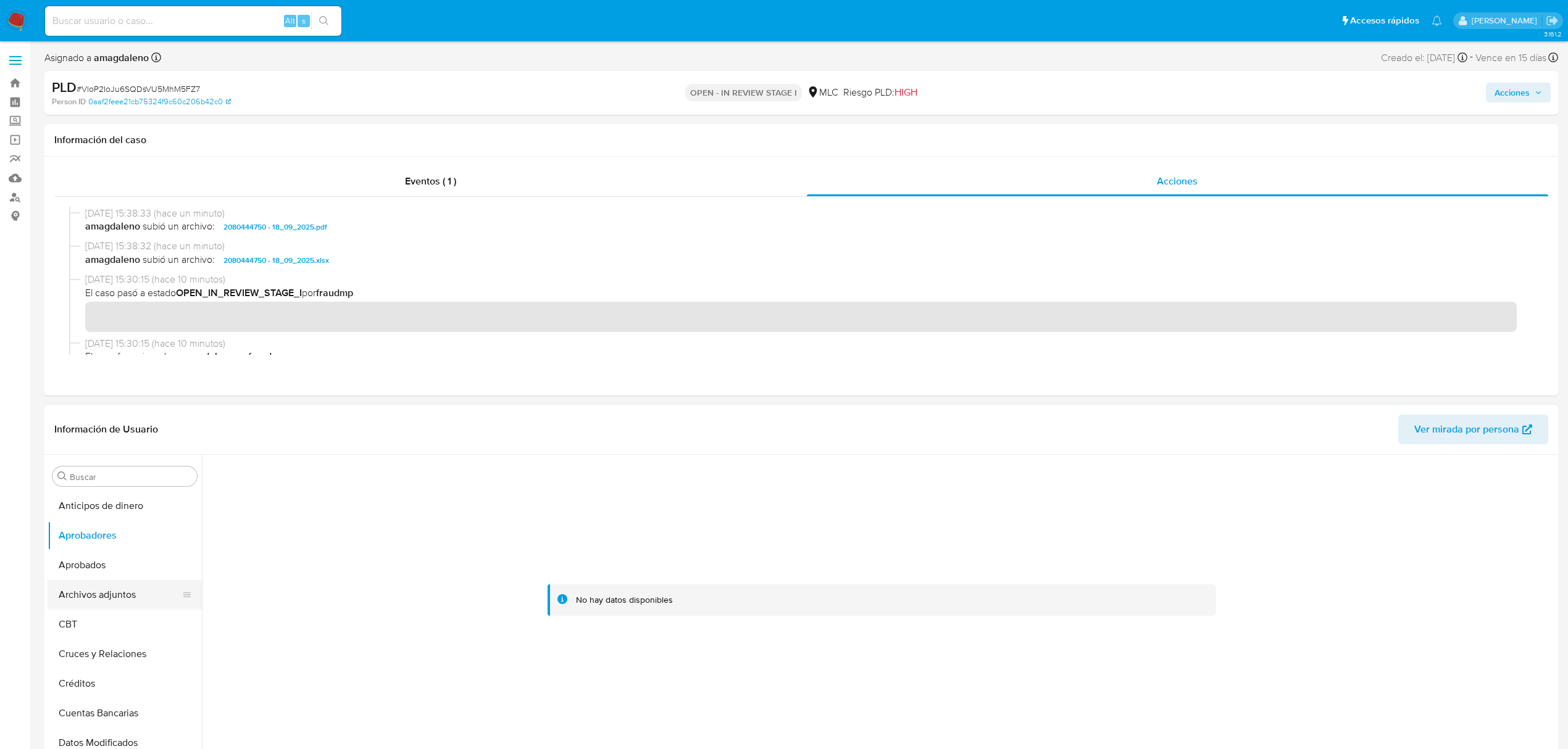
click at [102, 597] on button "Archivos adjuntos" at bounding box center [119, 594] width 144 height 30
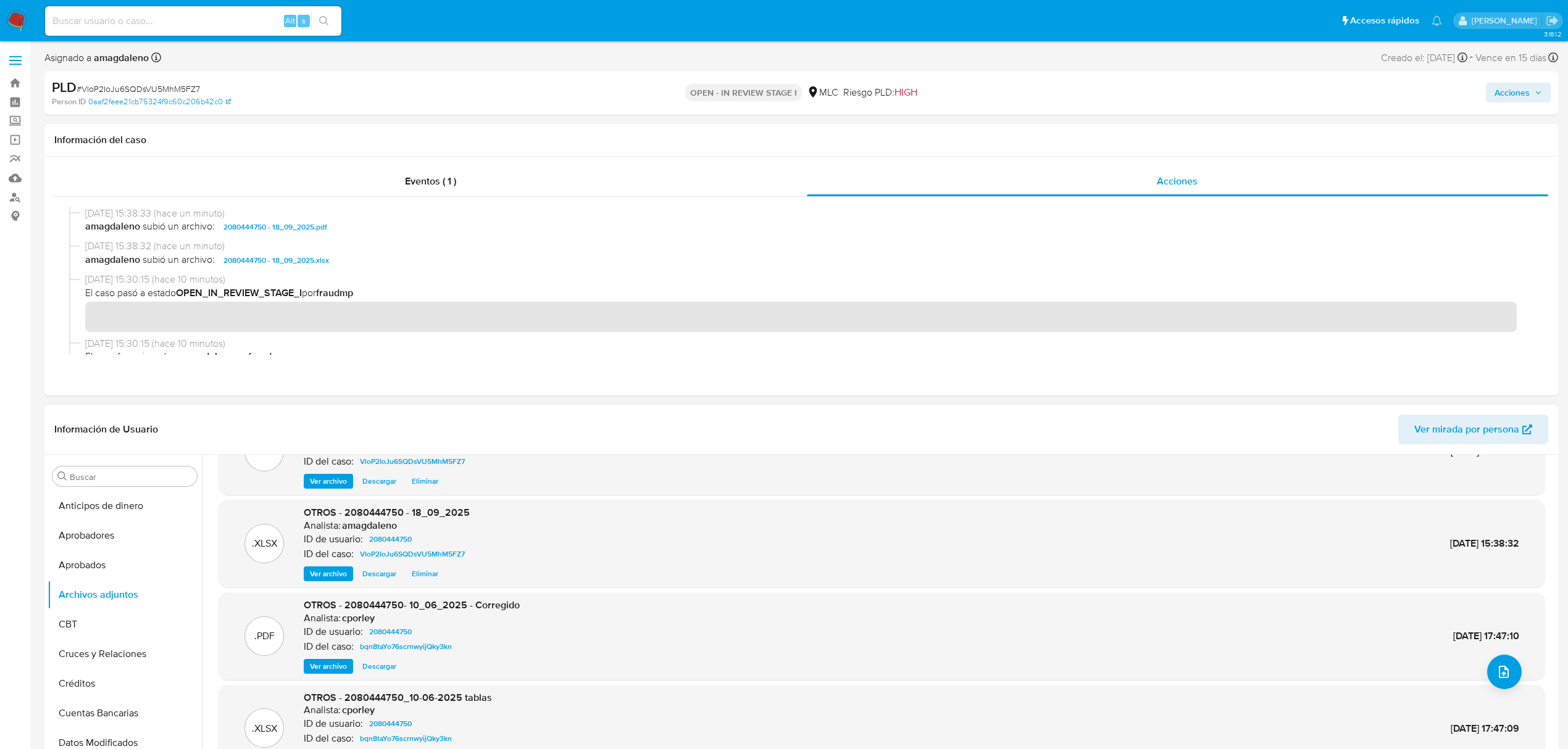
scroll to position [103, 0]
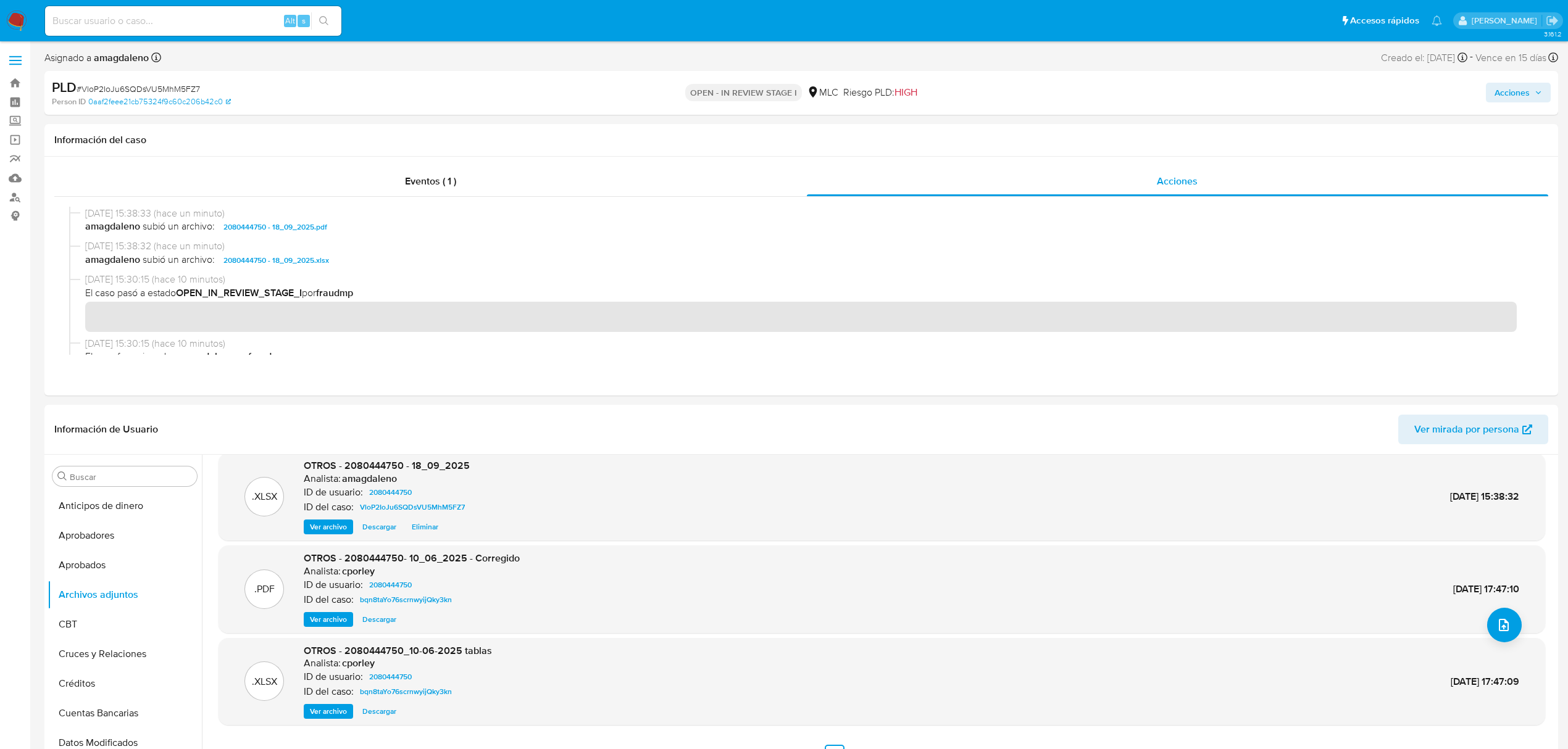
click at [1520, 90] on span "Acciones" at bounding box center [1512, 93] width 35 height 19
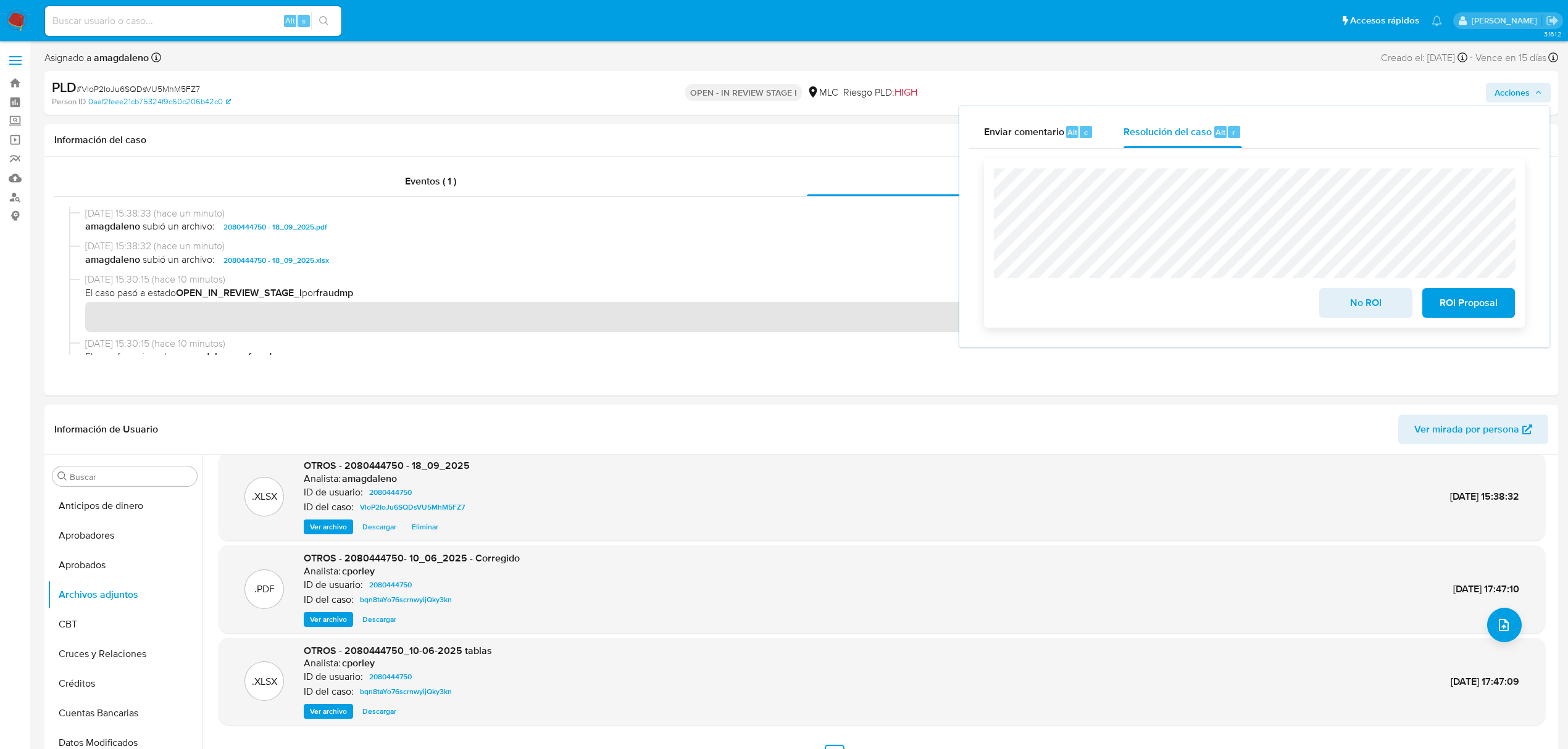
click at [1468, 307] on span "ROI Proposal" at bounding box center [1468, 303] width 61 height 27
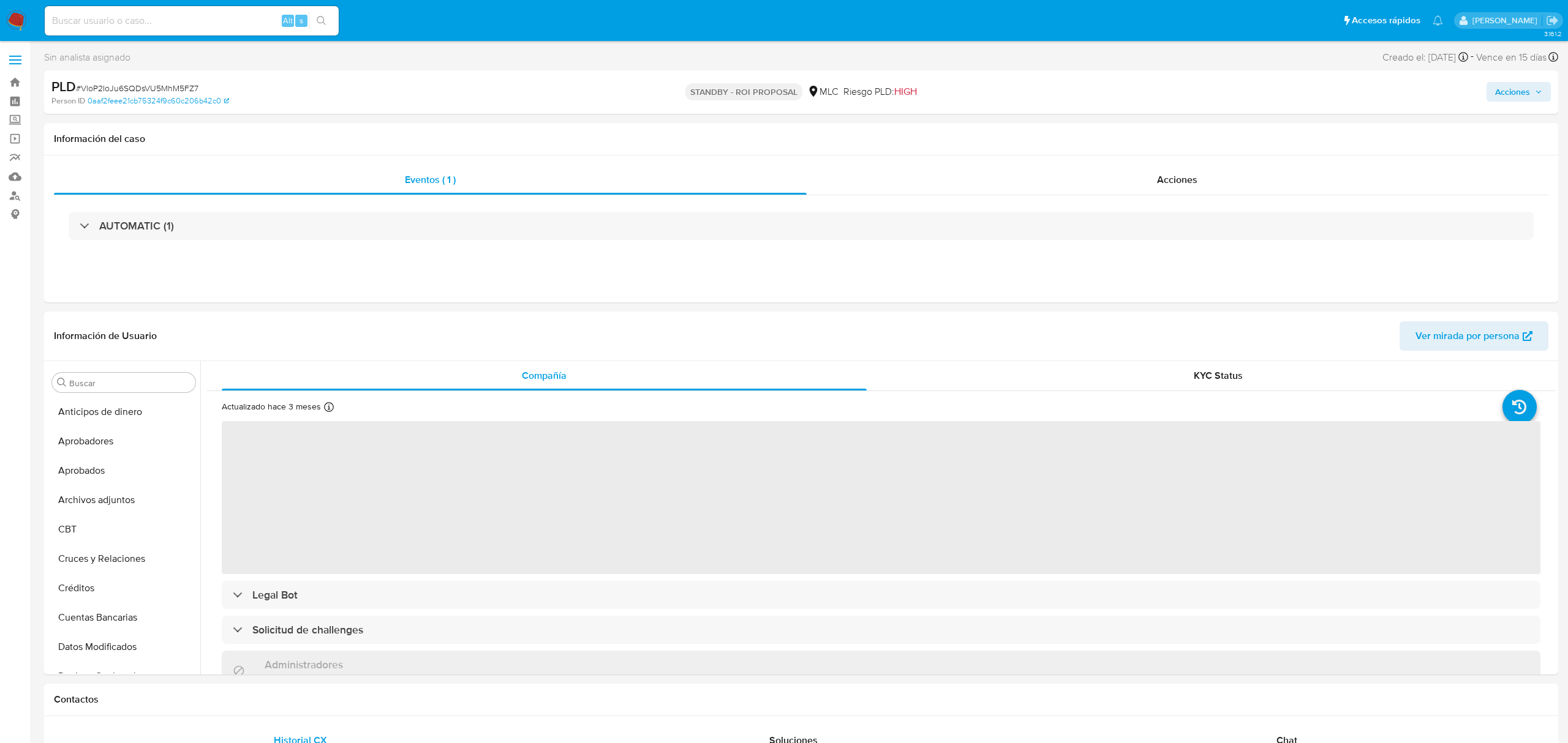
select select "10"
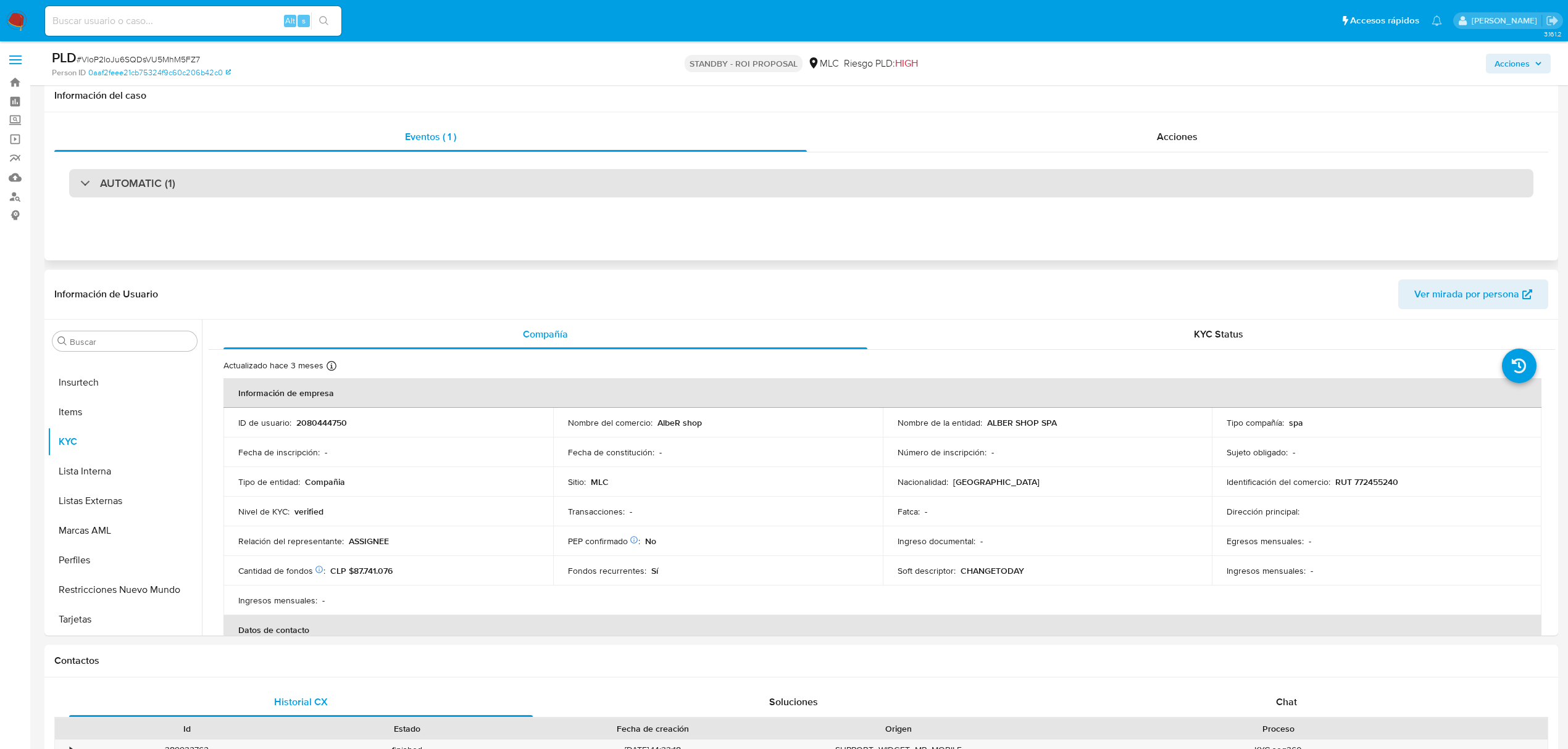
scroll to position [82, 0]
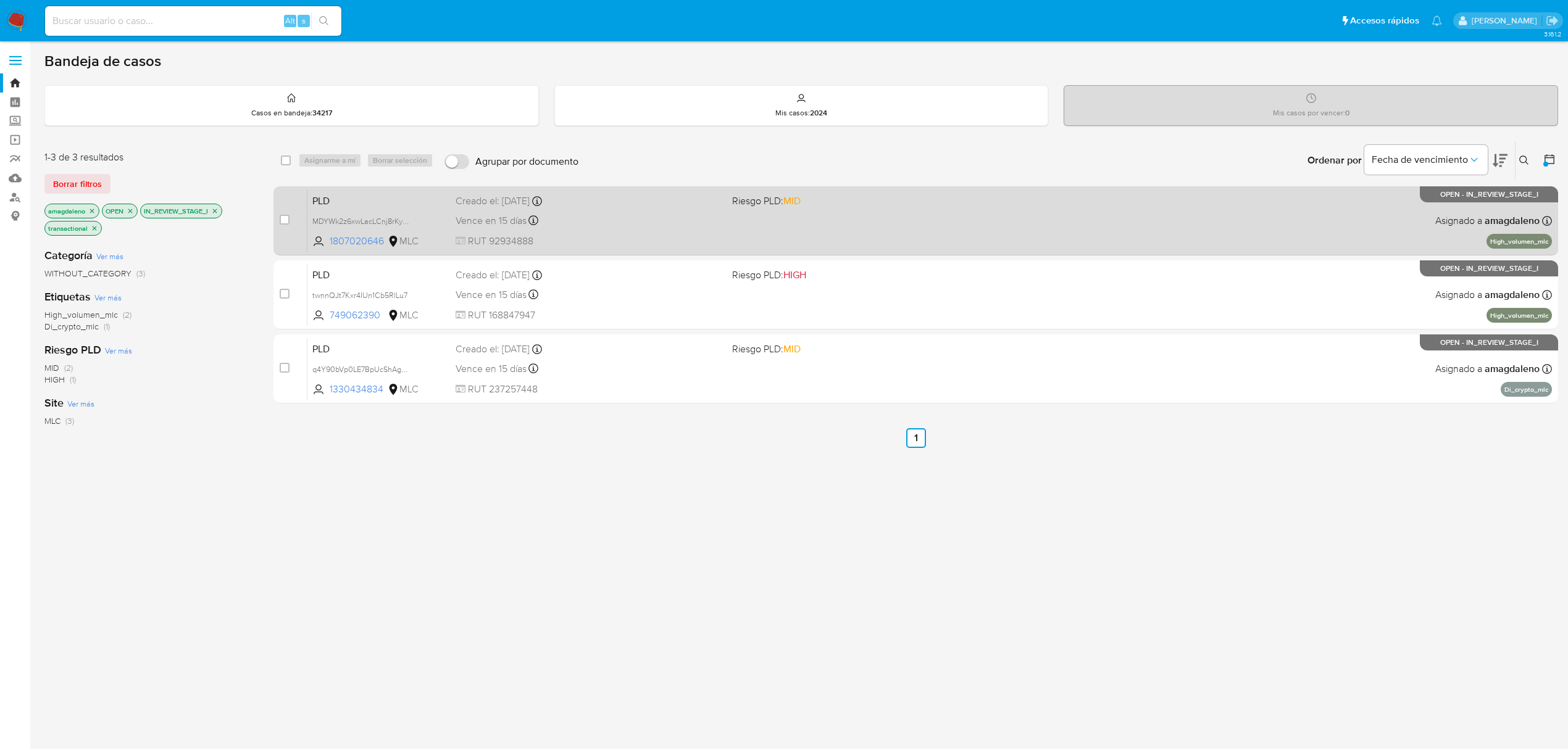
click at [675, 218] on div "Vence en 15 días Vence el [DATE] 16:09:06" at bounding box center [589, 220] width 267 height 16
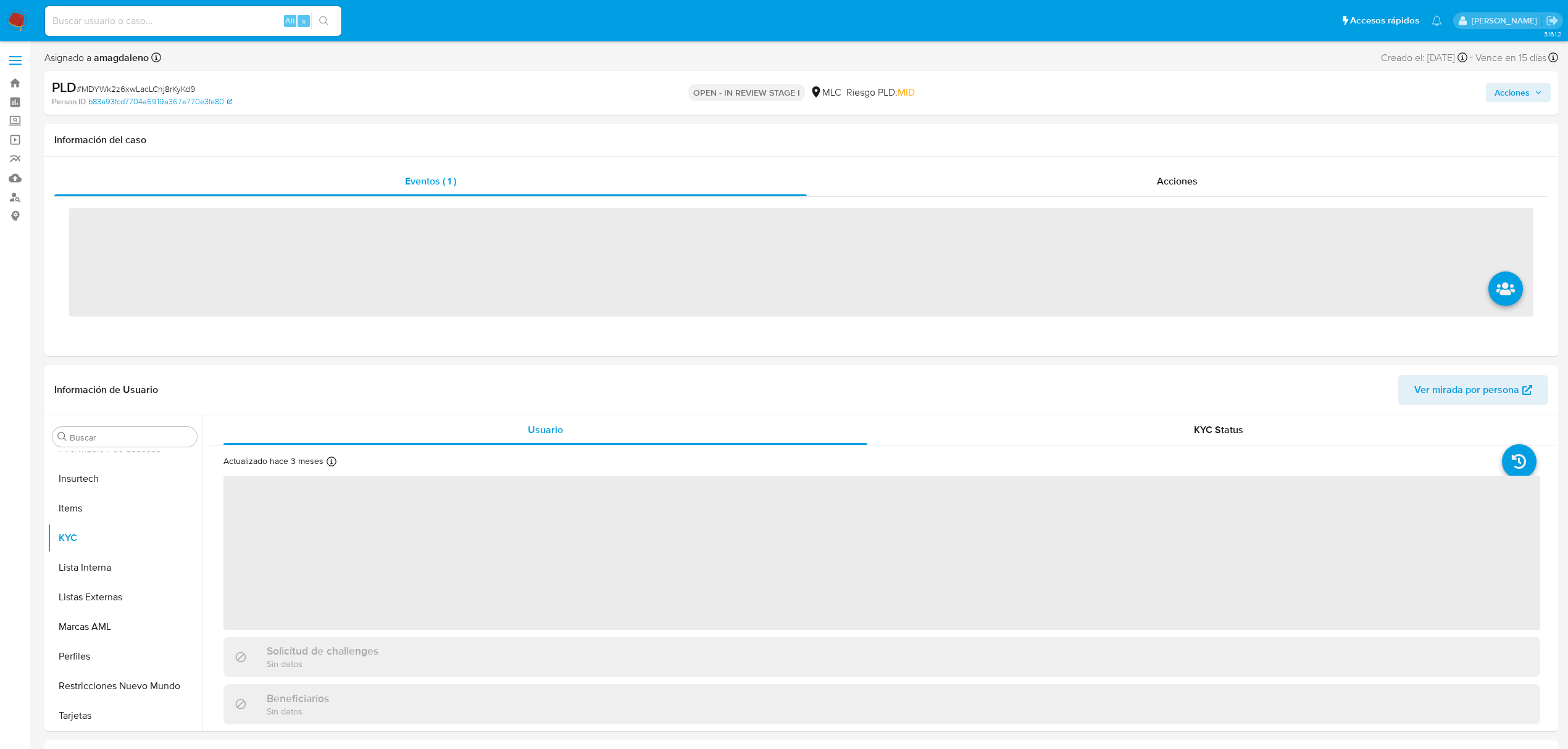
scroll to position [581, 0]
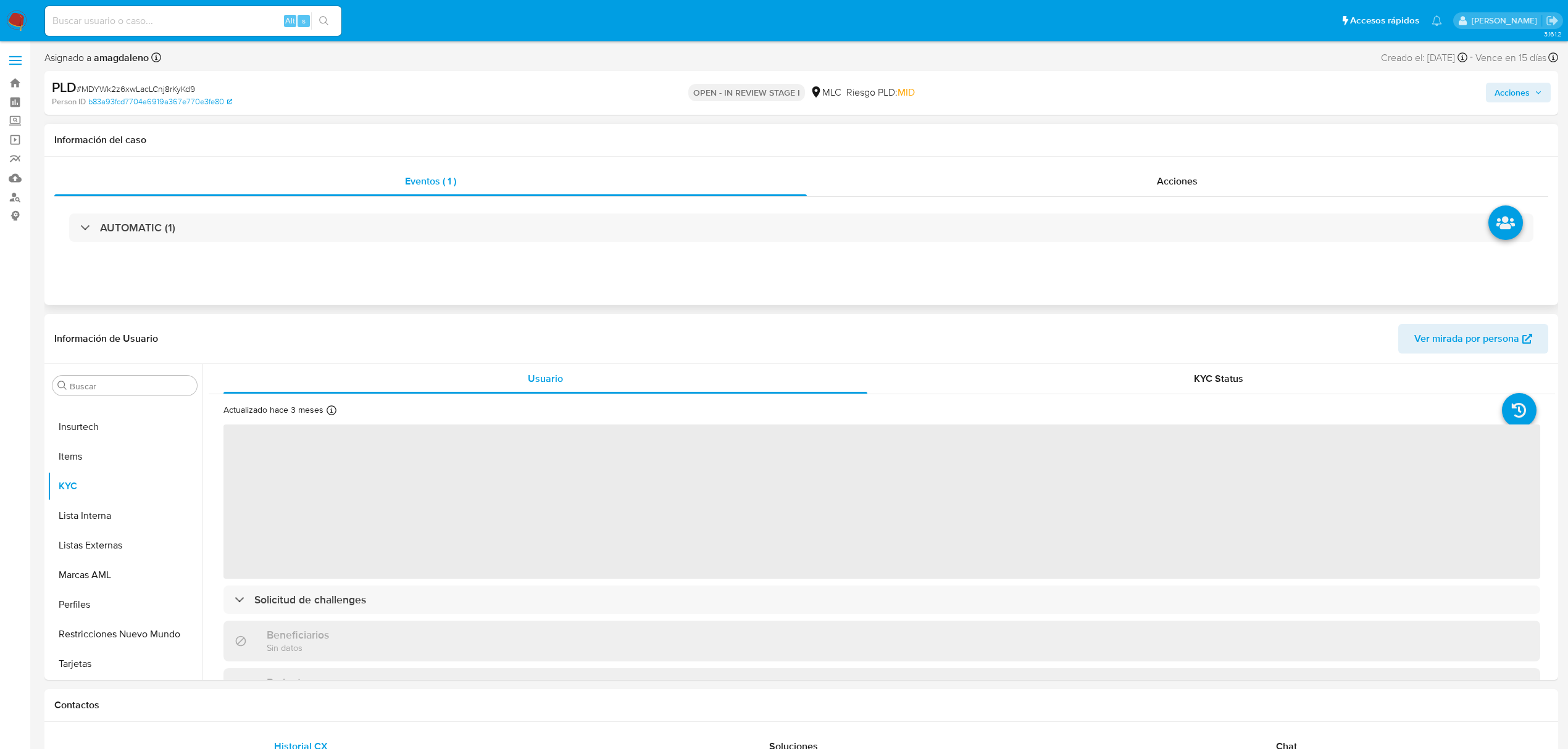
select select "10"
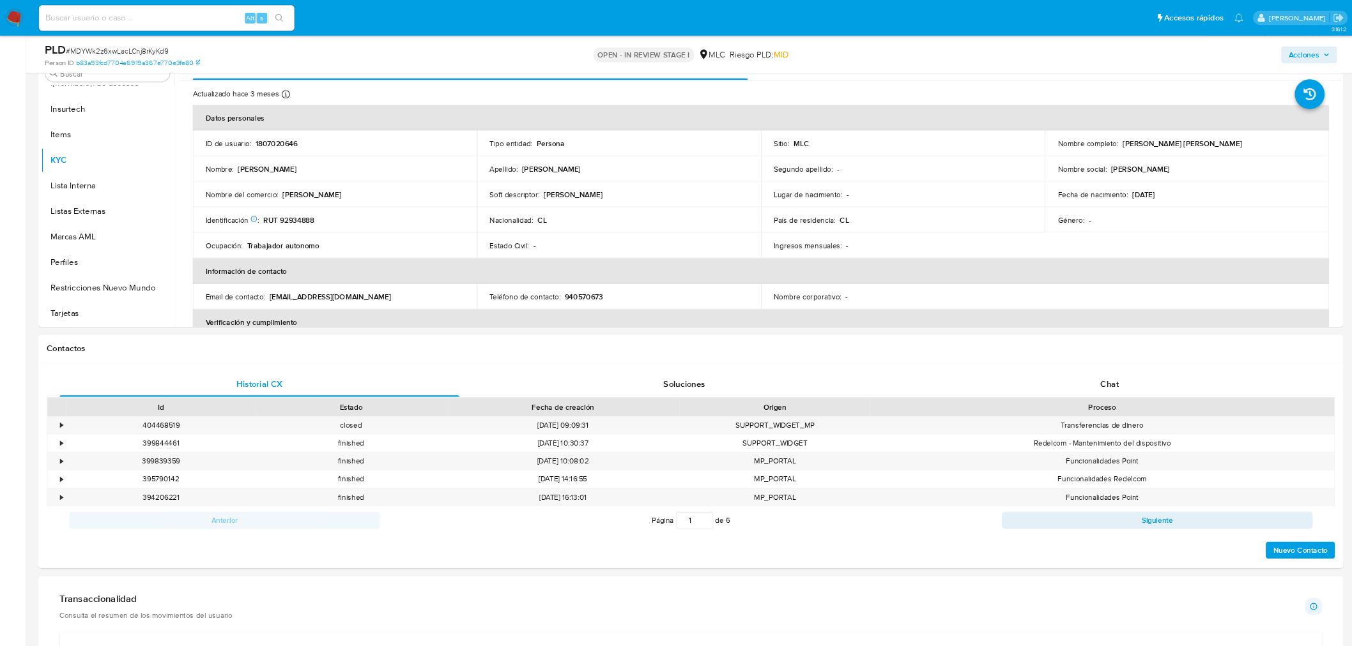
scroll to position [600, 0]
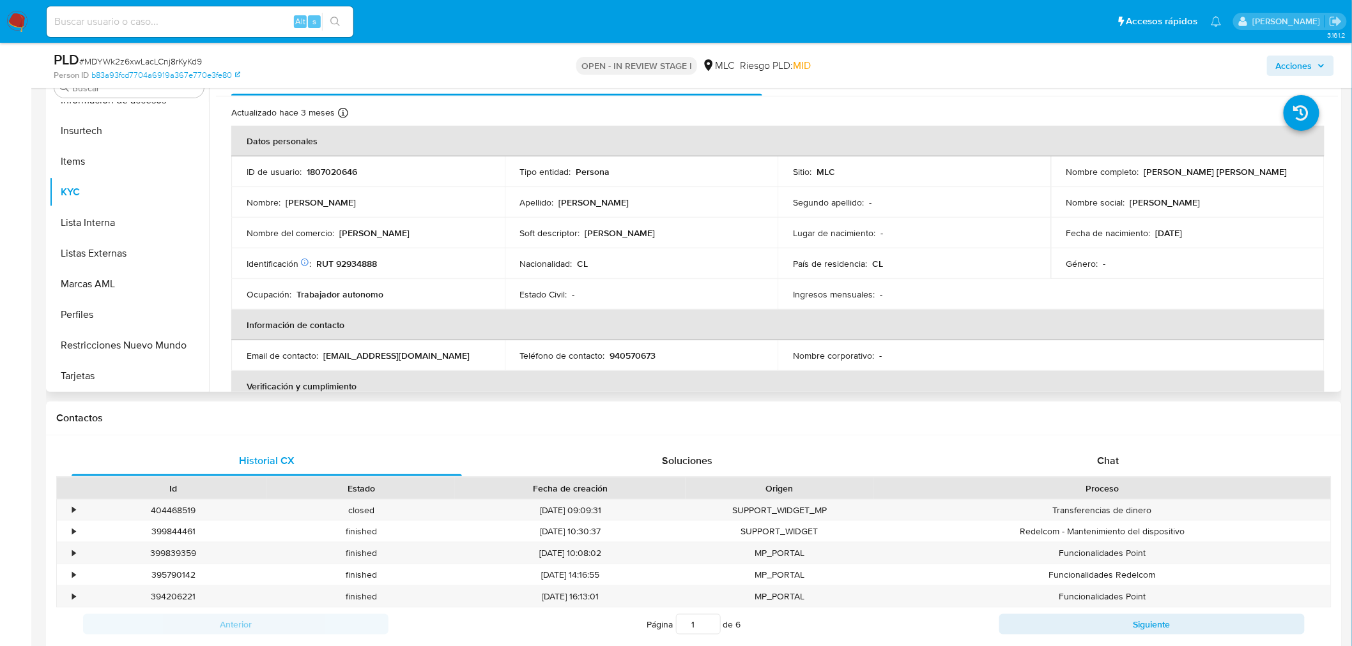
click at [349, 264] on p "RUT 92934888" at bounding box center [346, 263] width 61 height 11
copy p "92934888"
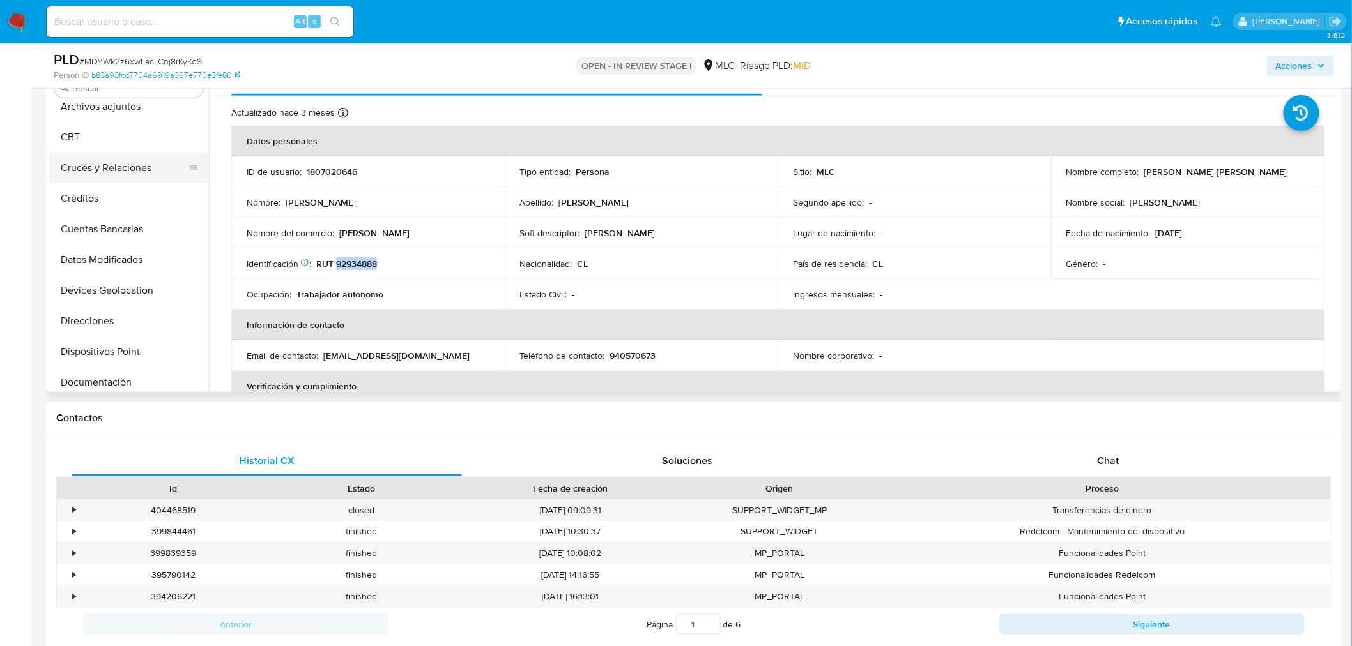
scroll to position [0, 0]
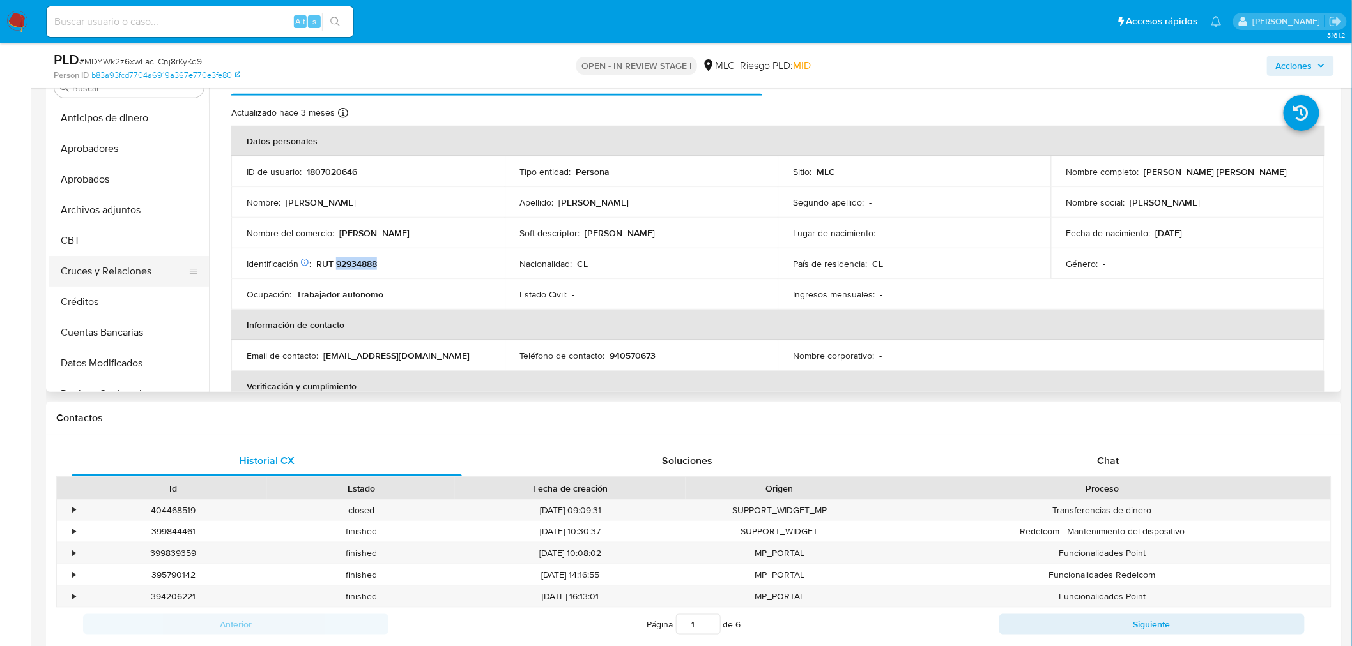
click at [96, 277] on button "Cruces y Relaciones" at bounding box center [123, 271] width 149 height 31
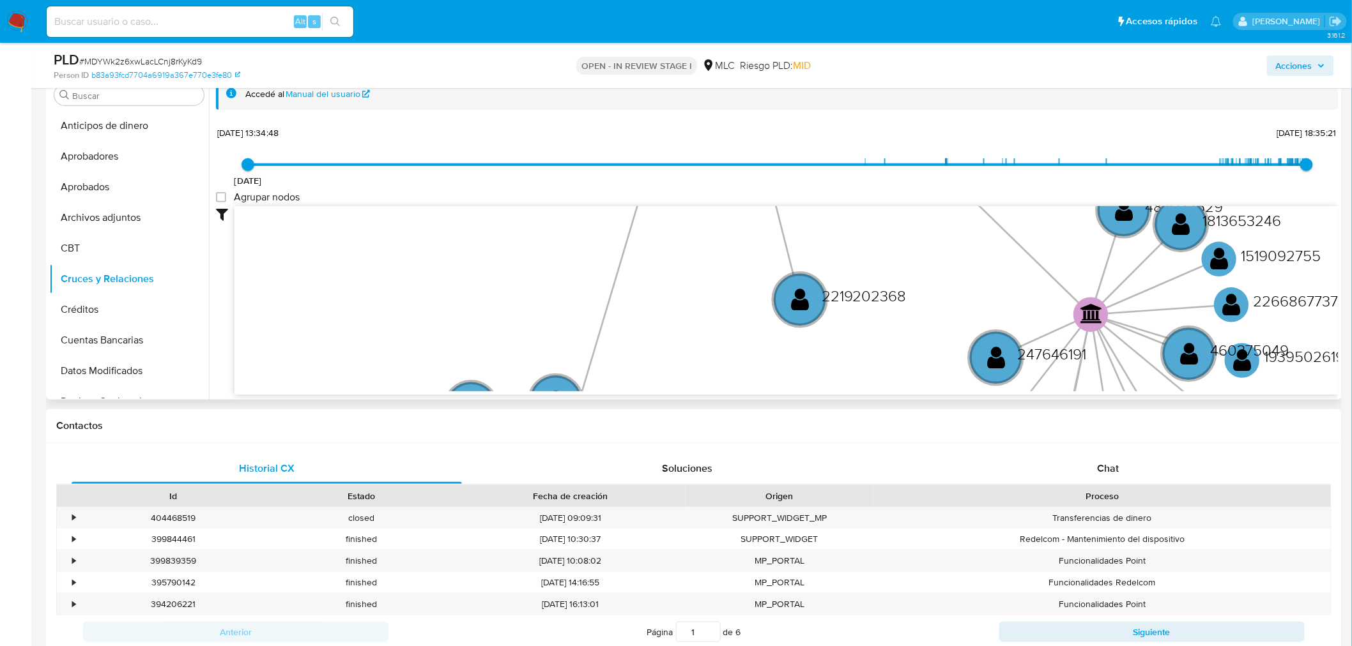
scroll to position [194, 0]
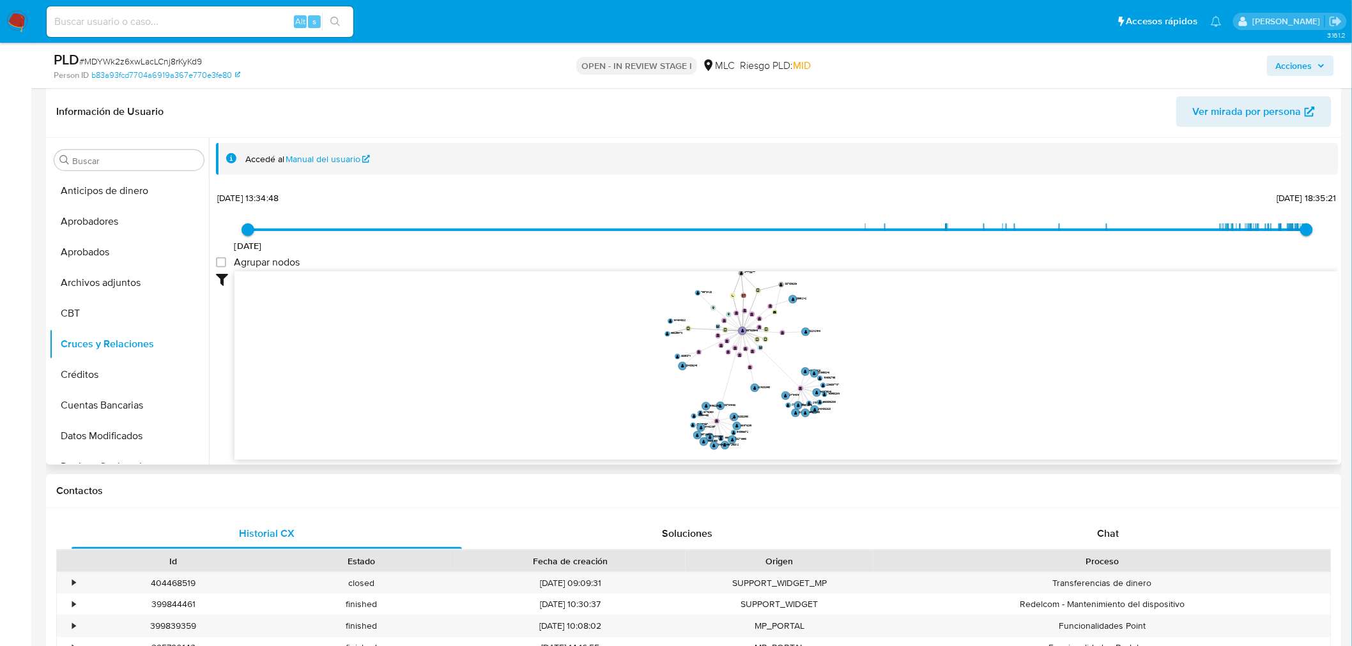
drag, startPoint x: 829, startPoint y: 375, endPoint x: 757, endPoint y: 394, distance: 74.7
click at [757, 394] on icon "device-66abeb22f1794757c75fc59b  user-1807020646  1807020646 device-66402de99…" at bounding box center [786, 363] width 1104 height 185
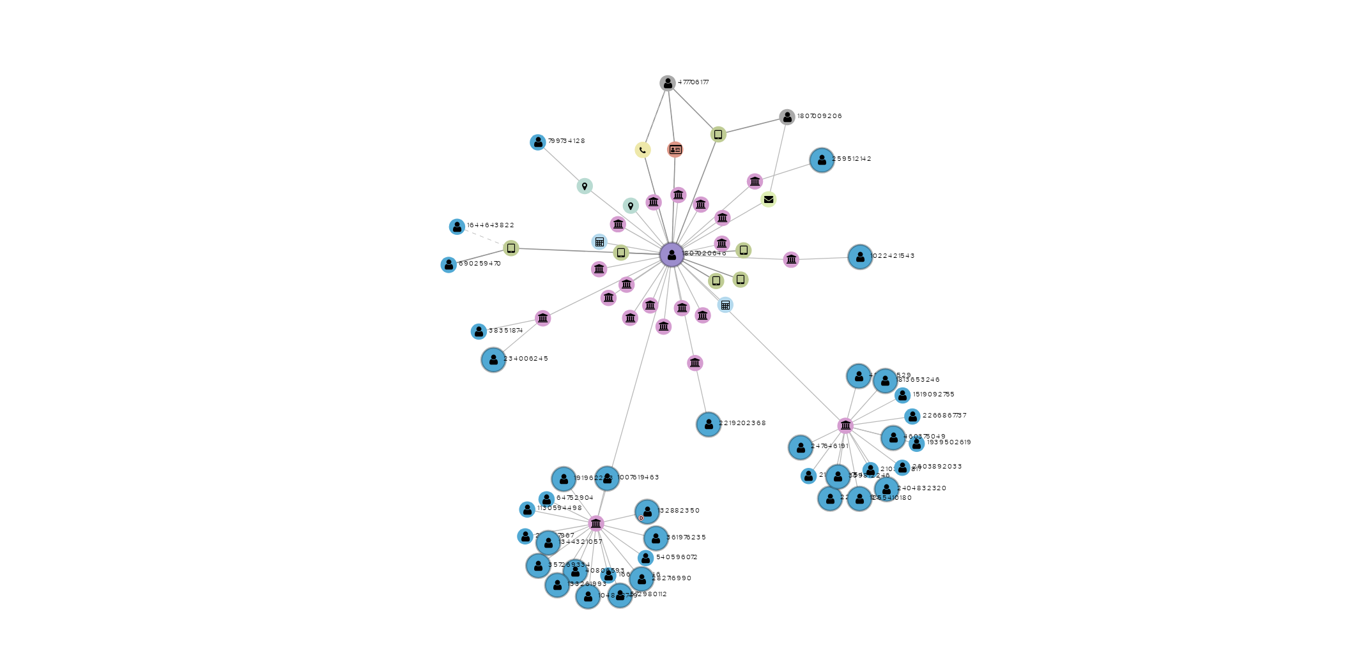
drag, startPoint x: 759, startPoint y: 358, endPoint x: 739, endPoint y: 365, distance: 21.6
click at [739, 365] on icon "device-66abeb22f1794757c75fc59b  user-1807020646  1807020646 device-66402de99…" at bounding box center [786, 363] width 1104 height 185
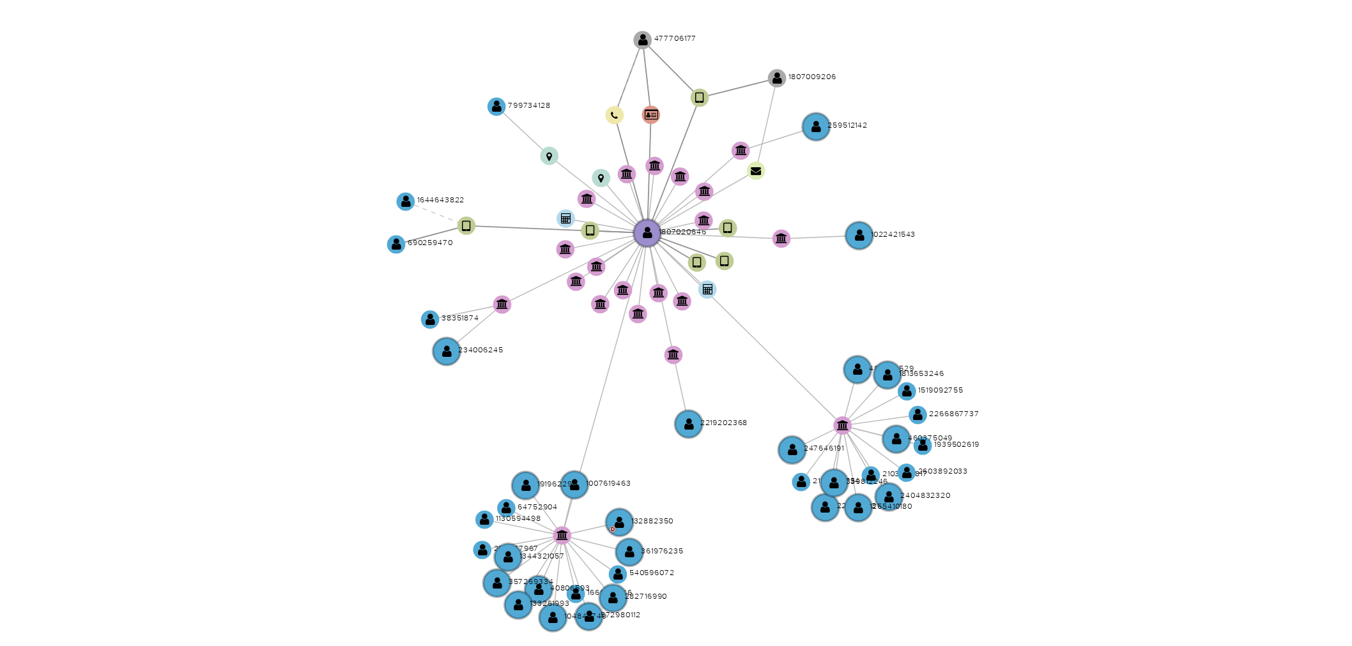
click at [740, 361] on icon "device-66abeb22f1794757c75fc59b  user-1807020646  1807020646 device-66402de99…" at bounding box center [786, 363] width 1104 height 185
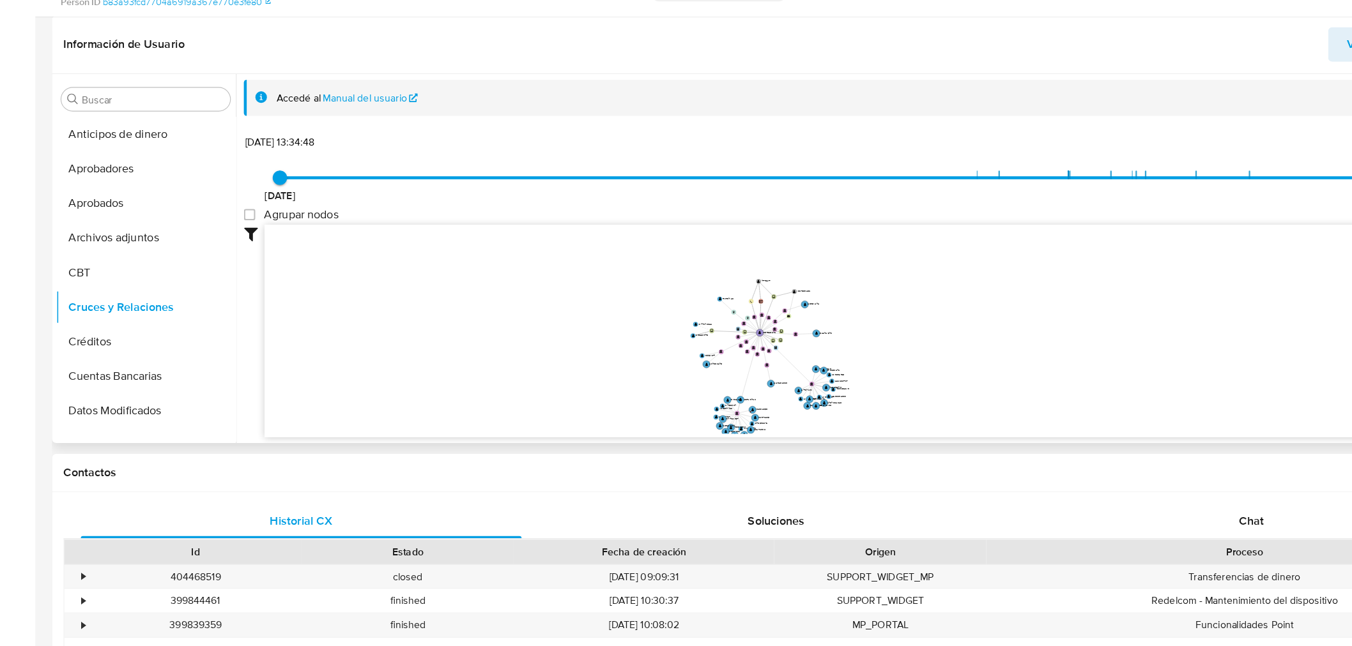
scroll to position [192, 0]
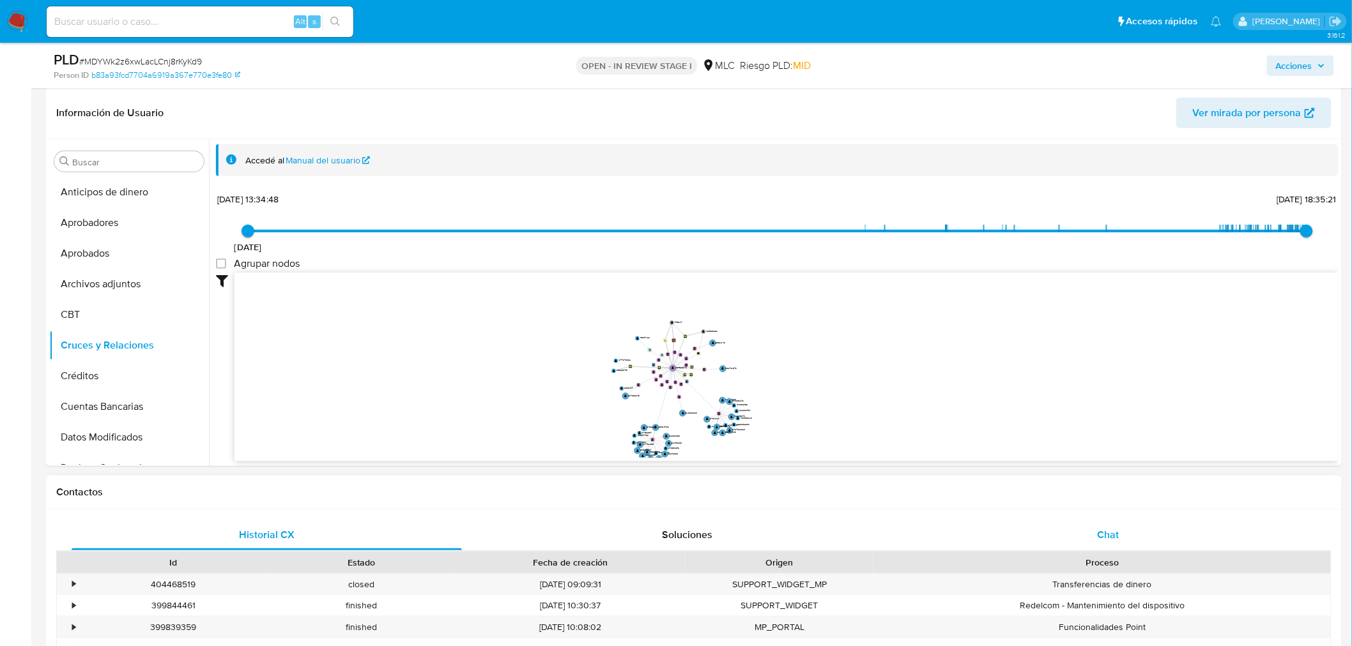
click at [1099, 538] on span "Chat" at bounding box center [1108, 535] width 22 height 15
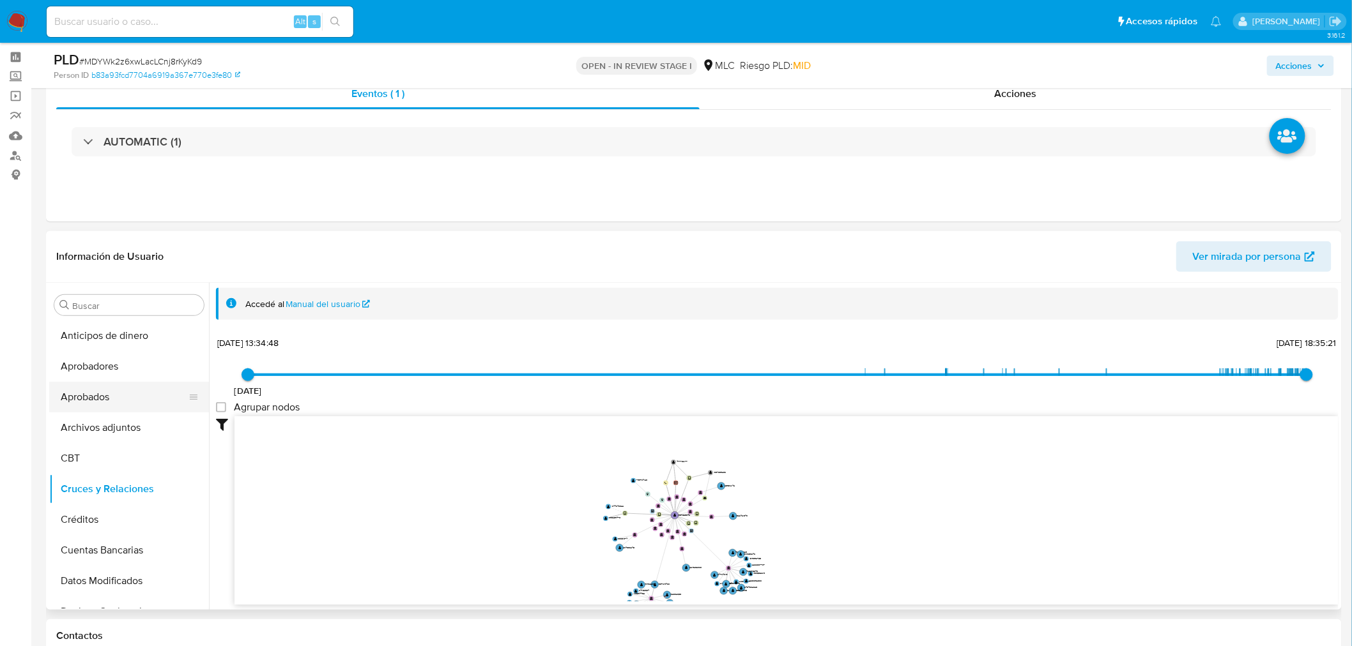
scroll to position [0, 0]
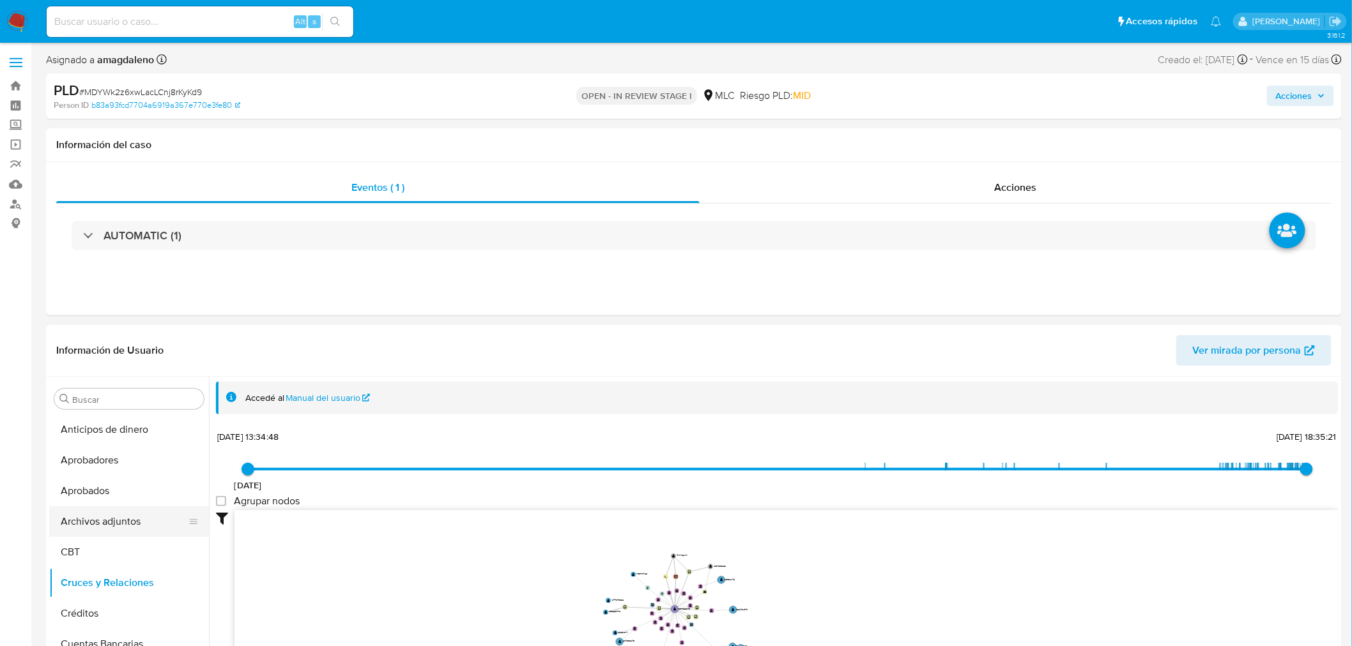
click at [125, 522] on button "Archivos adjuntos" at bounding box center [123, 522] width 149 height 31
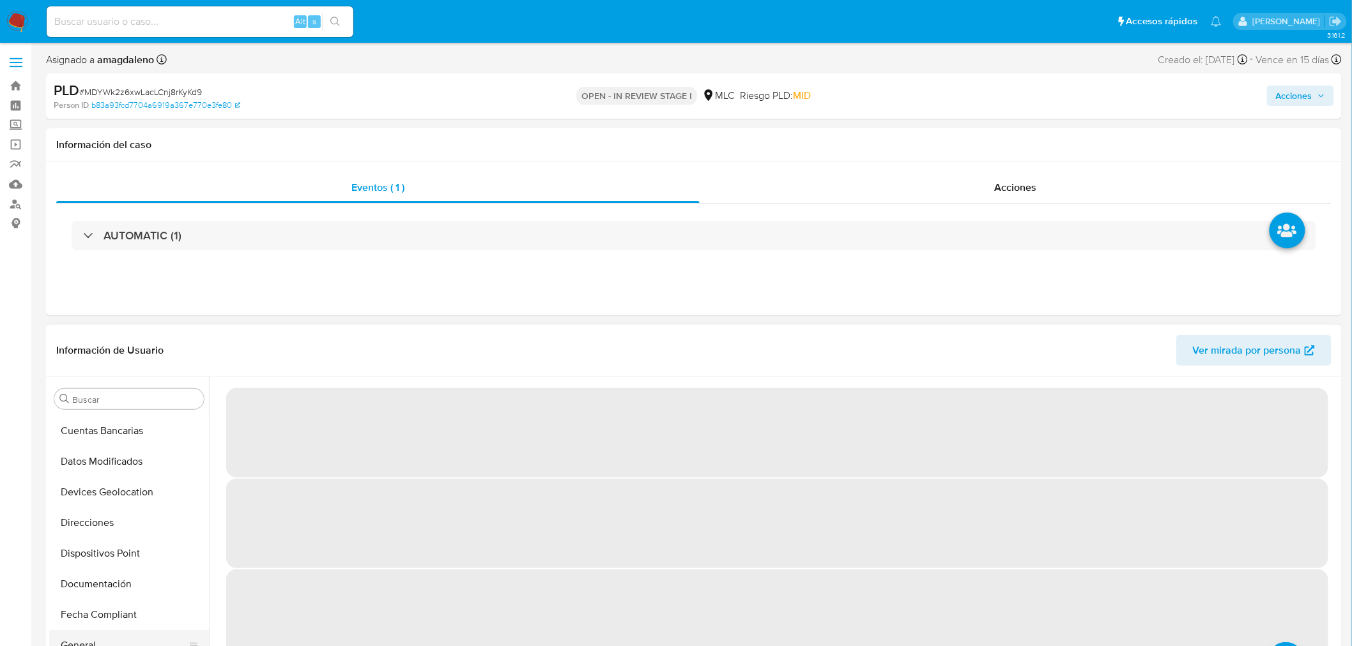
scroll to position [284, 0]
click at [106, 515] on button "Documentación" at bounding box center [123, 514] width 149 height 31
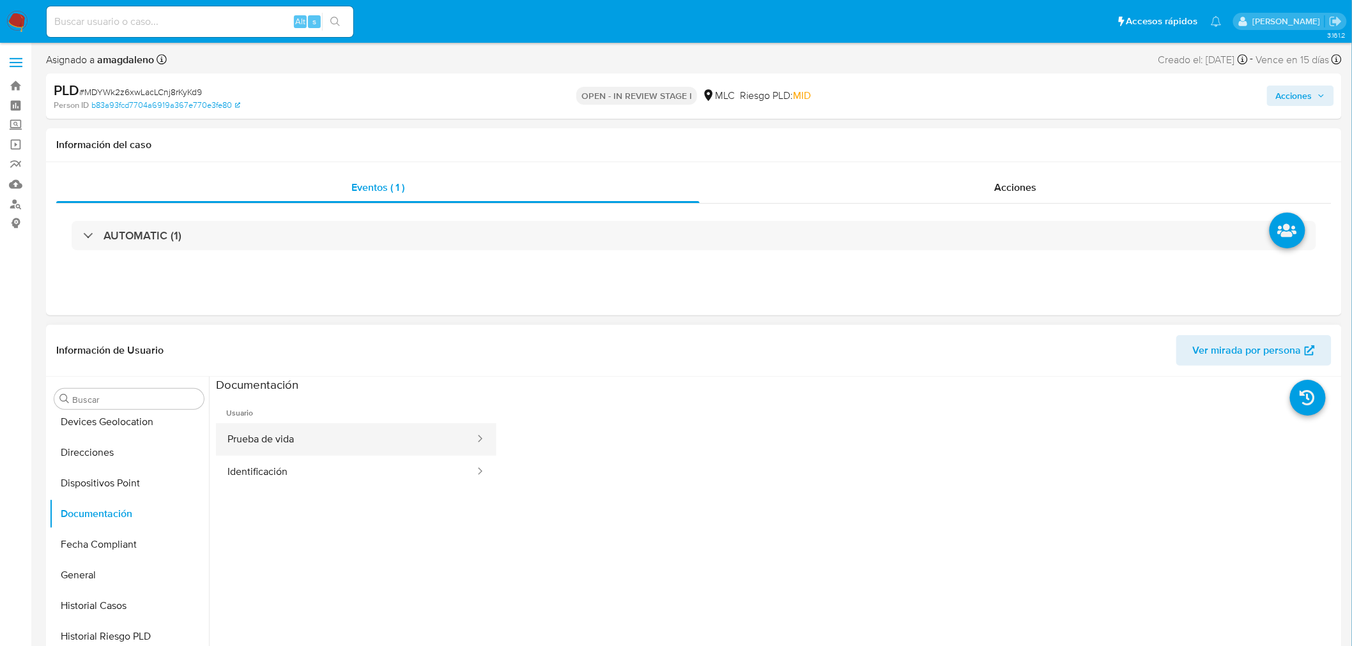
click at [323, 432] on button "Prueba de vida" at bounding box center [346, 439] width 260 height 33
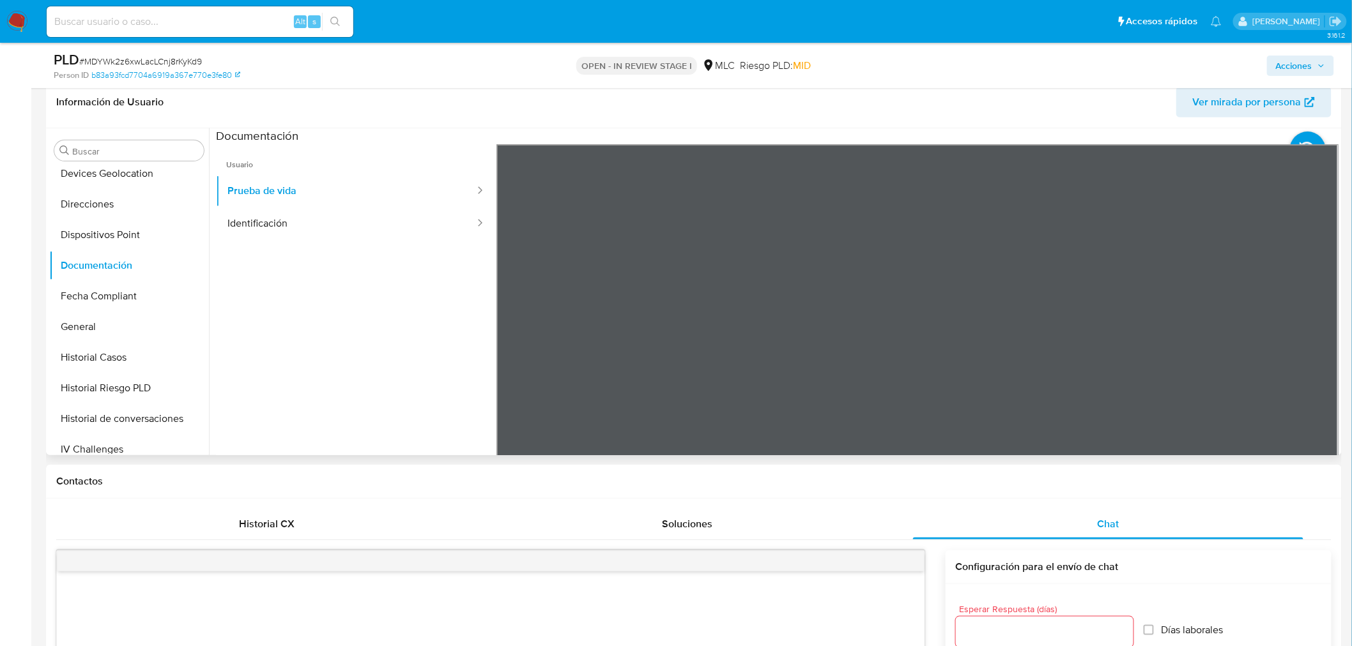
scroll to position [142, 0]
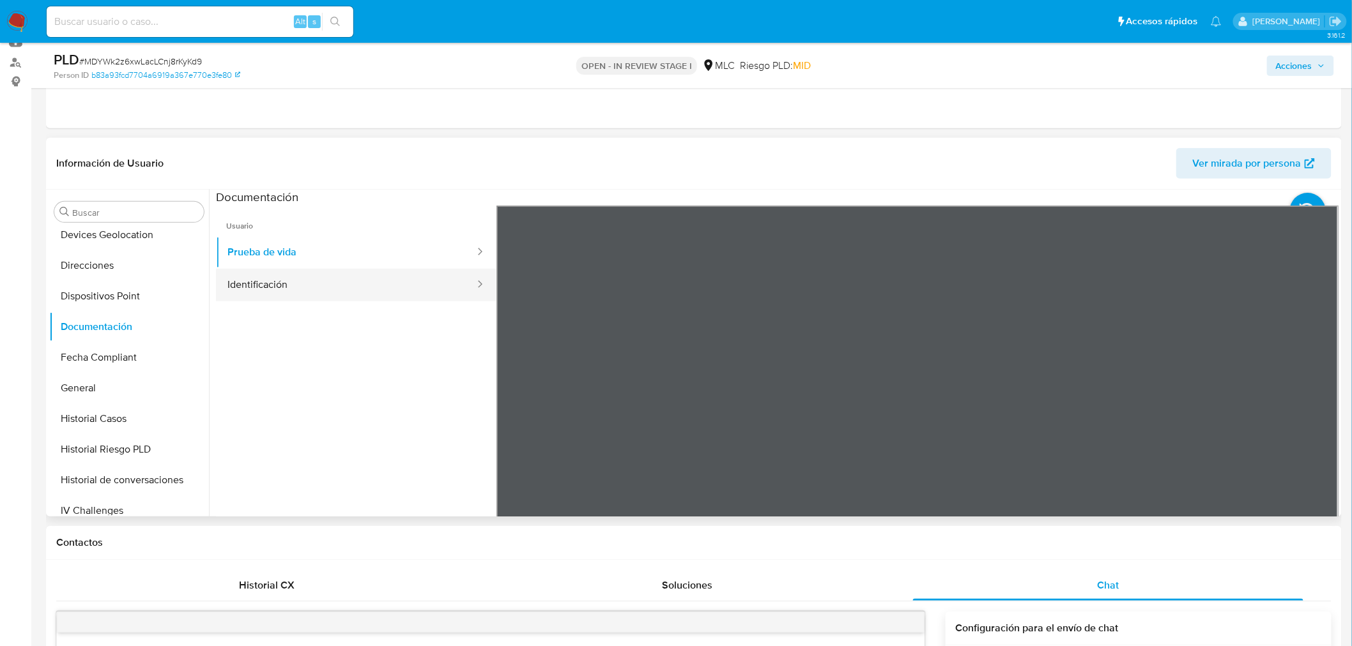
click at [271, 292] on button "Identificación" at bounding box center [346, 285] width 260 height 33
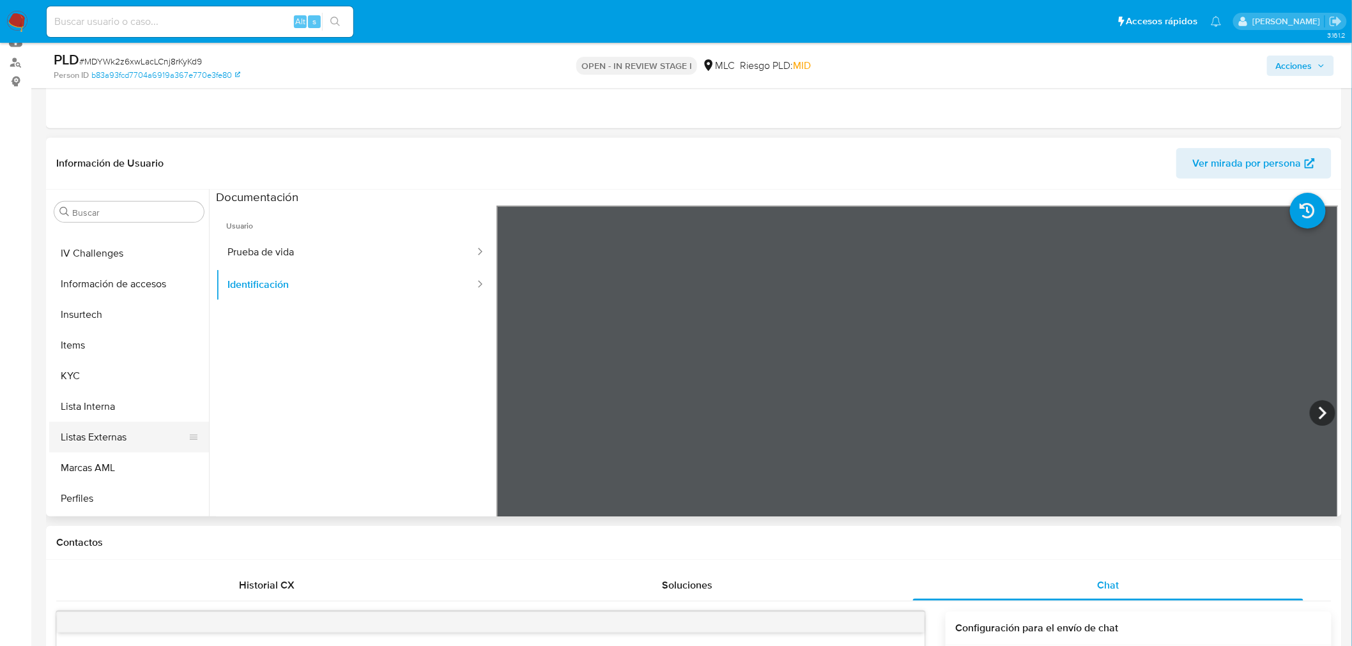
scroll to position [600, 0]
click at [75, 321] on button "KYC" at bounding box center [123, 316] width 149 height 31
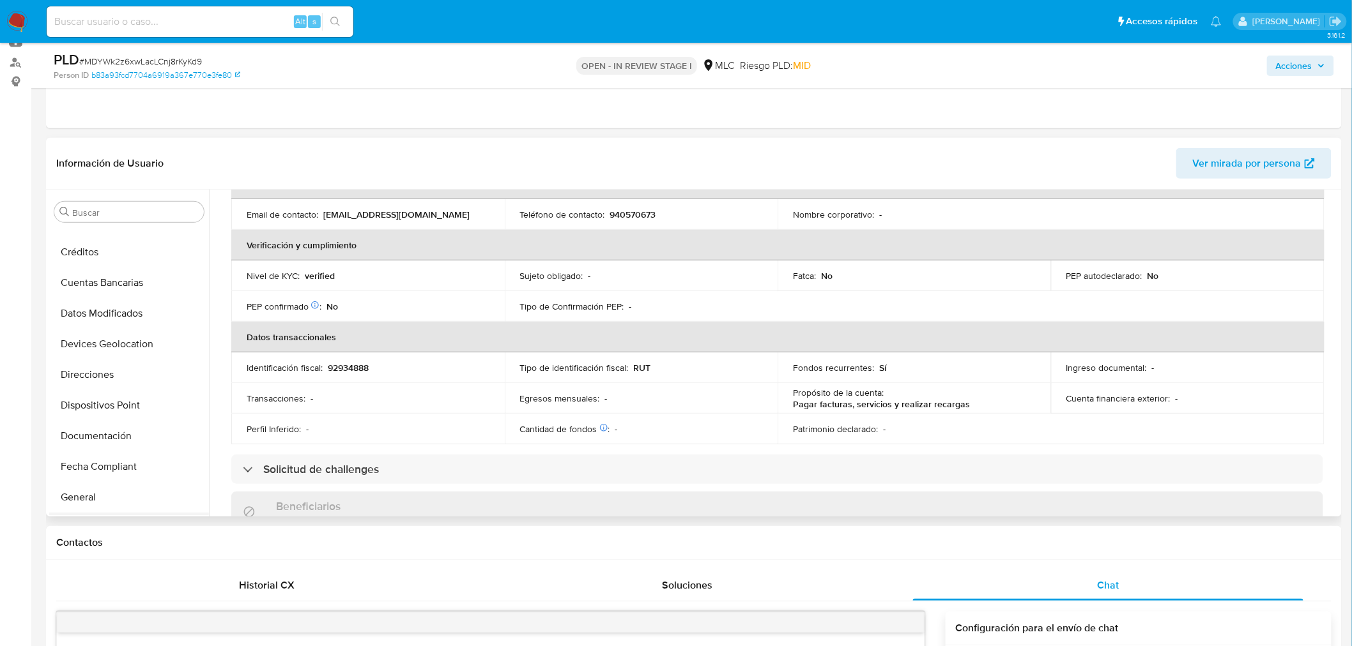
scroll to position [245, 0]
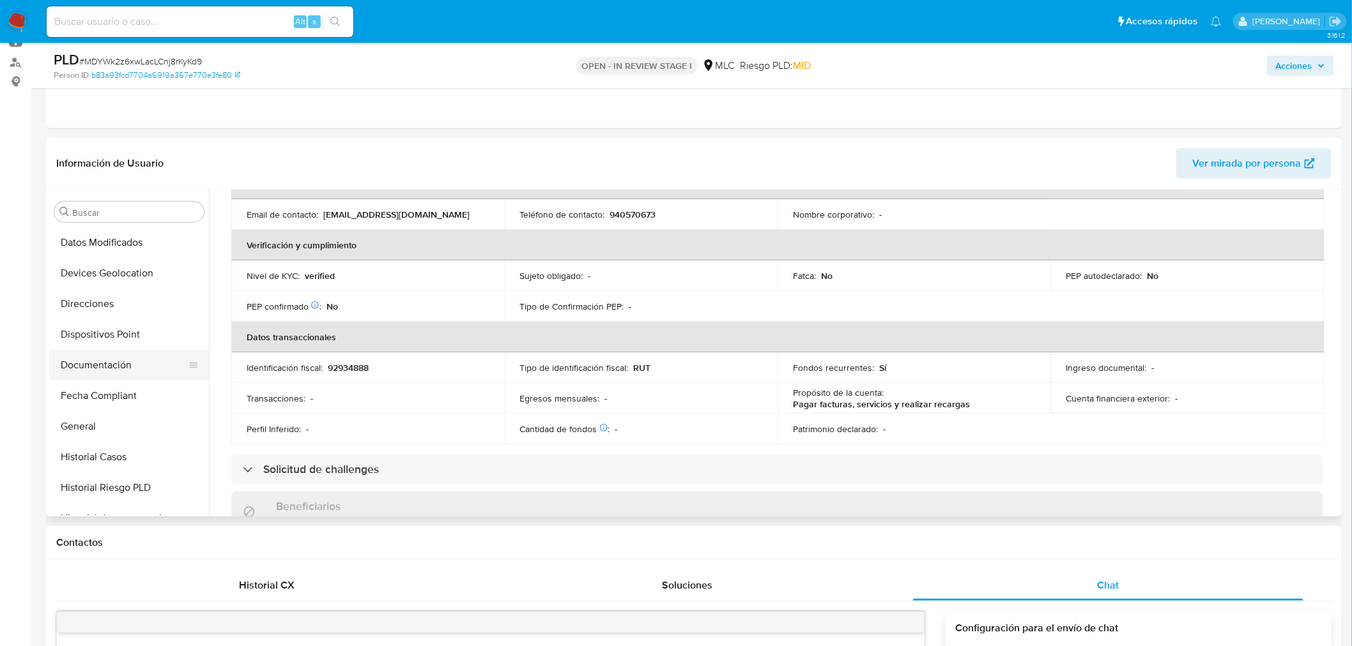
click at [130, 374] on button "Documentación" at bounding box center [123, 365] width 149 height 31
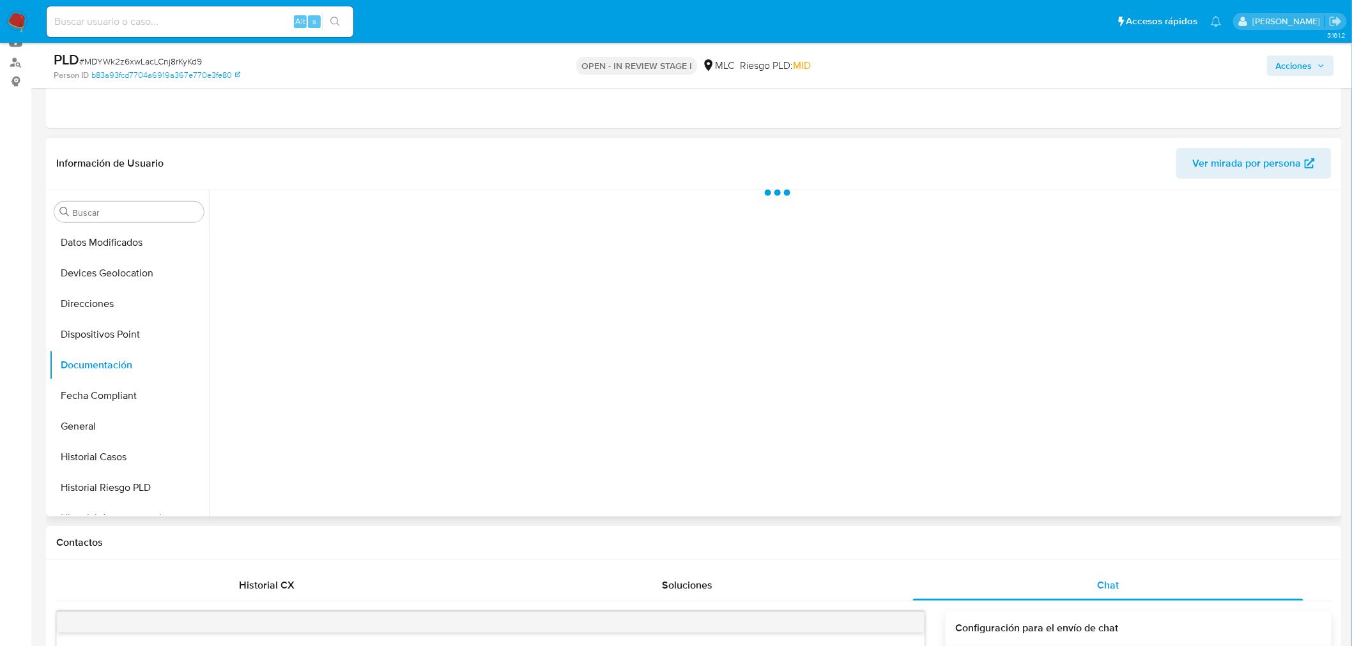
scroll to position [0, 0]
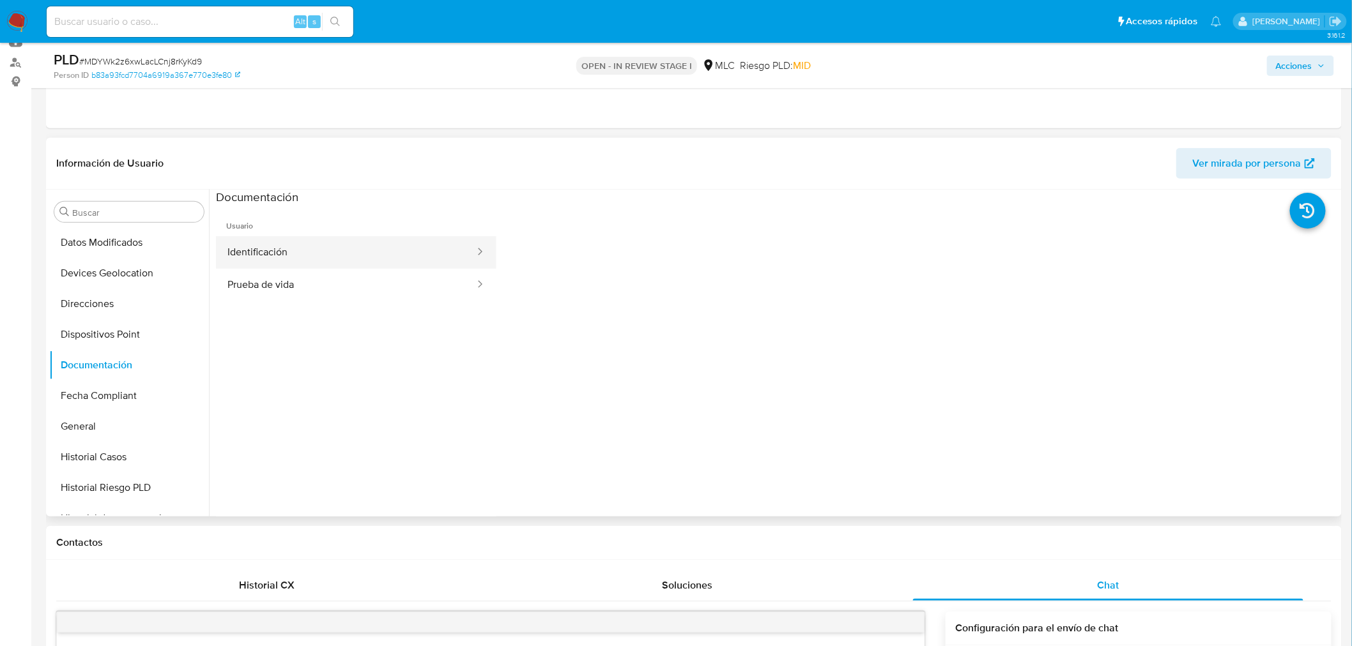
click at [354, 252] on button "Identificación" at bounding box center [346, 252] width 260 height 33
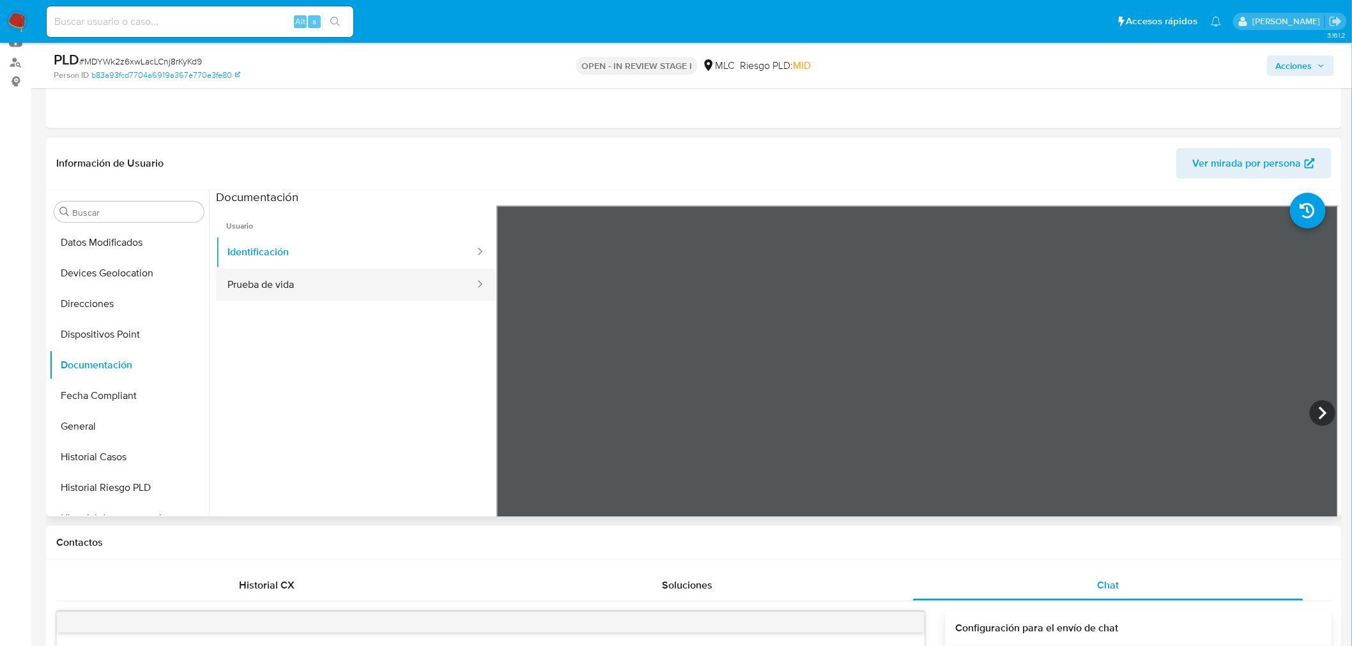
click at [390, 286] on button "Prueba de vida" at bounding box center [346, 285] width 260 height 33
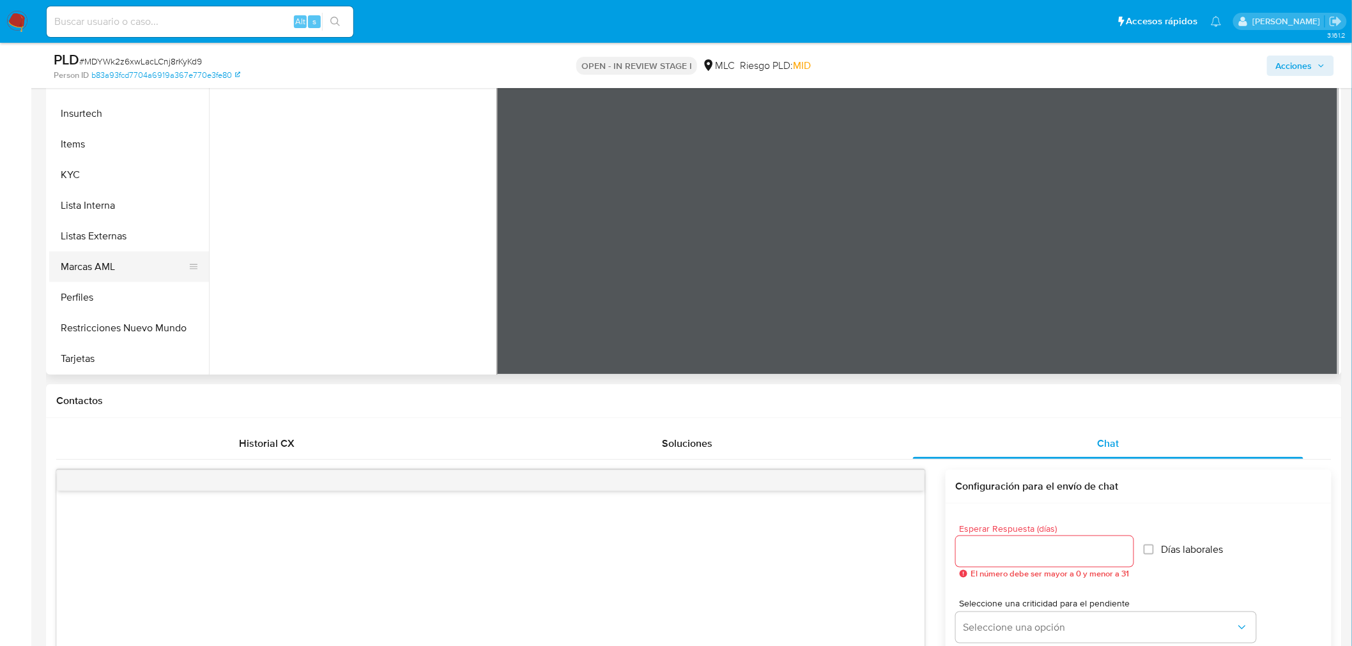
scroll to position [601, 0]
click at [92, 173] on button "KYC" at bounding box center [123, 174] width 149 height 31
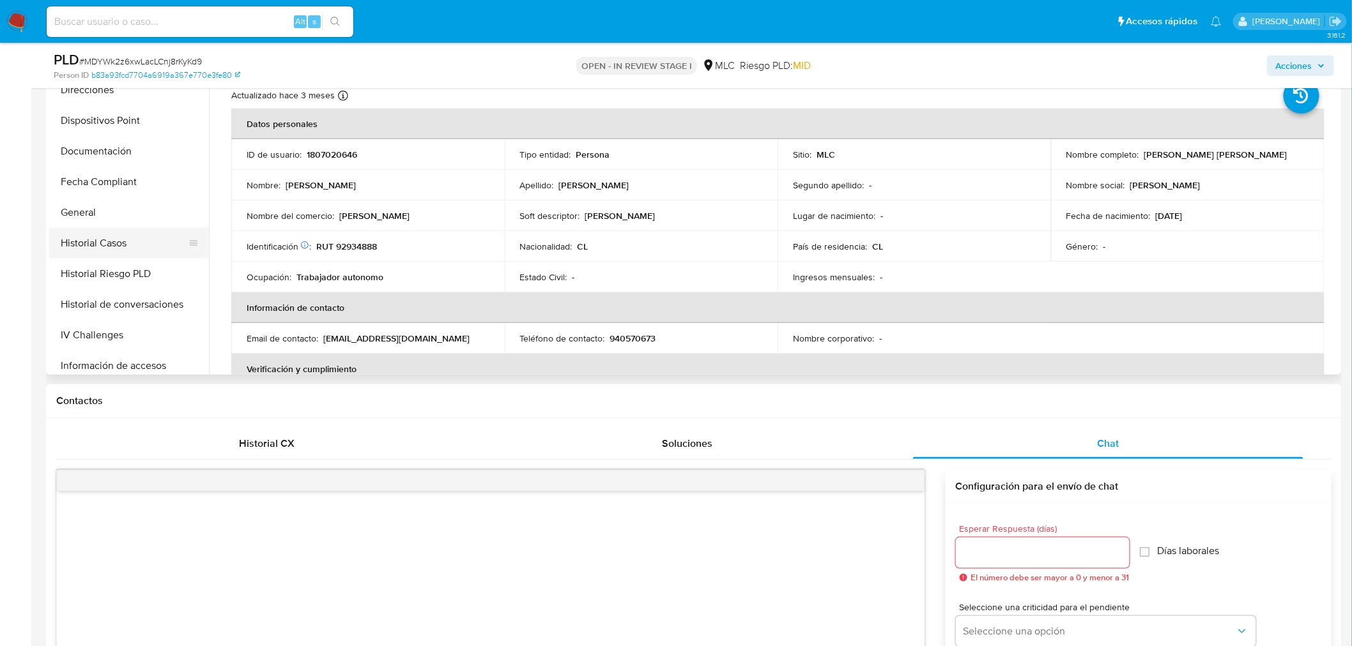
scroll to position [317, 0]
click at [118, 243] on button "Historial Casos" at bounding box center [123, 244] width 149 height 31
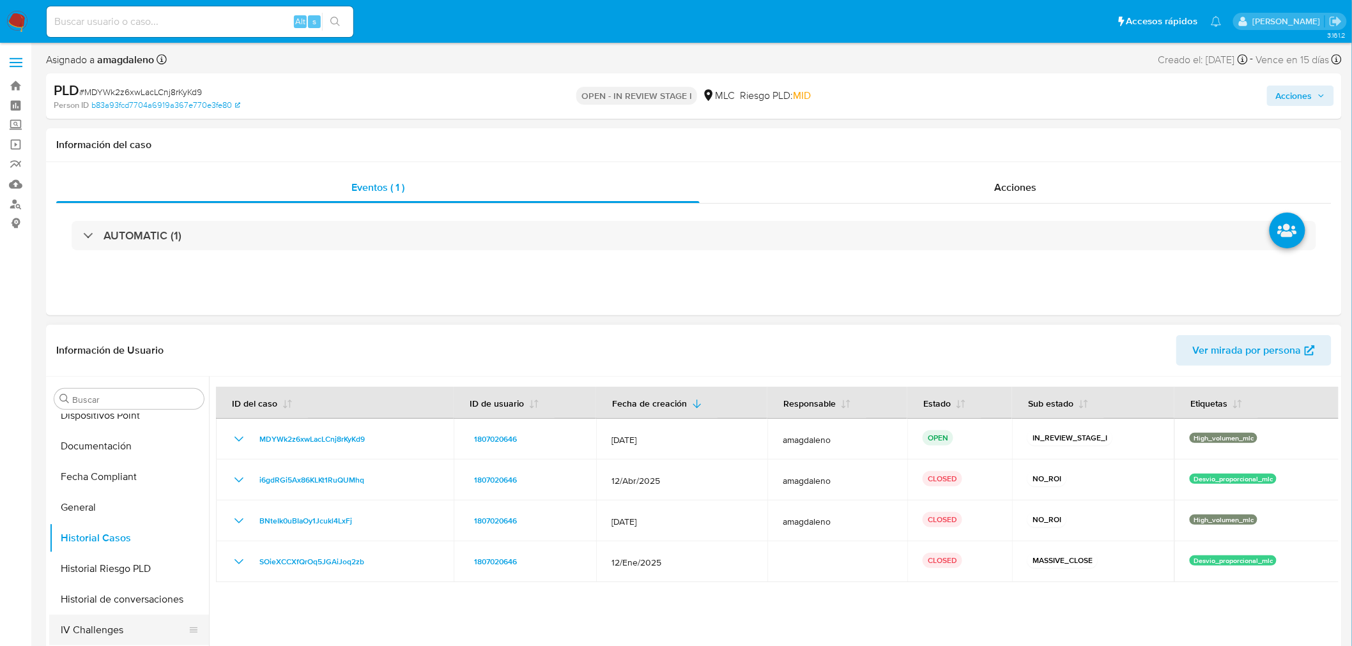
scroll to position [425, 0]
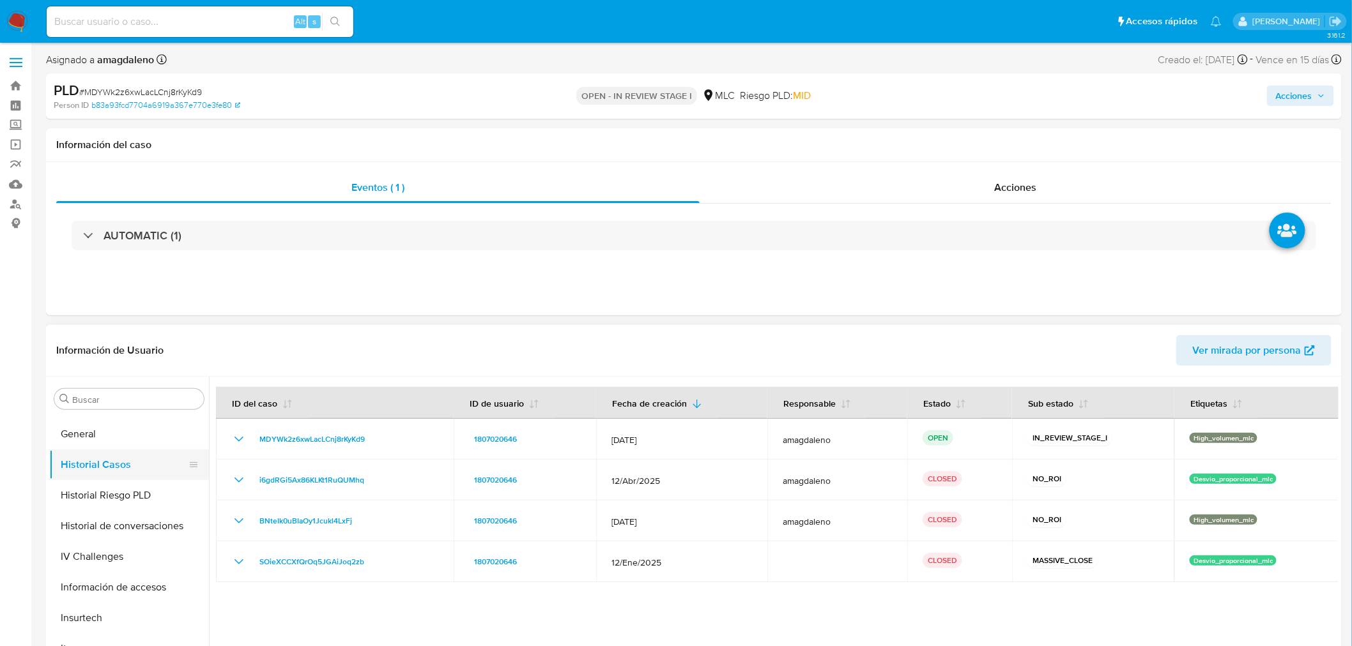
click at [116, 462] on button "Historial Casos" at bounding box center [123, 465] width 149 height 31
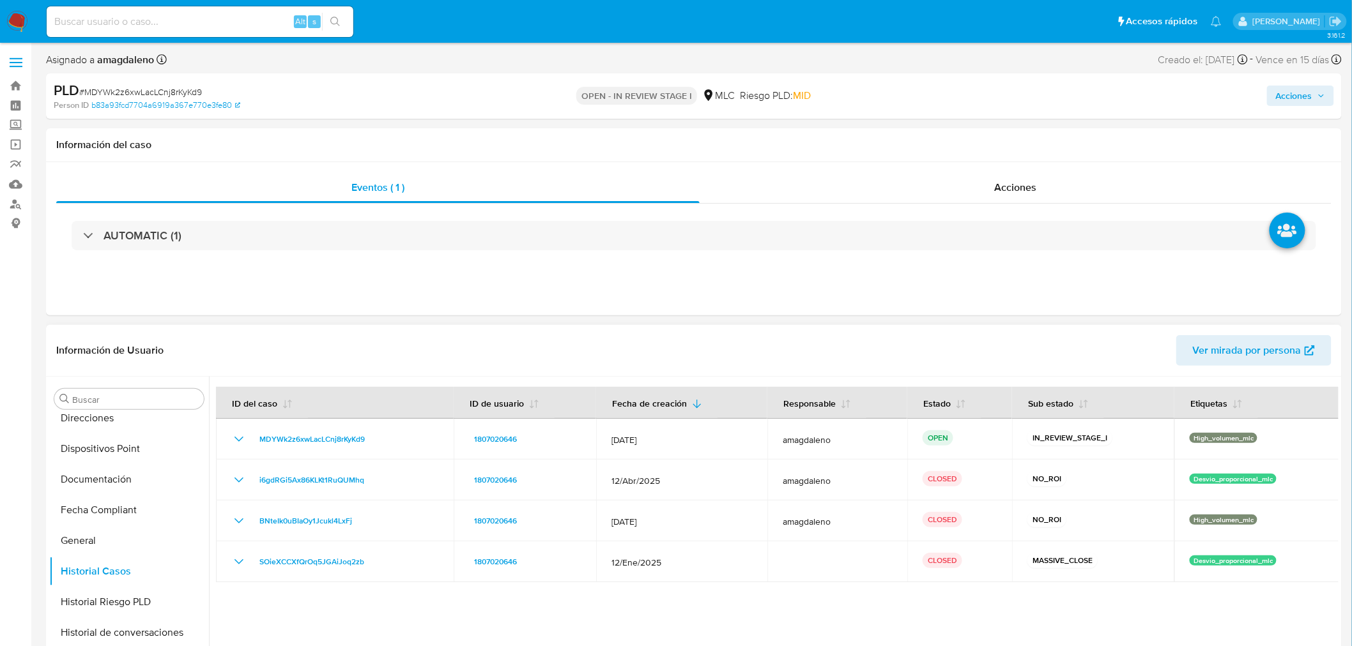
scroll to position [70, 0]
click at [121, 455] on button "Archivos adjuntos" at bounding box center [123, 451] width 149 height 31
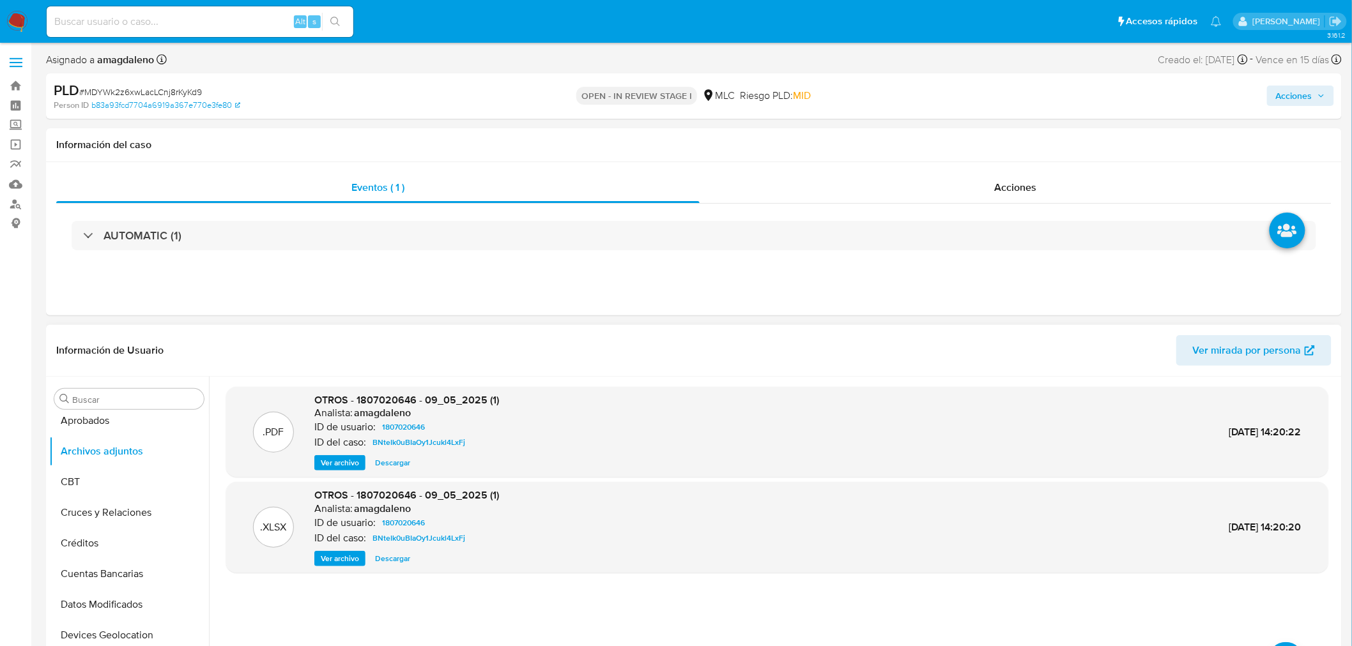
click at [349, 467] on span "Ver archivo" at bounding box center [340, 463] width 38 height 13
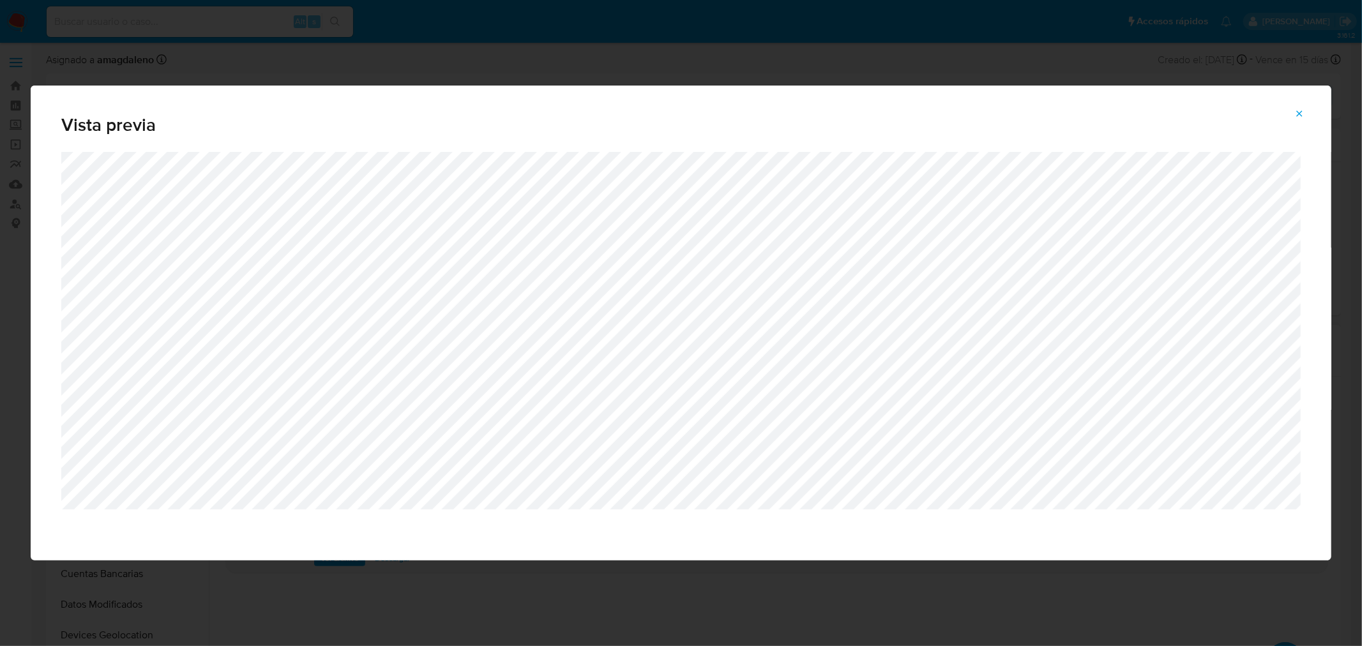
click at [567, 63] on div "Vista previa" at bounding box center [681, 323] width 1362 height 646
click at [1301, 107] on span "Attachment preview" at bounding box center [1300, 114] width 10 height 18
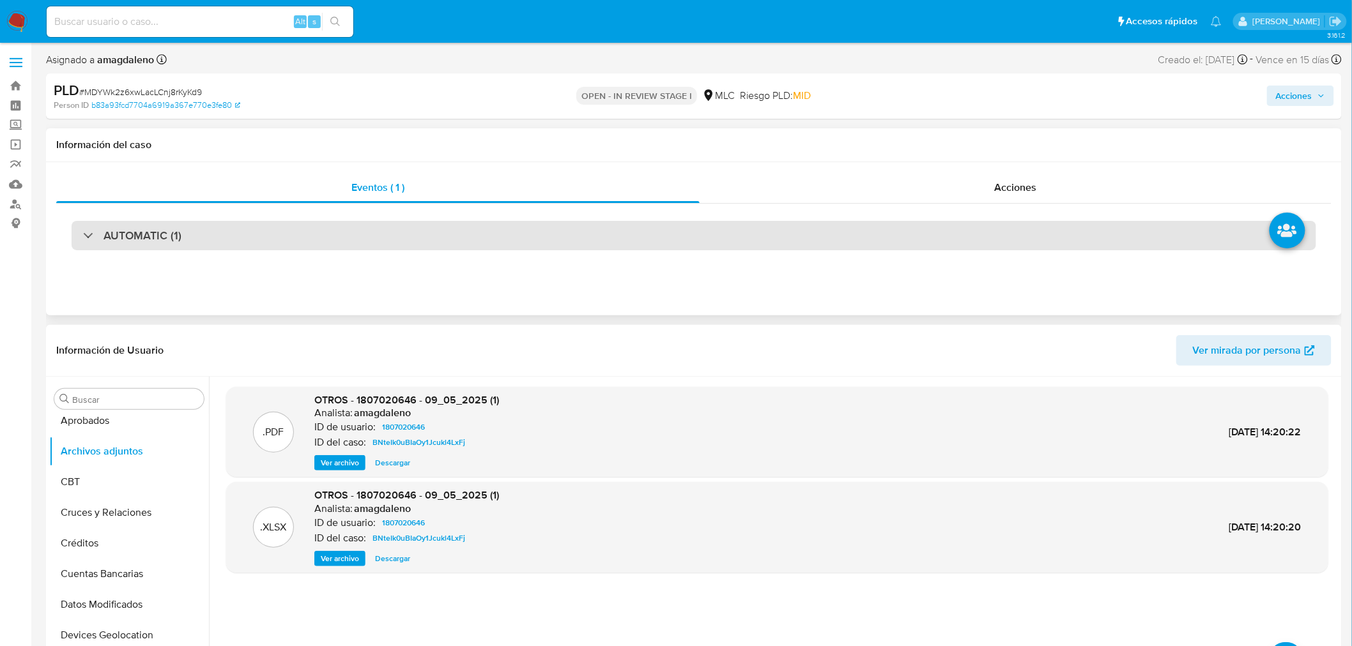
click at [777, 227] on div "AUTOMATIC (1)" at bounding box center [694, 235] width 1244 height 29
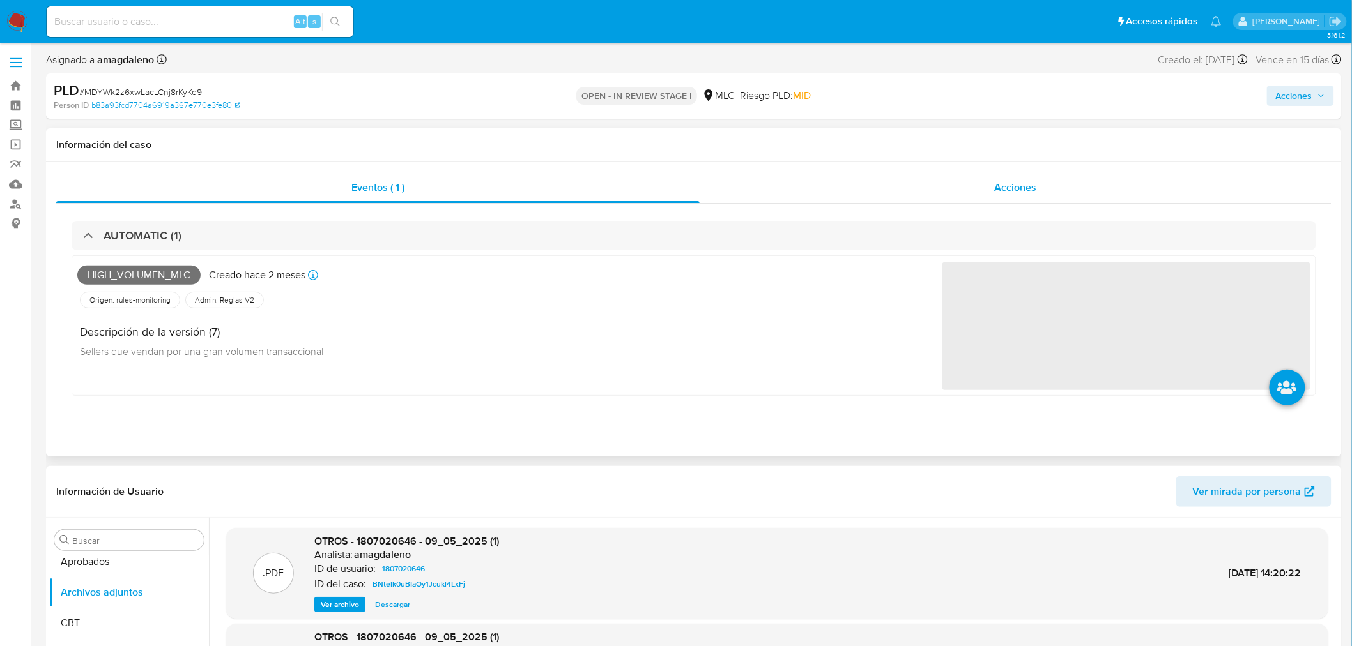
click at [816, 174] on div "Acciones" at bounding box center [1015, 187] width 632 height 31
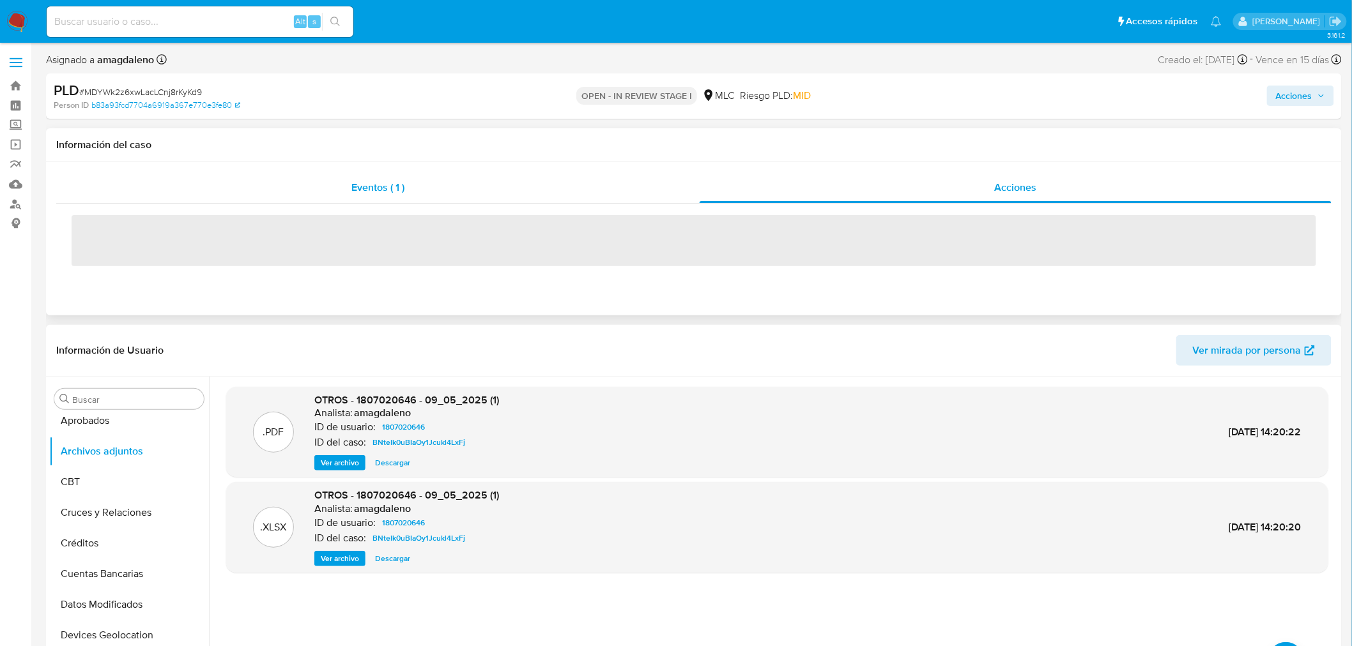
click at [546, 174] on div "Eventos ( 1 )" at bounding box center [377, 187] width 643 height 31
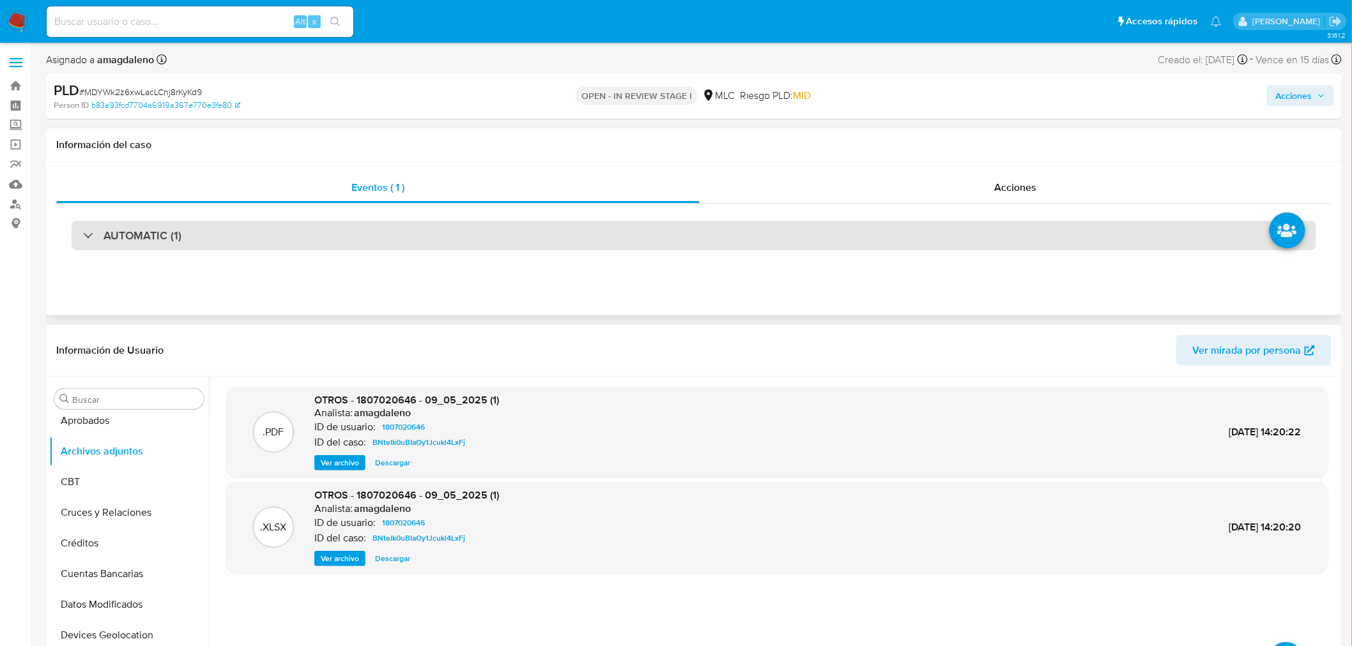
click at [210, 240] on div "AUTOMATIC (1)" at bounding box center [694, 235] width 1244 height 29
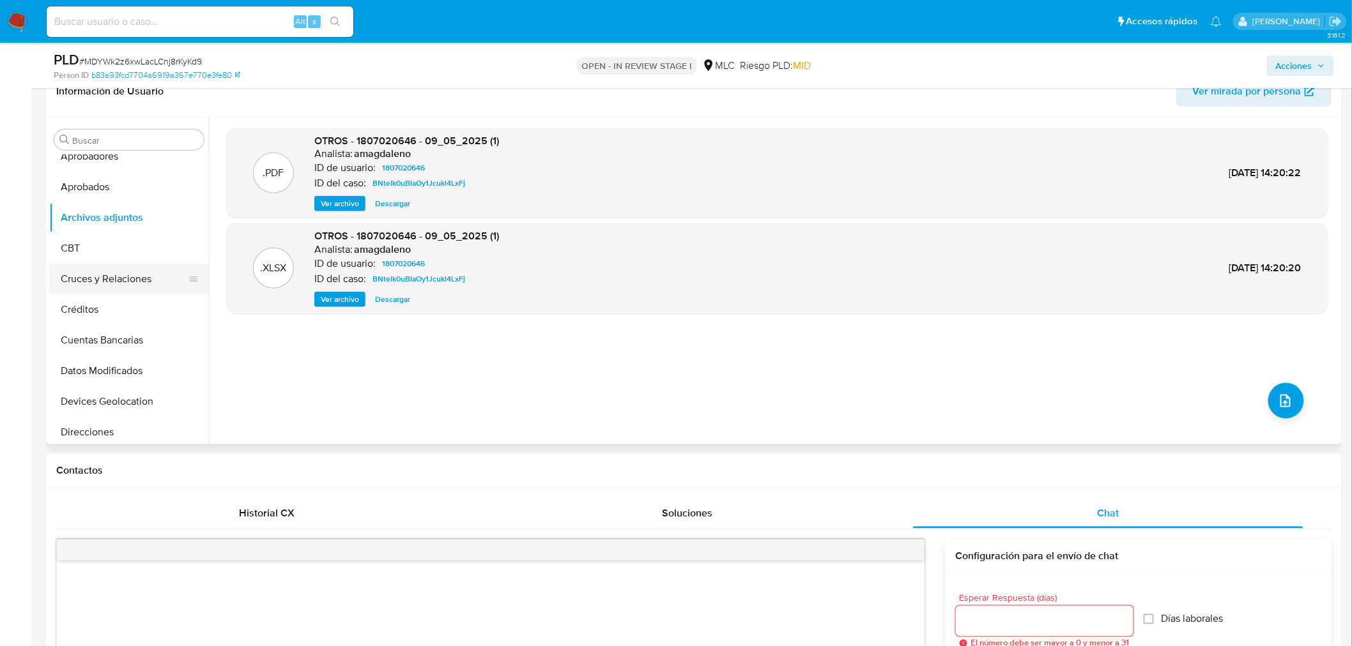
scroll to position [0, 0]
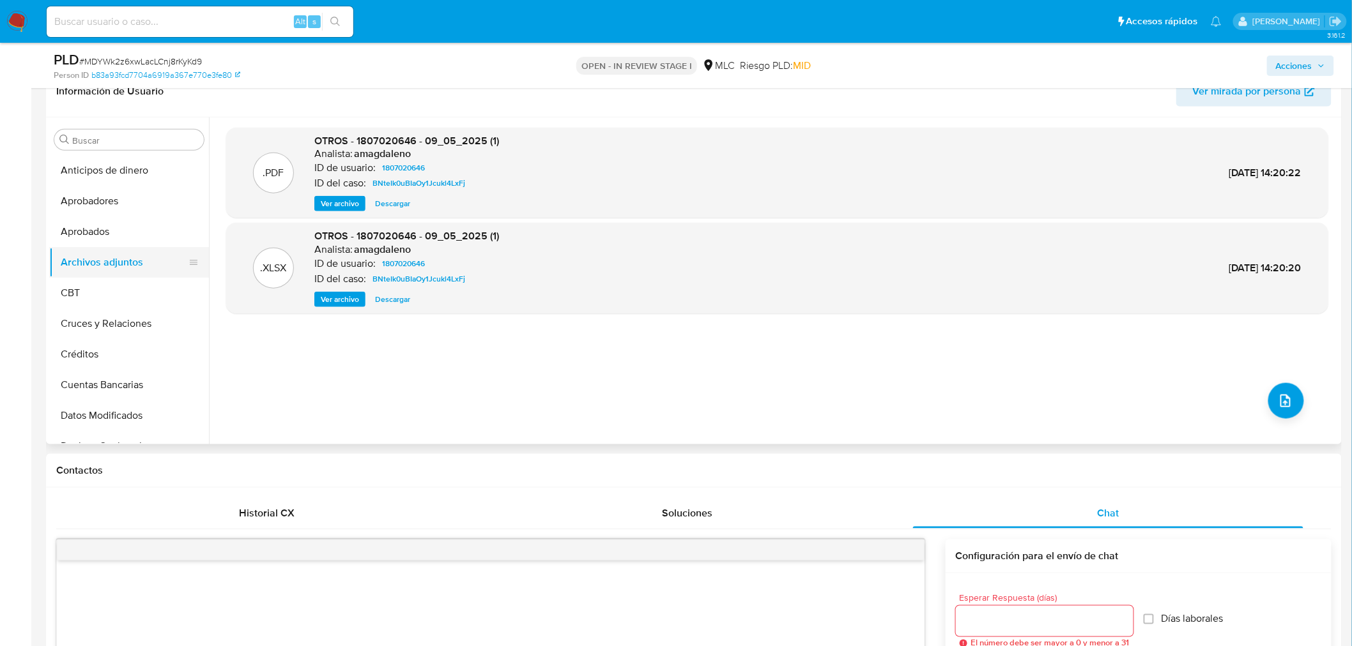
click at [125, 254] on button "Archivos adjuntos" at bounding box center [123, 262] width 149 height 31
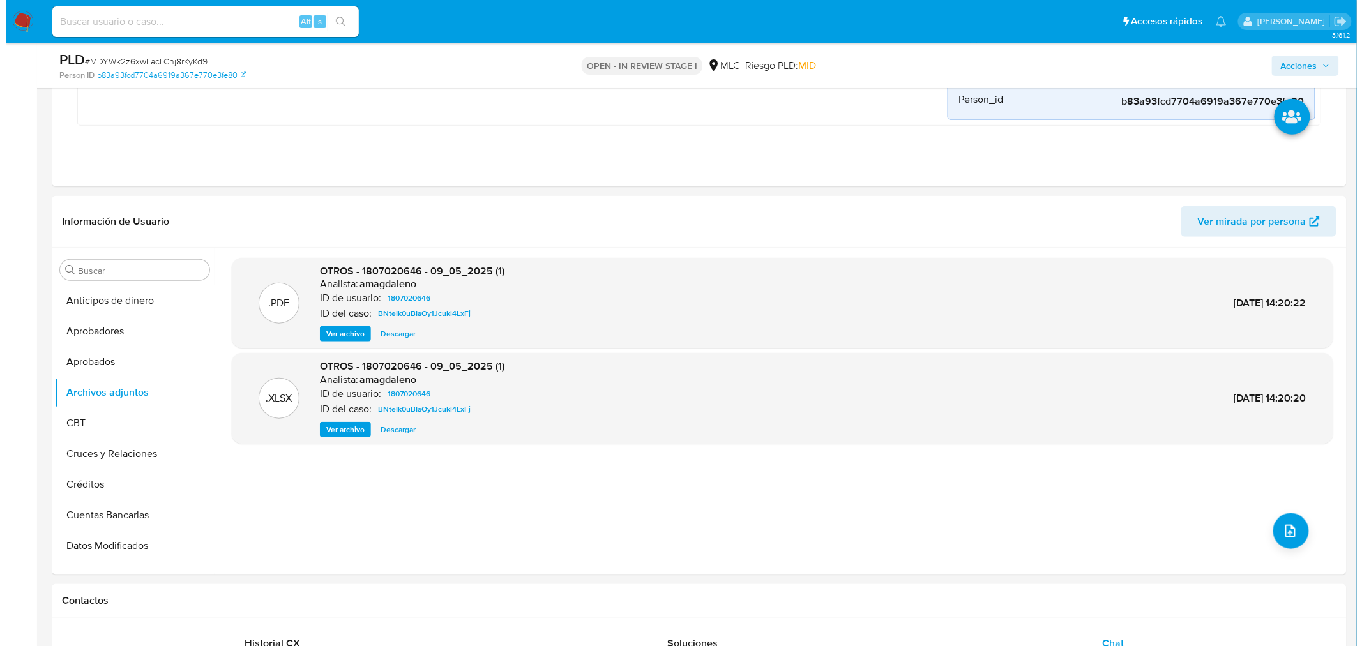
scroll to position [284, 0]
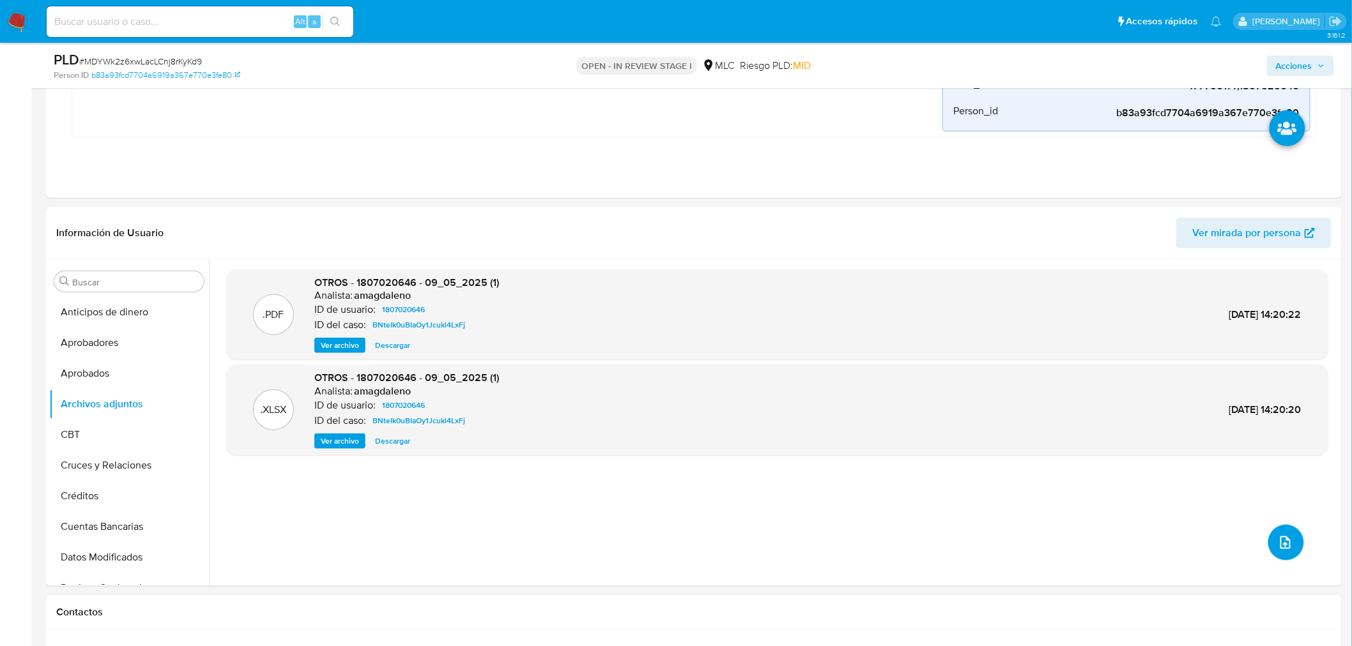
click at [1285, 540] on icon "upload-file" at bounding box center [1284, 542] width 15 height 15
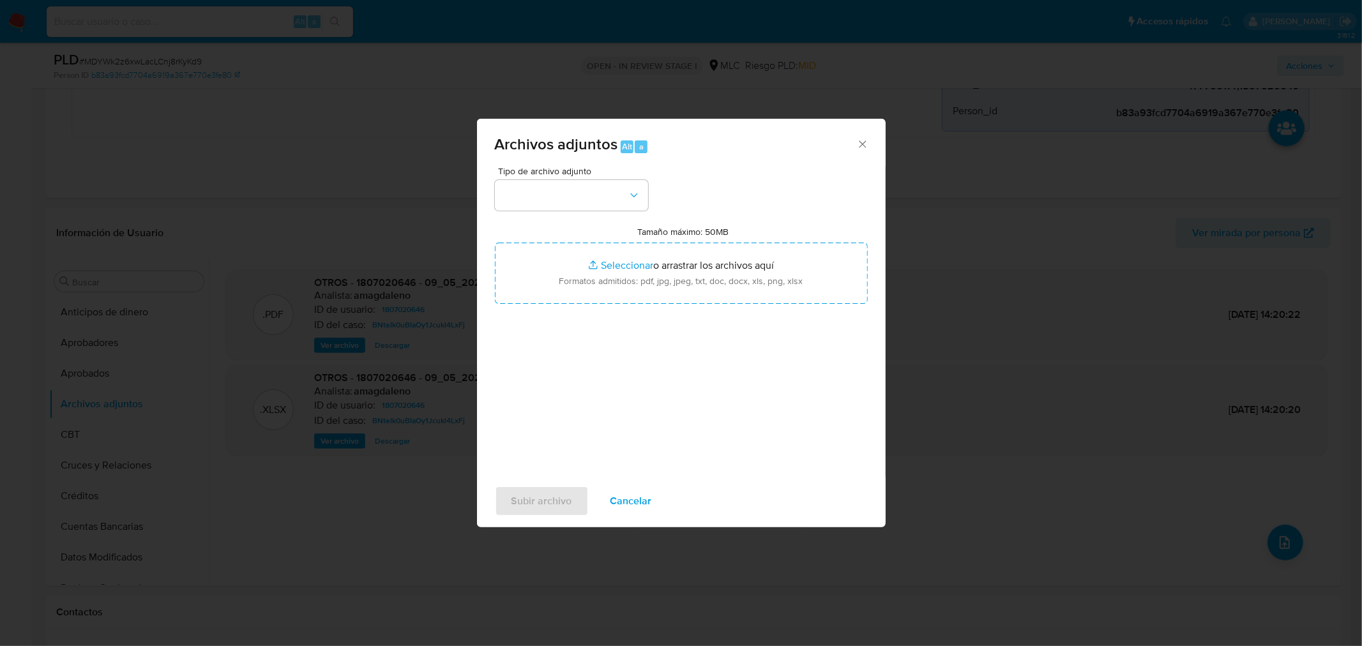
click at [553, 187] on button "button" at bounding box center [571, 195] width 153 height 31
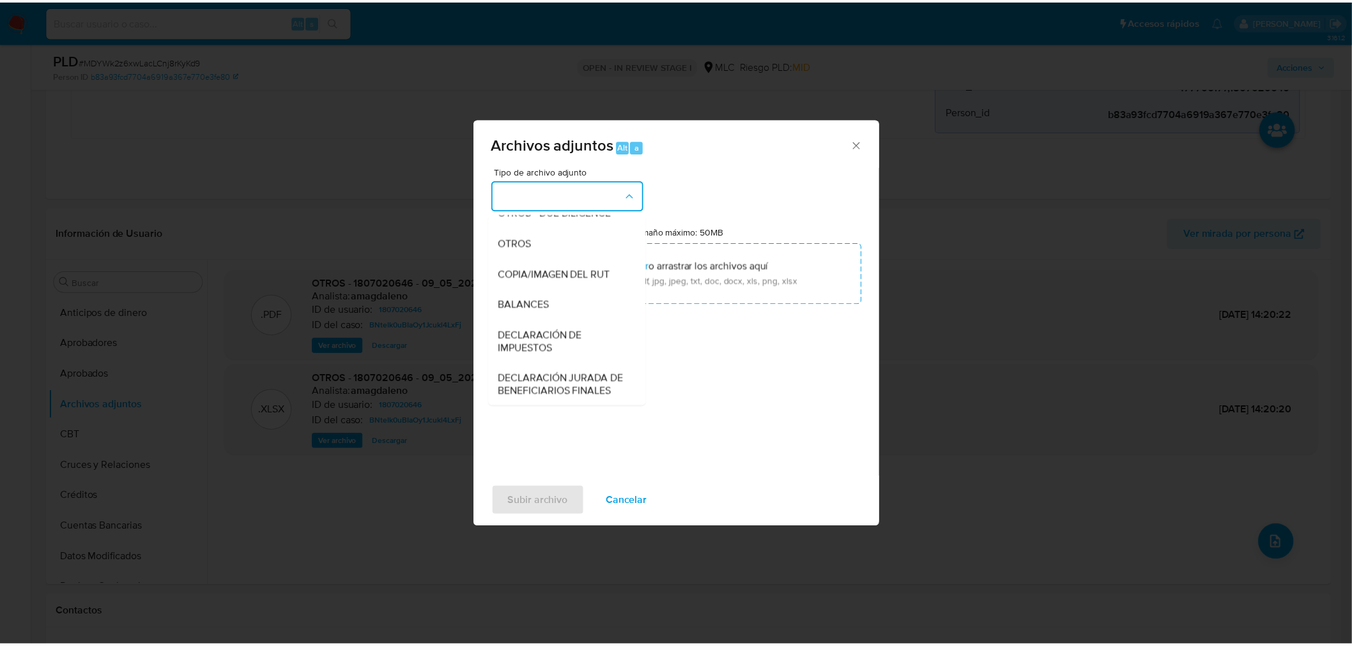
scroll to position [176, 0]
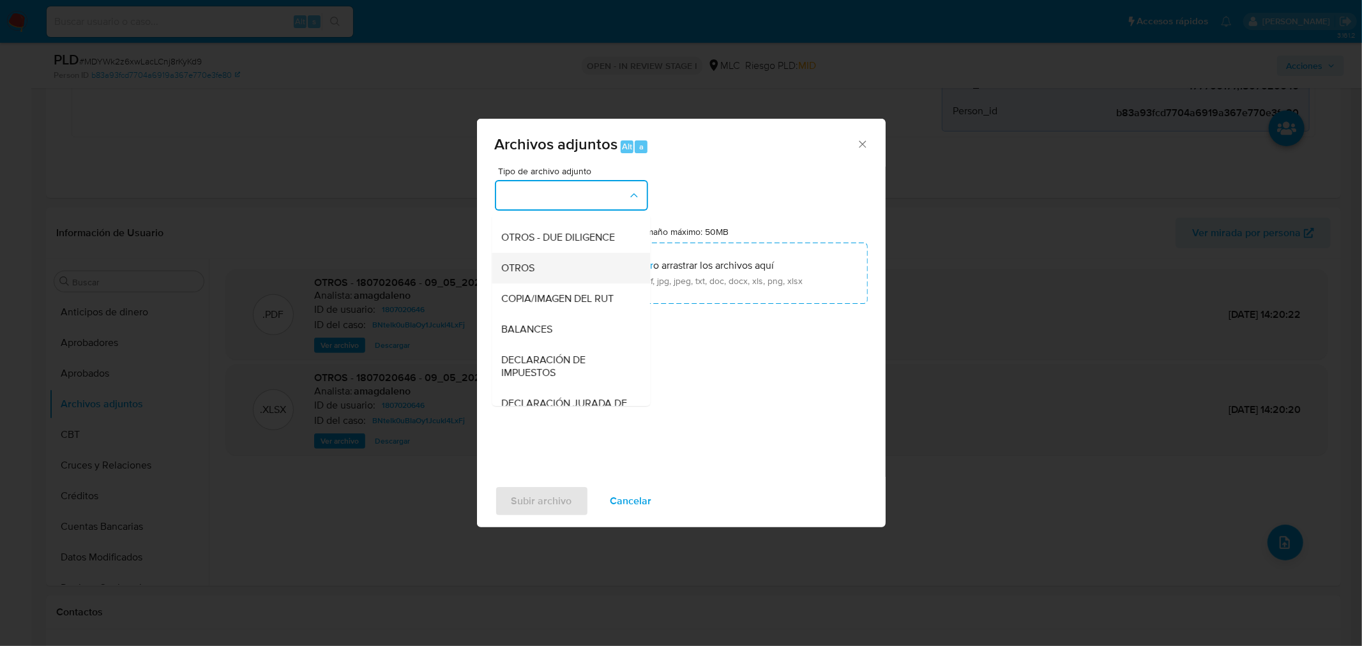
click at [515, 274] on span "OTROS" at bounding box center [518, 267] width 33 height 13
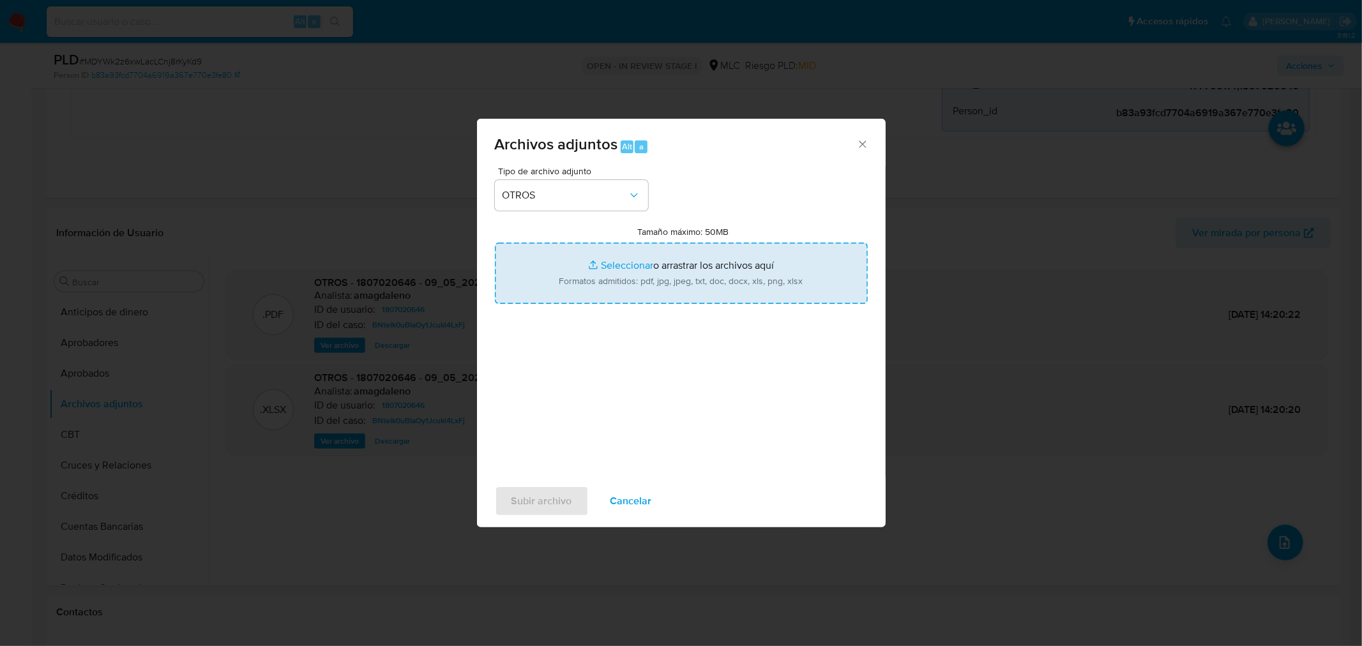
click at [607, 267] on input "Tamaño máximo: 50MB Seleccionar archivos" at bounding box center [681, 273] width 373 height 61
type input "C:\fakepath\1807020646 - 25_09_2025.xlsx"
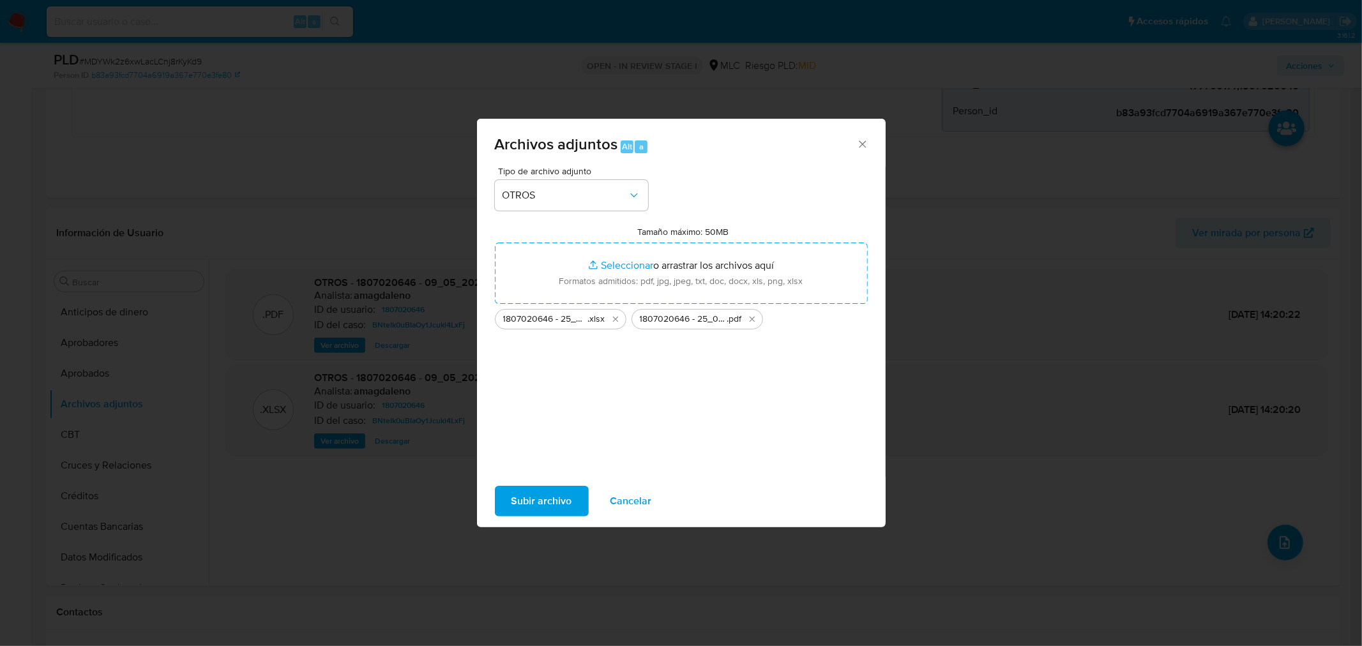
click at [655, 400] on div "Tipo de archivo adjunto OTROS Tamaño máximo: 50MB Seleccionar archivos Seleccio…" at bounding box center [681, 317] width 373 height 301
click at [544, 494] on span "Subir archivo" at bounding box center [542, 501] width 61 height 28
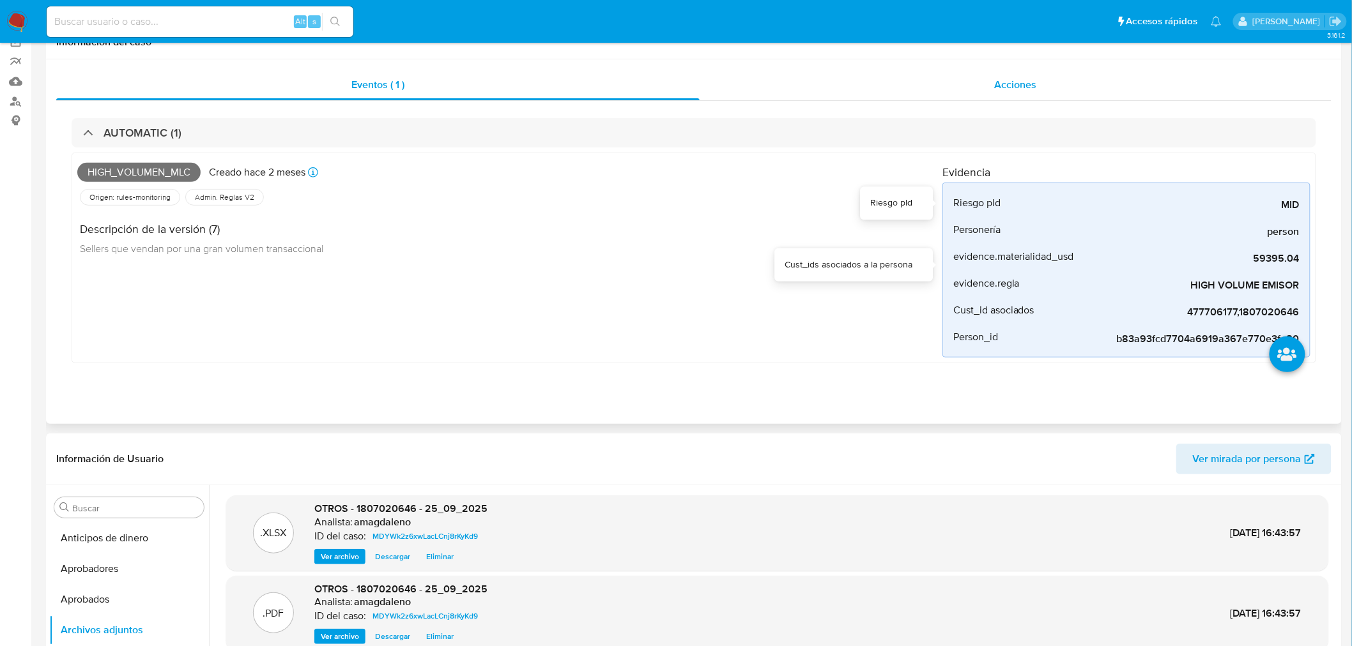
scroll to position [0, 0]
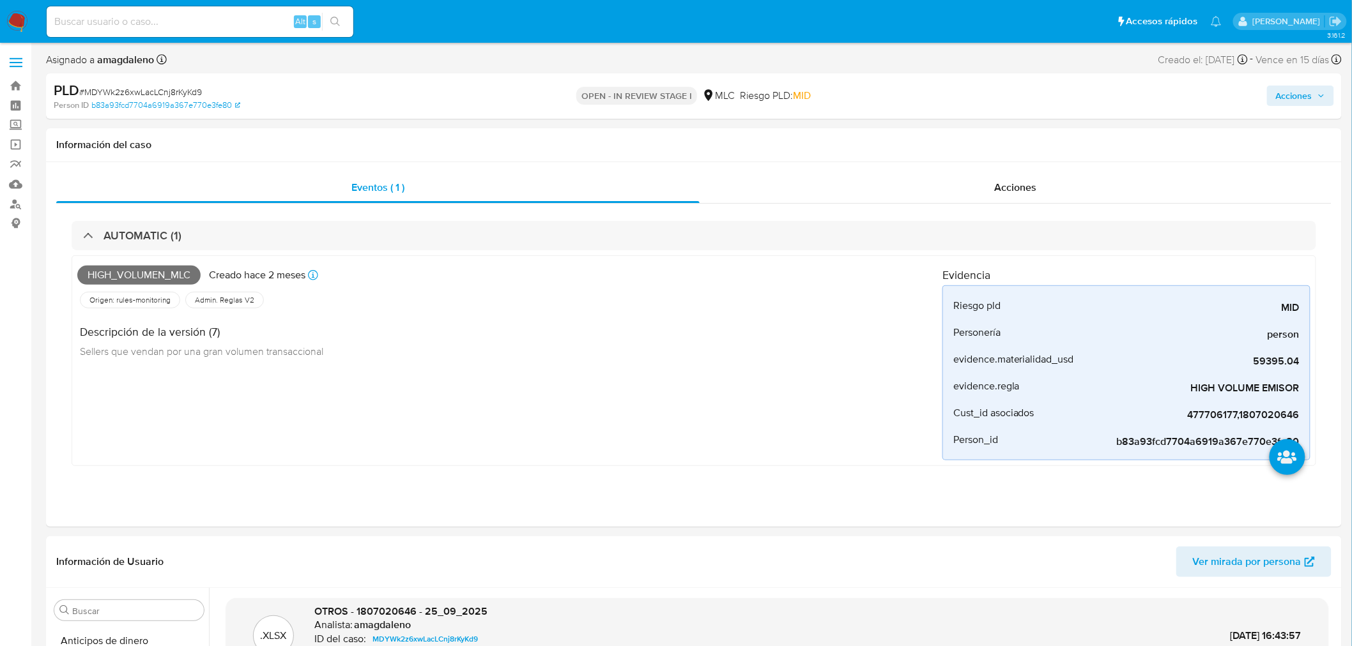
click at [1297, 100] on span "Acciones" at bounding box center [1294, 96] width 36 height 20
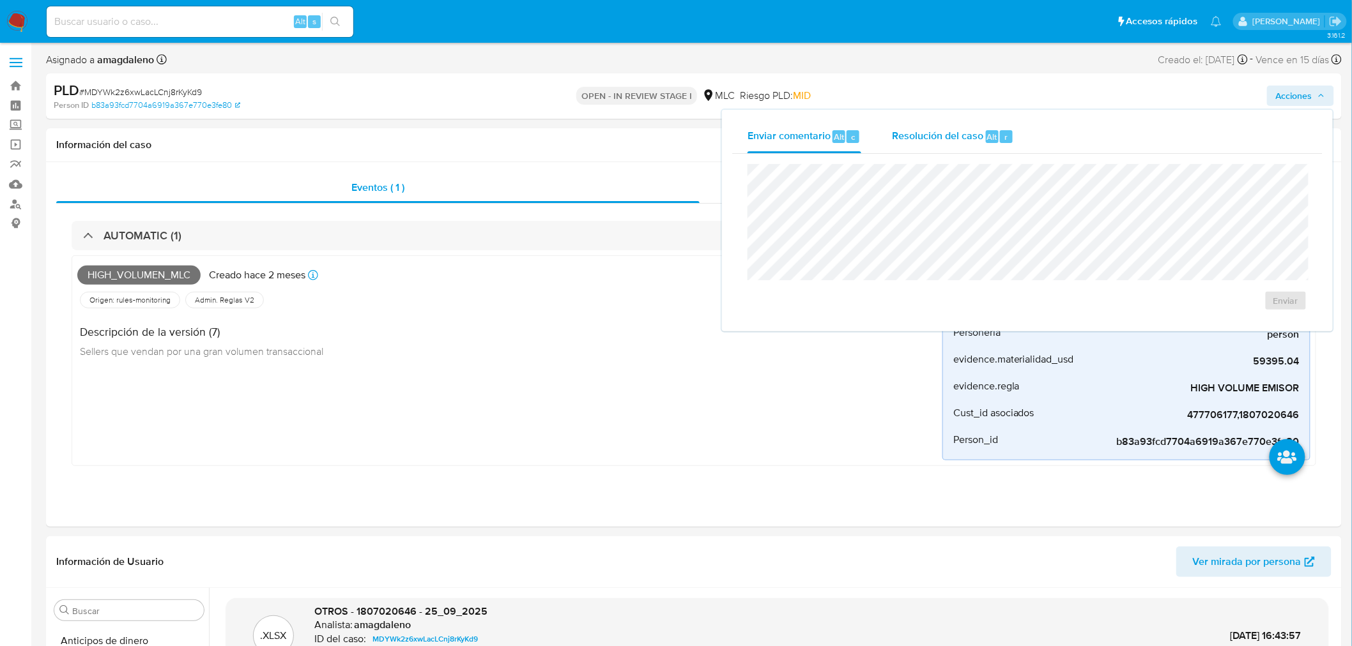
click at [956, 138] on span "Resolución del caso" at bounding box center [937, 136] width 91 height 15
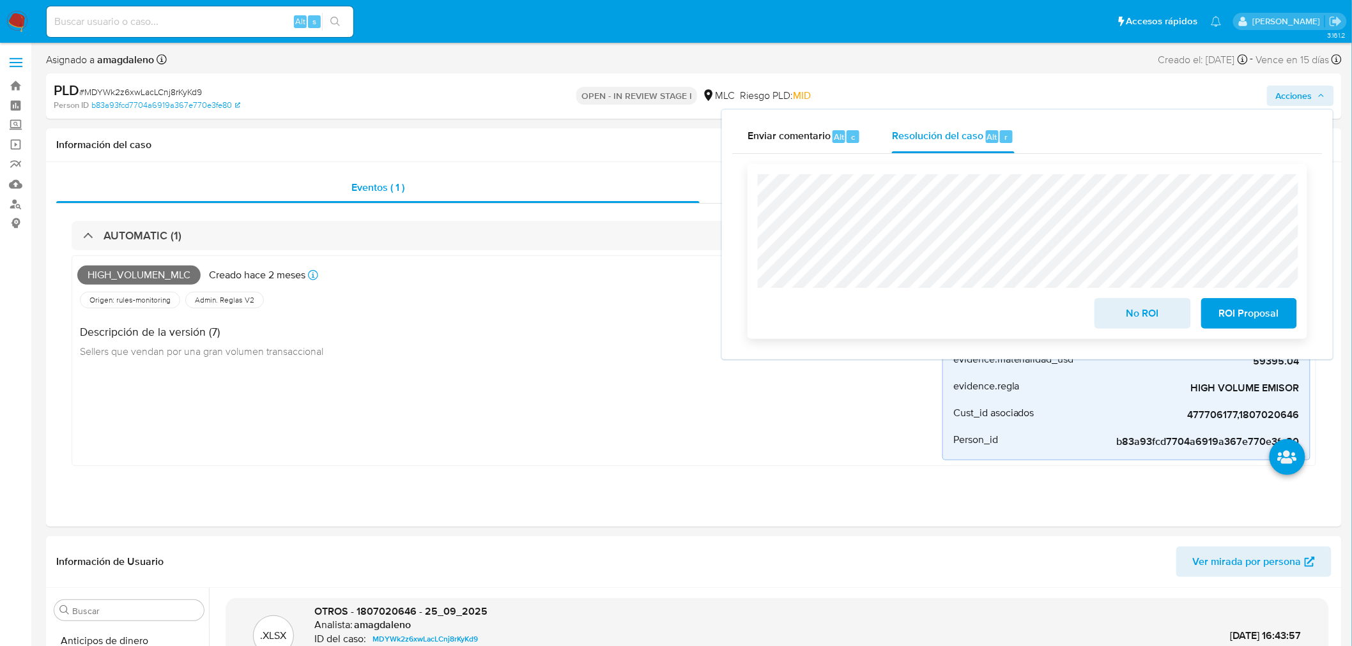
click at [1140, 324] on span "No ROI" at bounding box center [1142, 314] width 63 height 28
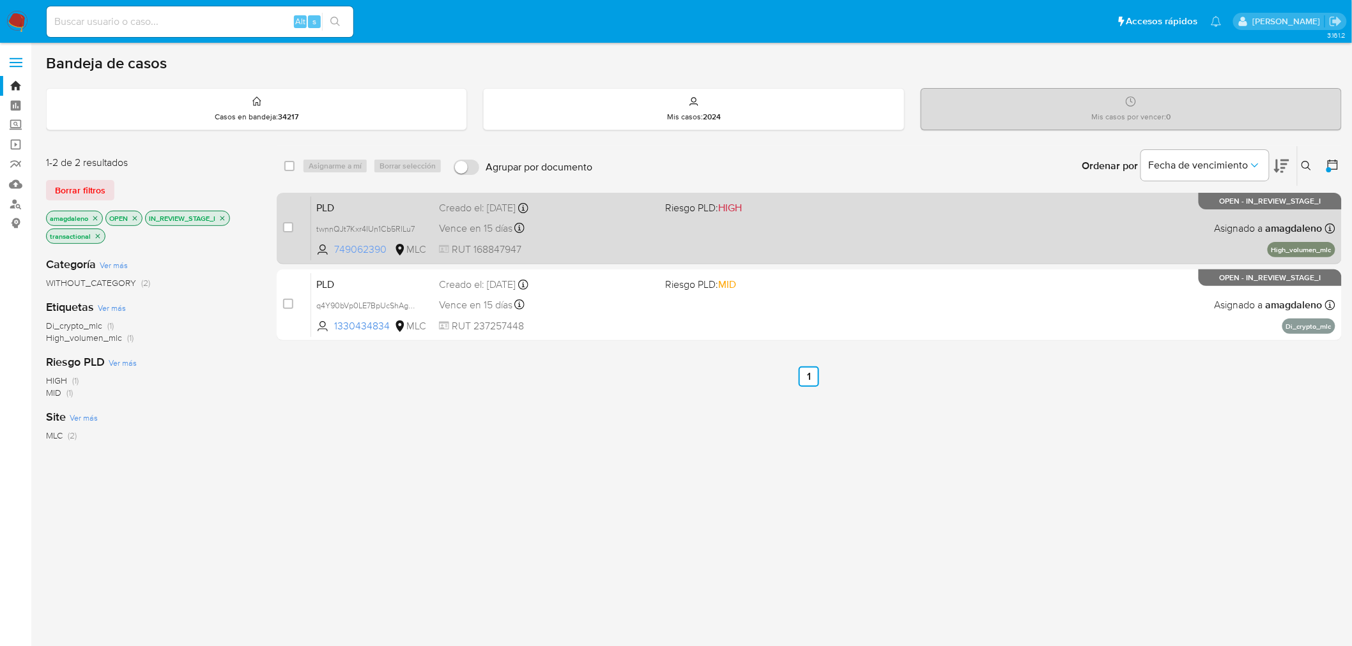
click at [352, 250] on span "749062390" at bounding box center [362, 250] width 57 height 14
click at [606, 221] on div "Vence en 15 días Vence el [DATE] 16:09:03" at bounding box center [547, 228] width 217 height 17
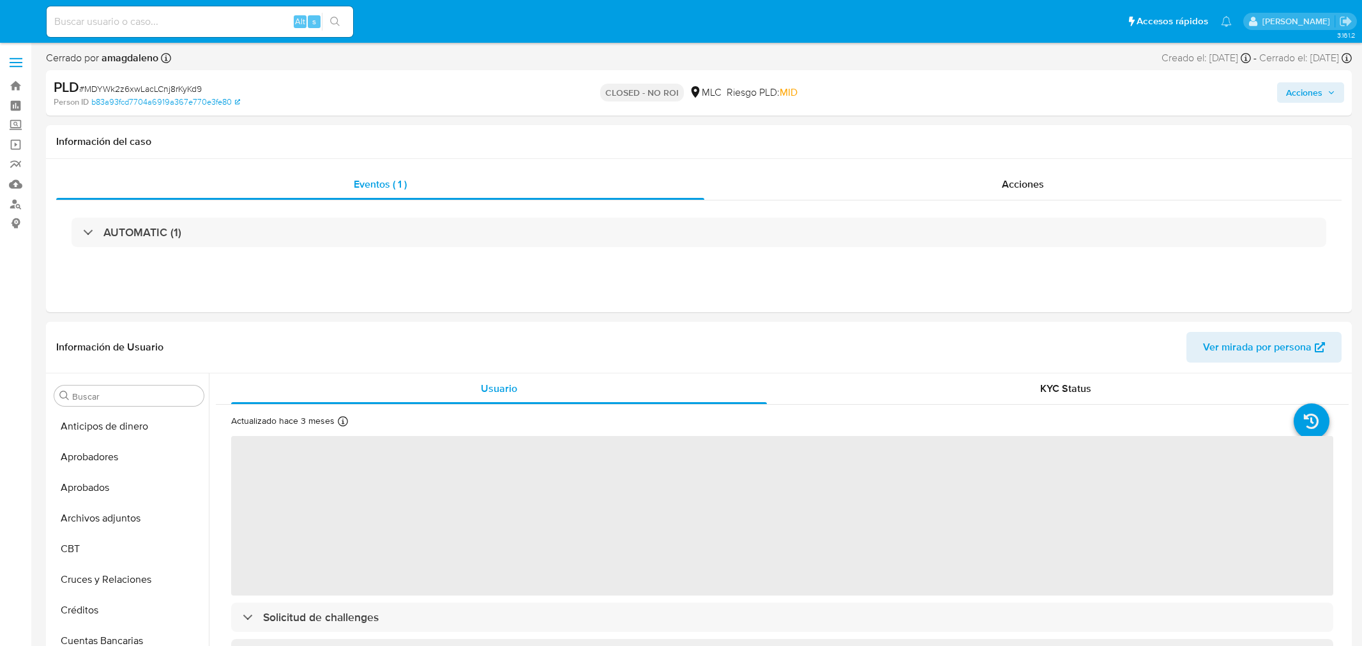
select select "10"
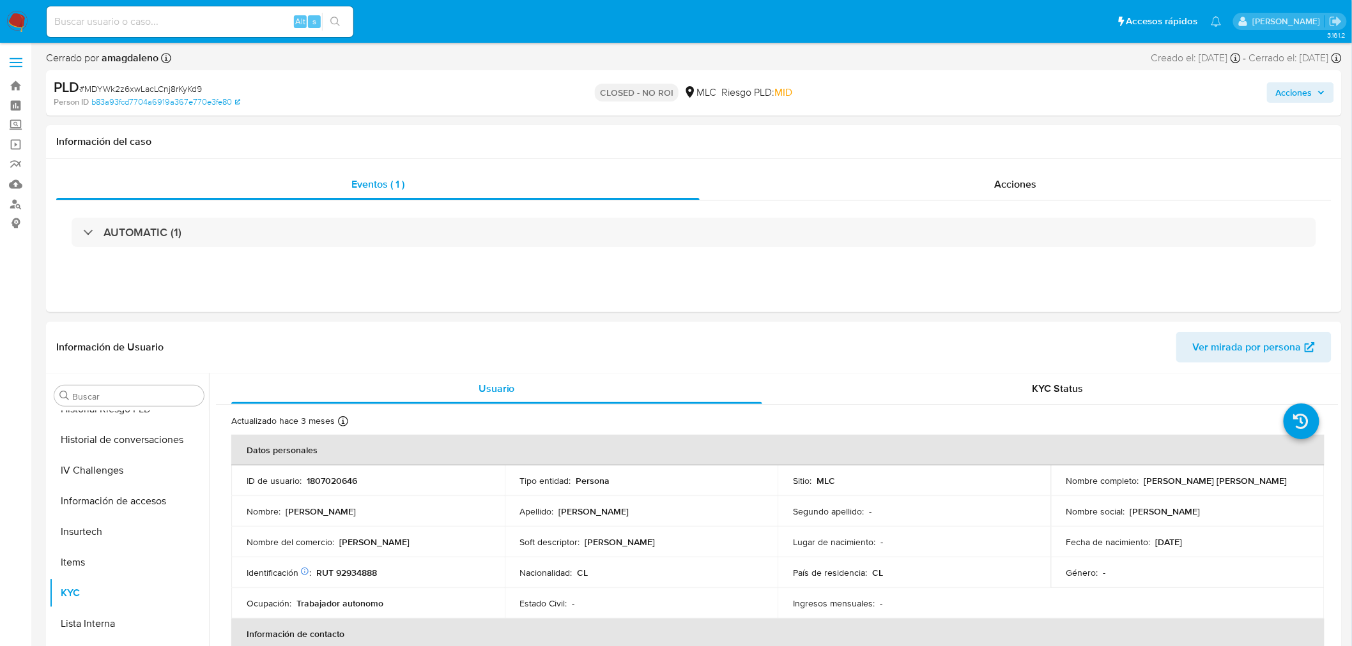
scroll to position [600, 0]
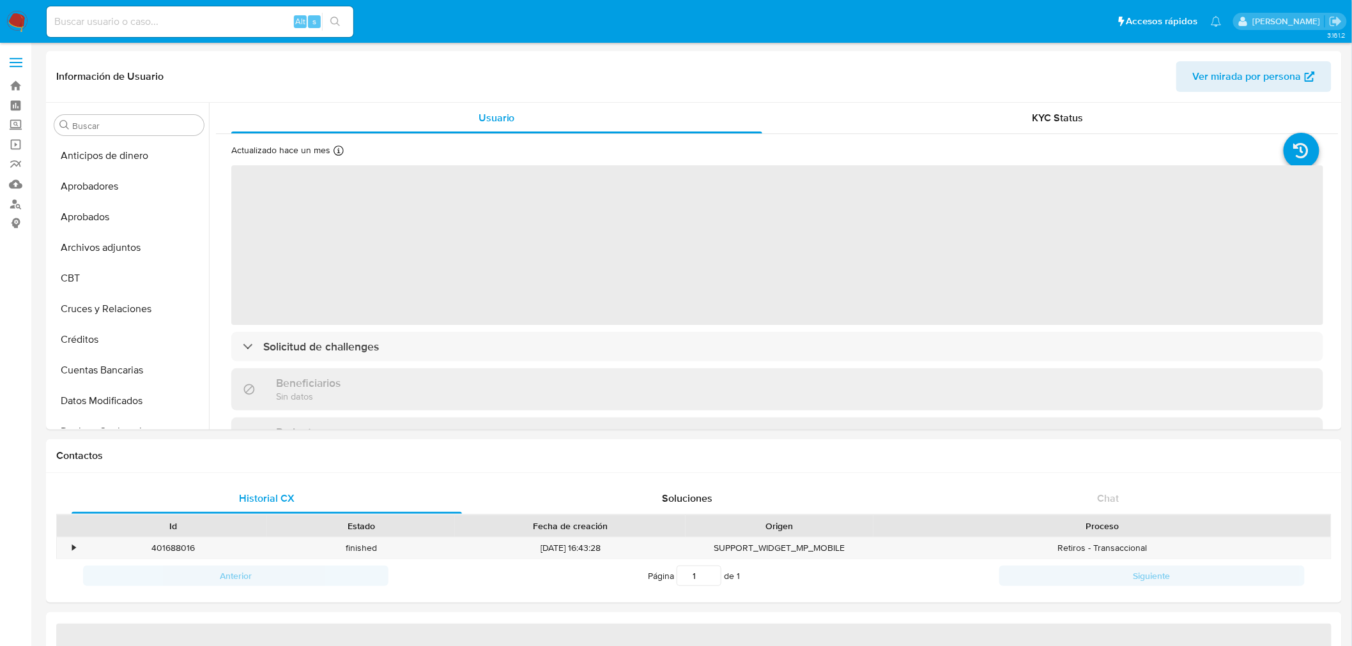
select select "10"
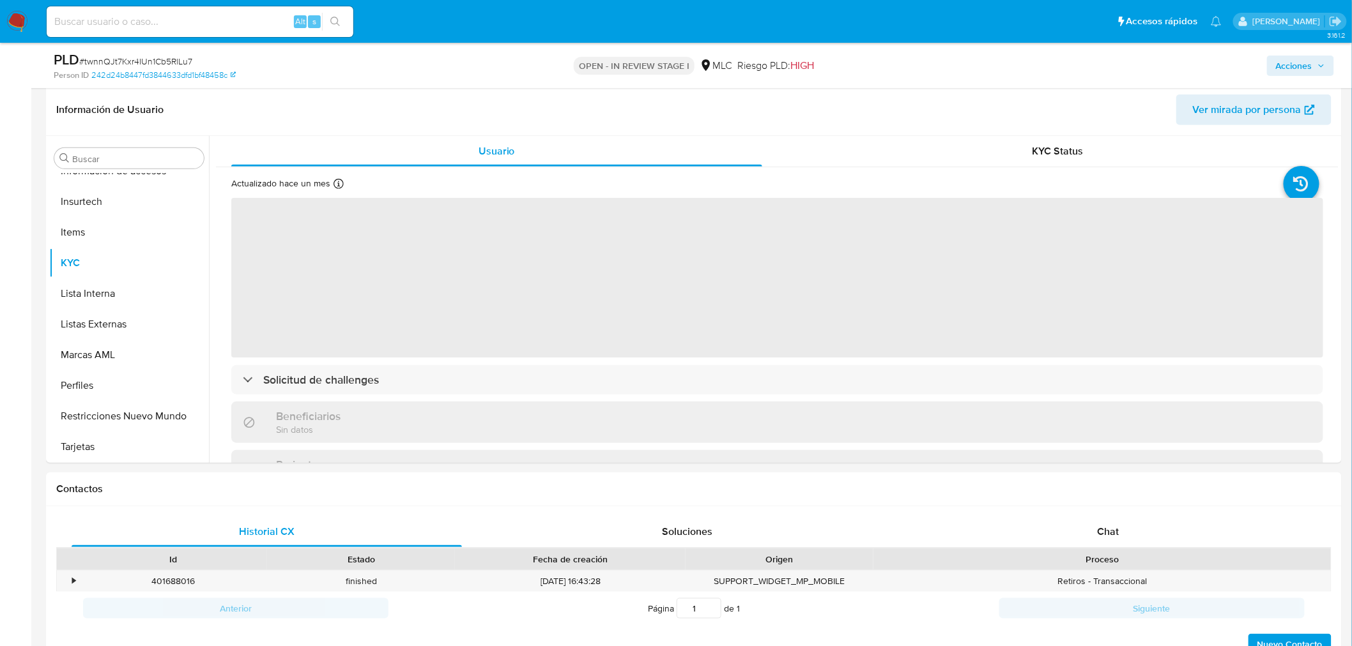
scroll to position [213, 0]
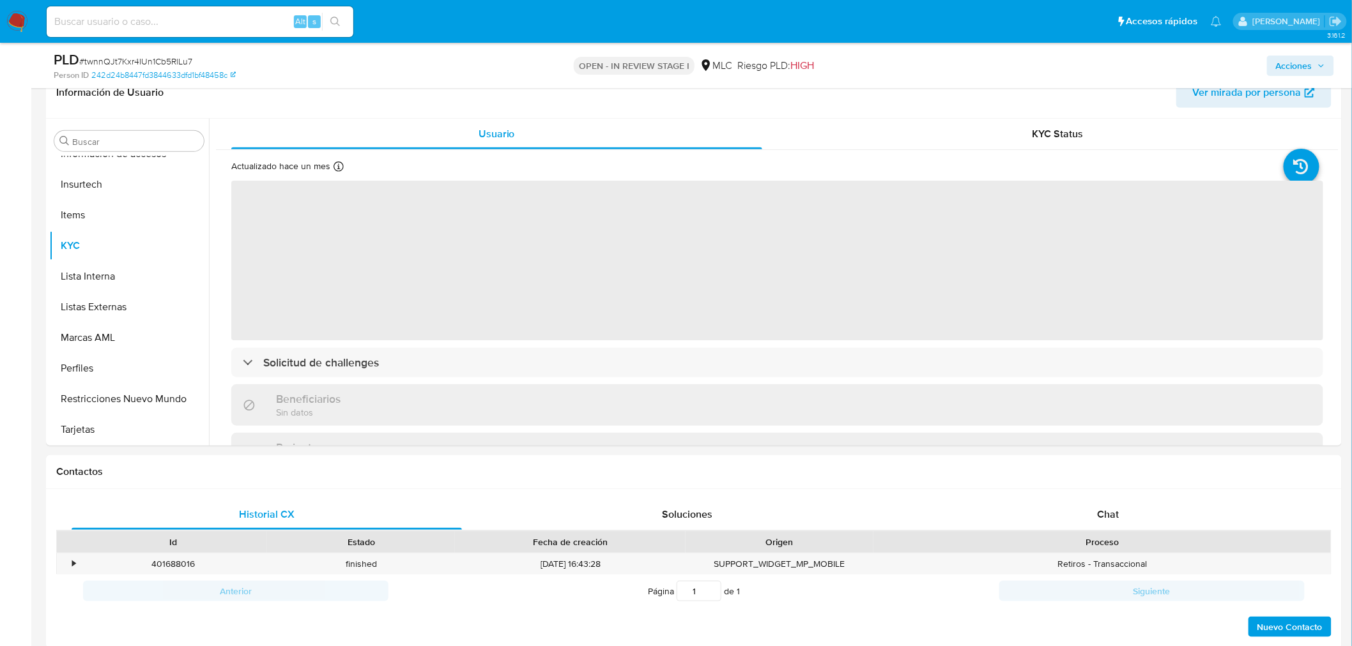
select select "10"
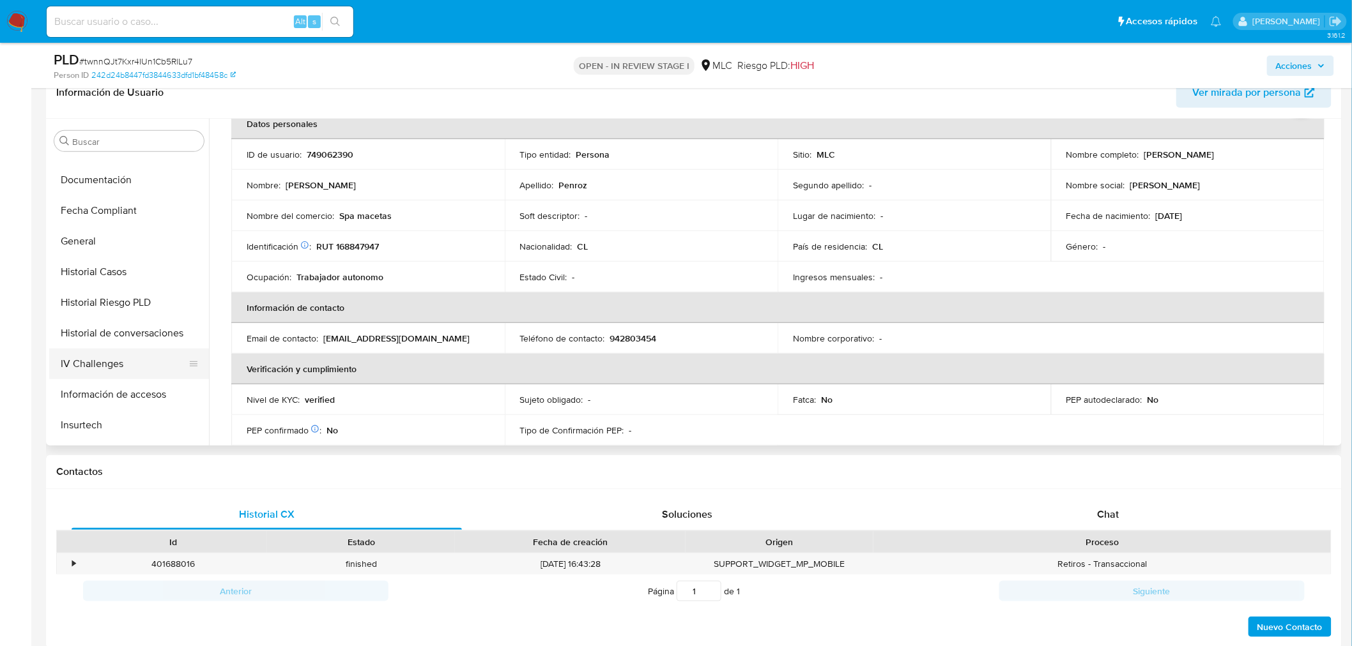
scroll to position [316, 0]
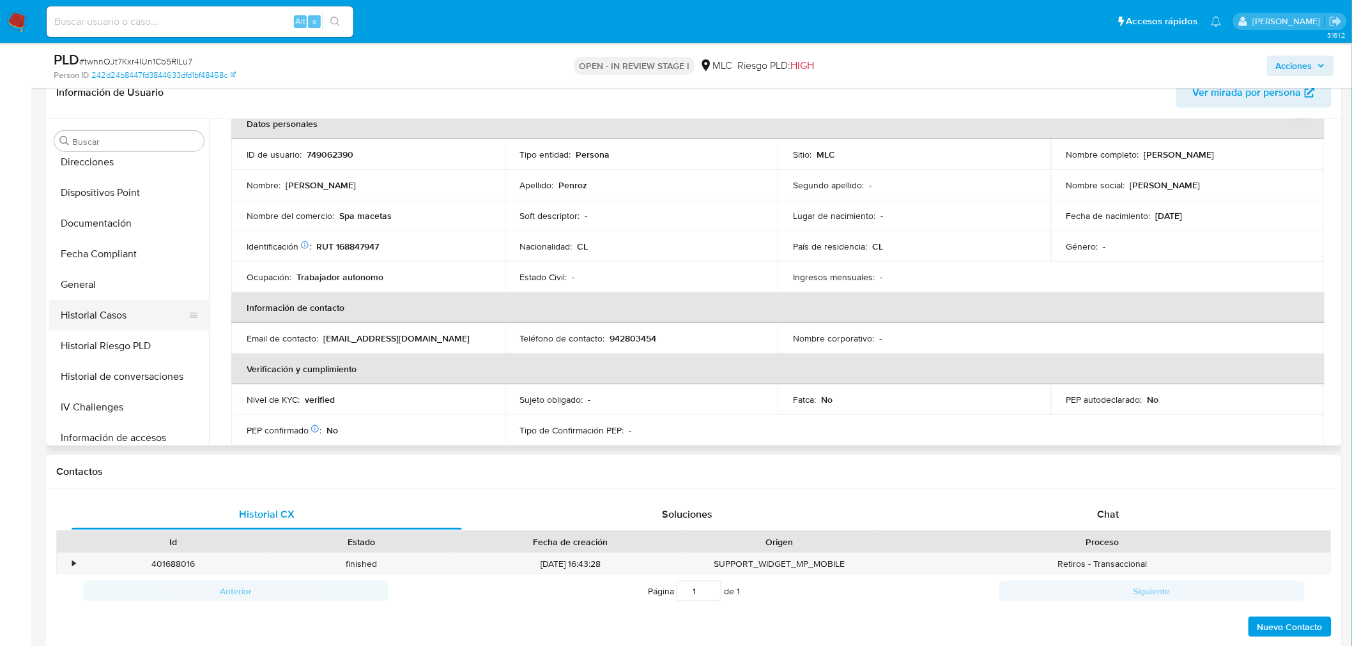
click at [109, 314] on button "Historial Casos" at bounding box center [123, 315] width 149 height 31
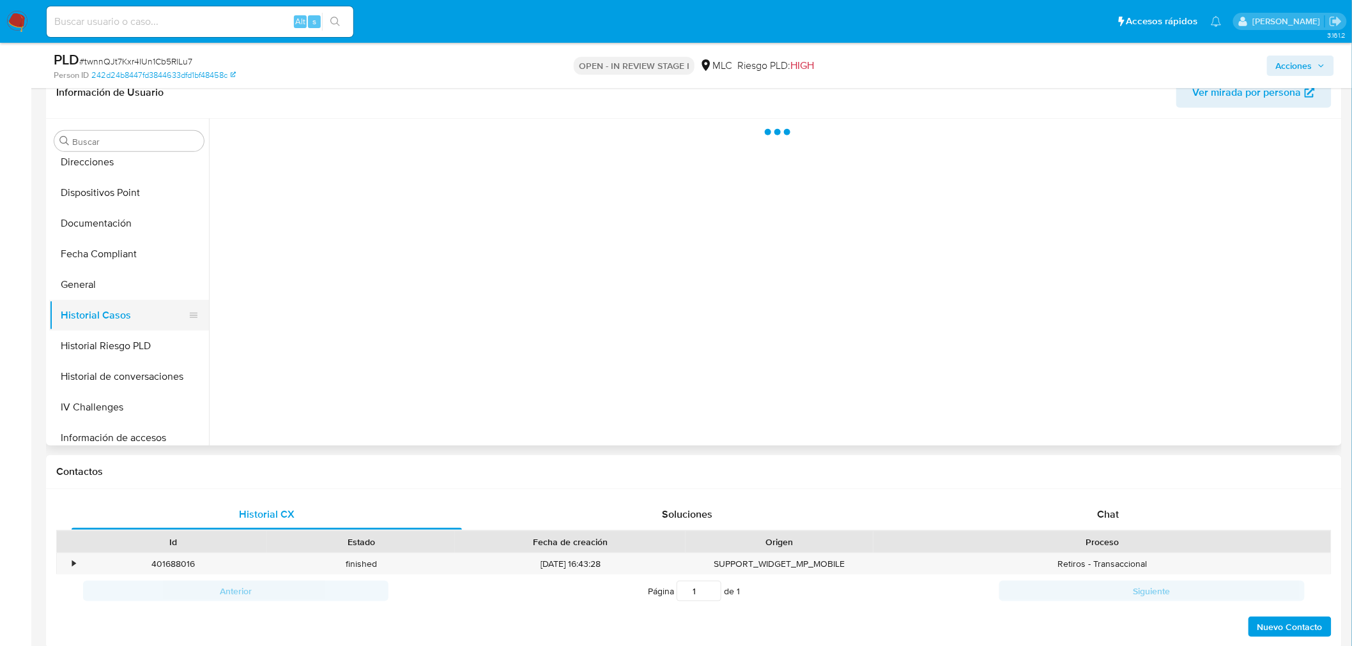
scroll to position [0, 0]
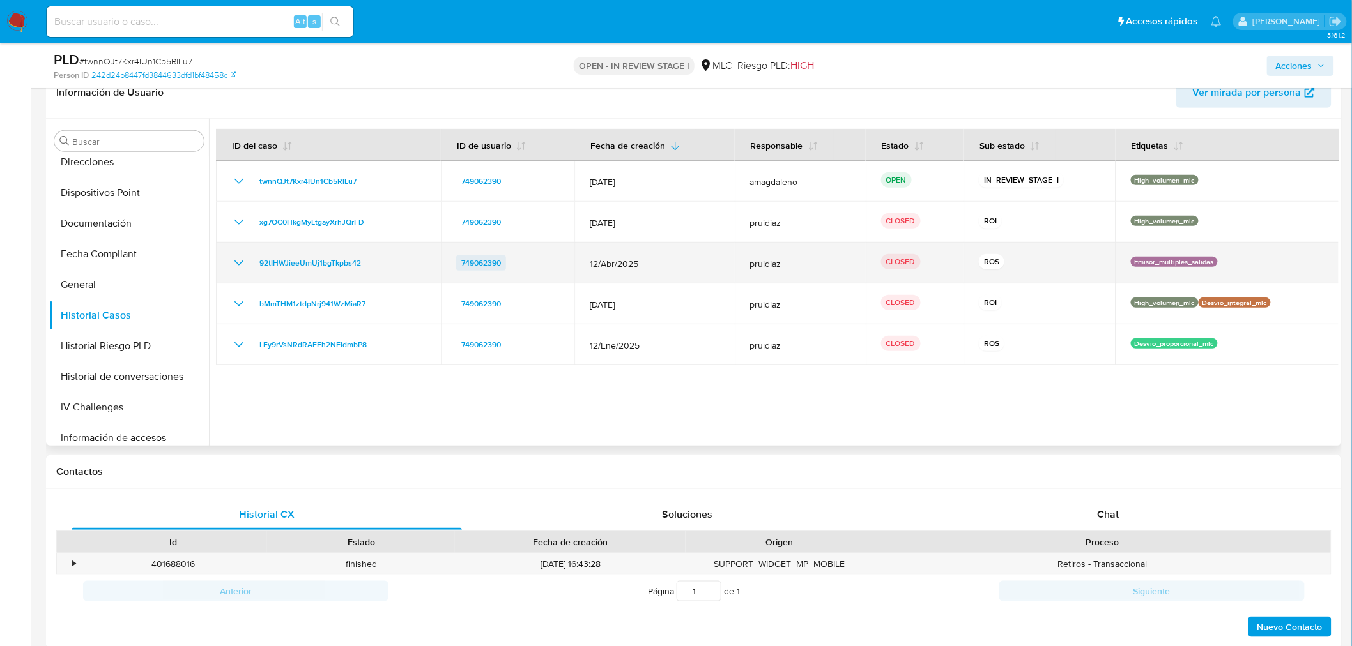
drag, startPoint x: 519, startPoint y: 268, endPoint x: 461, endPoint y: 259, distance: 59.4
click at [461, 259] on div "749062390" at bounding box center [507, 262] width 103 height 15
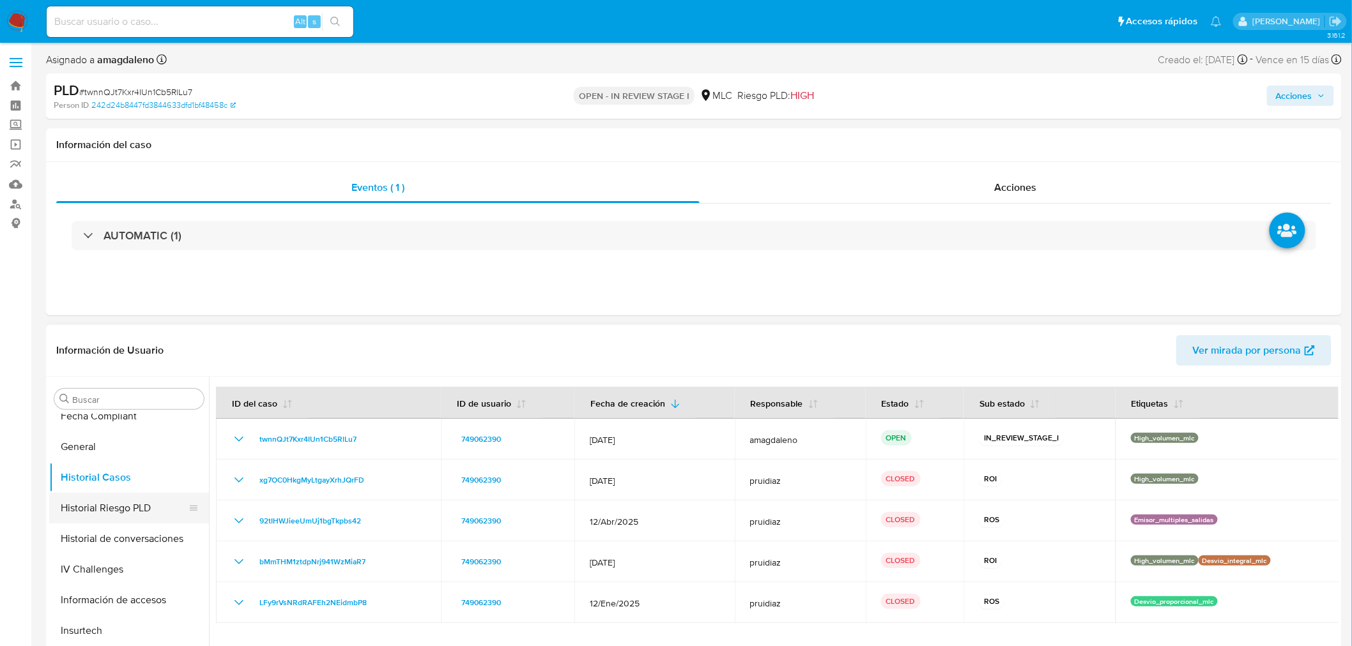
scroll to position [496, 0]
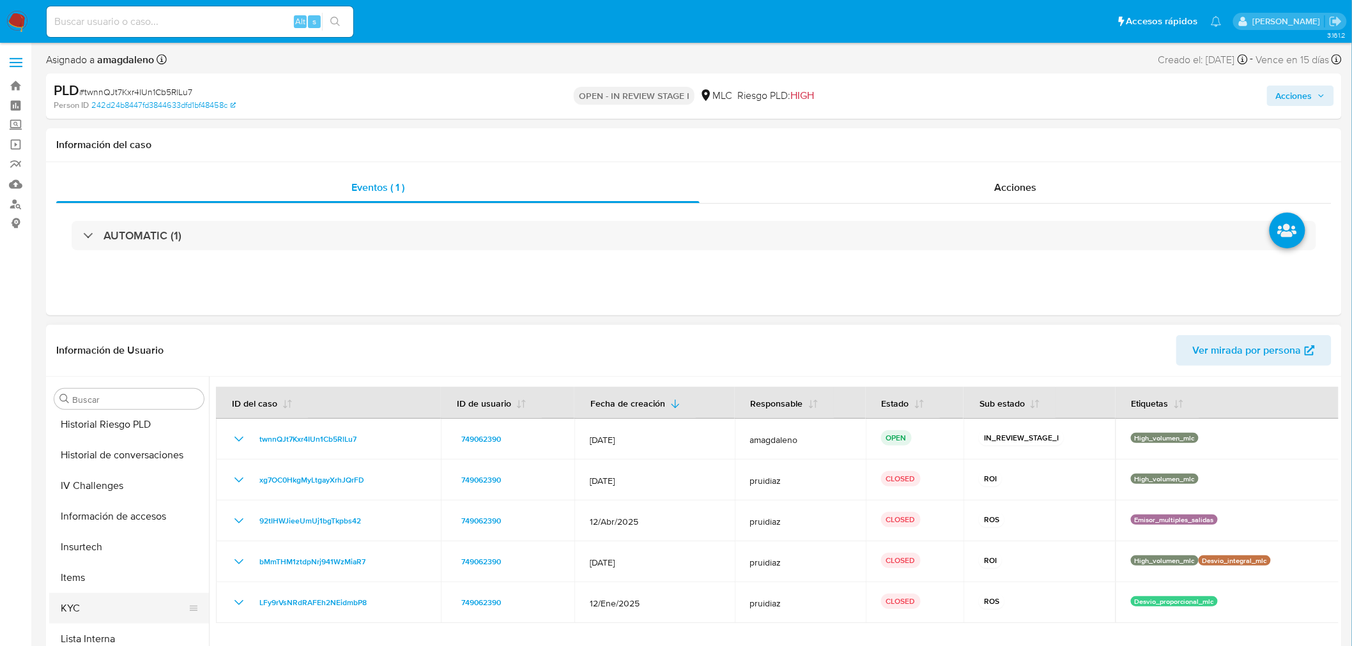
click at [79, 588] on button "Items" at bounding box center [129, 578] width 160 height 31
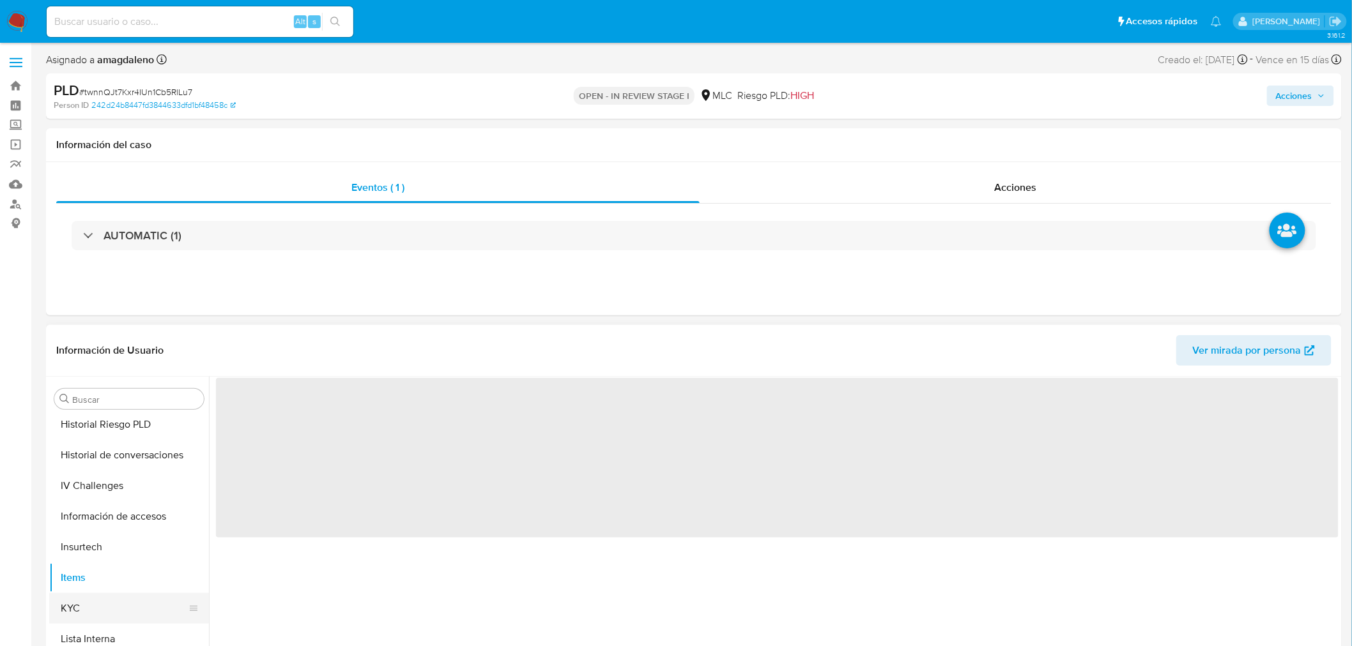
click at [80, 599] on button "KYC" at bounding box center [123, 608] width 149 height 31
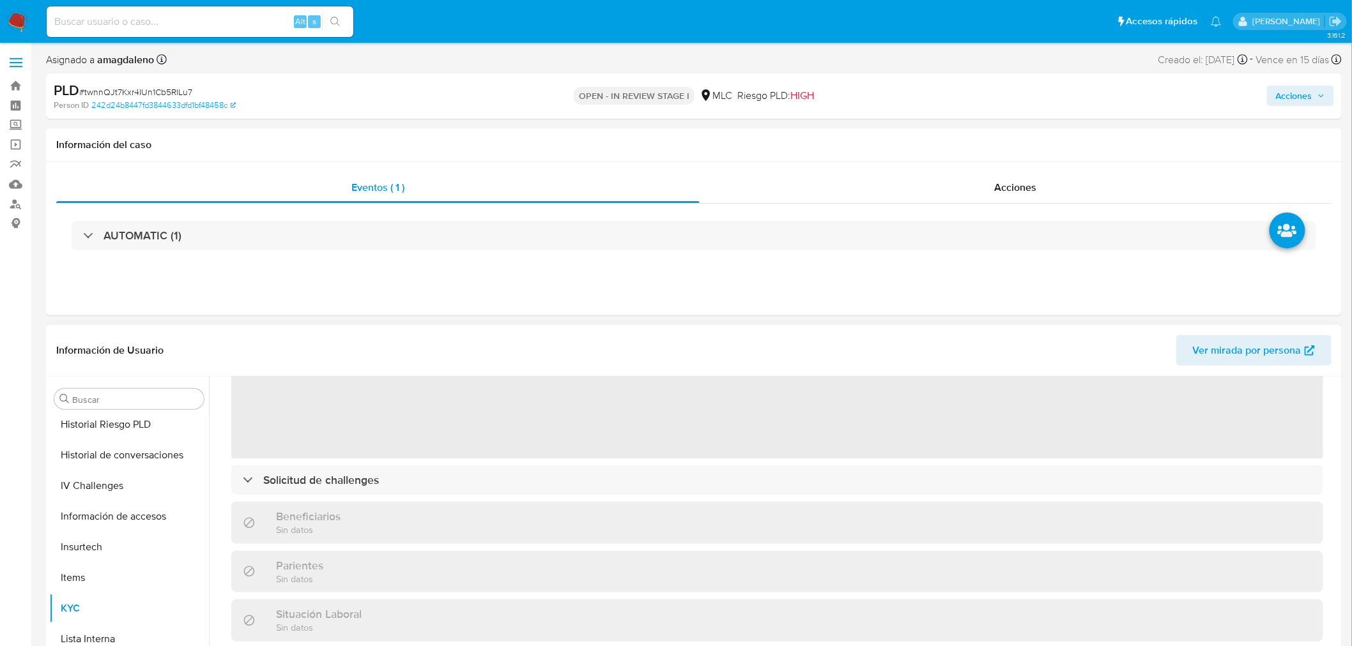
scroll to position [142, 0]
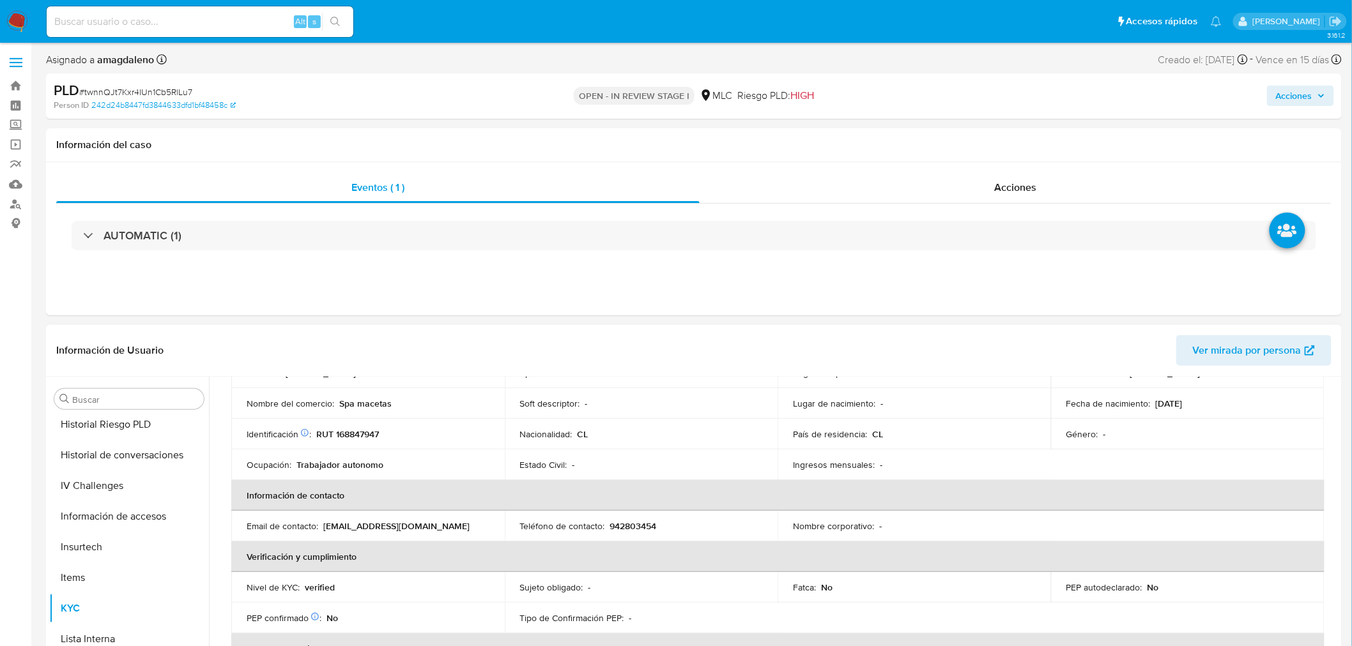
click at [362, 402] on p "Spa macetas" at bounding box center [365, 403] width 52 height 11
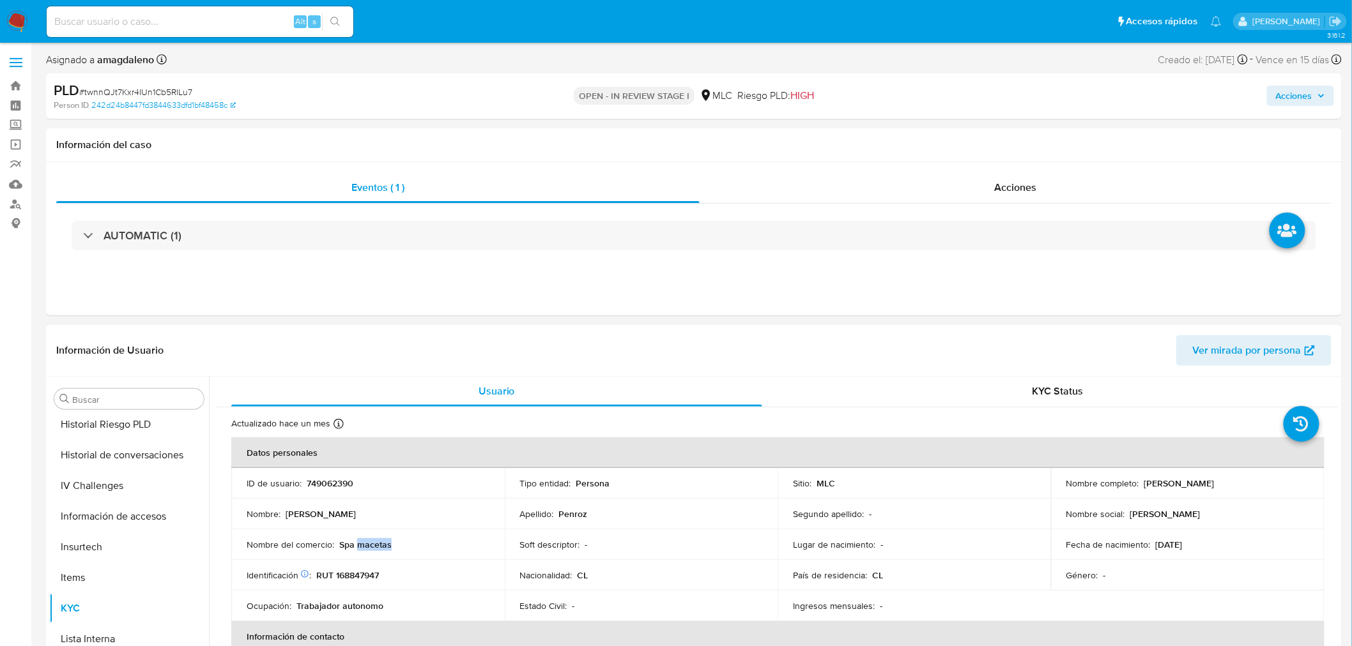
scroll to position [0, 0]
click at [349, 579] on p "RUT 168847947" at bounding box center [347, 575] width 63 height 11
copy p "168847947"
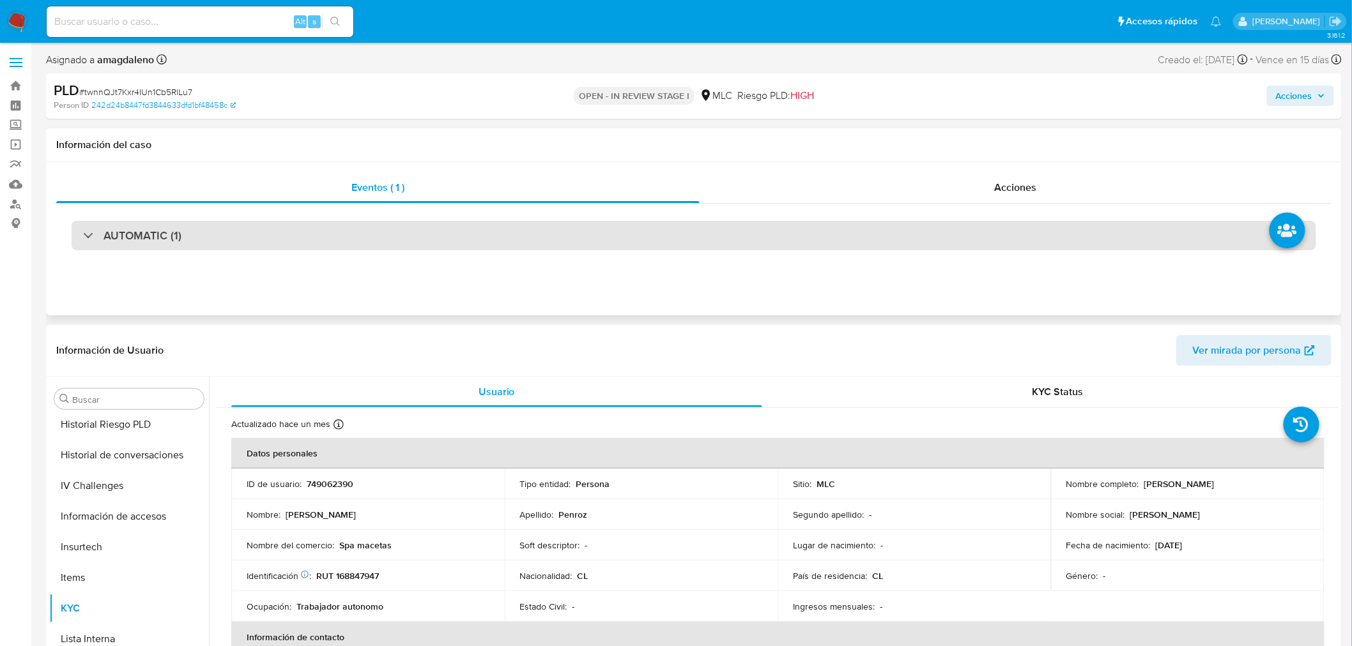
click at [270, 236] on div "AUTOMATIC (1)" at bounding box center [694, 235] width 1244 height 29
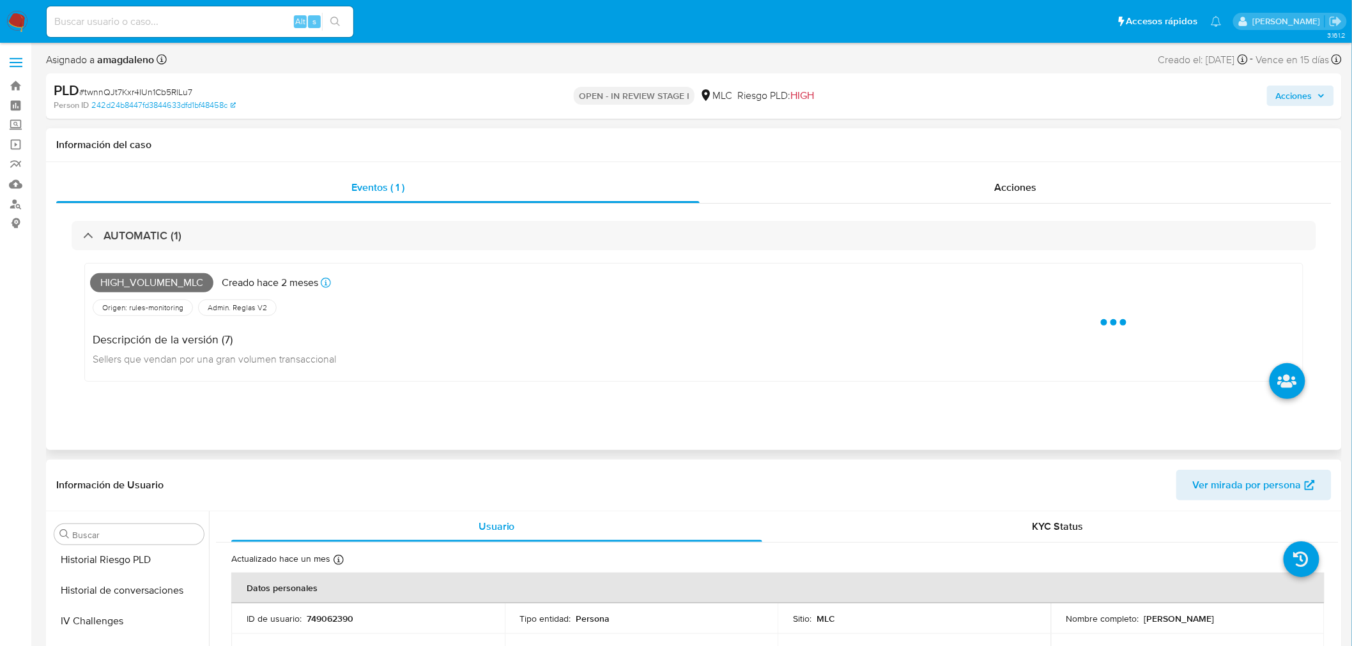
click at [164, 289] on span "High_volumen_mlc" at bounding box center [151, 282] width 123 height 19
copy span "High_volumen_mlc"
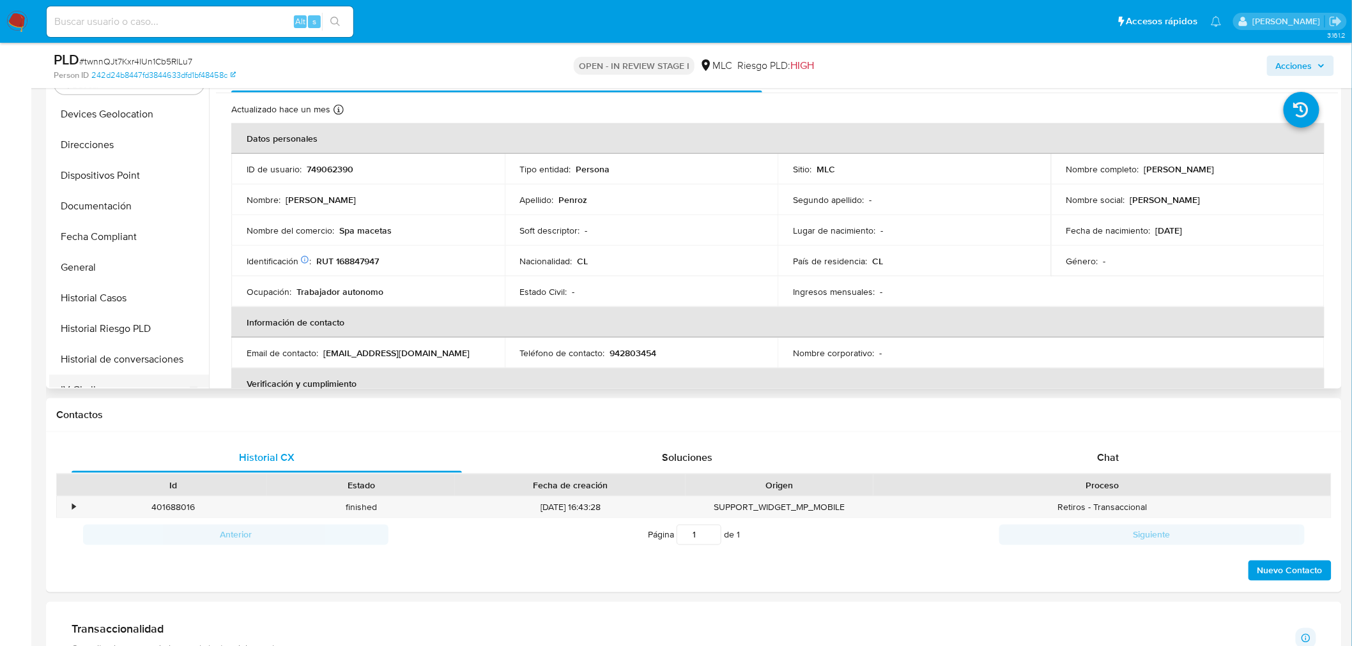
scroll to position [354, 0]
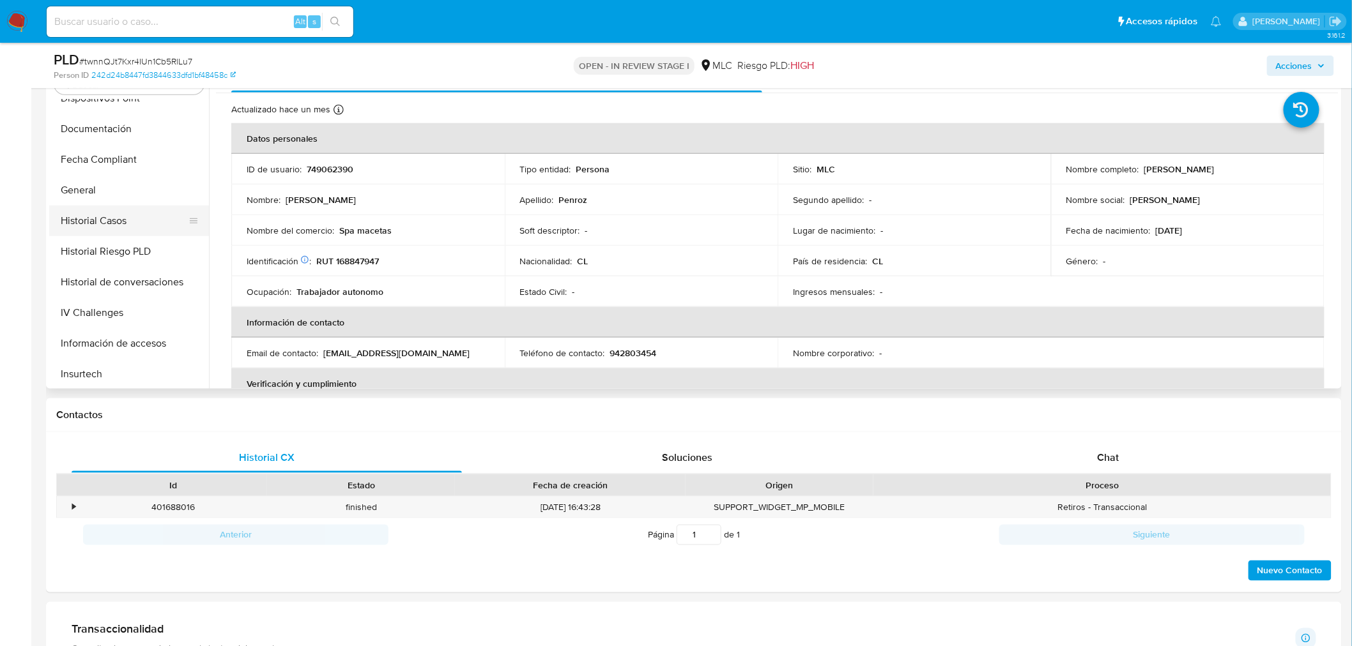
click at [137, 218] on button "Historial Casos" at bounding box center [123, 221] width 149 height 31
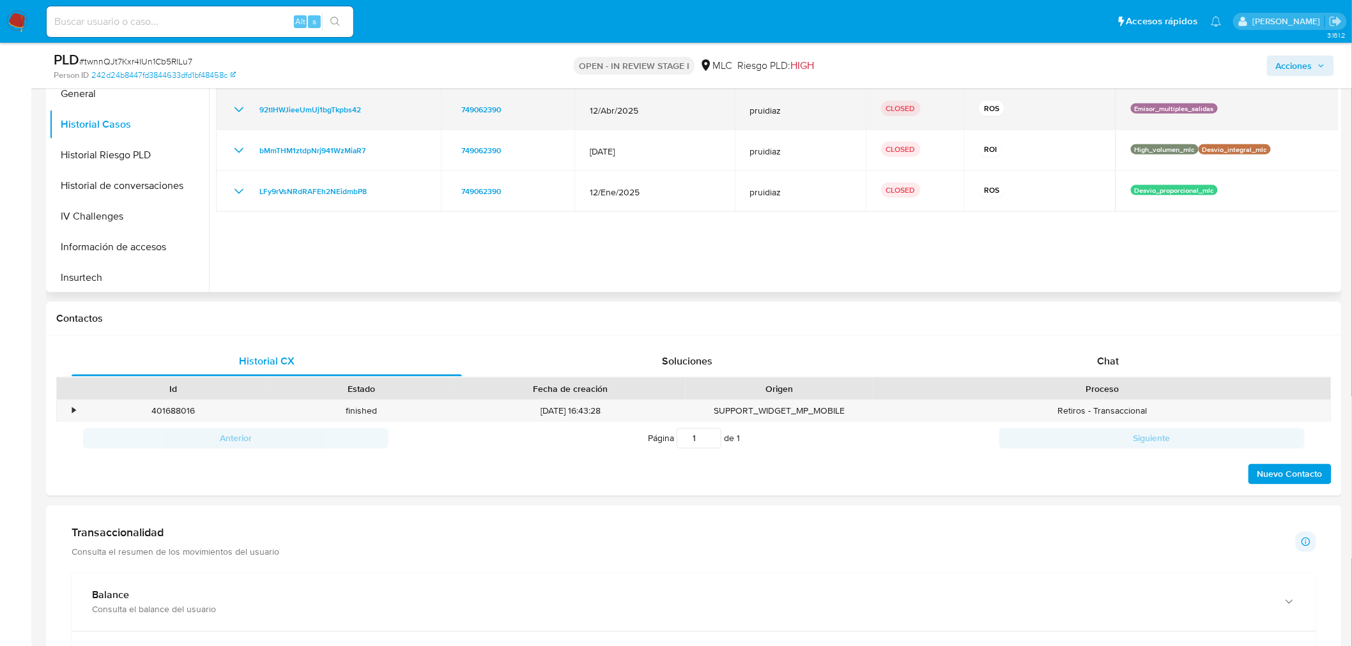
scroll to position [710, 0]
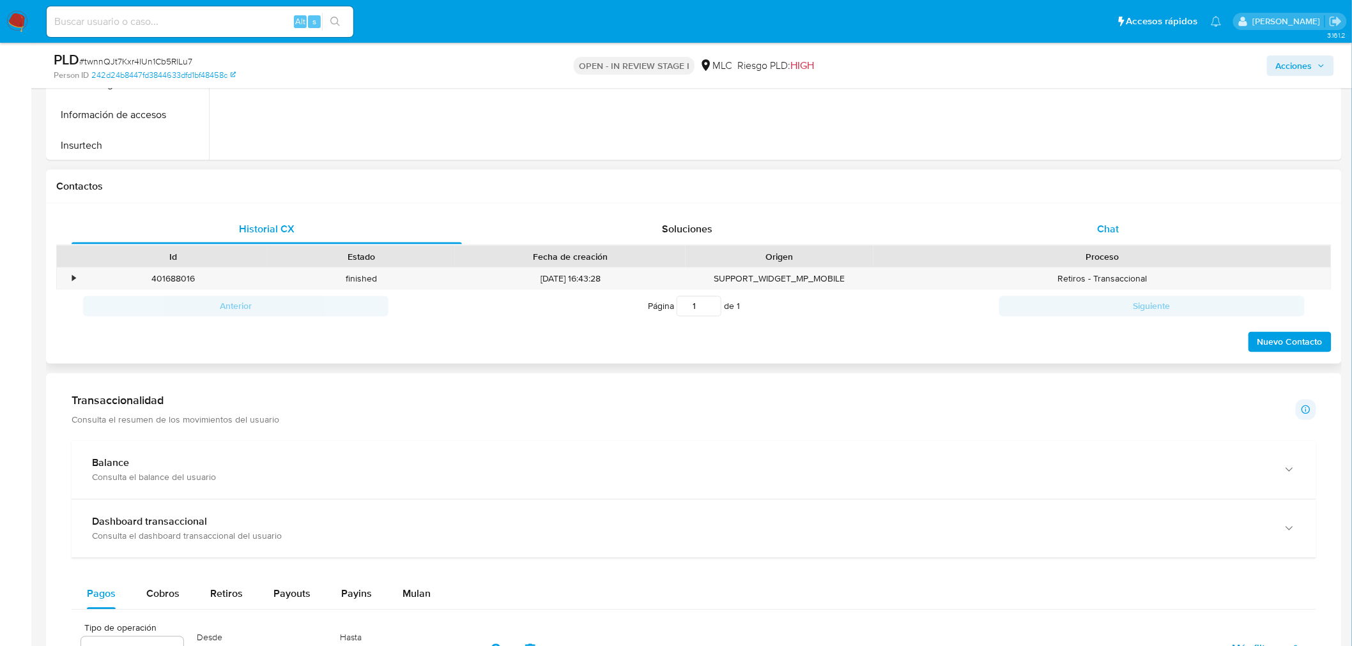
click at [1100, 227] on span "Chat" at bounding box center [1108, 229] width 22 height 15
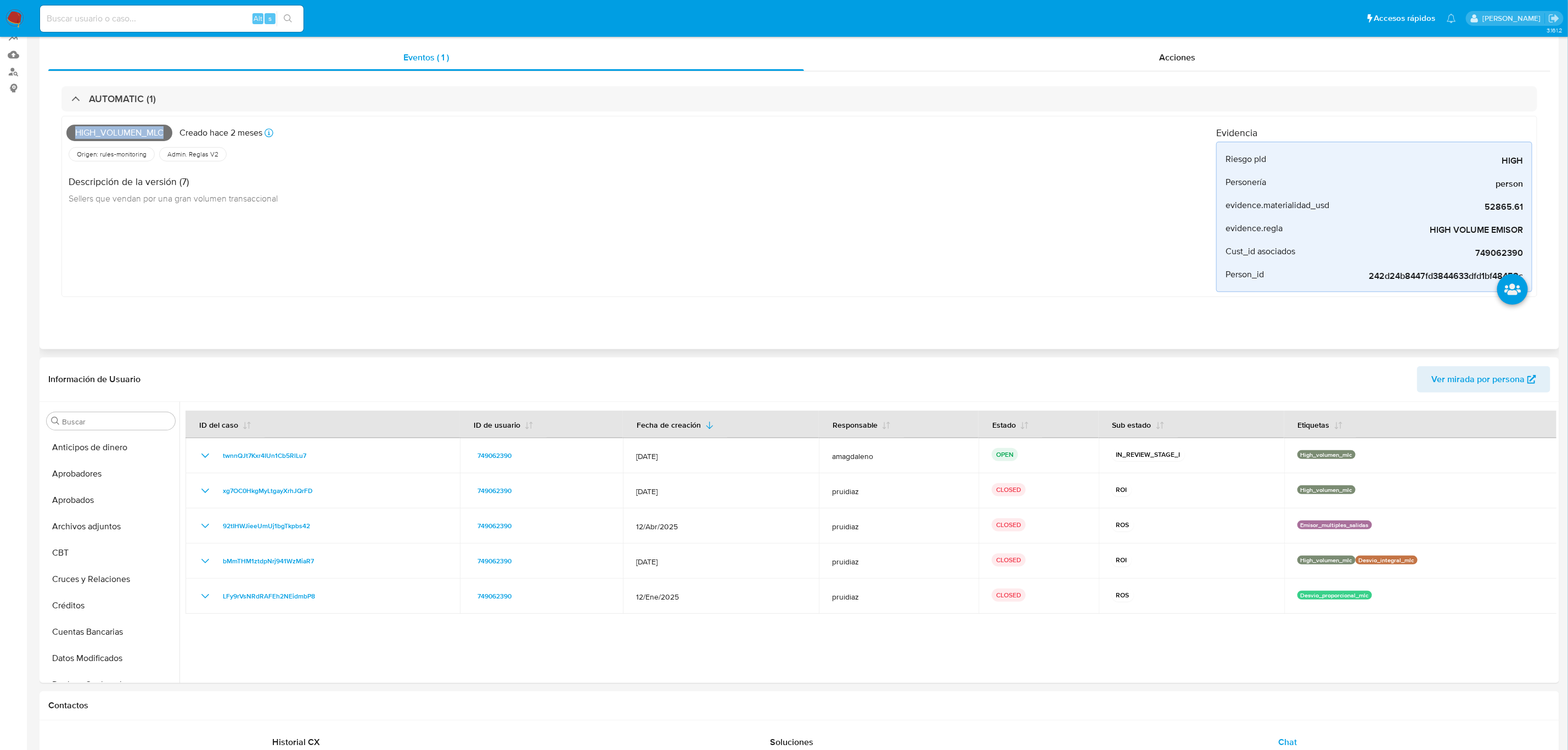
scroll to position [0, 0]
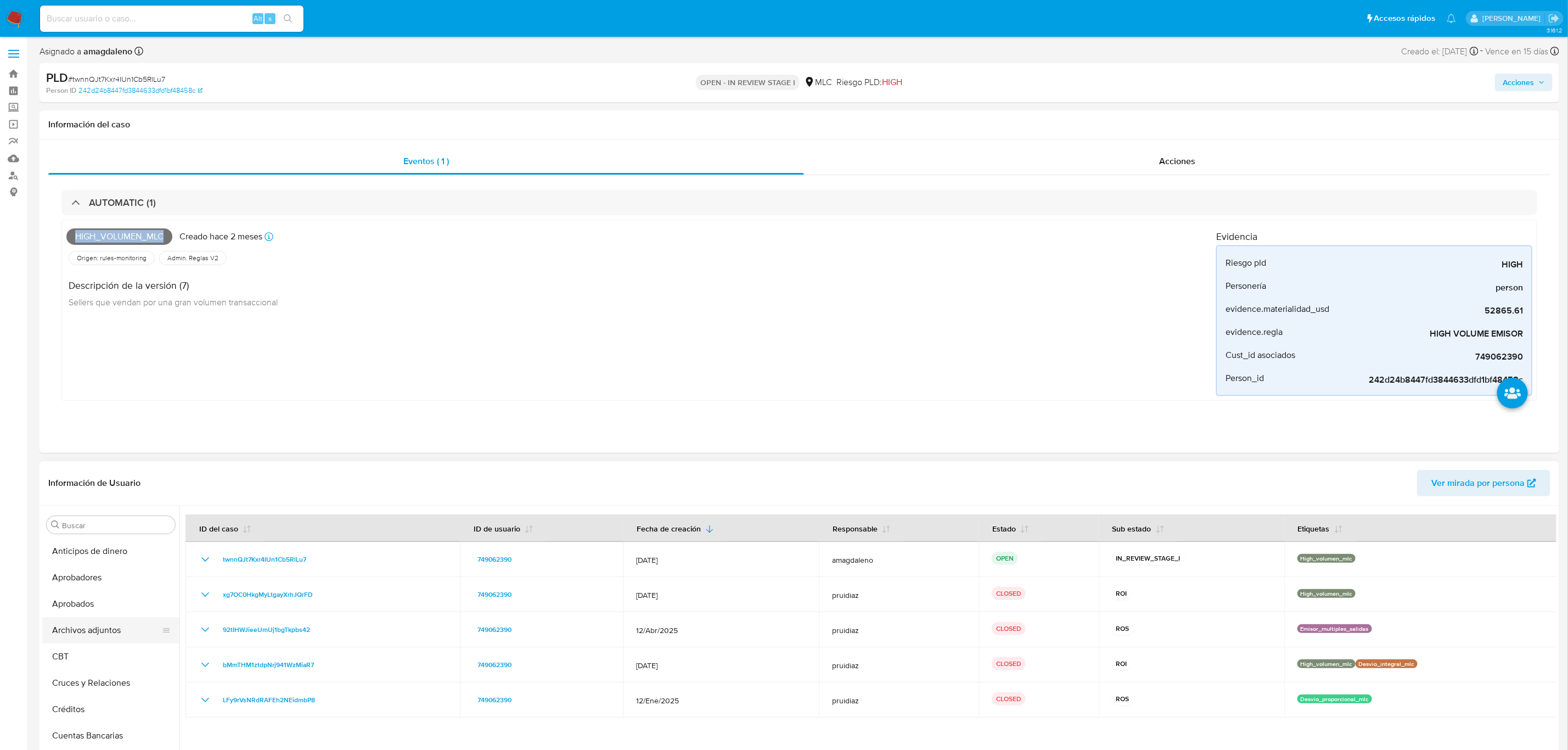
click at [118, 555] on button "Archivos adjuntos" at bounding box center [106, 630] width 128 height 27
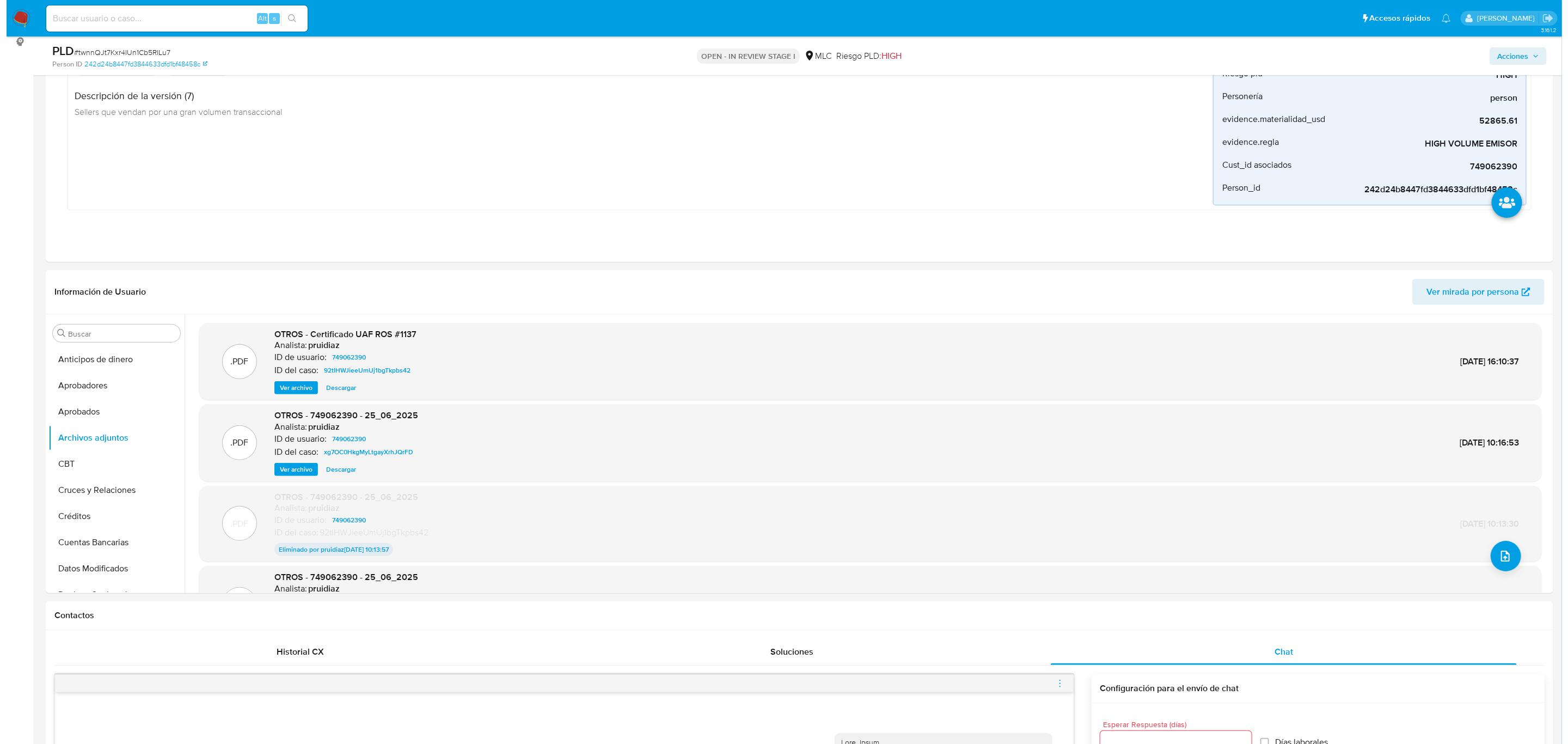
scroll to position [164, 0]
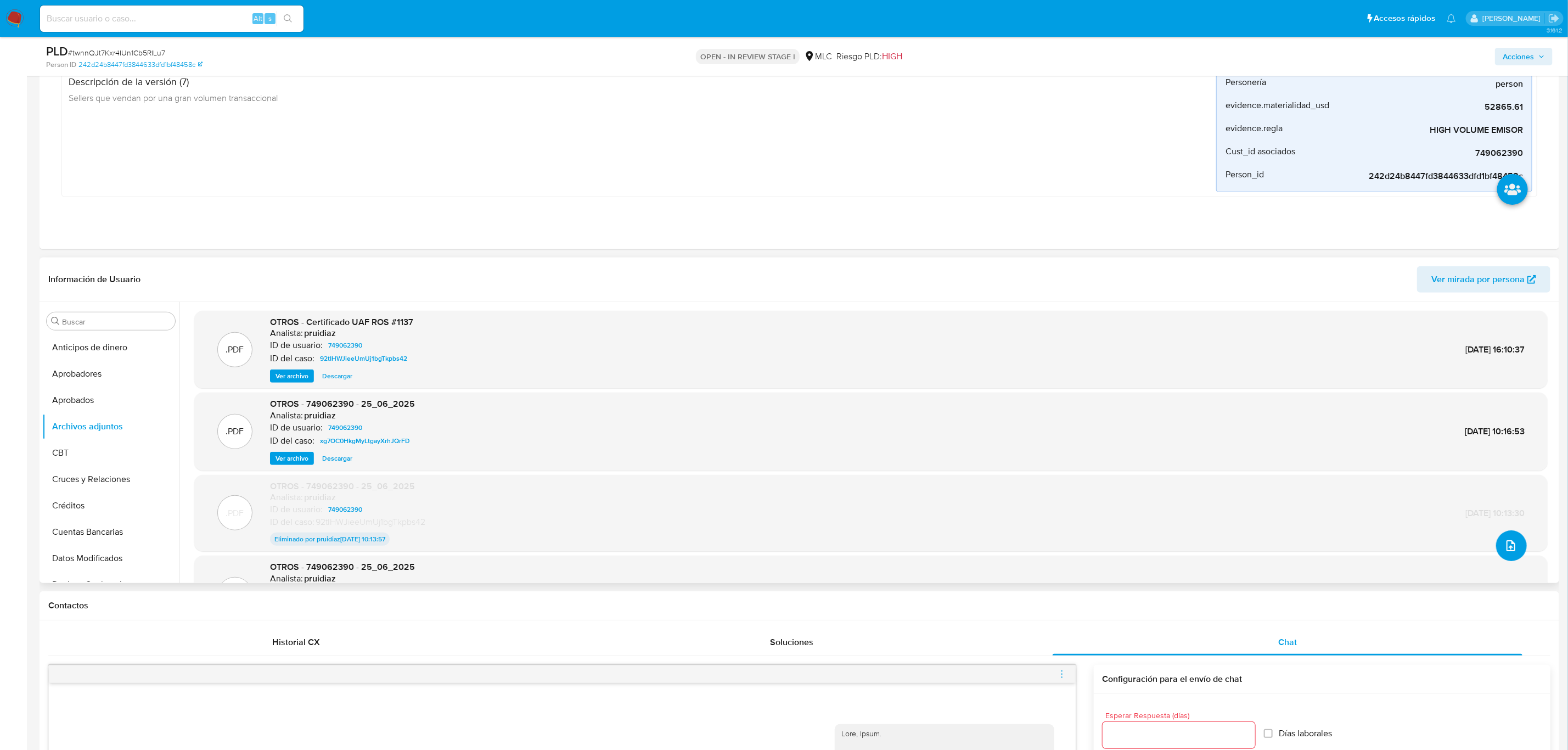
click at [1170, 551] on button "upload-file" at bounding box center [1511, 546] width 31 height 31
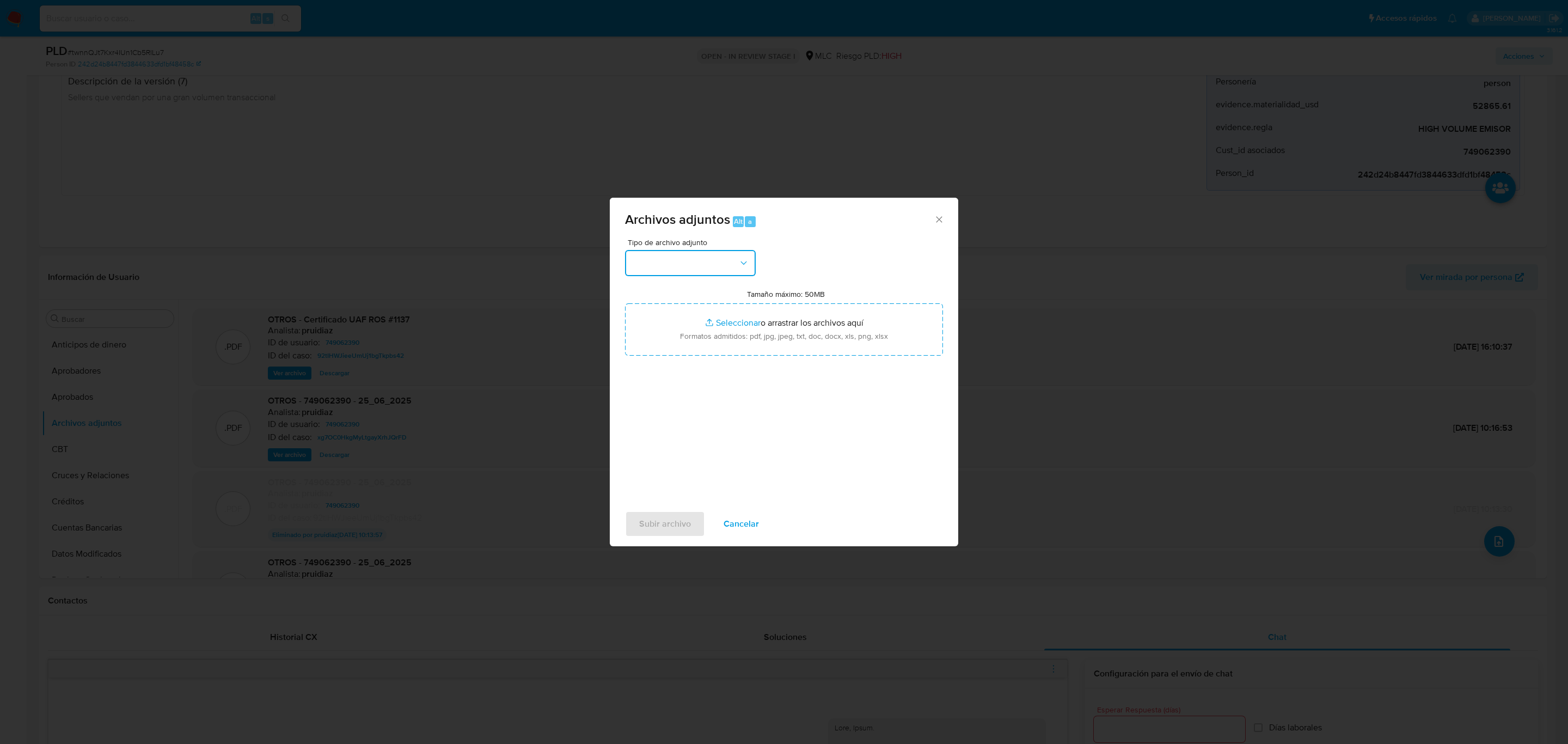
click at [720, 260] on button "button" at bounding box center [689, 262] width 130 height 26
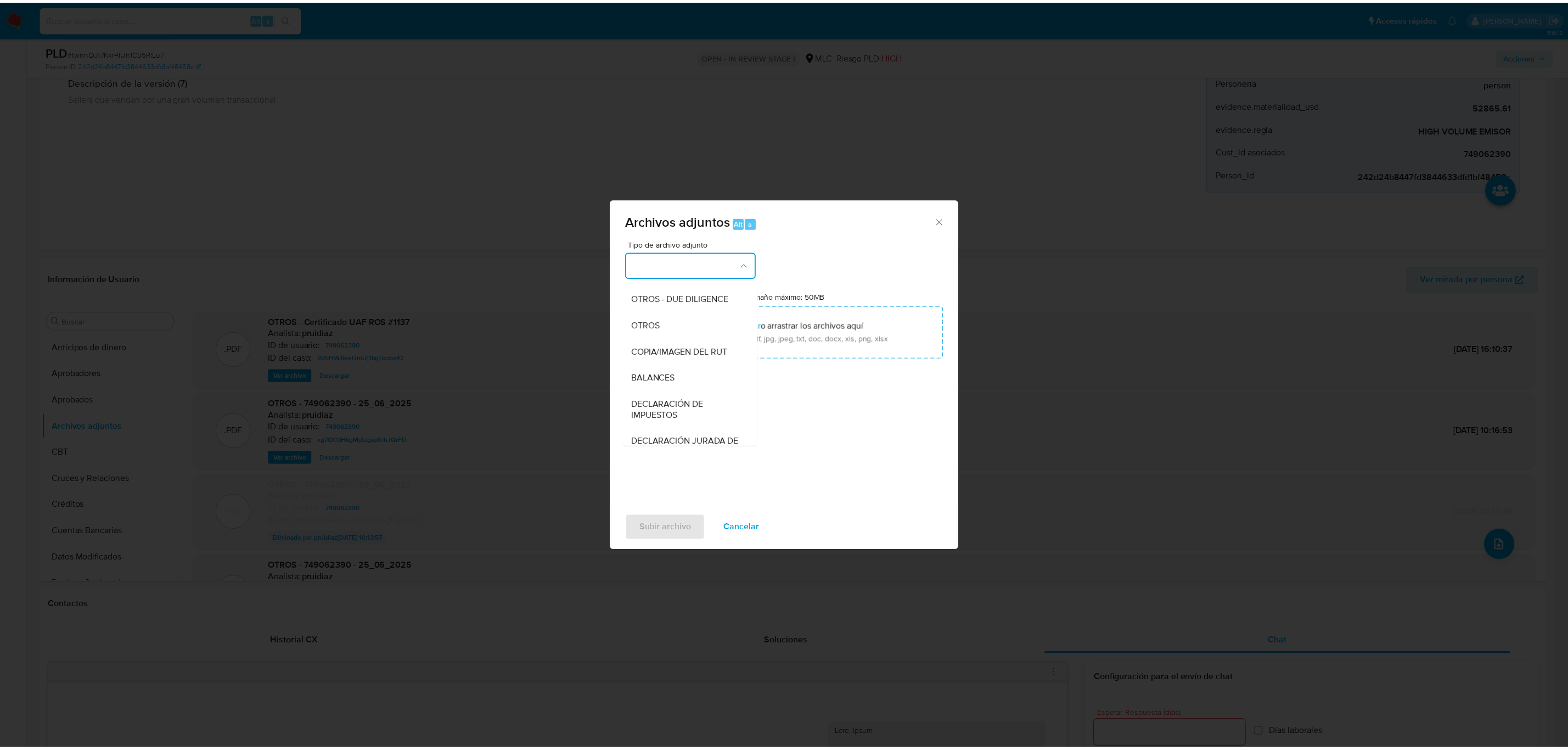
scroll to position [127, 0]
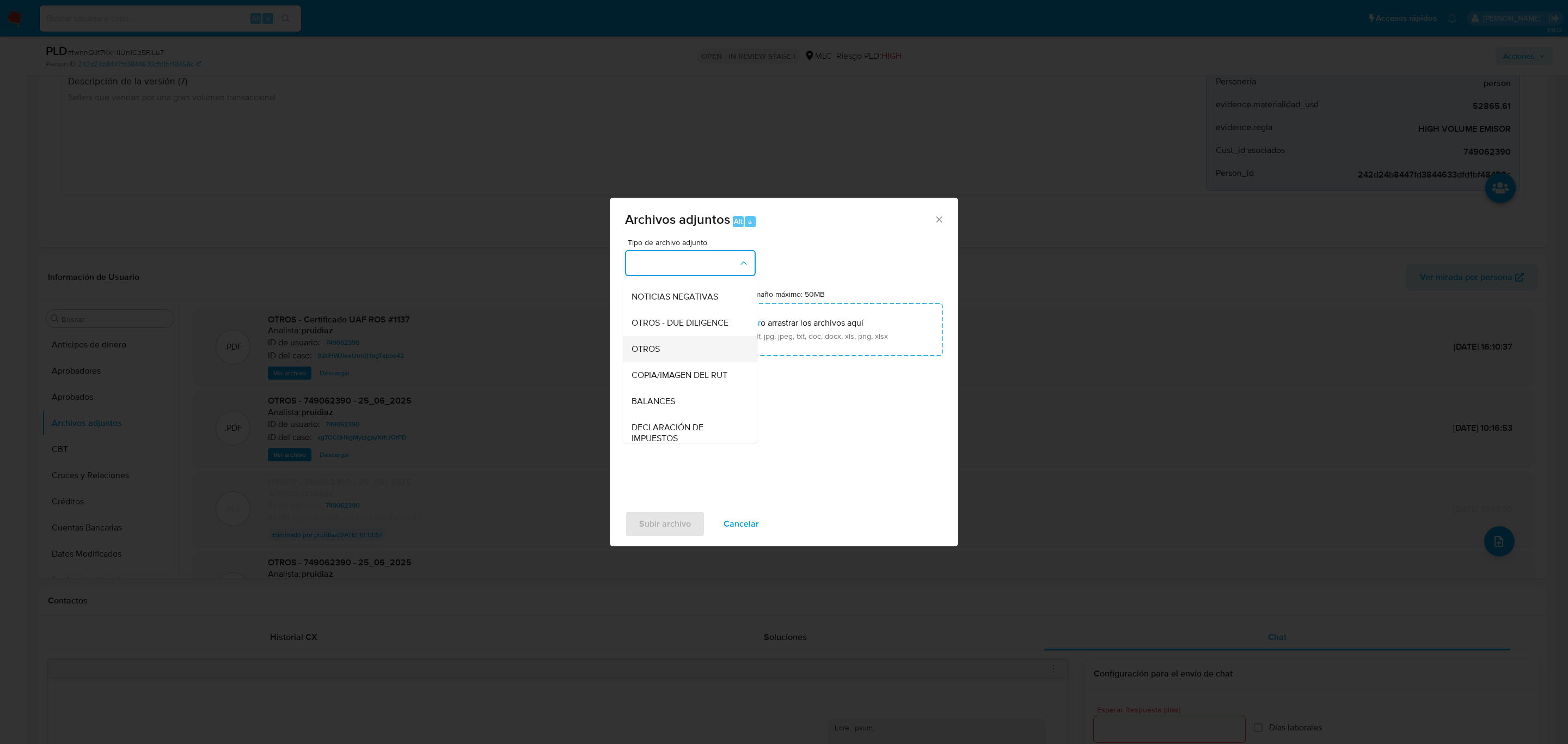
click at [674, 362] on div "OTROS" at bounding box center [687, 349] width 111 height 26
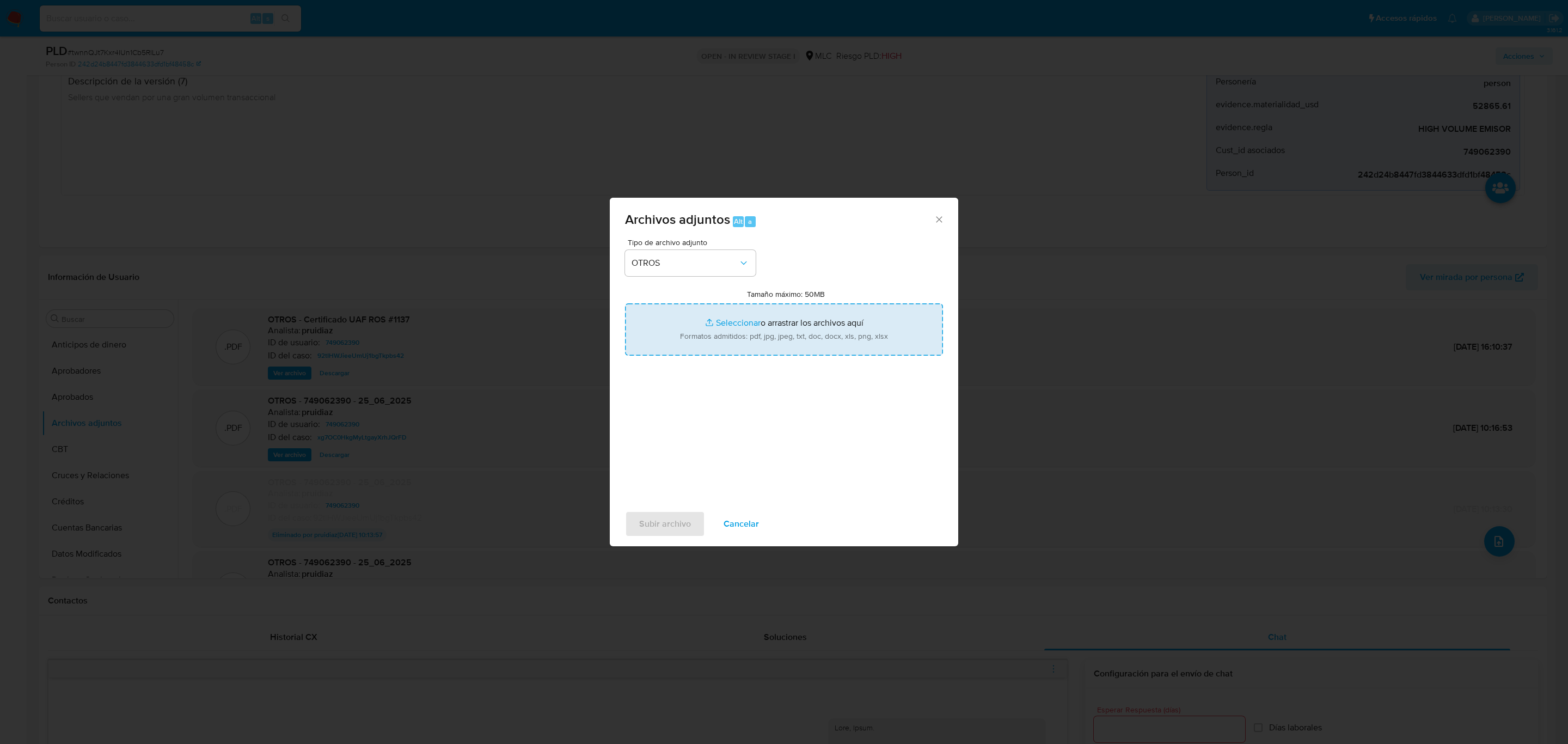
click at [741, 323] on input "Tamaño máximo: 50MB Seleccionar archivos" at bounding box center [783, 329] width 318 height 52
type input "C:\fakepath\749062390 - 23_09_2025.xlsx"
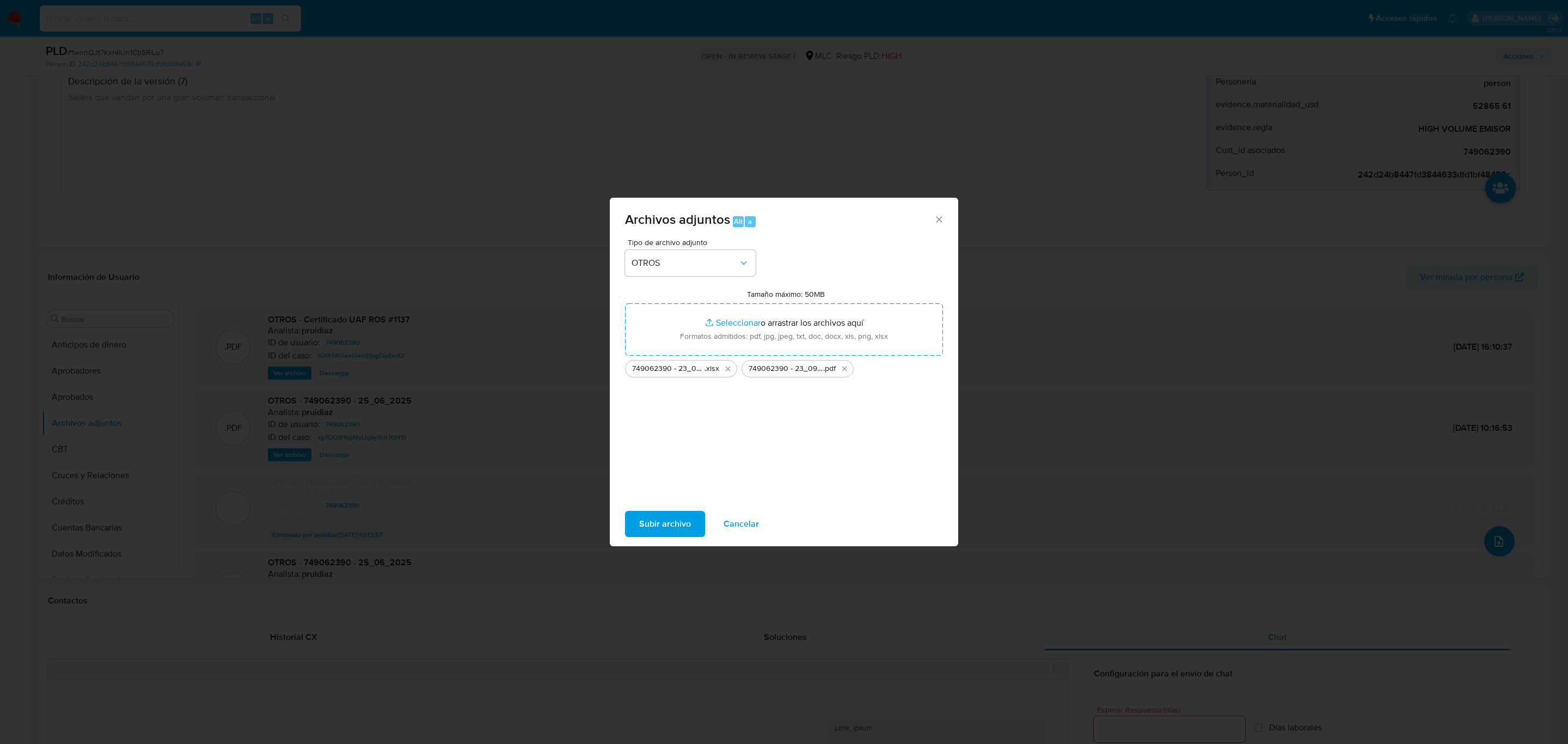
click at [655, 521] on span "Subir archivo" at bounding box center [665, 523] width 52 height 24
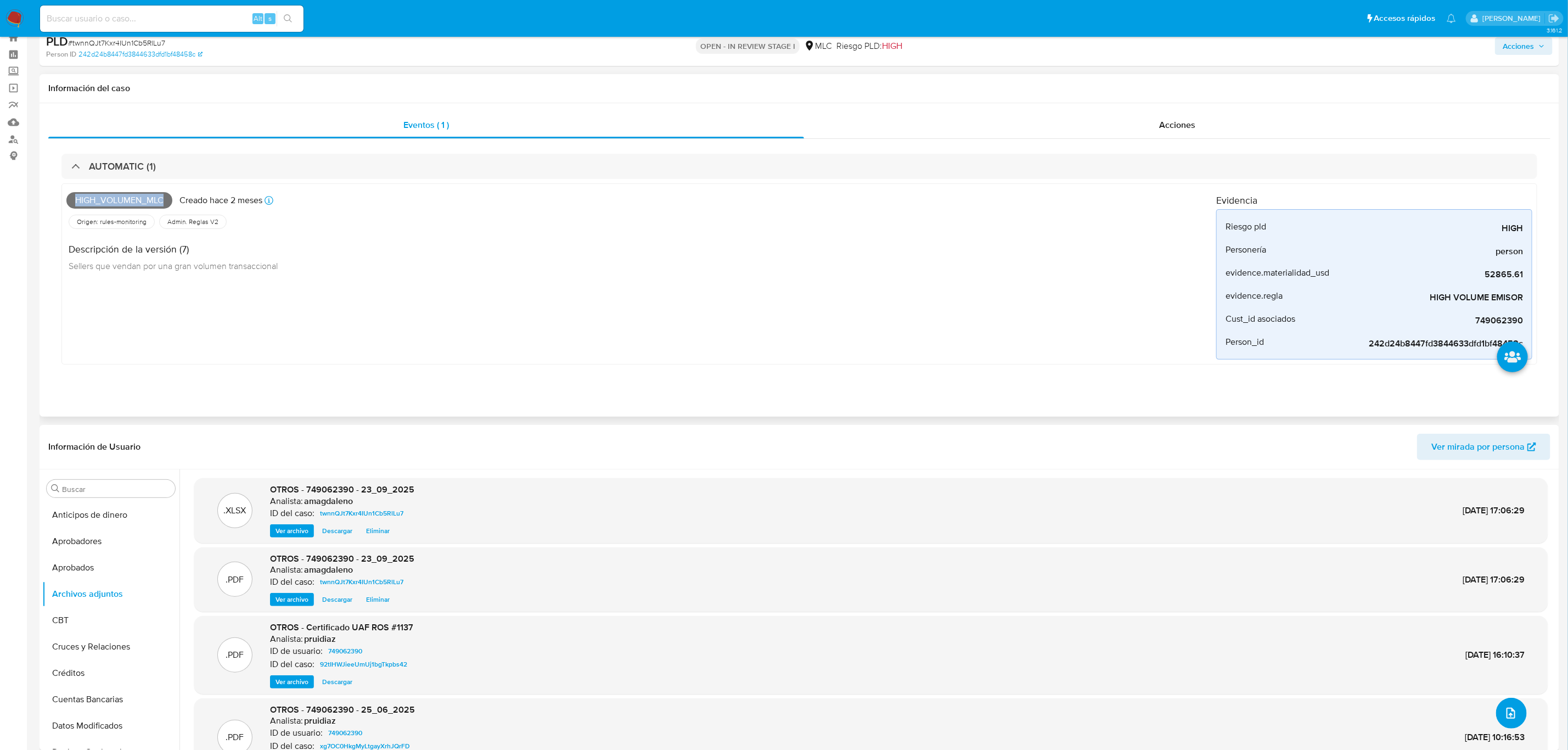
scroll to position [0, 0]
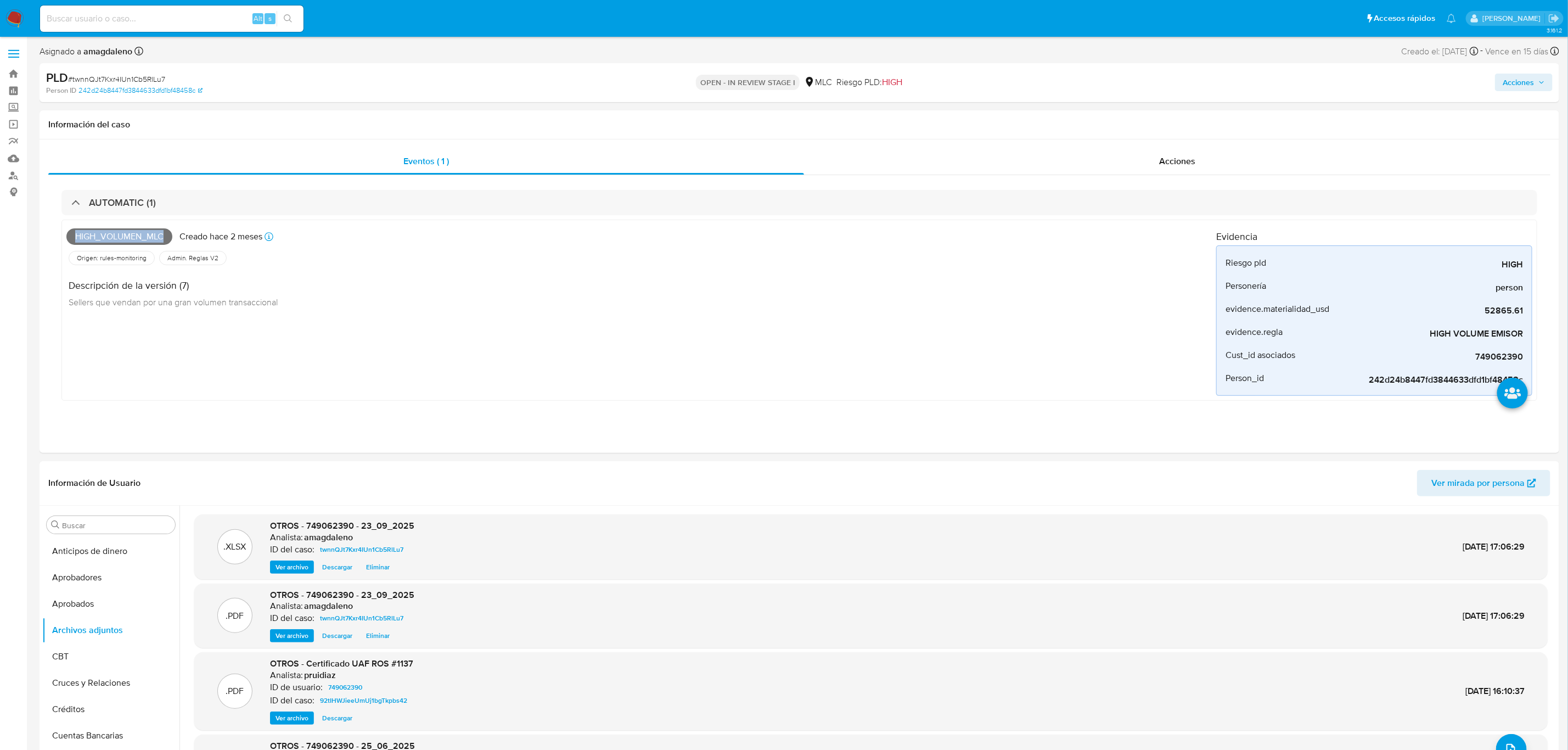
click at [1170, 81] on span "Acciones" at bounding box center [1518, 82] width 31 height 17
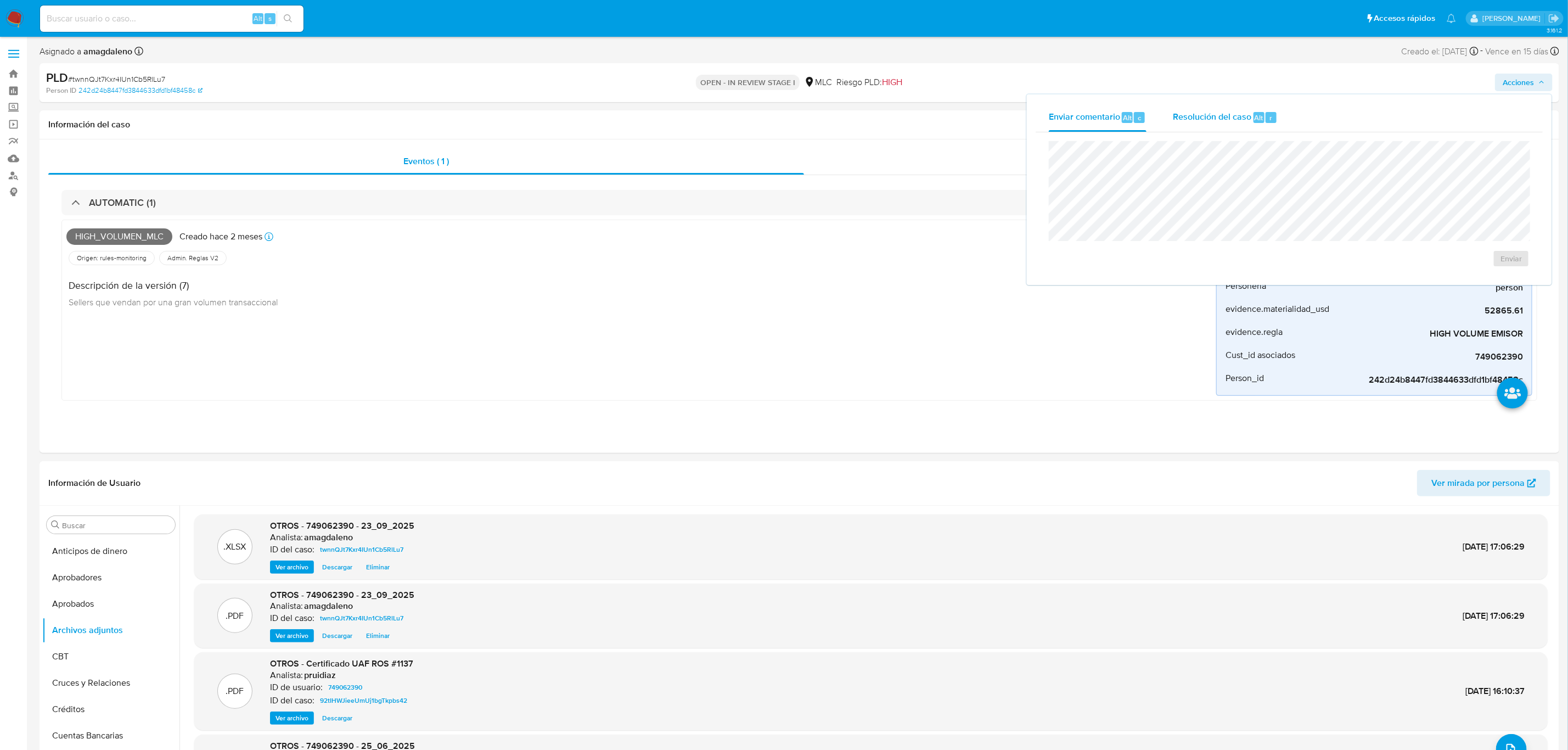
click at [1170, 124] on div "Resolución del caso Alt r" at bounding box center [1225, 117] width 105 height 28
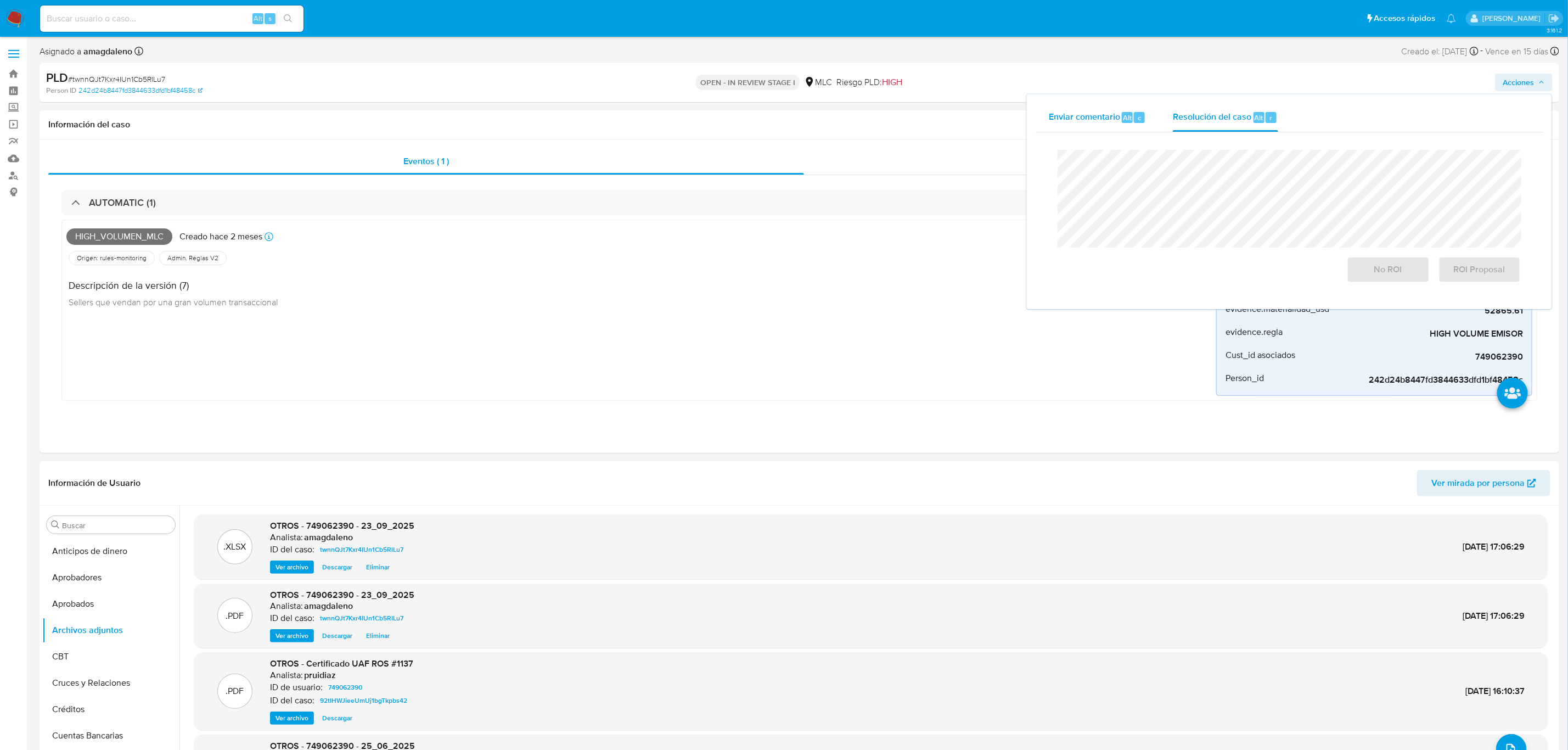
click at [1105, 121] on span "Enviar comentario" at bounding box center [1084, 117] width 71 height 13
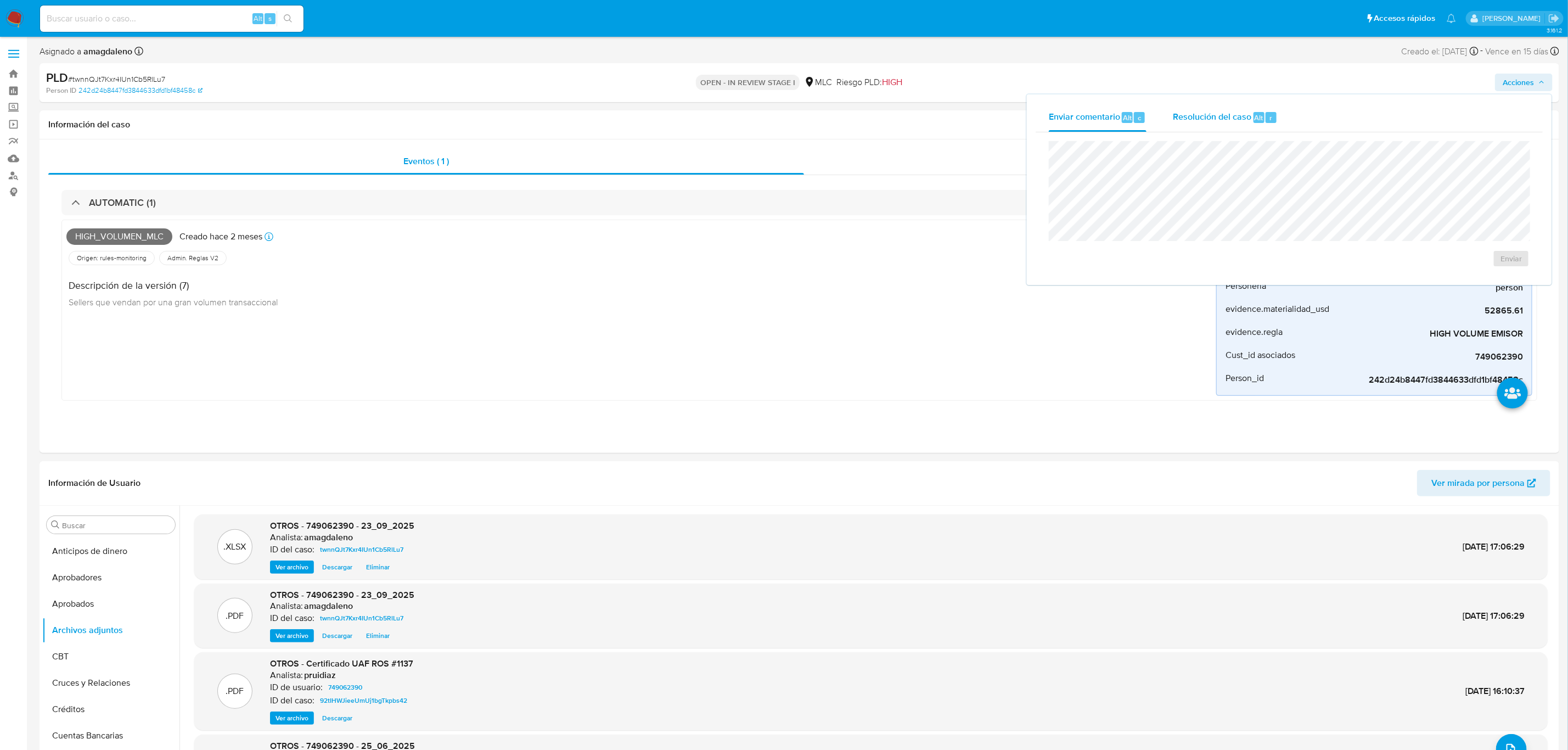
click at [1170, 131] on div "Resolución del caso Alt r" at bounding box center [1225, 117] width 105 height 28
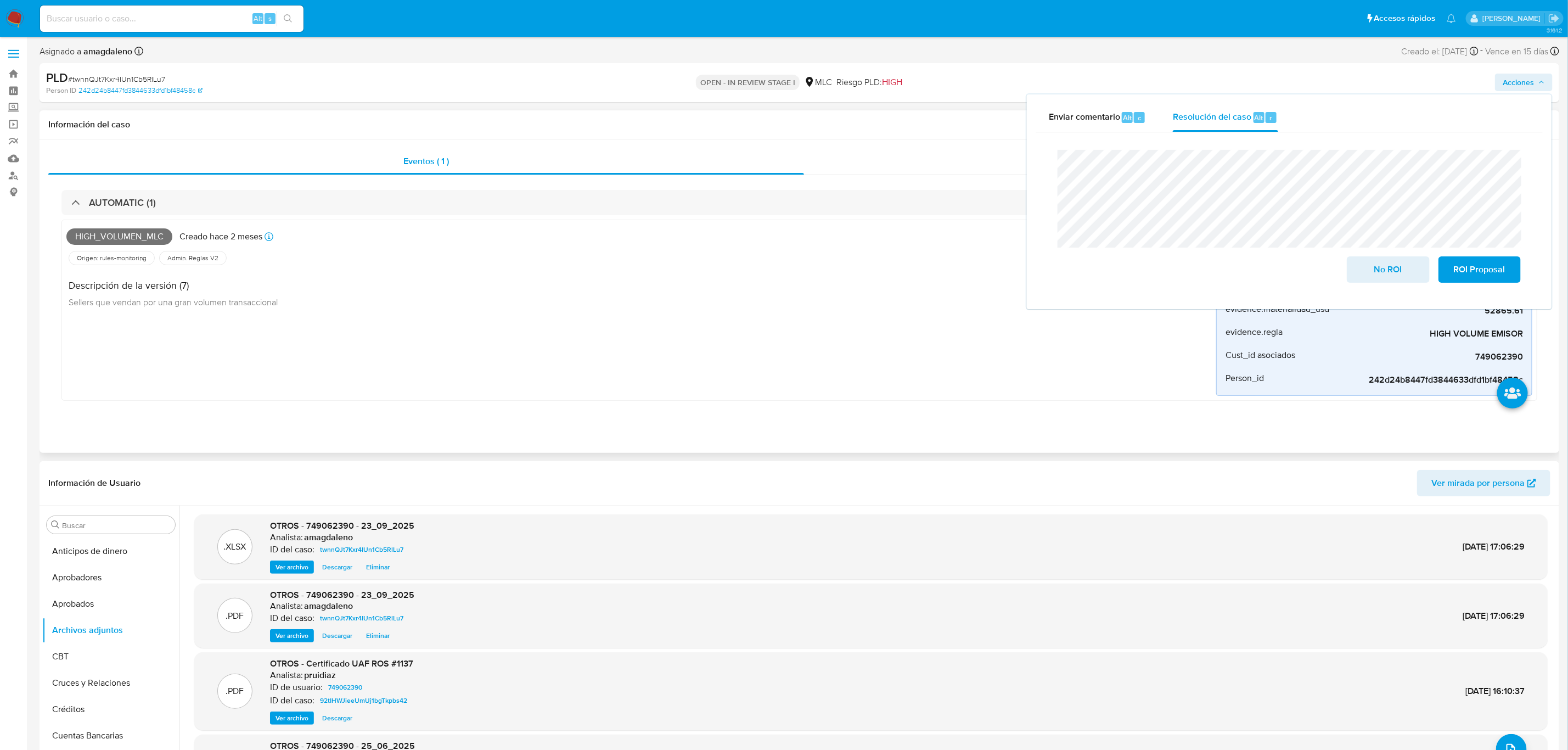
click at [846, 162] on div "Acciones" at bounding box center [1177, 161] width 747 height 27
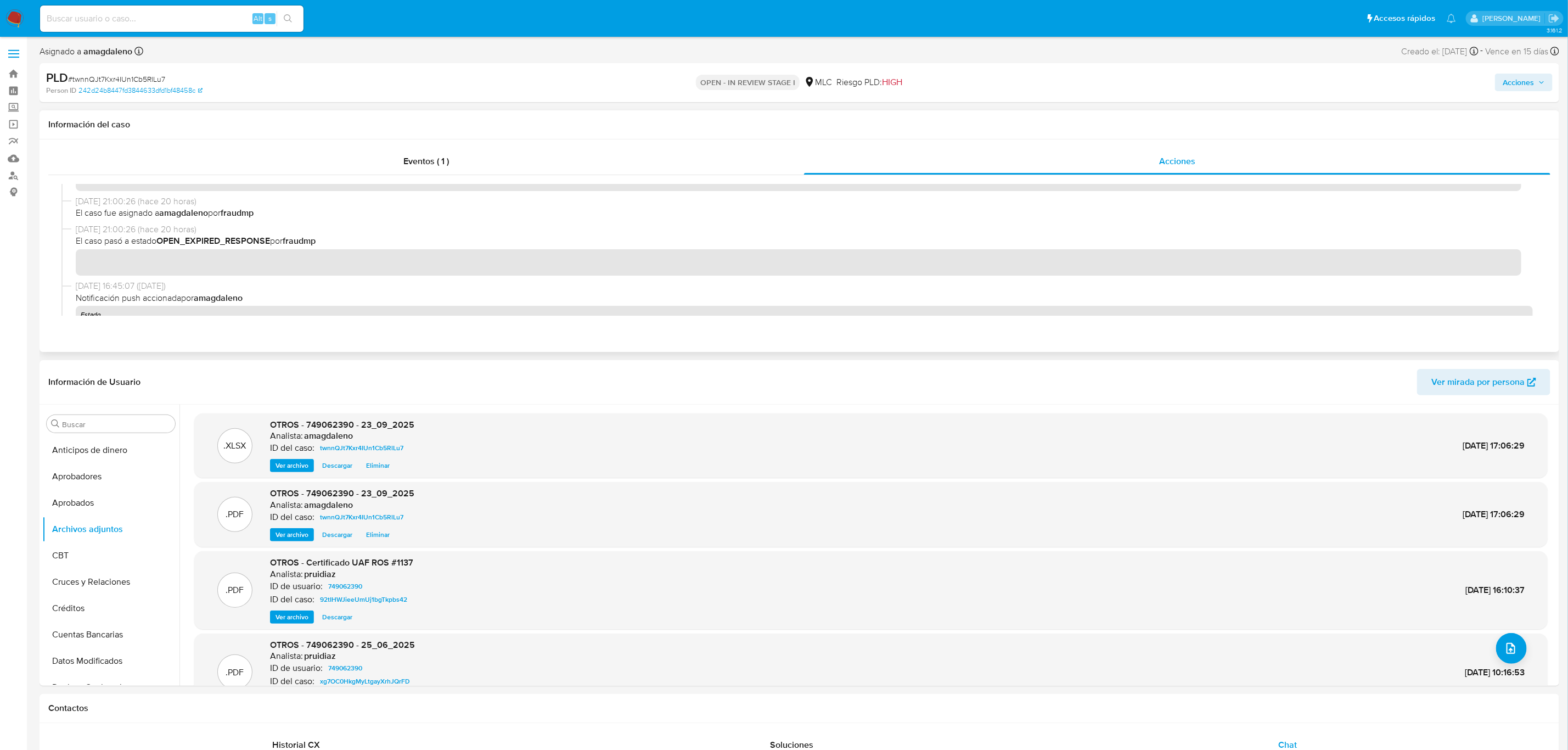
scroll to position [247, 0]
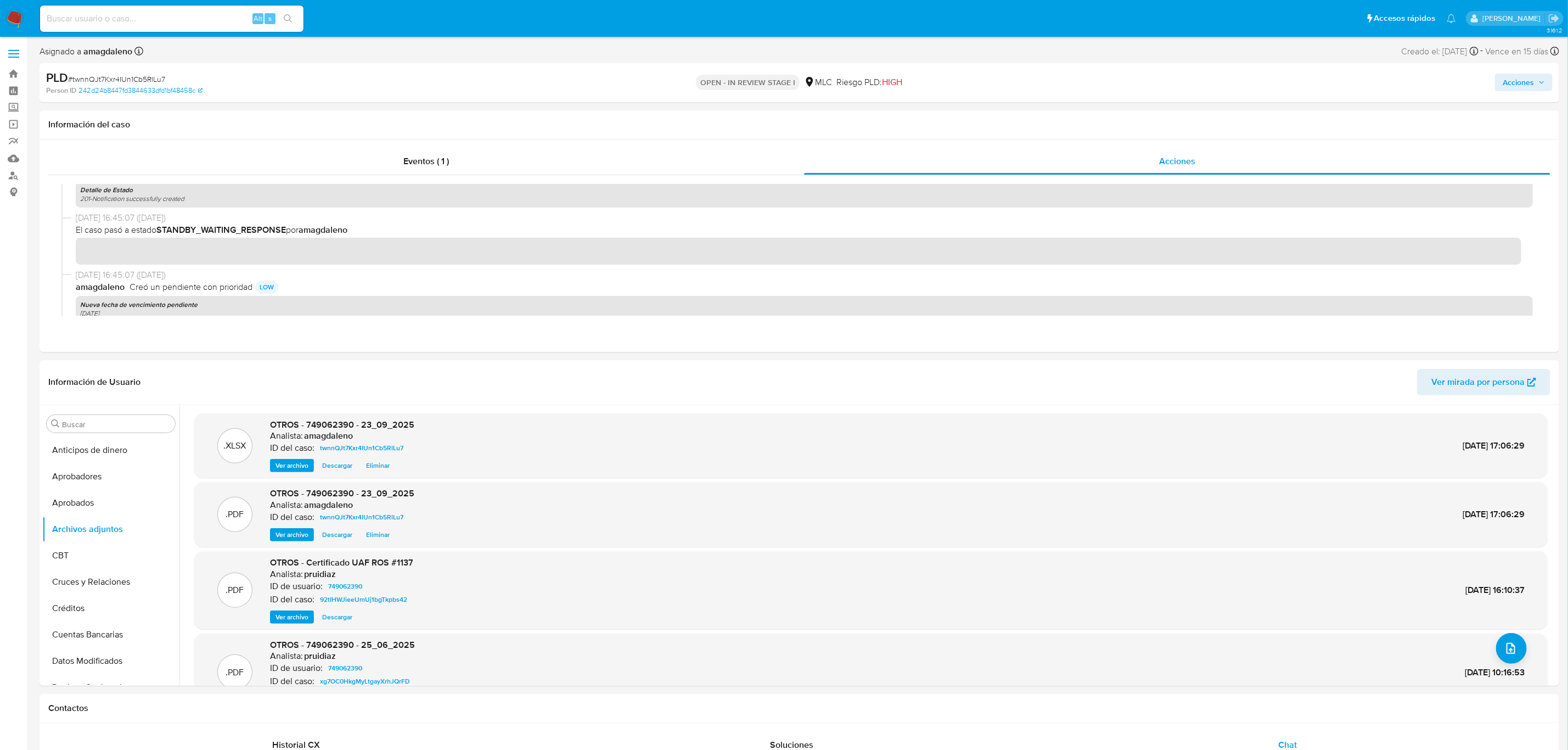
click at [1170, 86] on span "Acciones" at bounding box center [1518, 82] width 31 height 17
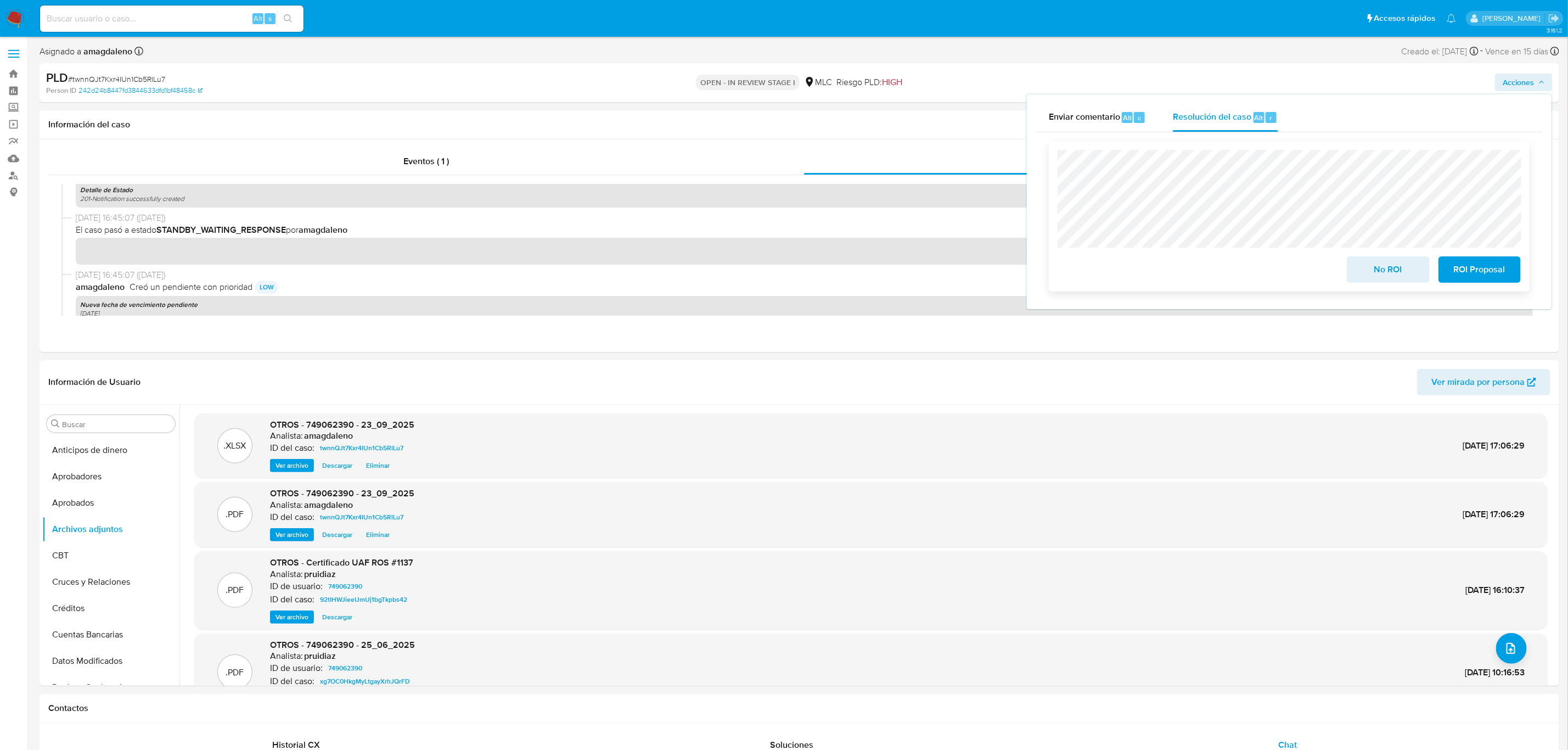
click at [1170, 276] on span "ROI Proposal" at bounding box center [1480, 270] width 54 height 24
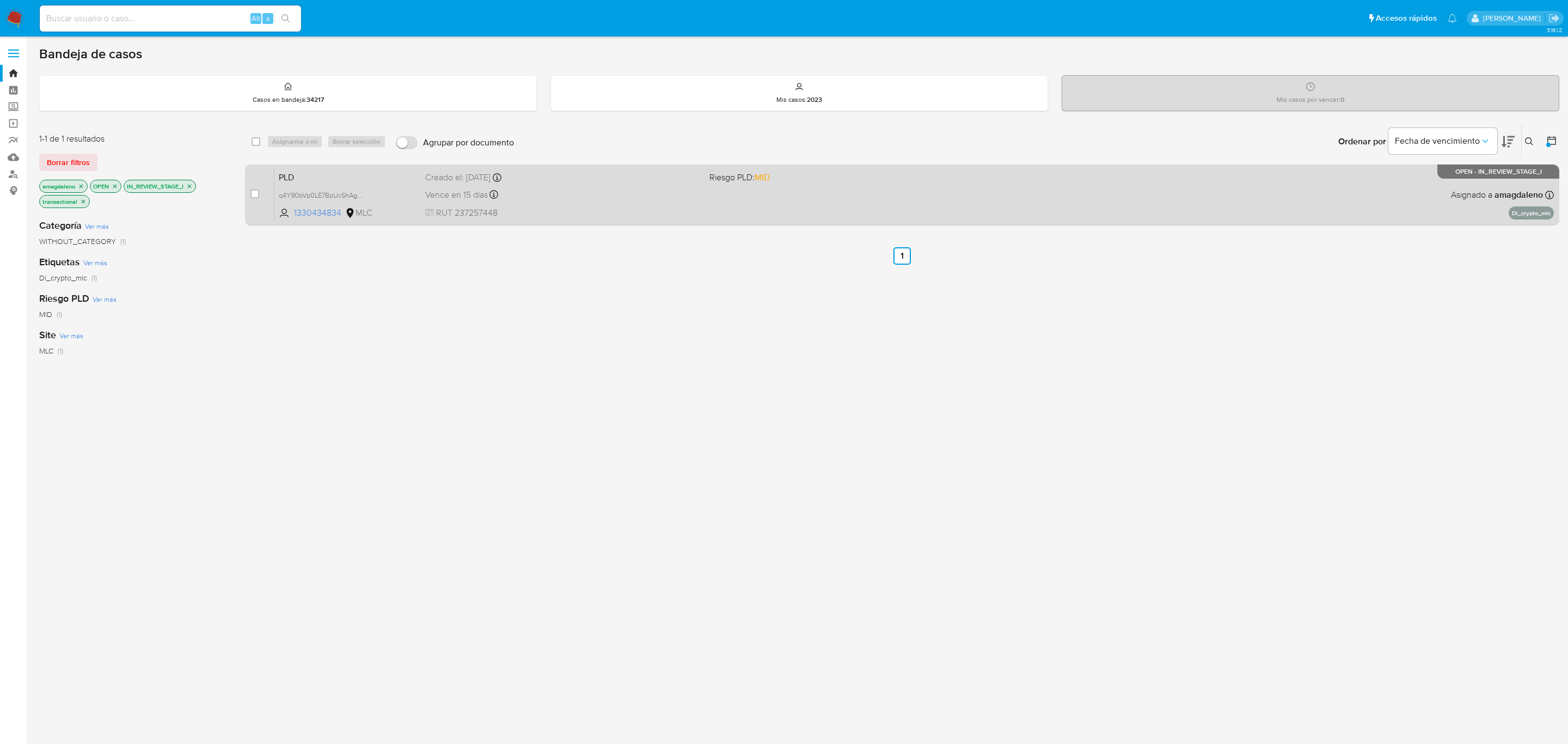
click at [603, 195] on div "Vence en 15 días Vence el [DATE] 16:08:52" at bounding box center [562, 194] width 275 height 14
click at [320, 213] on span "1330434834" at bounding box center [318, 213] width 49 height 12
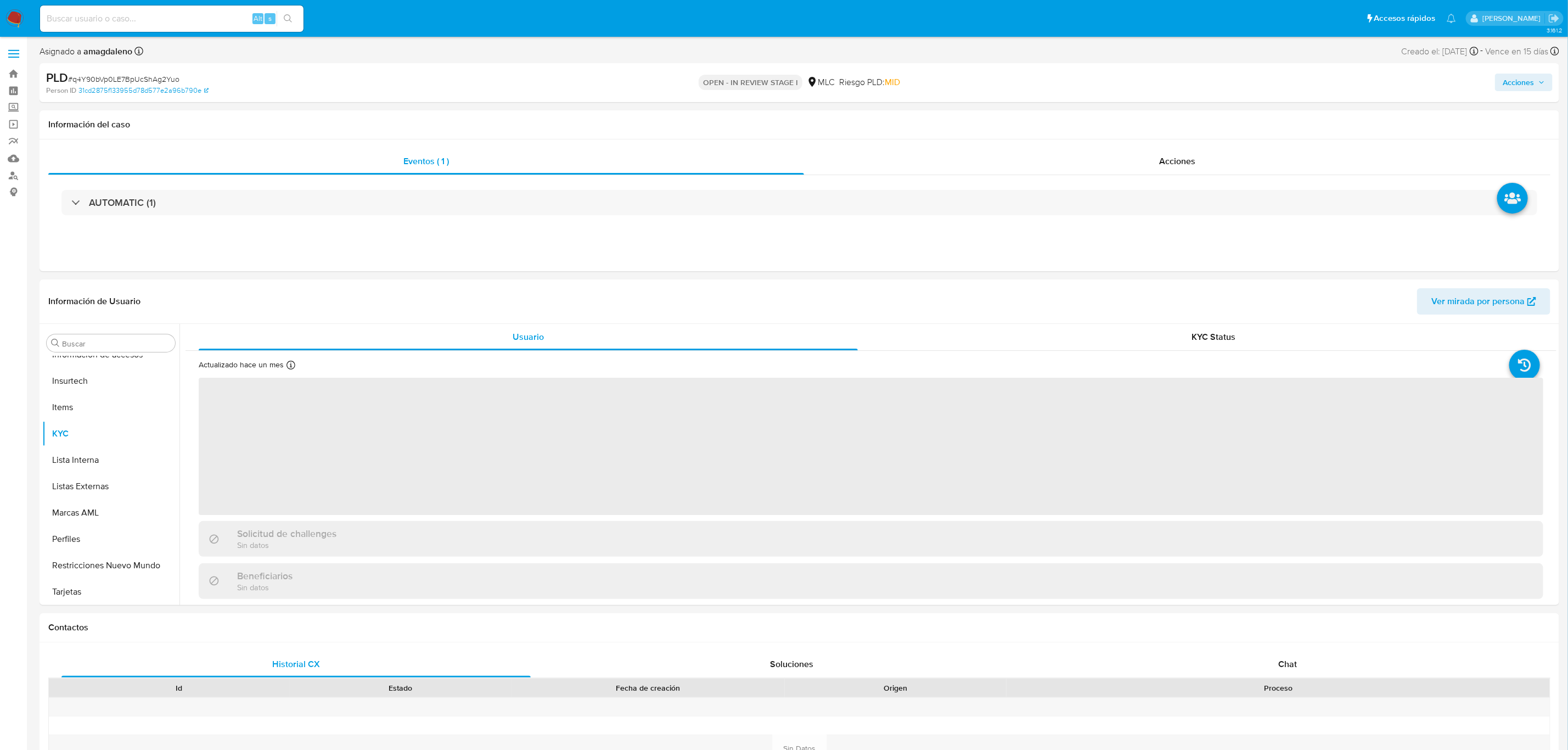
scroll to position [515, 0]
select select "10"
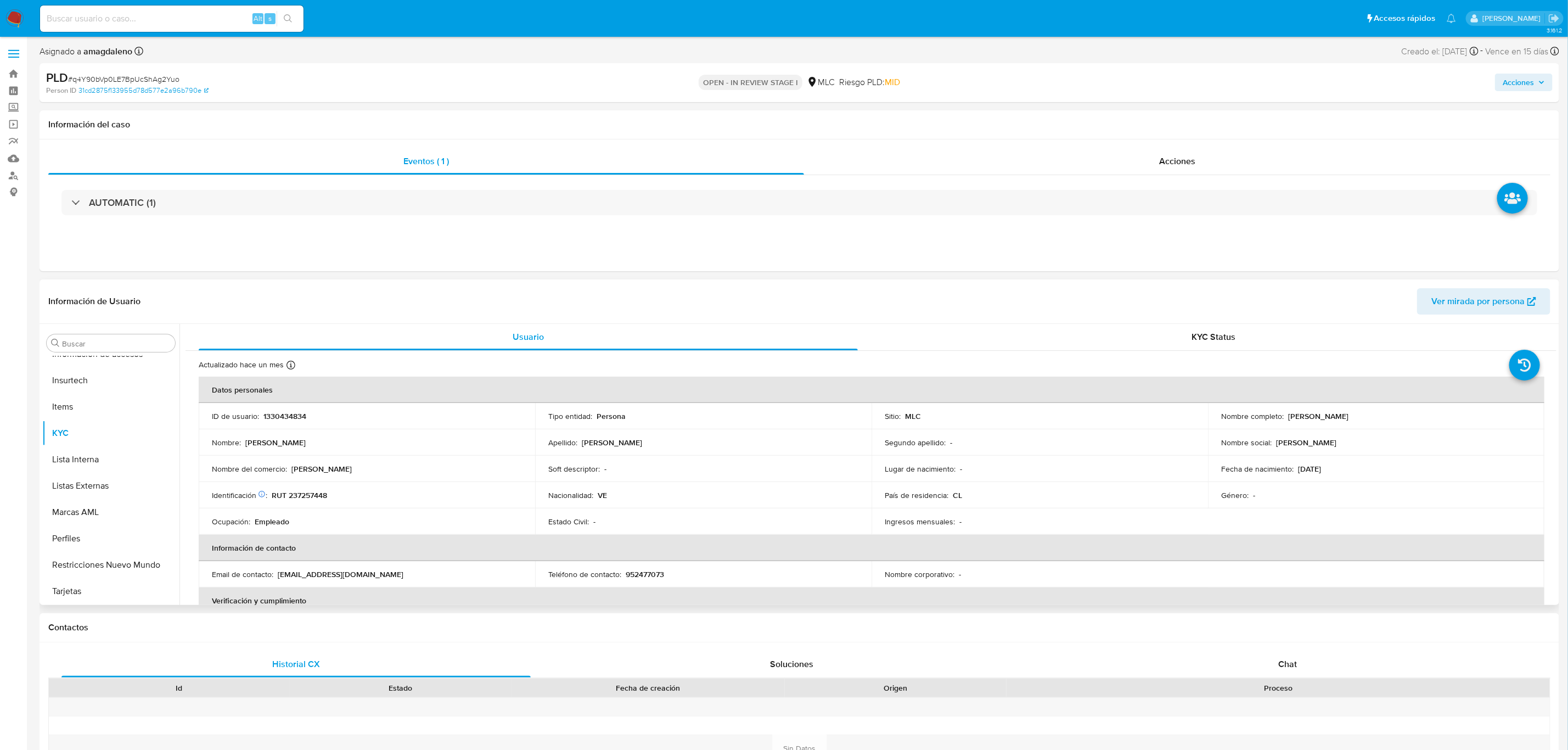
click at [291, 497] on p "RUT 237257448" at bounding box center [299, 494] width 56 height 9
copy p "237257448"
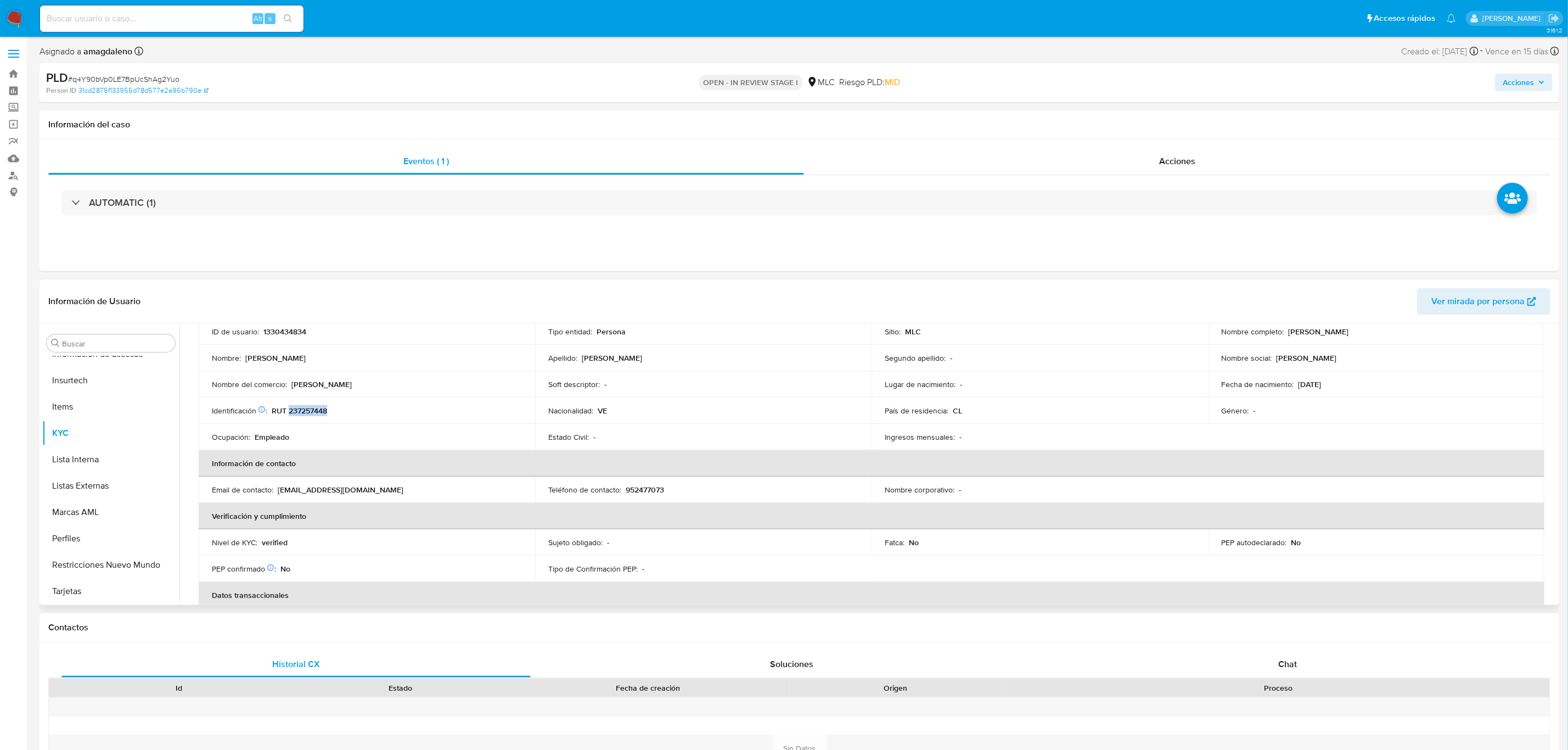
scroll to position [0, 0]
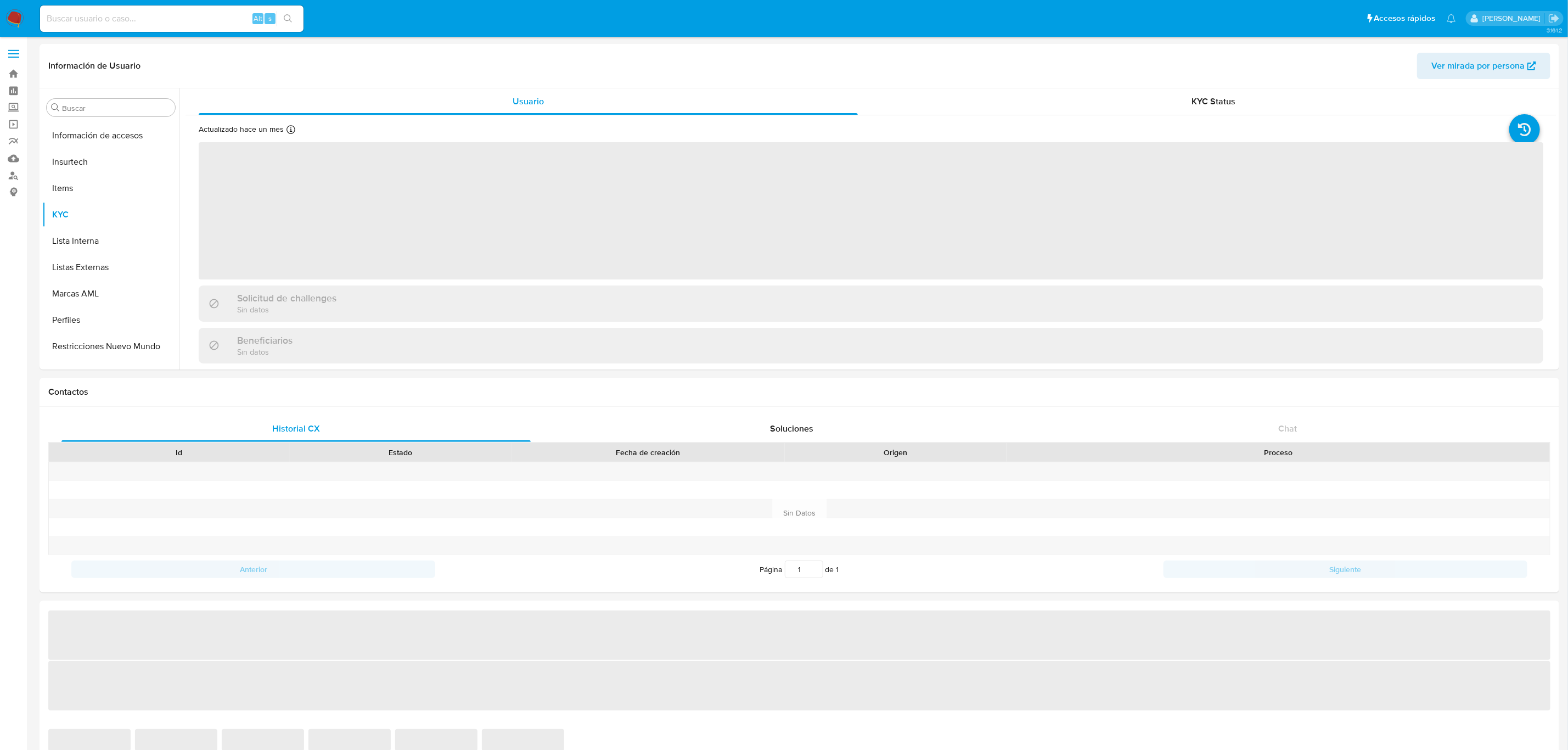
scroll to position [515, 0]
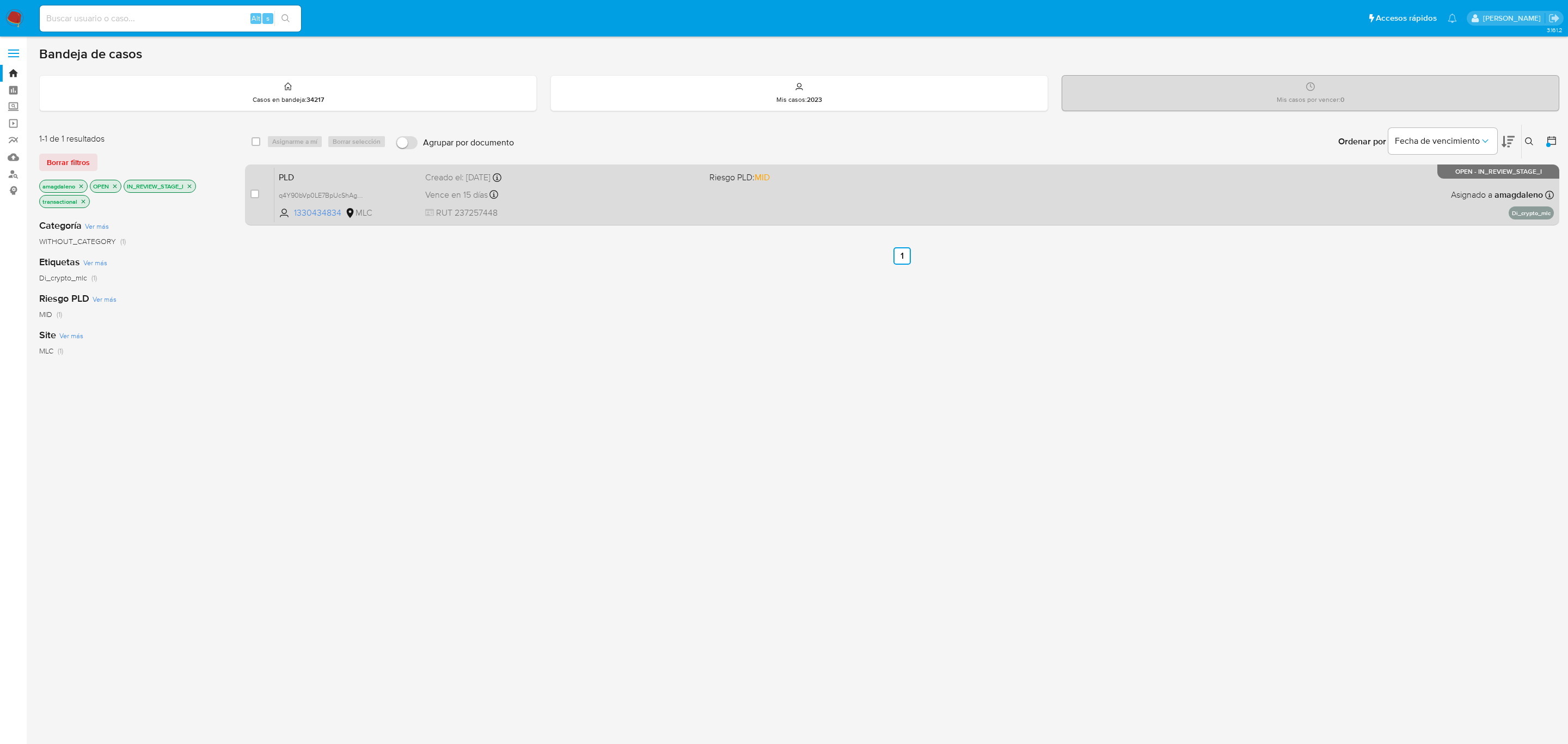
click at [540, 195] on div "Vence en 15 días Vence el 10/10/2025 16:08:52" at bounding box center [562, 194] width 275 height 14
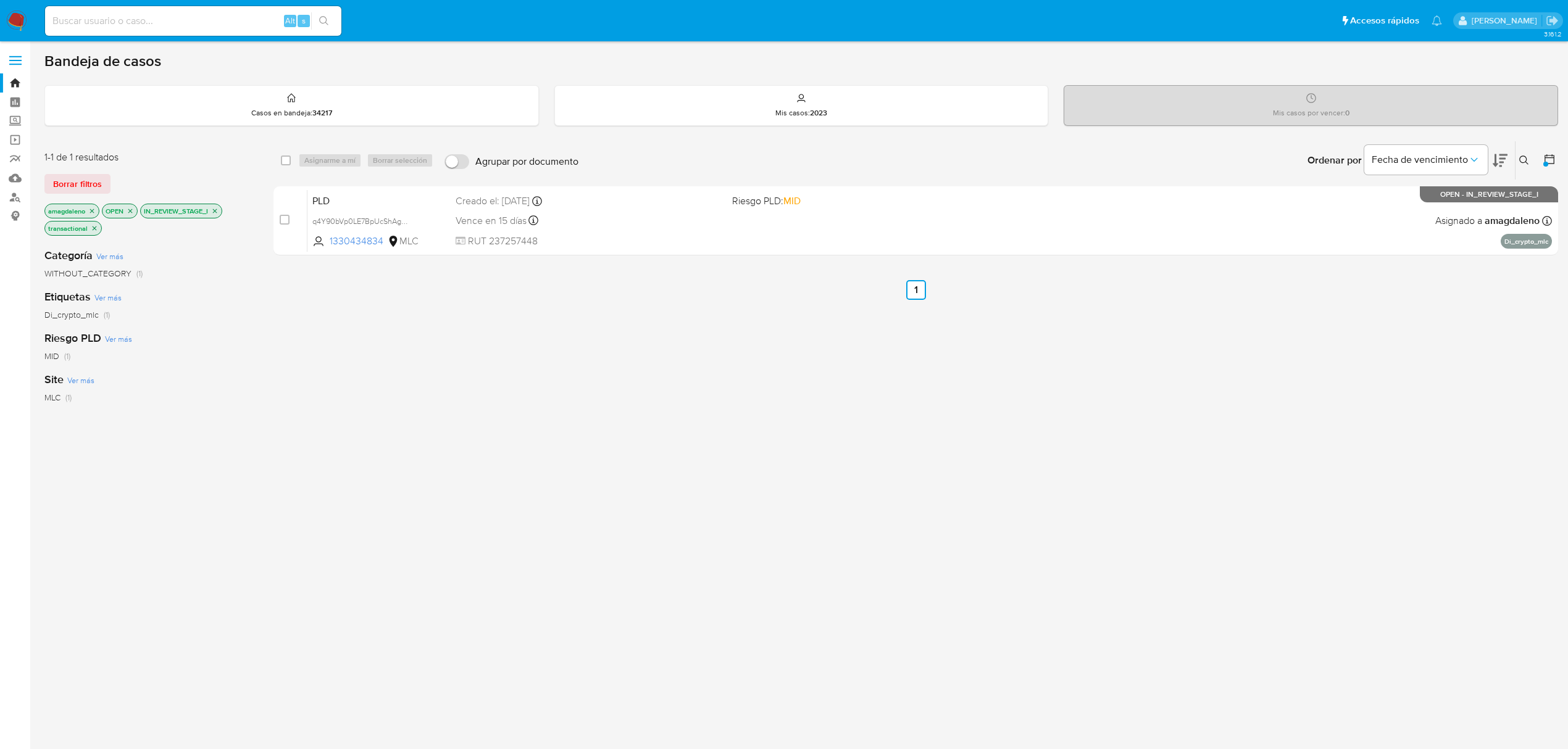
click at [93, 231] on icon "close-filter" at bounding box center [95, 229] width 8 height 8
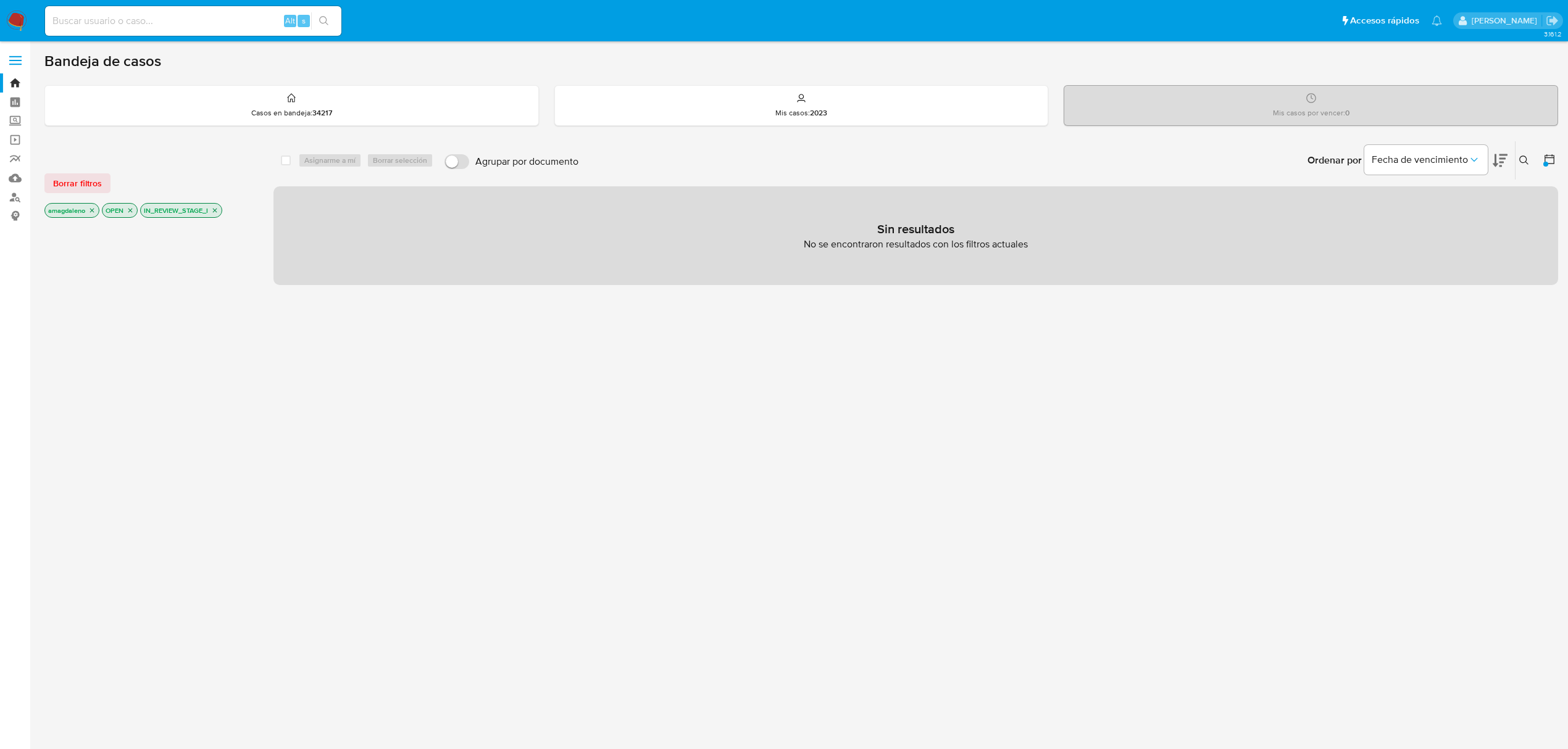
click at [215, 211] on icon "close-filter" at bounding box center [215, 211] width 8 height 8
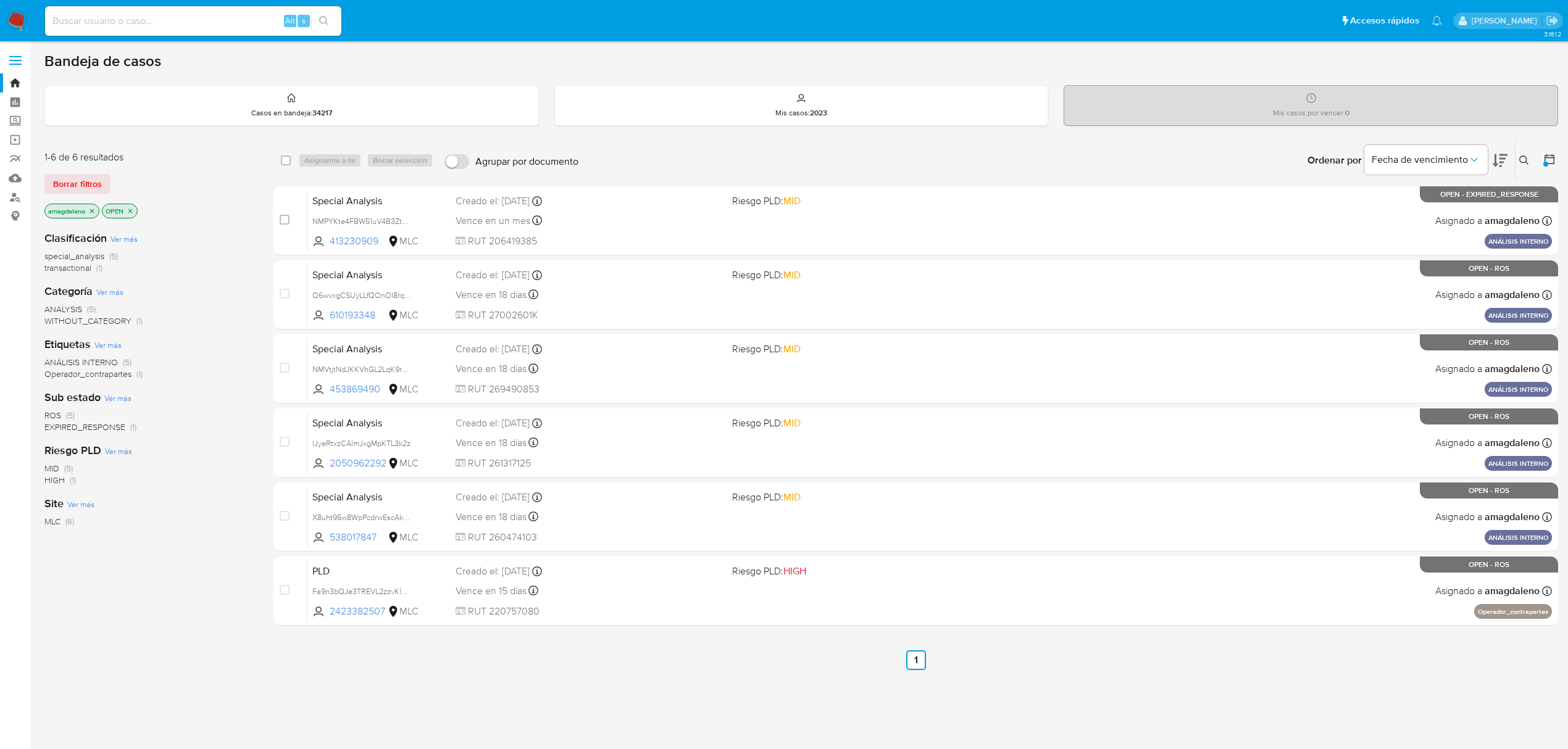
click at [134, 213] on icon "close-filter" at bounding box center [131, 212] width 8 height 8
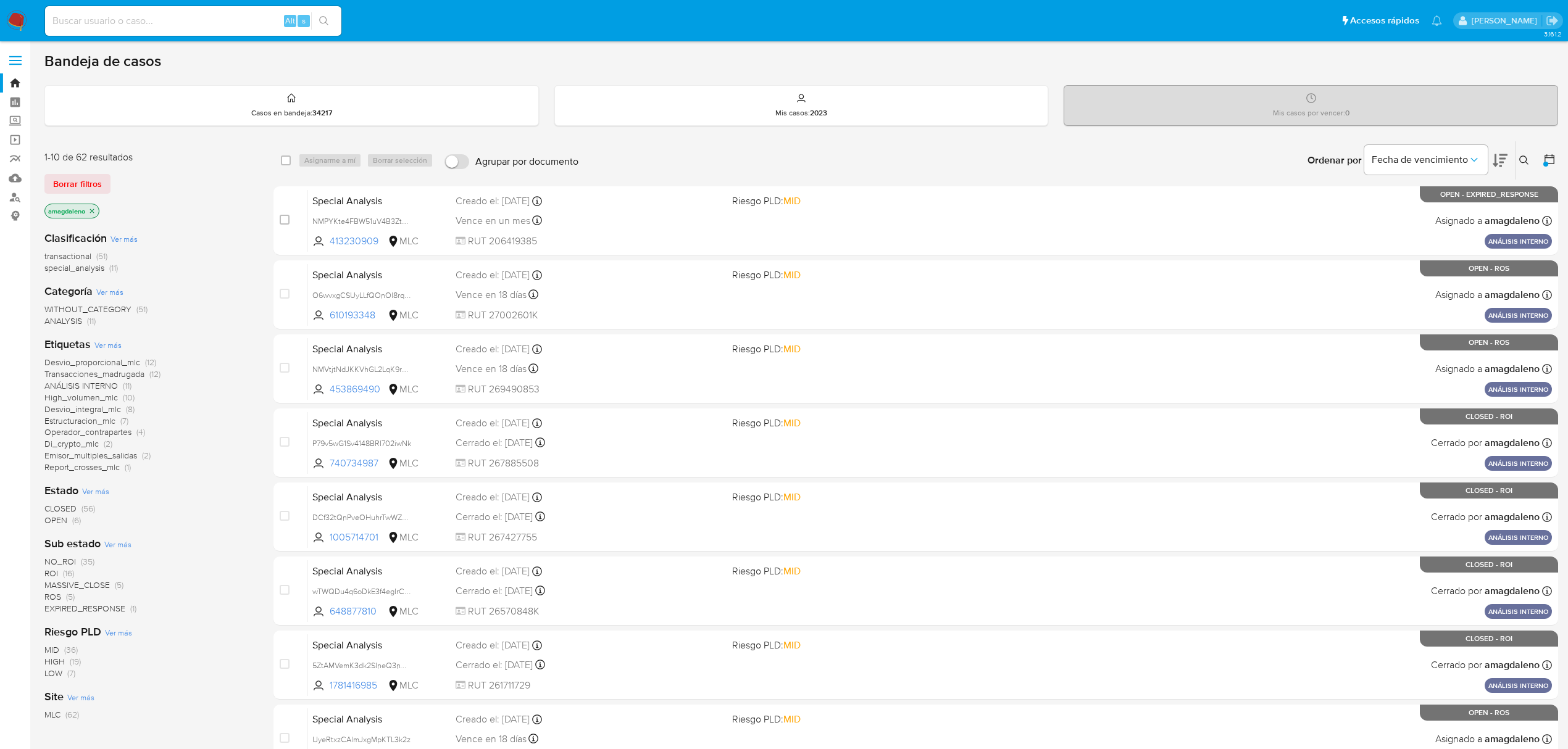
click at [55, 522] on span "OPEN" at bounding box center [56, 520] width 23 height 13
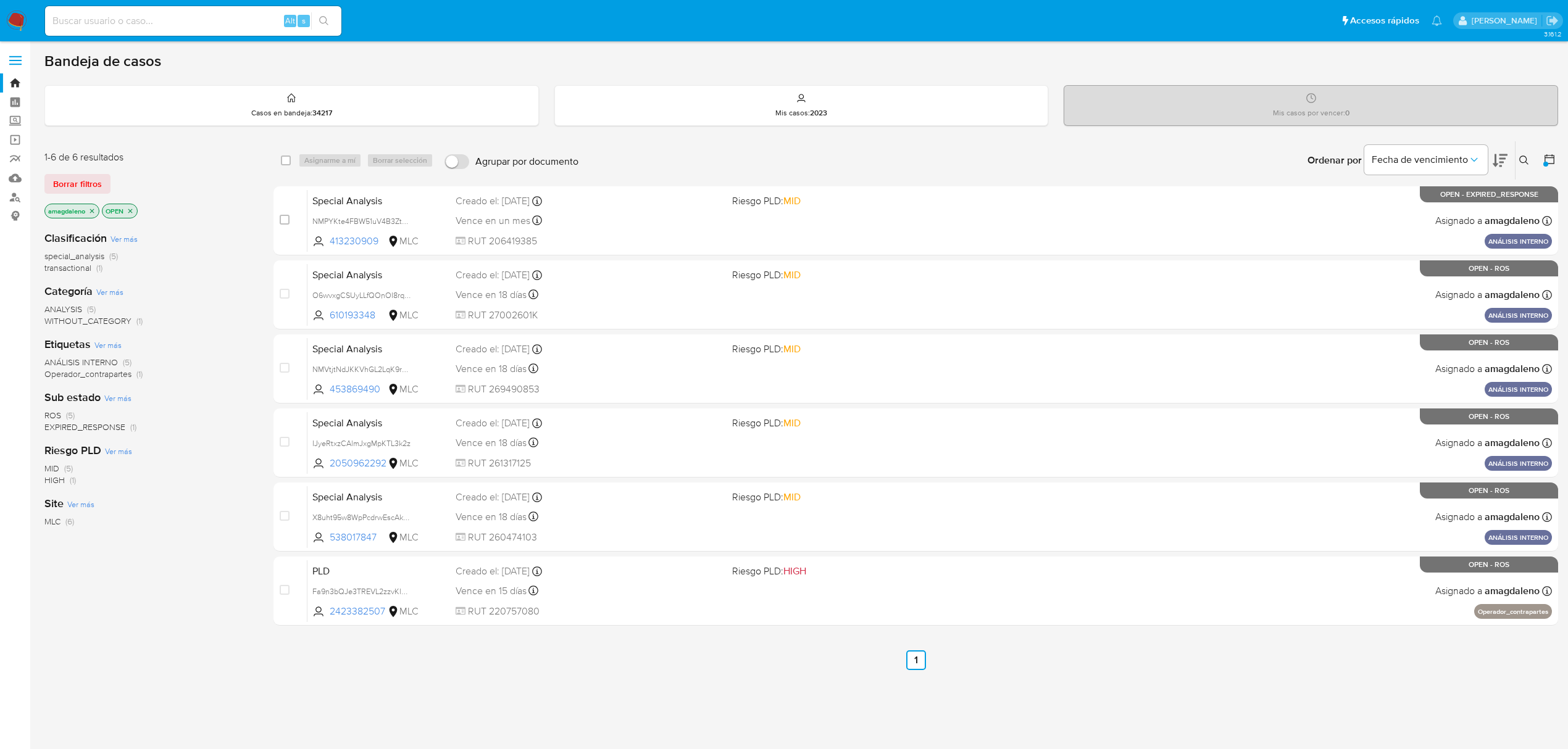
click at [181, 534] on div "Clasificación Ver más special_analysis (5) transactional (1) Categoría Ver más …" at bounding box center [149, 431] width 210 height 419
click at [1554, 155] on icon at bounding box center [1550, 158] width 13 height 13
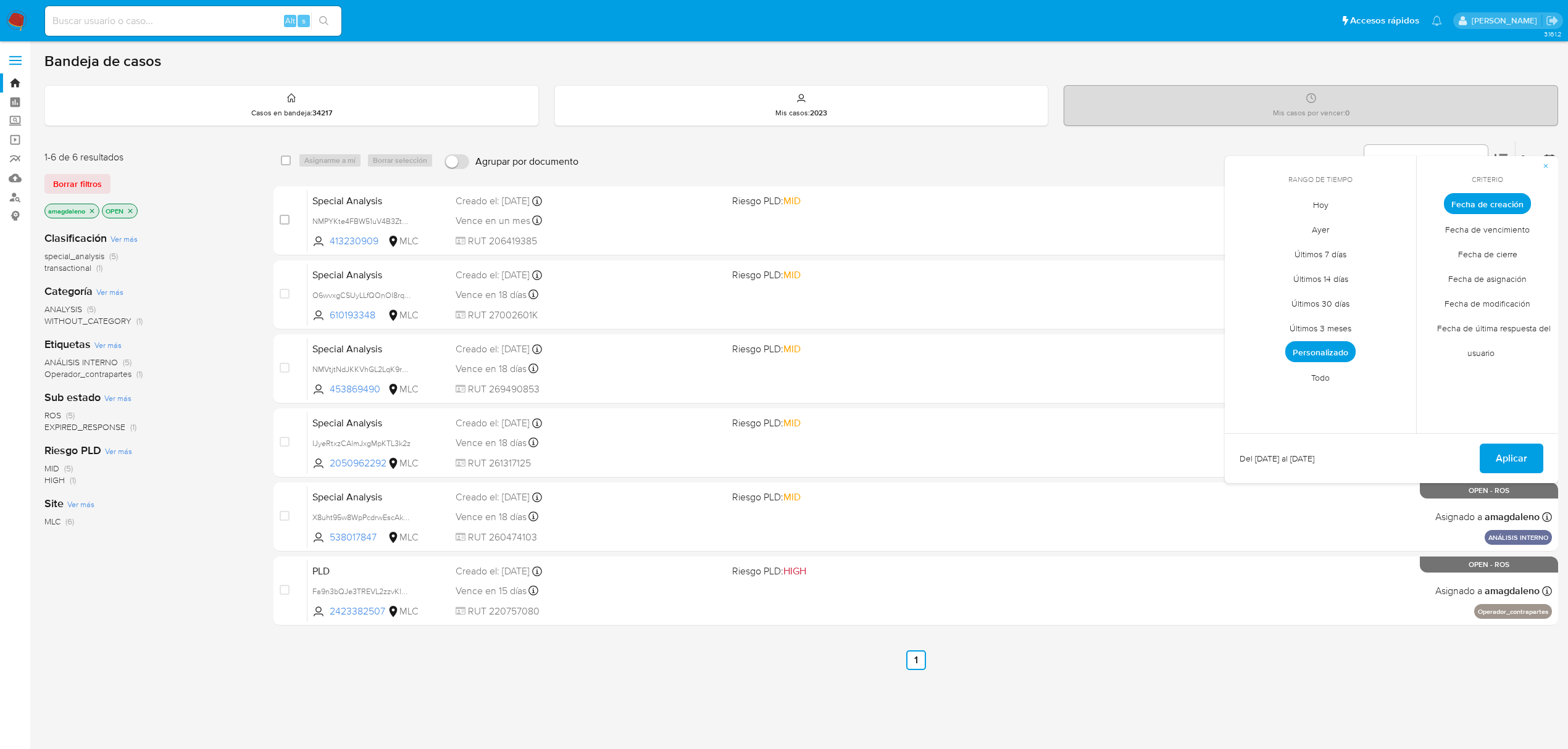
click at [1312, 347] on span "Personalizado" at bounding box center [1321, 352] width 71 height 21
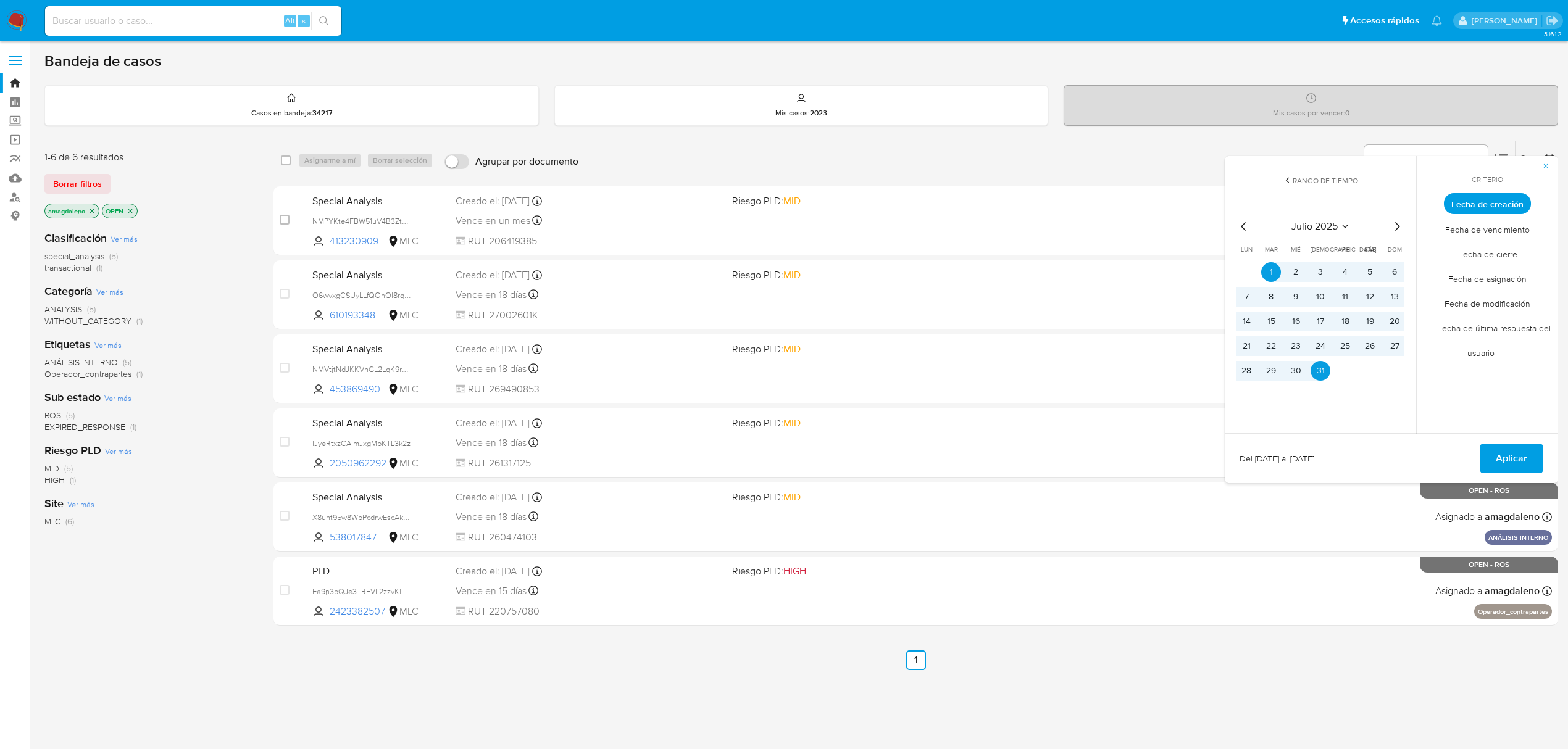
click at [1397, 228] on icon "Mes siguiente" at bounding box center [1398, 226] width 5 height 9
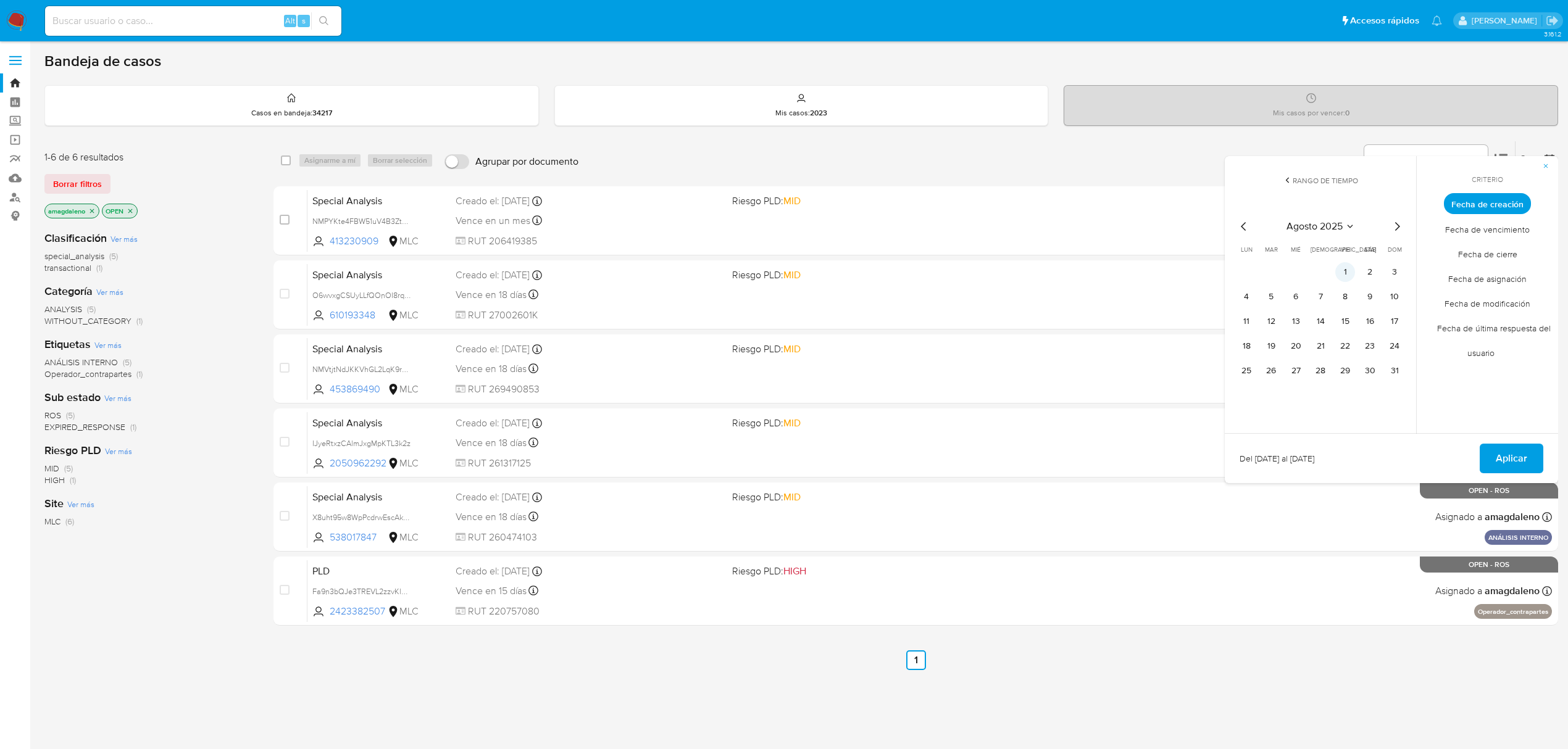
click at [1342, 270] on button "1" at bounding box center [1346, 272] width 19 height 19
click at [1394, 374] on button "31" at bounding box center [1395, 371] width 19 height 19
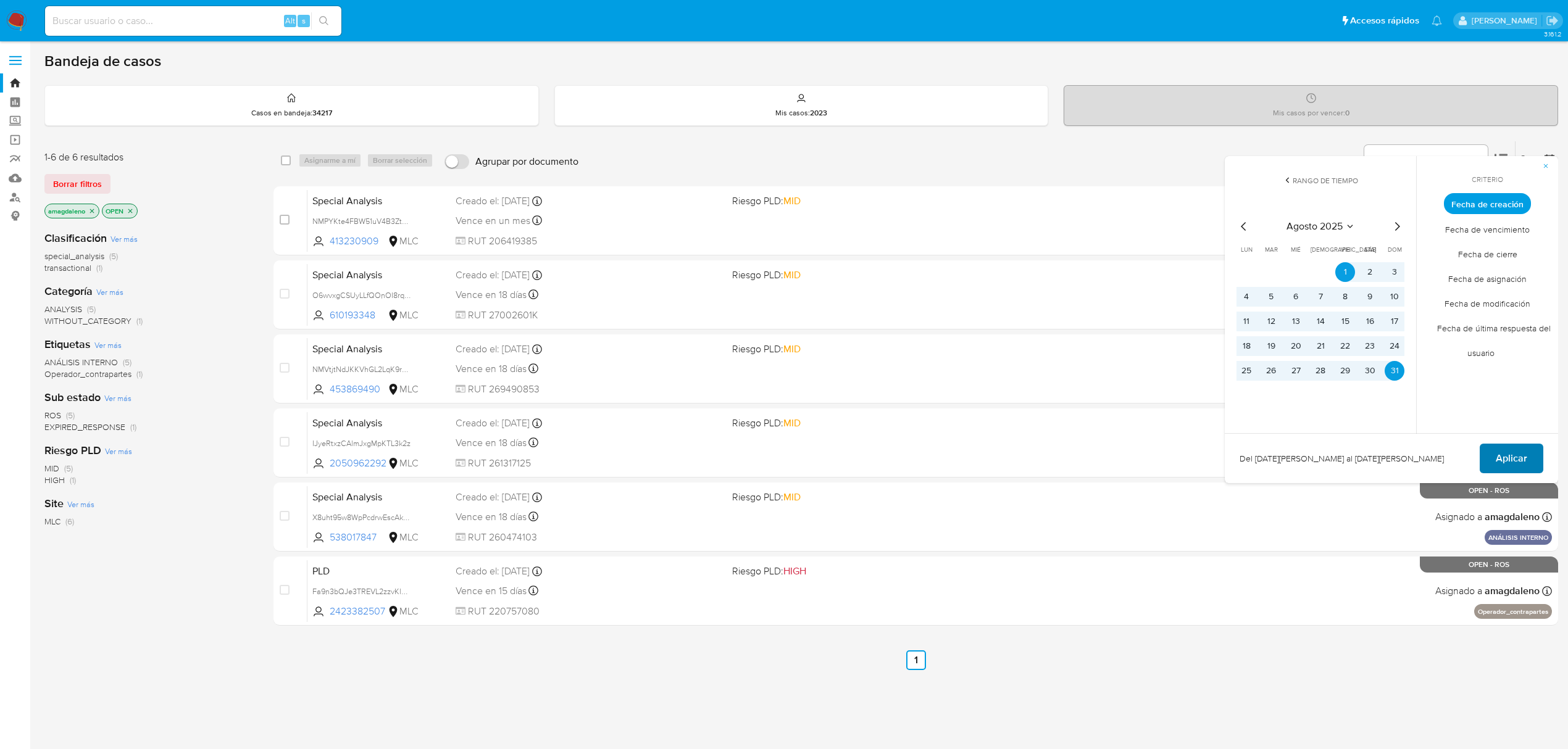
click at [1497, 462] on span "Aplicar" at bounding box center [1512, 459] width 32 height 27
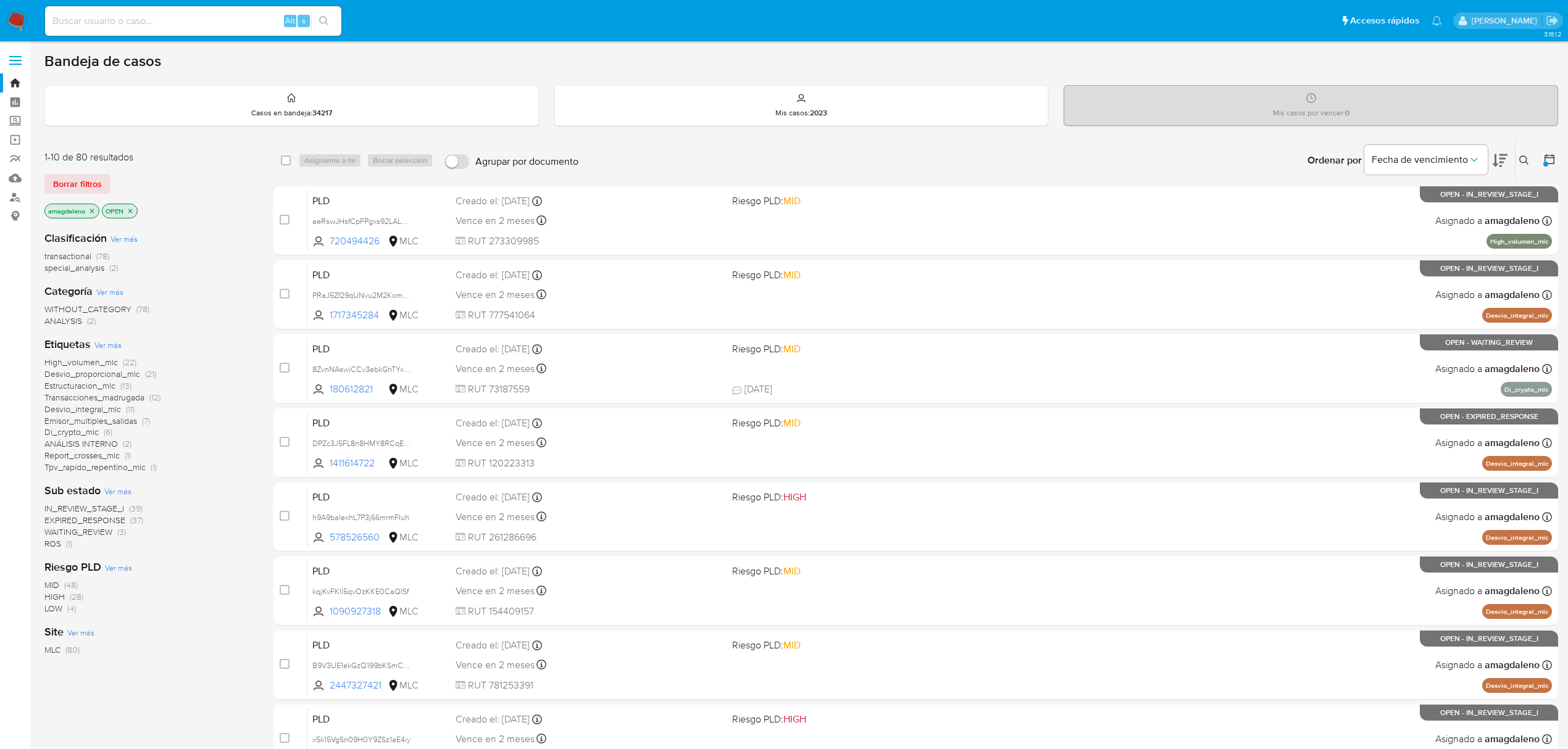
click at [116, 517] on span "EXPIRED_RESPONSE" at bounding box center [85, 520] width 81 height 13
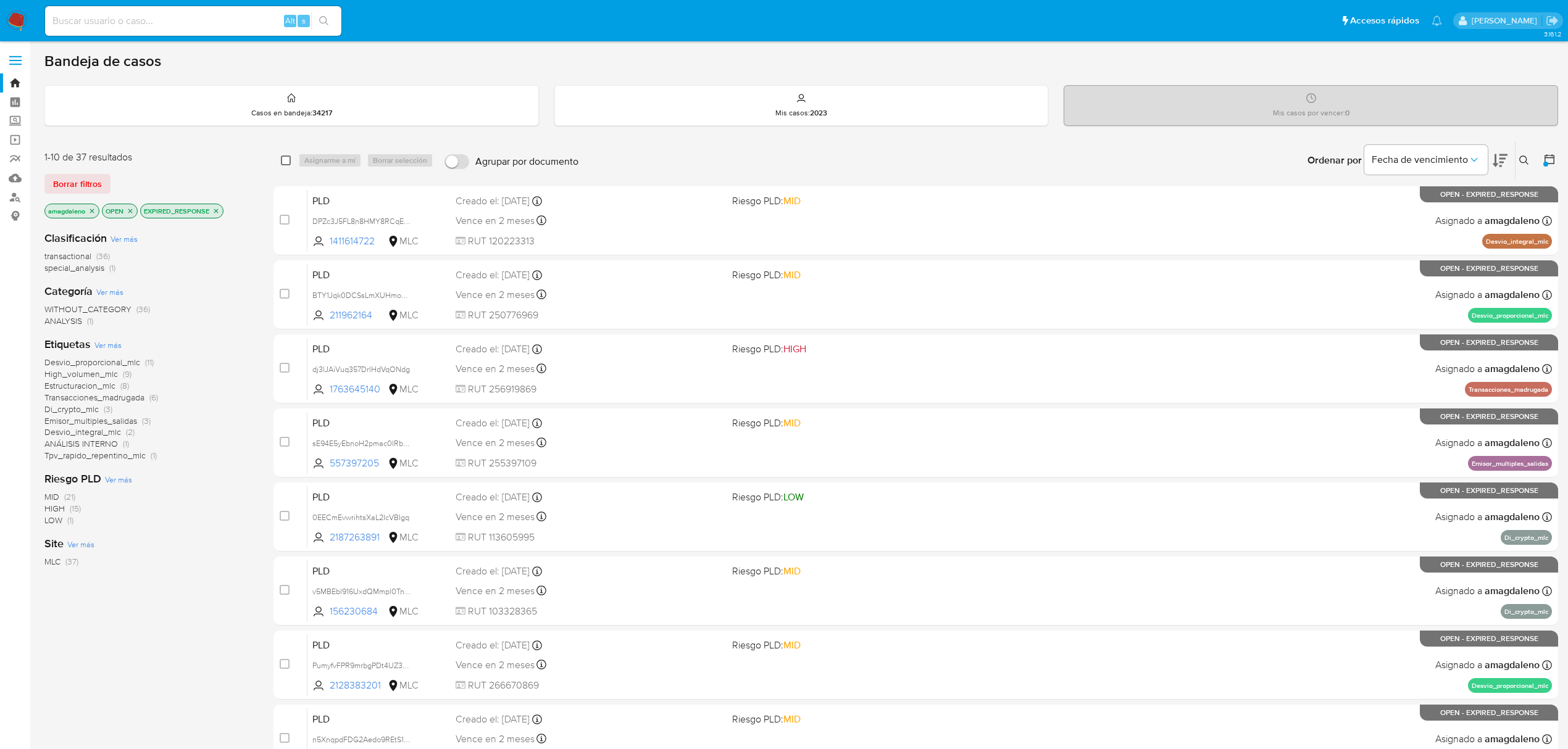
click at [288, 159] on input "checkbox" at bounding box center [286, 160] width 10 height 10
checkbox input "true"
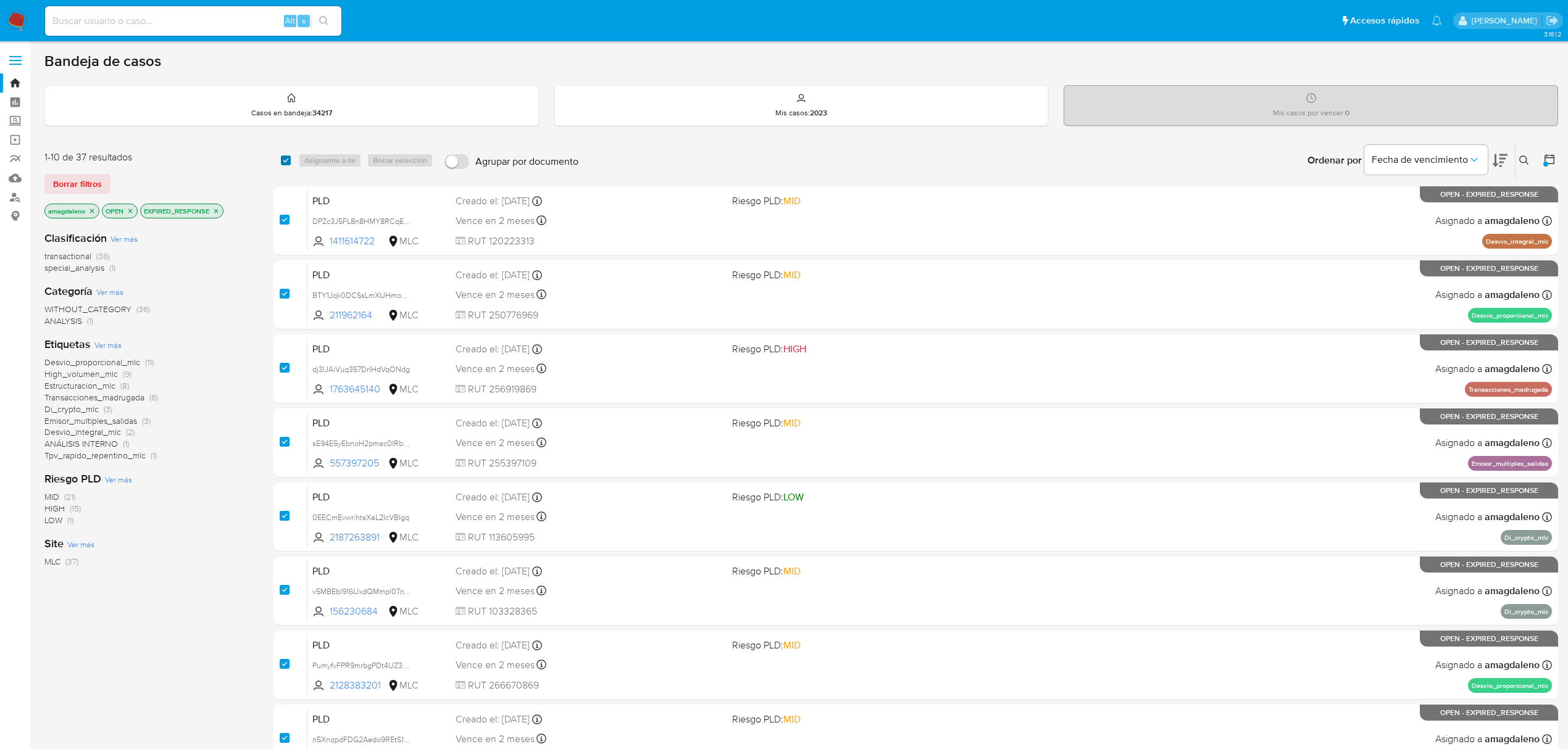
checkbox input "true"
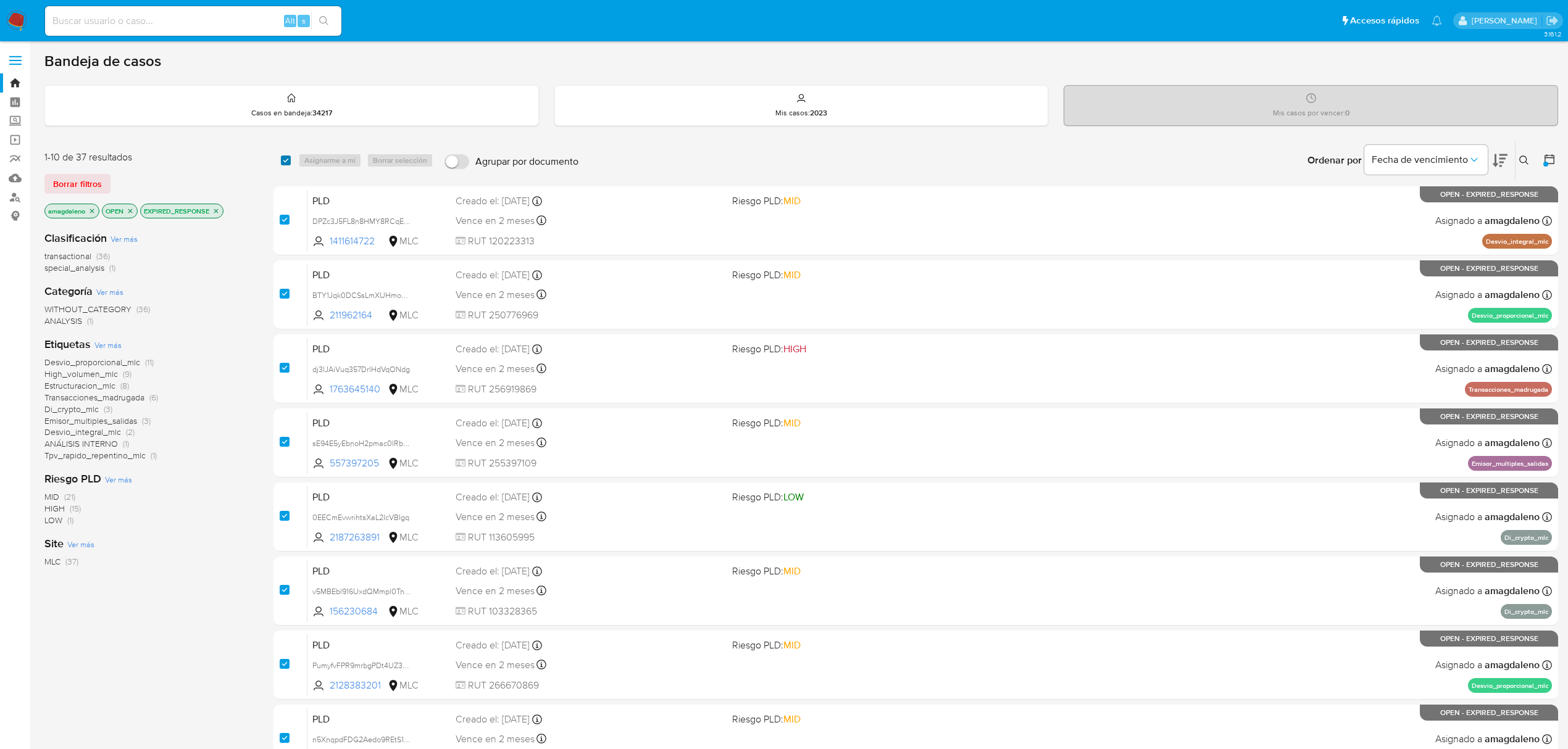
checkbox input "true"
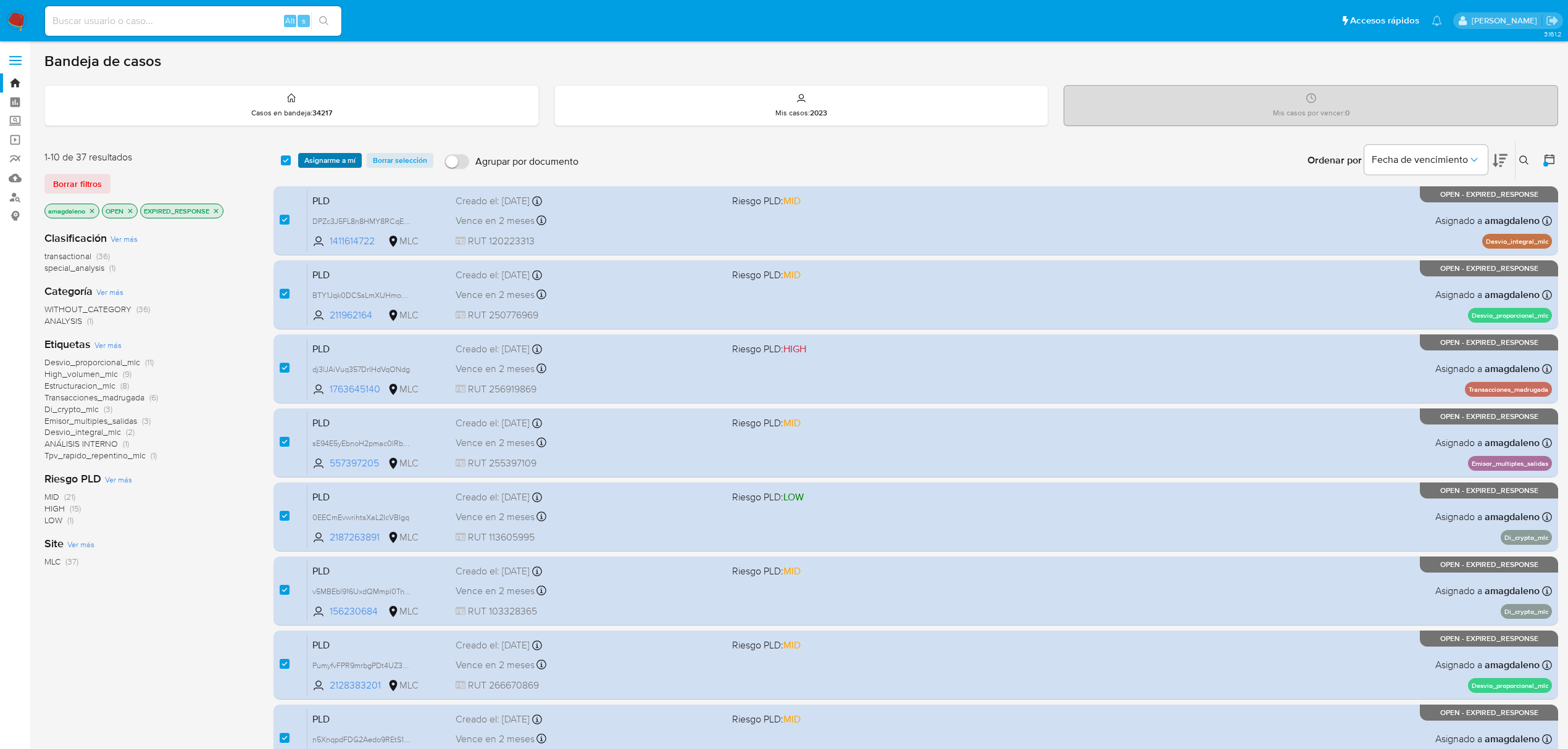
click at [305, 159] on span "Asignarme a mí" at bounding box center [330, 160] width 51 height 13
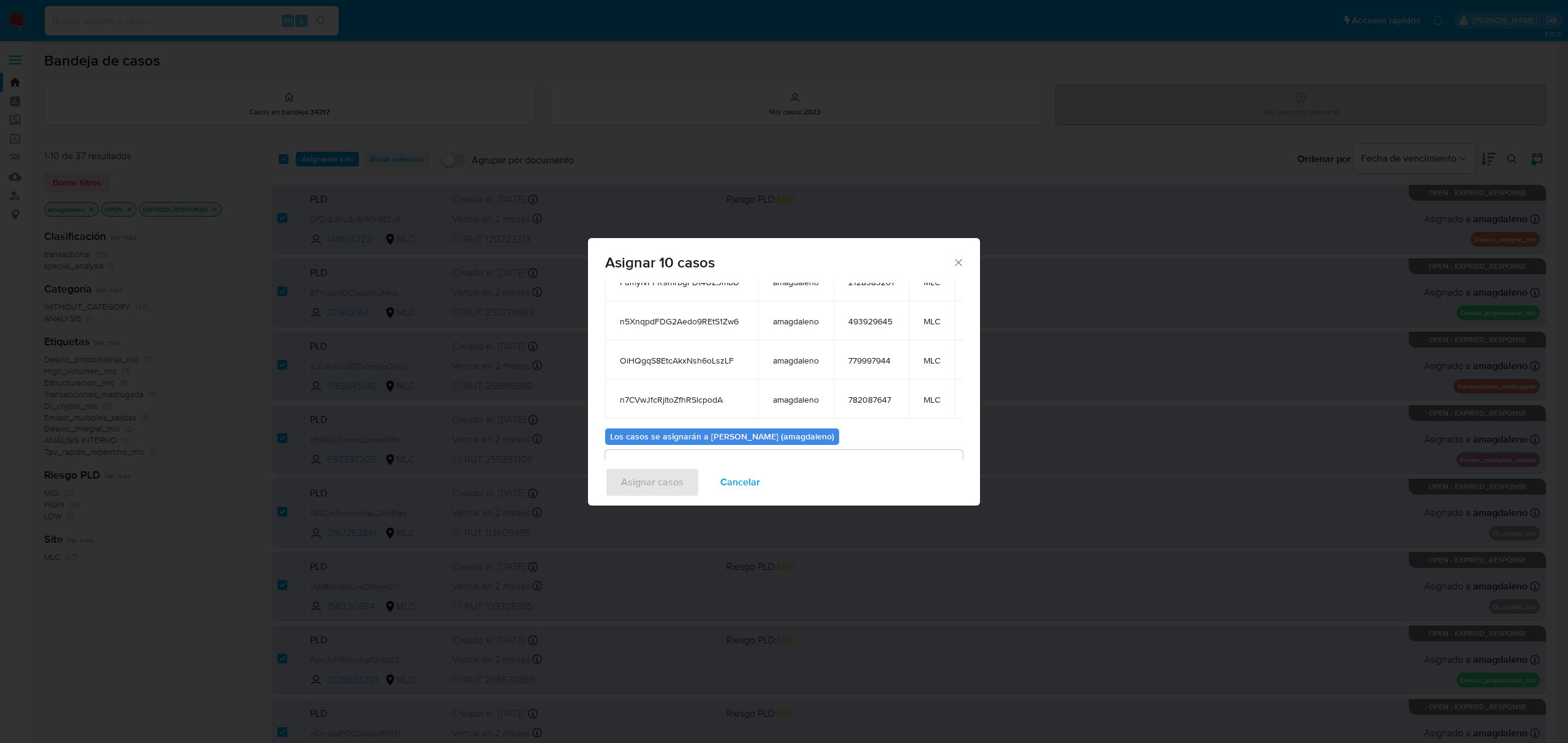
scroll to position [282, 0]
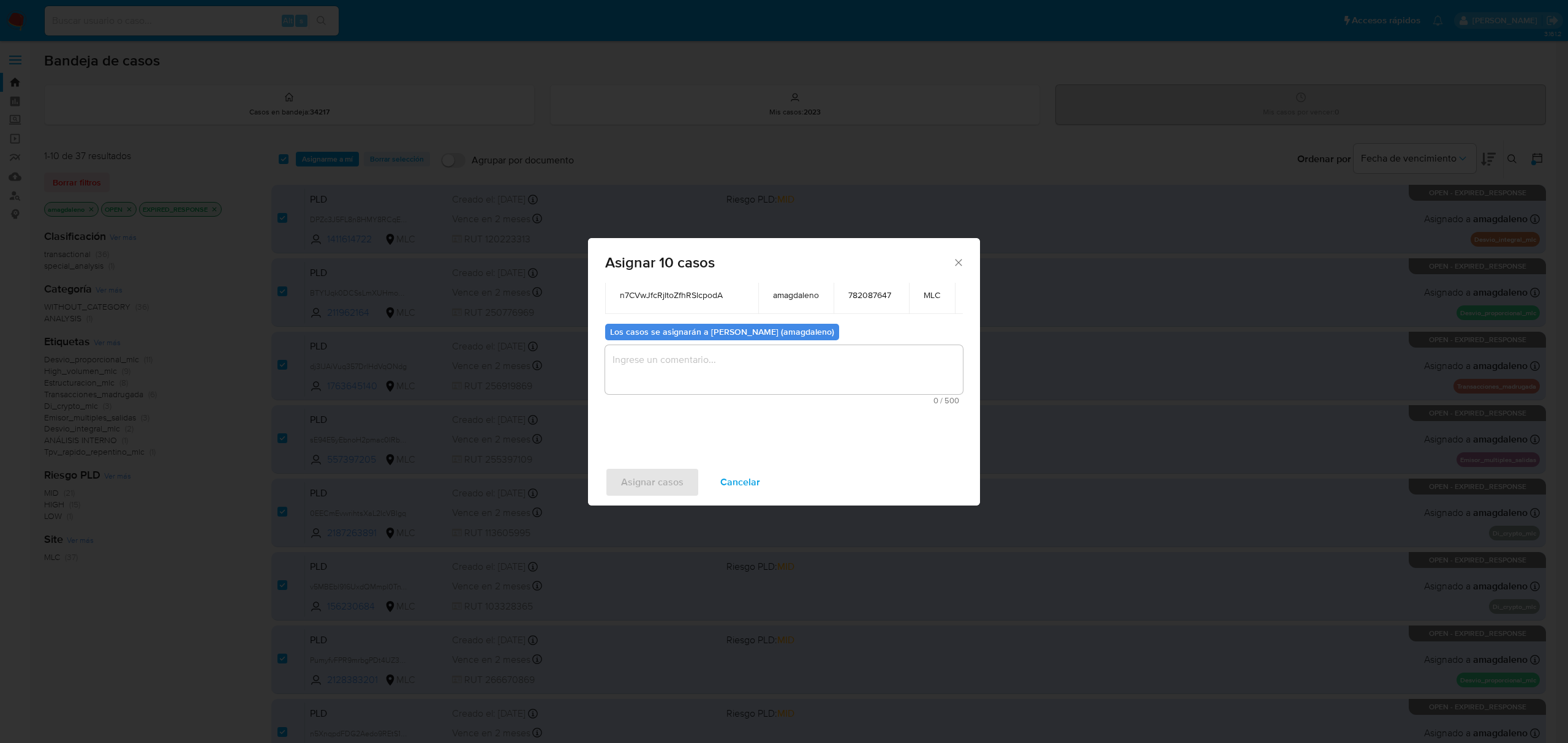
click at [708, 359] on textarea "assign-modal" at bounding box center [784, 369] width 358 height 49
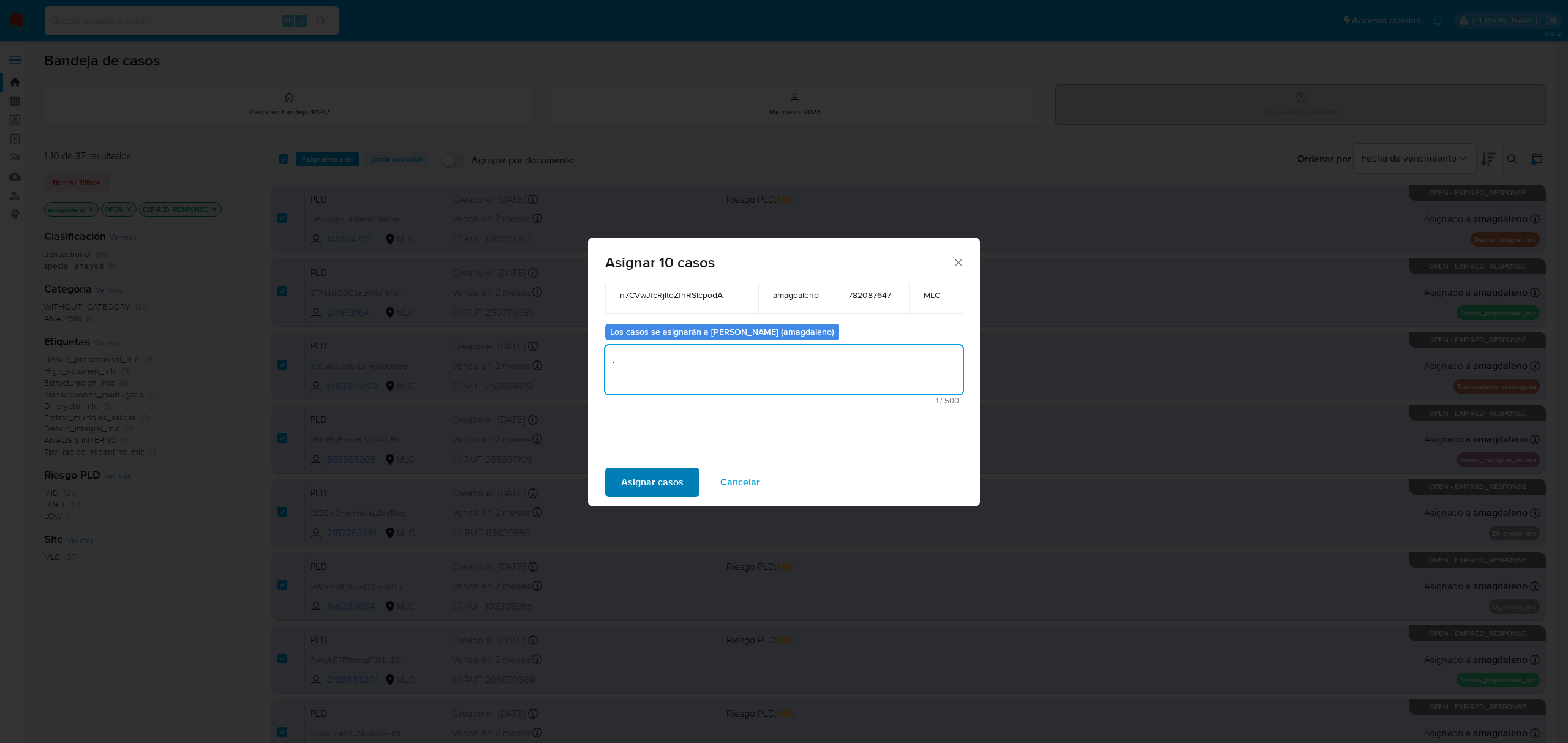
type textarea "."
click at [677, 486] on span "Asignar casos" at bounding box center [652, 482] width 62 height 27
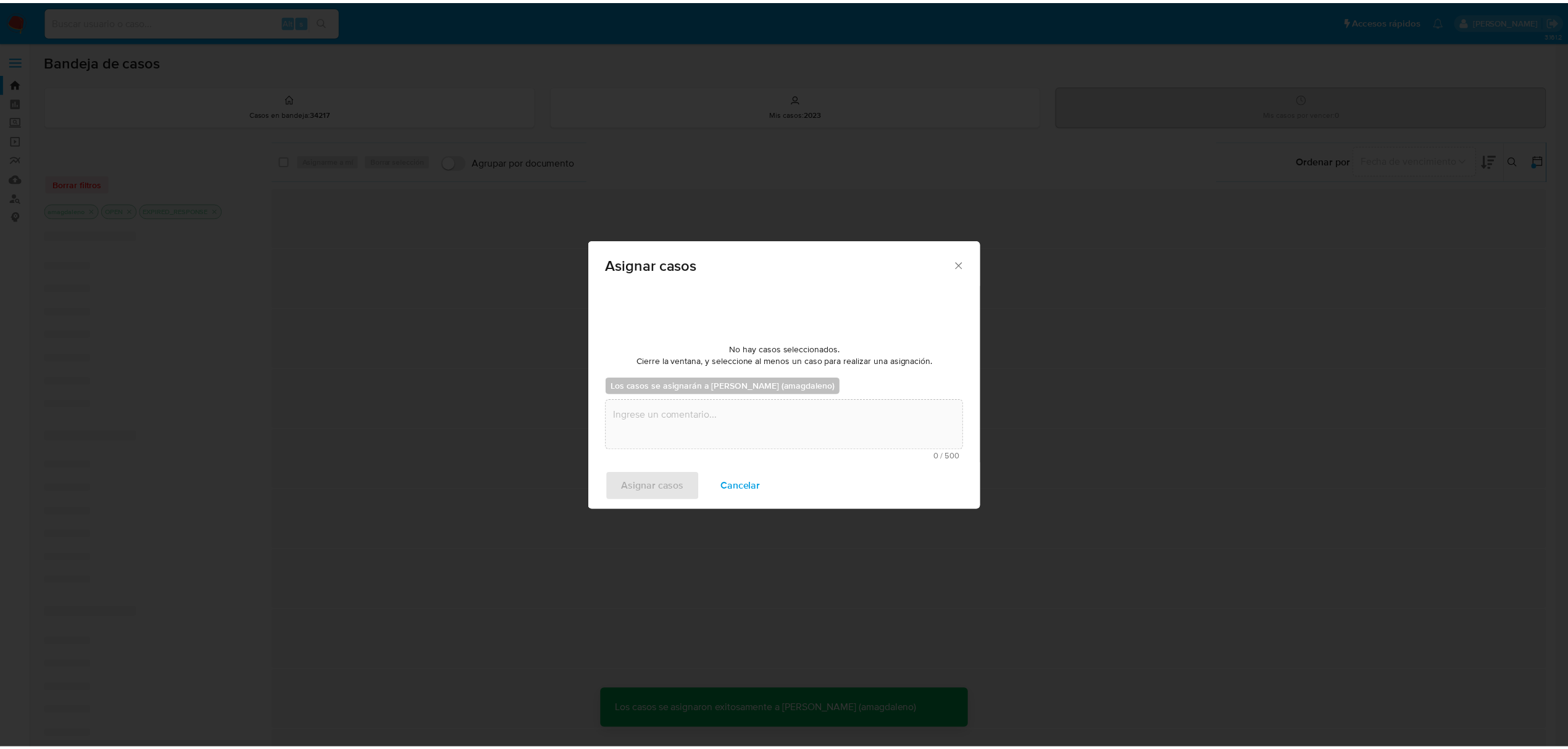
scroll to position [74, 0]
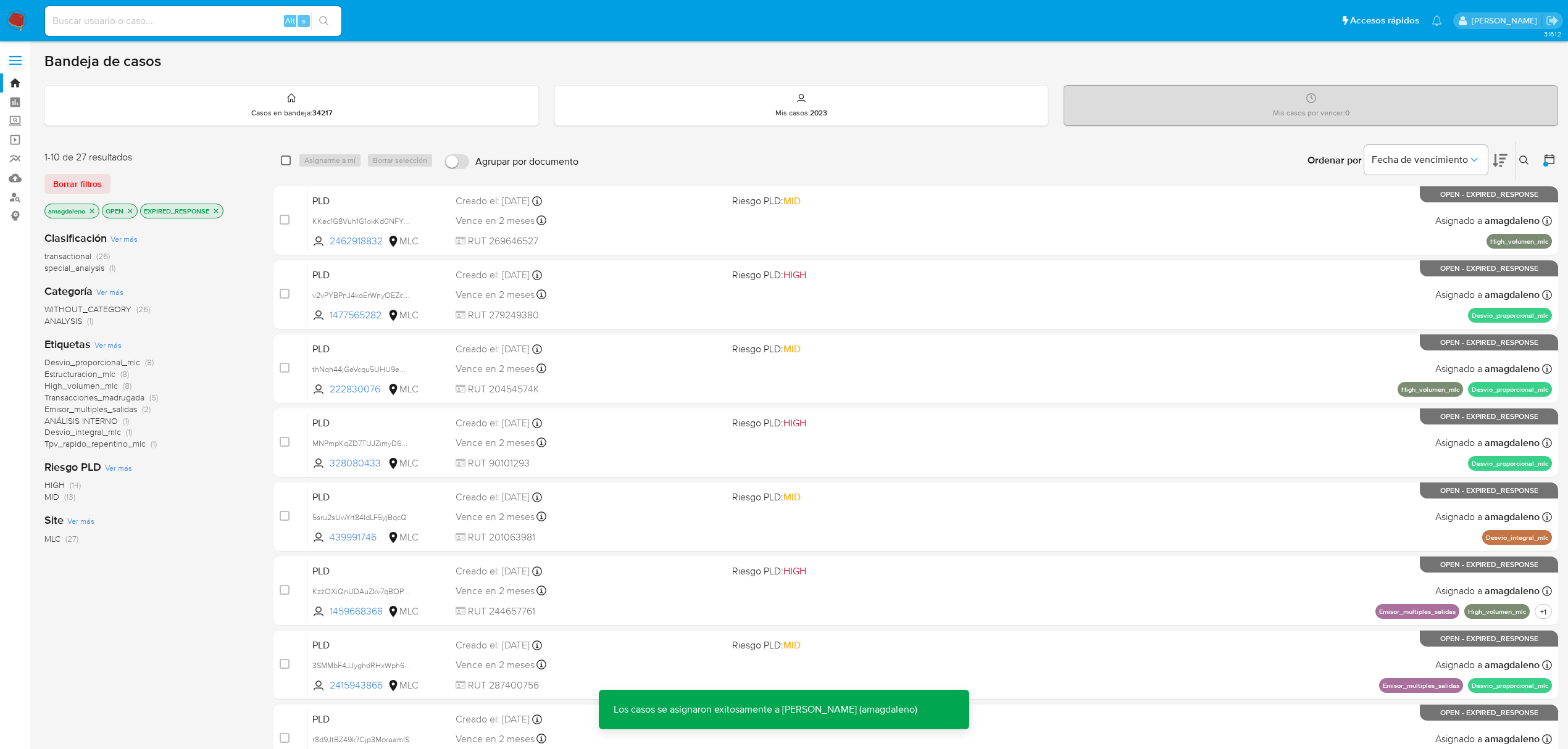
click at [287, 161] on input "checkbox" at bounding box center [286, 160] width 10 height 10
checkbox input "true"
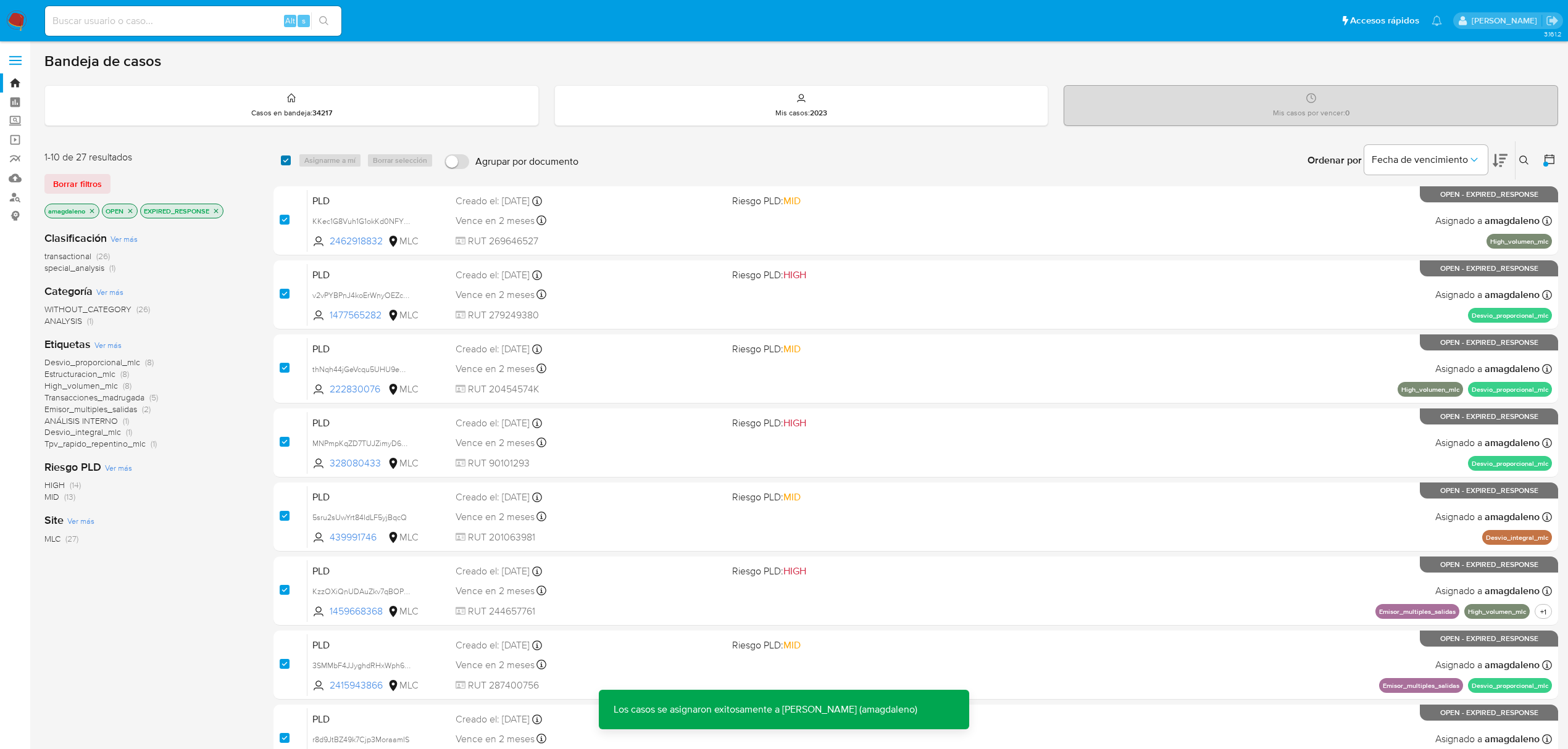
checkbox input "true"
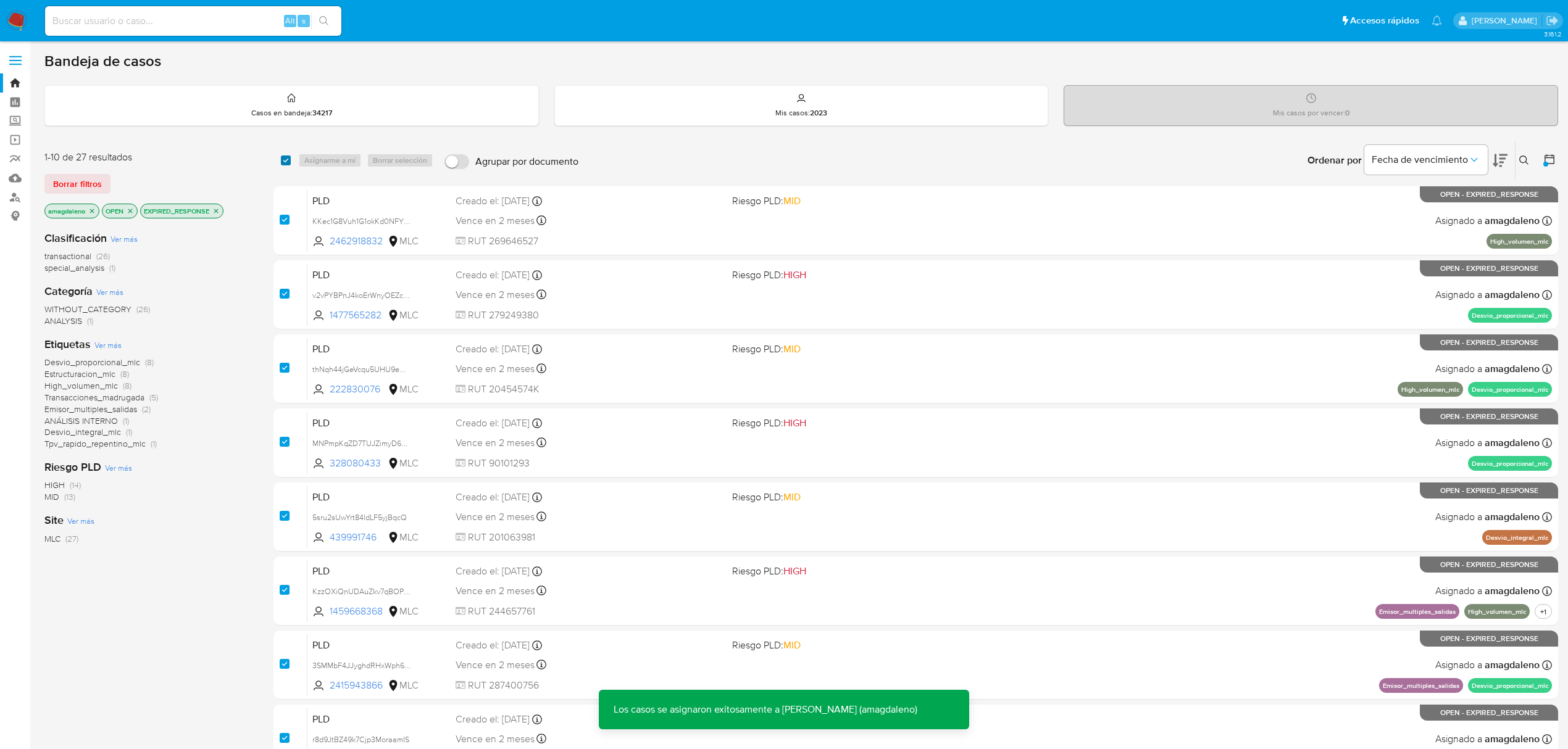
checkbox input "true"
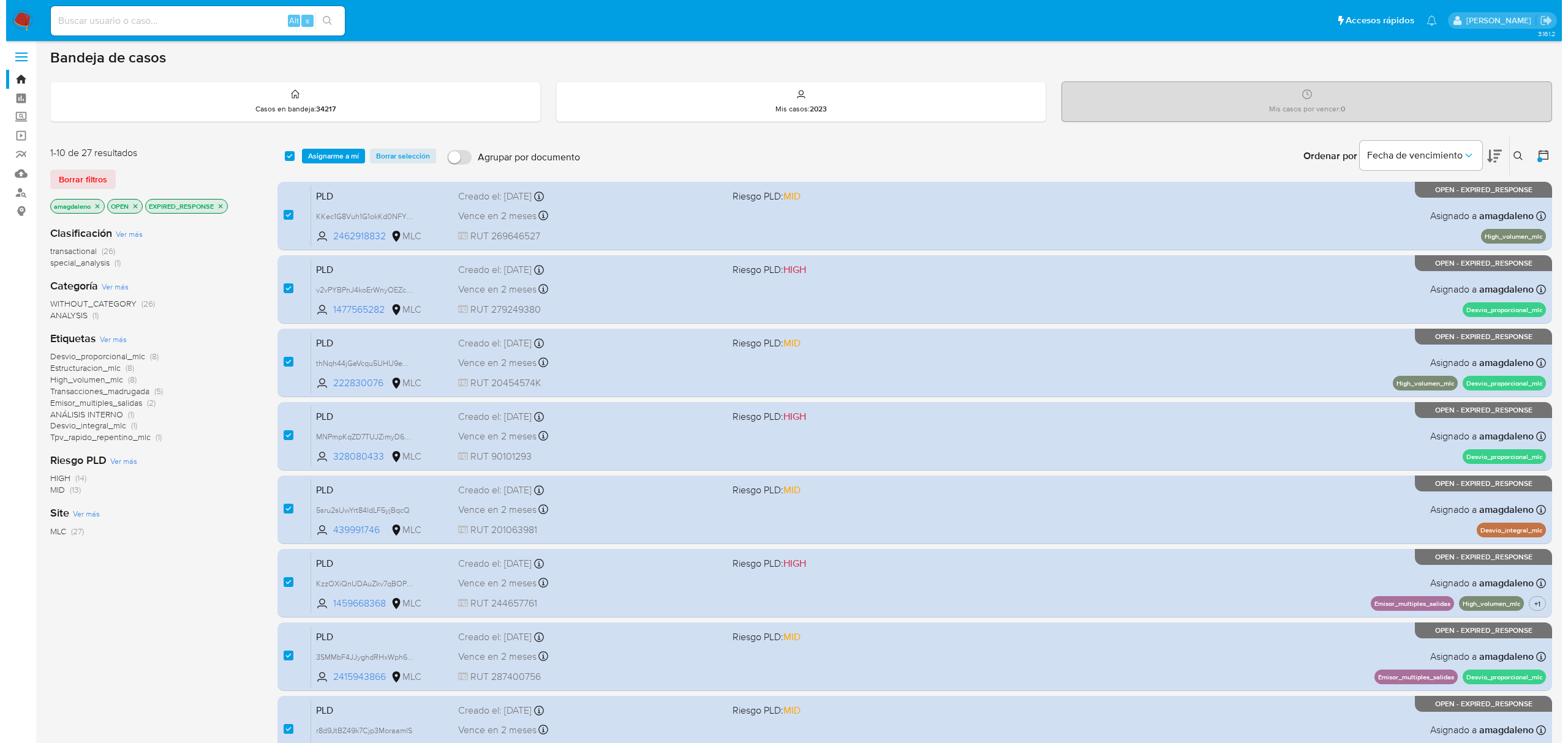
scroll to position [0, 0]
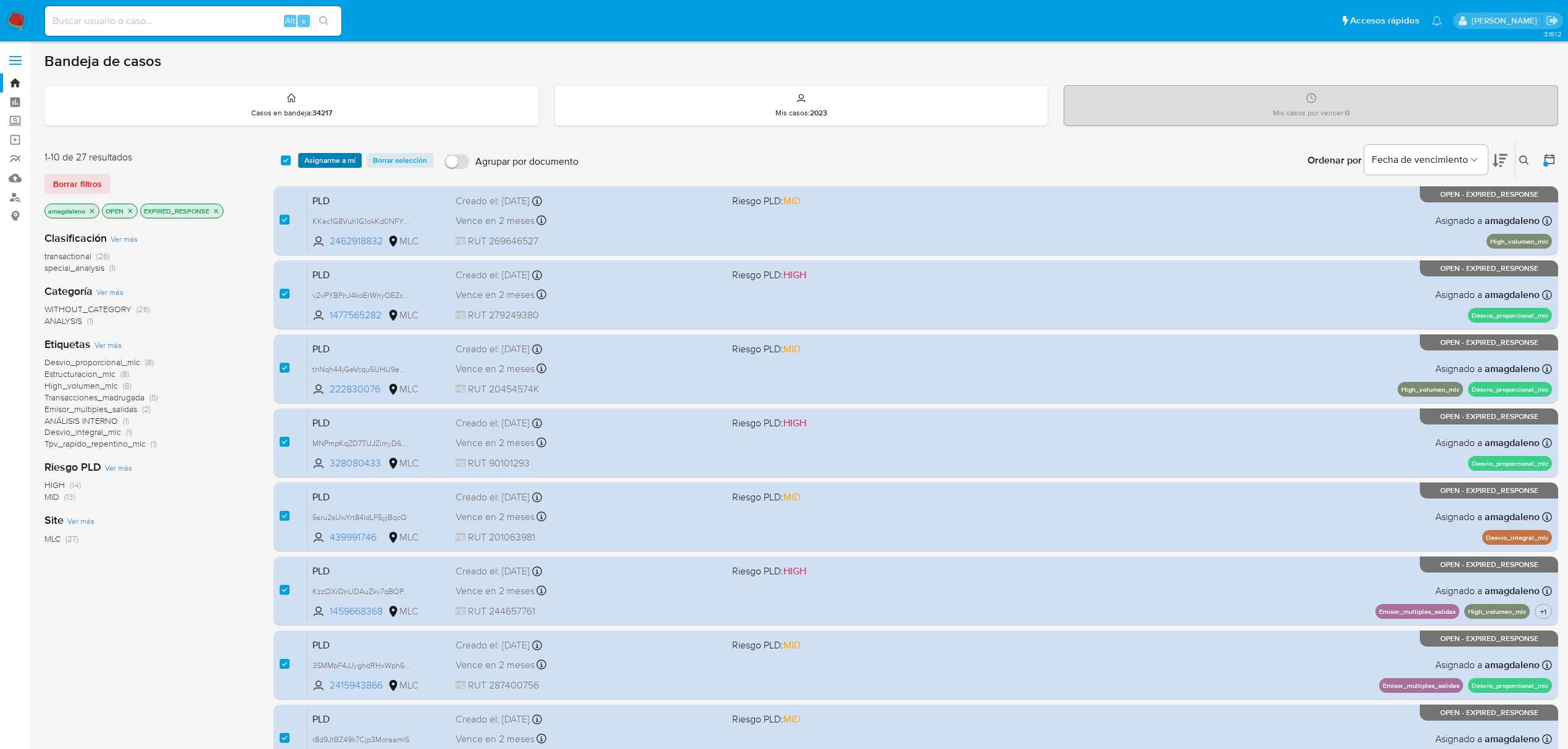
click at [319, 161] on span "Asignarme a mí" at bounding box center [330, 160] width 51 height 13
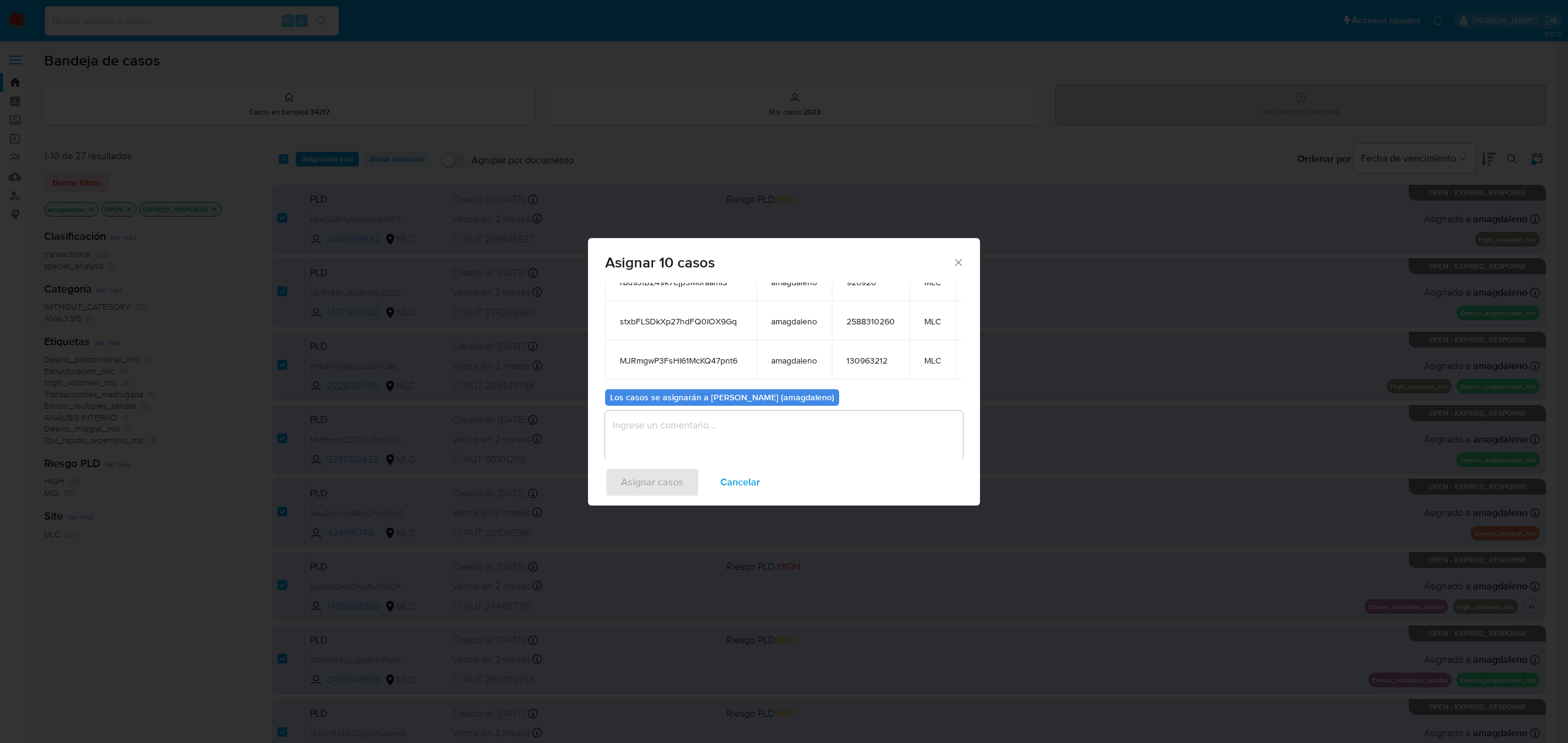
scroll to position [282, 0]
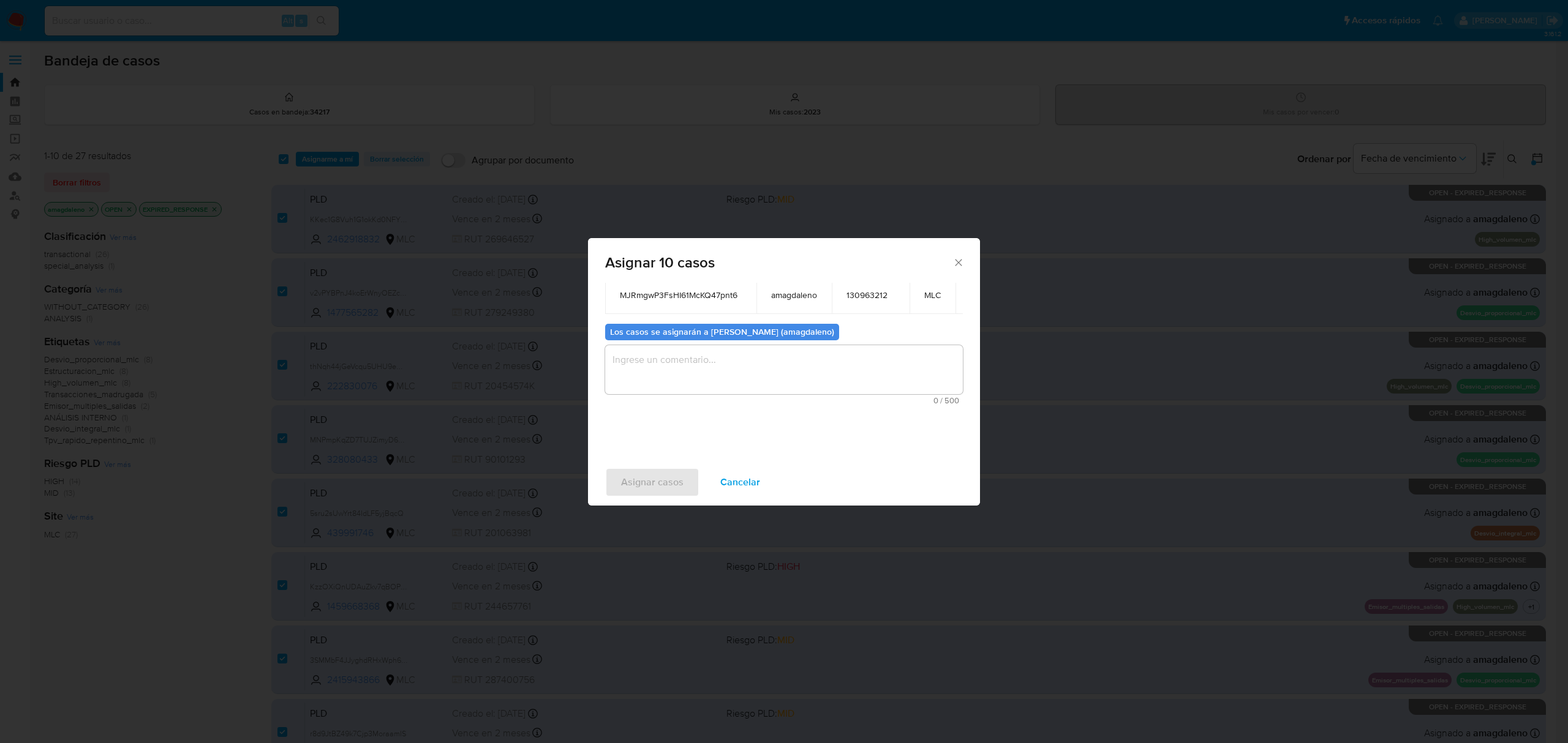
click at [701, 347] on textarea "assign-modal" at bounding box center [784, 369] width 358 height 49
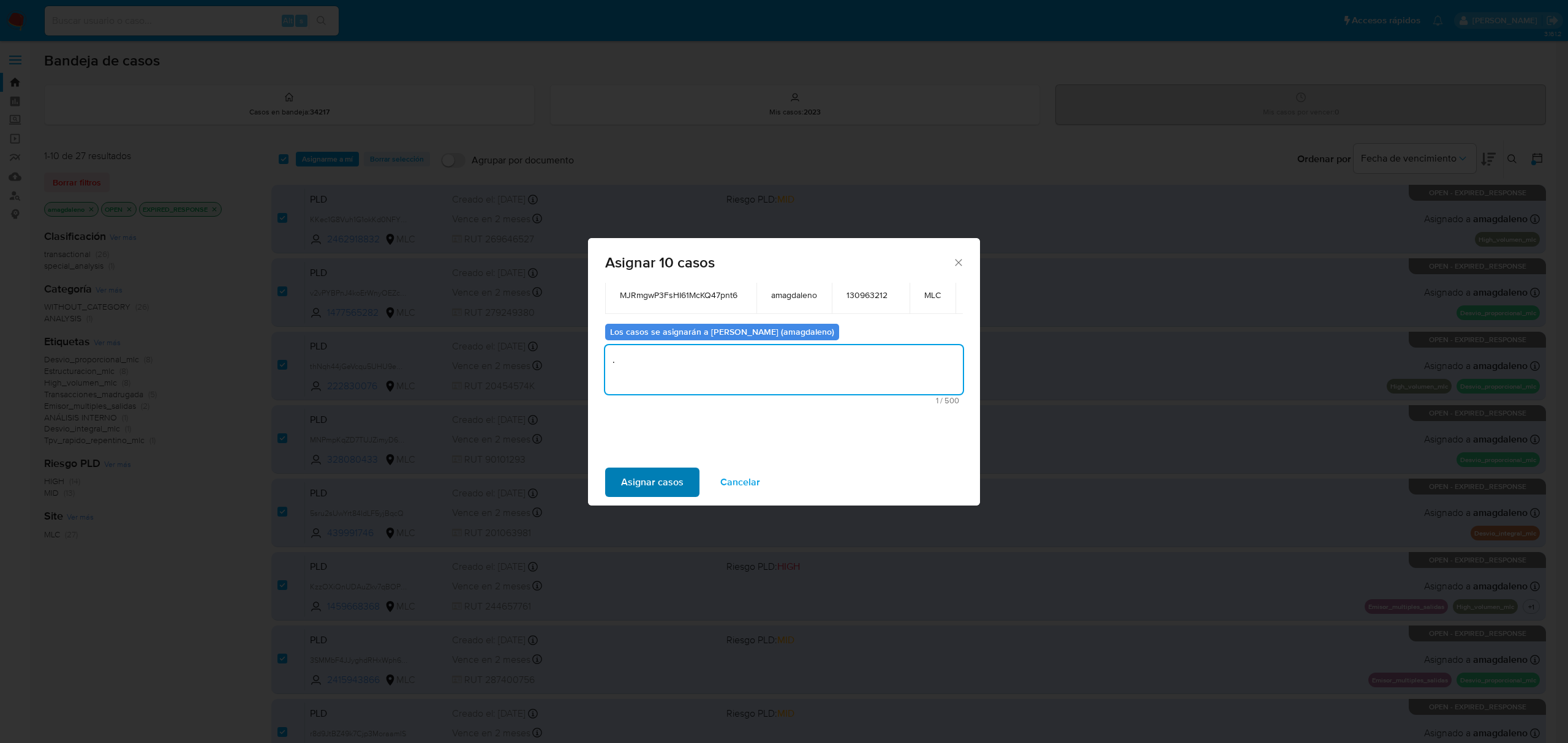
type textarea "."
click at [665, 484] on span "Asignar casos" at bounding box center [652, 482] width 62 height 27
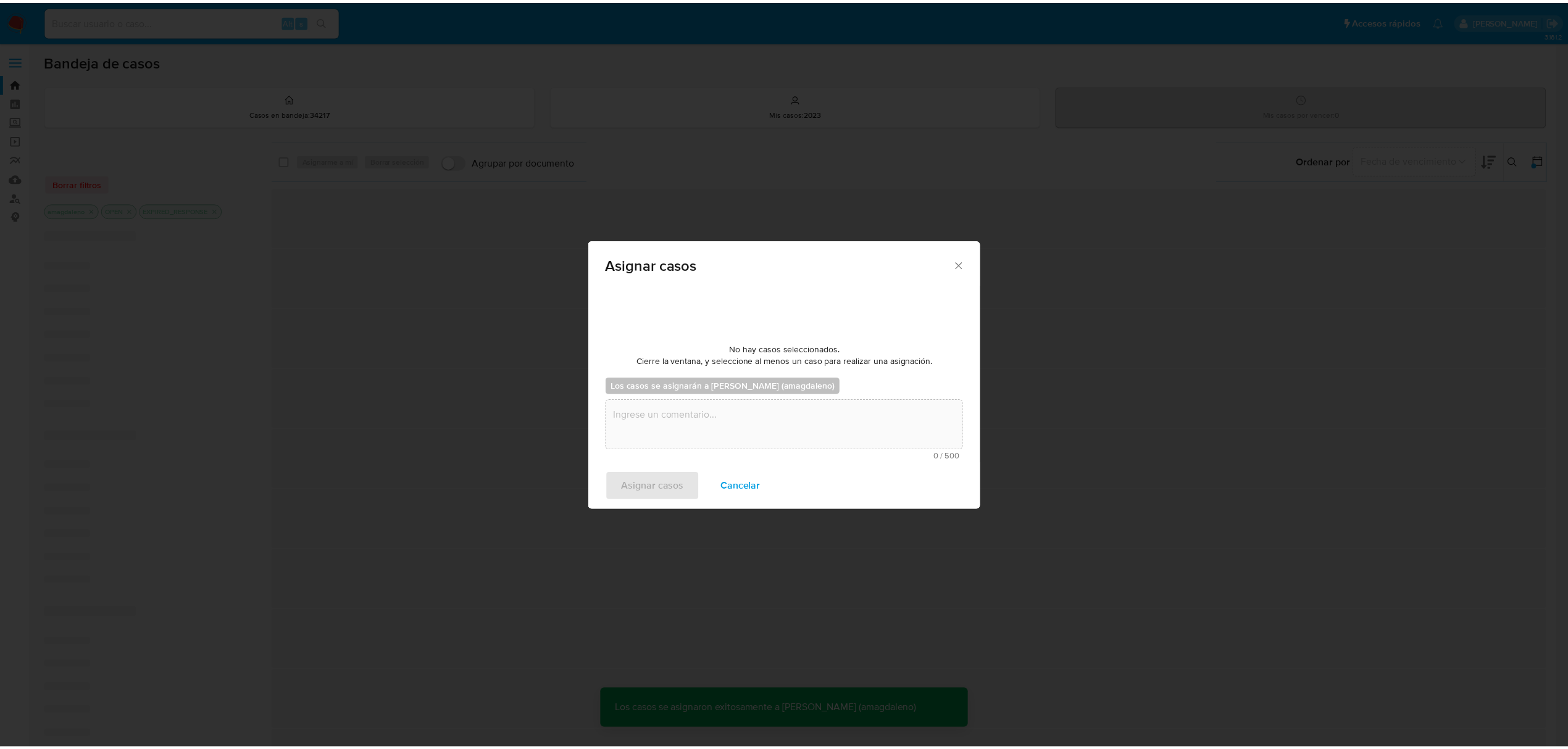
scroll to position [0, 0]
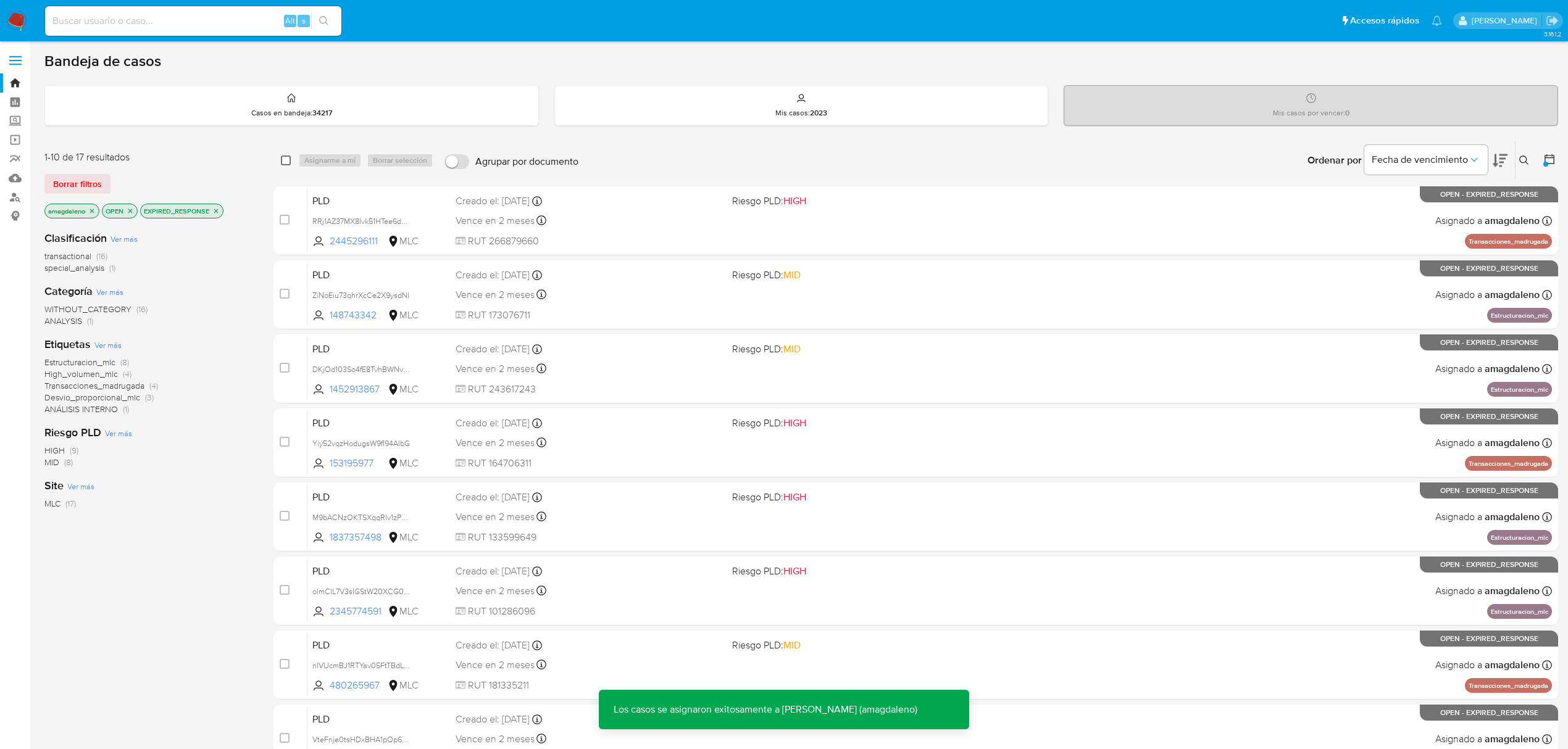
click at [284, 161] on input "checkbox" at bounding box center [286, 160] width 10 height 10
checkbox input "true"
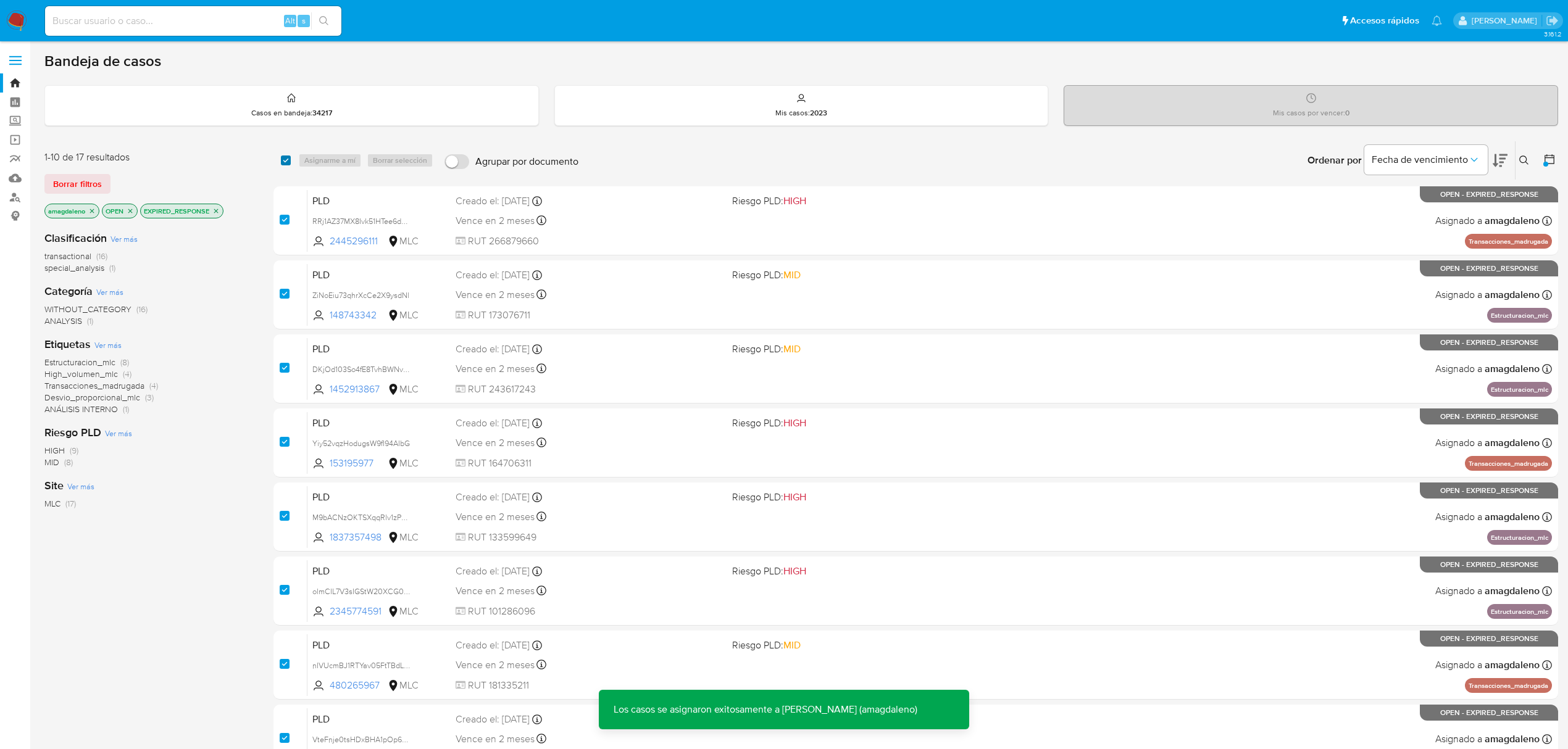
checkbox input "true"
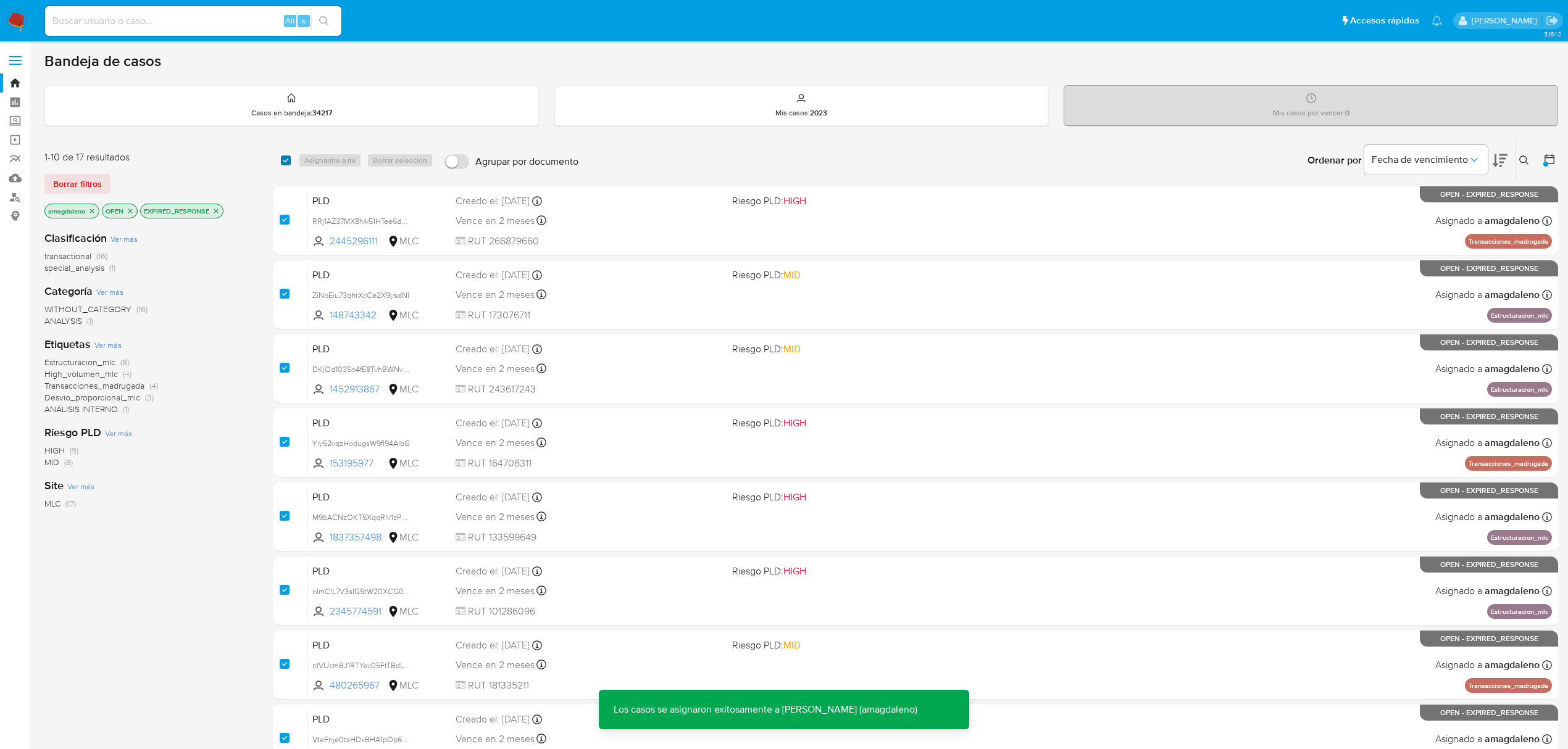
checkbox input "true"
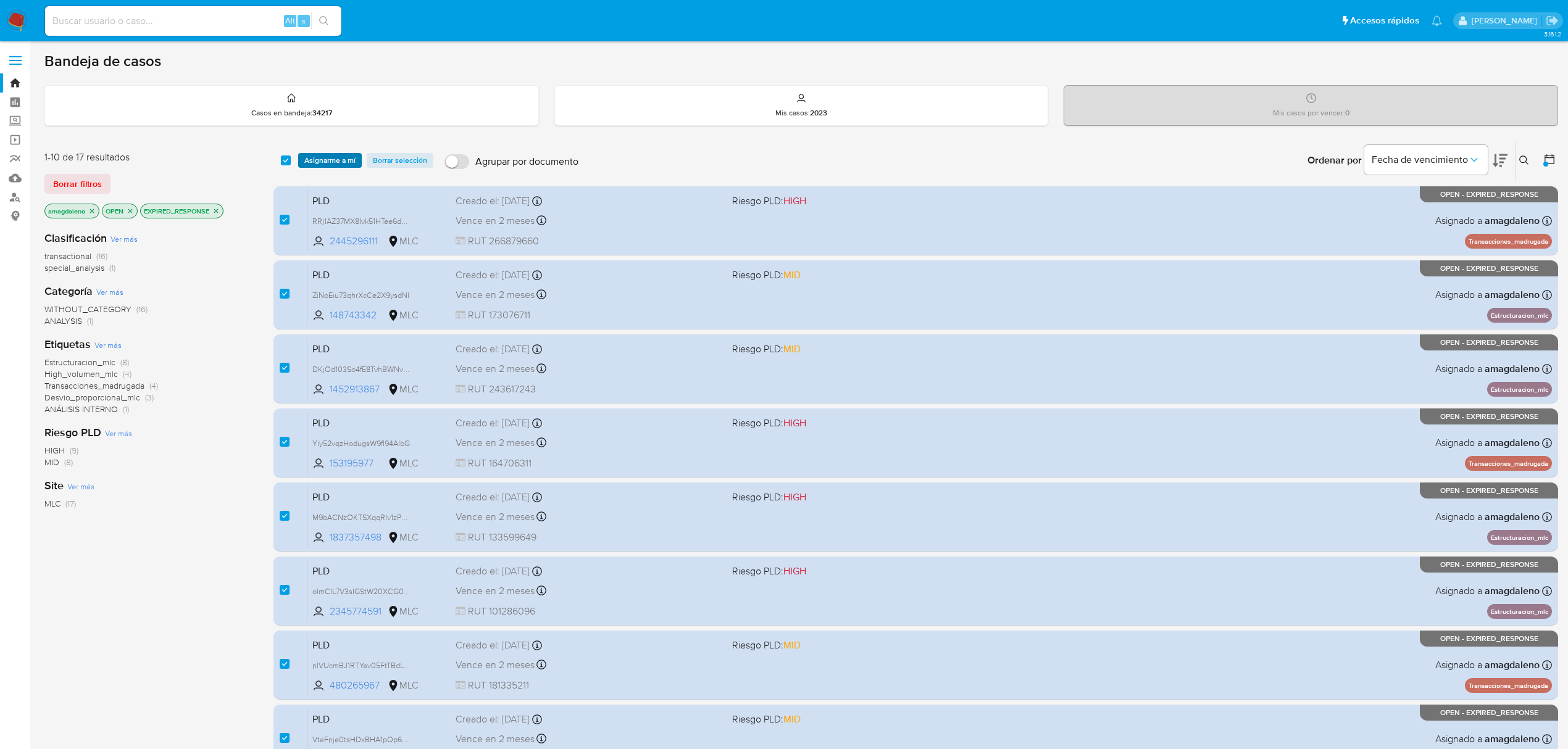
click at [329, 158] on span "Asignarme a mí" at bounding box center [330, 160] width 51 height 13
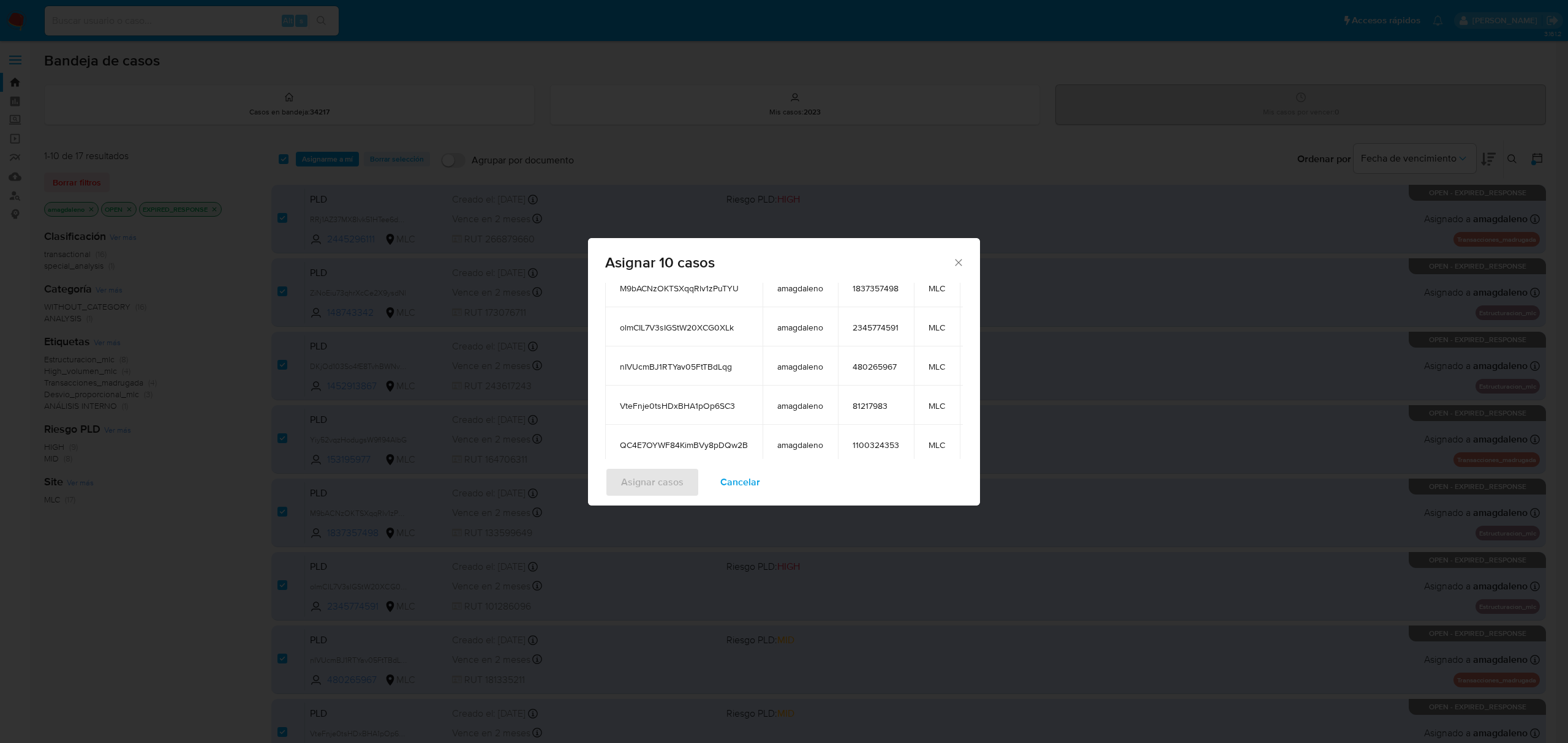
scroll to position [282, 0]
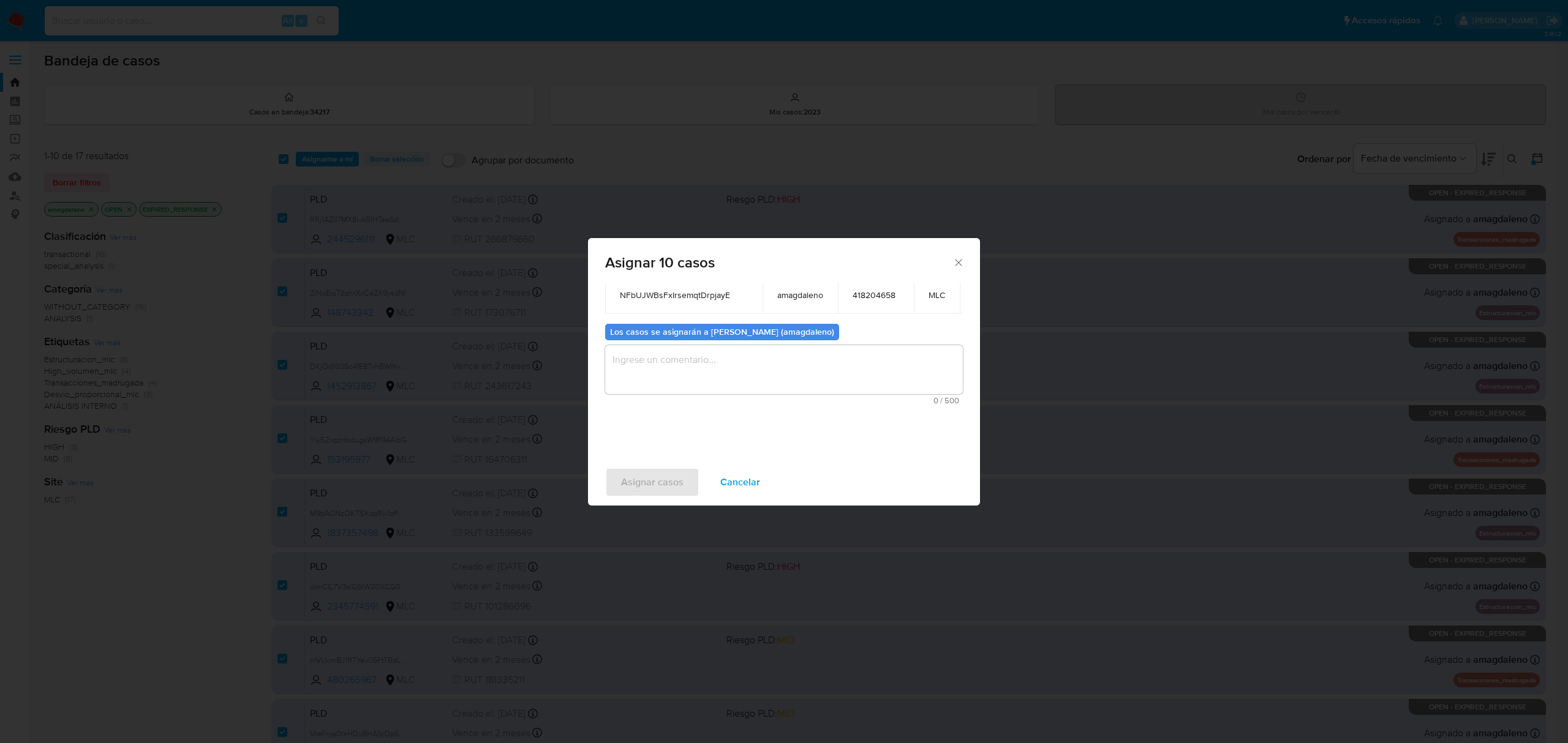
click at [710, 345] on textarea "assign-modal" at bounding box center [784, 369] width 358 height 49
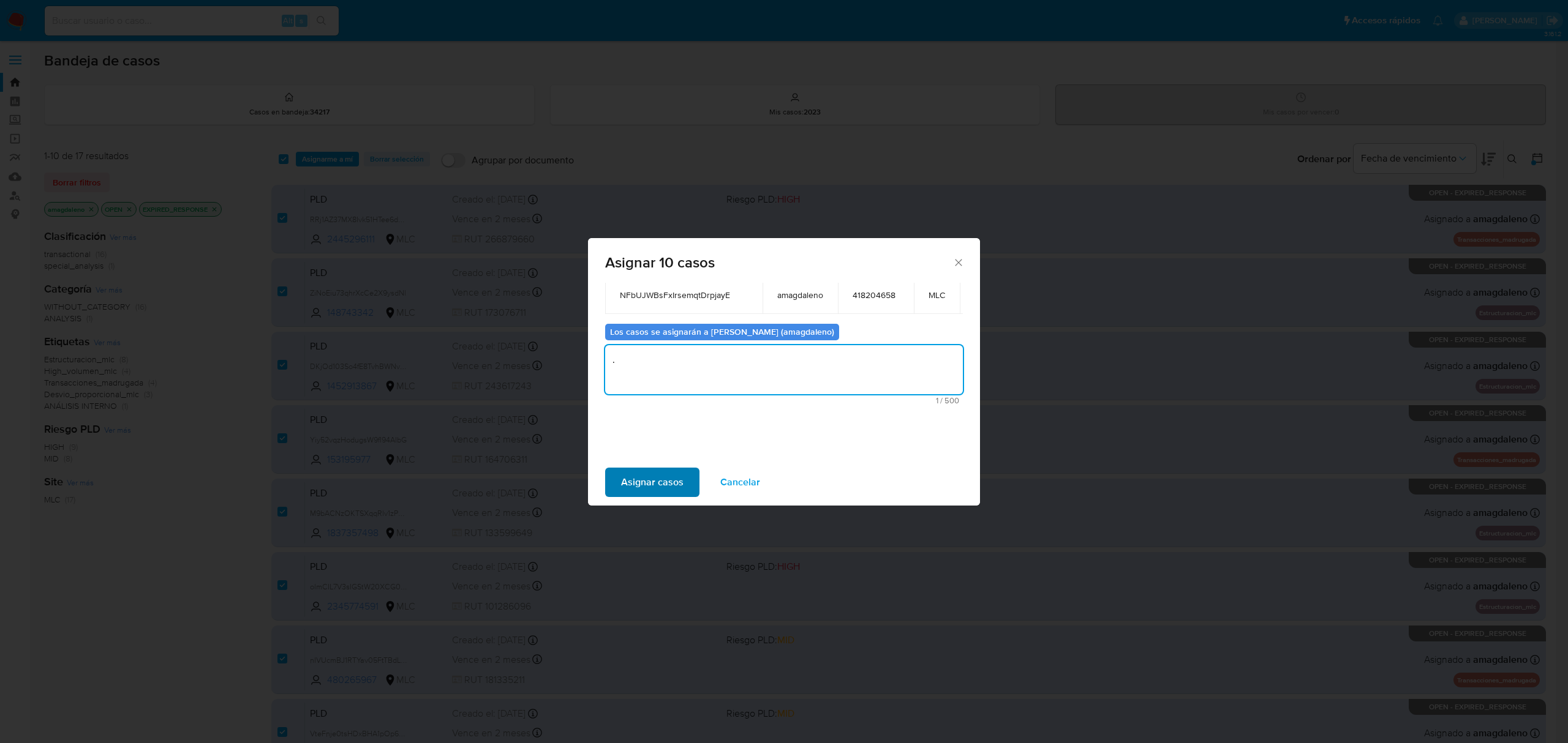
type textarea "."
click at [655, 488] on span "Asignar casos" at bounding box center [652, 482] width 62 height 27
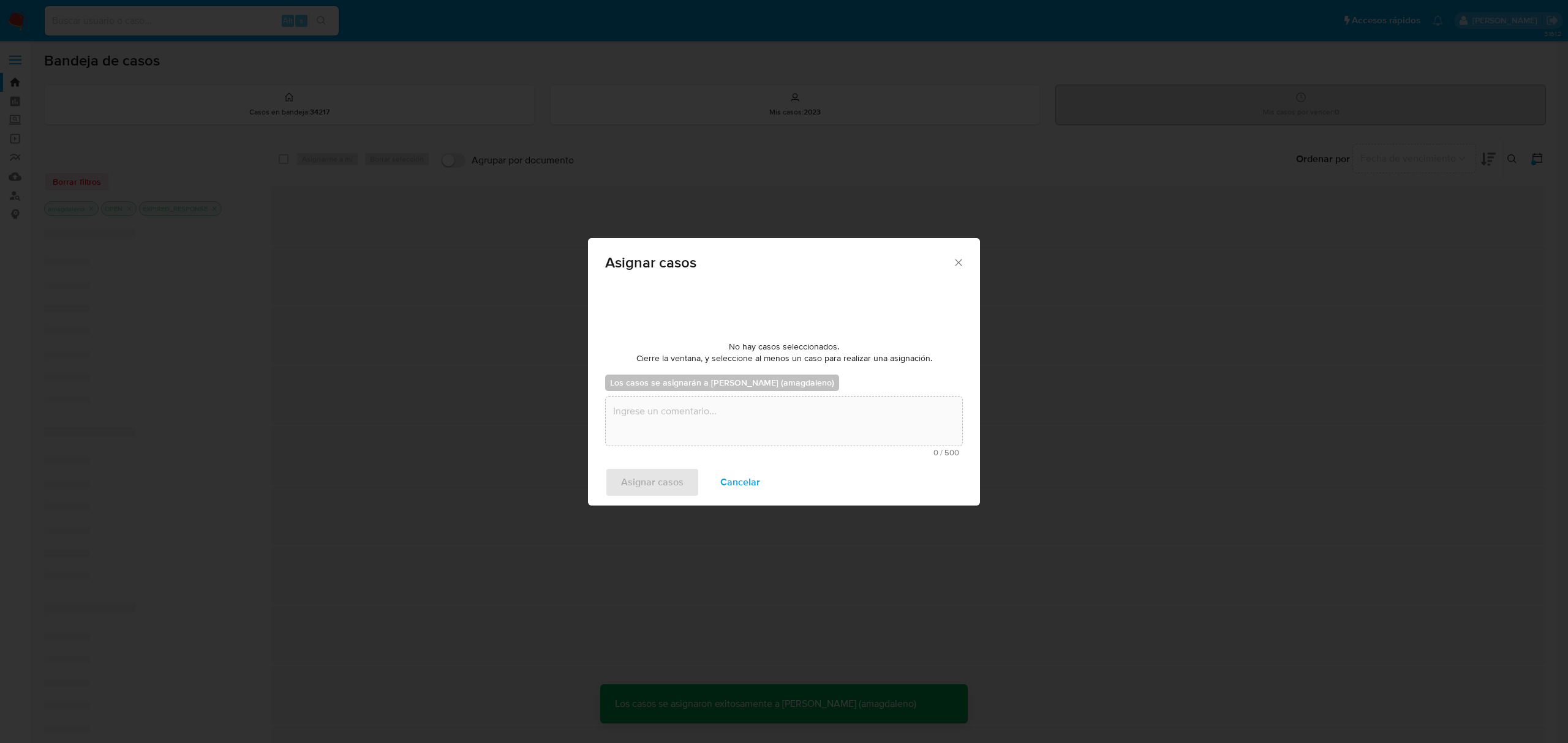
scroll to position [74, 0]
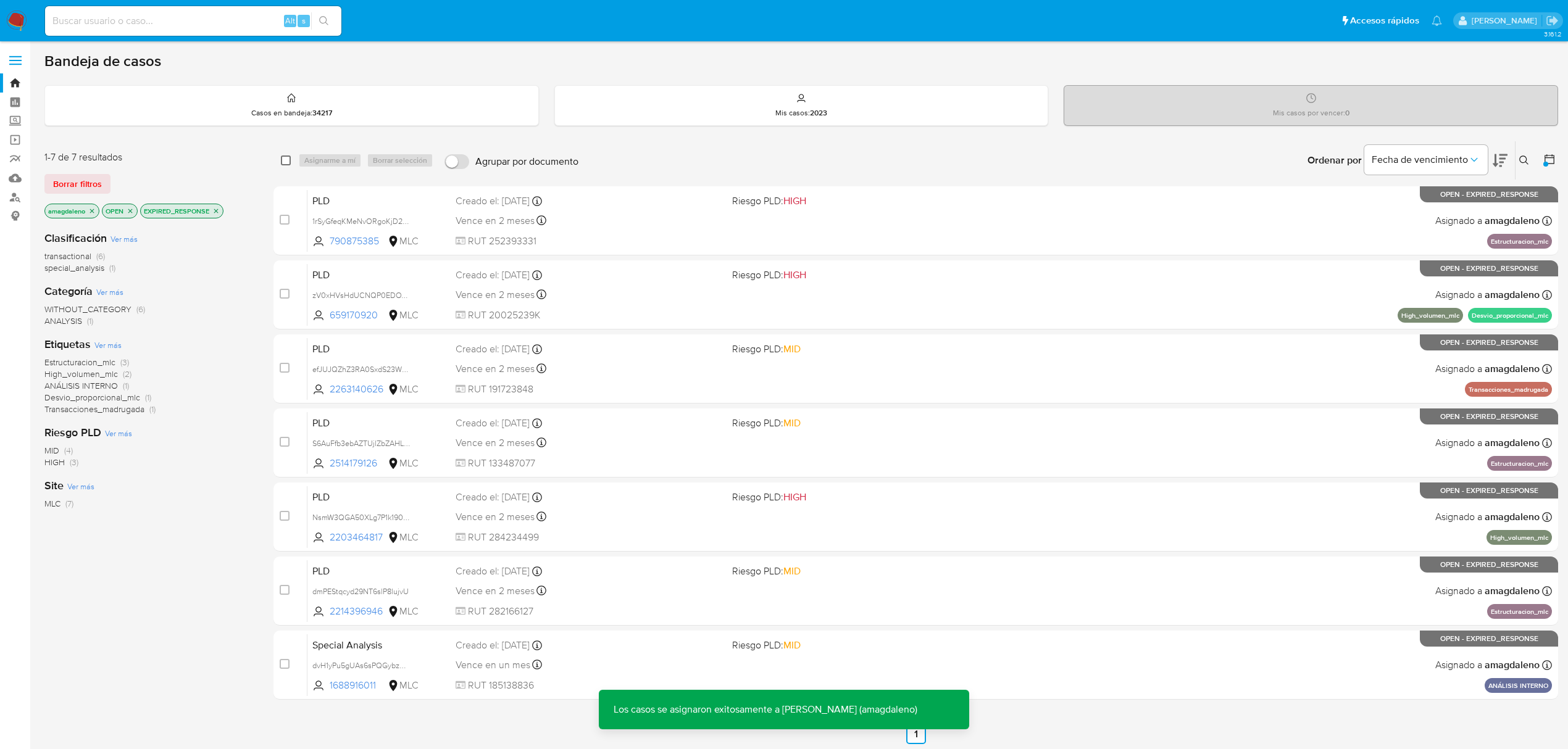
click at [287, 163] on input "checkbox" at bounding box center [286, 160] width 10 height 10
checkbox input "true"
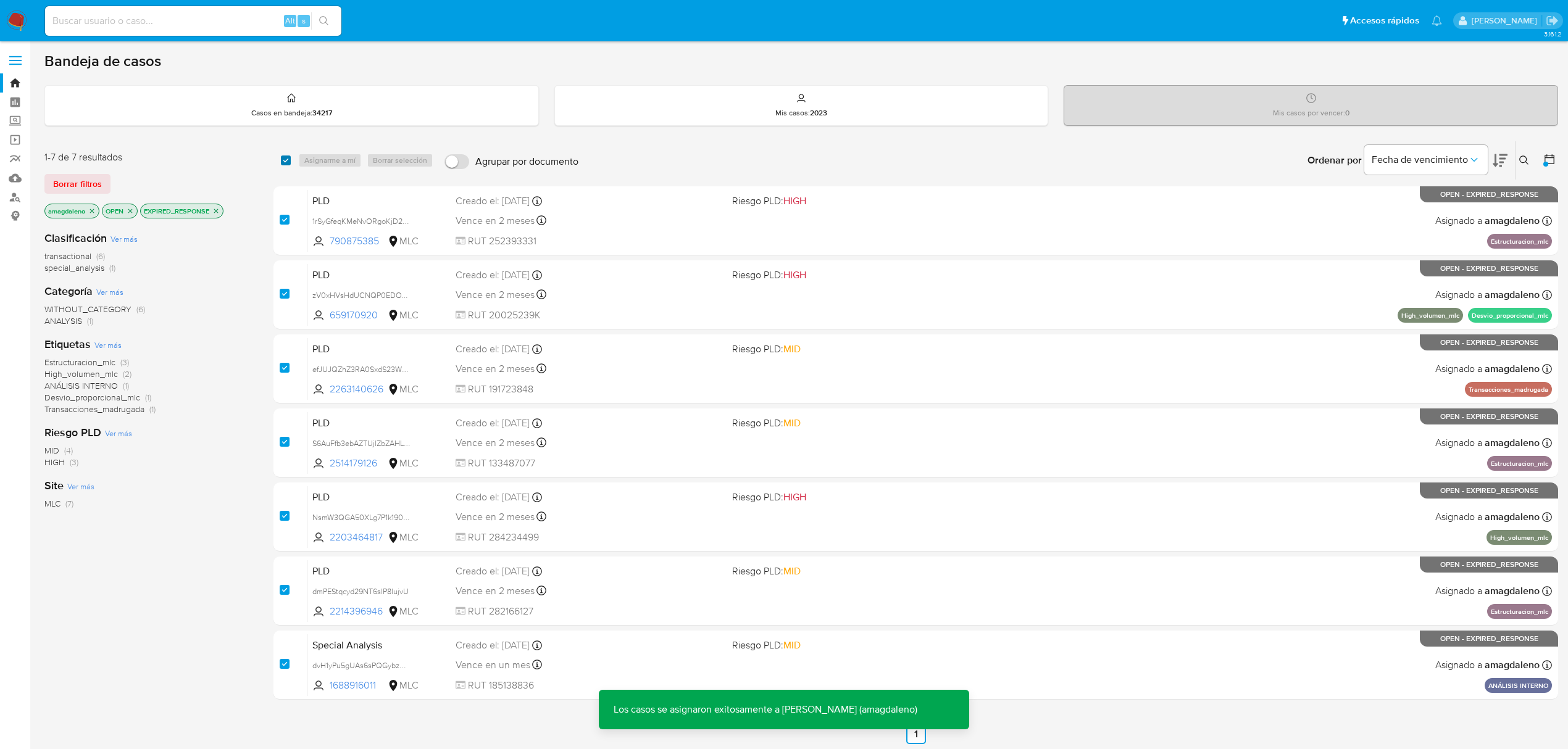
checkbox input "true"
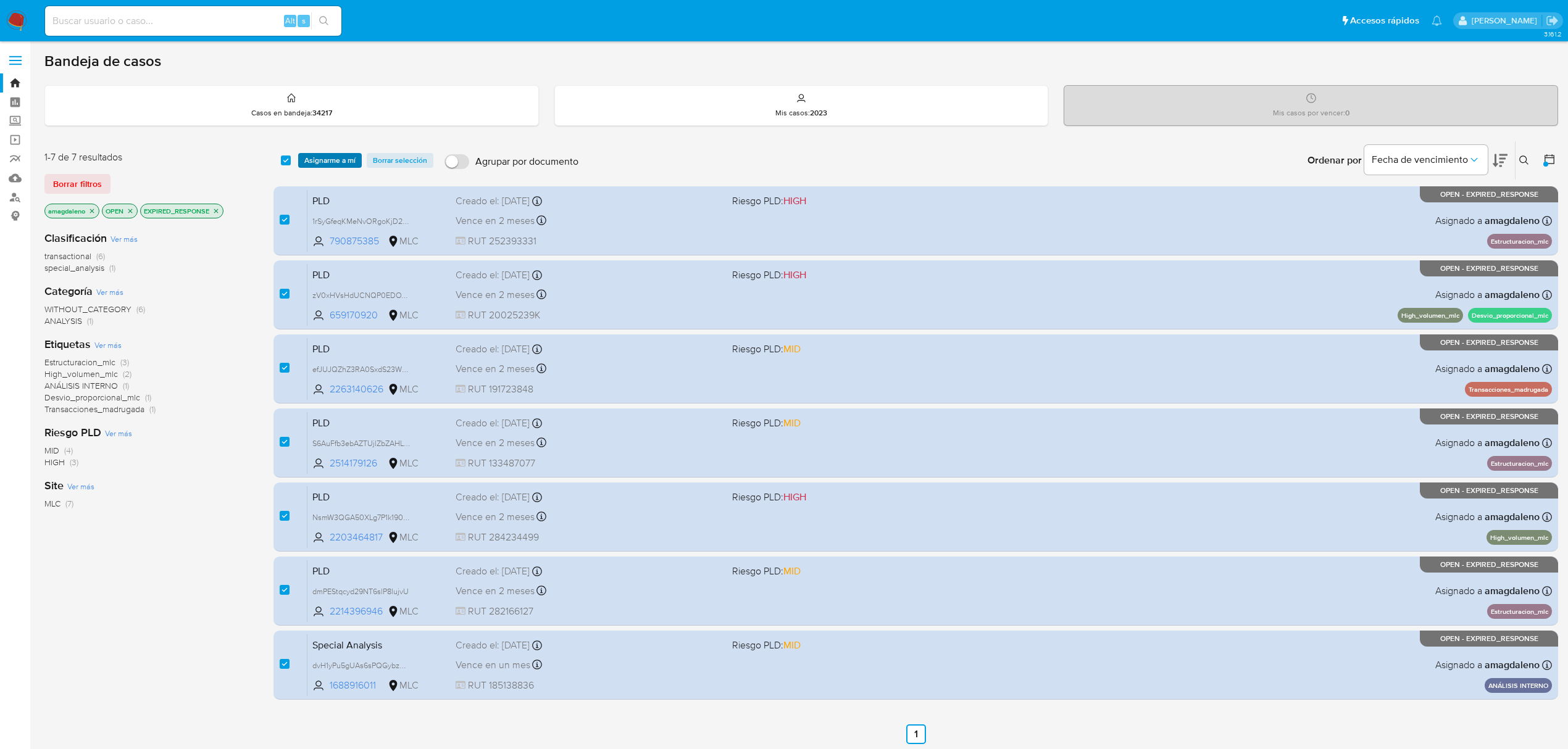
click at [312, 161] on span "Asignarme a mí" at bounding box center [330, 160] width 51 height 13
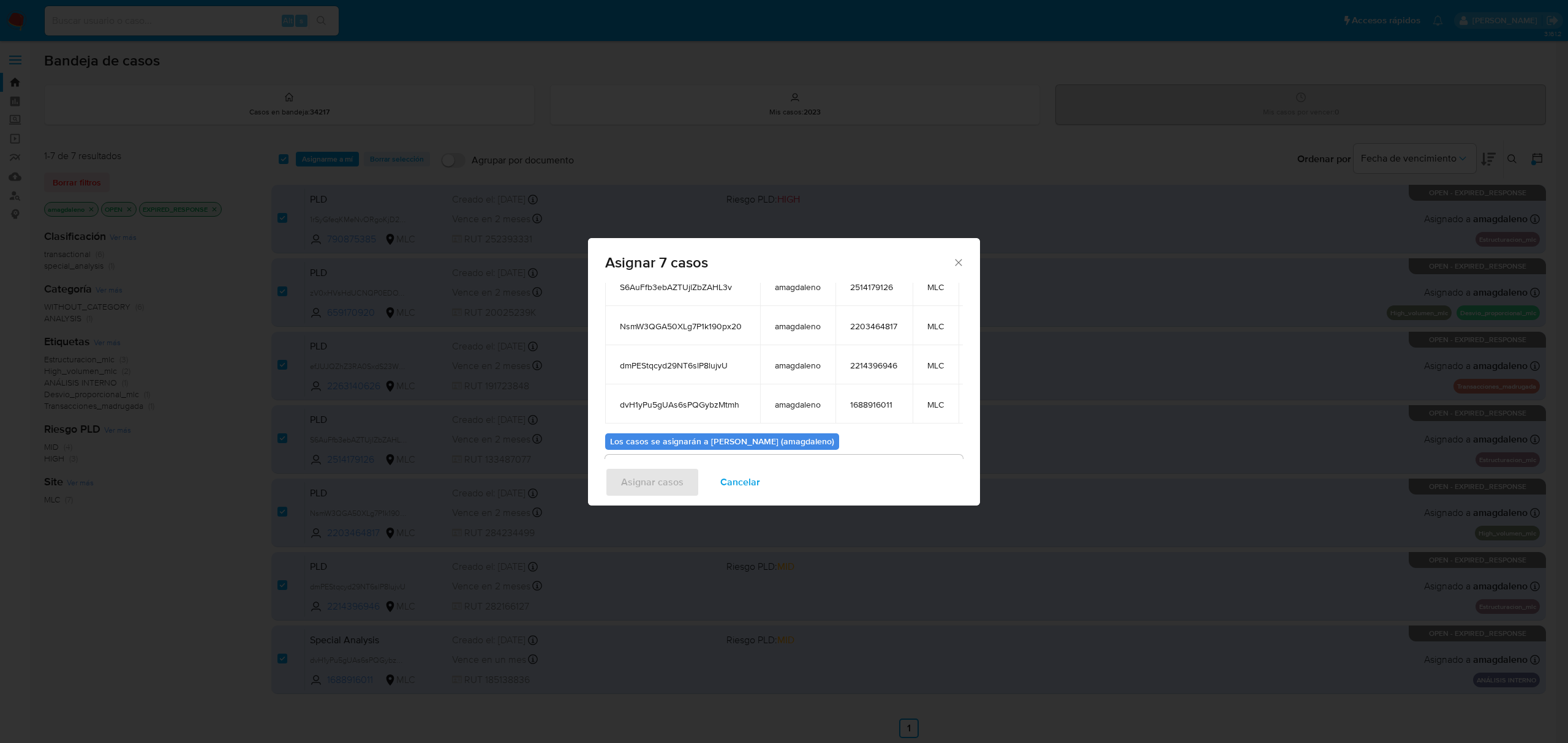
scroll to position [228, 0]
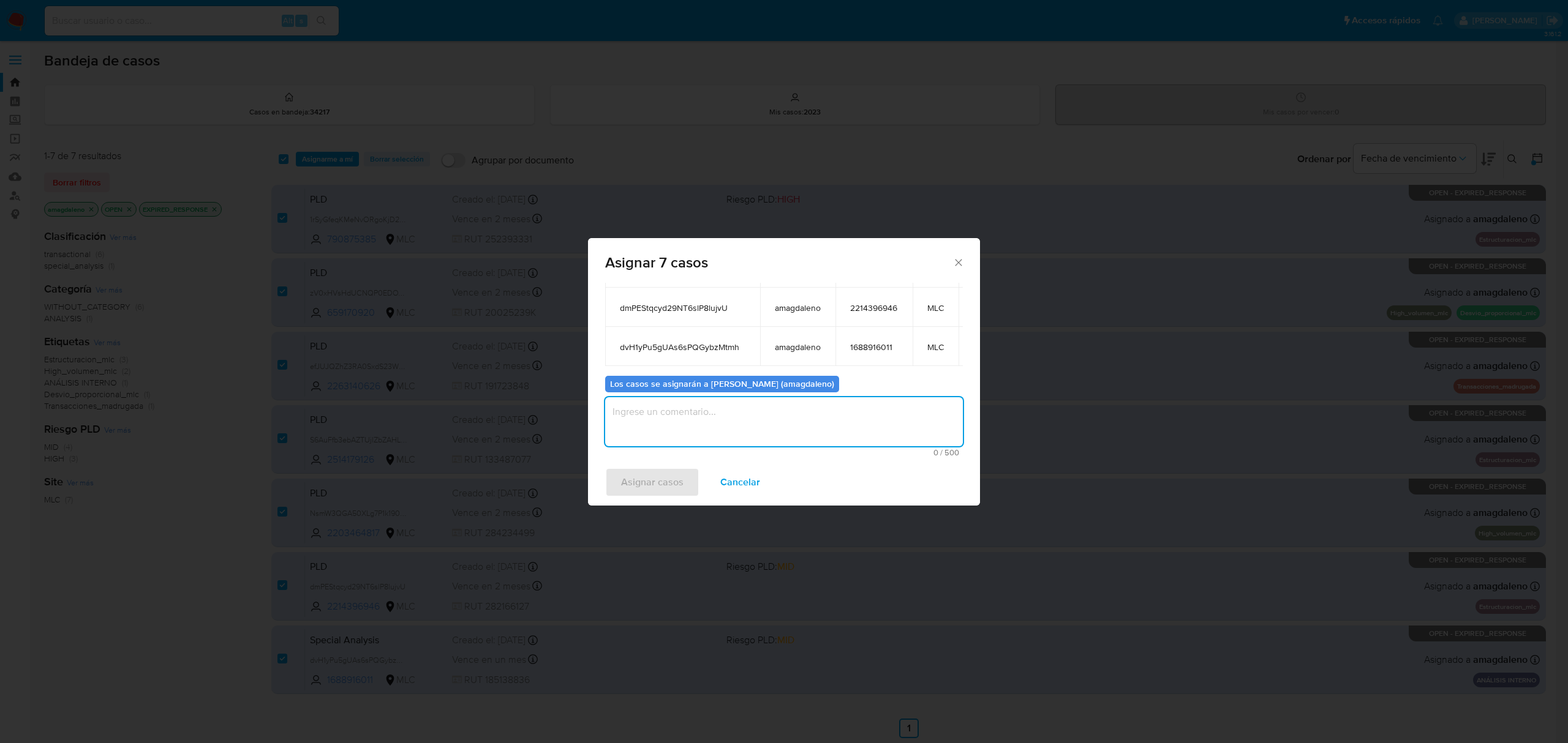
click at [755, 420] on textarea "assign-modal" at bounding box center [784, 422] width 358 height 49
type textarea "."
click at [670, 476] on span "Asignar casos" at bounding box center [652, 482] width 62 height 27
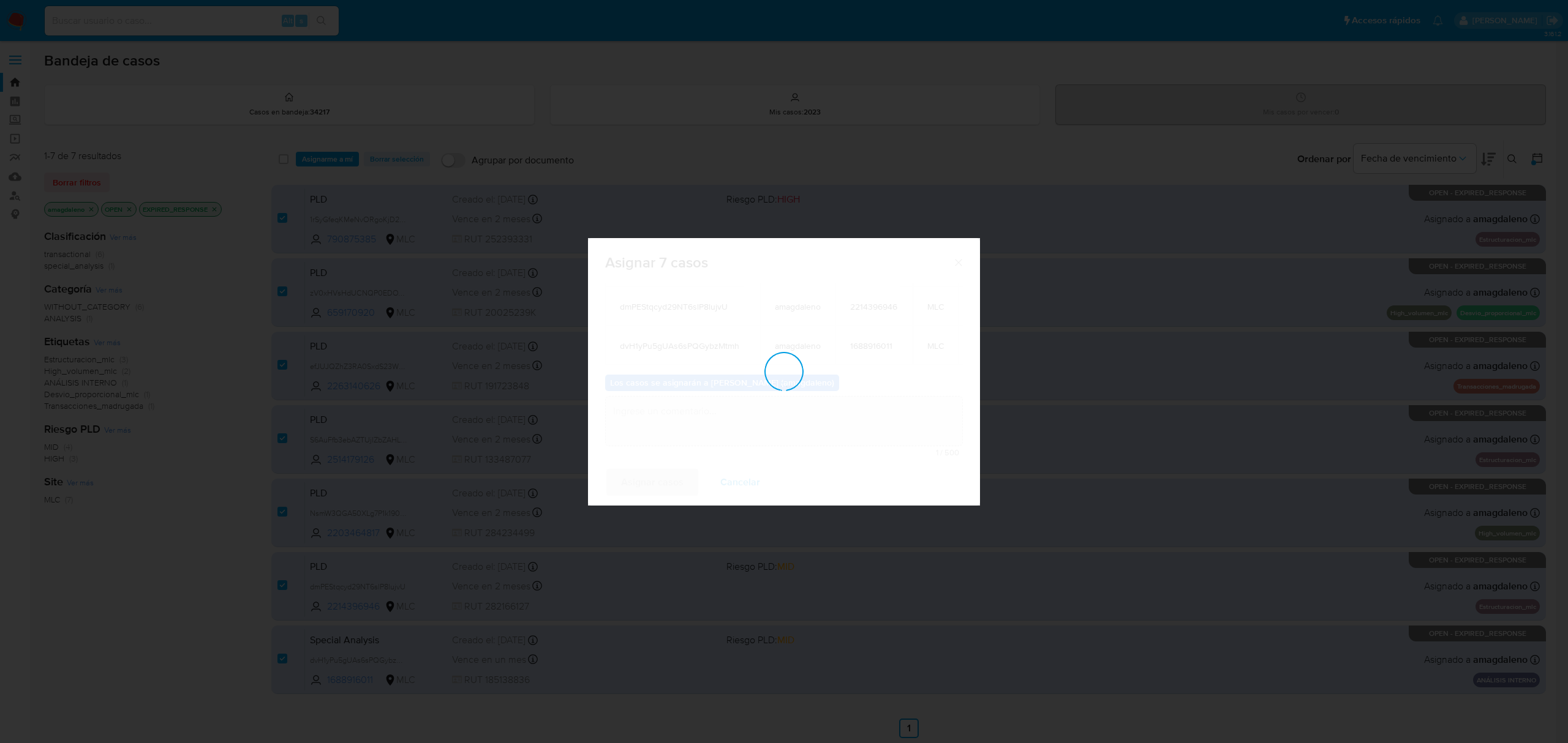
checkbox input "false"
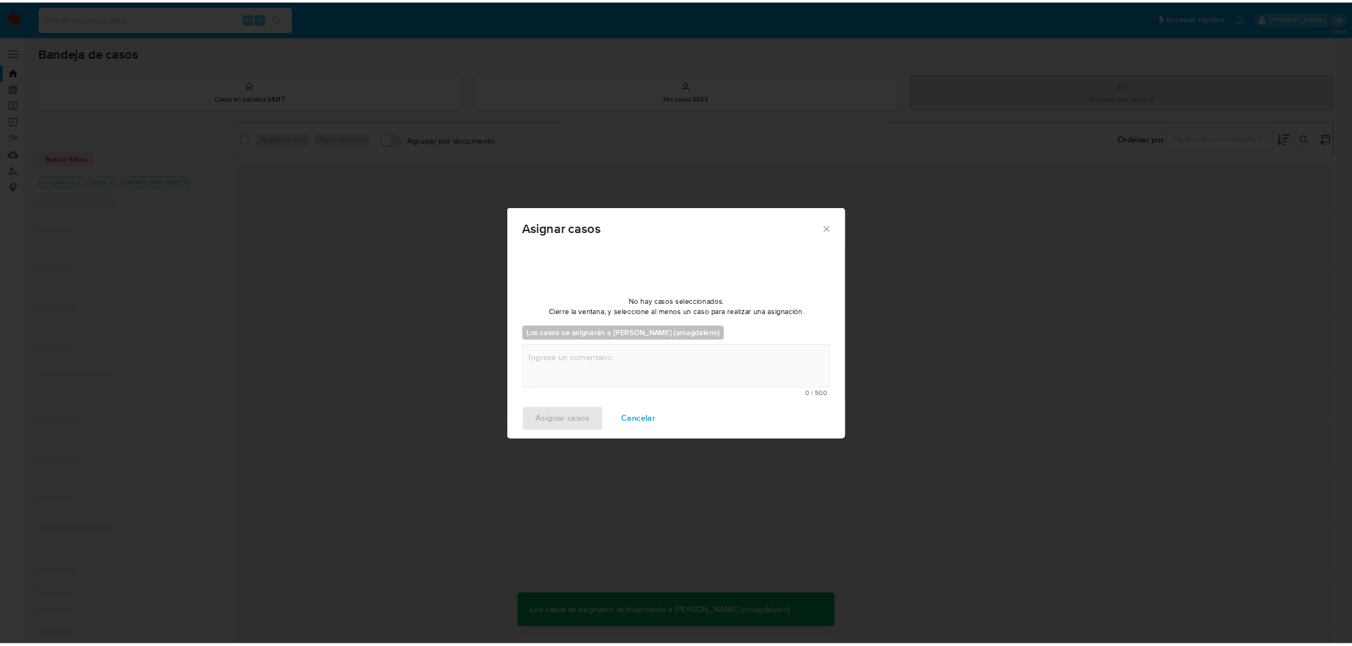
scroll to position [77, 0]
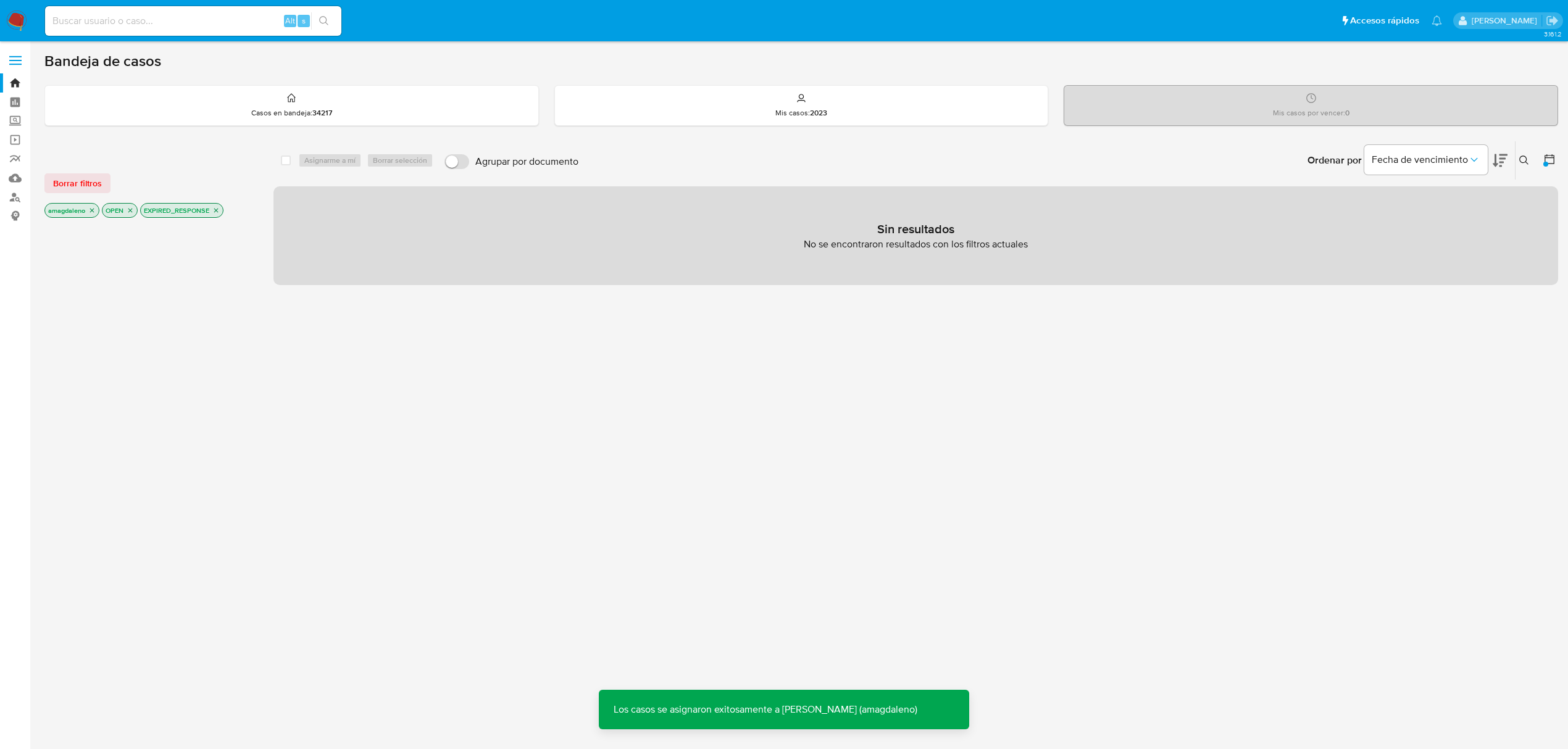
click at [218, 211] on icon "close-filter" at bounding box center [217, 211] width 4 height 4
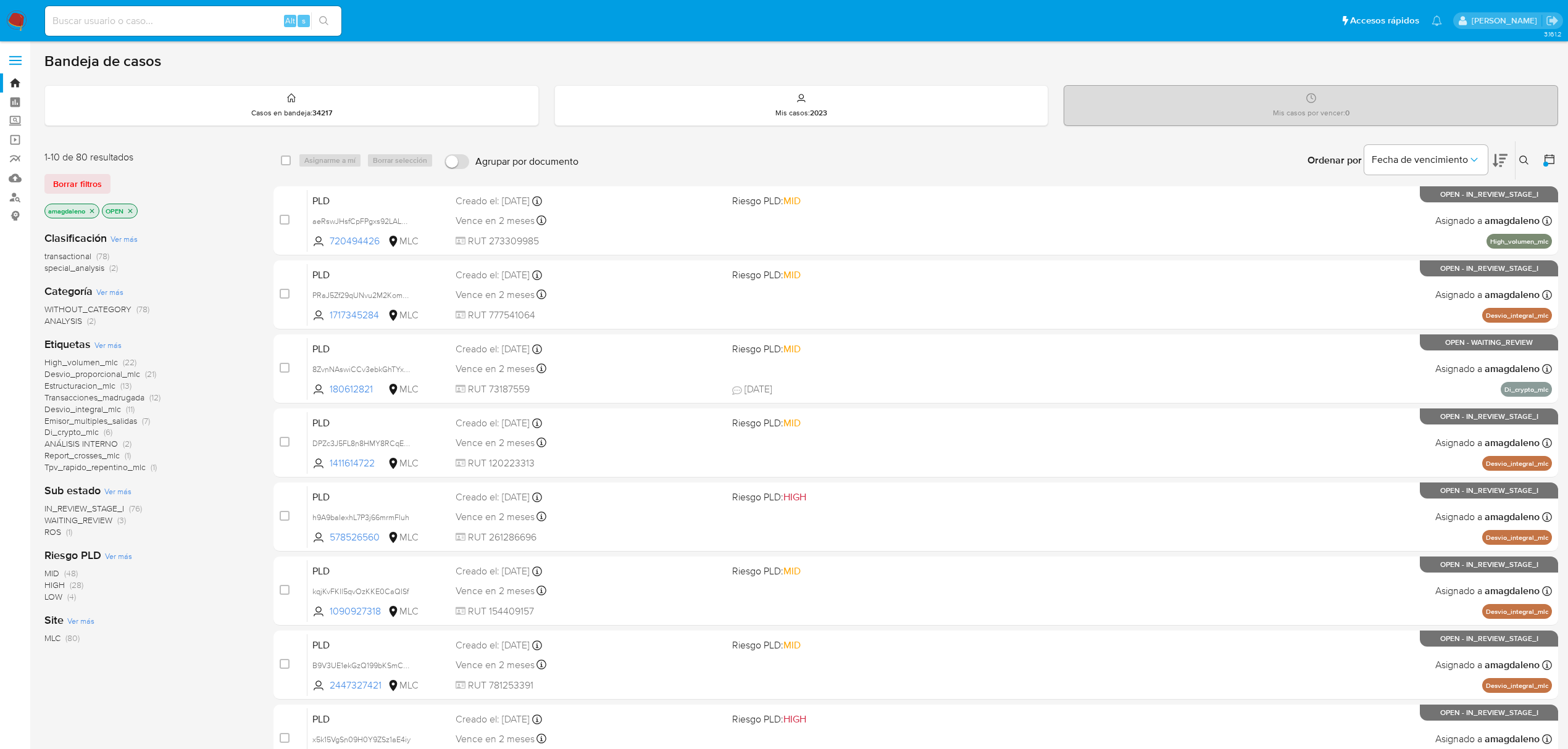
click at [136, 486] on div "Sub estado Ver más IN_REVIEW_STAGE_I (76) WAITING_REVIEW (3) ROS (1)" at bounding box center [149, 510] width 210 height 55
click at [120, 419] on span "Emisor_multiples_salidas" at bounding box center [91, 420] width 93 height 13
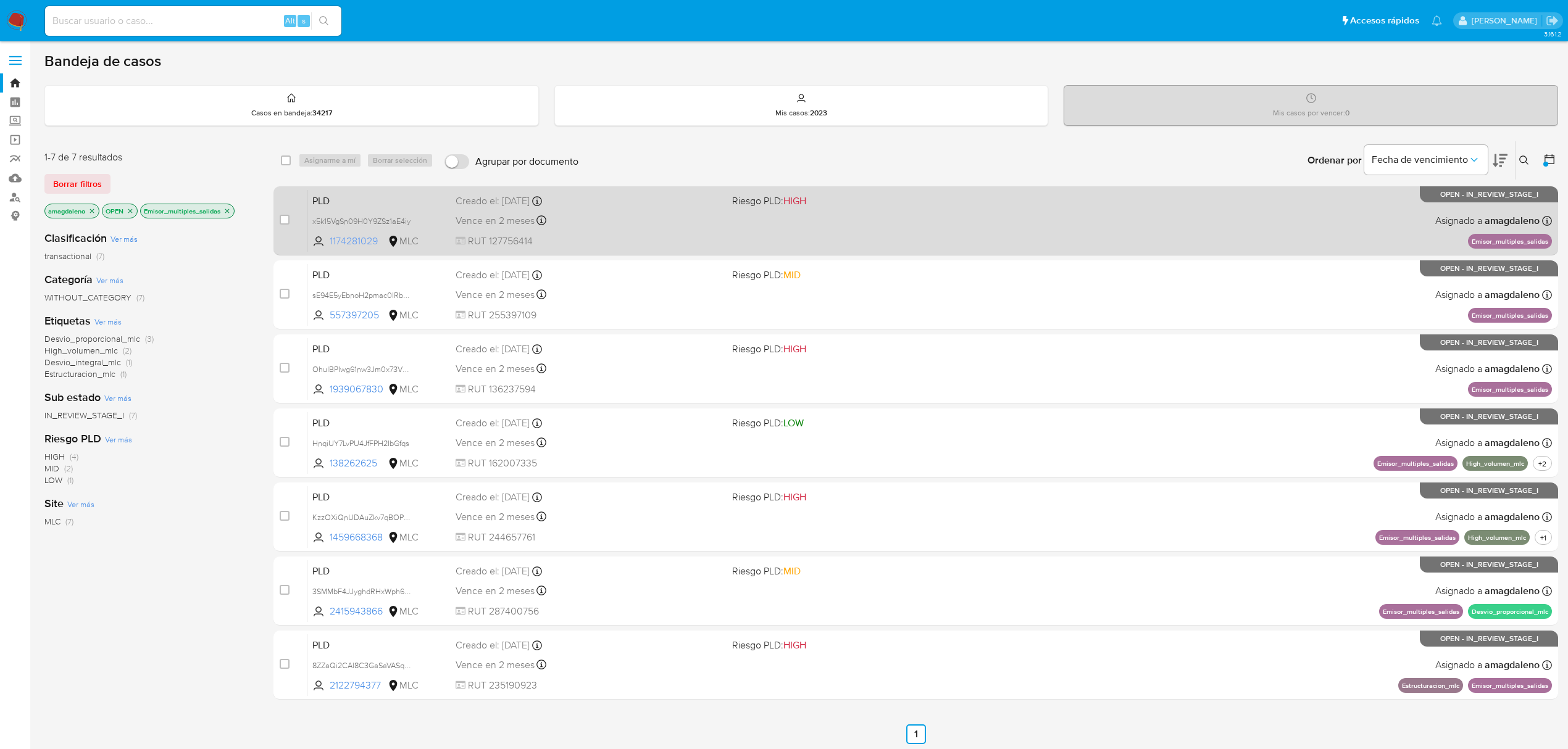
click at [360, 236] on span "1174281029" at bounding box center [357, 242] width 55 height 14
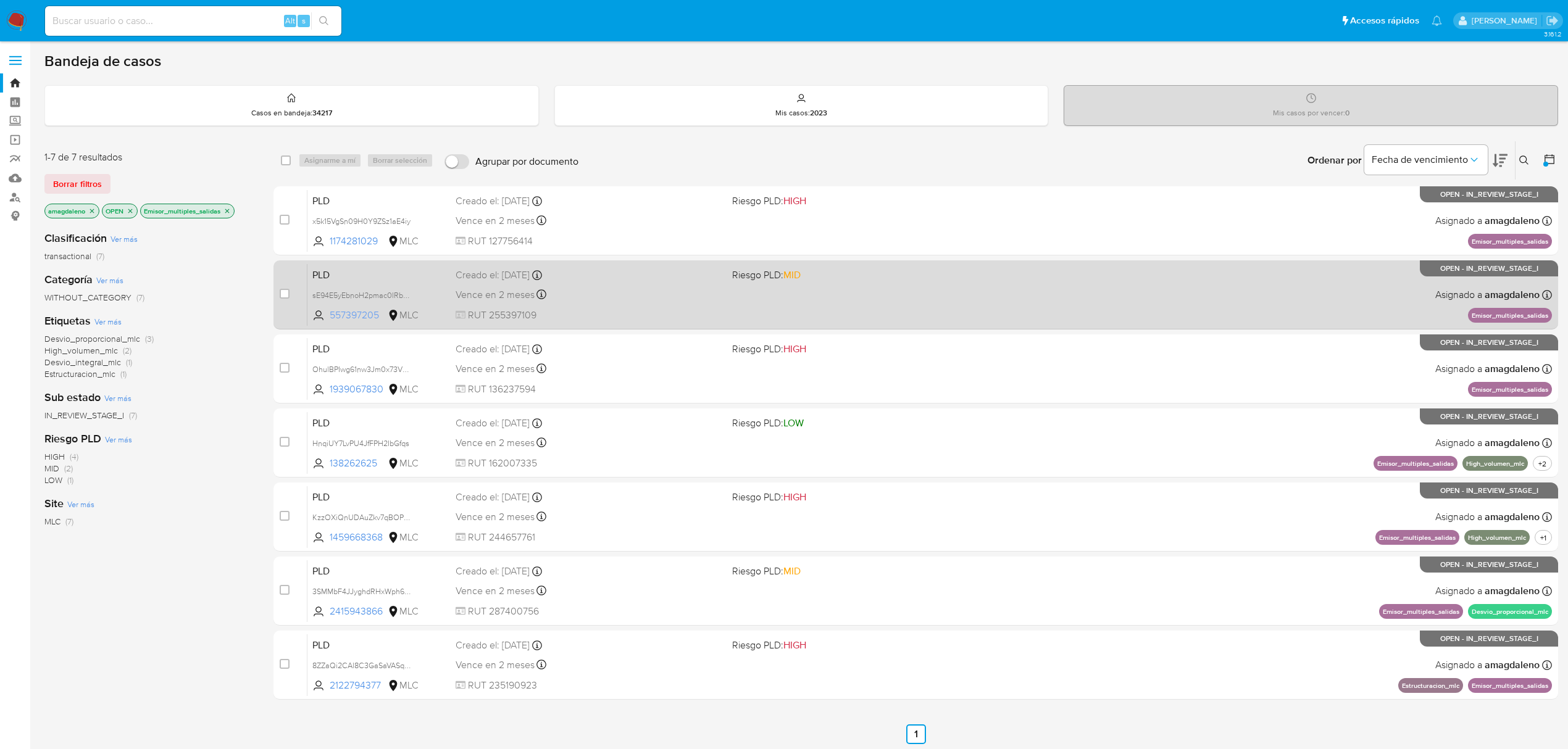
click at [368, 321] on span "557397205" at bounding box center [357, 315] width 55 height 14
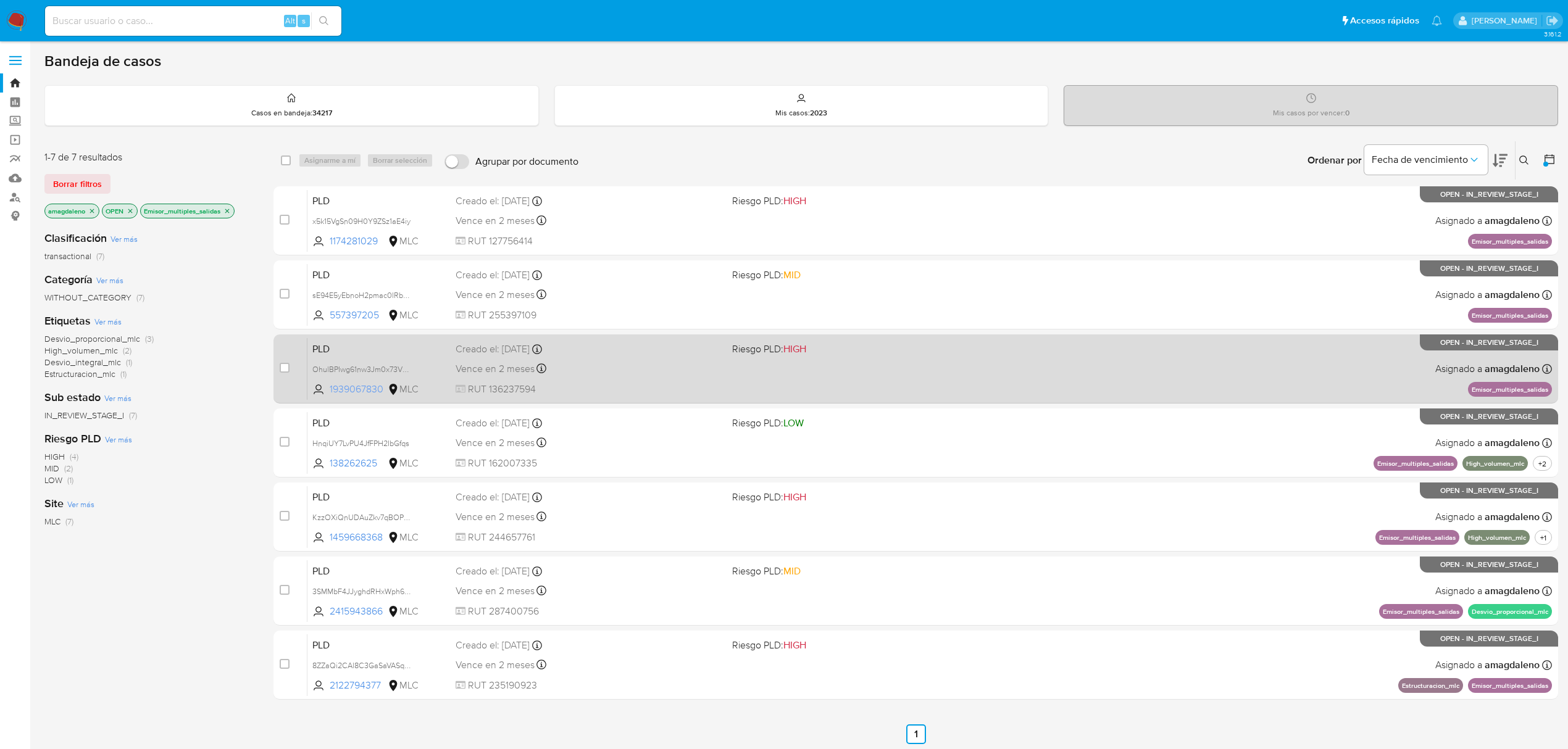
click at [368, 383] on span "1939067830" at bounding box center [357, 389] width 55 height 14
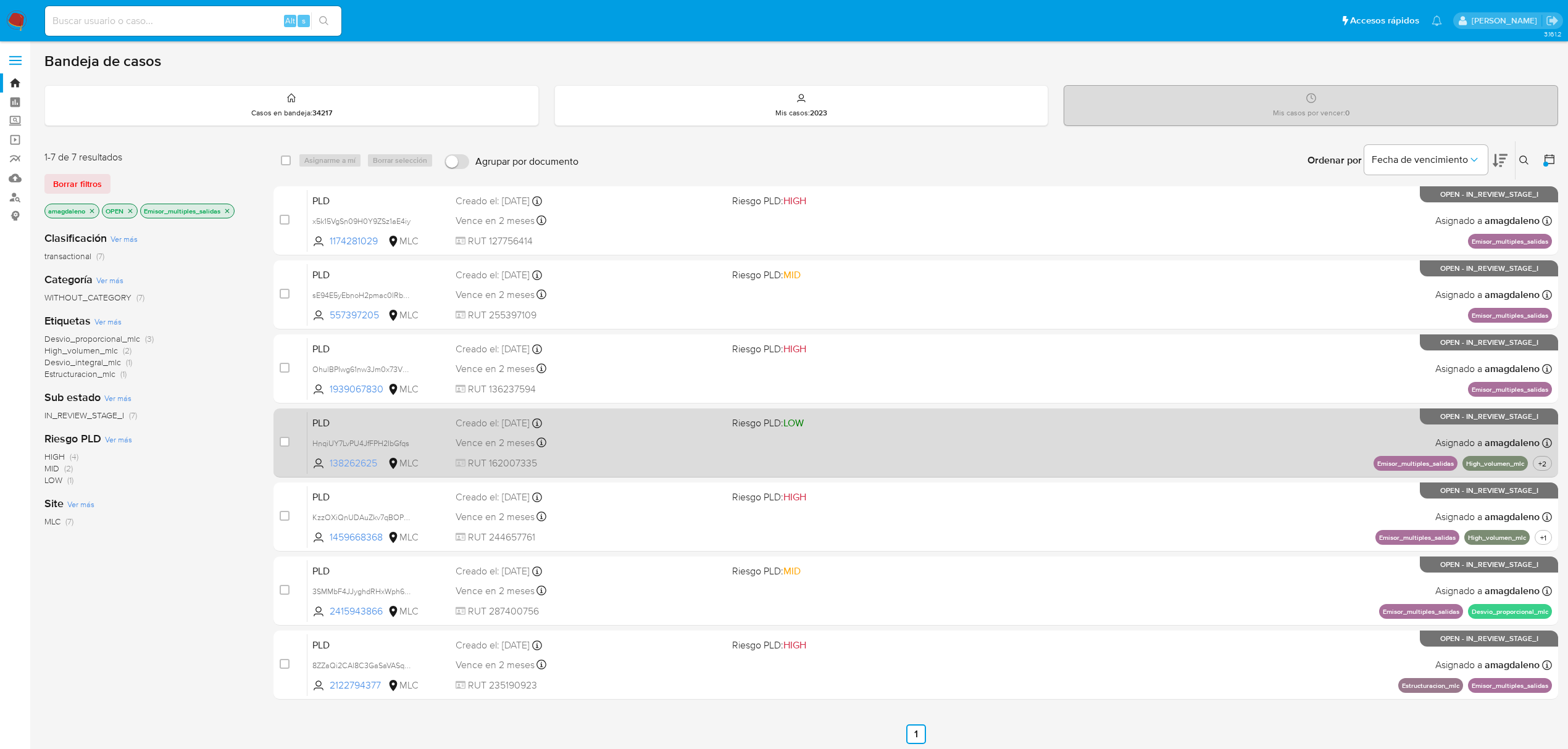
click at [357, 463] on span "138262625" at bounding box center [357, 464] width 55 height 14
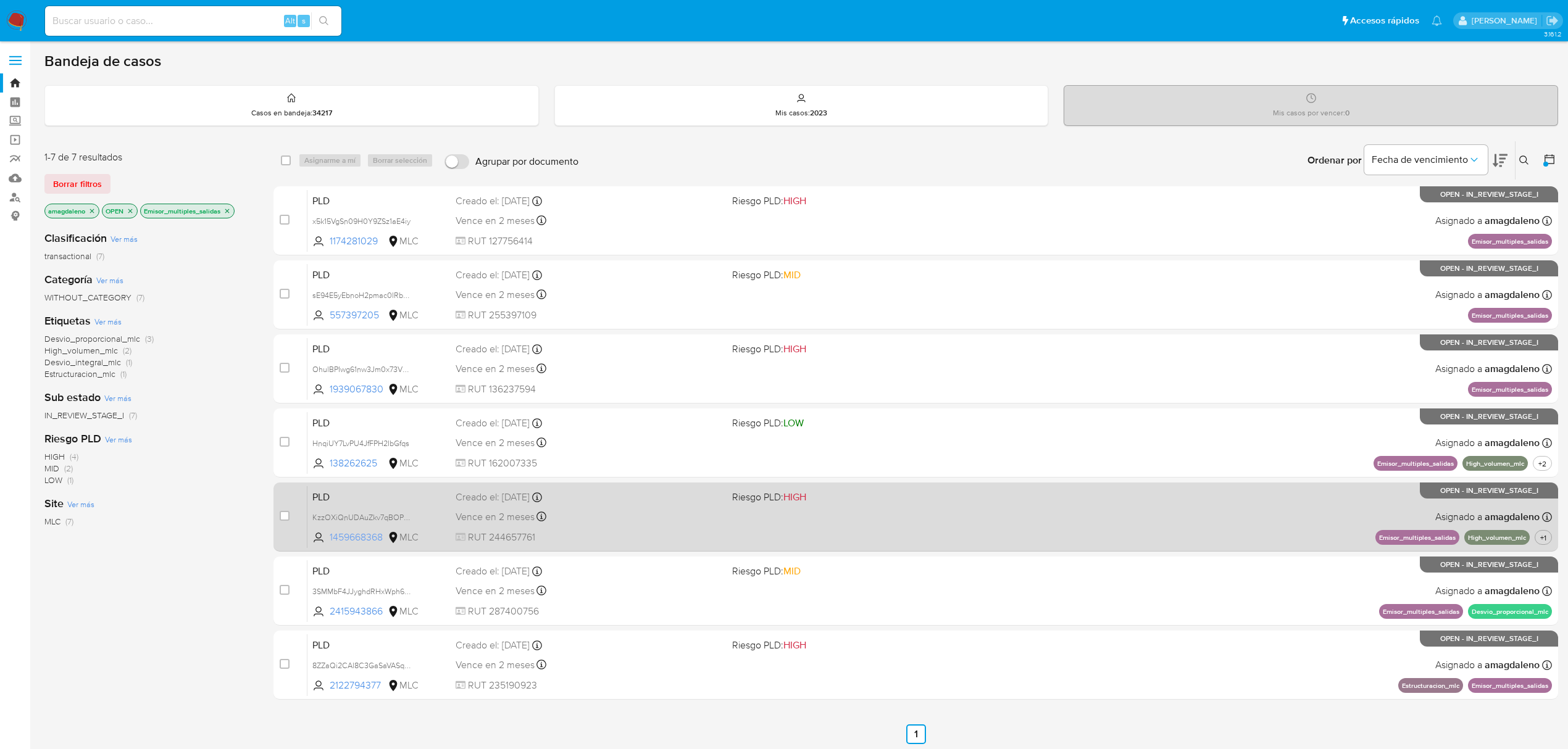
click at [362, 537] on span "1459668368" at bounding box center [357, 537] width 55 height 14
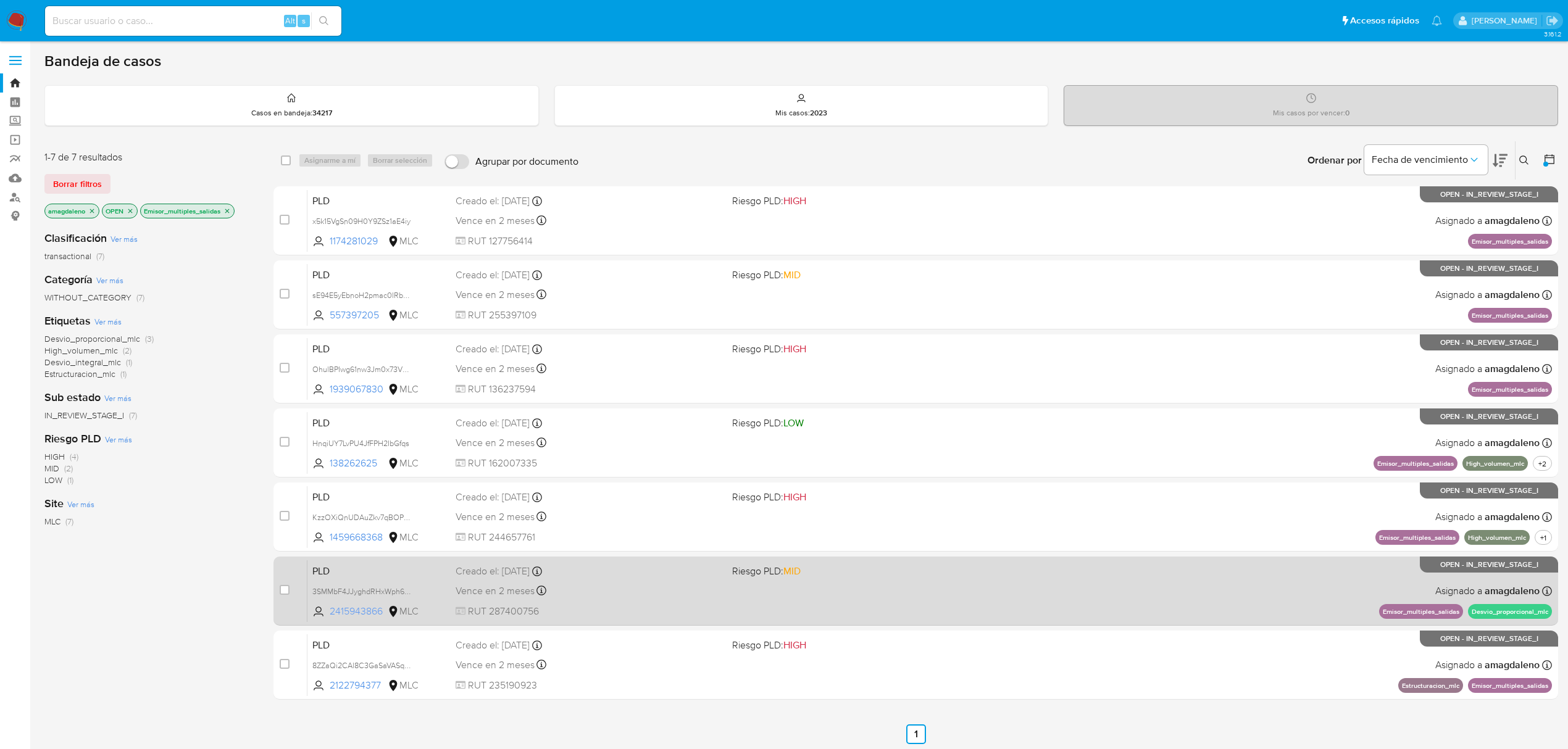
click at [360, 608] on span "2415943866" at bounding box center [357, 612] width 55 height 14
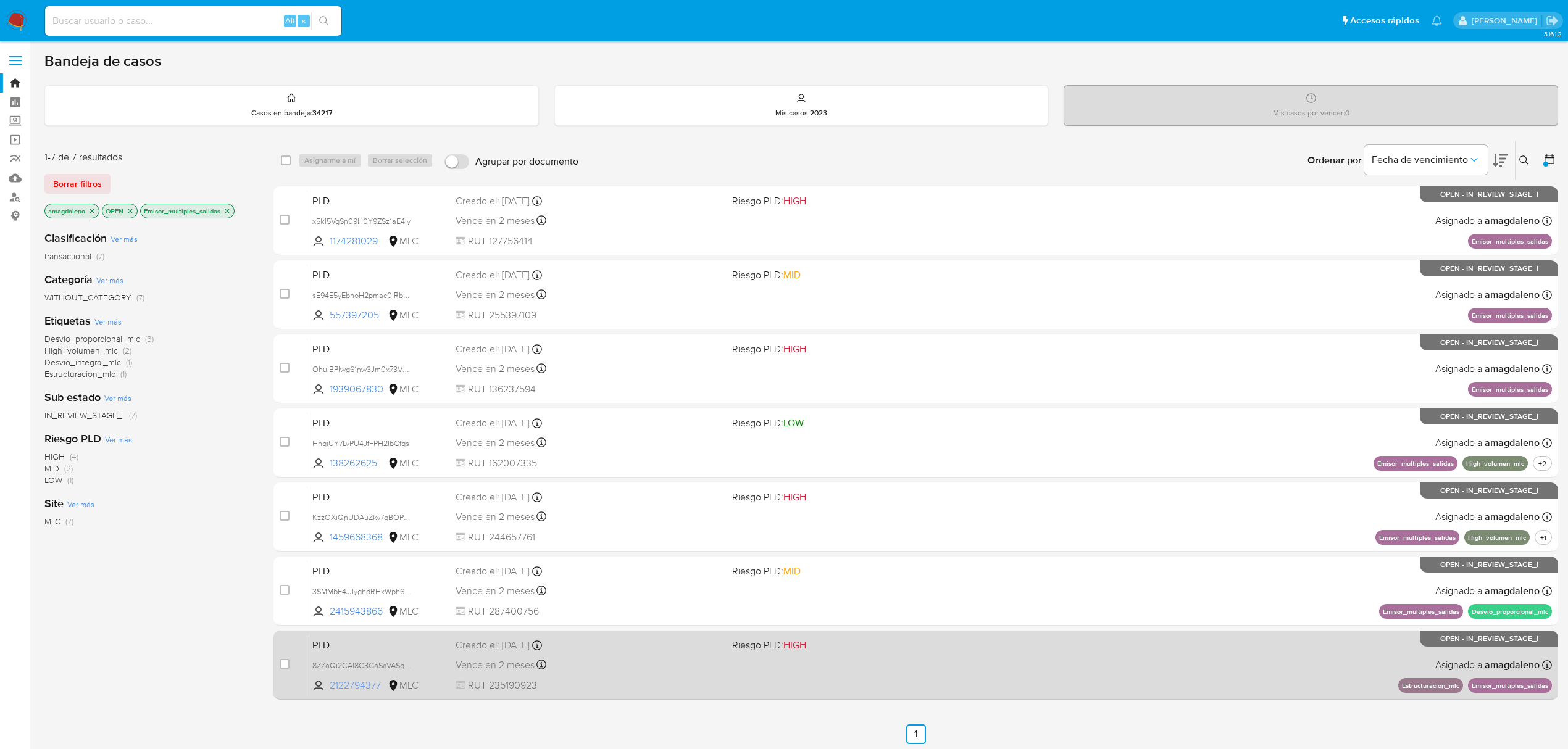
click at [366, 682] on span "2122794377" at bounding box center [357, 686] width 55 height 14
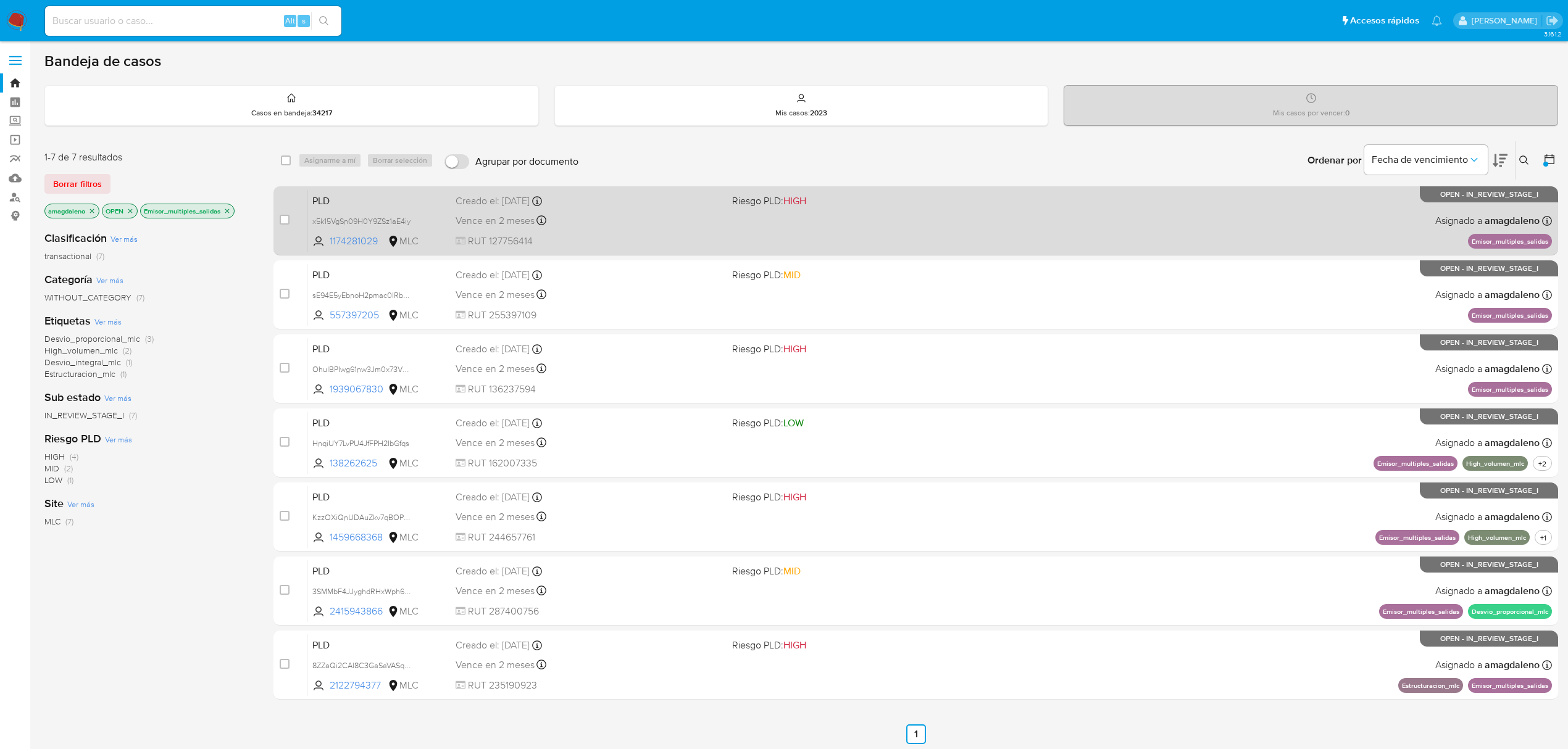
click at [589, 213] on div "Vence en 2 meses Vence el 10/11/2025 06:08:34" at bounding box center [589, 220] width 267 height 16
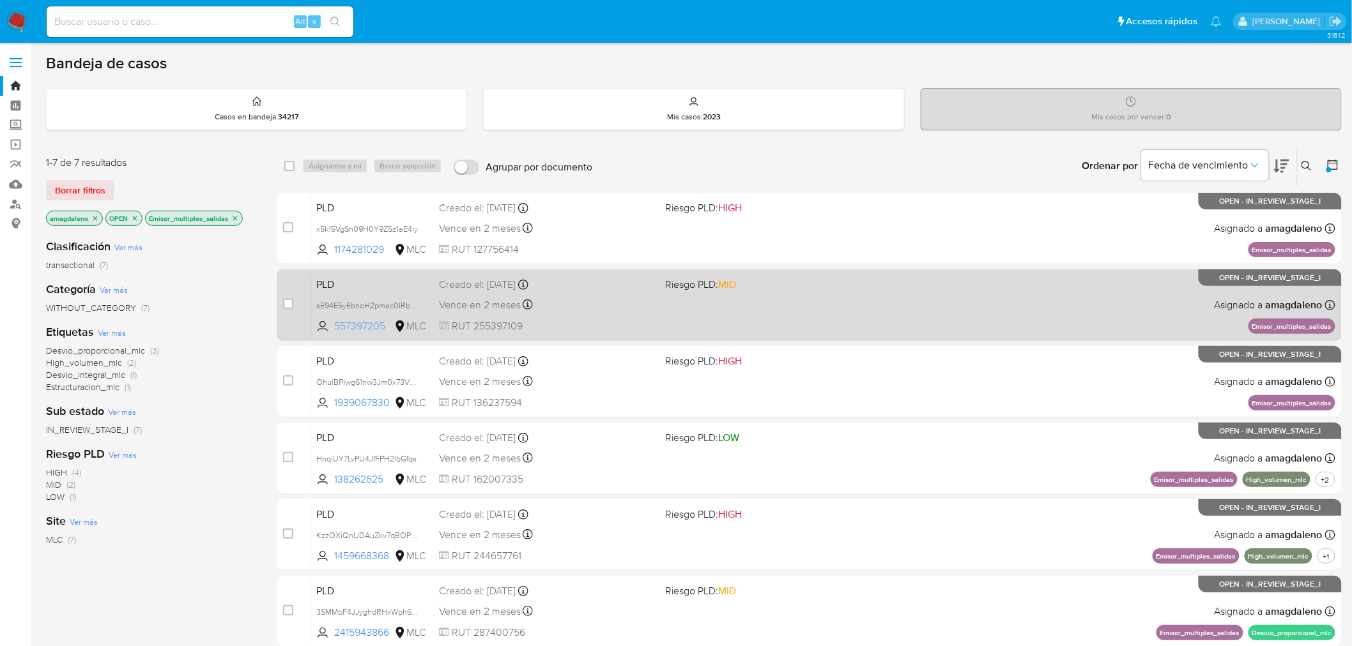
click at [367, 326] on span "557397205" at bounding box center [362, 326] width 57 height 14
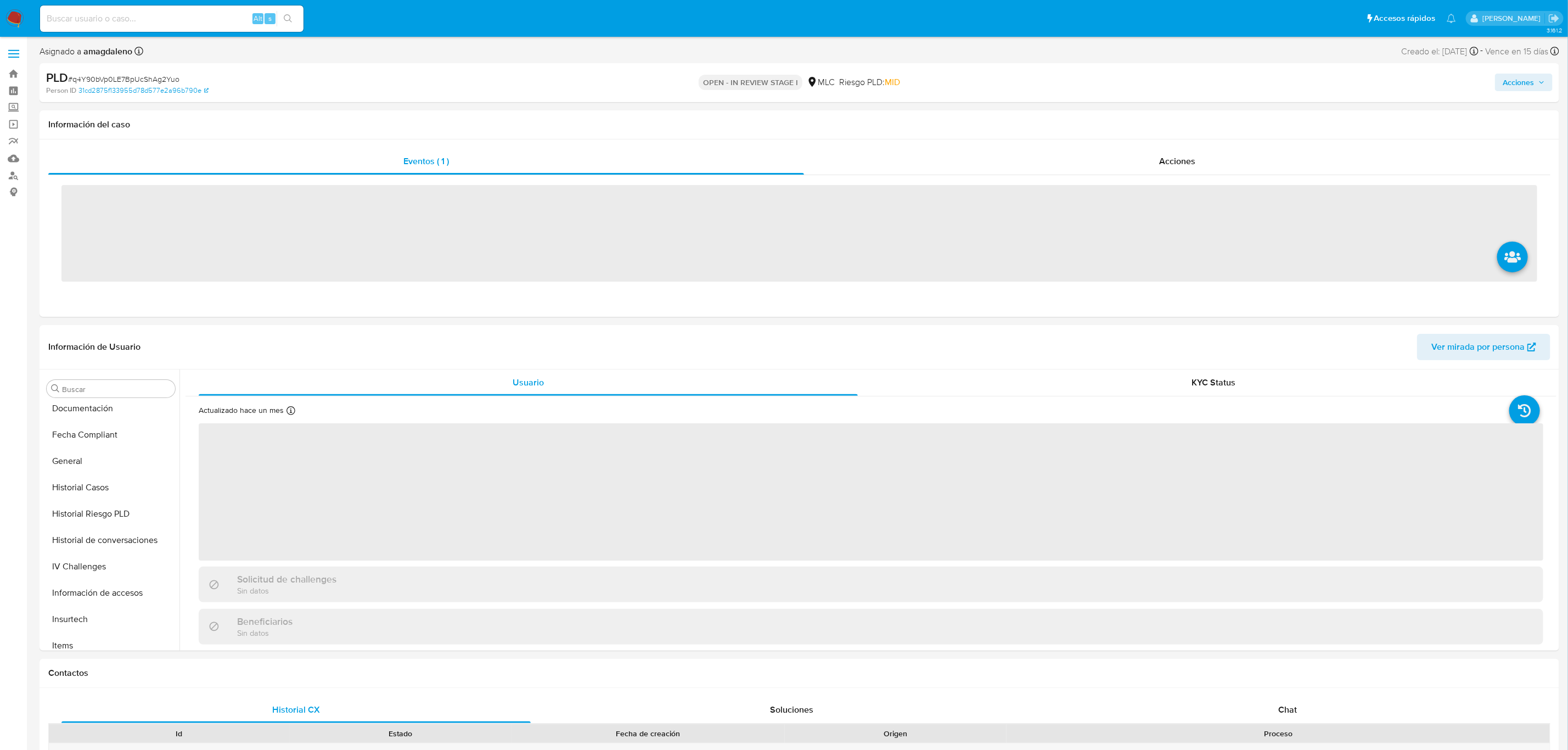
scroll to position [515, 0]
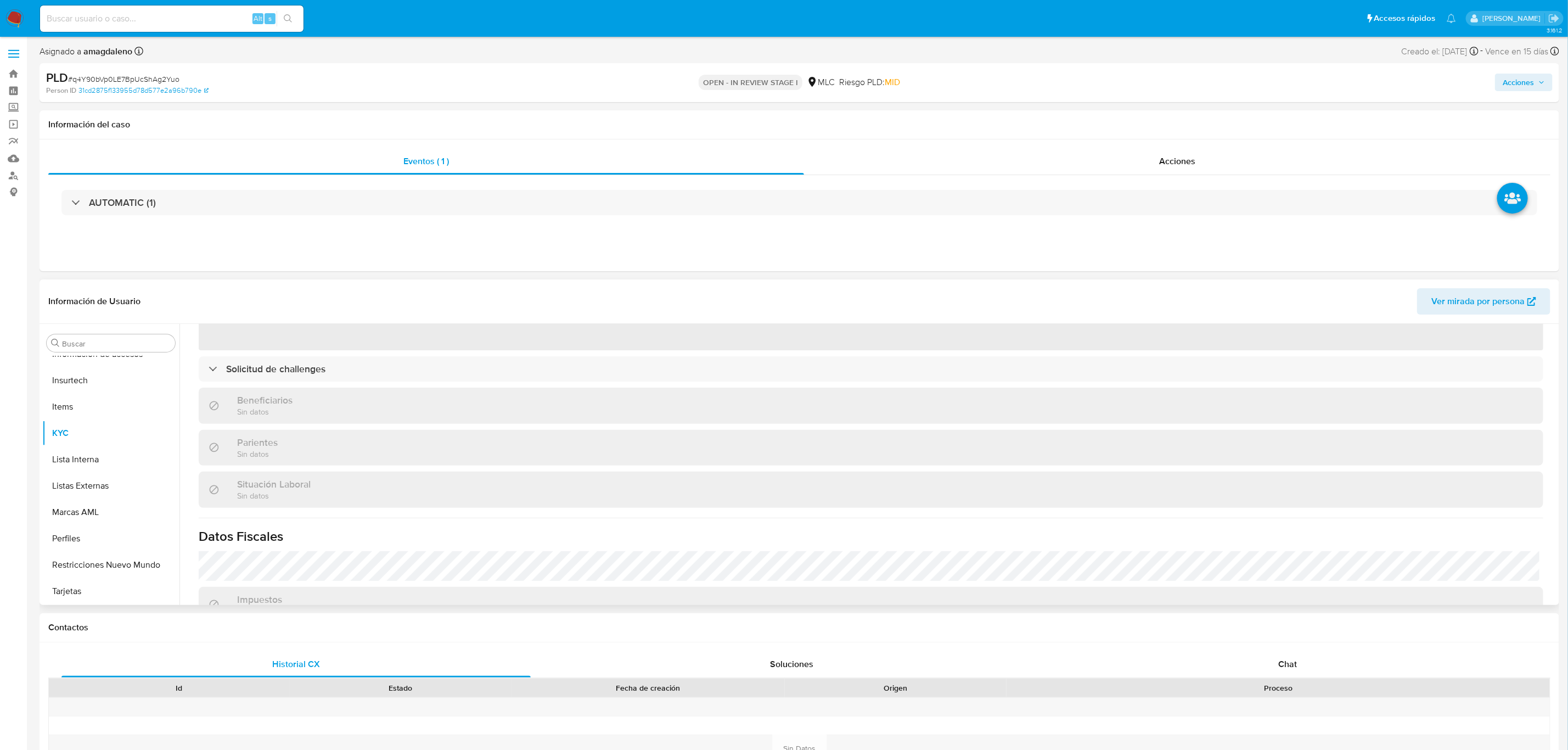
select select "10"
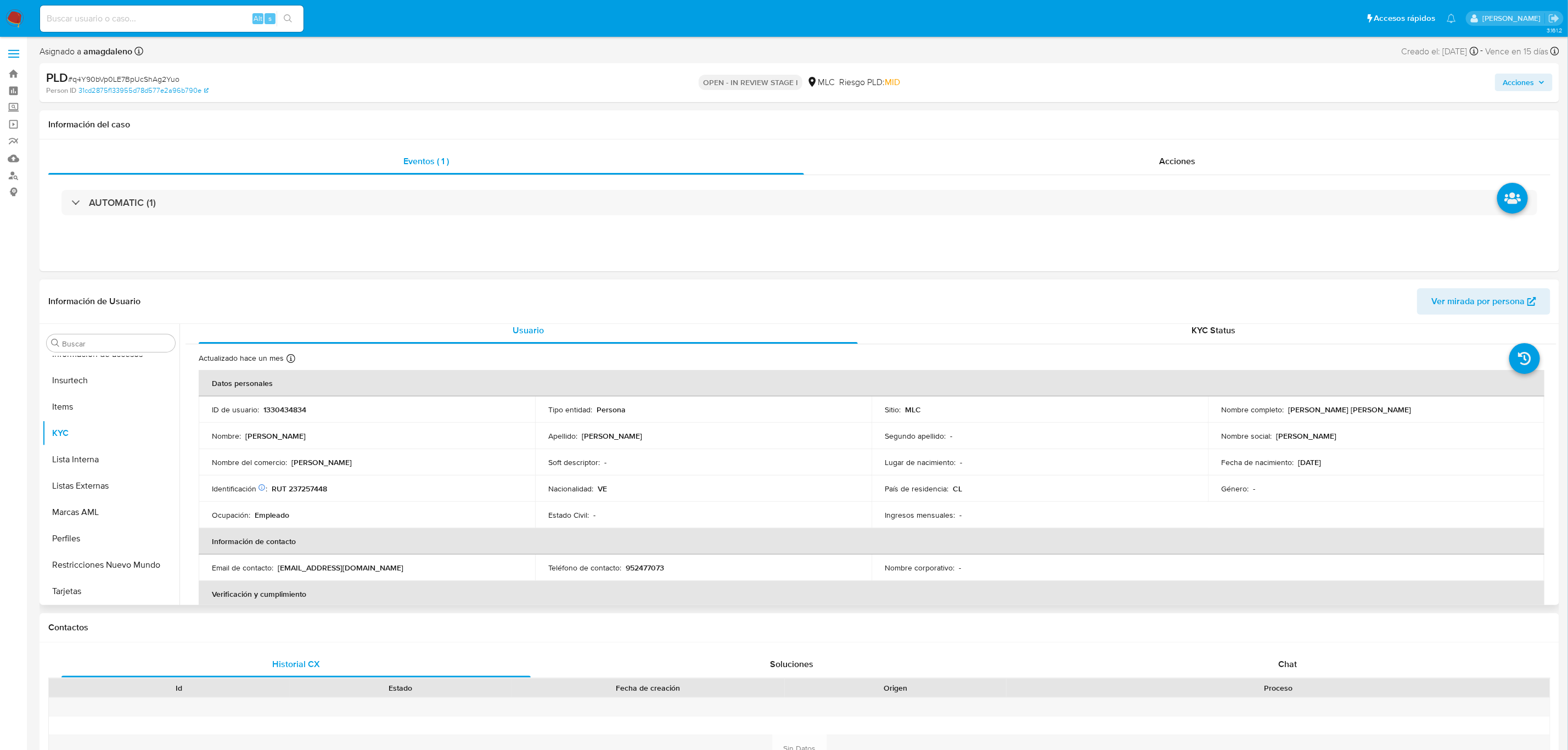
scroll to position [0, 0]
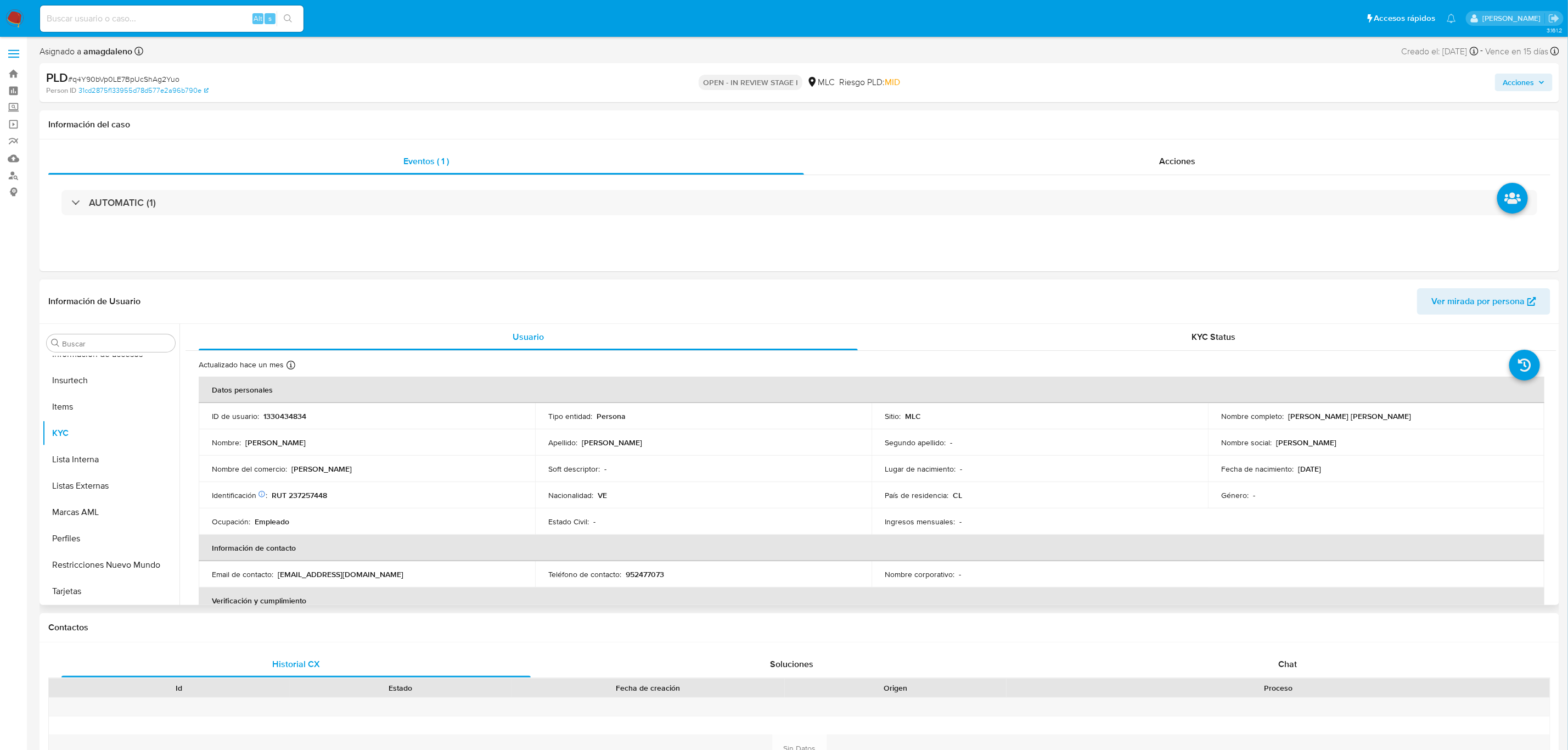
click at [287, 418] on p "1330434834" at bounding box center [285, 415] width 43 height 9
copy p "1330434834"
click at [313, 490] on p "RUT 237257448" at bounding box center [299, 494] width 56 height 9
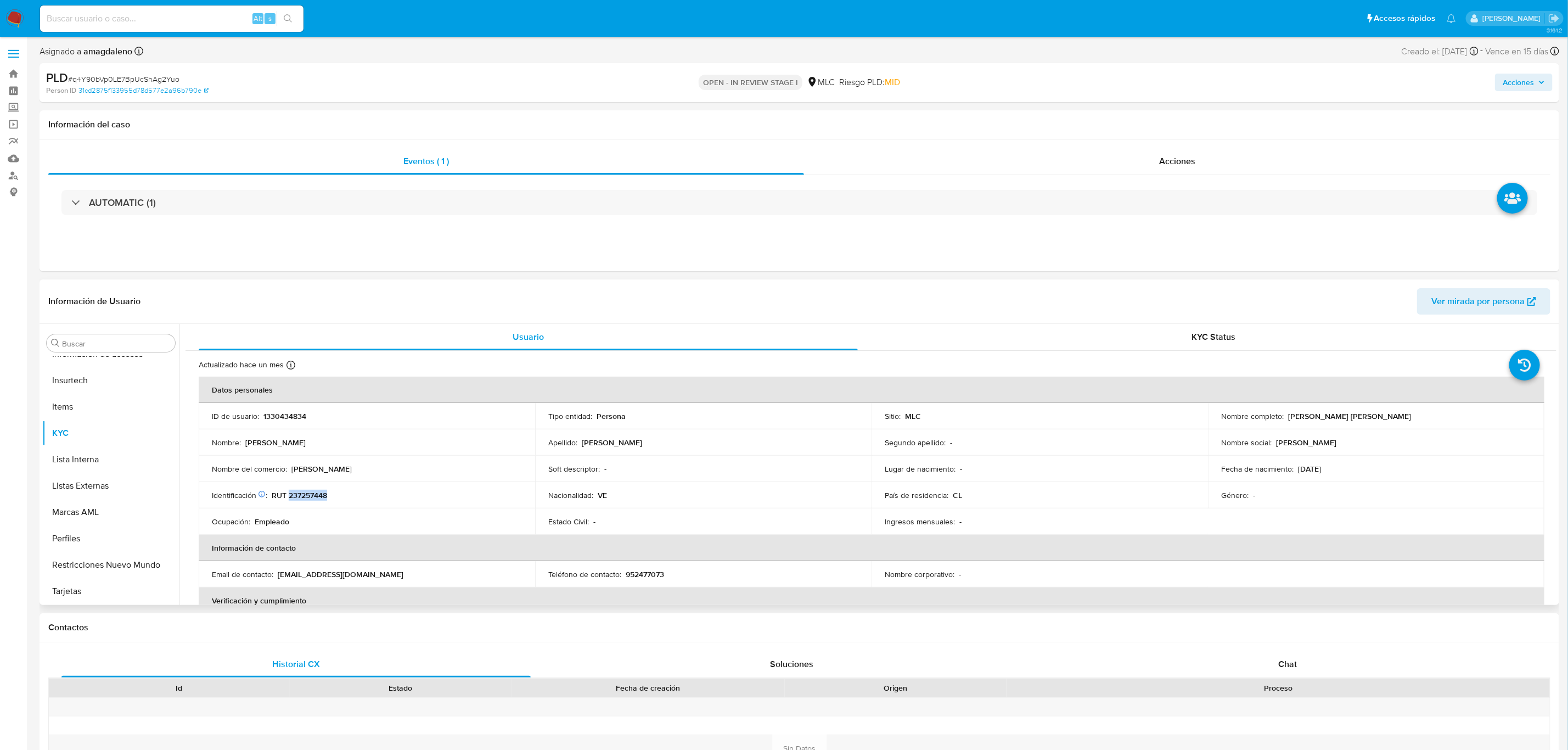
copy p "237257448"
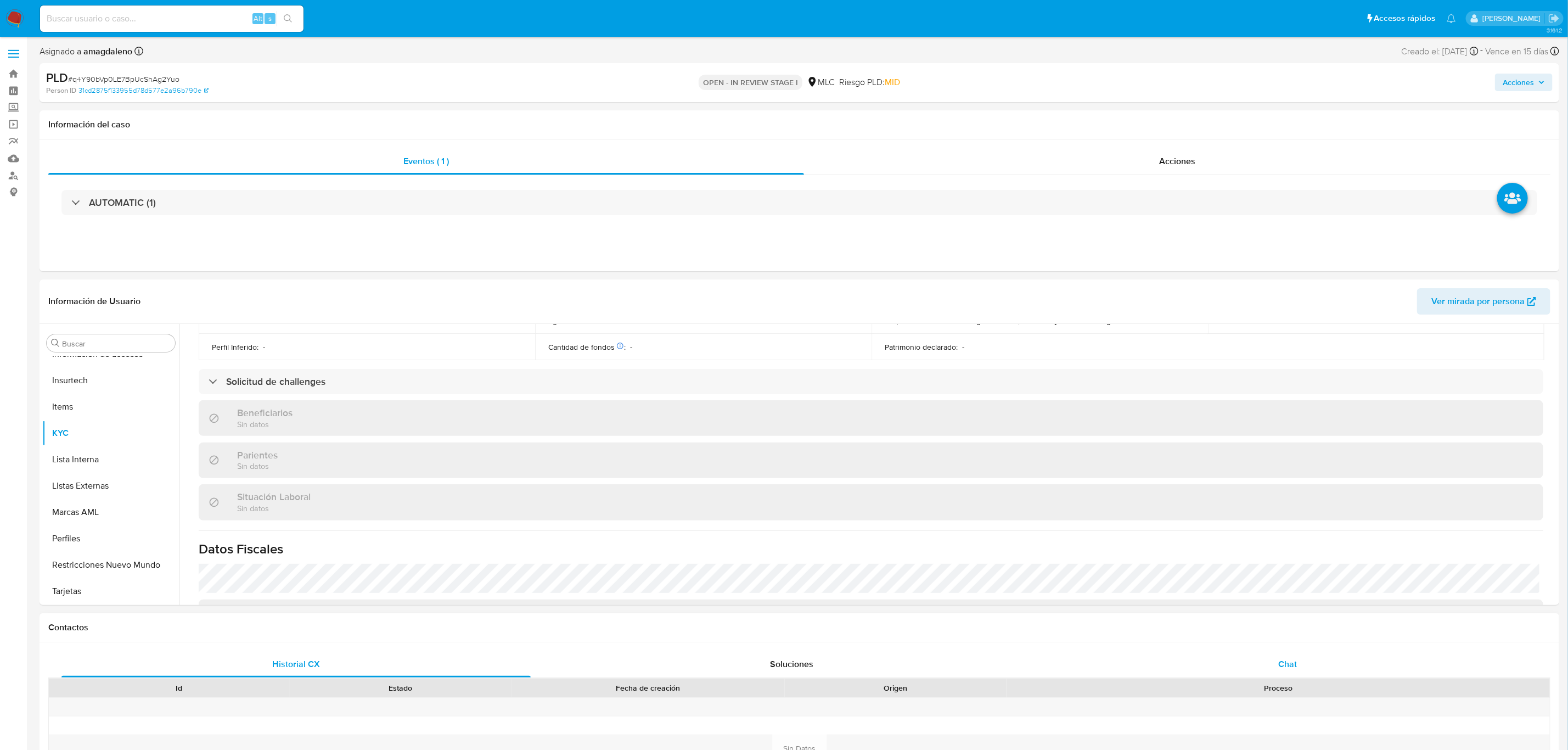
click at [1241, 652] on div "Chat" at bounding box center [1287, 664] width 469 height 27
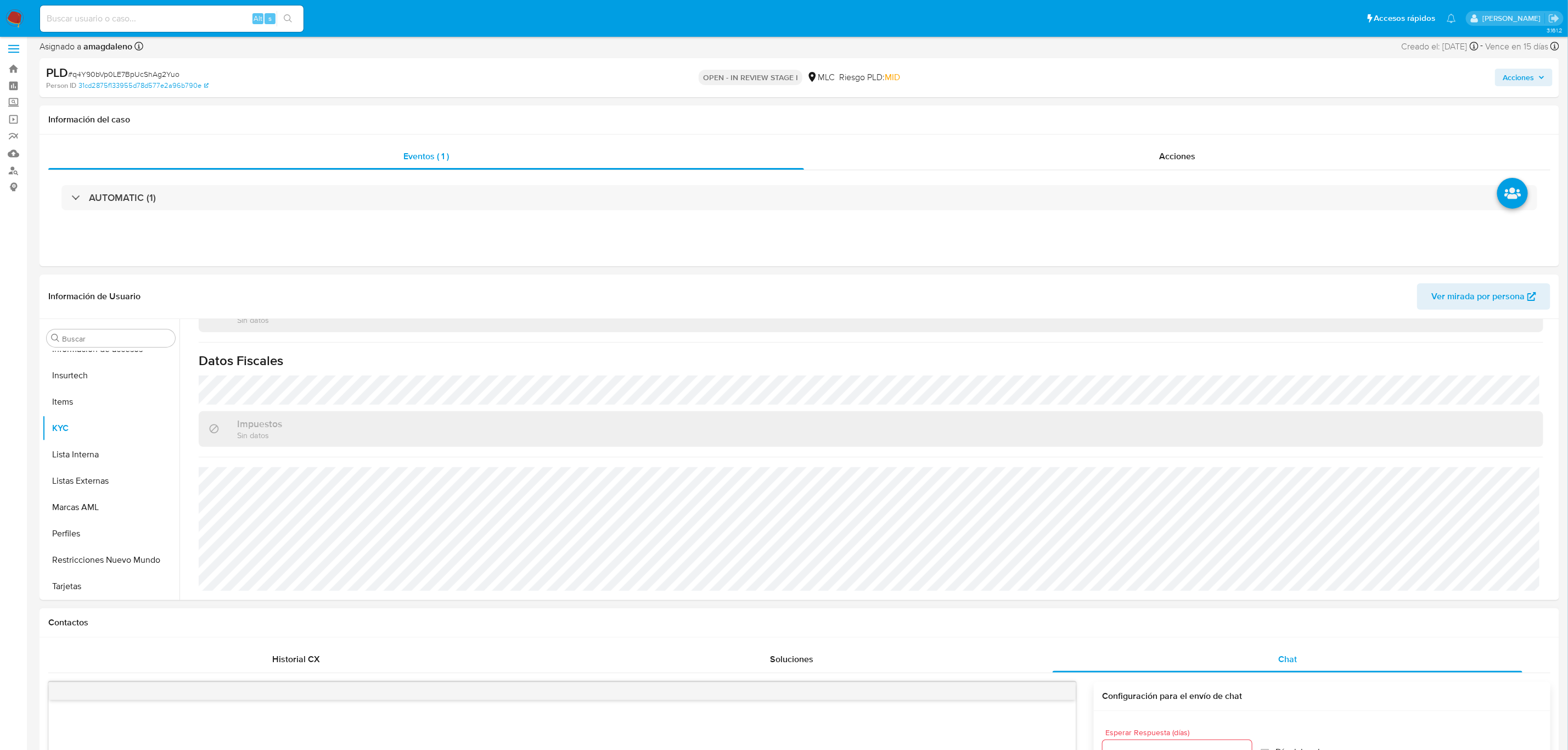
scroll to position [576, 0]
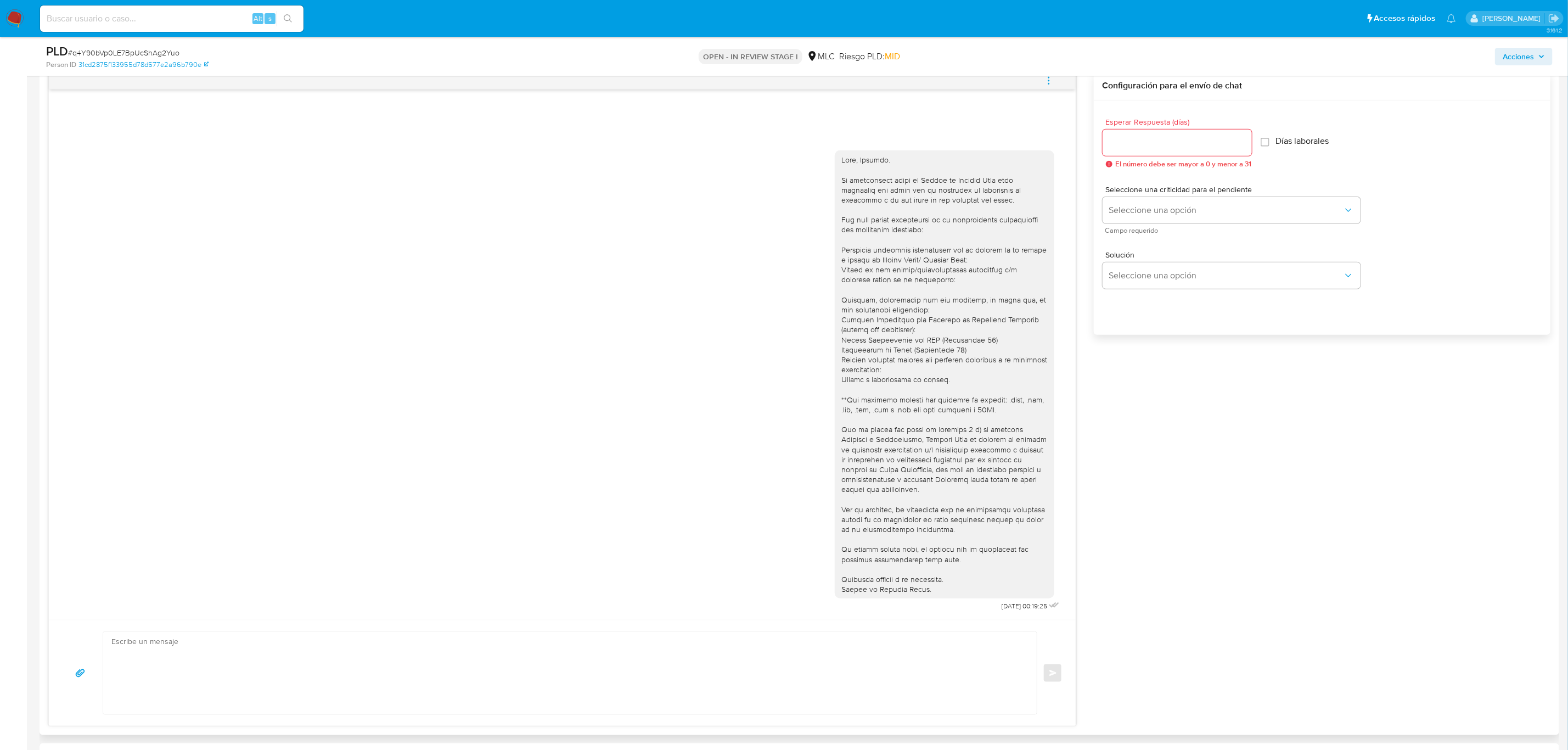
click at [917, 394] on div at bounding box center [944, 374] width 206 height 439
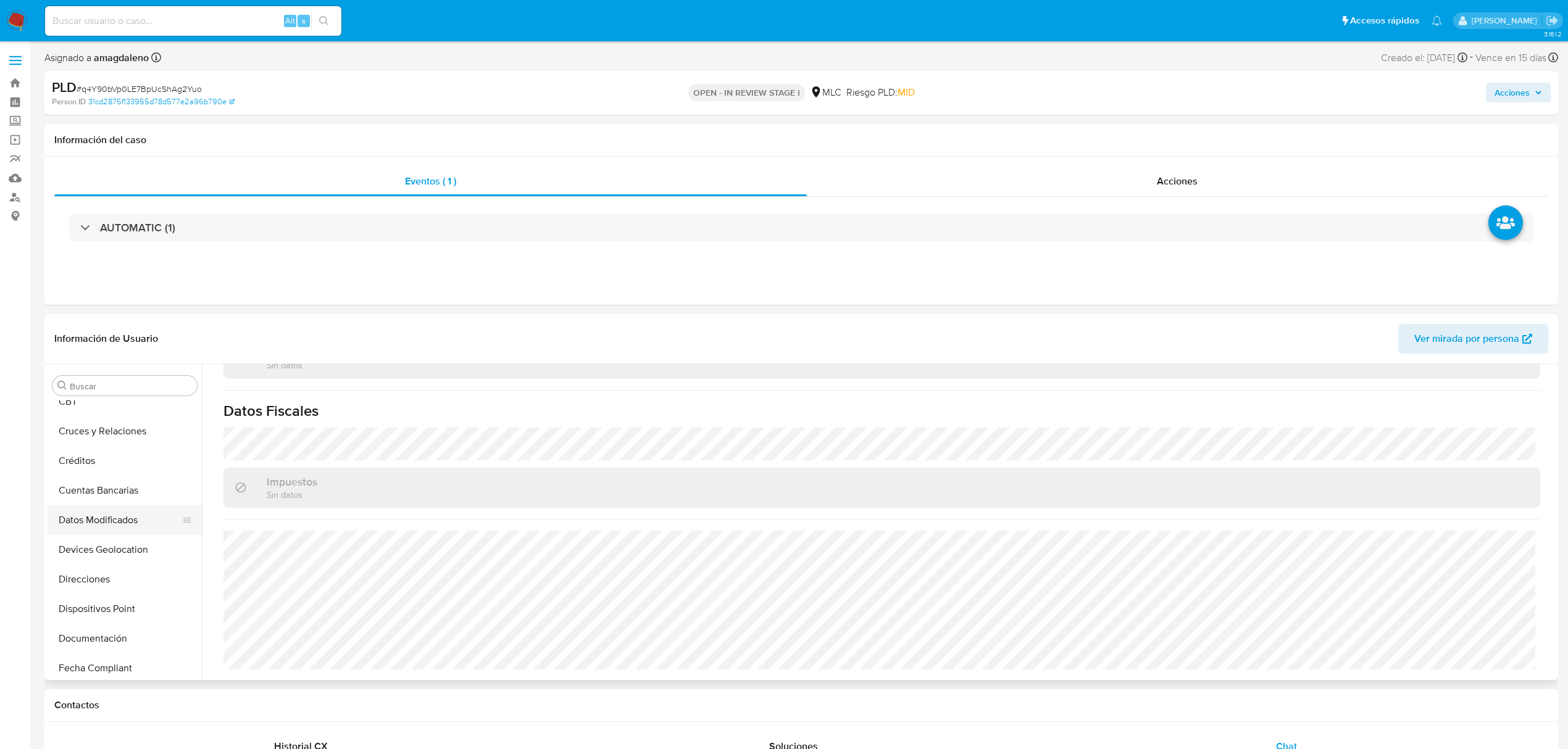
scroll to position [86, 0]
click at [115, 414] on button "Archivos adjuntos" at bounding box center [119, 418] width 144 height 30
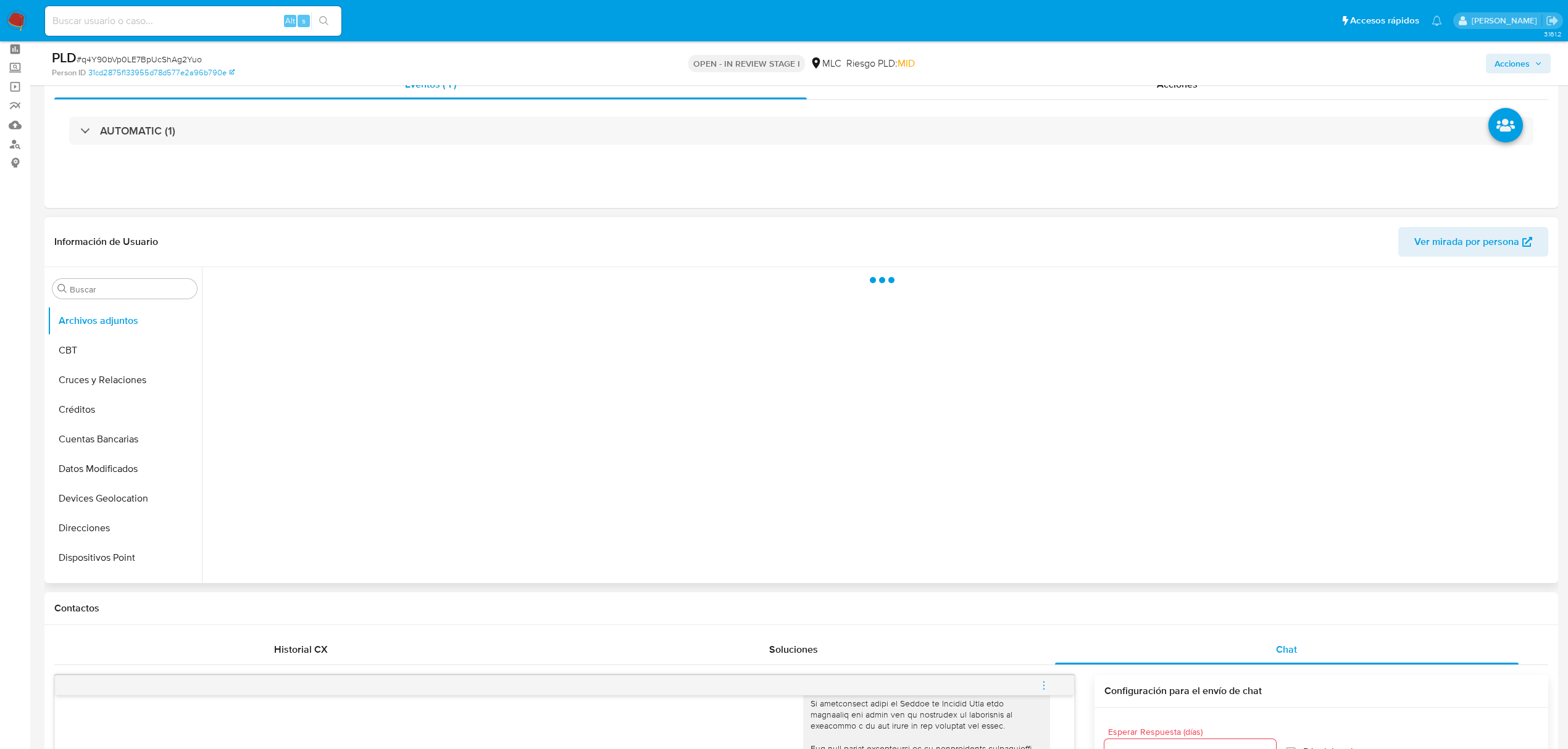
scroll to position [82, 0]
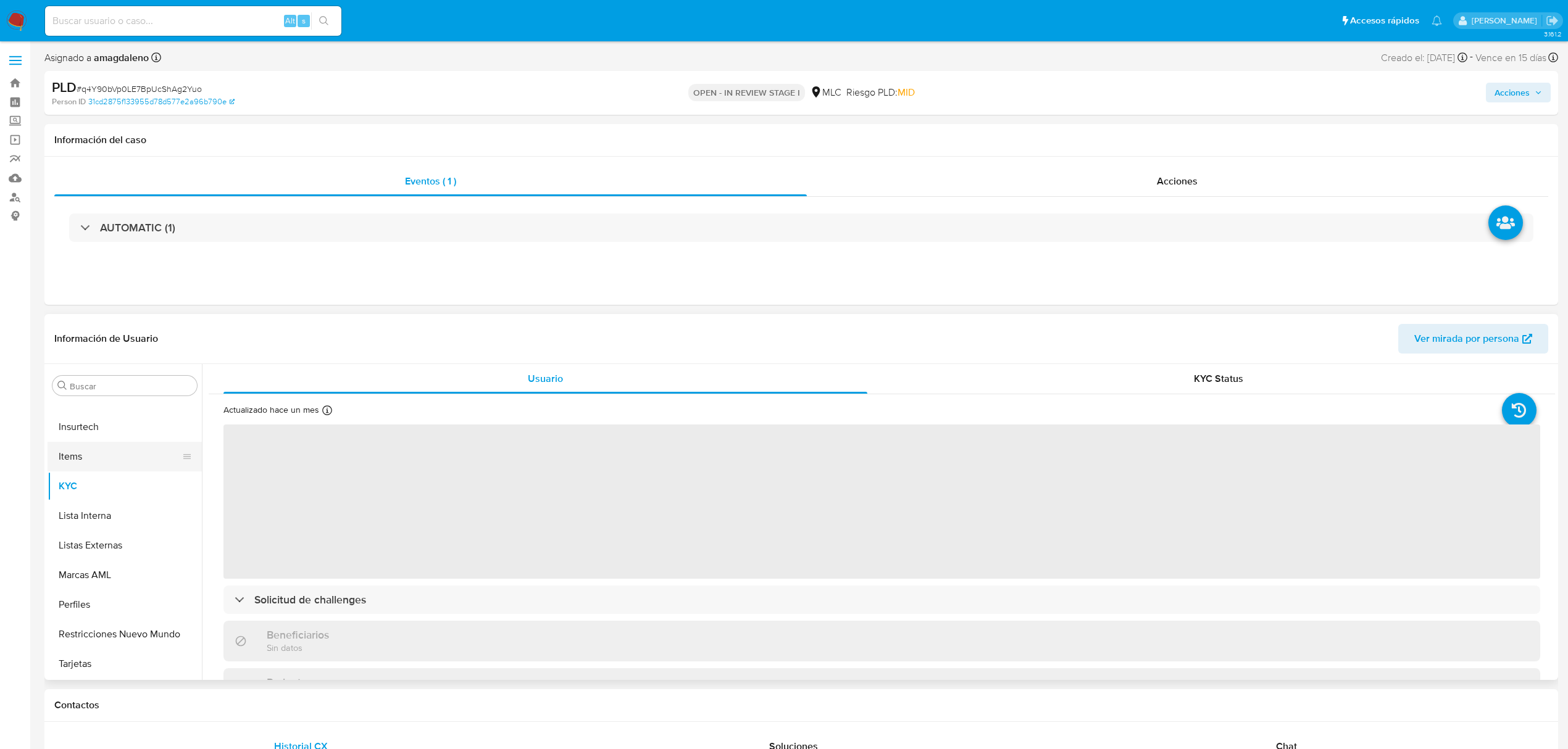
scroll to position [8, 0]
select select "10"
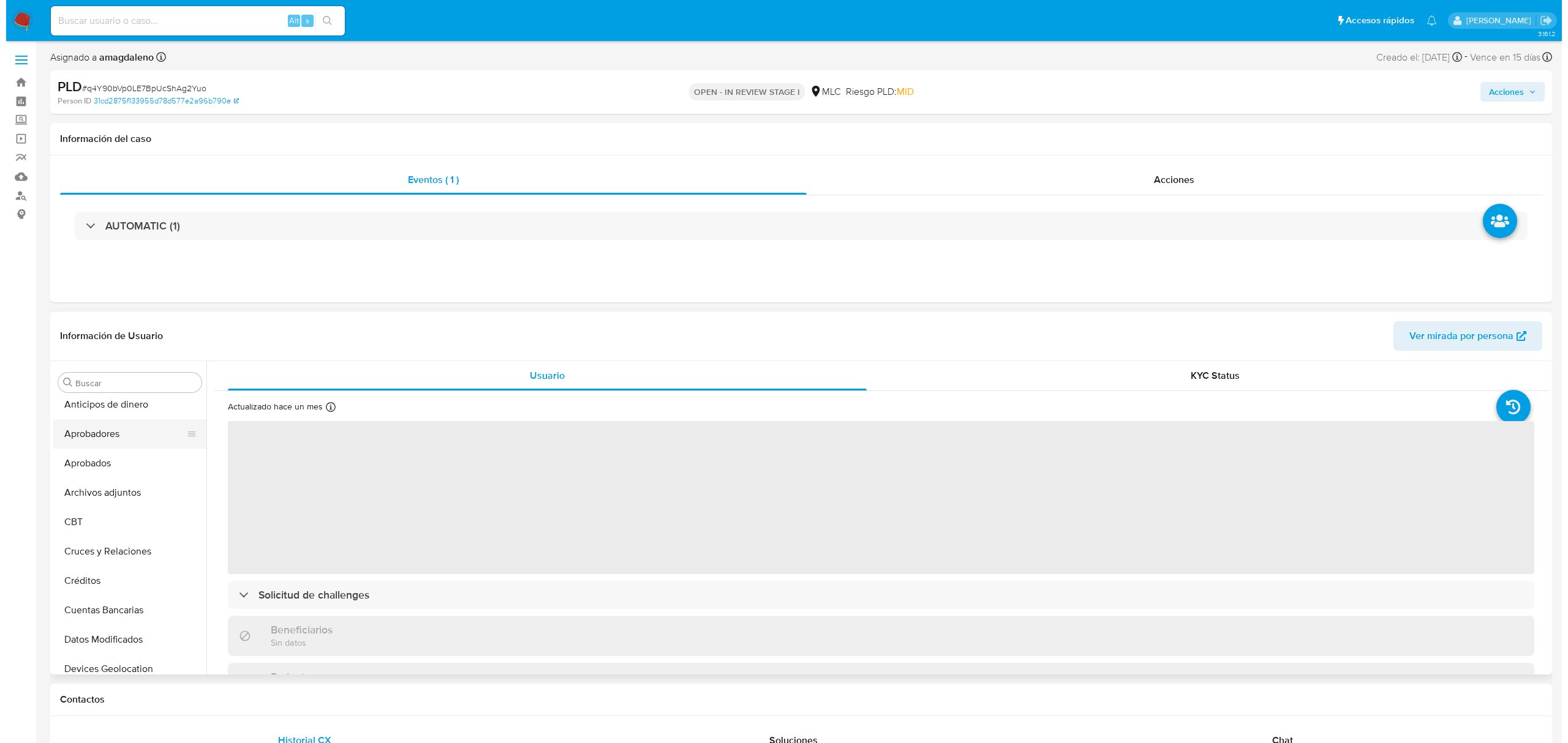
scroll to position [0, 0]
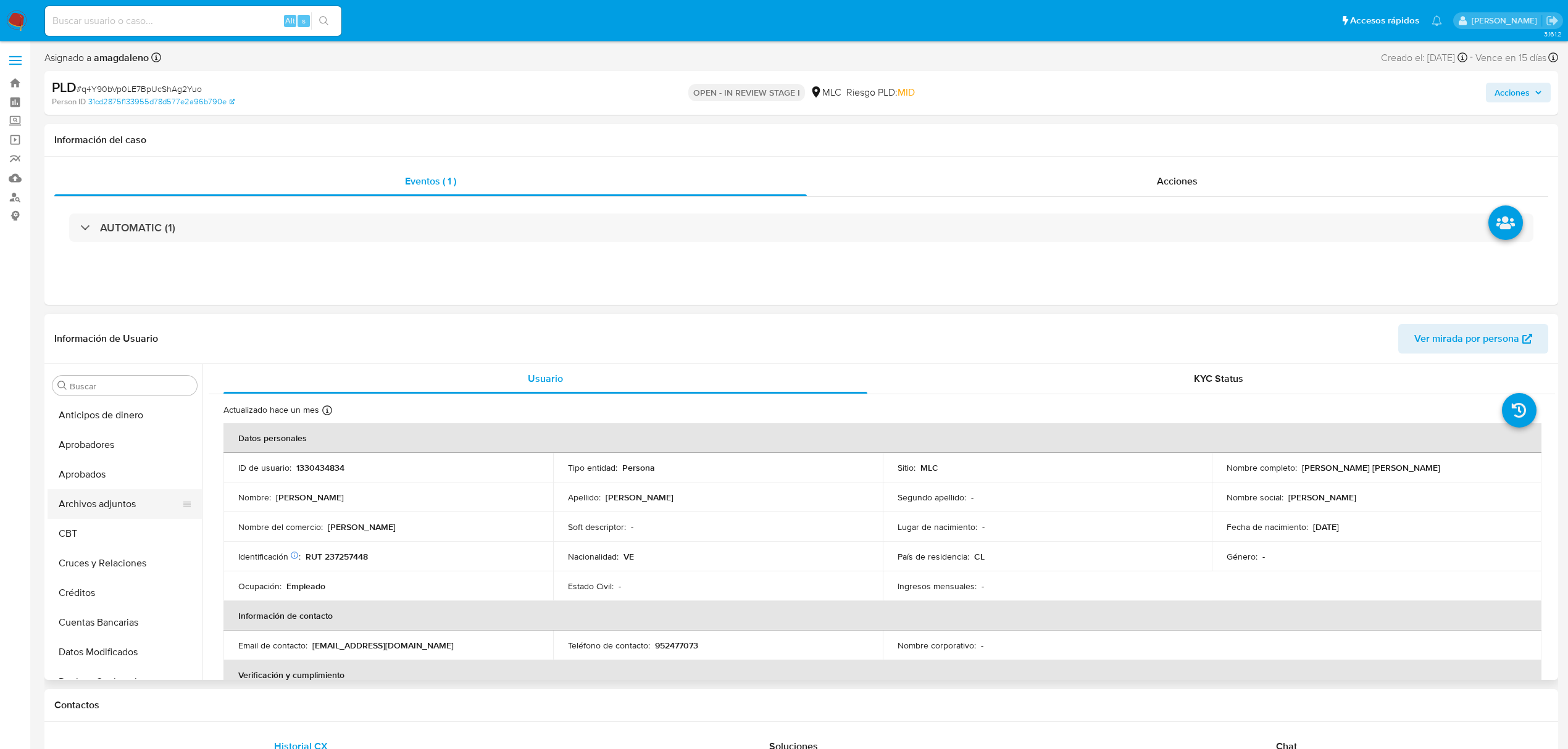
click at [117, 495] on button "Archivos adjuntos" at bounding box center [119, 504] width 144 height 30
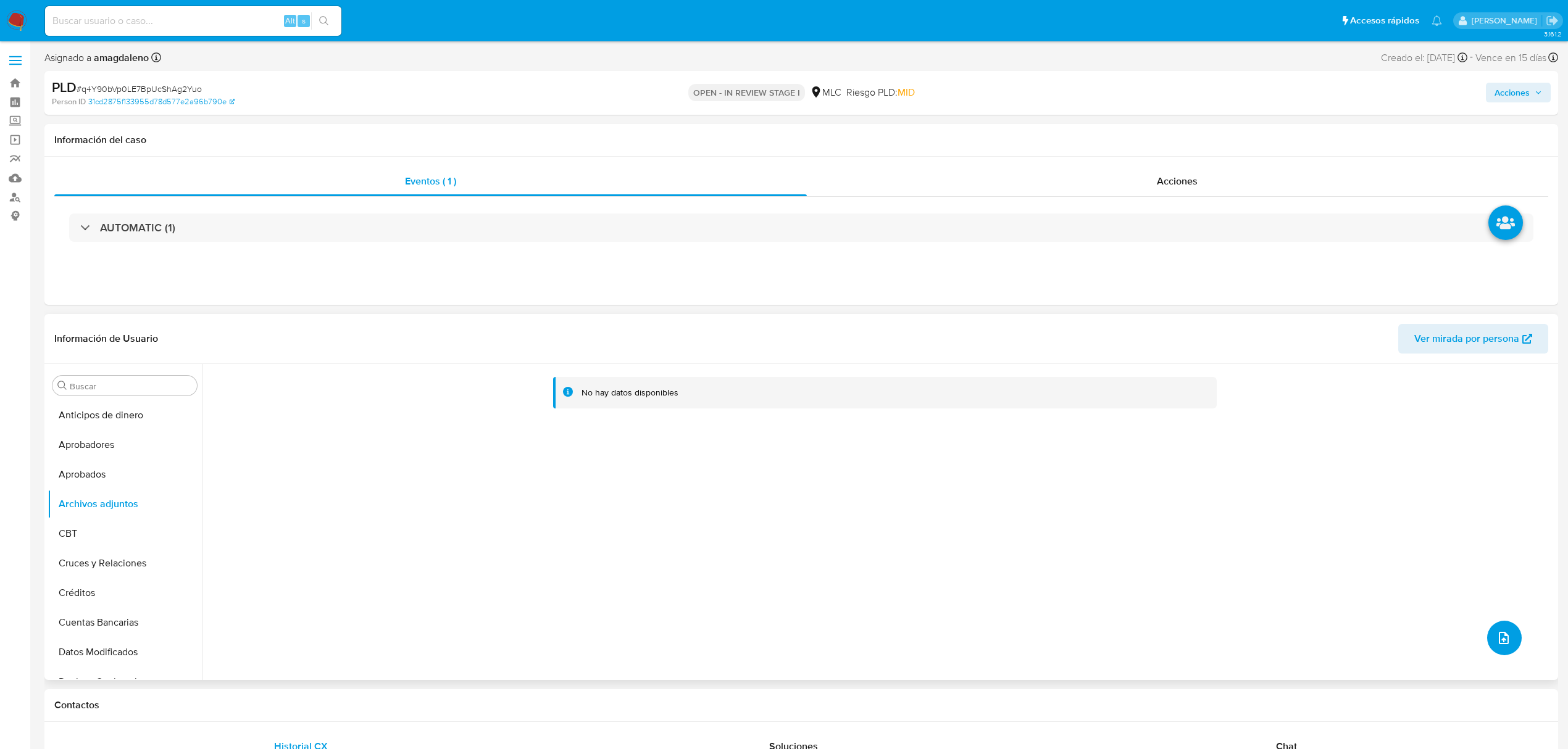
click at [1496, 638] on icon "upload-file" at bounding box center [1503, 638] width 15 height 14
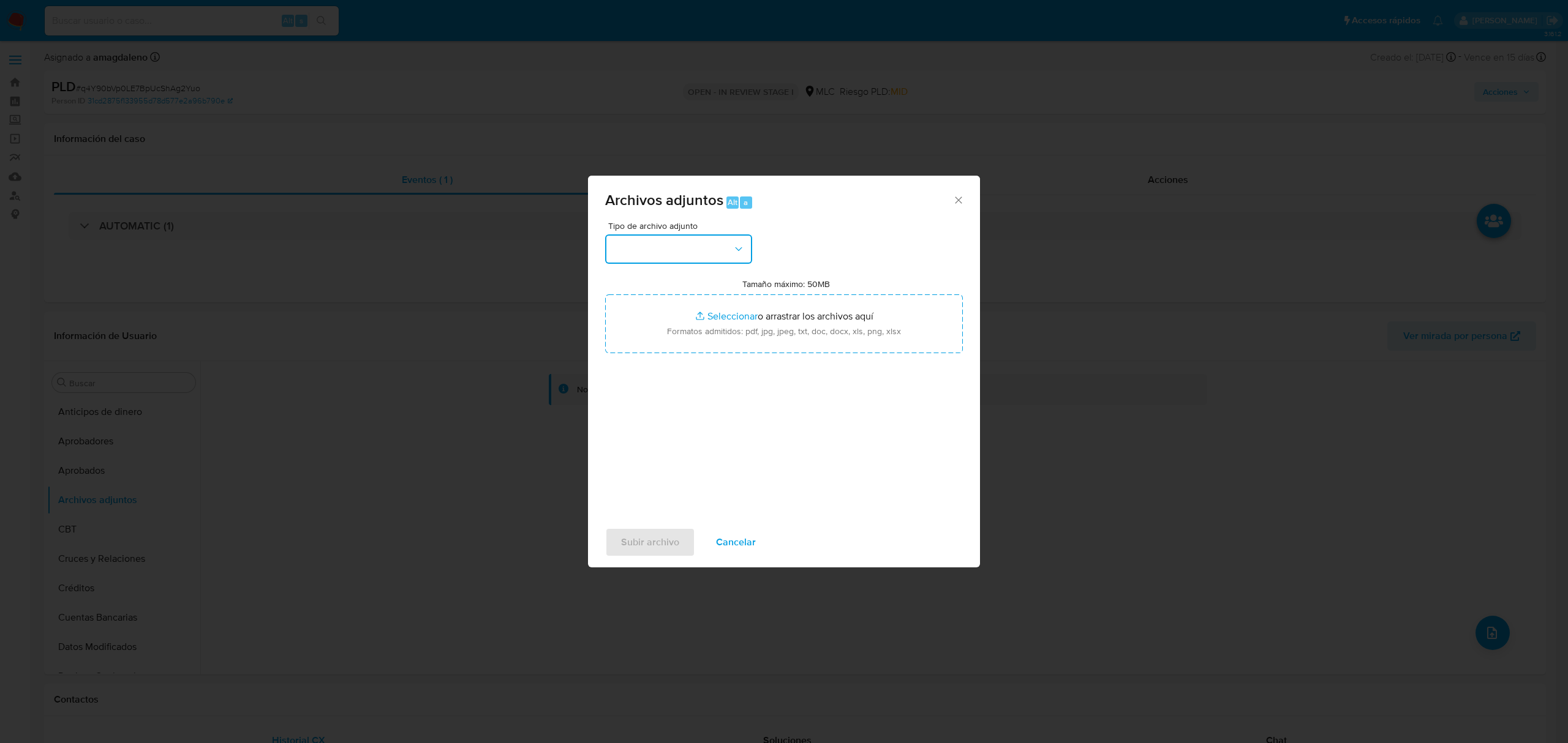
click at [667, 242] on button "button" at bounding box center [678, 249] width 147 height 30
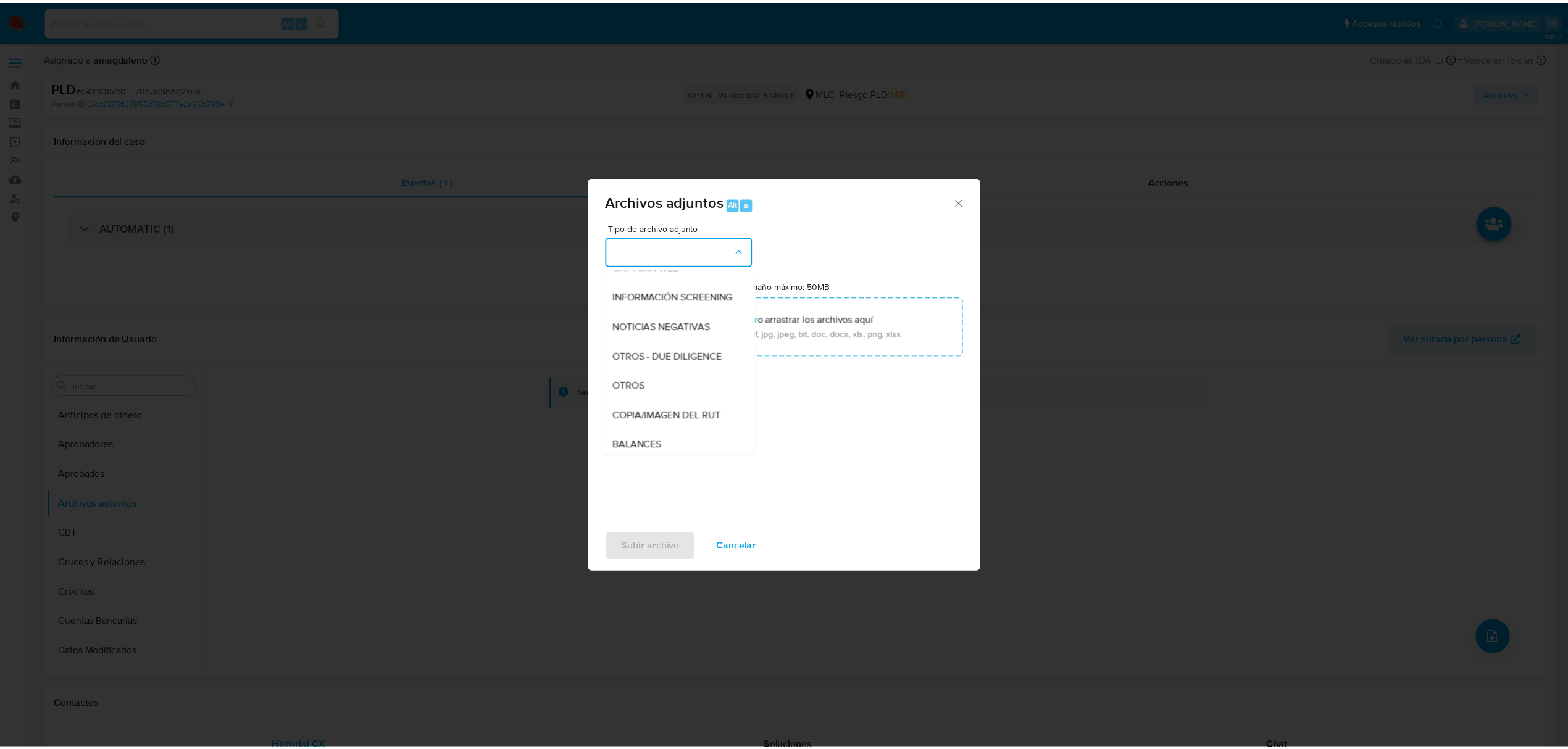
scroll to position [101, 0]
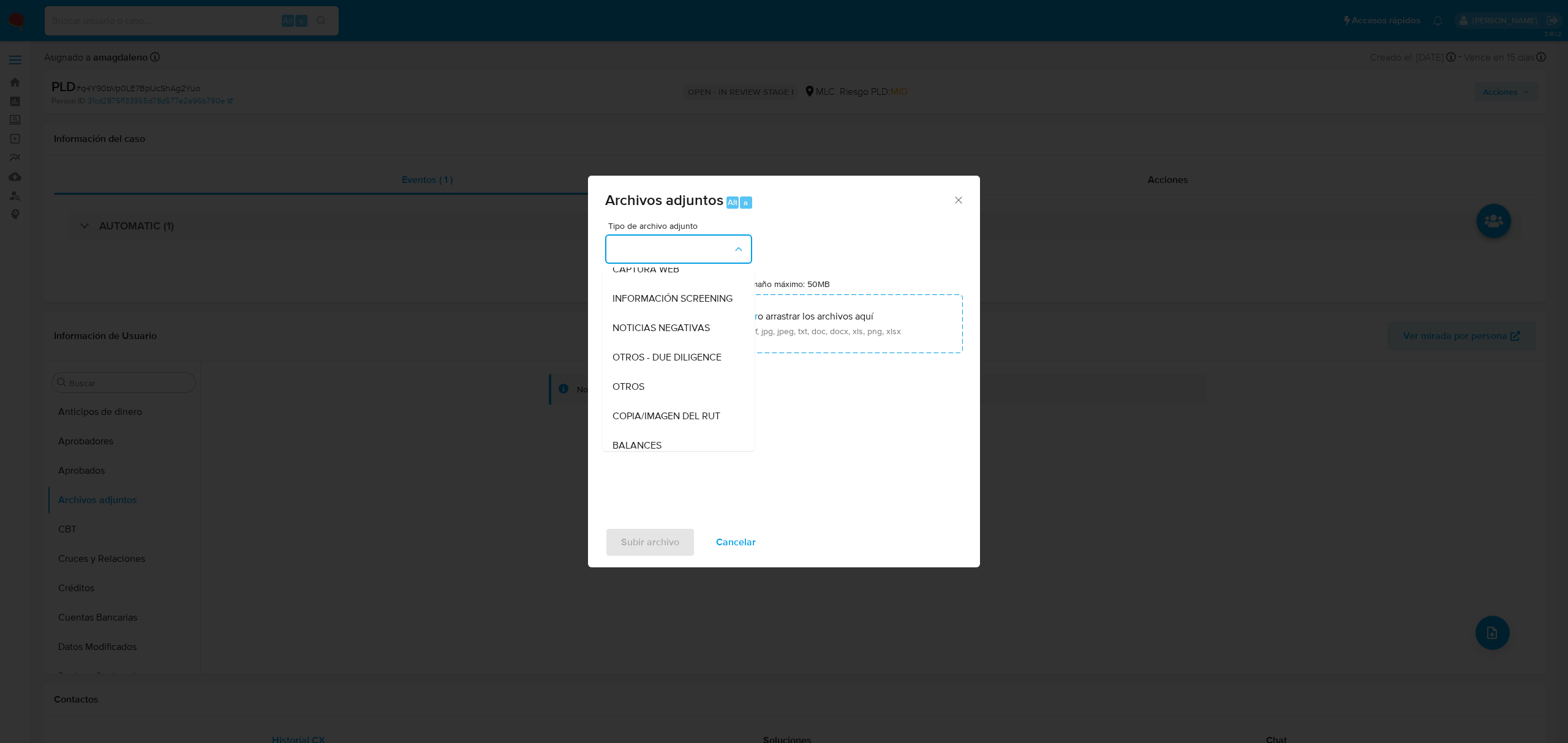
click at [674, 398] on div "OTROS" at bounding box center [675, 386] width 125 height 30
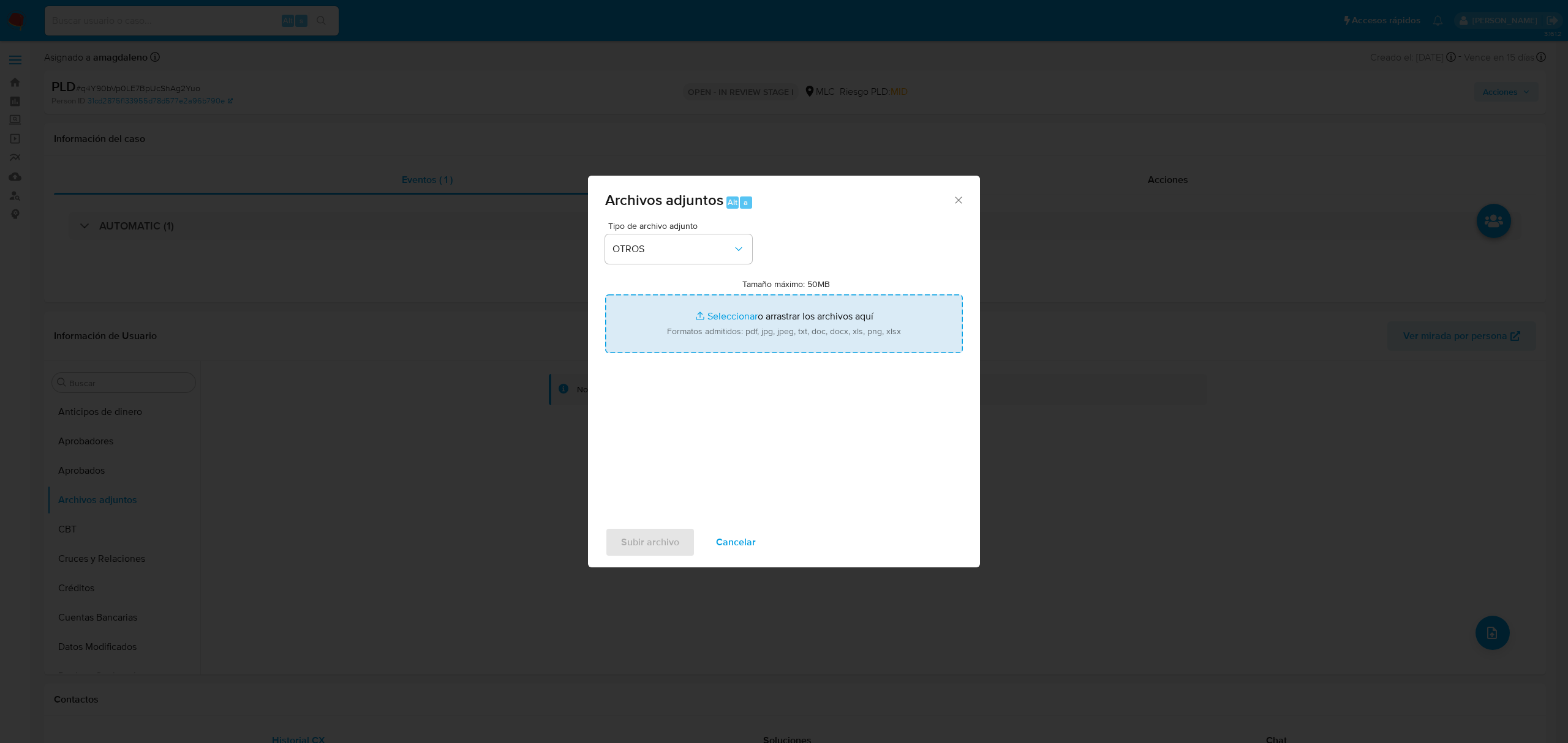
click at [721, 308] on input "Tamaño máximo: 50MB Seleccionar archivos" at bounding box center [784, 323] width 358 height 58
type input "C:\fakepath\1330434834 - 17_09_2025.xlsx"
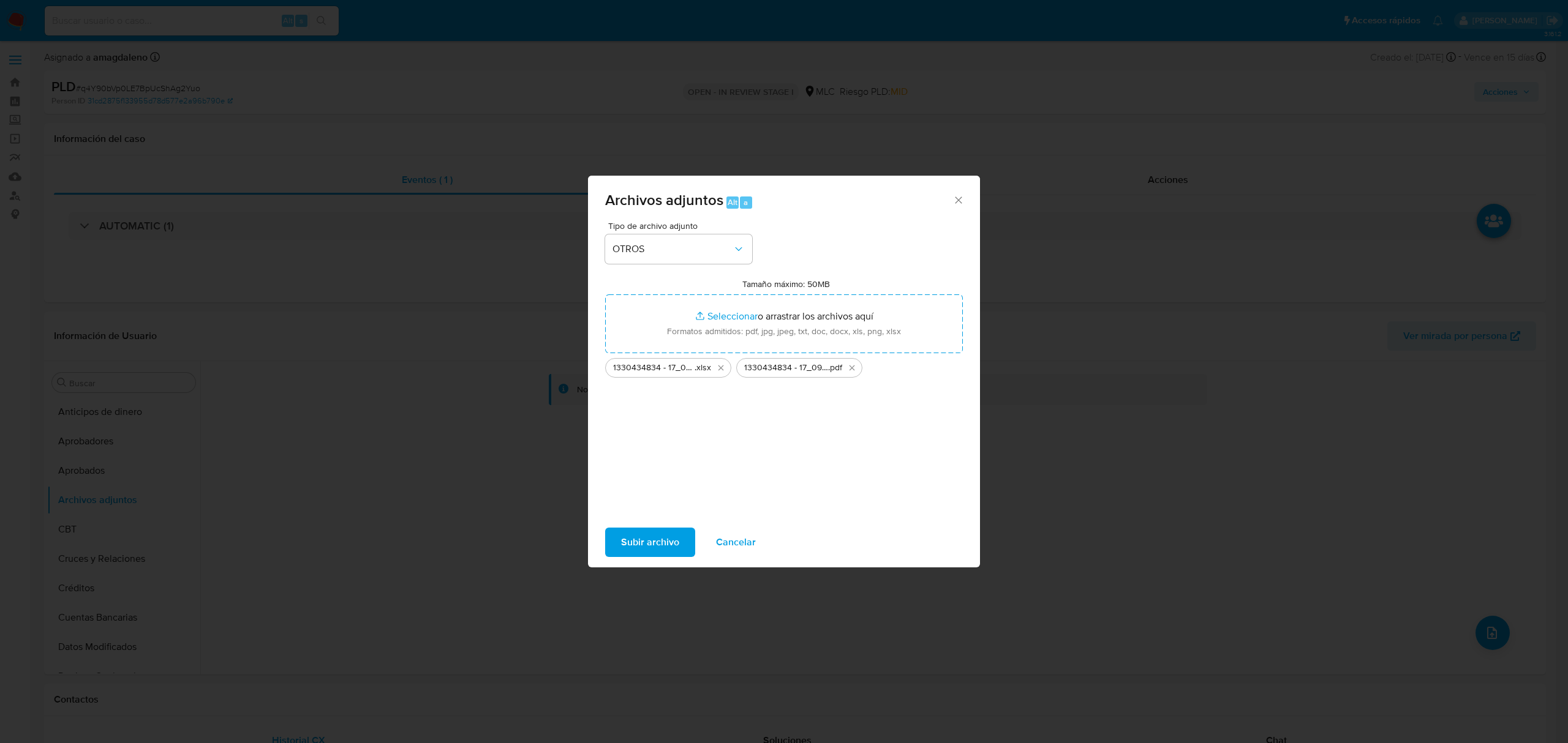
click at [657, 545] on span "Subir archivo" at bounding box center [650, 543] width 59 height 27
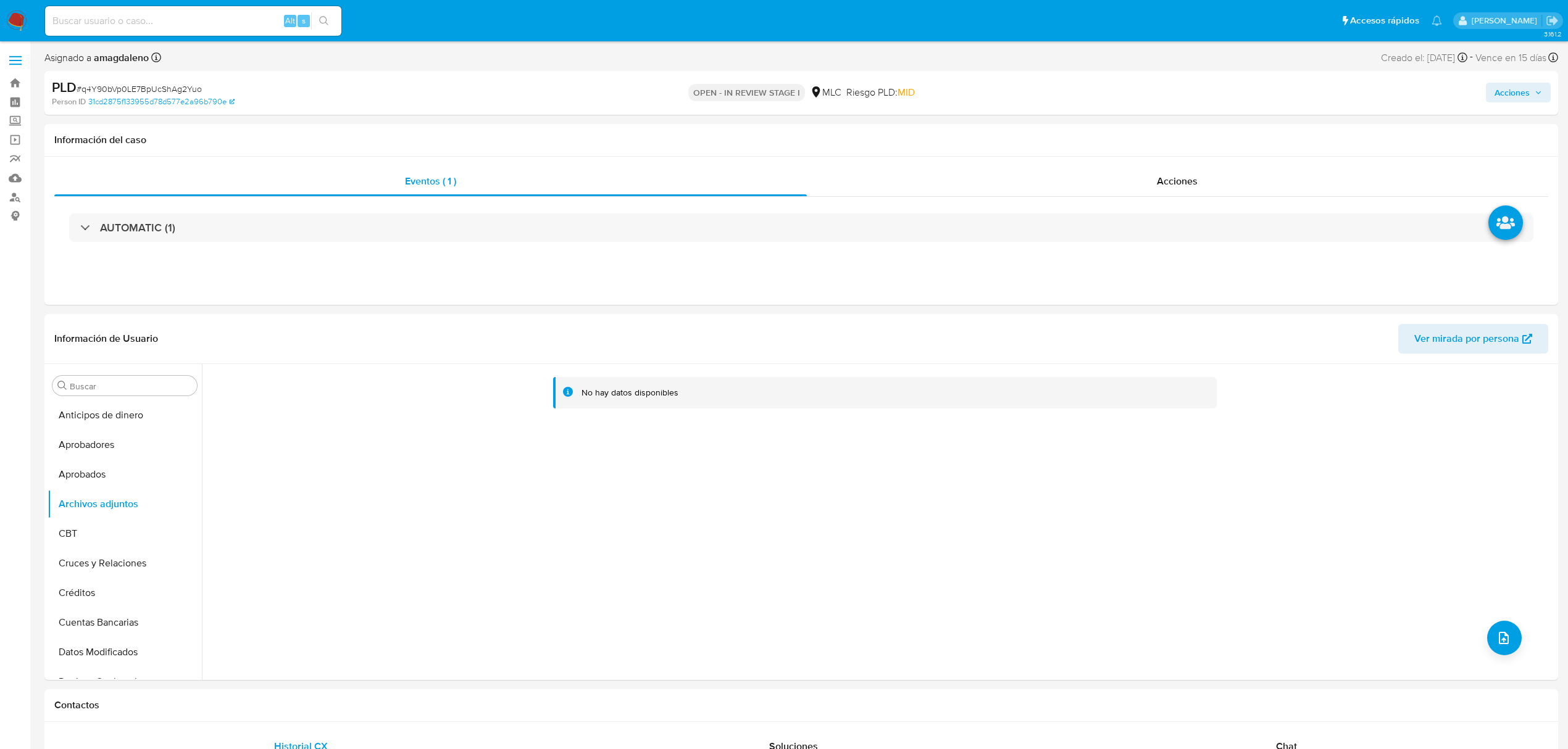
click at [1508, 87] on span "Acciones" at bounding box center [1512, 93] width 35 height 19
click at [1172, 134] on span "Resolución del caso" at bounding box center [1168, 131] width 88 height 14
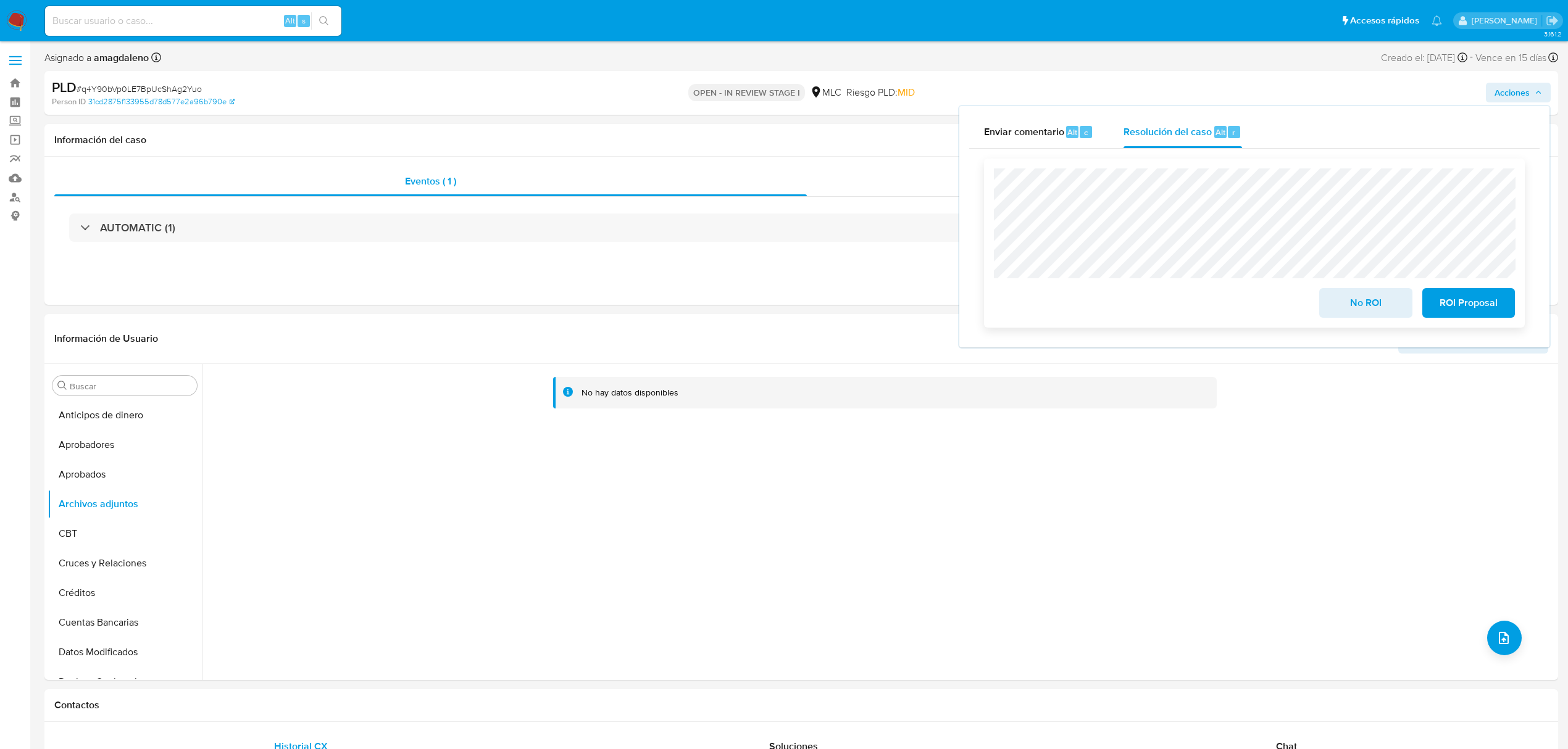
click at [1478, 306] on span "ROI Proposal" at bounding box center [1468, 303] width 61 height 27
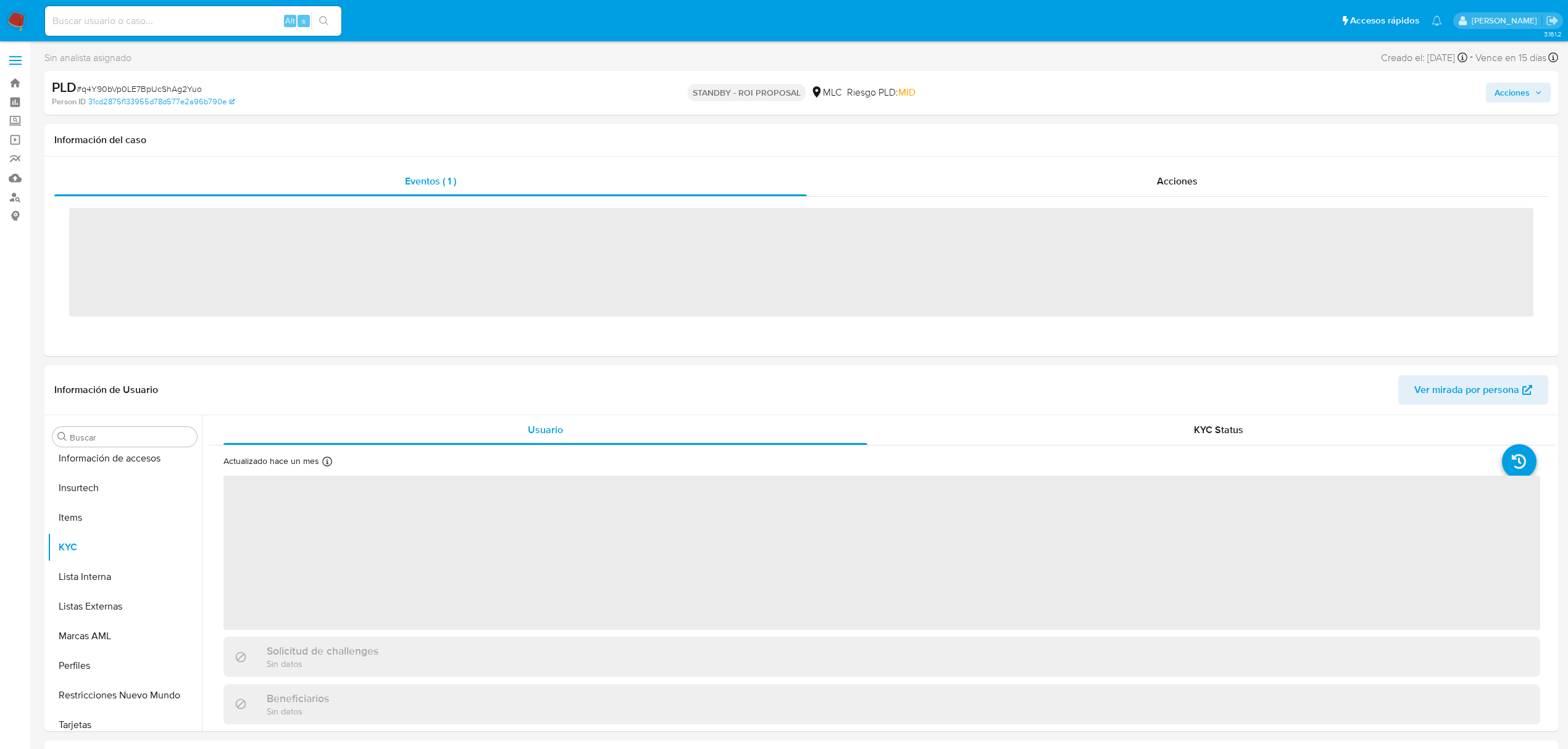
scroll to position [581, 0]
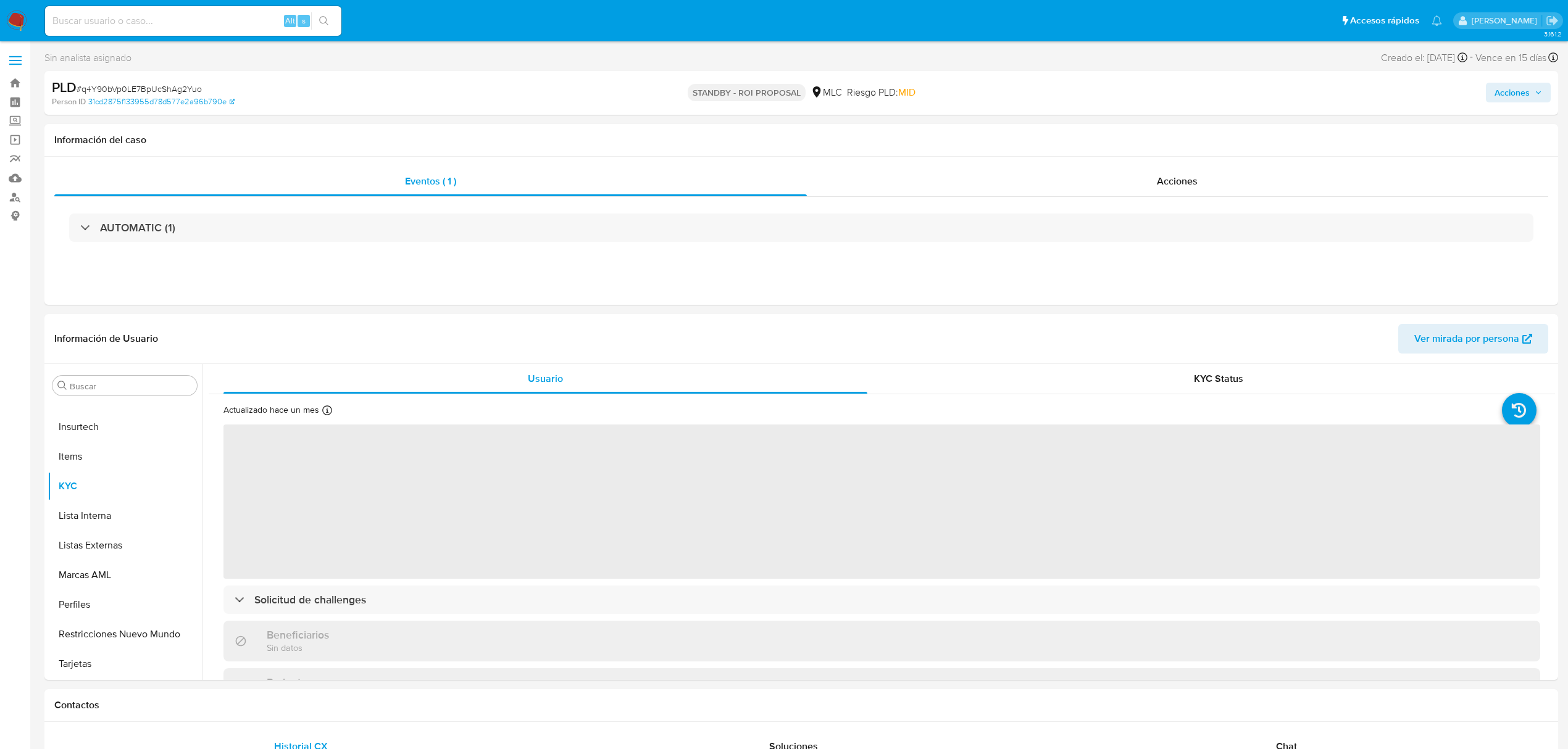
select select "10"
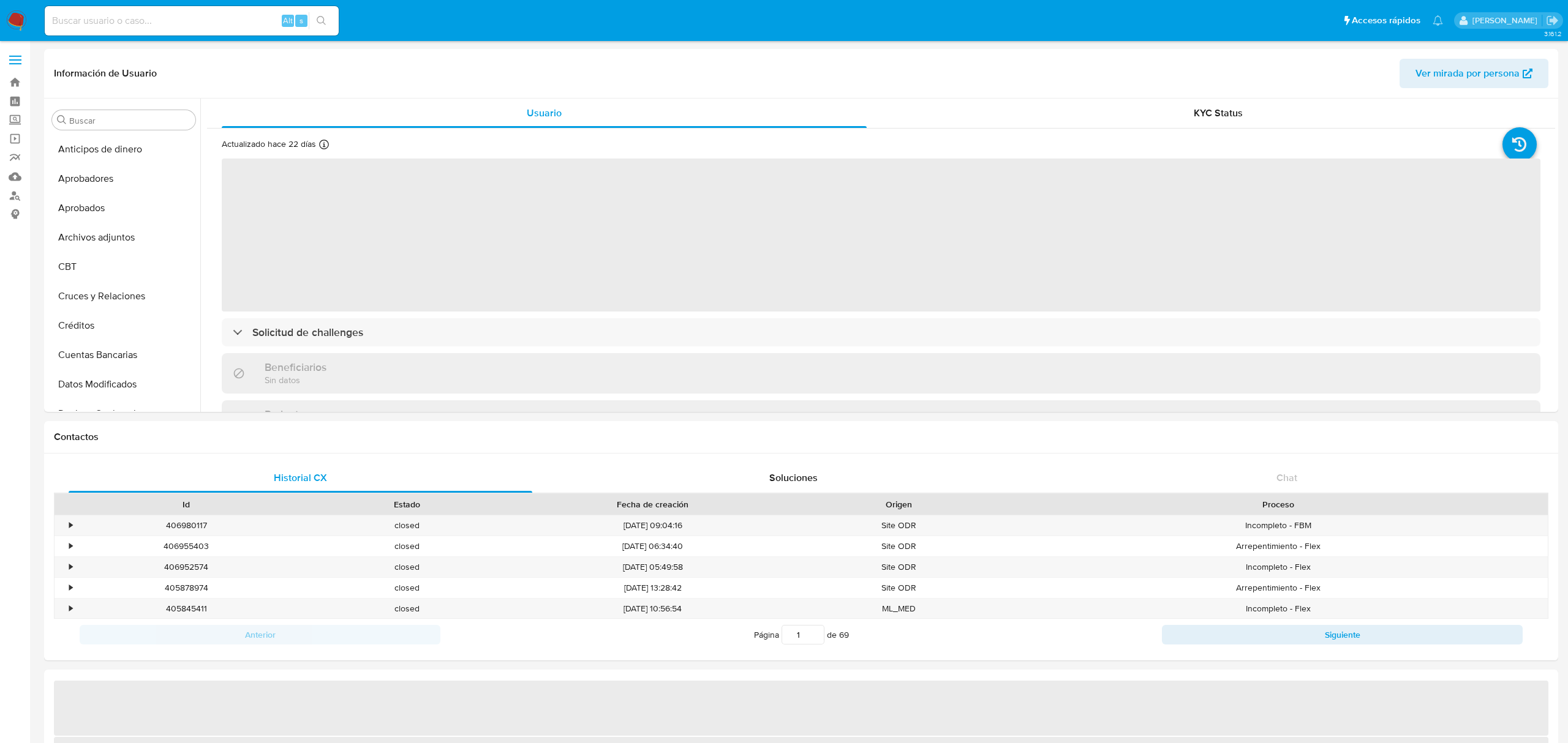
select select "10"
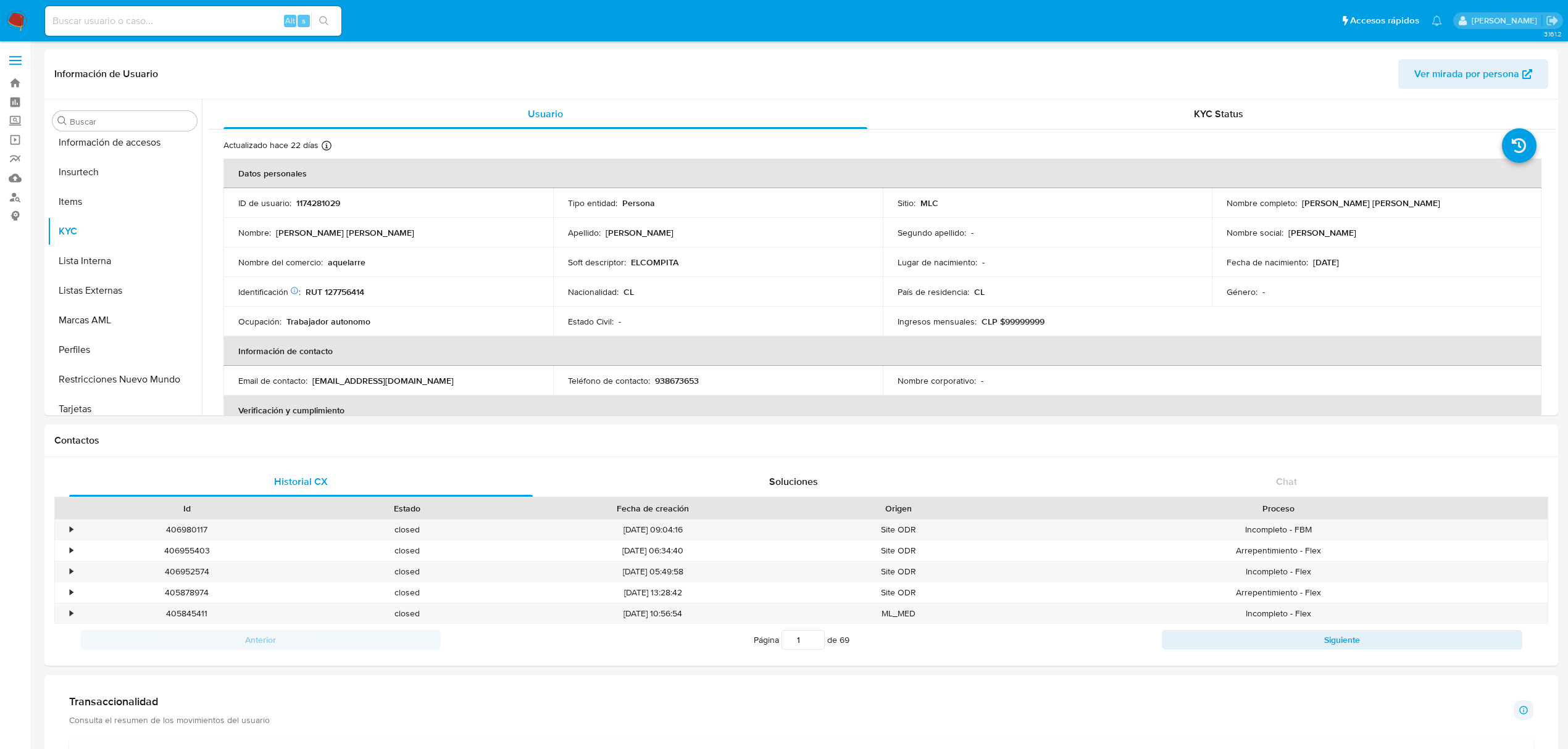
scroll to position [580, 0]
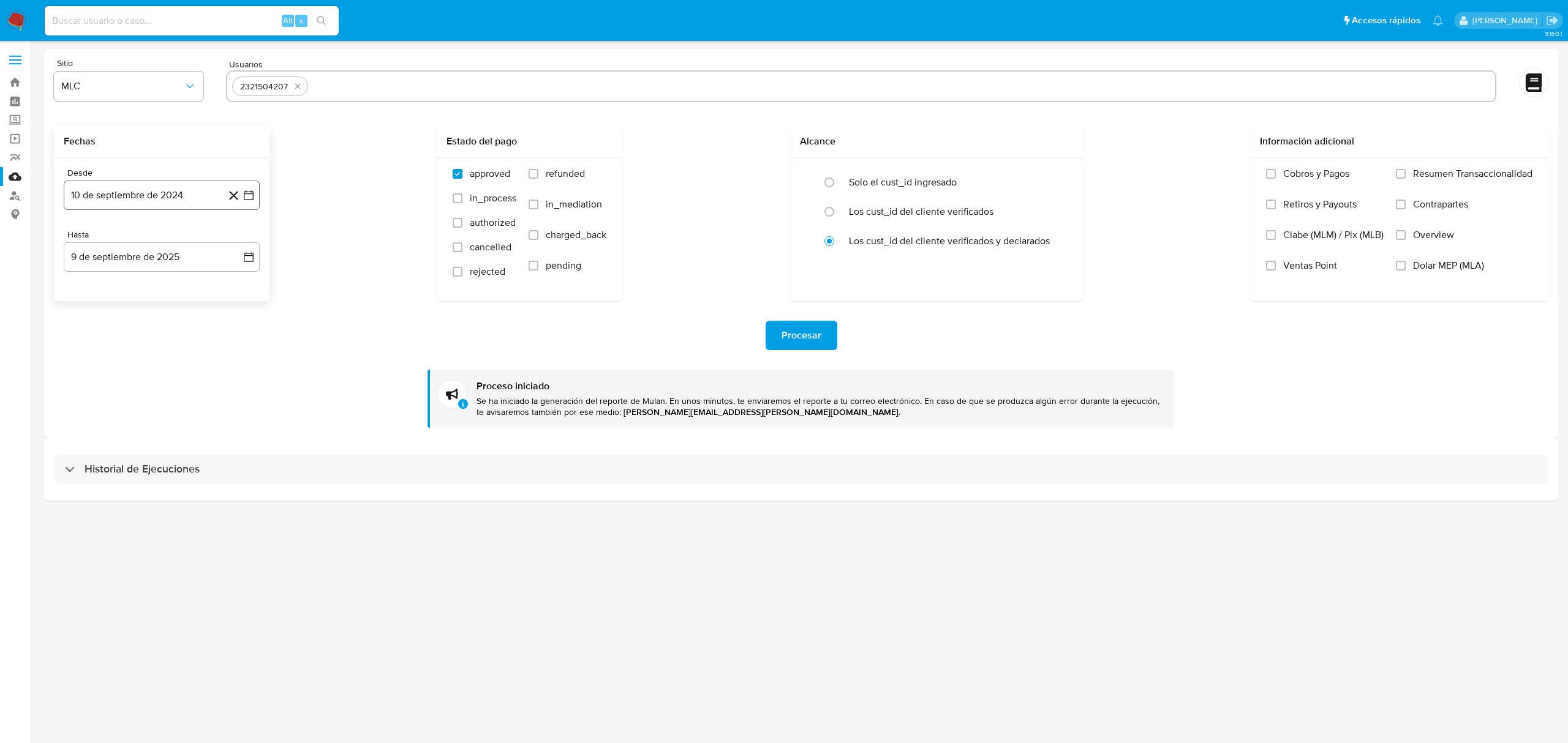
click at [250, 194] on icon "button" at bounding box center [248, 195] width 12 height 12
click at [132, 385] on button "25" at bounding box center [137, 383] width 19 height 19
click at [187, 179] on div "Desde 25 de septiembre de 2024 10-09-2024" at bounding box center [161, 189] width 196 height 42
click at [190, 194] on button "25 de septiembre de 2024" at bounding box center [161, 195] width 196 height 30
click at [311, 229] on div "Fechas Desde 25 de septiembre de 2024 septiembre 2024 septiembre 2024 lun lunes…" at bounding box center [801, 213] width 1495 height 175
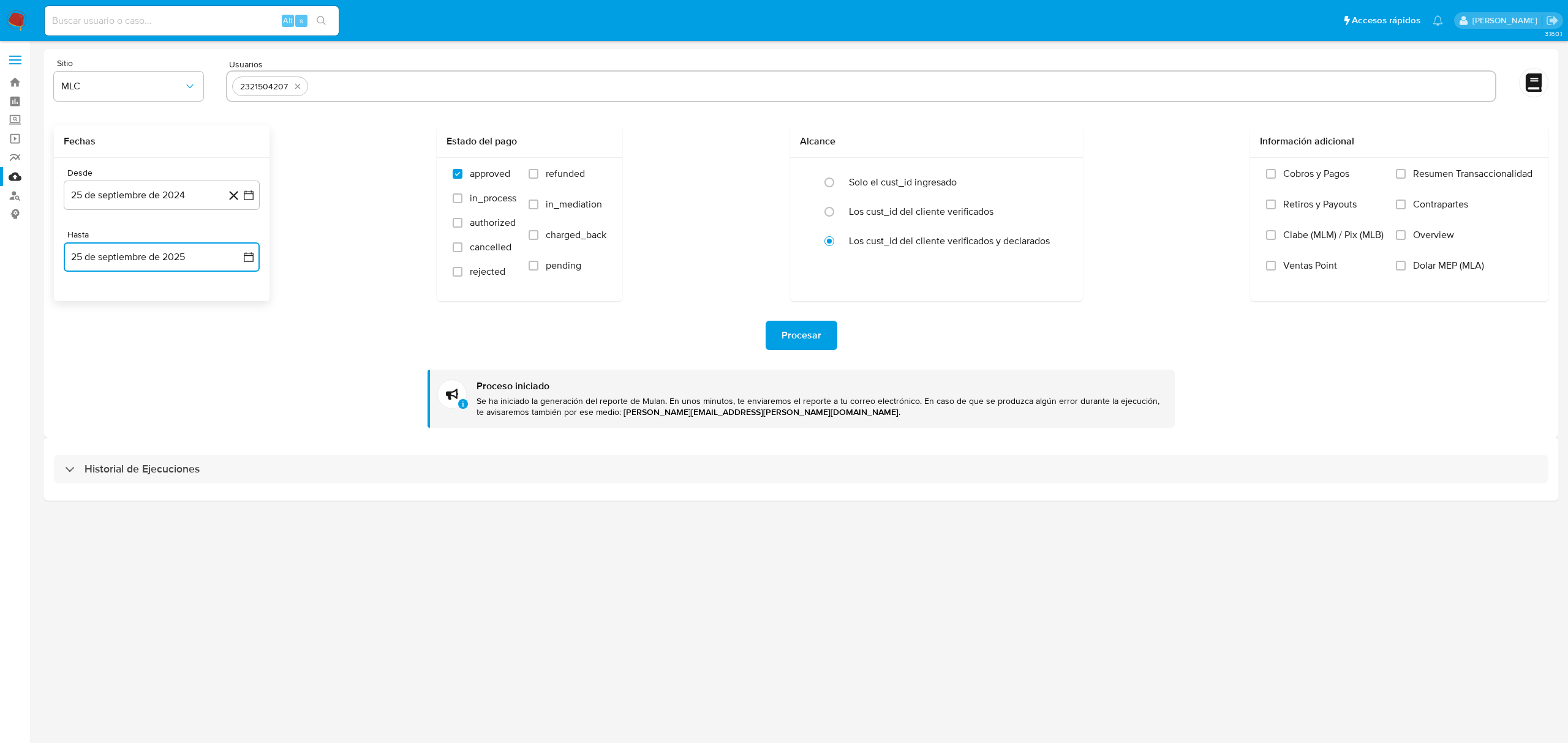
click at [218, 261] on button "25 de septiembre de 2025" at bounding box center [161, 257] width 196 height 30
click at [130, 417] on button "24" at bounding box center [137, 421] width 19 height 19
click at [374, 256] on div "Fechas Desde 25 de septiembre de 2024 10-09-2024 Hasta 24 de septiembre de 2025…" at bounding box center [801, 213] width 1495 height 175
click at [294, 89] on icon "quitar 2321504207" at bounding box center [297, 86] width 10 height 10
click at [295, 91] on input "text" at bounding box center [861, 86] width 1258 height 19
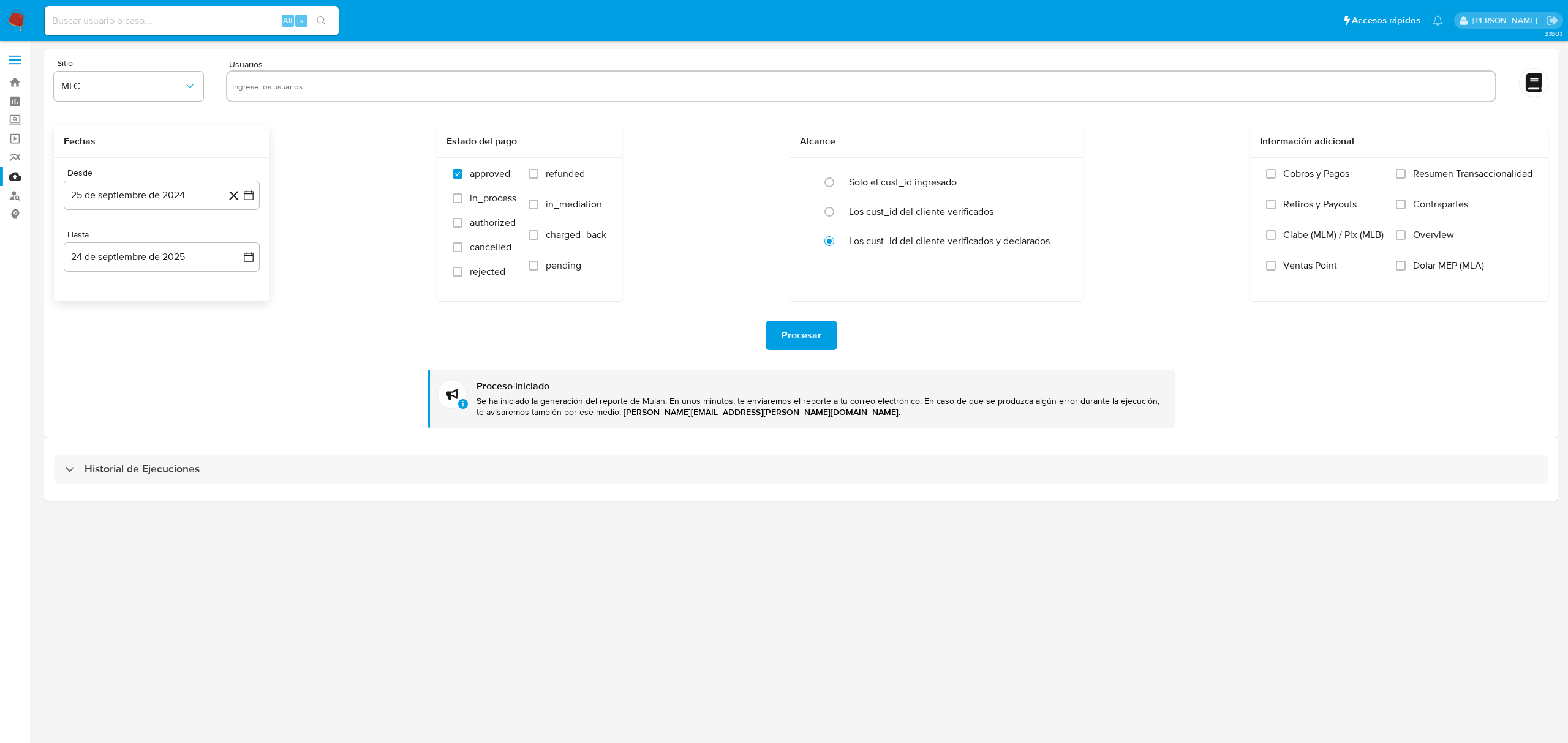
paste input "1174281029"
type input "1174281029"
paste input "557397205"
type input "557397205"
paste input "1939067830"
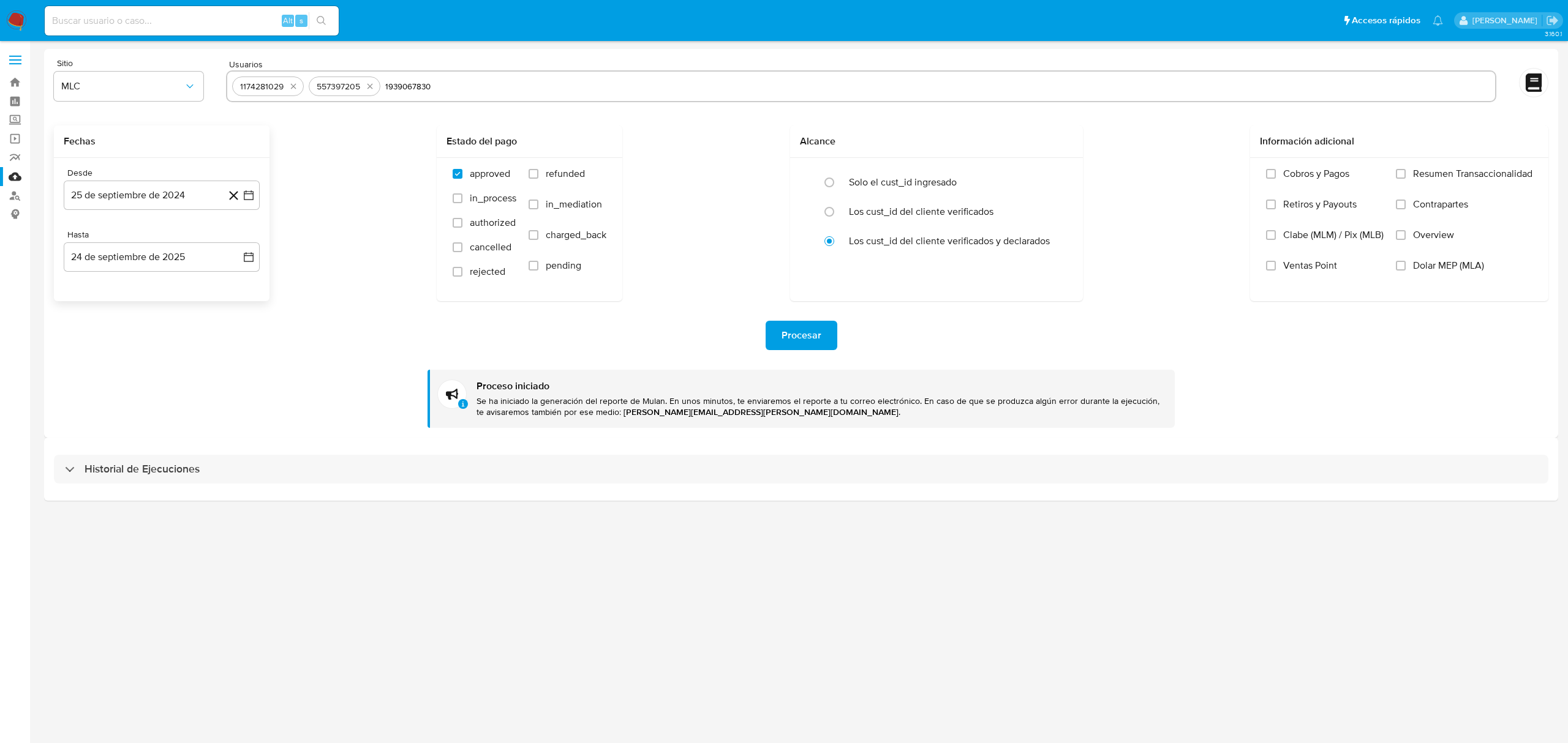
type input "1939067830"
paste input "138262625"
type input "138262625"
paste input "1459668368"
type input "1459668368"
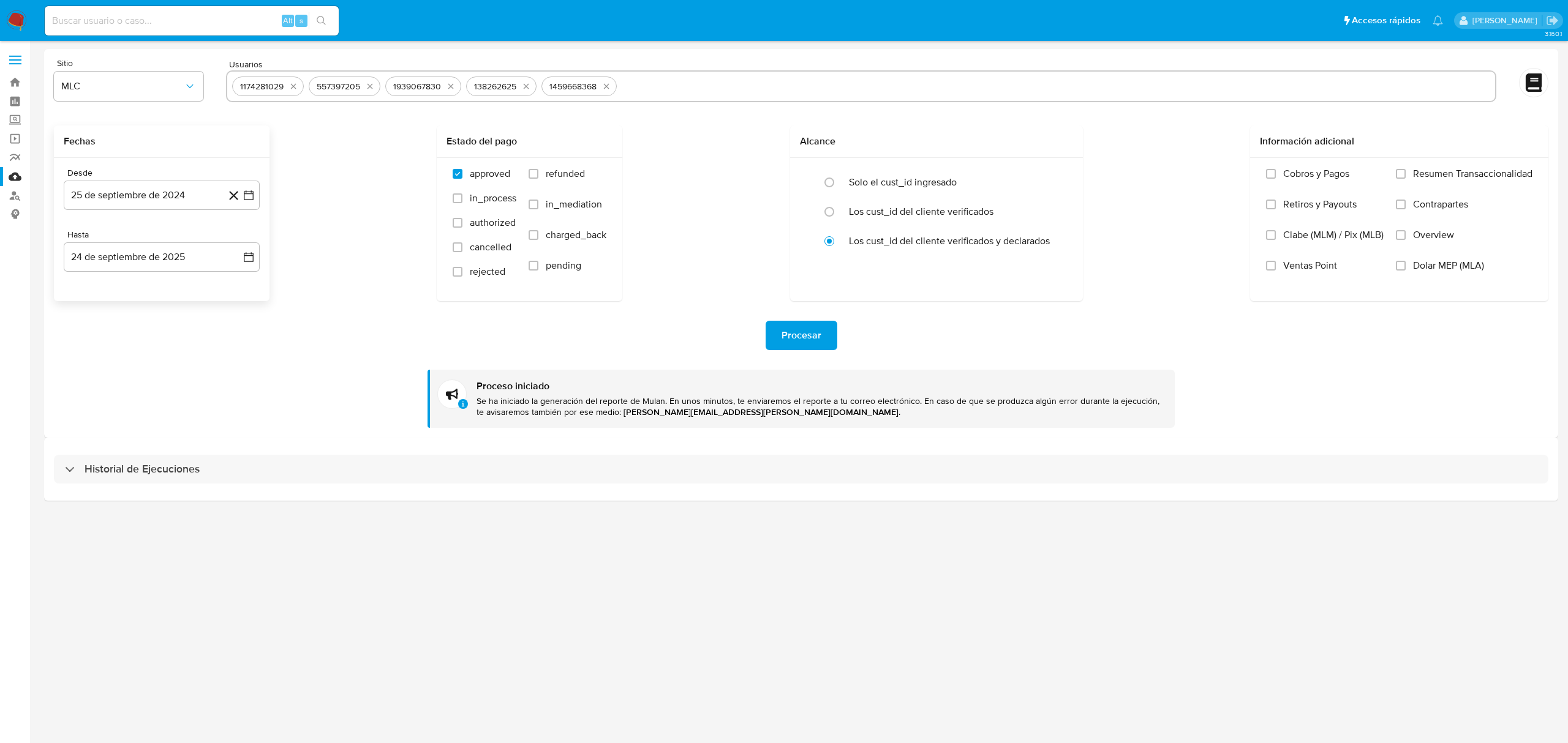
paste input "2415943866"
type input "2415943866"
paste input "2122794377"
type input "2122794377"
click at [340, 201] on div "Fechas Desde 25 de septiembre de 2024 10-09-2024 Hasta 24 de septiembre de 2025…" at bounding box center [801, 213] width 1495 height 175
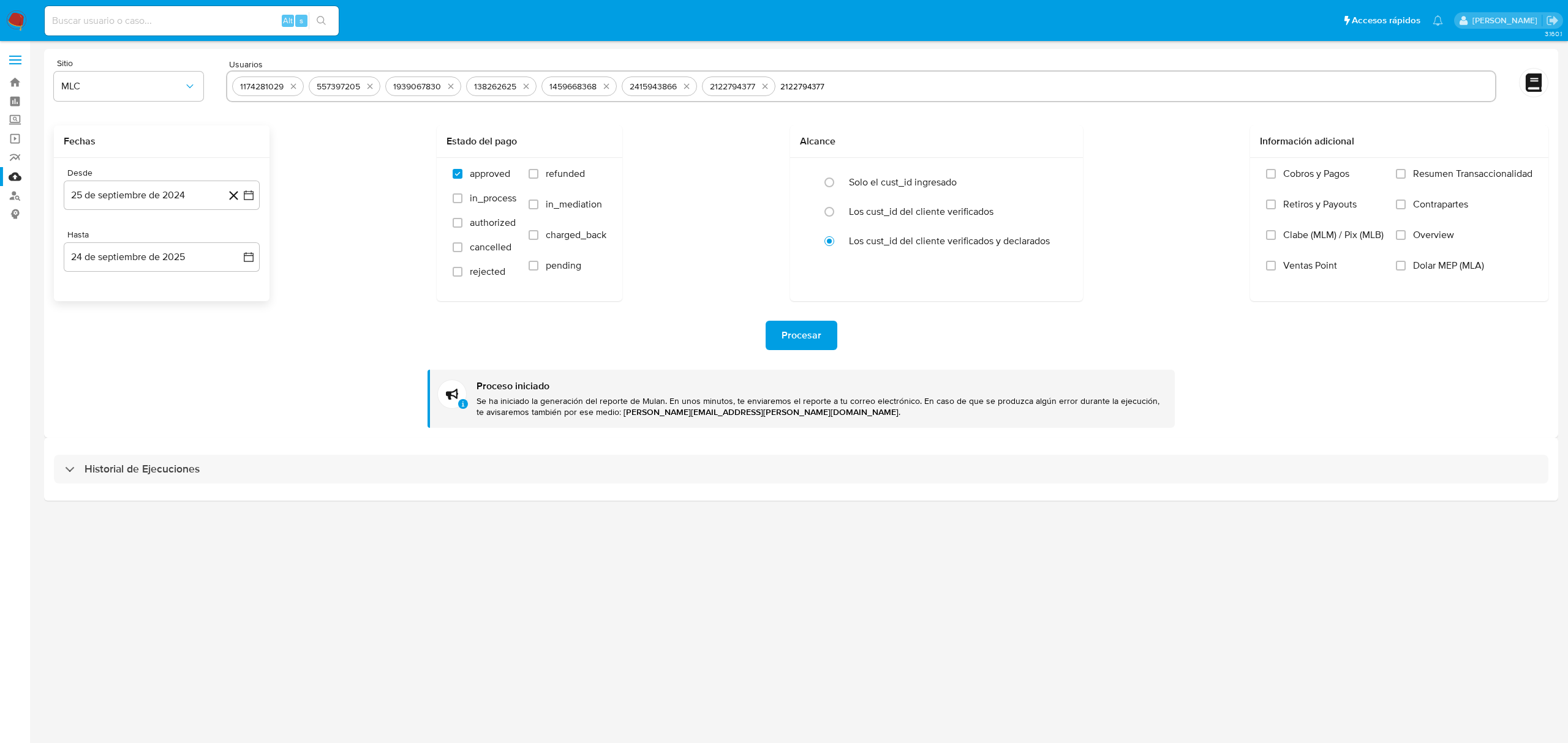
click at [814, 343] on span "Procesar" at bounding box center [802, 336] width 40 height 27
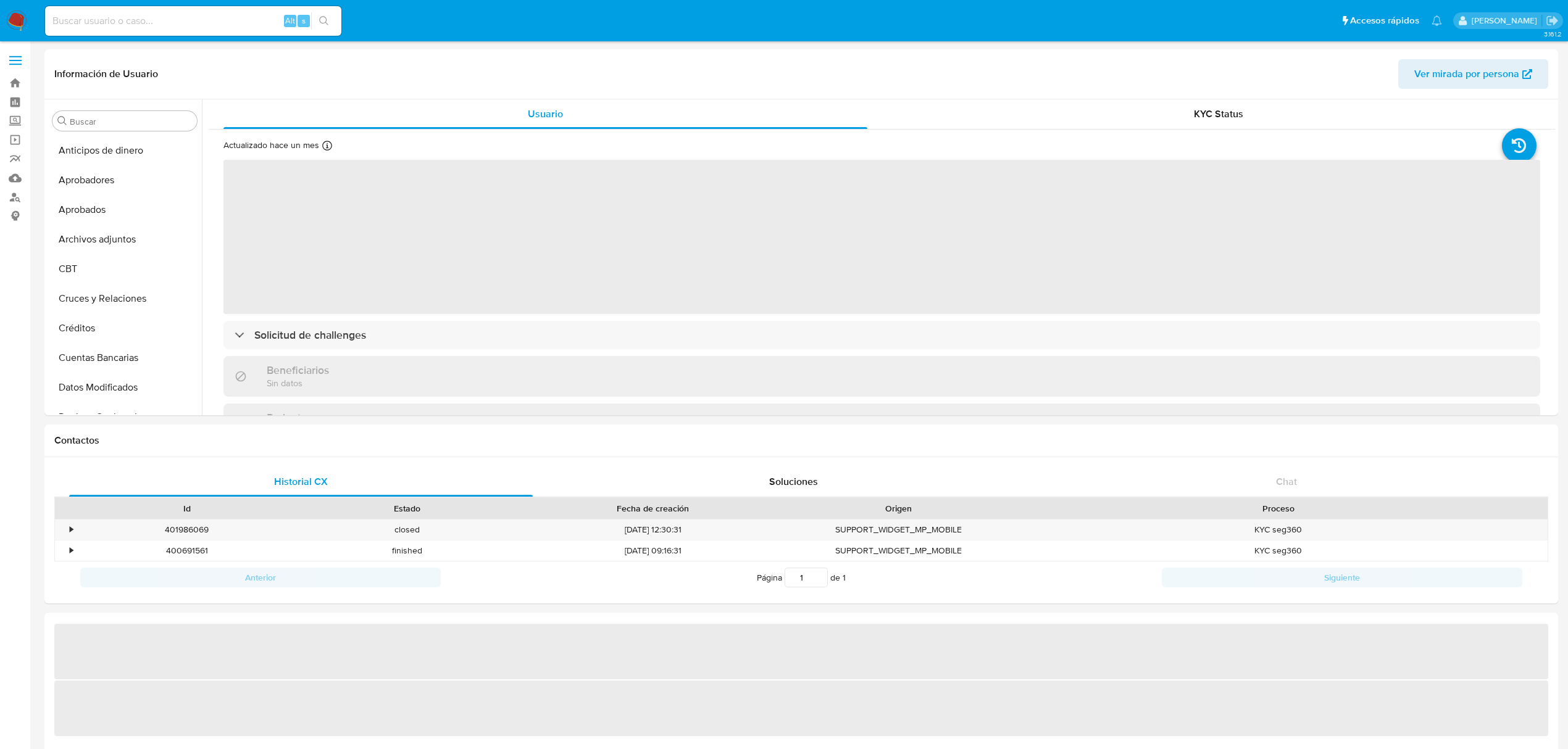
select select "10"
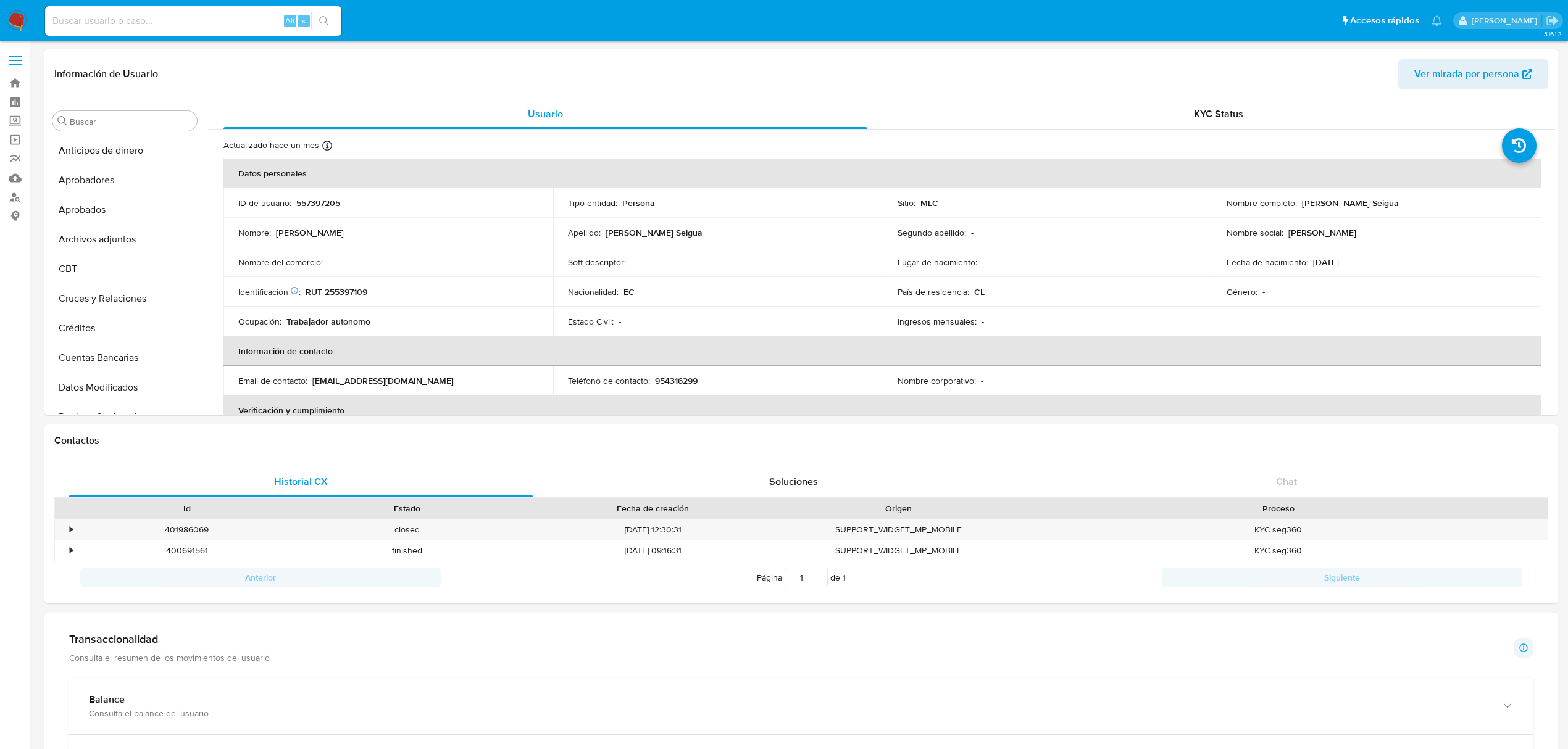
scroll to position [580, 0]
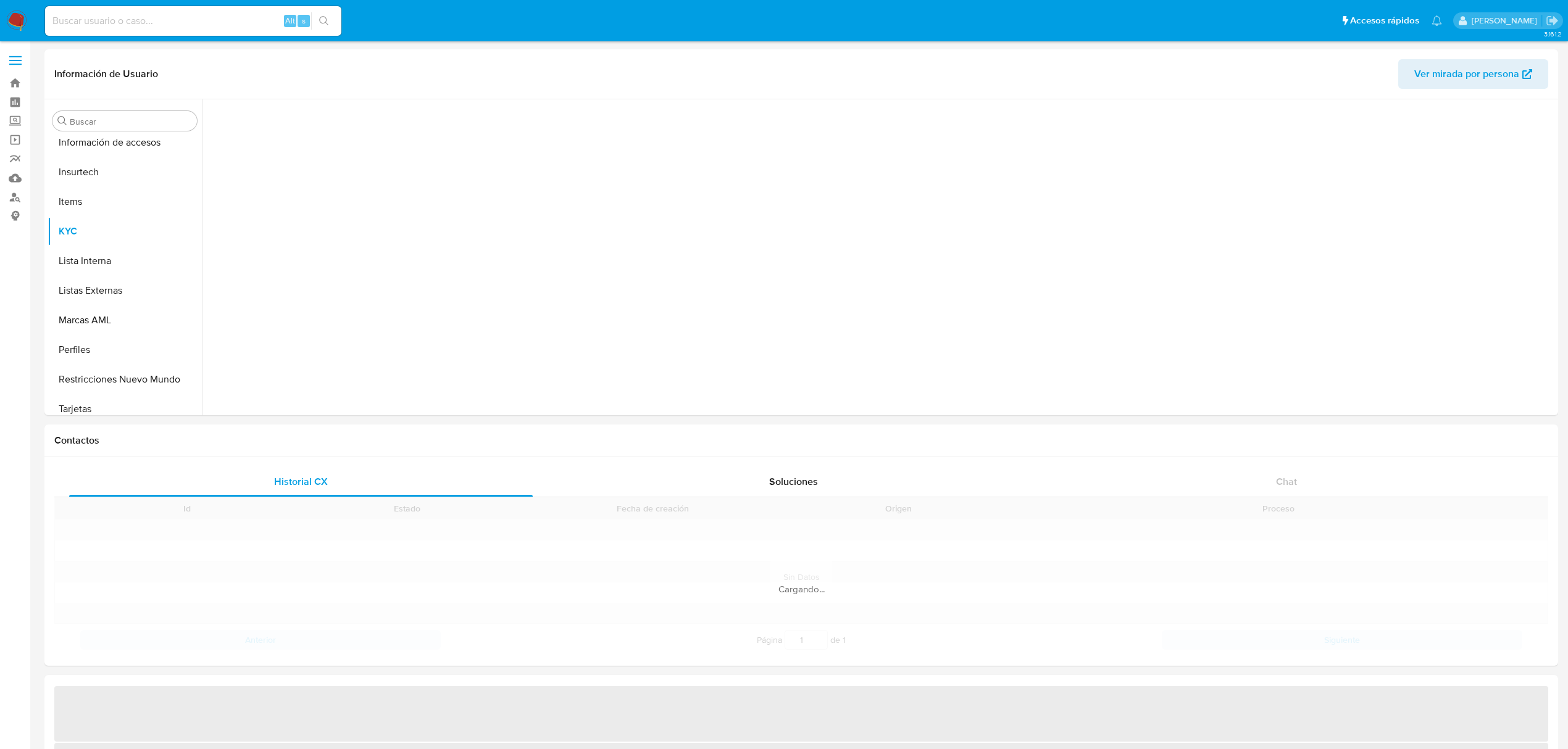
scroll to position [580, 0]
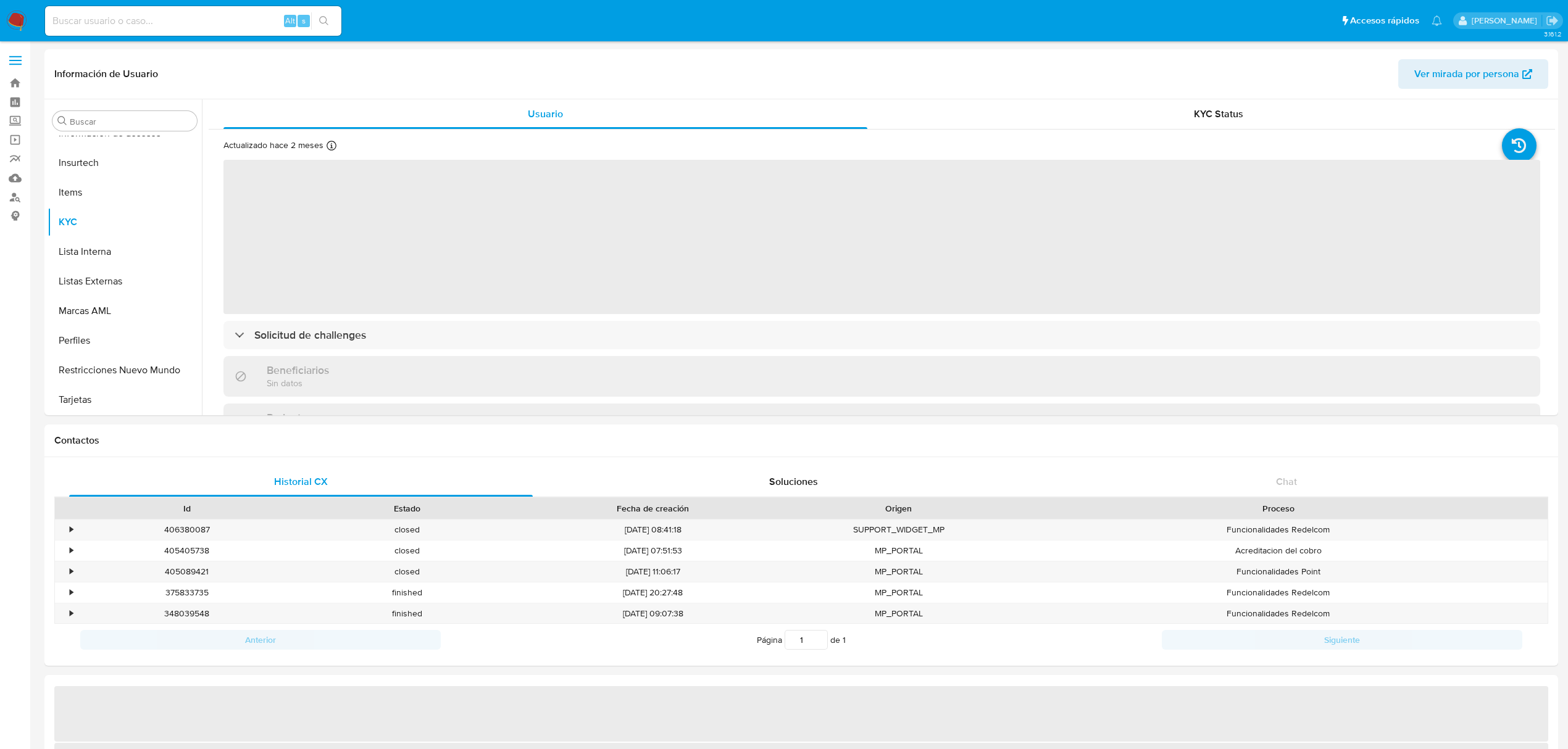
select select "10"
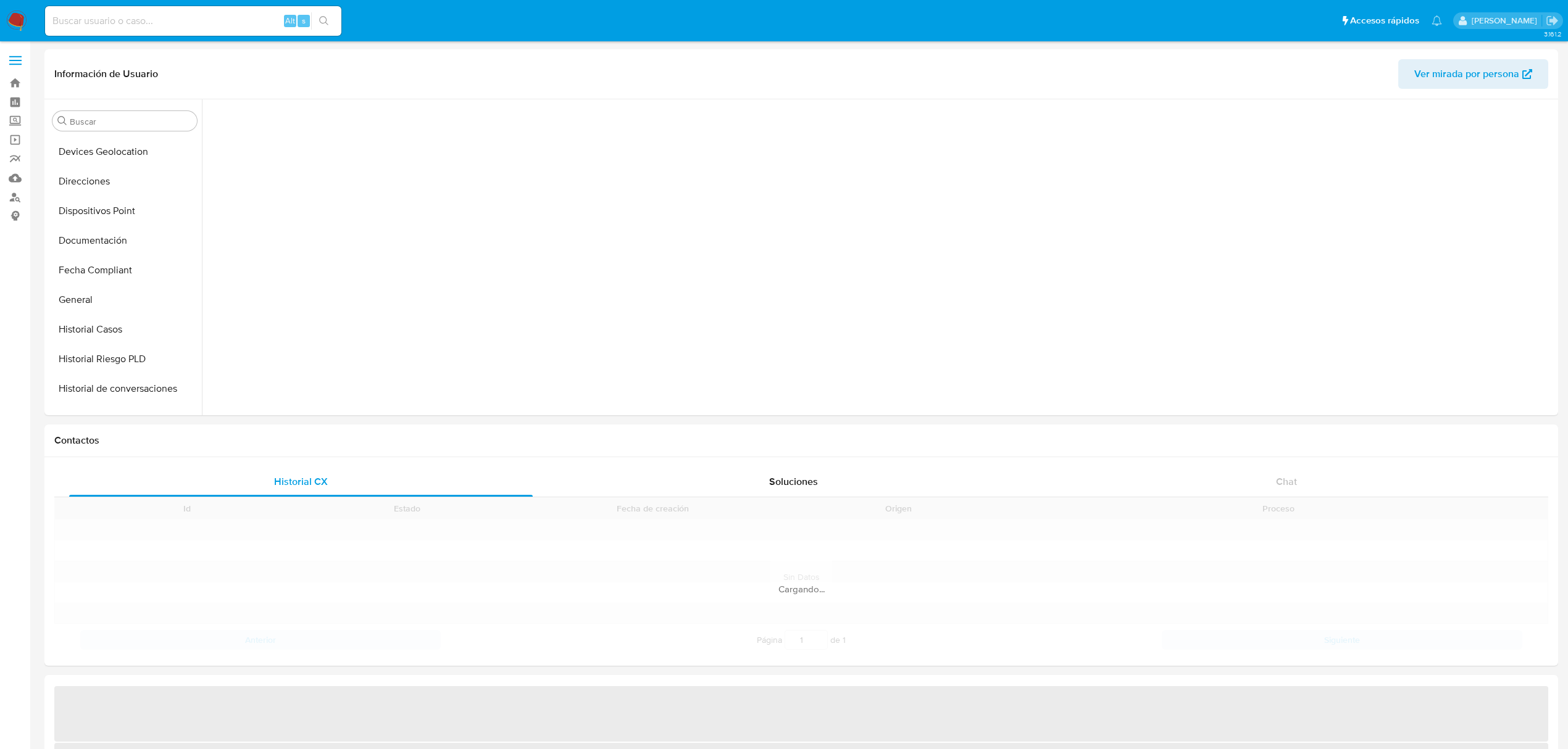
scroll to position [525, 0]
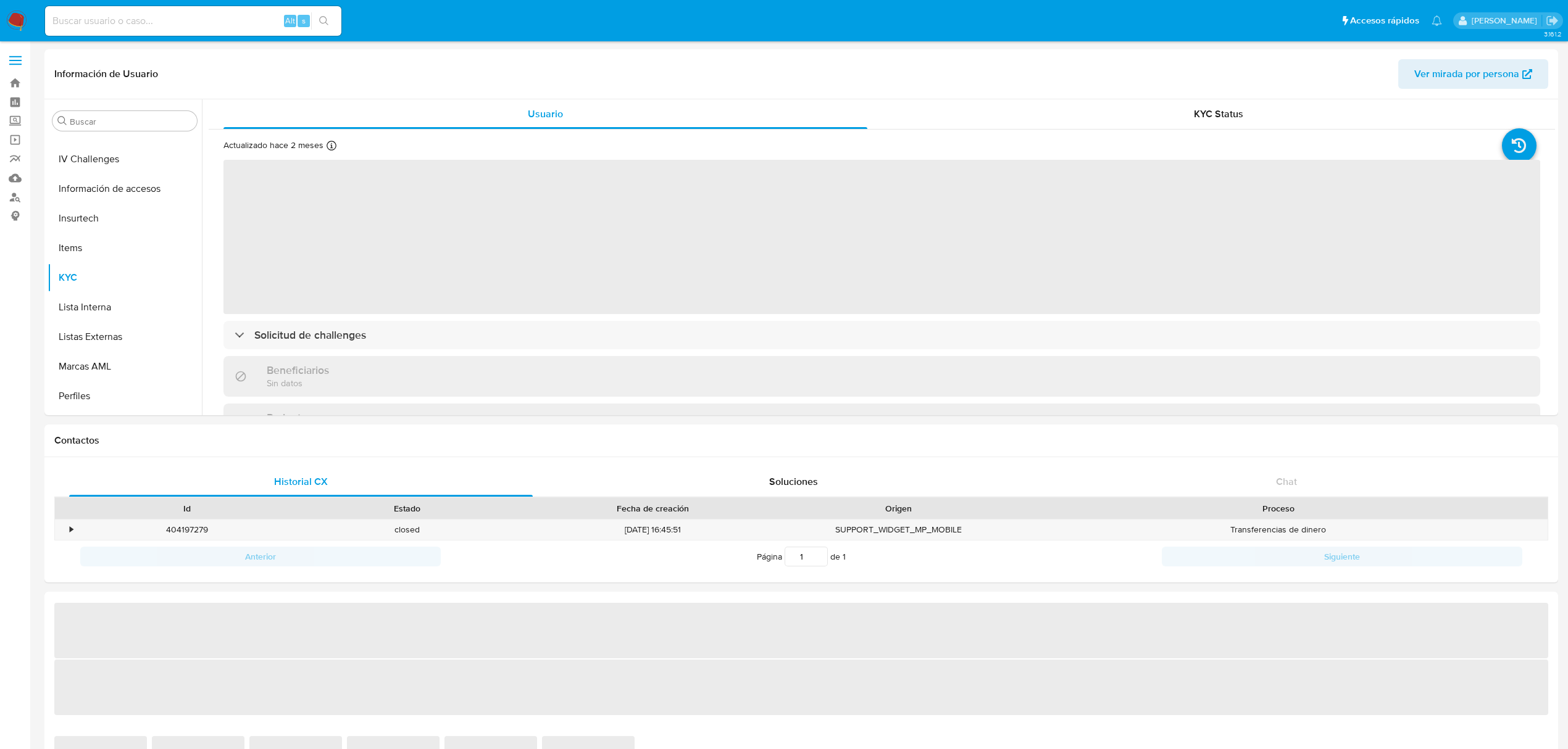
select select "10"
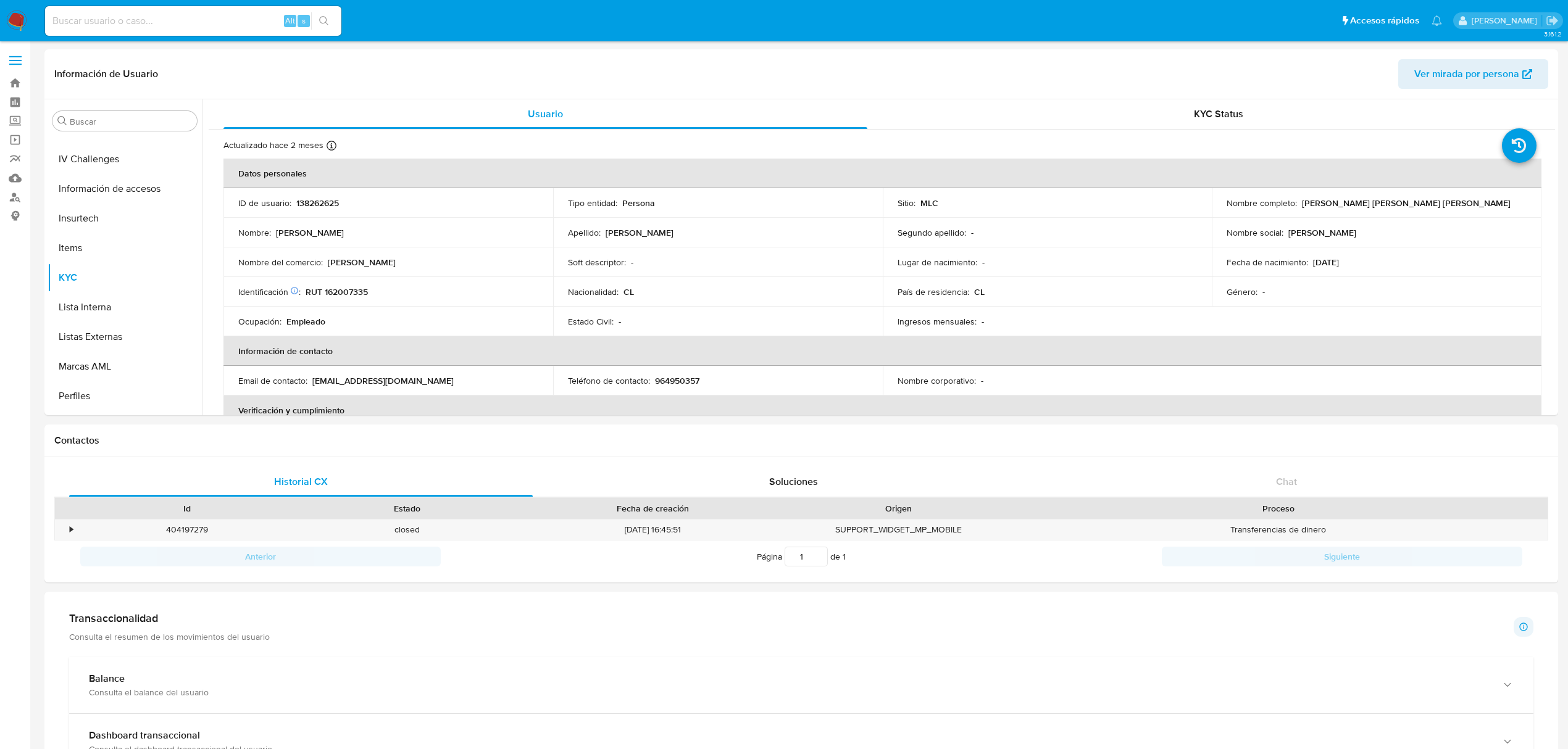
scroll to position [580, 0]
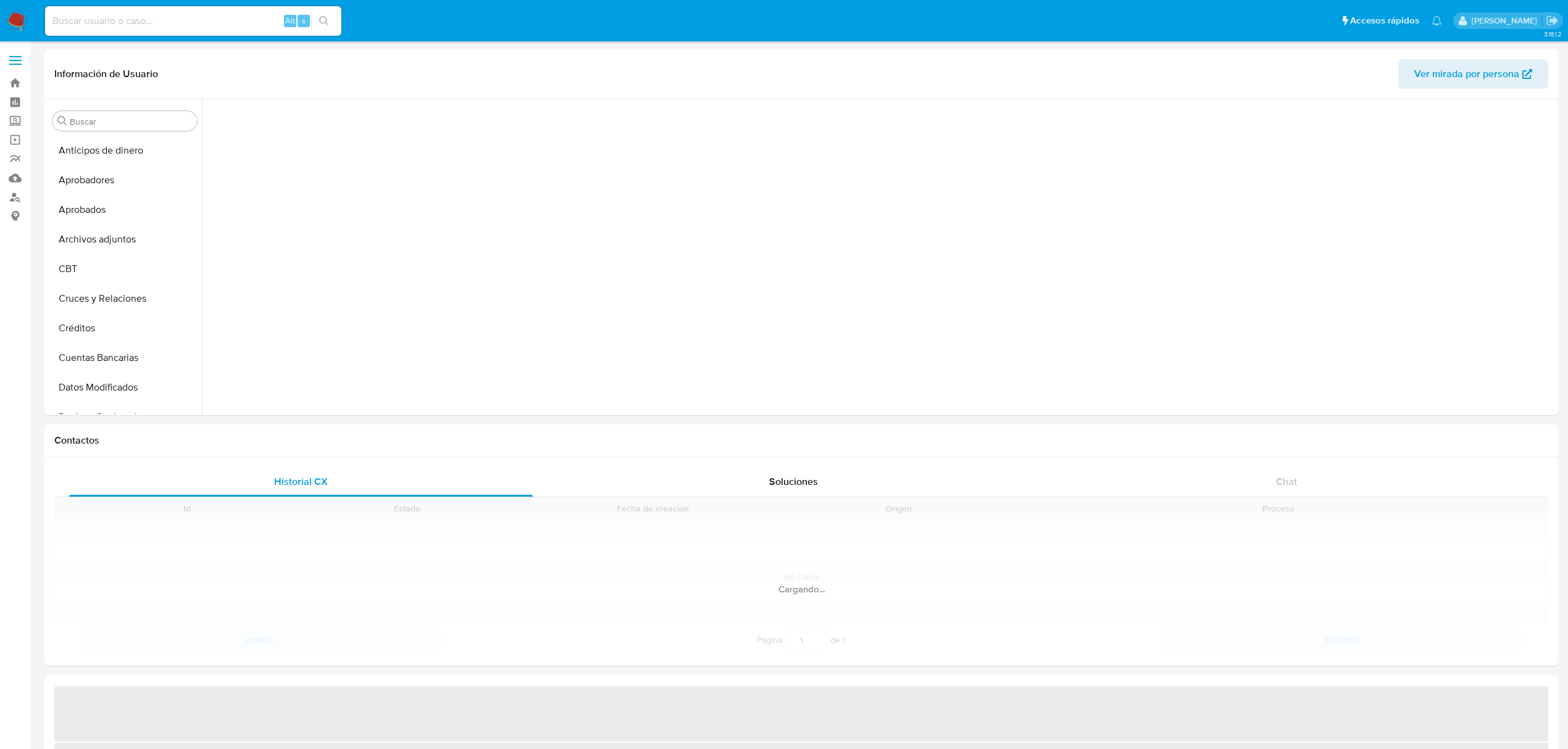
scroll to position [335, 0]
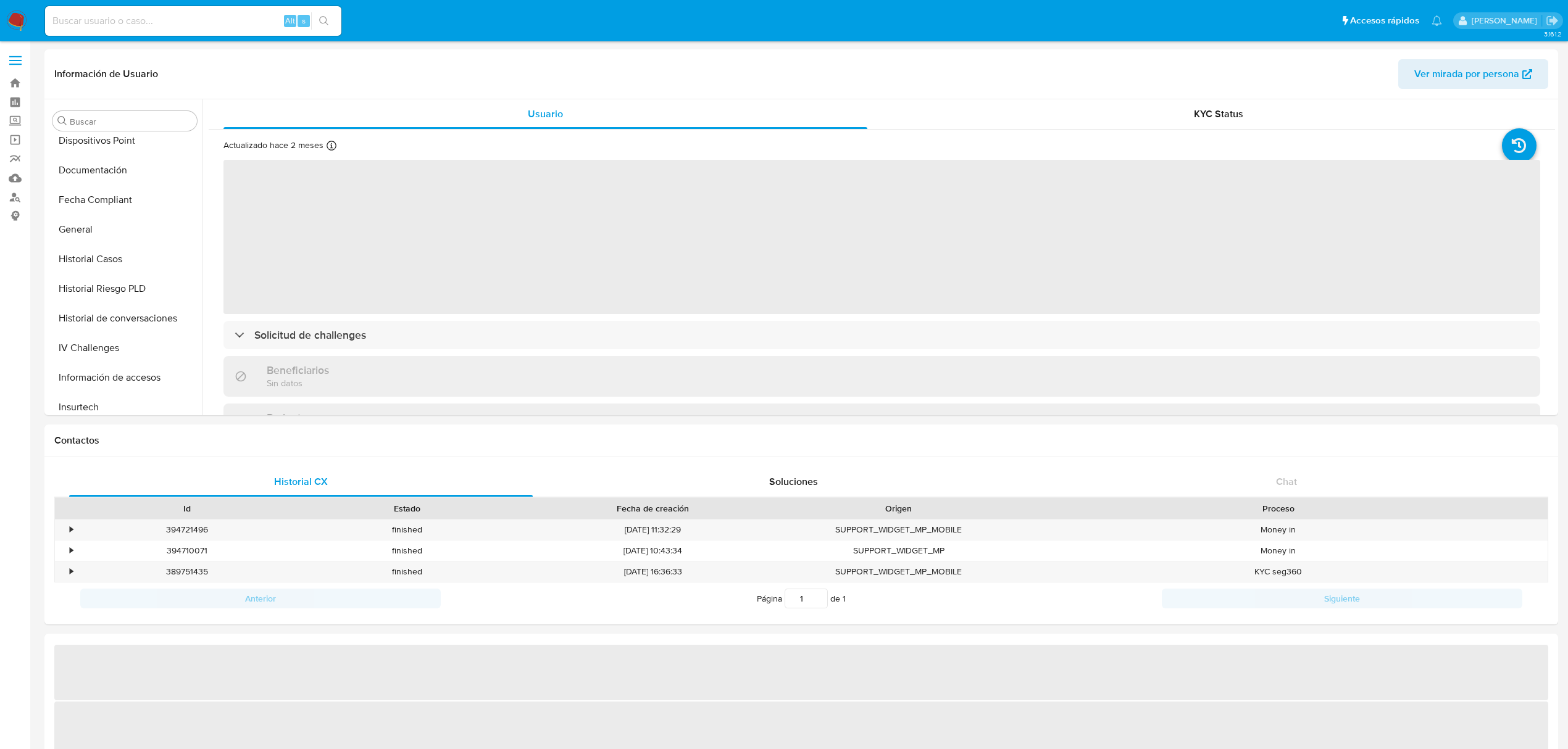
select select "10"
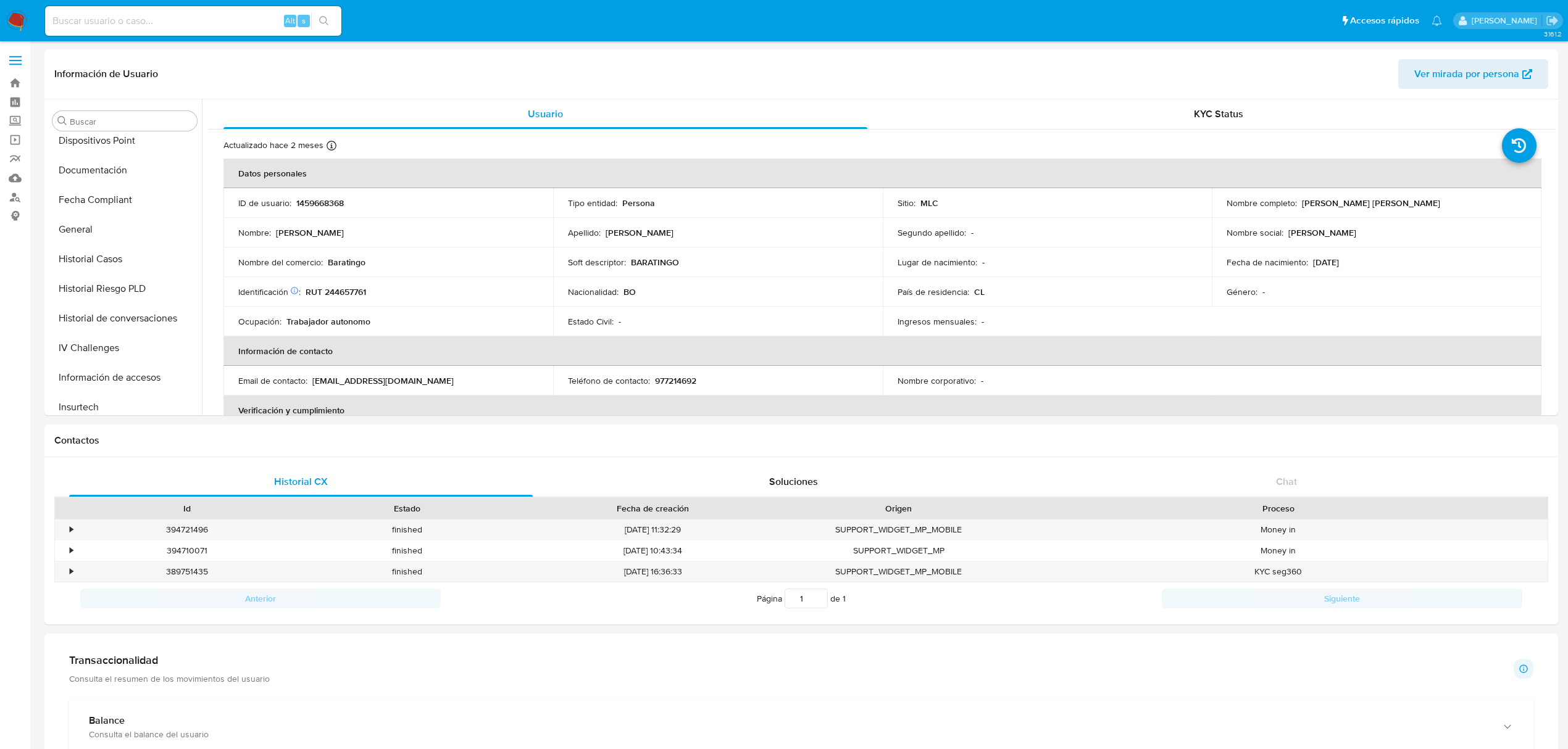
scroll to position [580, 0]
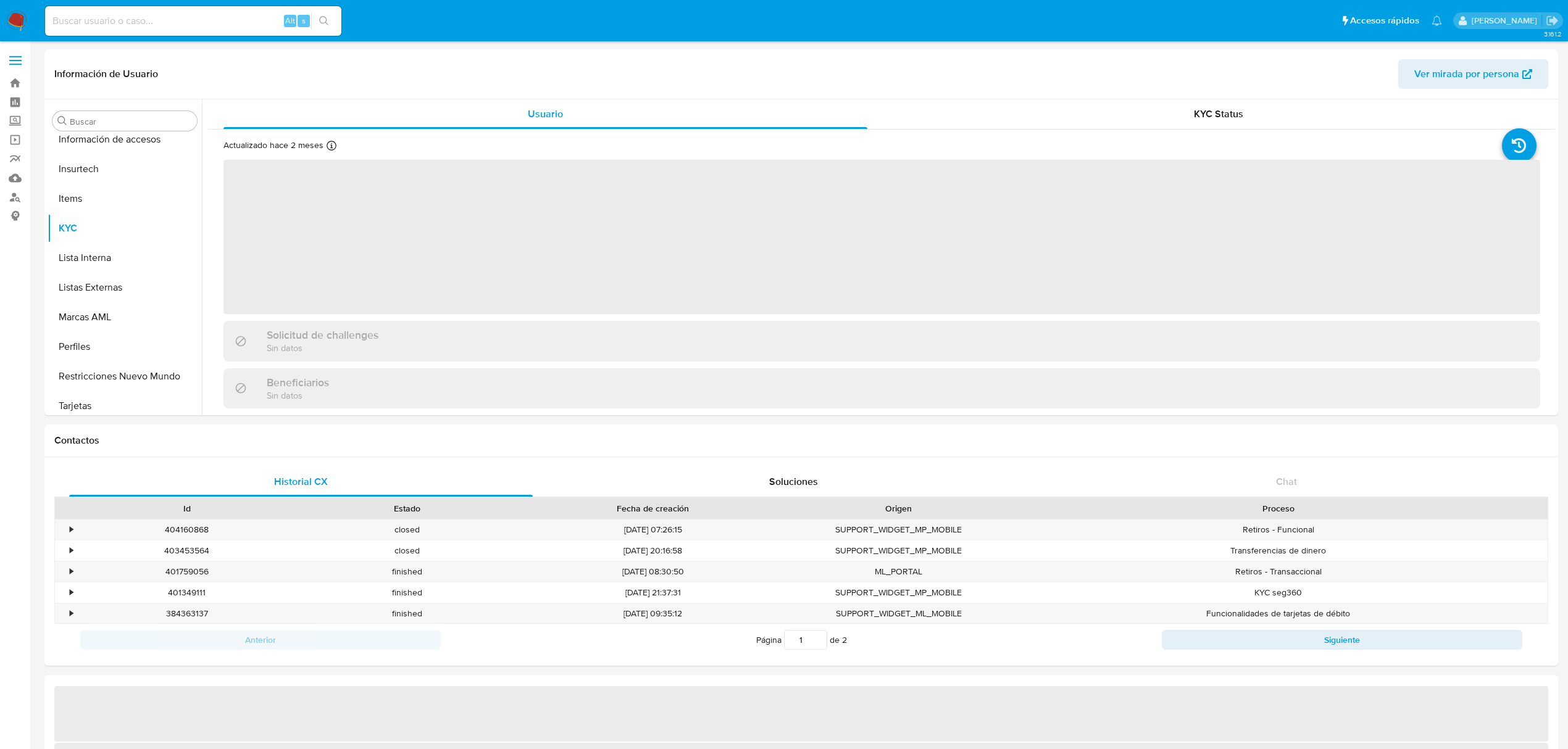
scroll to position [580, 0]
select select "10"
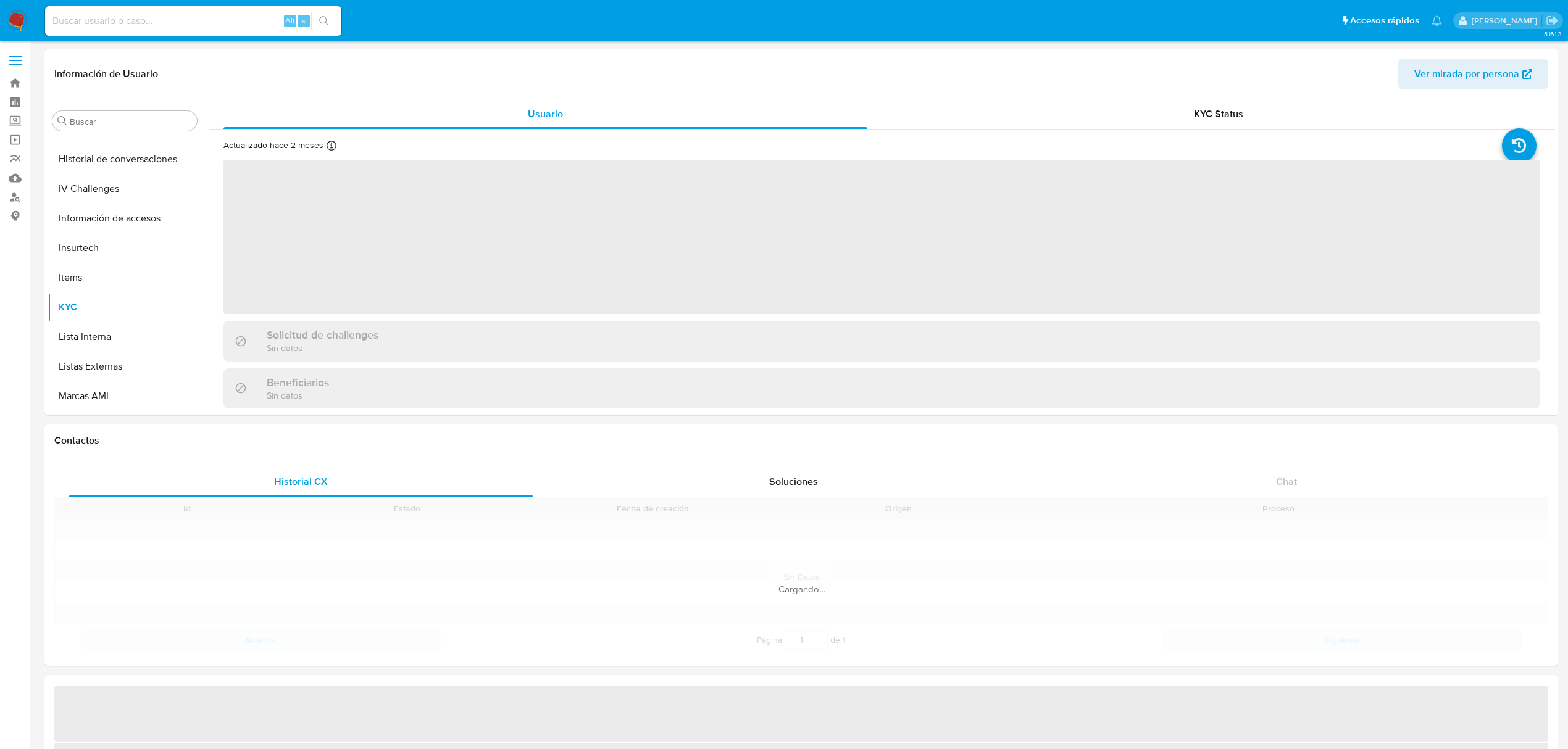
scroll to position [580, 0]
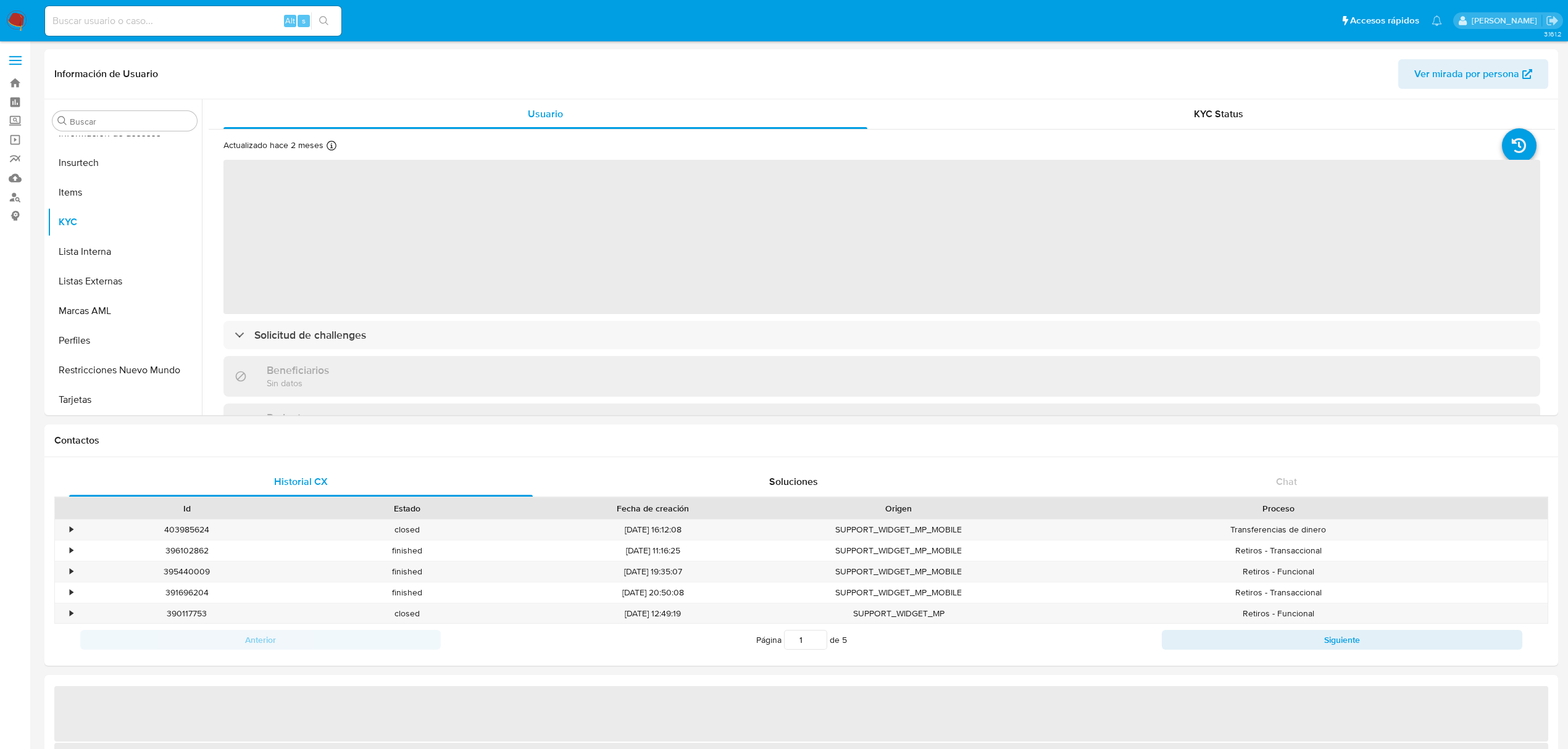
select select "10"
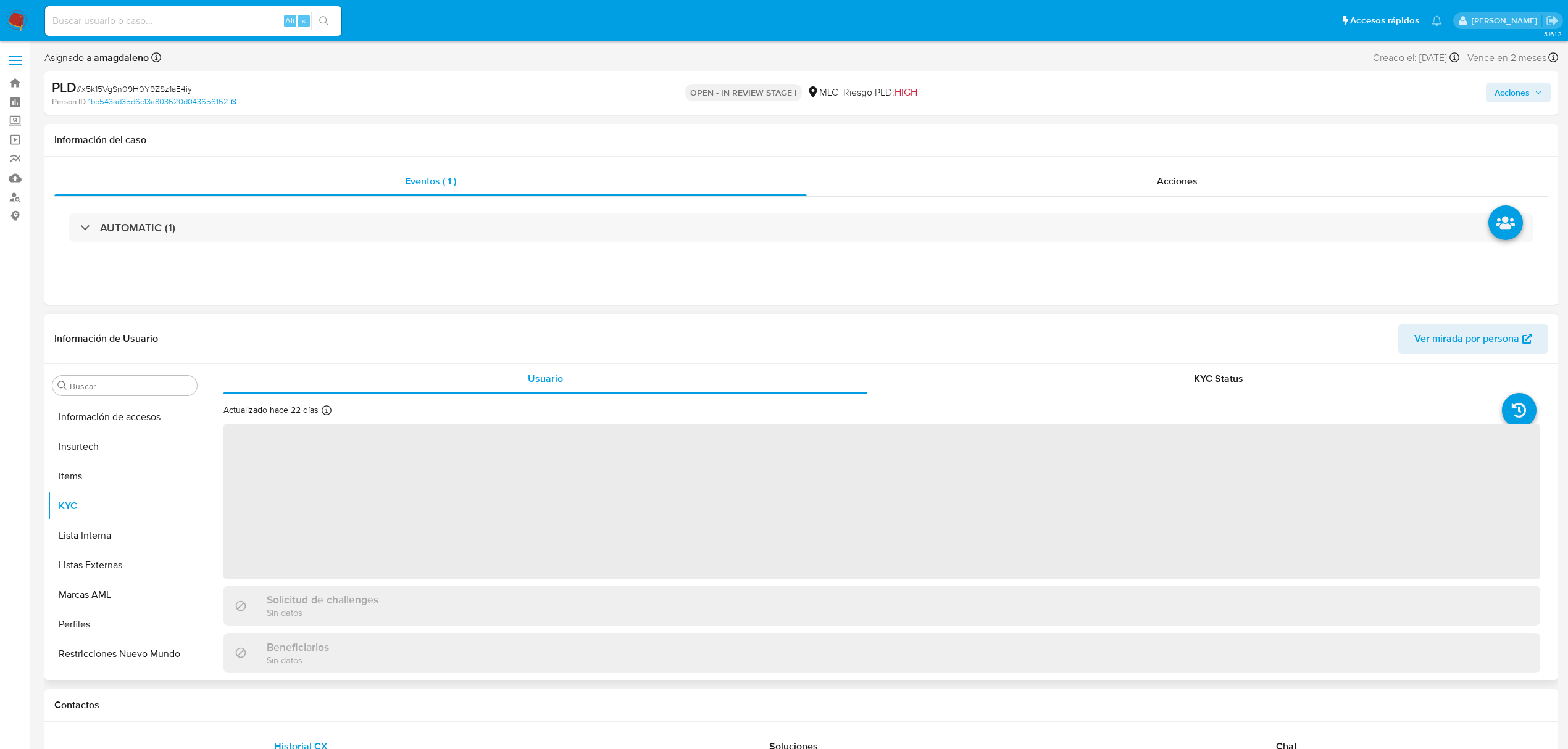
scroll to position [581, 0]
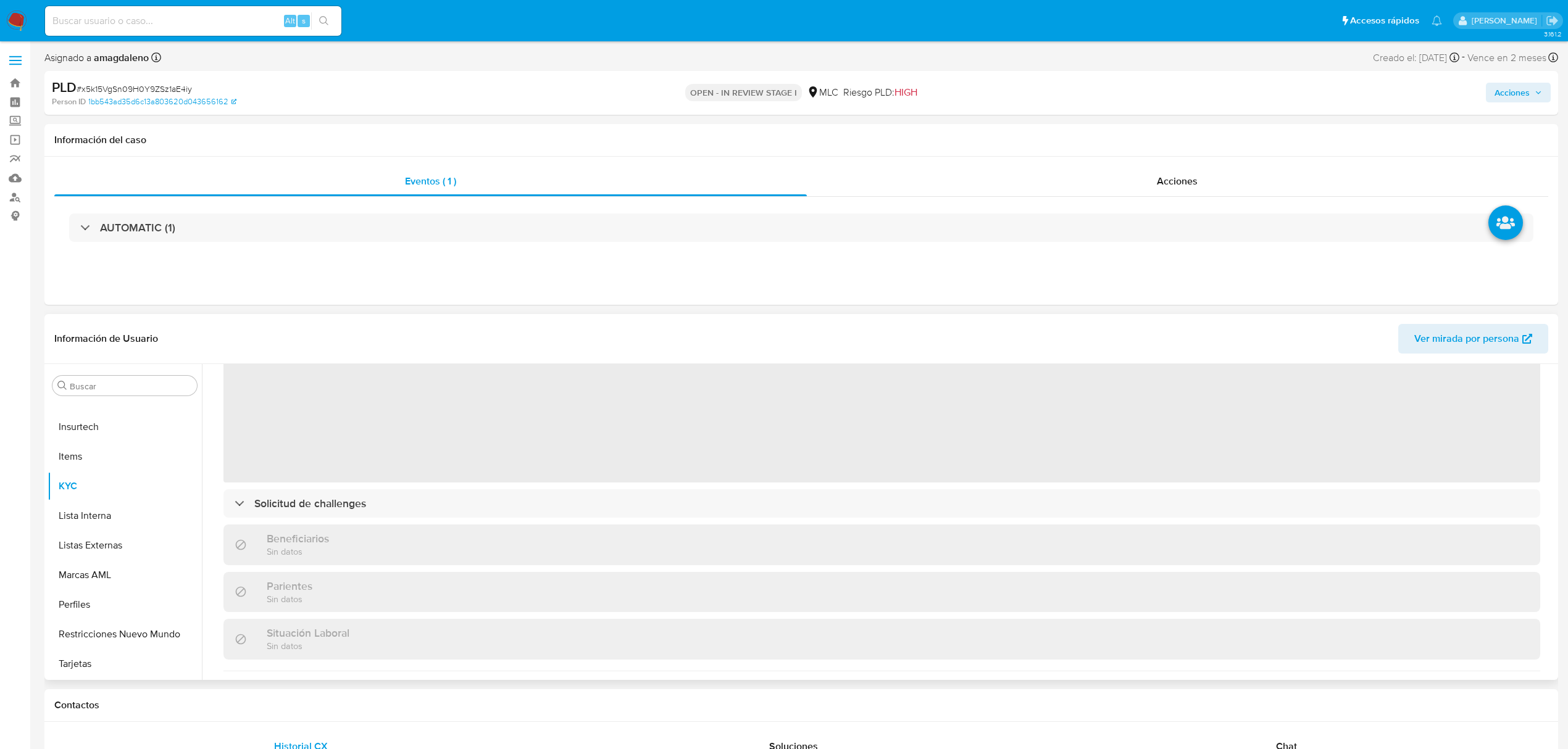
select select "10"
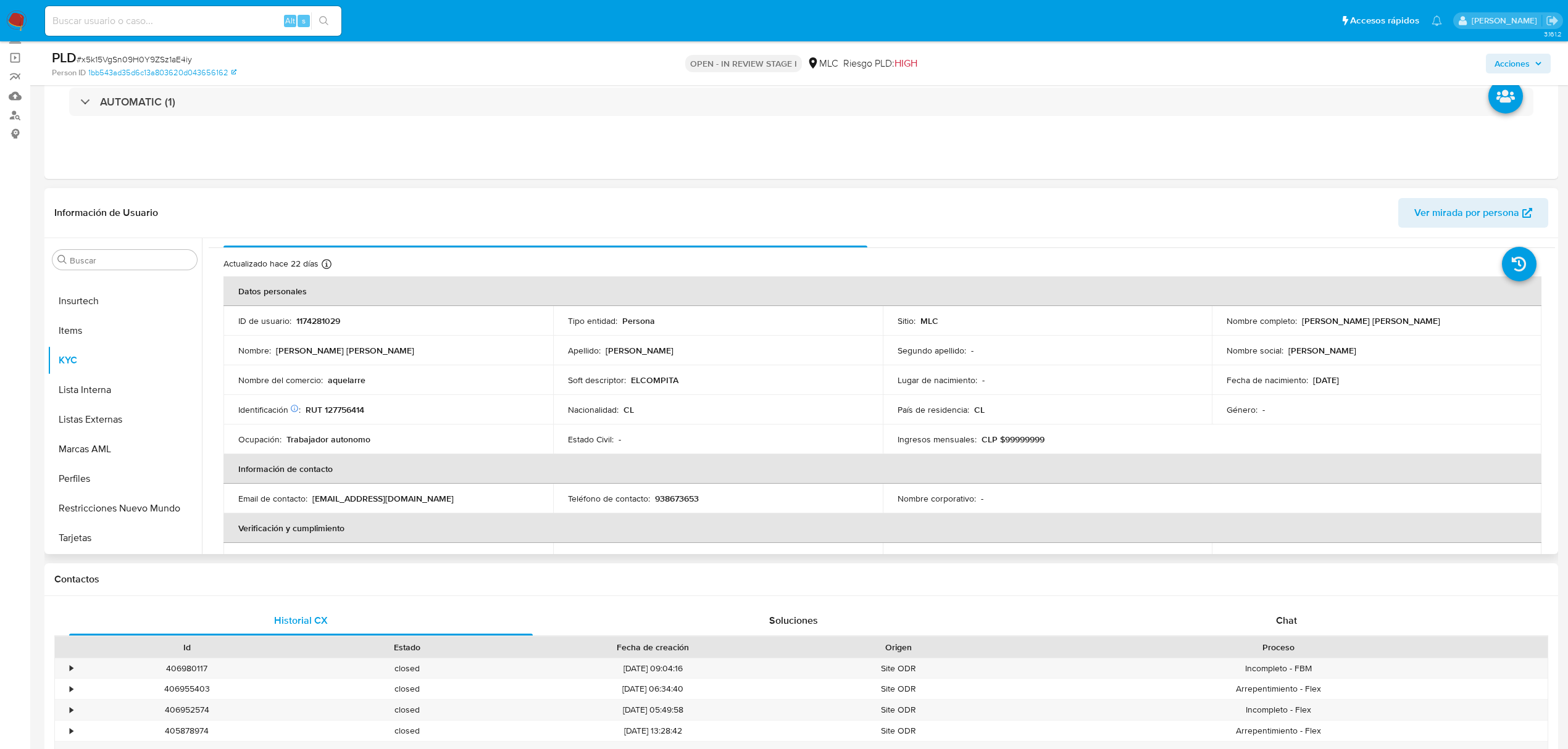
scroll to position [0, 0]
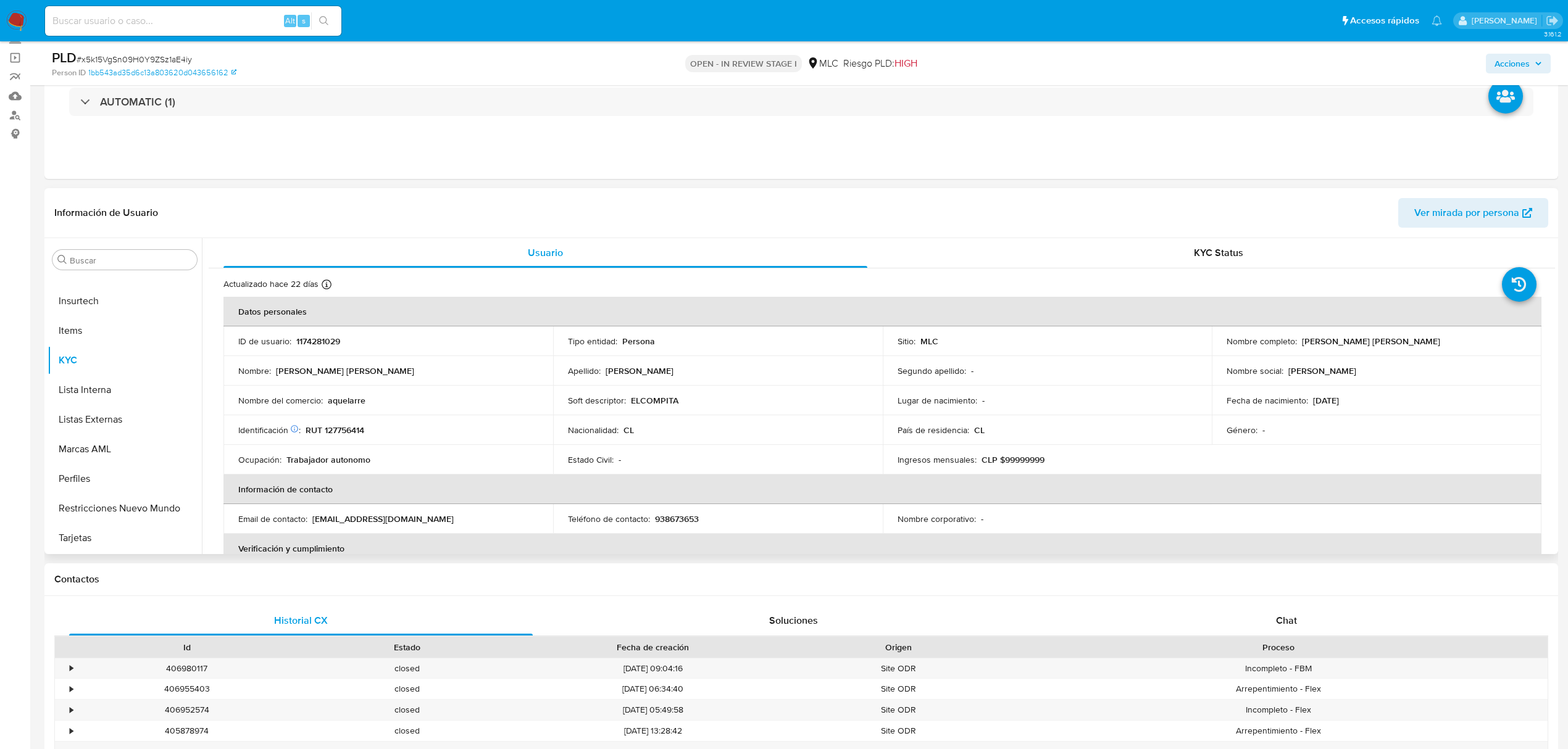
click at [328, 342] on p "1174281029" at bounding box center [318, 340] width 44 height 11
copy p "1174281029"
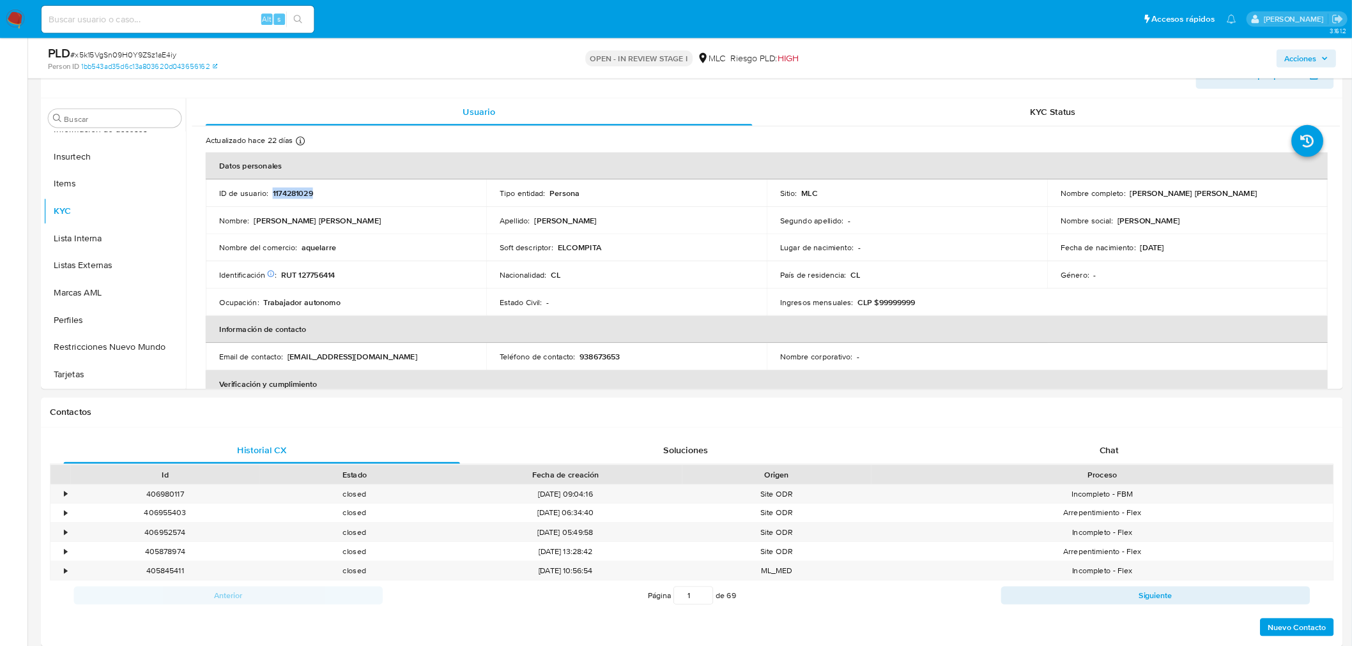
scroll to position [600, 0]
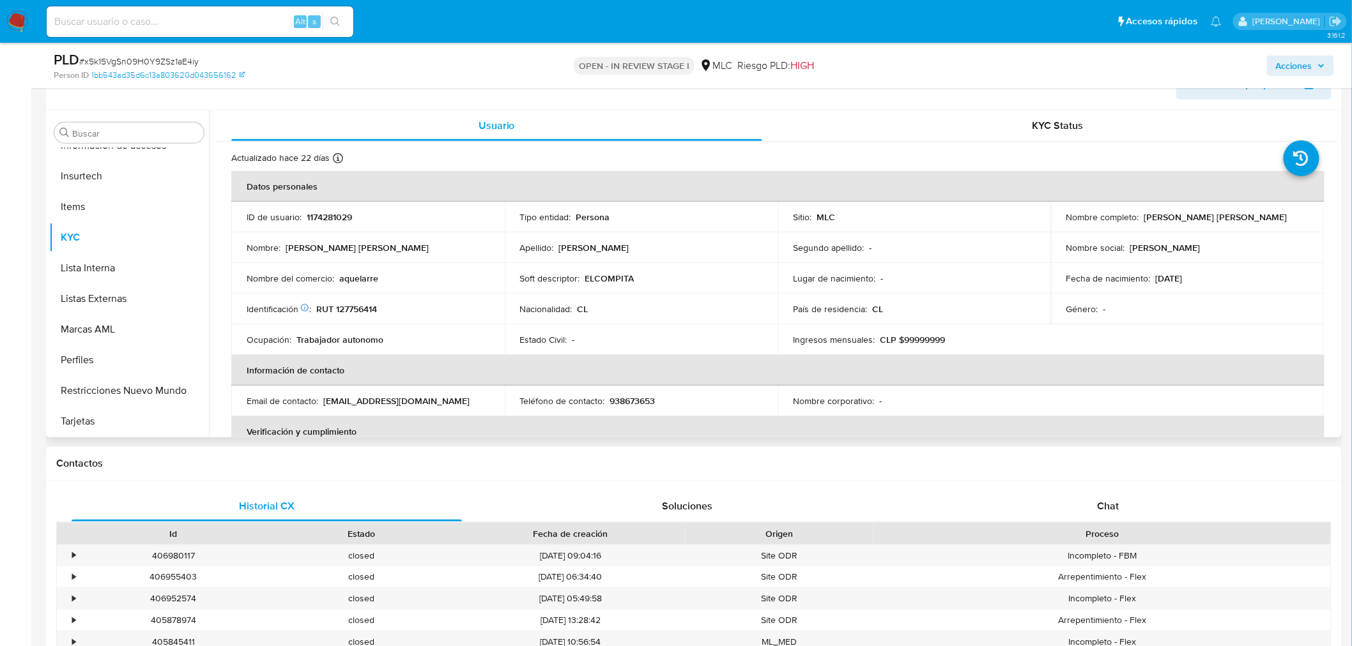
click at [356, 305] on p "RUT 127756414" at bounding box center [346, 308] width 61 height 11
copy p "127756414"
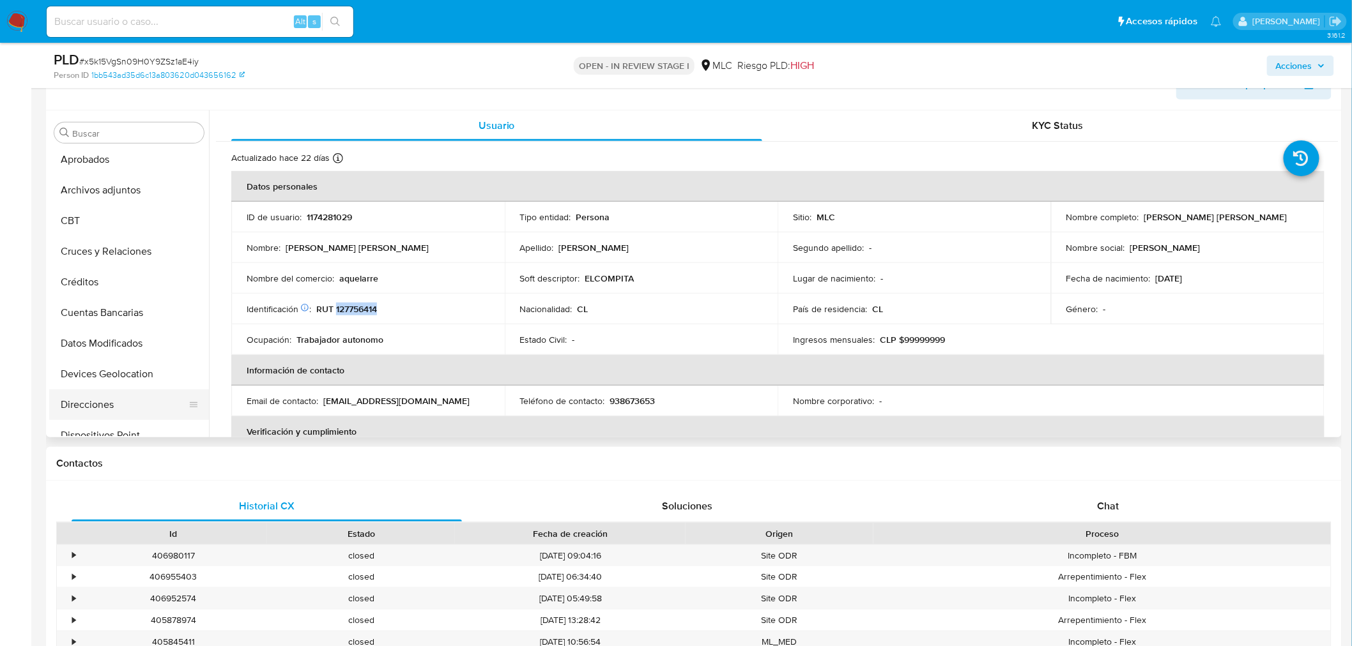
scroll to position [0, 0]
click at [119, 324] on button "Cruces y Relaciones" at bounding box center [123, 316] width 149 height 31
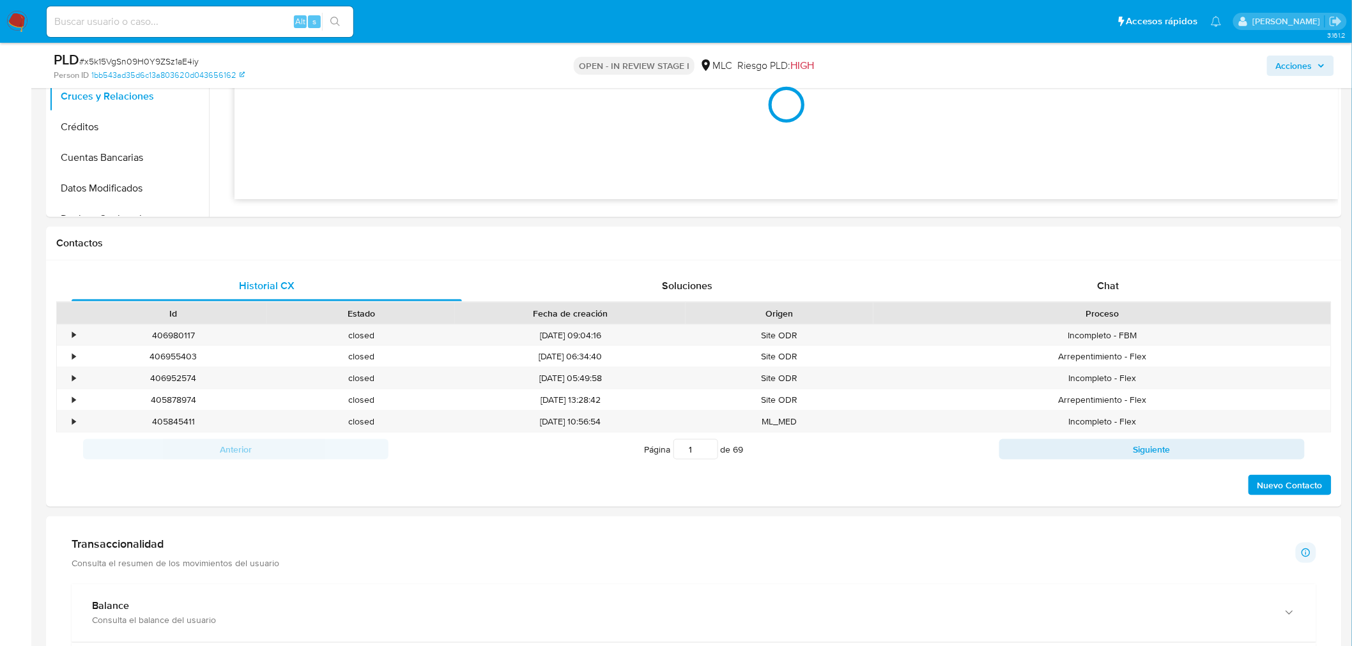
scroll to position [237, 0]
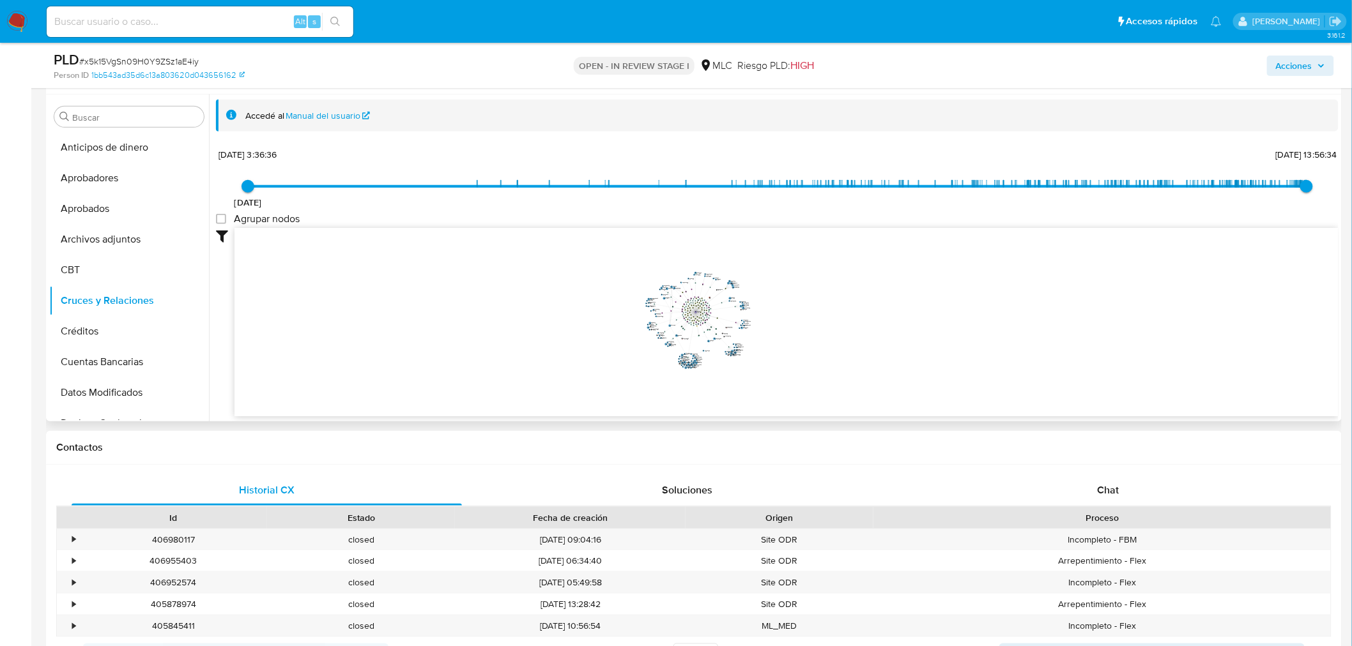
drag, startPoint x: 970, startPoint y: 298, endPoint x: 765, endPoint y: 374, distance: 218.1
click at [845, 342] on icon "user-1174281029  1174281029 device-686074d5753192e8756ff444  device-660194cc0…" at bounding box center [786, 320] width 1104 height 185
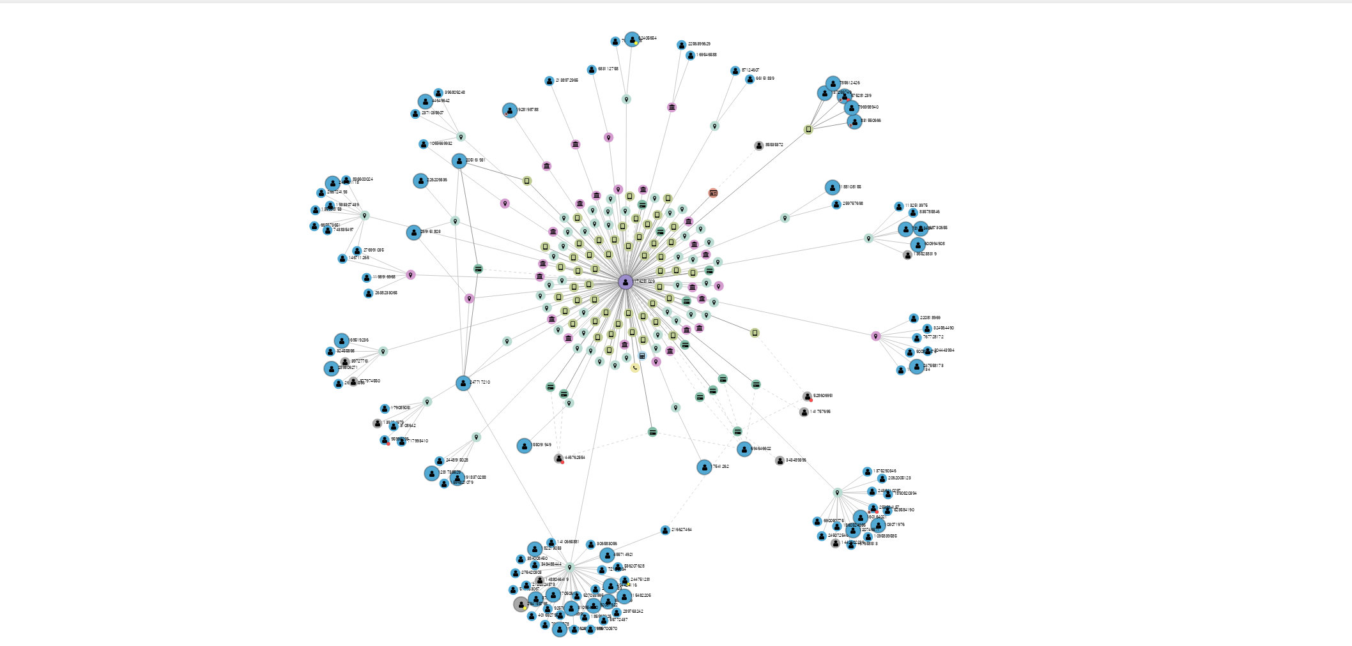
drag, startPoint x: 778, startPoint y: 336, endPoint x: 817, endPoint y: 352, distance: 42.1
click at [817, 352] on icon "user-1174281029  1174281029 device-686074d5753192e8756ff444  device-660194cc0…" at bounding box center [786, 320] width 1104 height 185
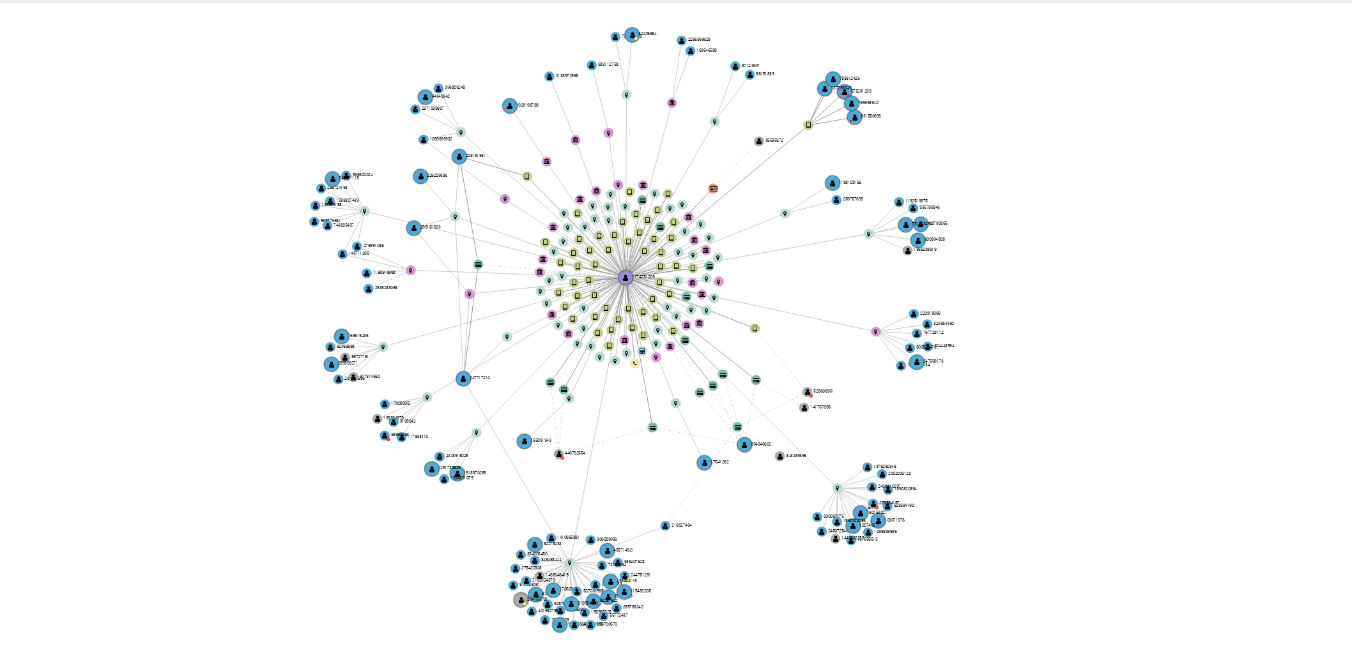
click at [817, 351] on icon "user-1174281029  1174281029 device-686074d5753192e8756ff444  device-660194cc0…" at bounding box center [786, 320] width 1104 height 185
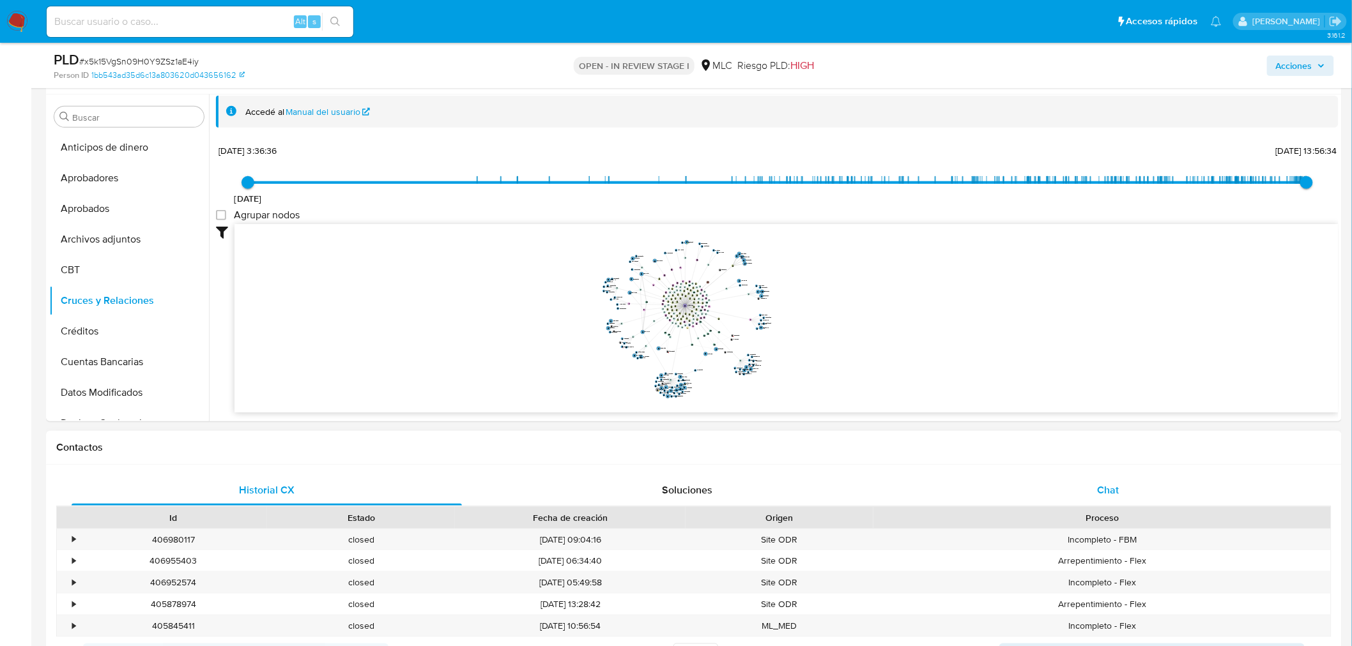
click at [1119, 483] on div "Chat" at bounding box center [1108, 490] width 390 height 31
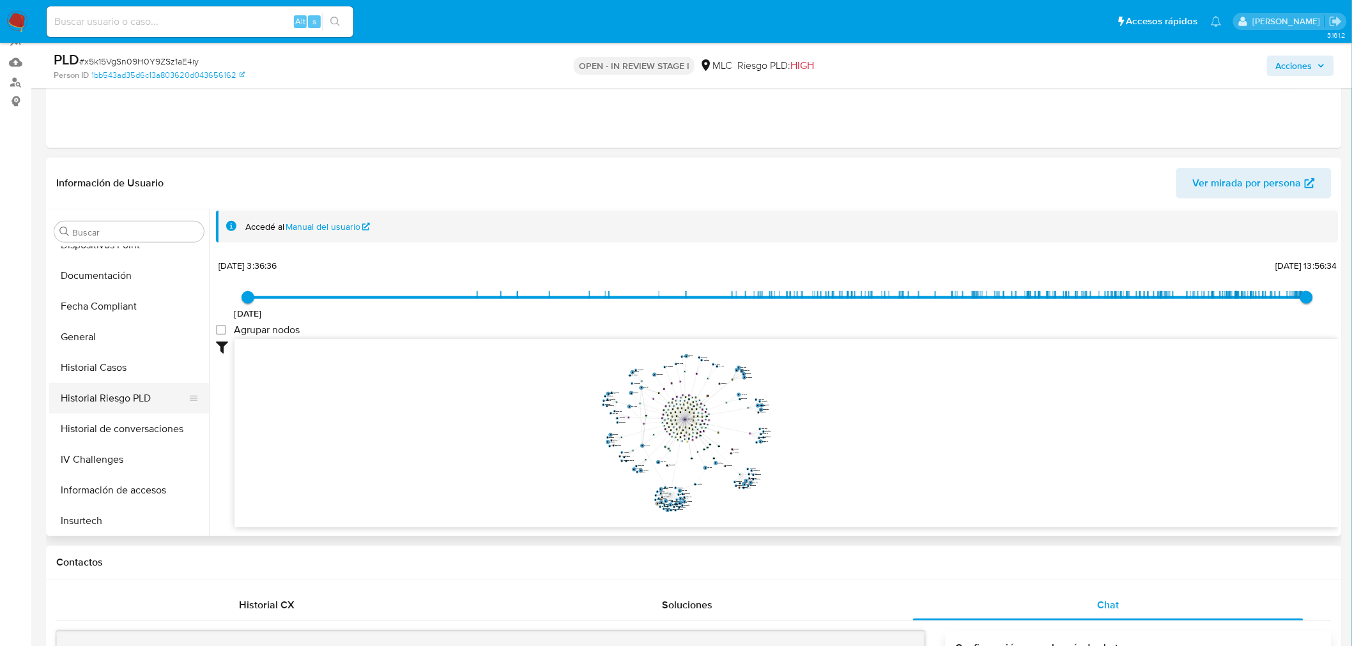
scroll to position [354, 0]
click at [123, 360] on button "Historial Casos" at bounding box center [123, 368] width 149 height 31
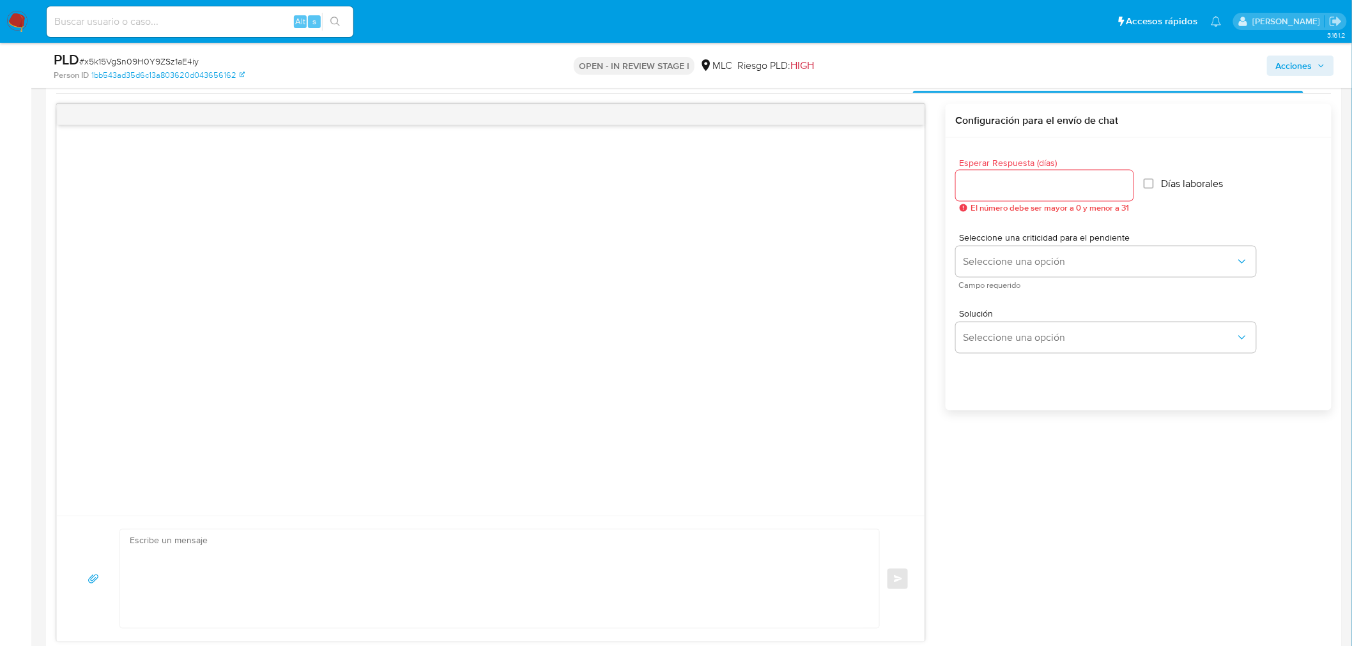
scroll to position [761, 0]
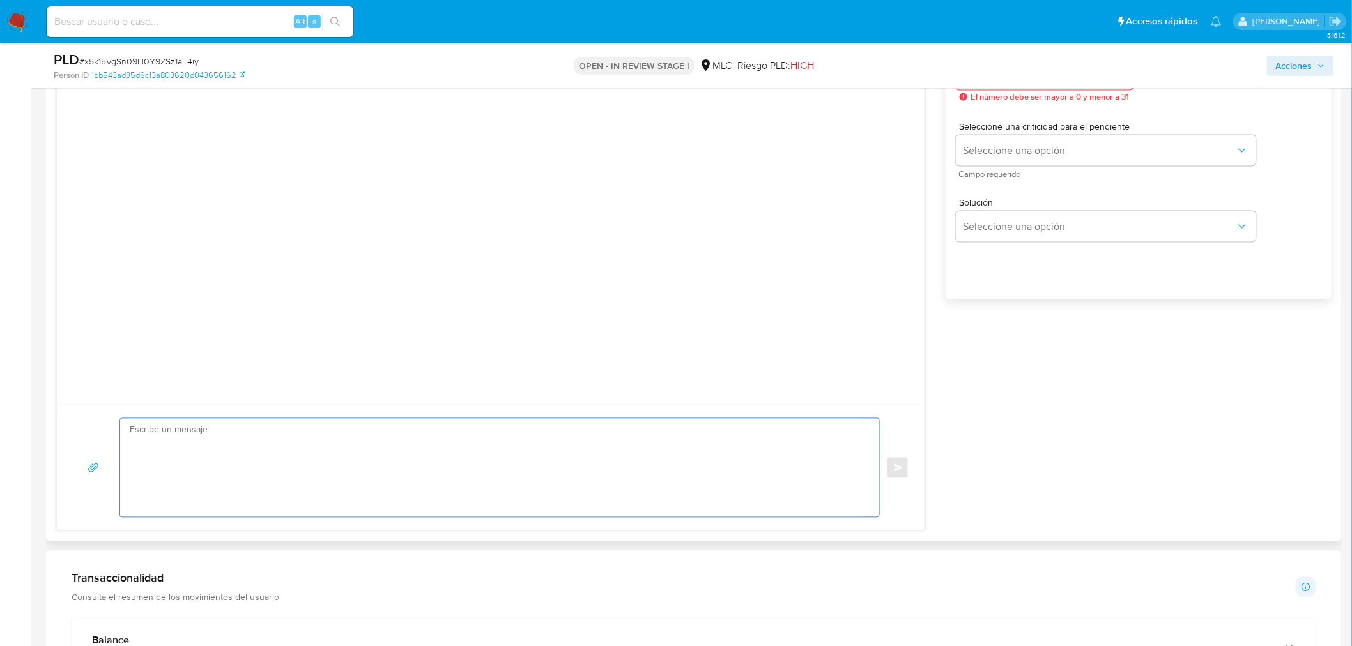
click at [565, 469] on textarea at bounding box center [496, 468] width 733 height 98
paste textarea "Hola XXX, Te contactamos desde el Equipo de Mercado Pago para verificar tus dat…"
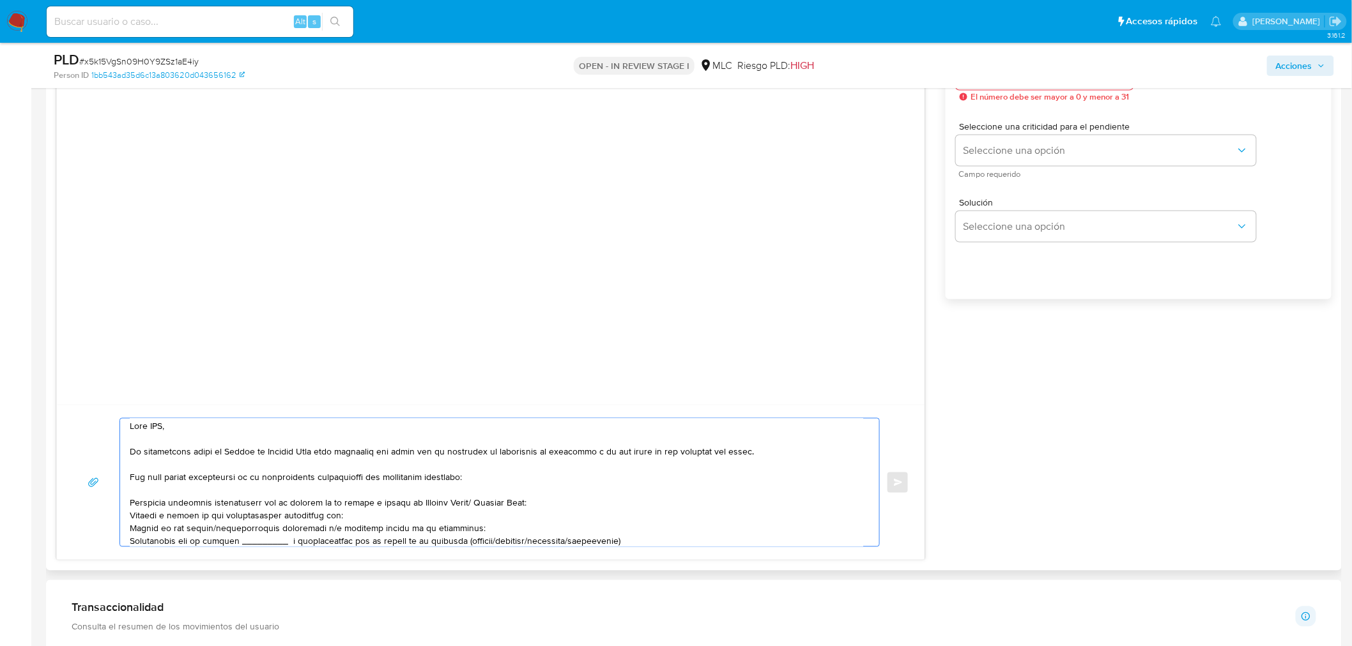
scroll to position [0, 0]
click at [154, 438] on textarea at bounding box center [496, 483] width 733 height 128
click at [156, 431] on textarea at bounding box center [496, 483] width 733 height 128
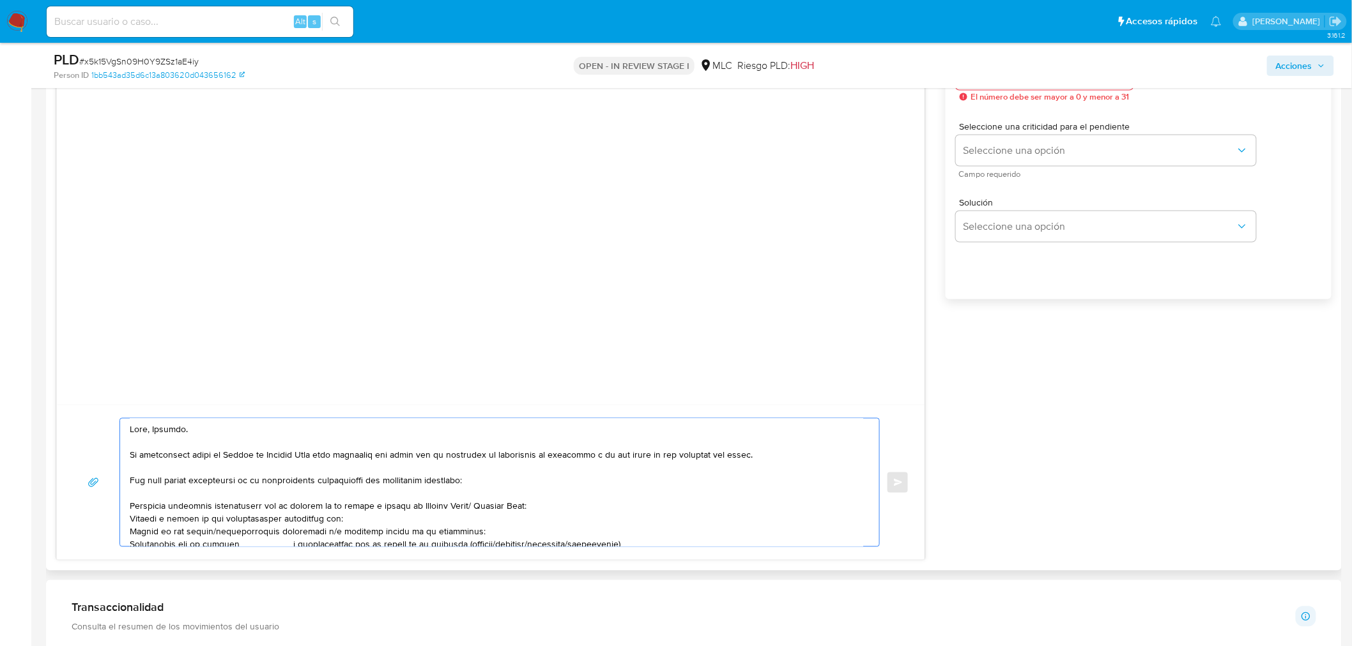
click at [521, 486] on textarea at bounding box center [496, 483] width 733 height 128
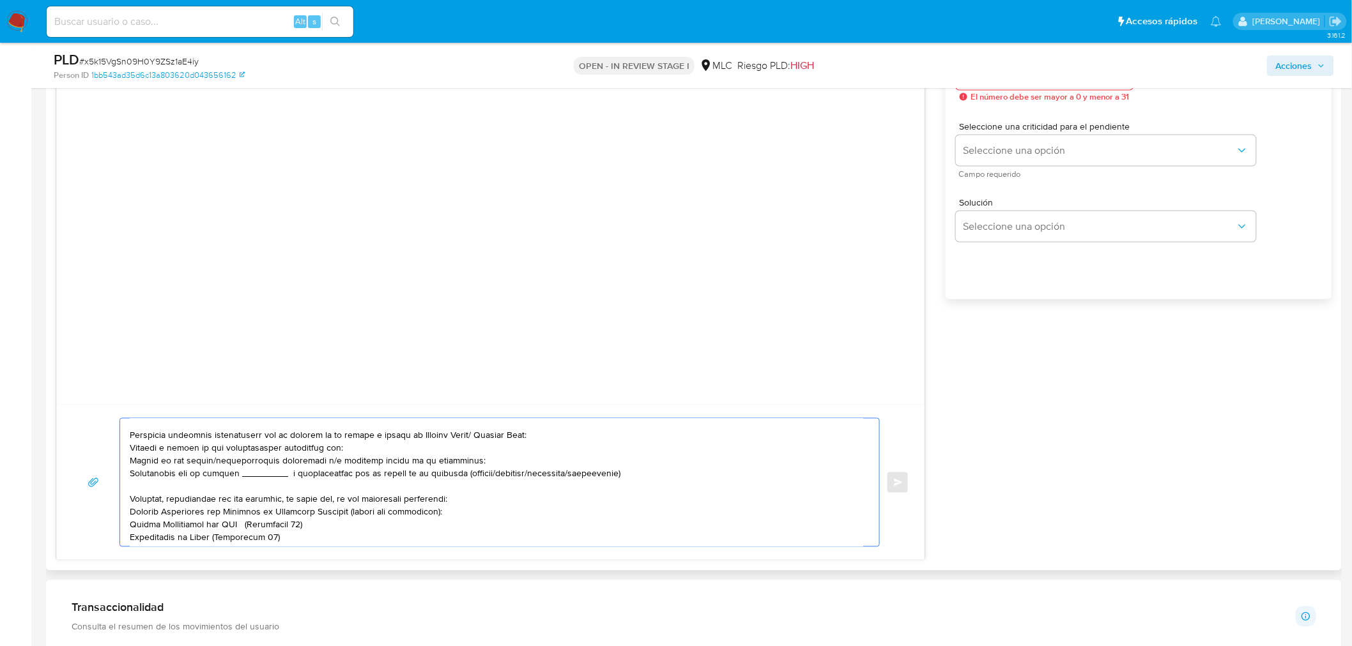
click at [369, 450] on textarea at bounding box center [496, 483] width 733 height 128
paste textarea "Andrea Alejandra Castillo Pino"
click at [272, 484] on textarea at bounding box center [496, 483] width 733 height 128
click at [272, 479] on textarea at bounding box center [496, 483] width 733 height 128
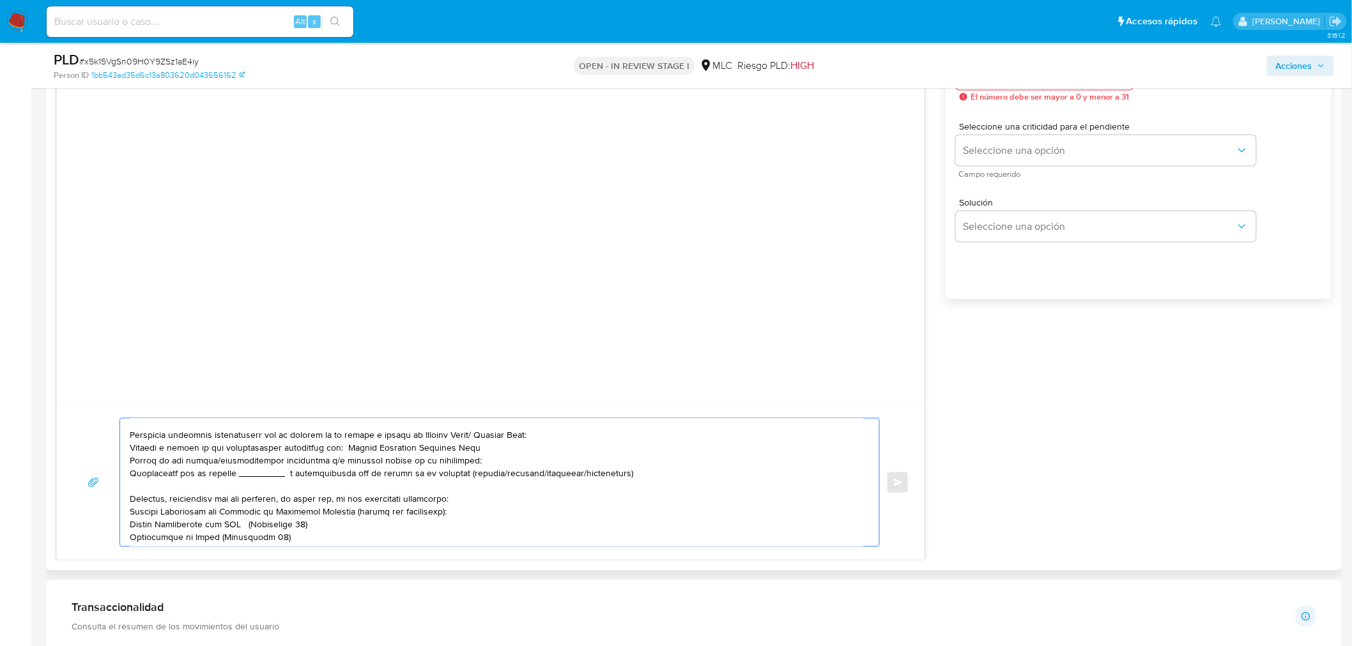
click at [272, 479] on textarea at bounding box center [496, 483] width 733 height 128
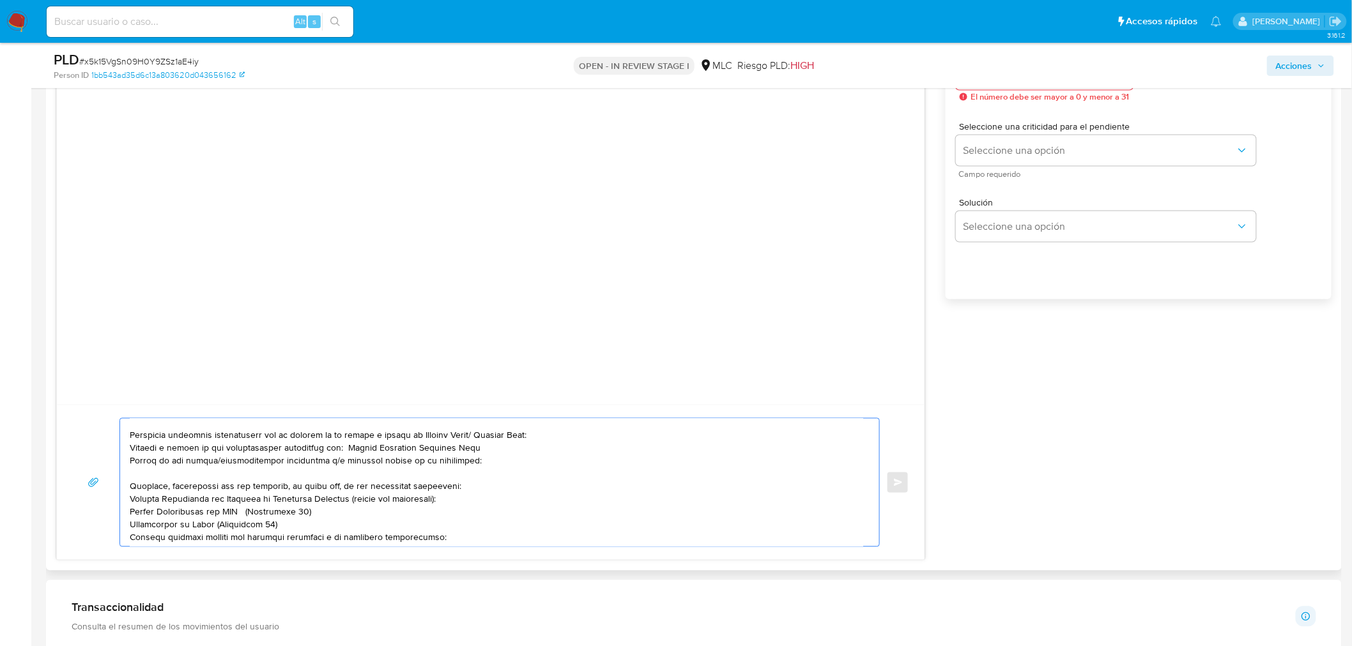
click at [469, 454] on textarea at bounding box center [496, 483] width 733 height 128
paste textarea "Misnovedades"
click at [345, 450] on textarea at bounding box center [496, 483] width 733 height 128
click at [340, 450] on textarea at bounding box center [496, 483] width 733 height 128
click at [199, 454] on textarea at bounding box center [496, 483] width 733 height 128
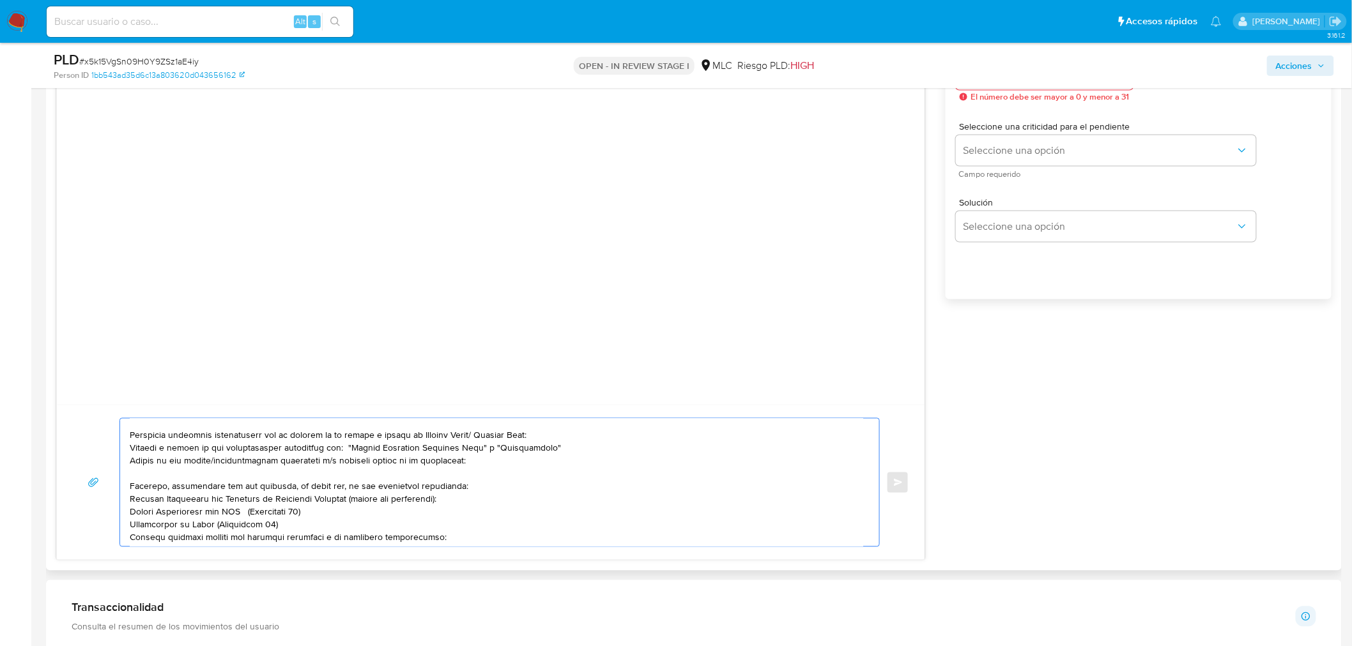
click at [324, 476] on textarea at bounding box center [496, 483] width 733 height 128
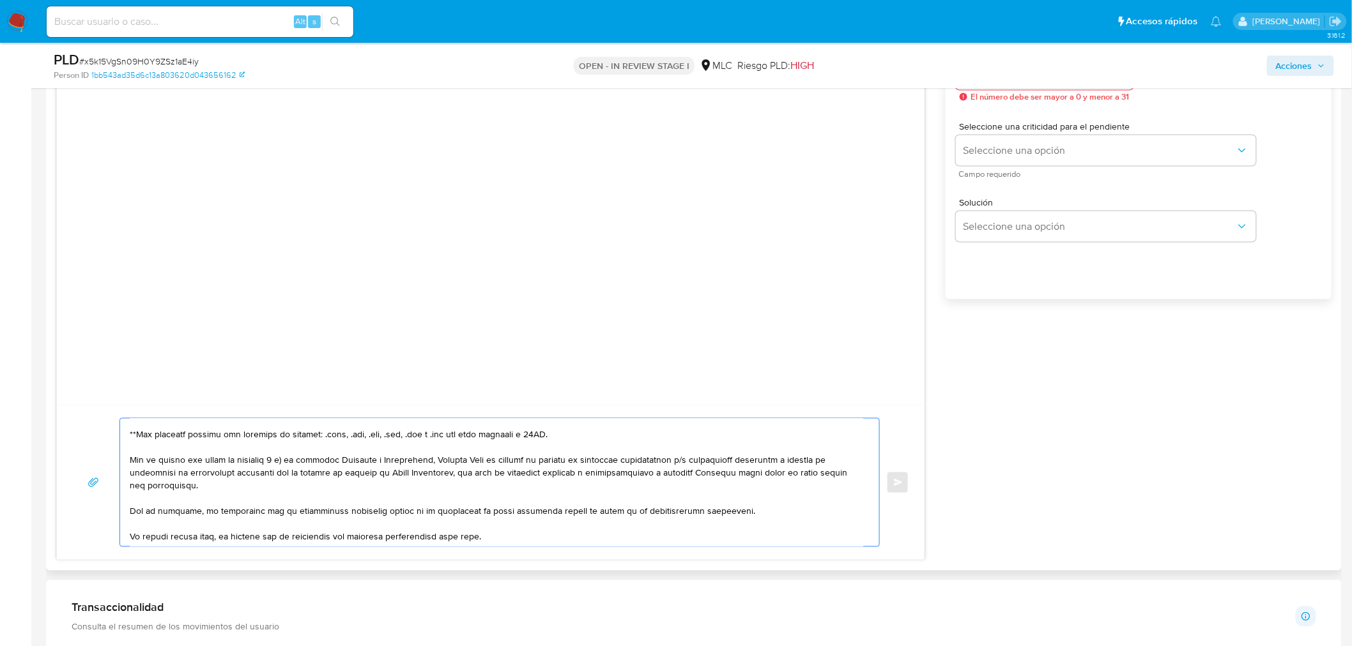
scroll to position [264, 0]
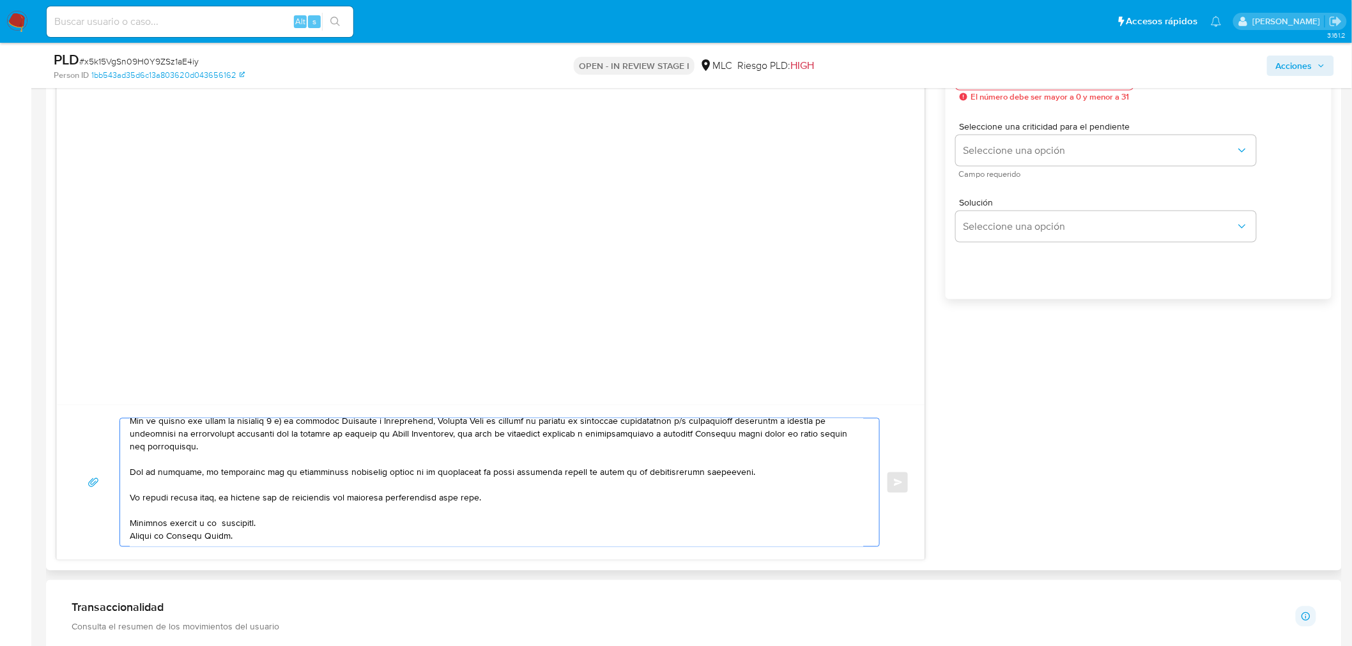
click at [225, 510] on textarea at bounding box center [496, 483] width 733 height 128
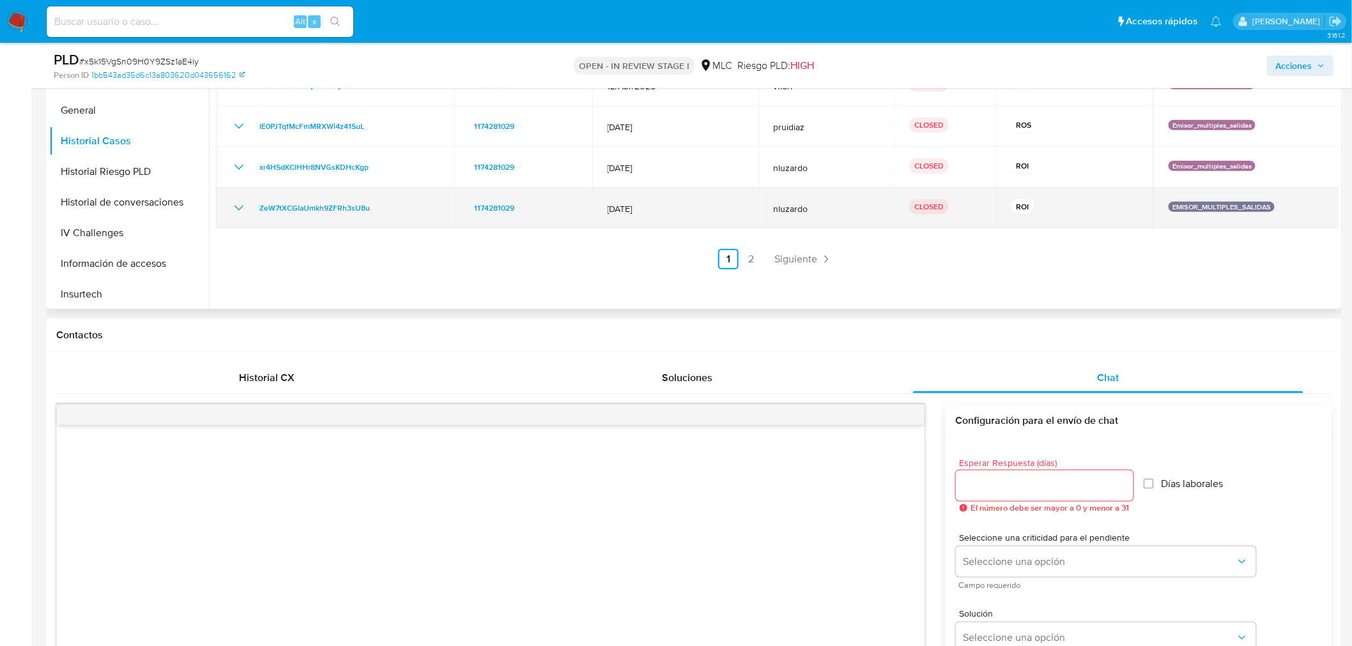
scroll to position [335, 0]
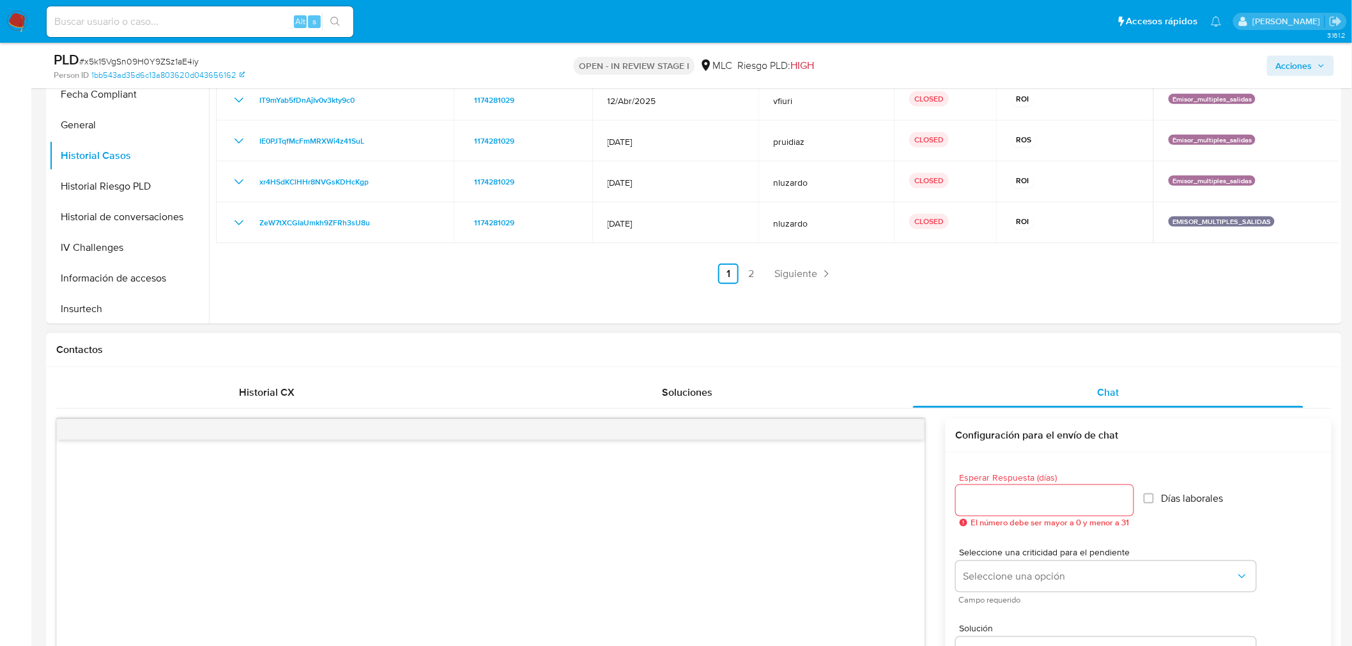
type textarea "Hola, Maribel. Te contactamos desde el Equipo de Mercado Pago para verificar tu…"
click at [1031, 514] on div at bounding box center [1045, 500] width 178 height 31
click at [1032, 494] on input "Esperar Respuesta (días)" at bounding box center [1045, 500] width 178 height 17
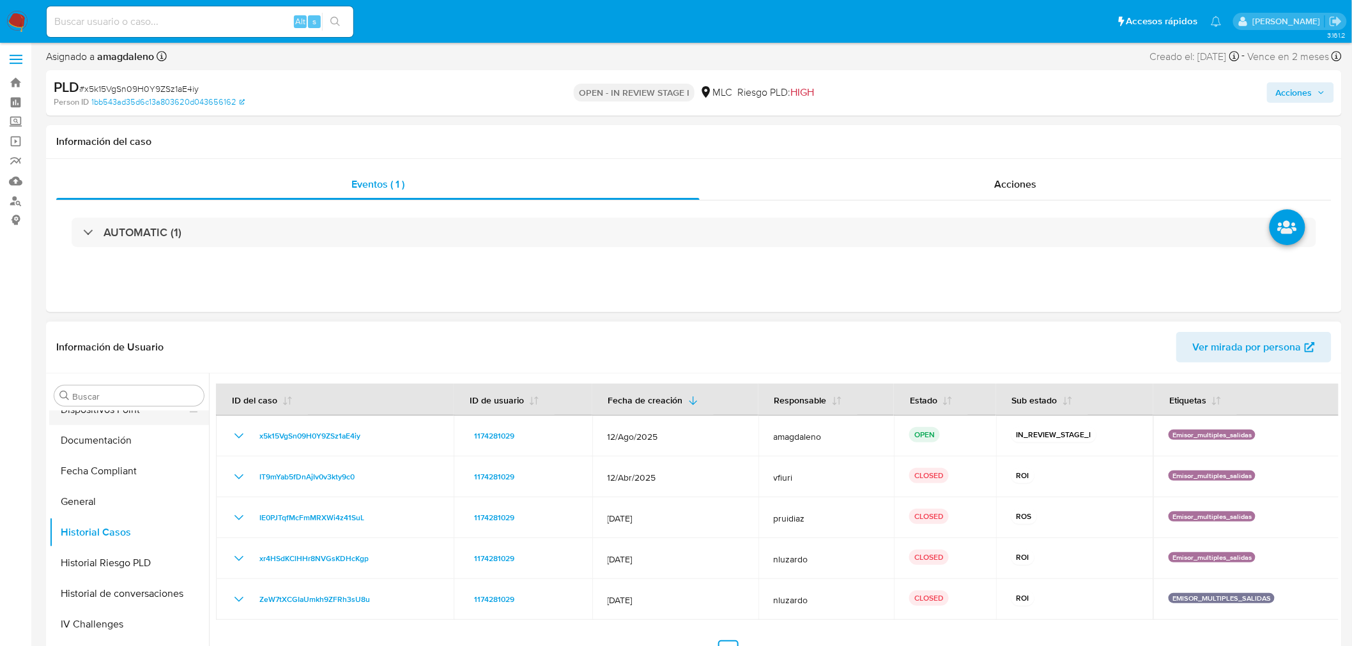
scroll to position [0, 0]
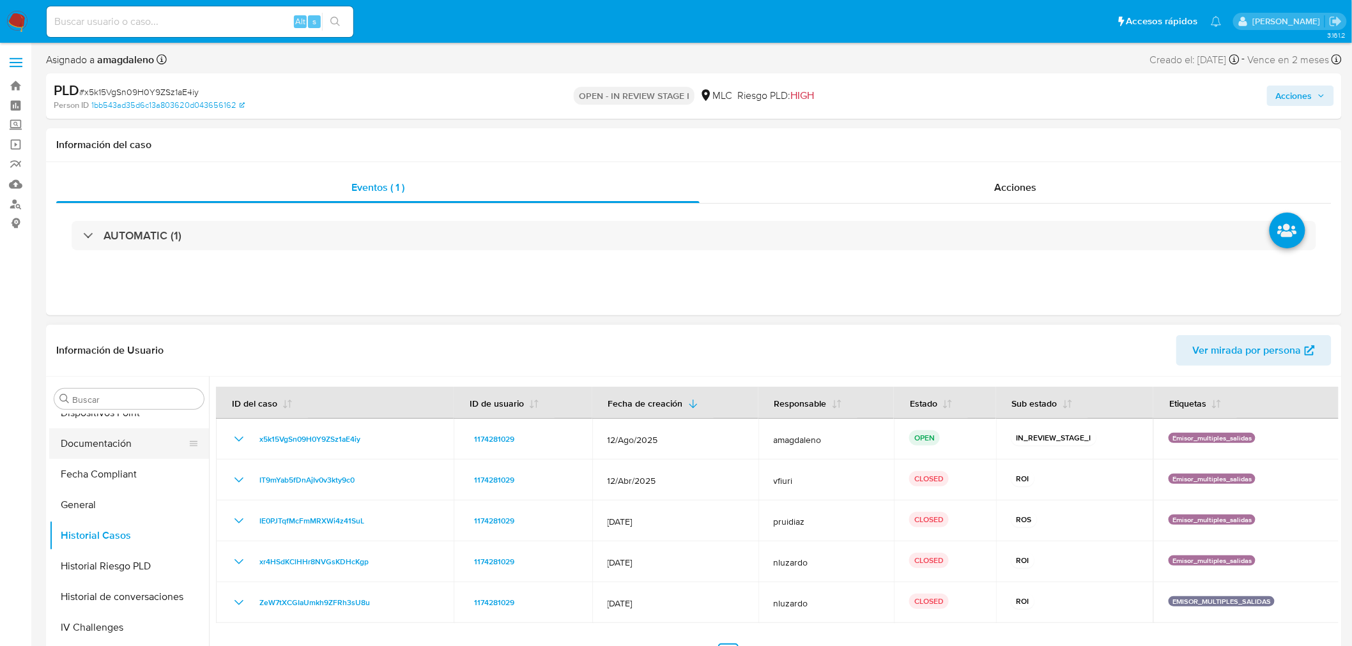
drag, startPoint x: 91, startPoint y: 442, endPoint x: 105, endPoint y: 429, distance: 19.4
click at [91, 442] on button "Documentación" at bounding box center [123, 444] width 149 height 31
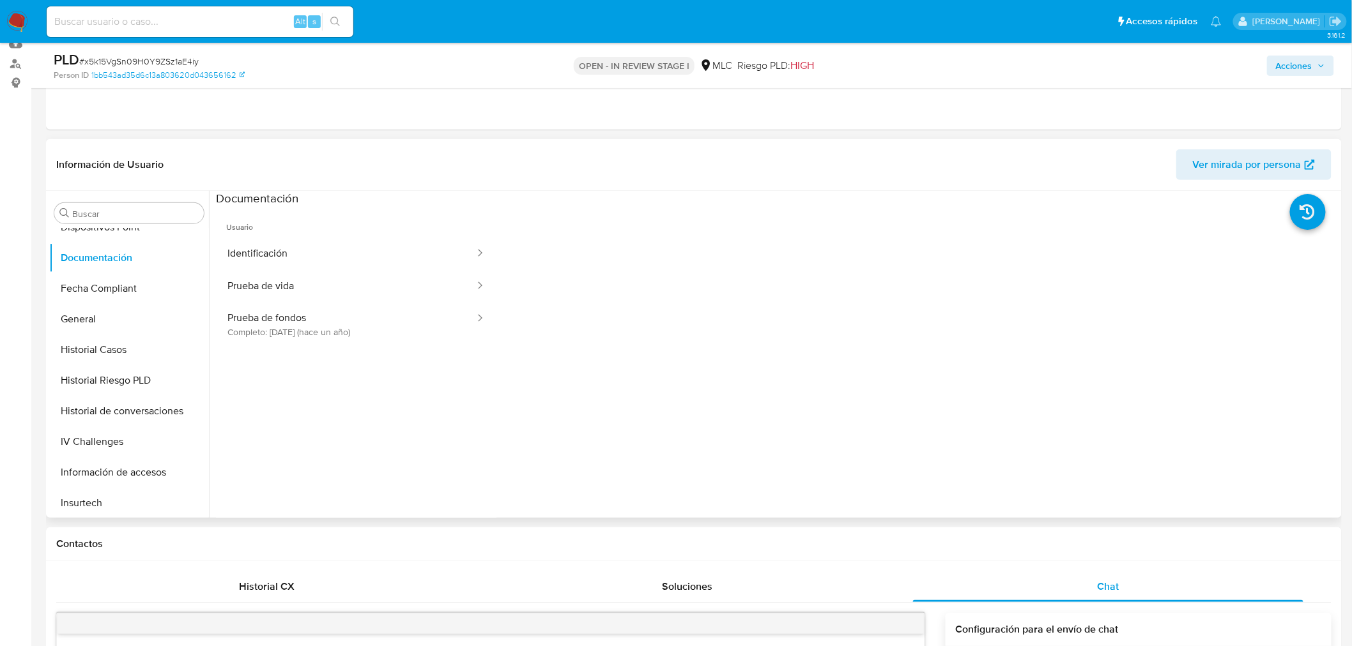
scroll to position [142, 0]
click at [305, 335] on button "Prueba de fondos Completo: 04/08/2024 (hace un año)" at bounding box center [346, 322] width 260 height 43
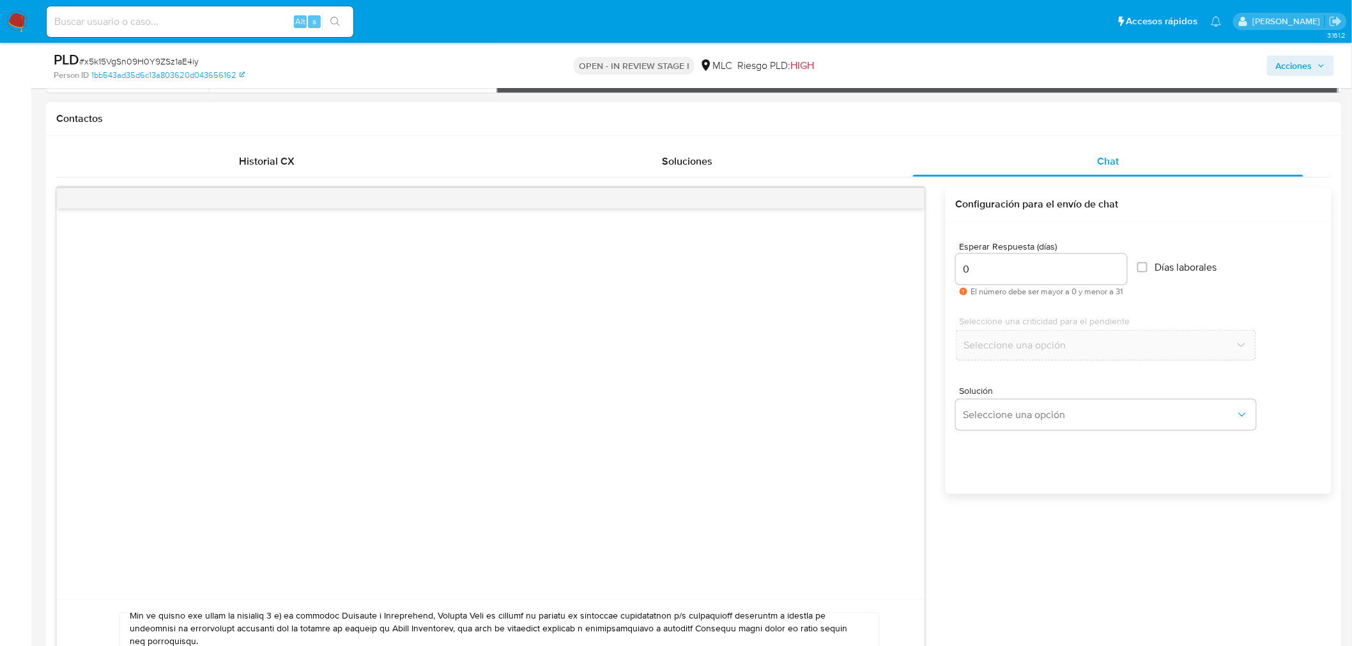
scroll to position [567, 0]
click at [1048, 272] on input "0" at bounding box center [1041, 268] width 171 height 17
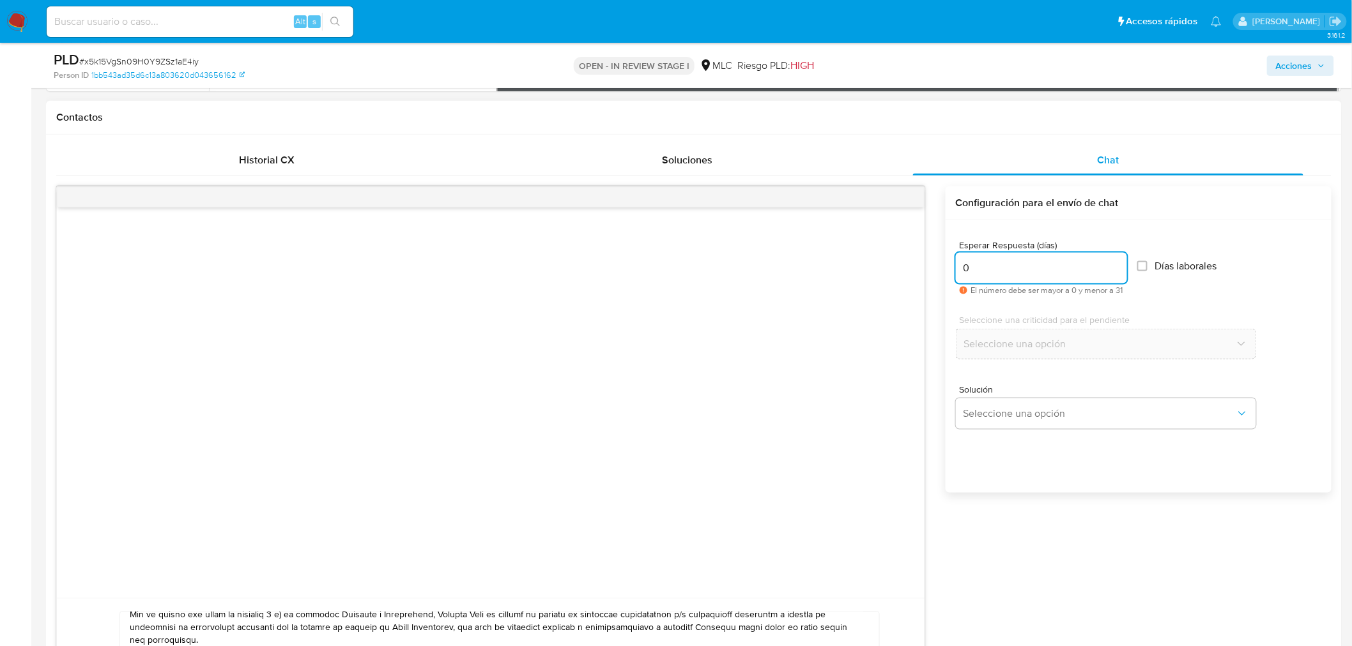
click at [1048, 272] on input "0" at bounding box center [1041, 268] width 171 height 17
type input "3"
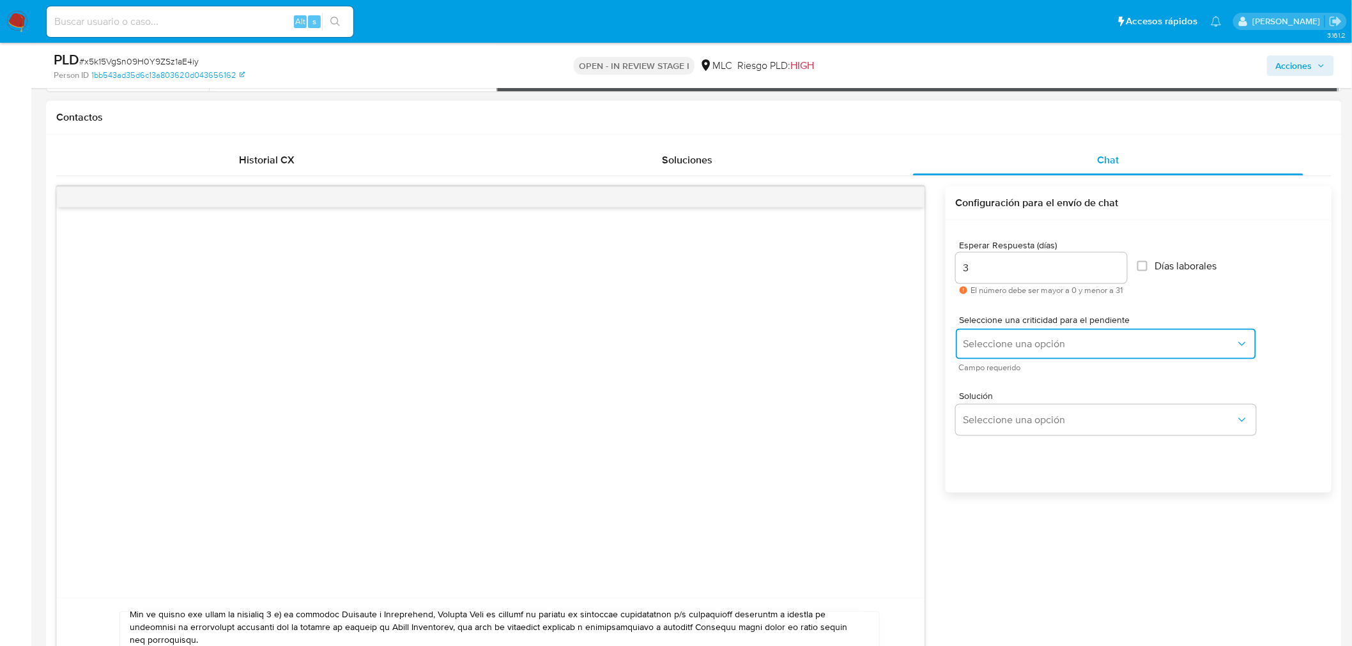
click at [1019, 342] on span "Seleccione una opción" at bounding box center [1099, 344] width 272 height 13
click at [994, 271] on input "3" at bounding box center [1041, 268] width 171 height 17
click at [1037, 342] on span "Seleccione una opción" at bounding box center [1099, 344] width 272 height 13
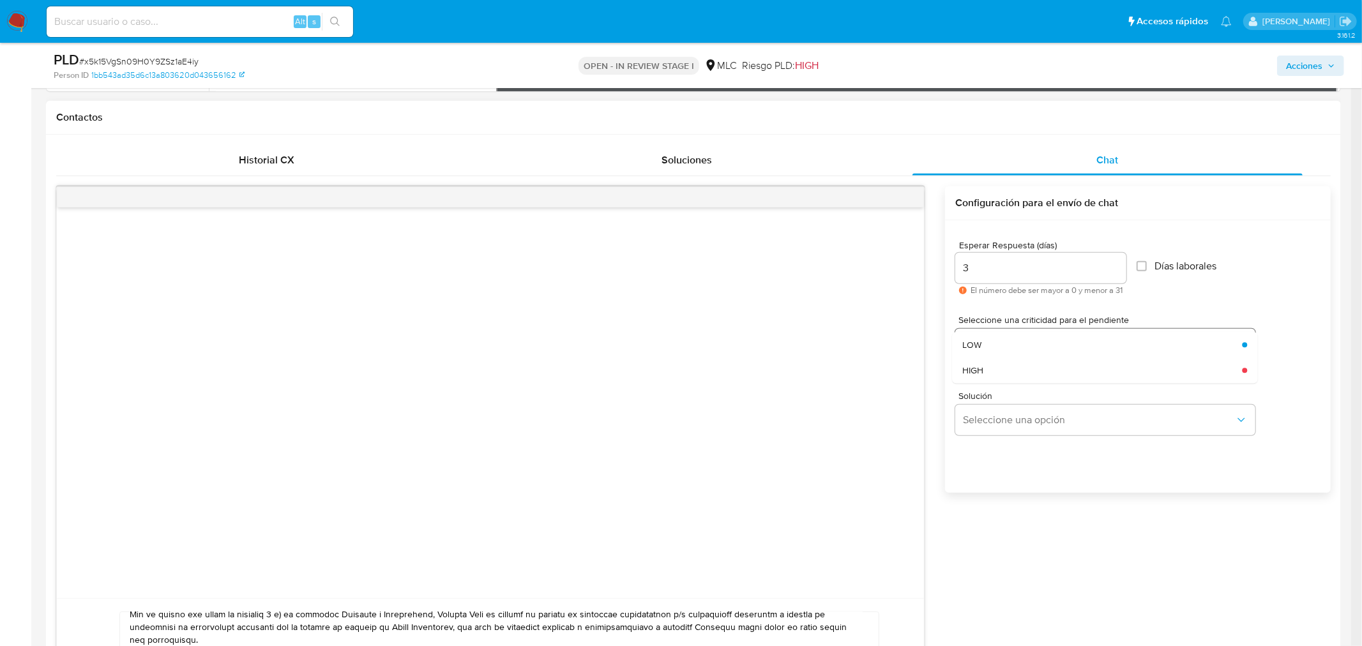
click at [1037, 342] on div "LOW" at bounding box center [1099, 345] width 272 height 26
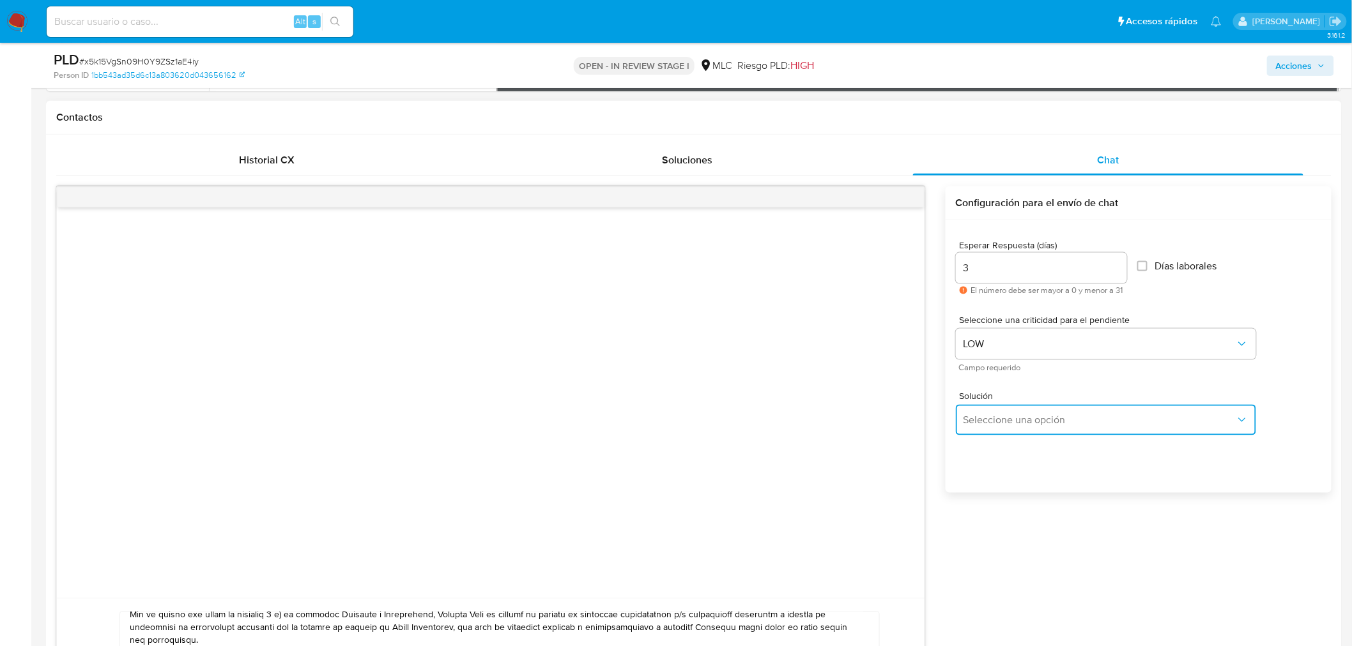
click at [1005, 417] on span "Seleccione una opción" at bounding box center [1099, 420] width 272 height 13
click at [1028, 474] on div "Esperar Respuesta (días) 3 El número debe ser mayor a 0 y menor a 31 Días labor…" at bounding box center [1138, 373] width 386 height 307
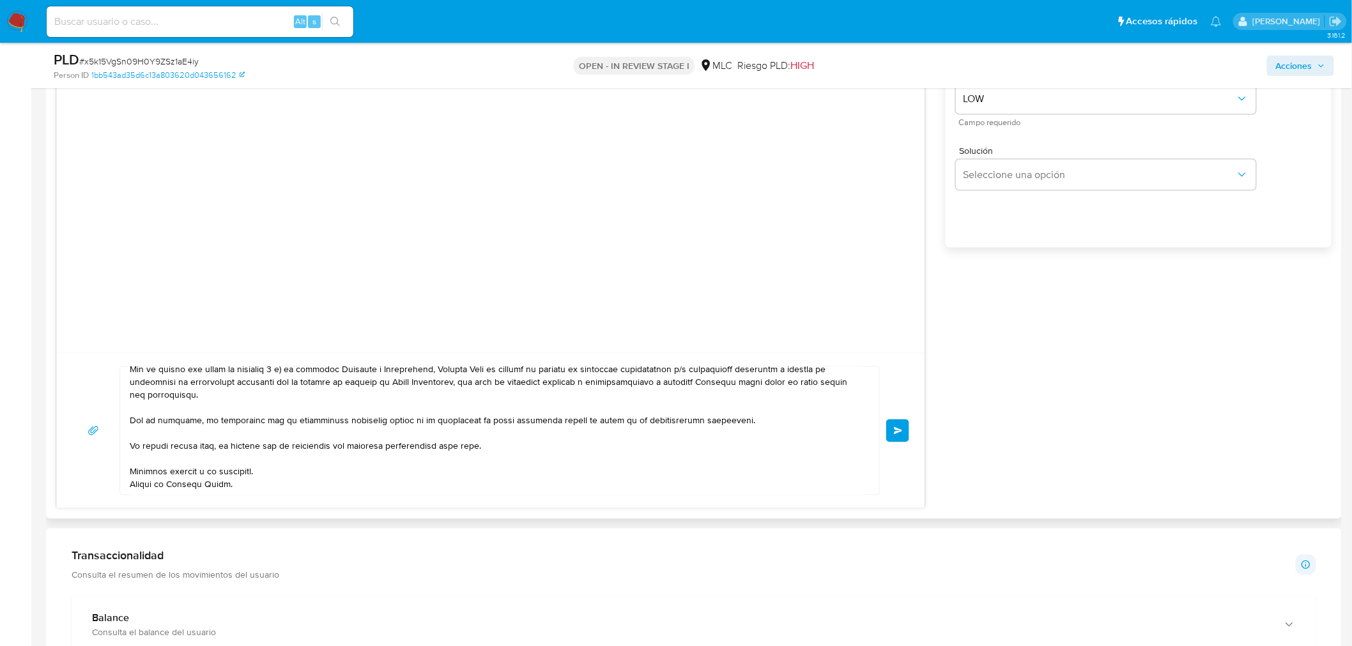
scroll to position [781, 0]
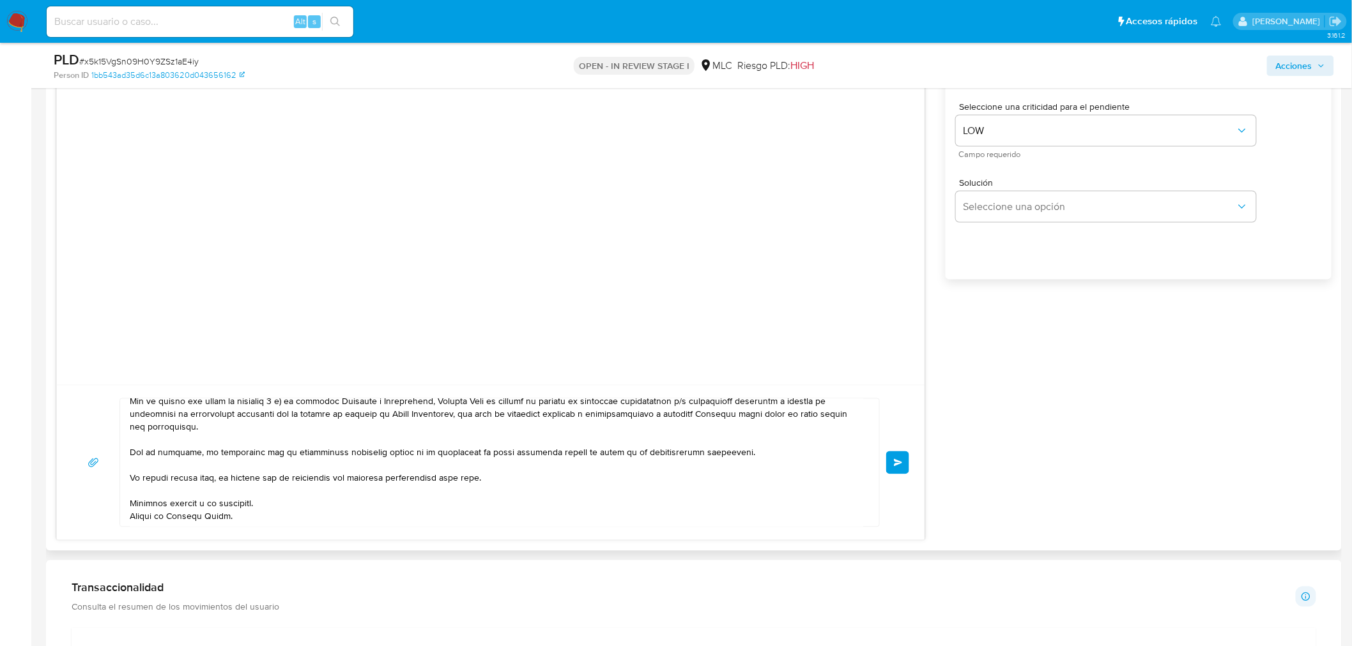
click at [894, 461] on span "Enviar" at bounding box center [898, 463] width 9 height 8
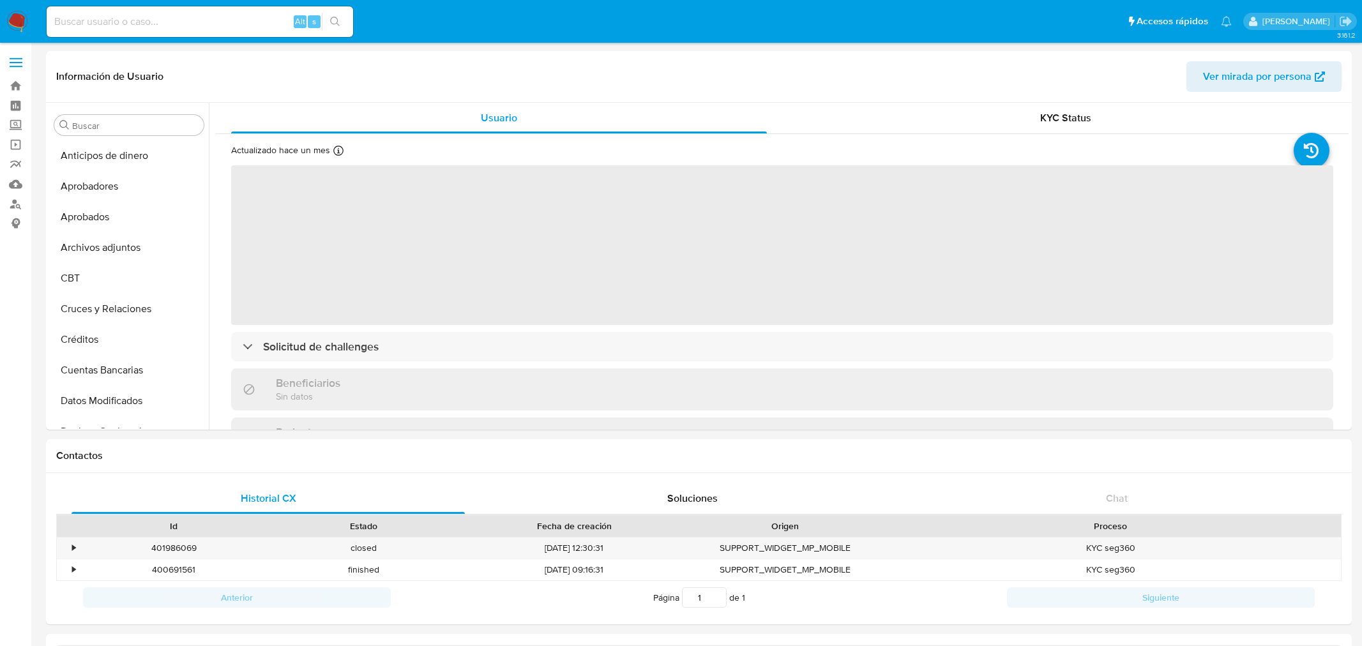
select select "10"
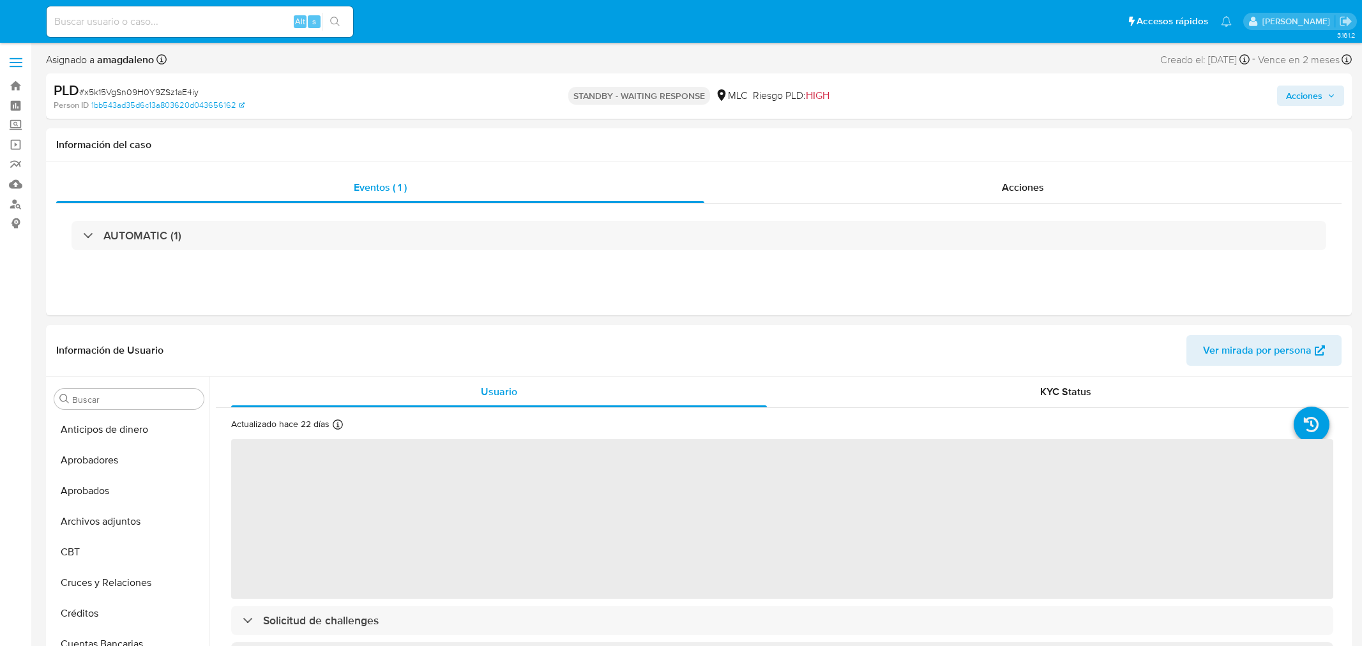
select select "10"
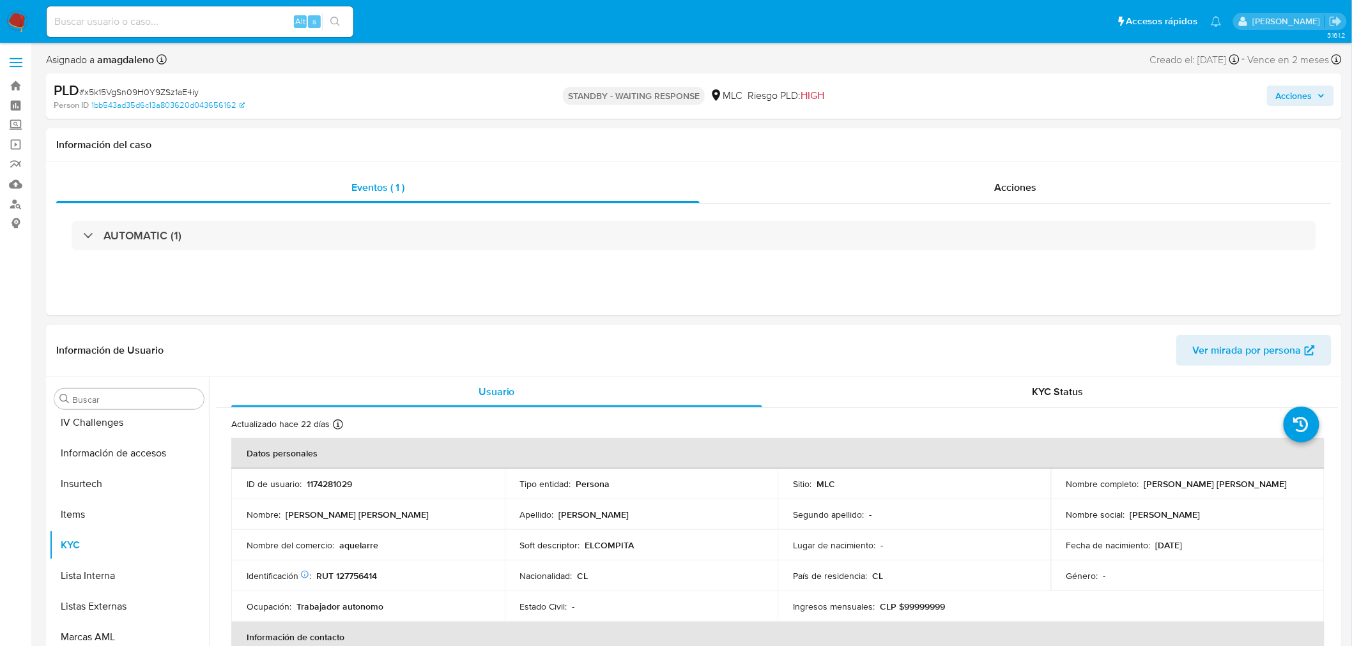
scroll to position [600, 0]
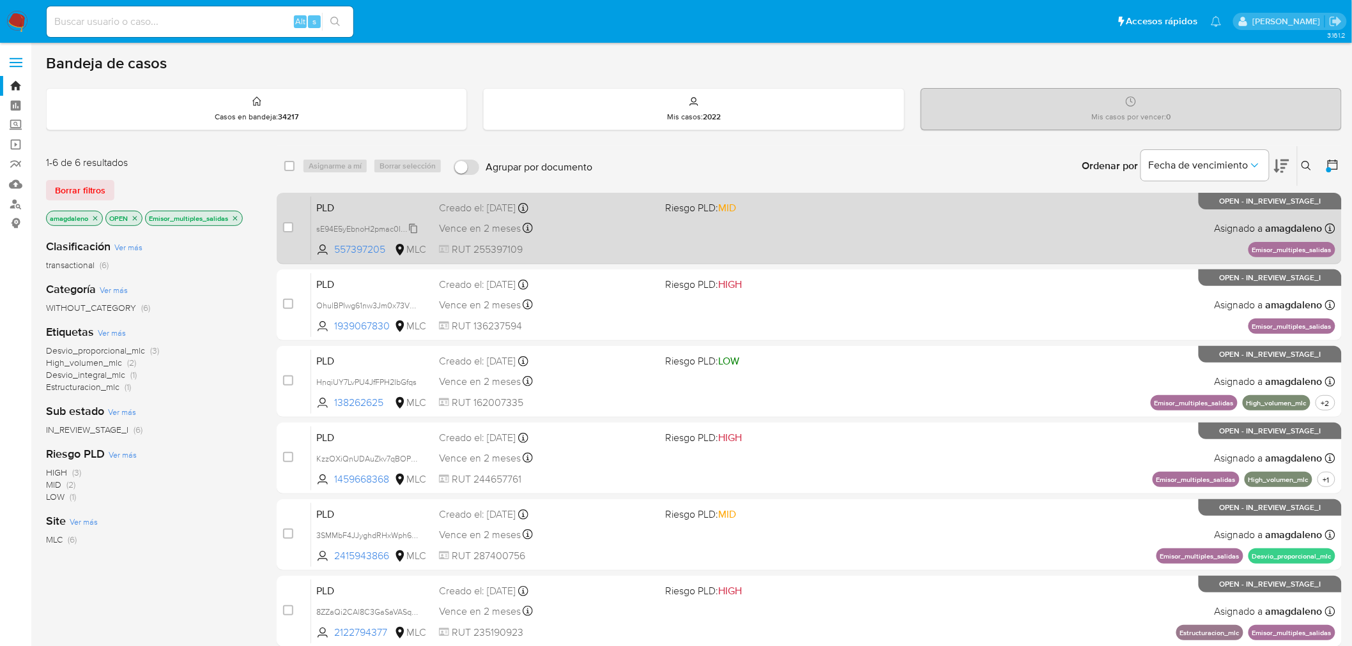
click at [380, 231] on span "sE94E5yEbnoH2pmac0IRb0hY" at bounding box center [370, 228] width 108 height 14
click at [609, 234] on div "Vence en 2 meses Vence el [DATE] 06:08:07" at bounding box center [547, 228] width 217 height 17
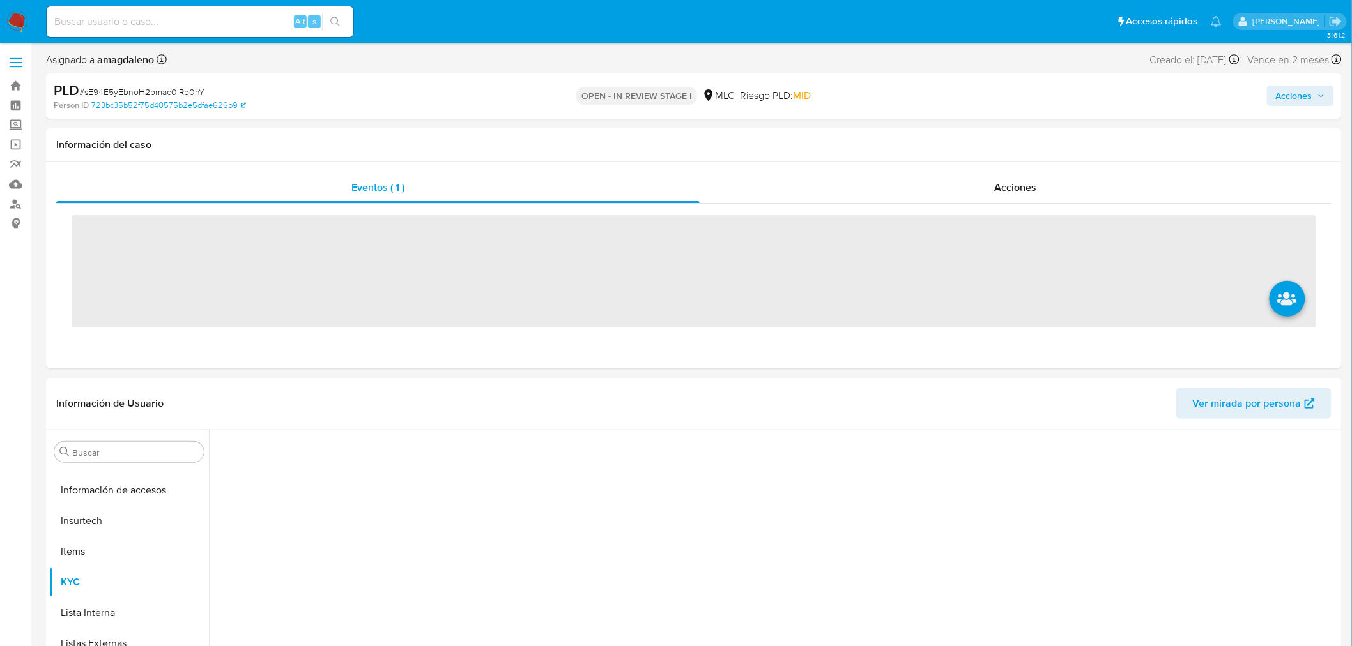
scroll to position [600, 0]
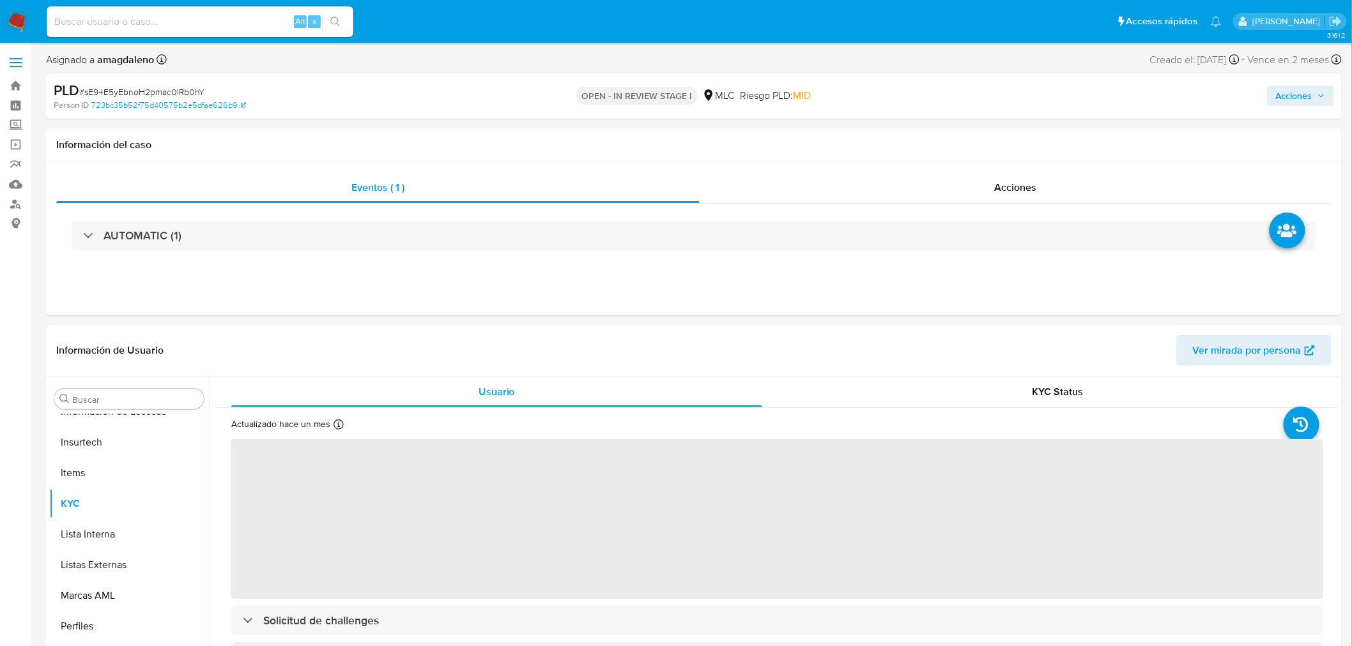
select select "10"
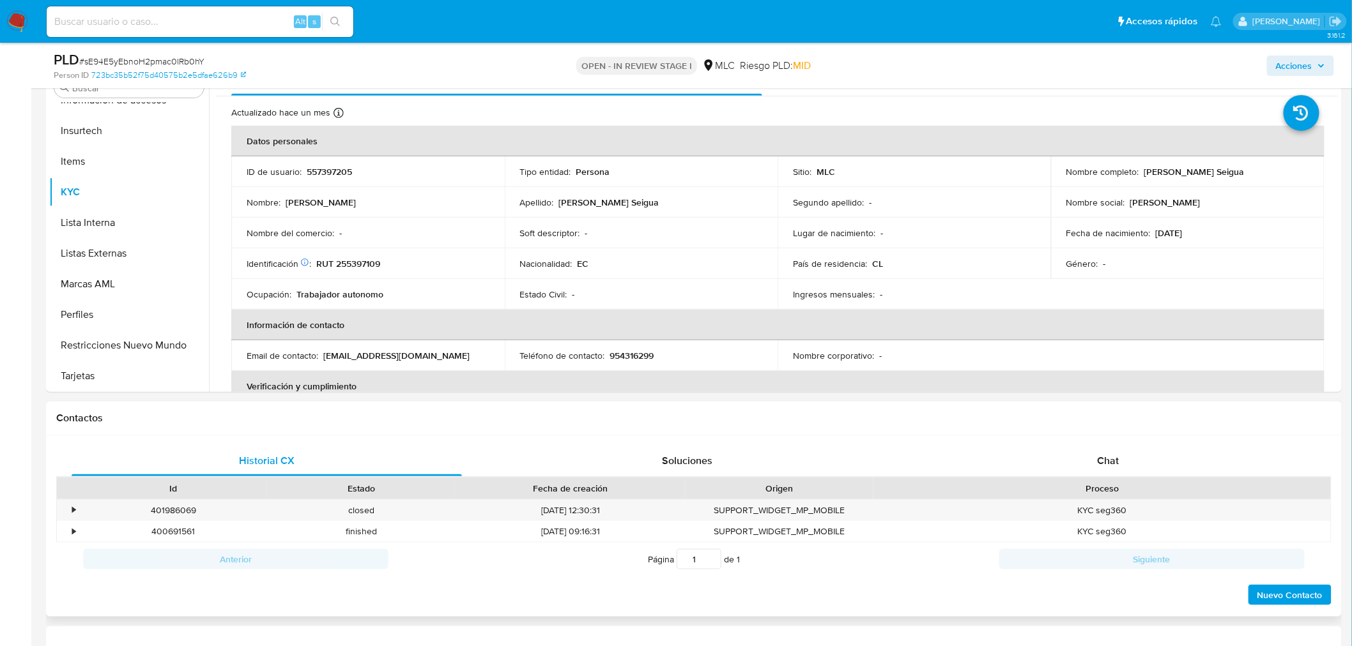
scroll to position [298, 0]
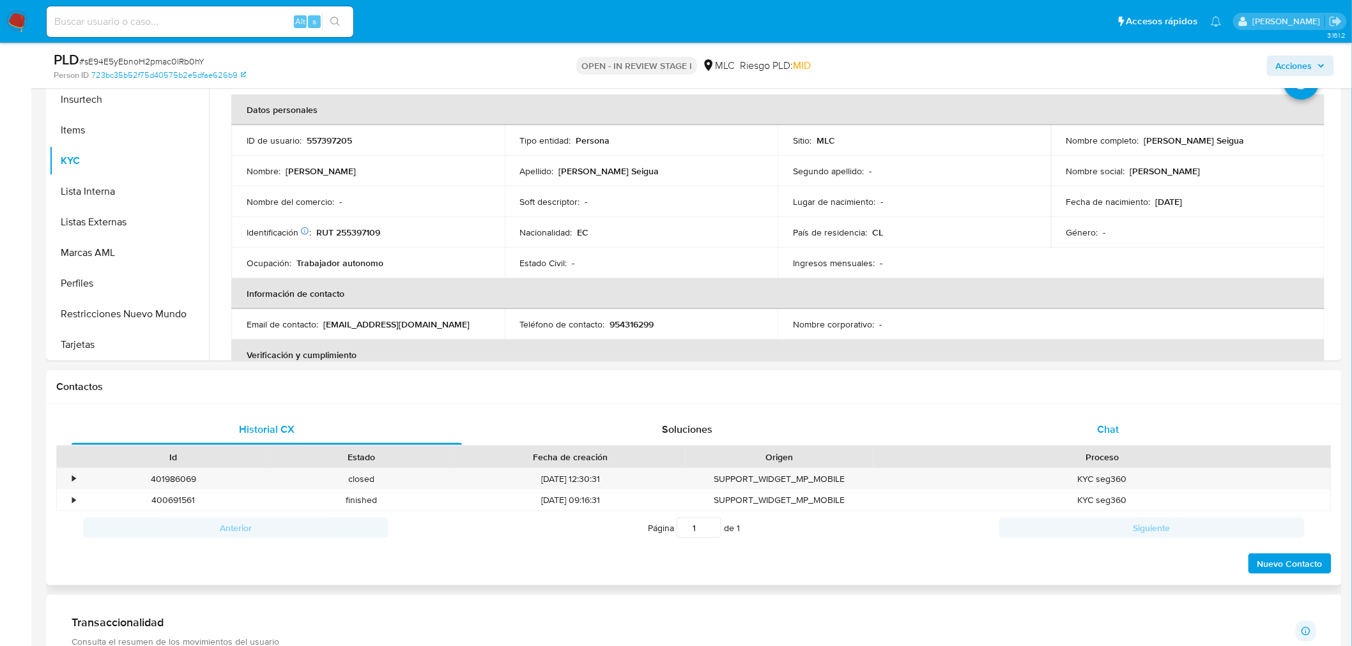
click at [1091, 439] on div "Chat" at bounding box center [1108, 430] width 390 height 31
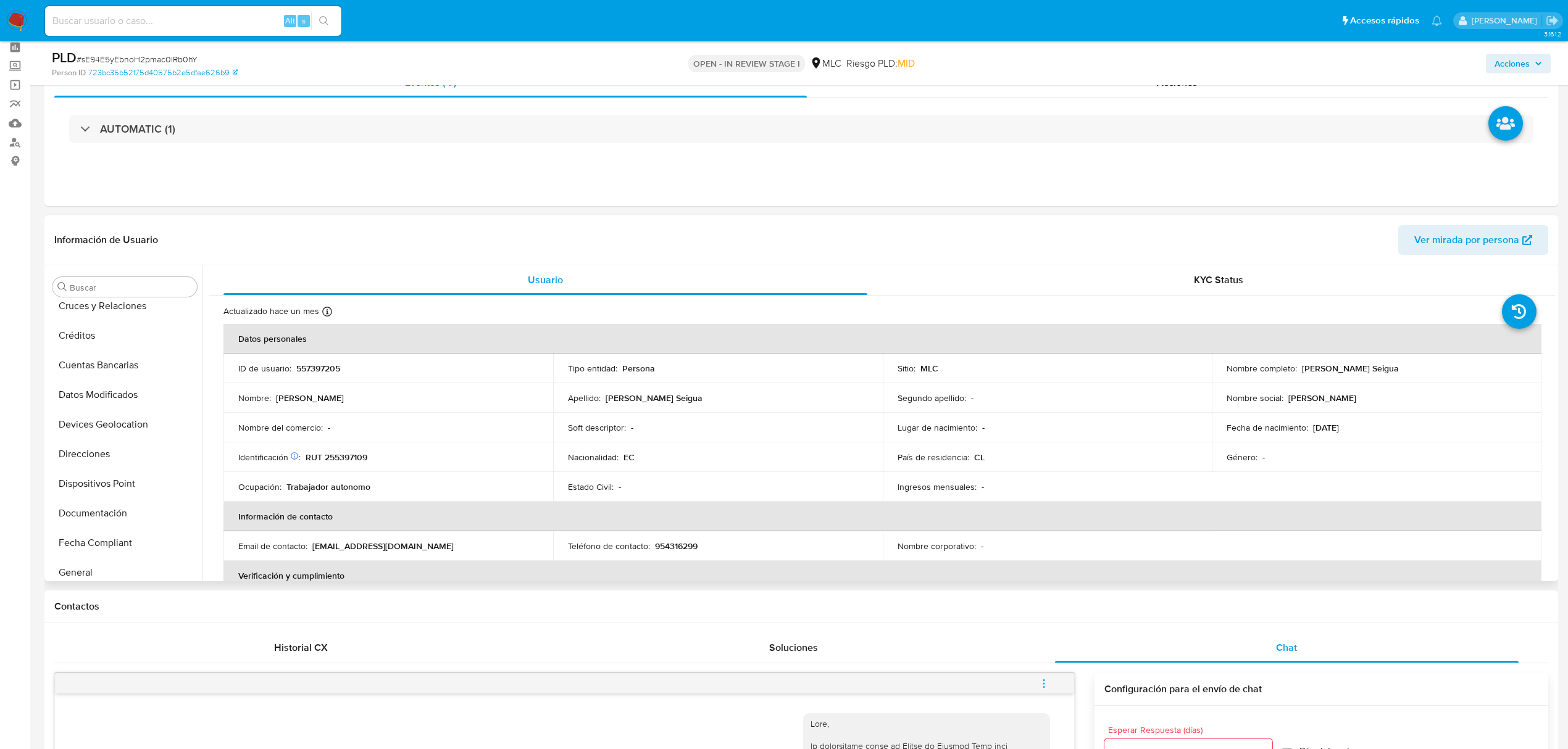
scroll to position [0, 0]
click at [117, 473] on button "Cruces y Relaciones" at bounding box center [119, 465] width 144 height 30
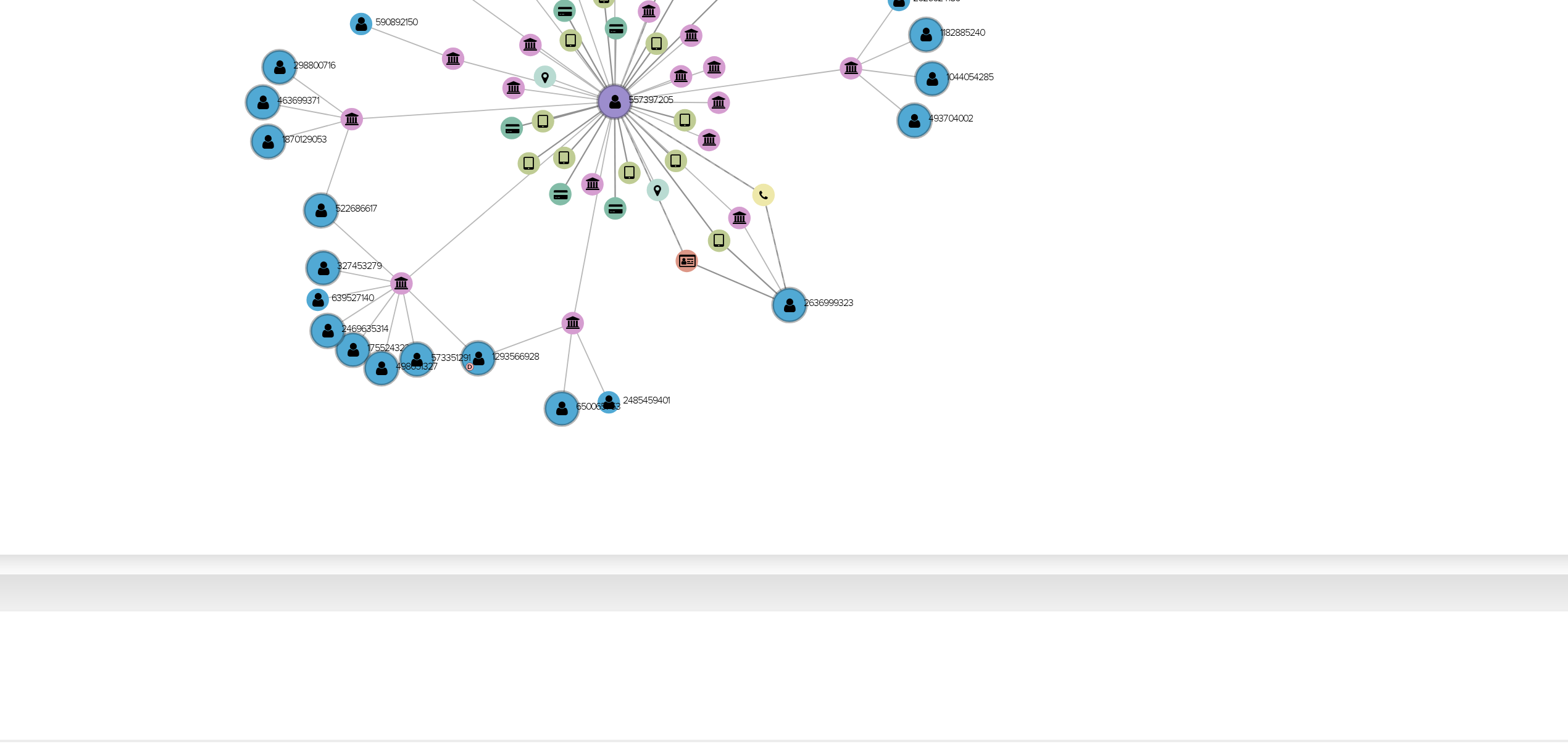
scroll to position [95, 0]
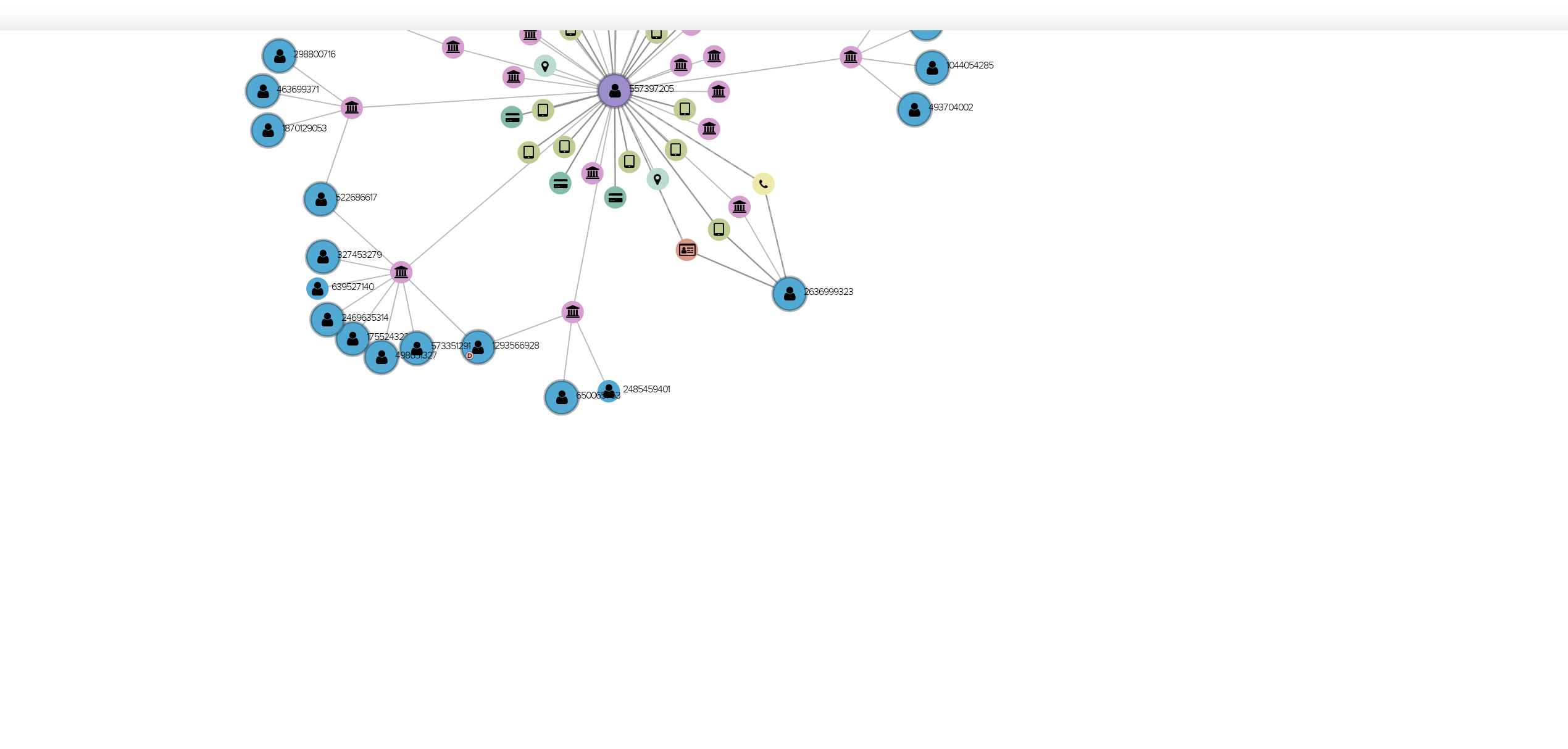
drag, startPoint x: 901, startPoint y: 483, endPoint x: 901, endPoint y: 413, distance: 70.0
click at [901, 413] on icon "device-66c421c350d4695c07f4f00e  user-557397205  557397205 device-677a14a5255…" at bounding box center [890, 444] width 1329 height 179
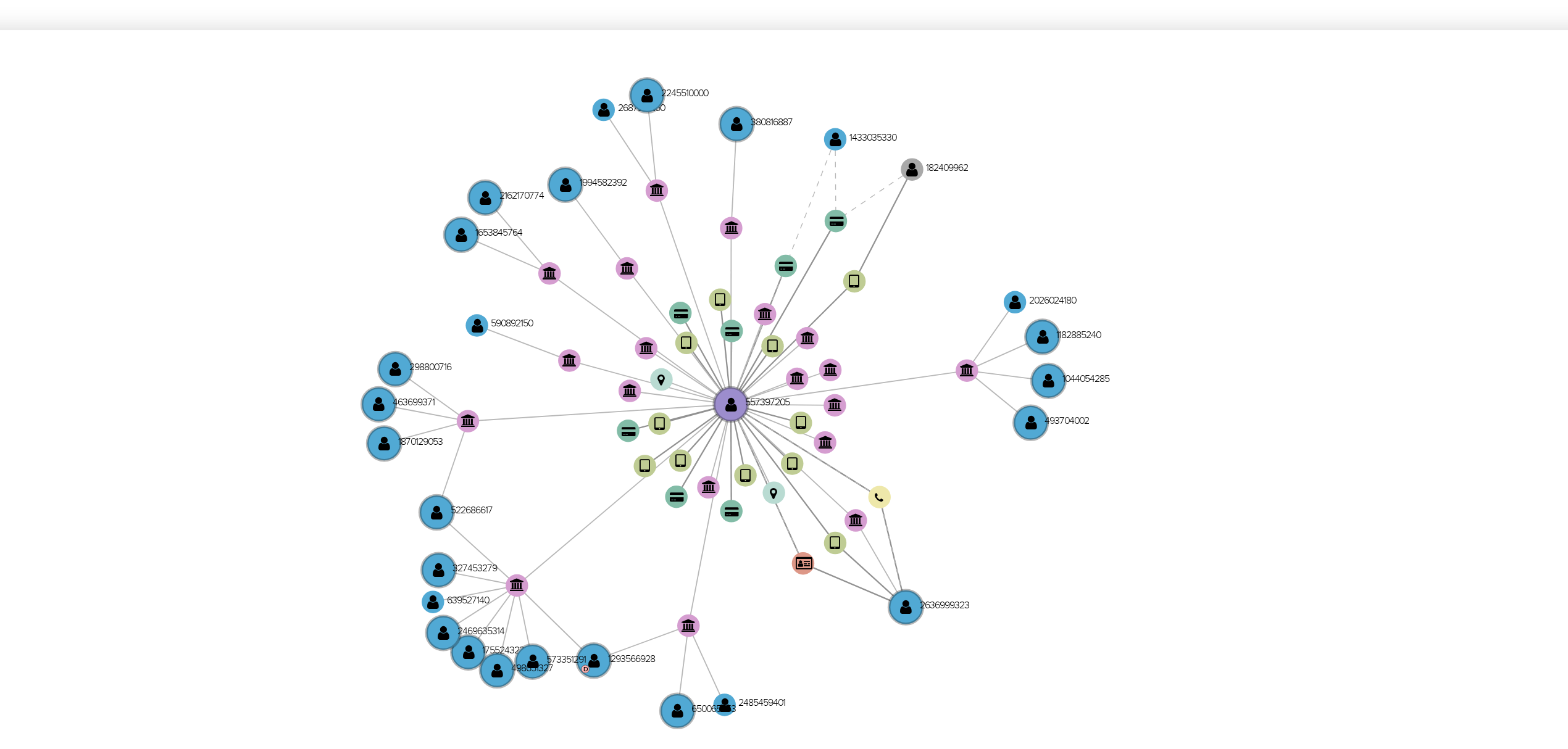
drag, startPoint x: 809, startPoint y: 470, endPoint x: 823, endPoint y: 495, distance: 28.7
click at [823, 495] on icon "device-66c421c350d4695c07f4f00e  user-557397205  557397205 device-677a14a5255…" at bounding box center [890, 444] width 1329 height 179
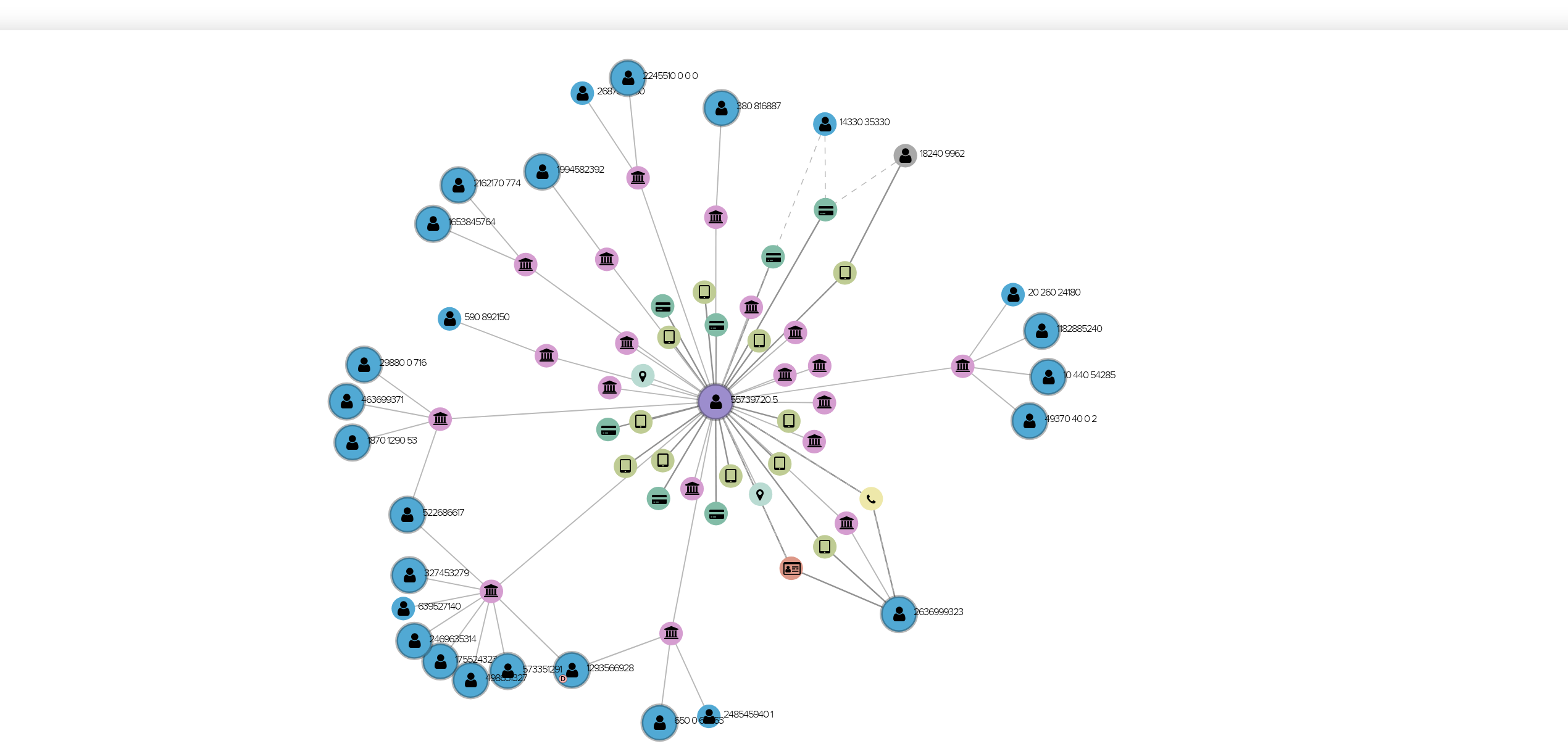
drag, startPoint x: 823, startPoint y: 495, endPoint x: 825, endPoint y: 504, distance: 9.2
click at [825, 504] on icon "device-66c421c350d4695c07f4f00e  user-557397205  557397205 device-677a14a5255…" at bounding box center [890, 444] width 1329 height 179
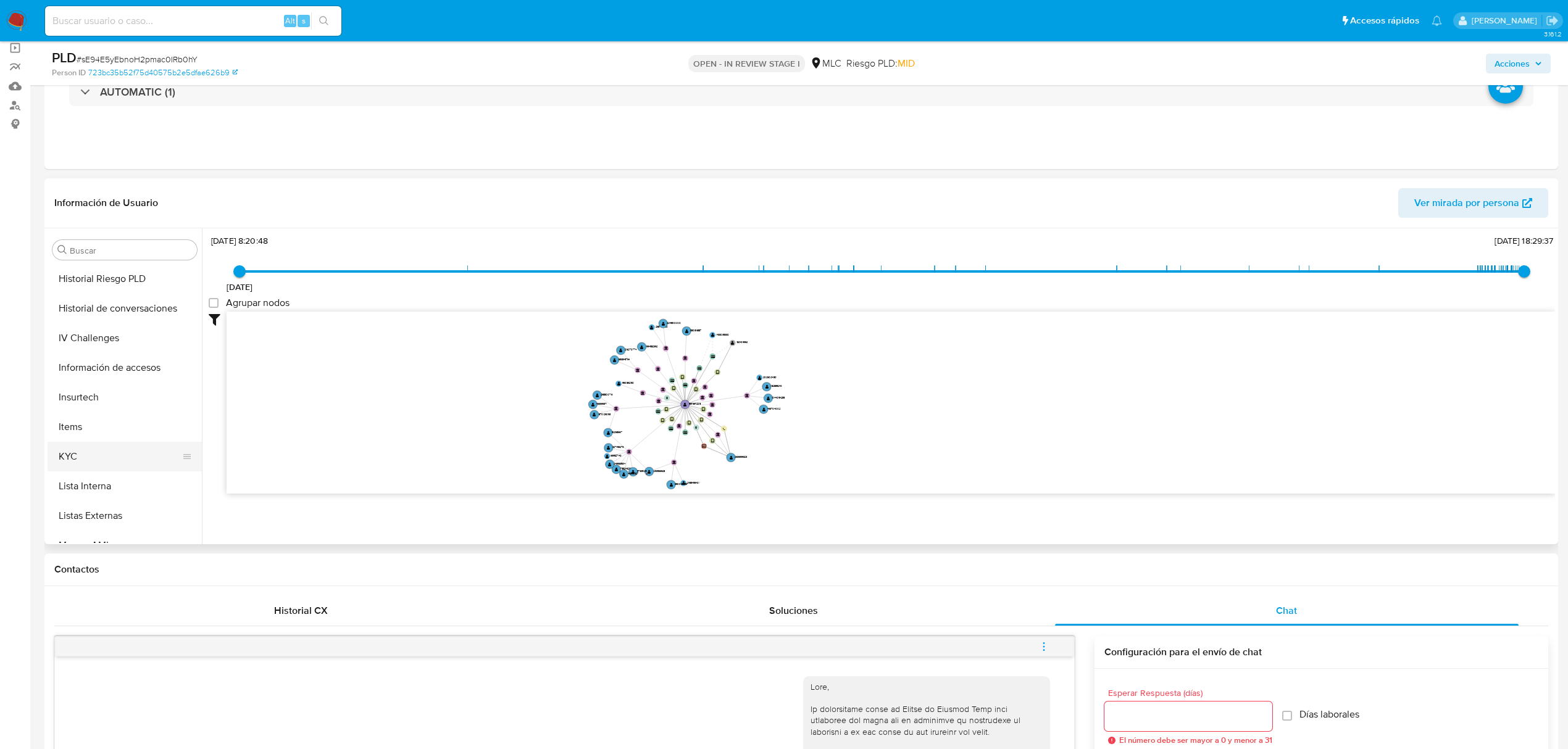
scroll to position [494, 0]
click at [72, 445] on button "KYC" at bounding box center [119, 438] width 144 height 30
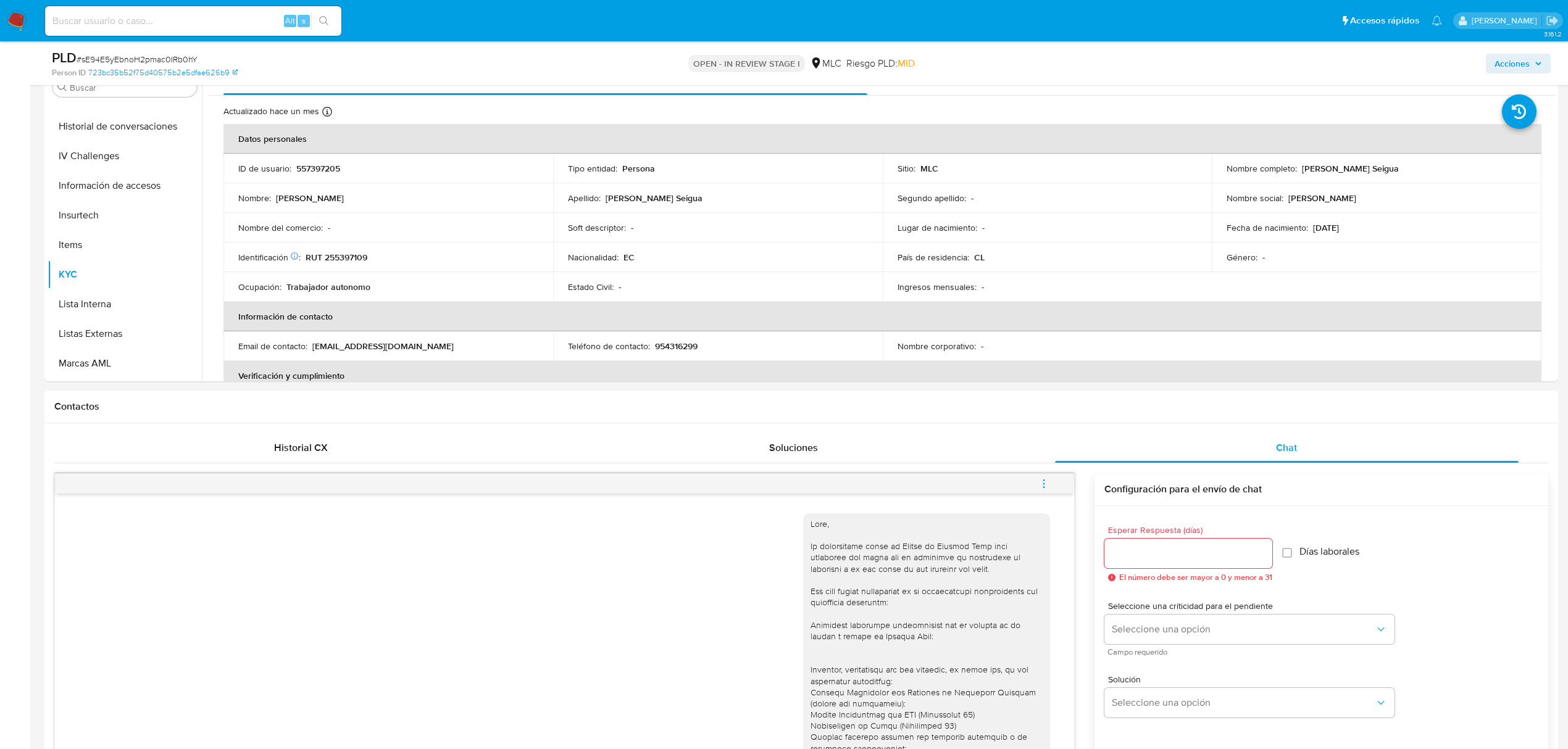
scroll to position [218, 0]
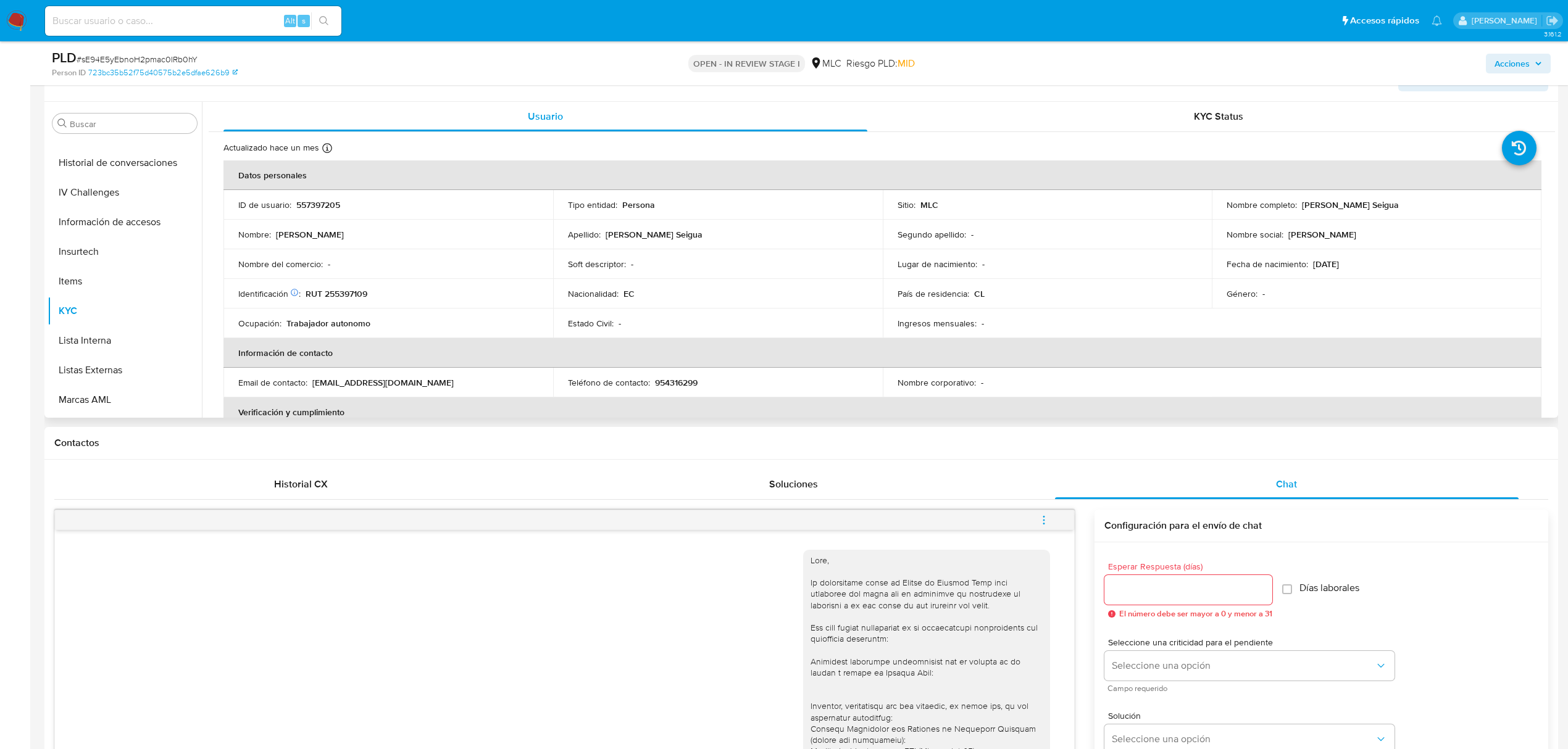
click at [353, 290] on p "RUT 255397109" at bounding box center [336, 293] width 62 height 11
copy p "255397109"
drag, startPoint x: 1300, startPoint y: 205, endPoint x: 1413, endPoint y: 200, distance: 113.1
click at [1317, 200] on div "Nombre completo : [PERSON_NAME]" at bounding box center [1377, 204] width 300 height 11
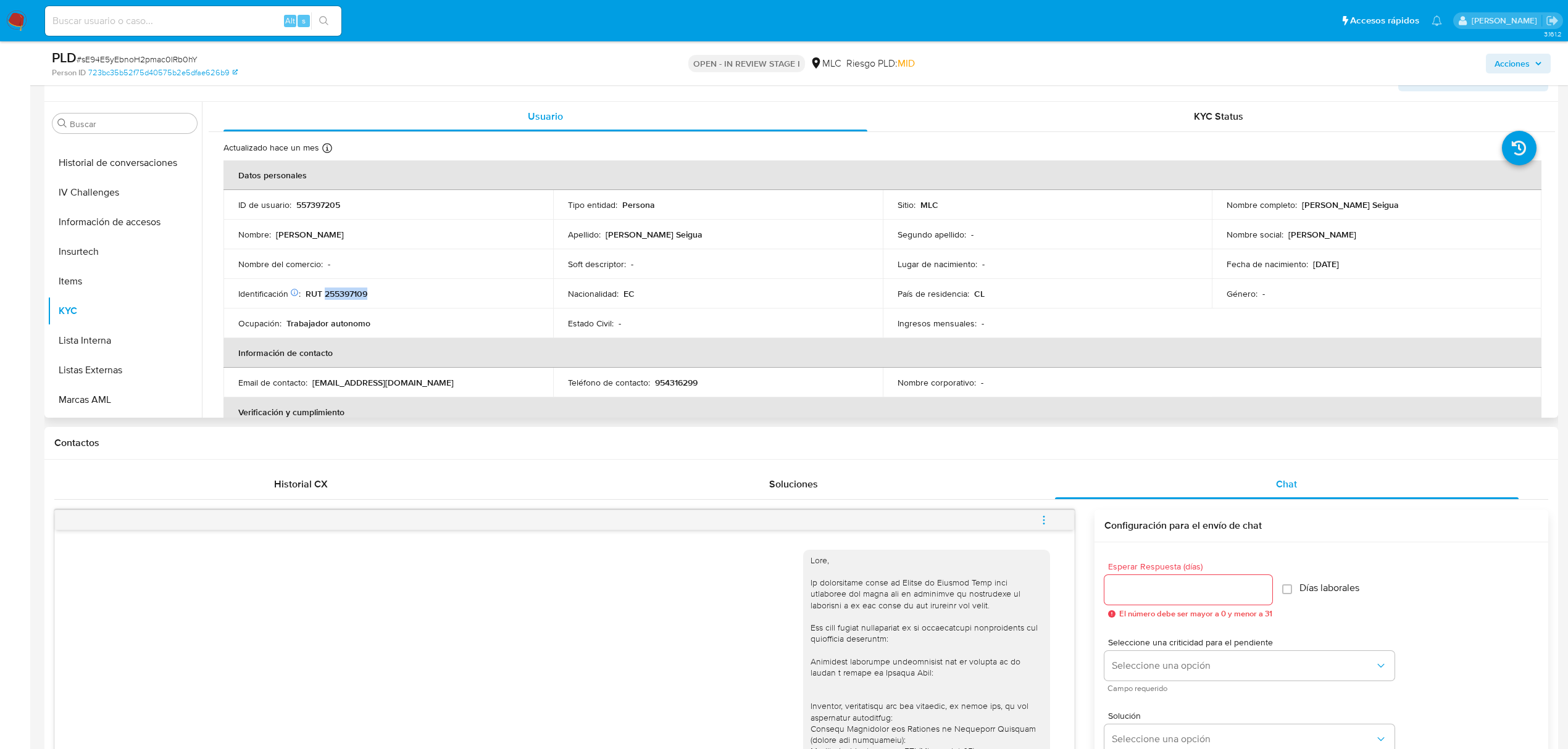
copy p "[PERSON_NAME] Seigua"
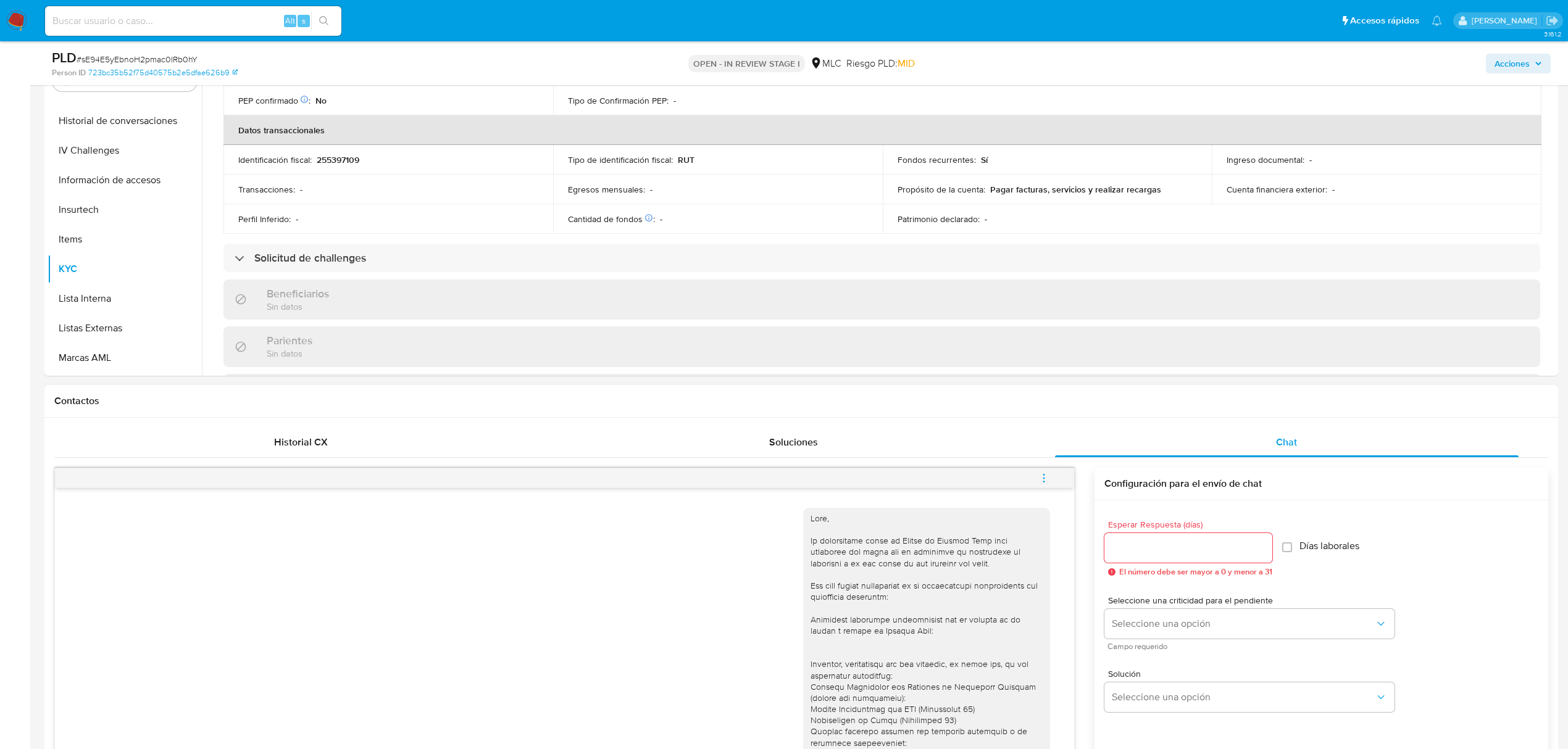
scroll to position [302, 0]
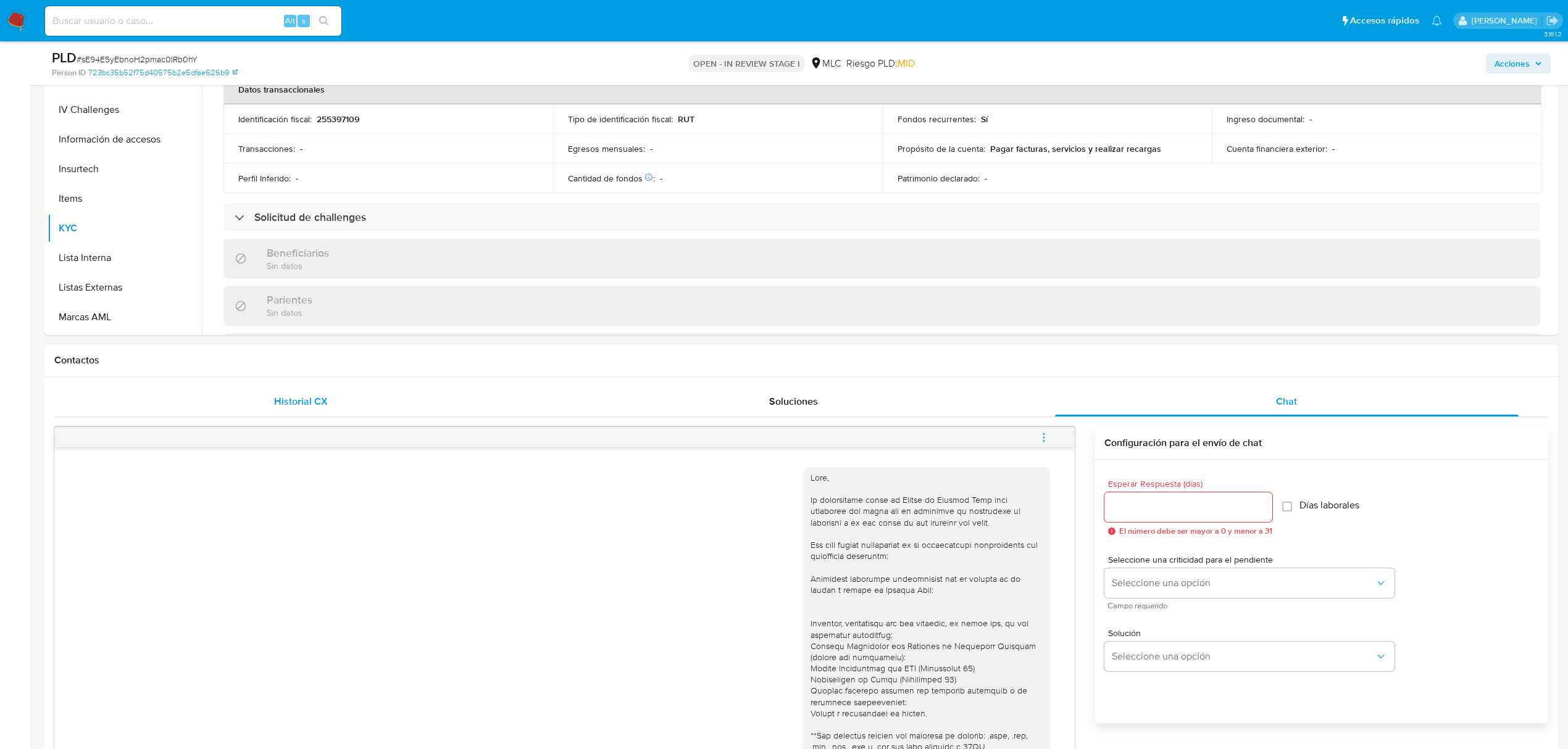
click at [285, 403] on span "Historial CX" at bounding box center [302, 401] width 54 height 14
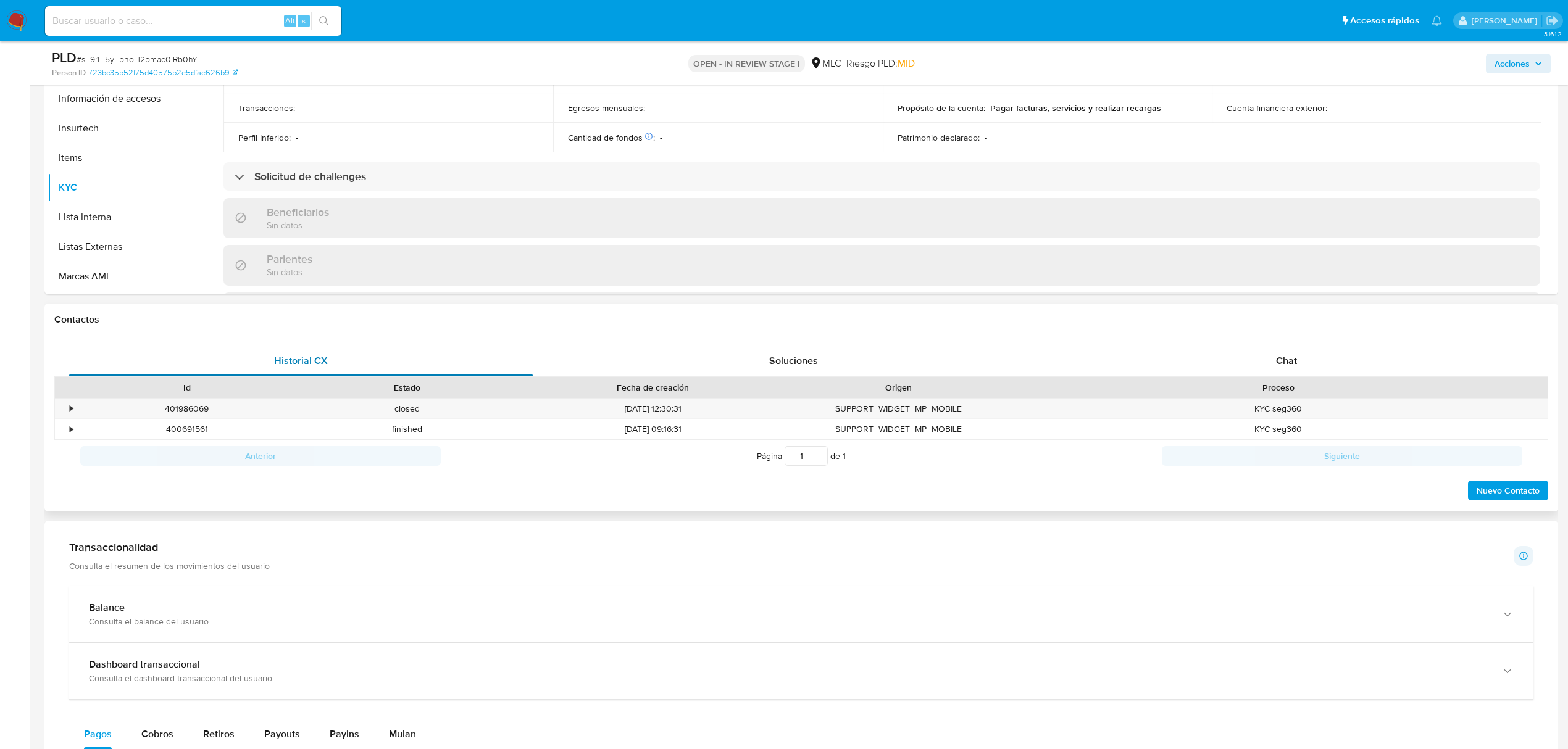
scroll to position [384, 0]
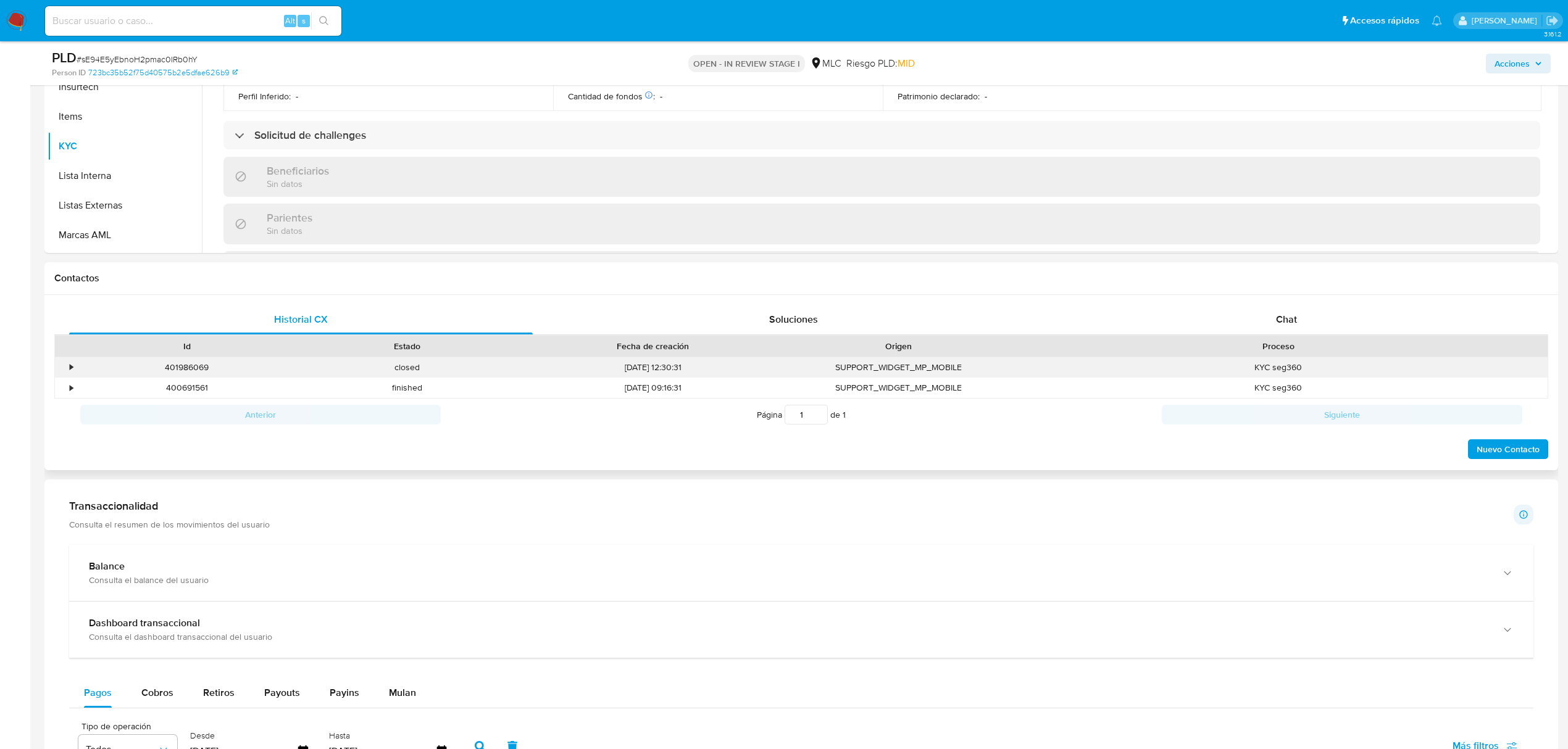
click at [67, 366] on div "•" at bounding box center [66, 367] width 21 height 20
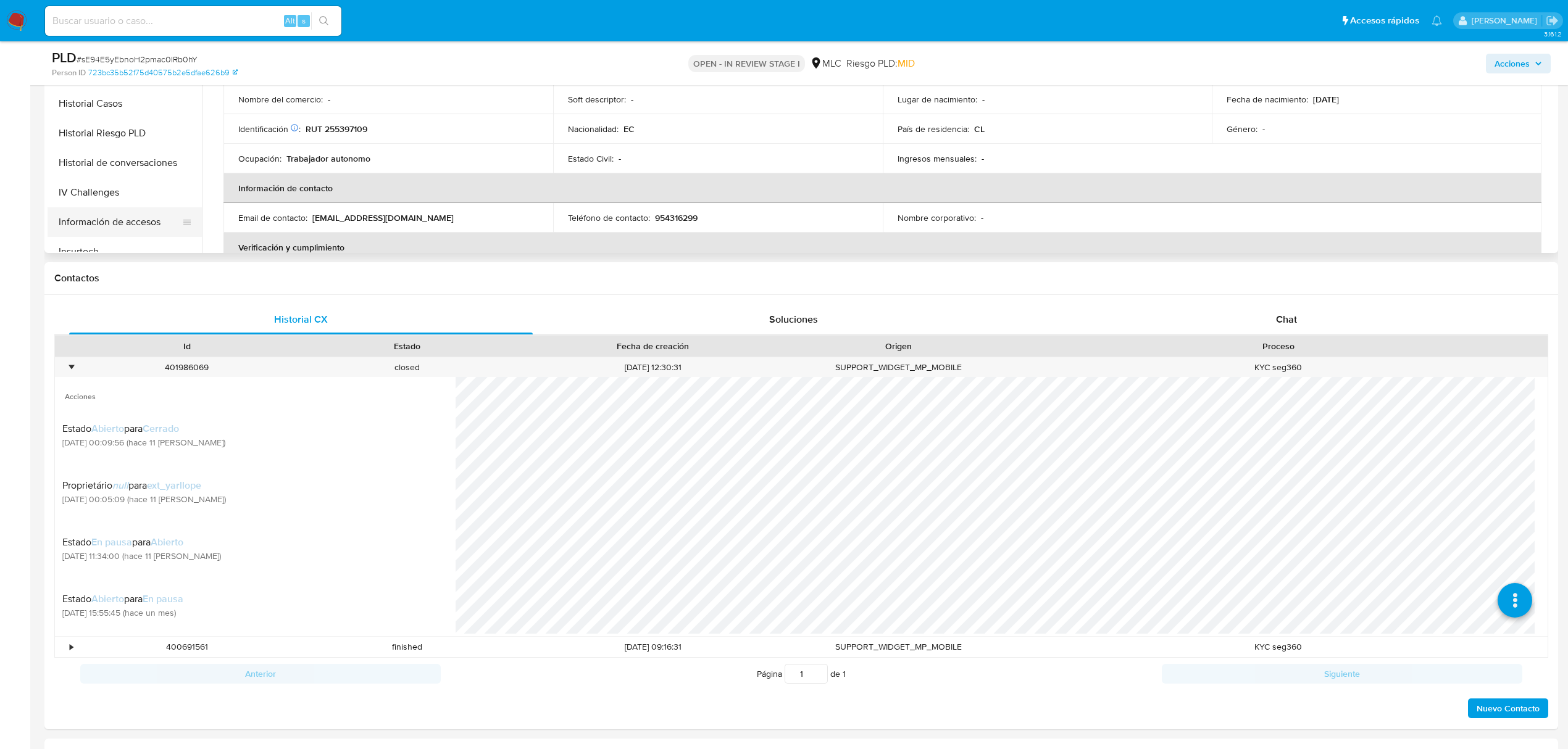
scroll to position [246, 0]
click at [122, 99] on button "Documentación" at bounding box center [119, 97] width 144 height 30
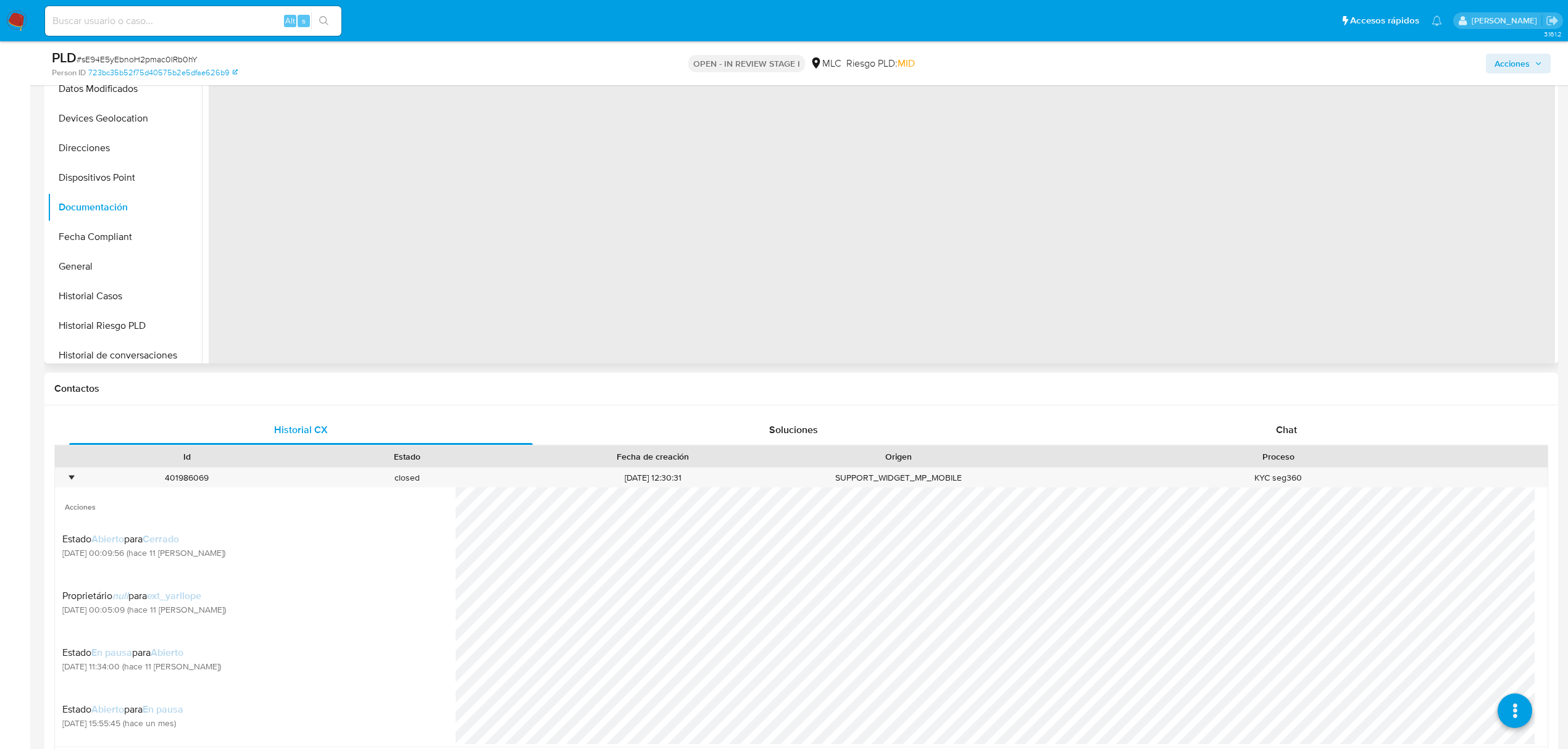
scroll to position [136, 0]
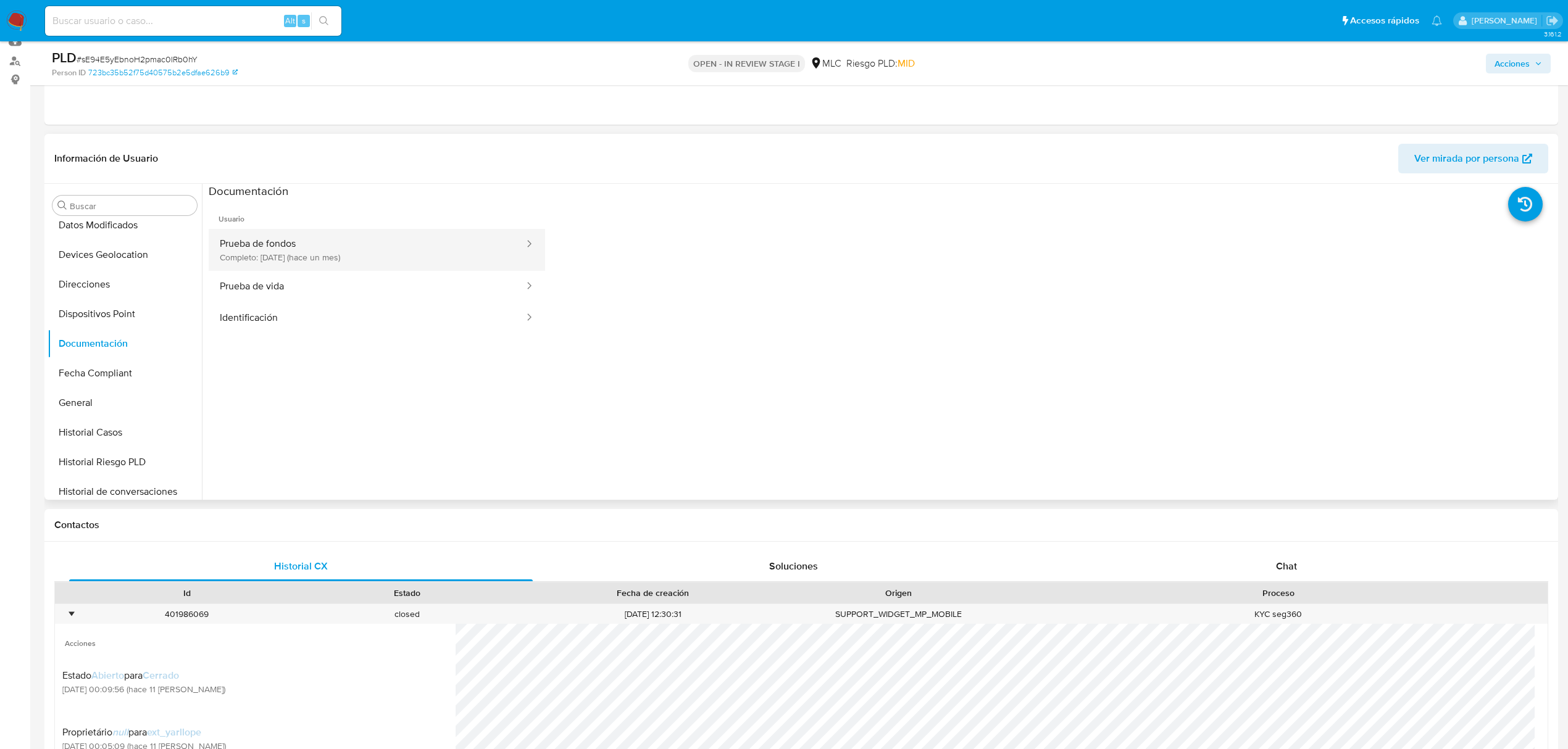
click at [279, 259] on button "Prueba de fondos Completo: [DATE] (hace un mes)" at bounding box center [367, 249] width 317 height 42
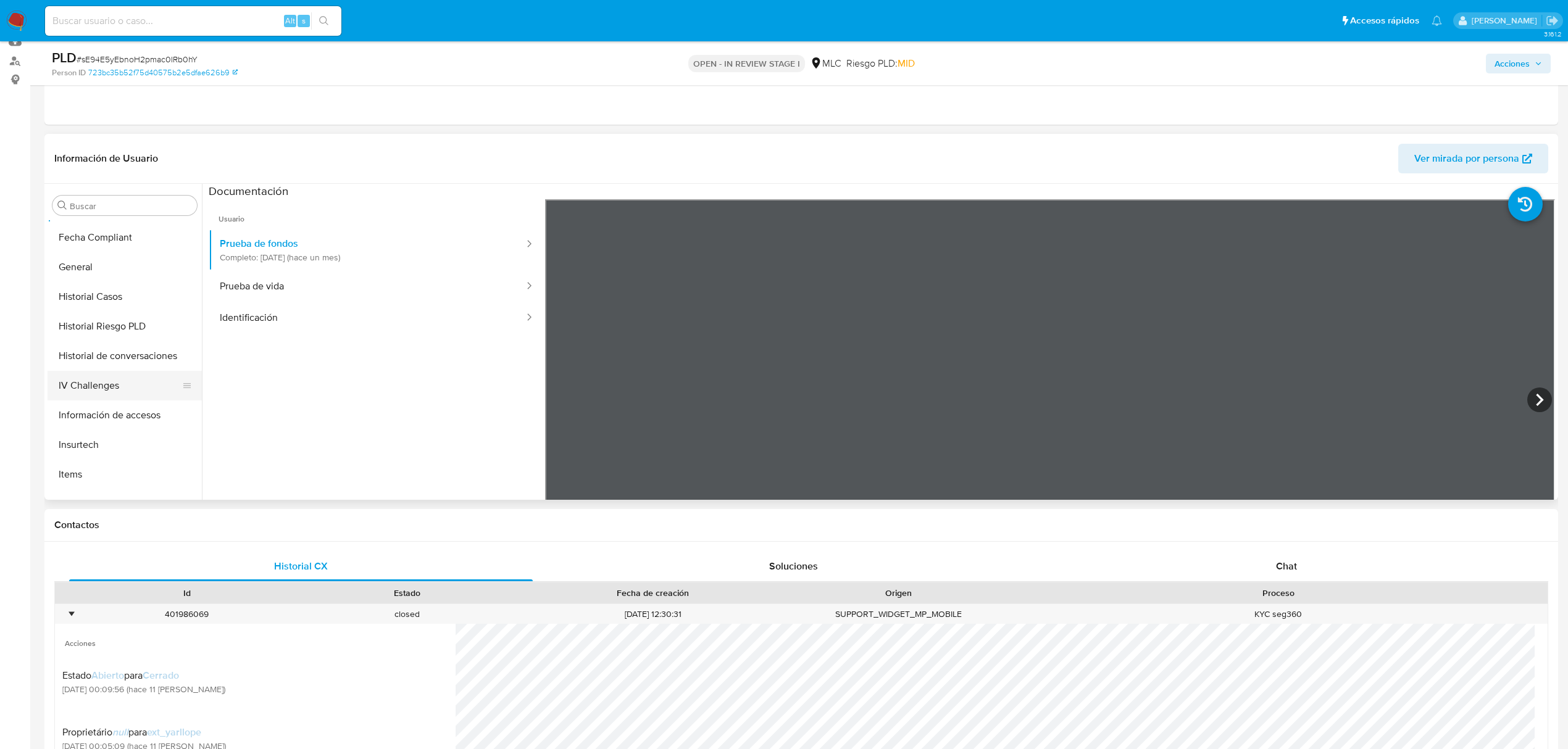
scroll to position [411, 0]
click at [121, 389] on button "Información de accesos" at bounding box center [119, 387] width 144 height 30
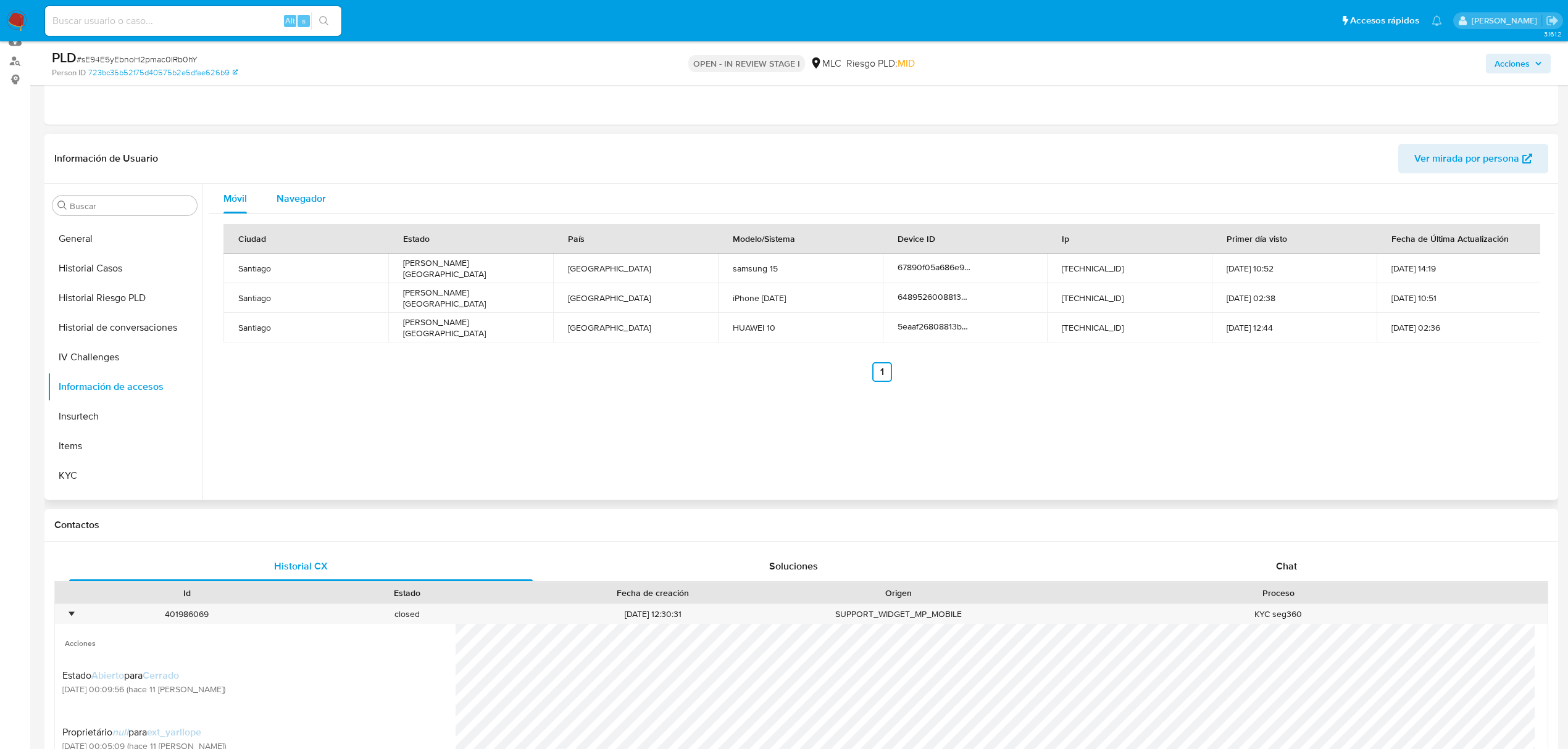
click at [298, 203] on span "Navegador" at bounding box center [301, 198] width 49 height 14
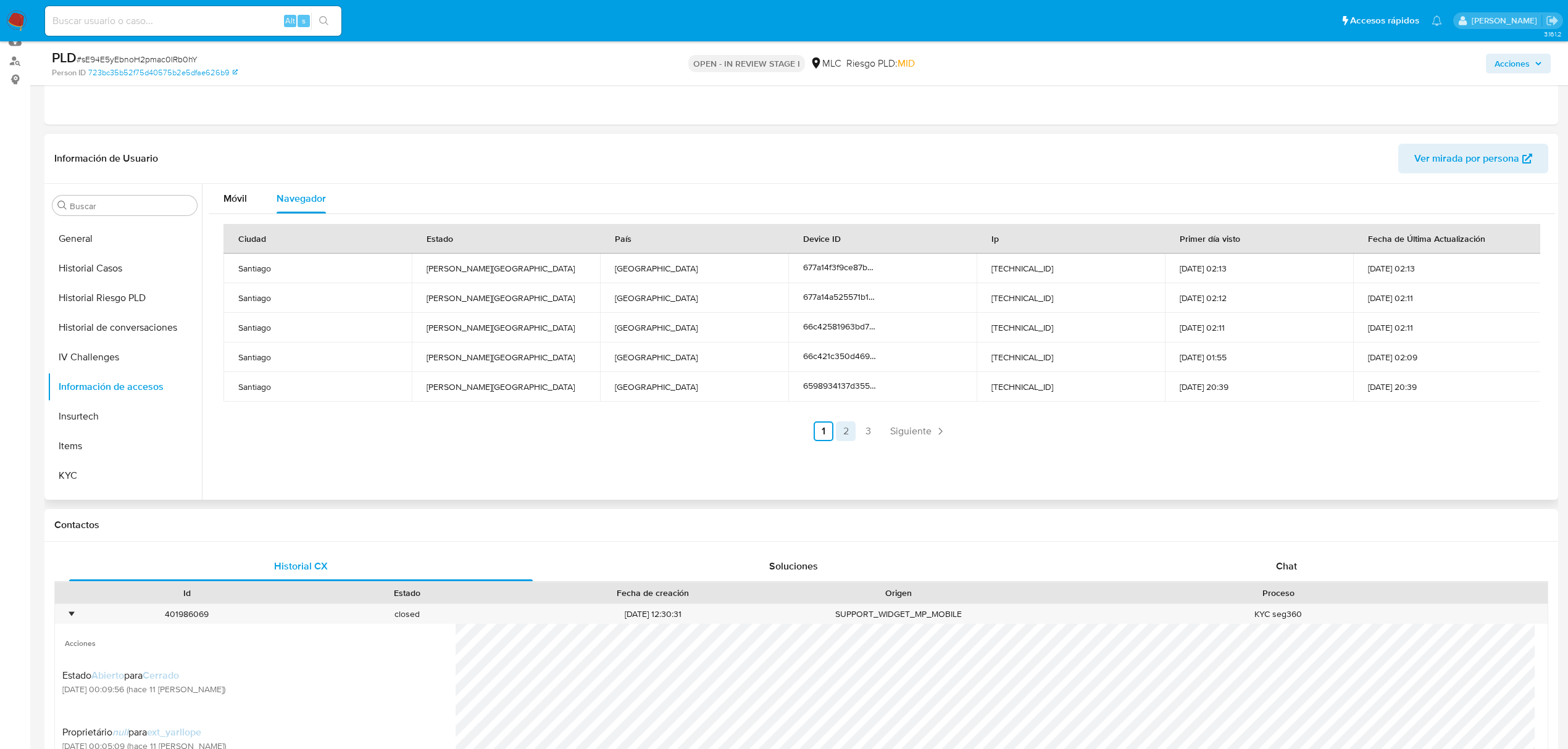
click at [837, 436] on link "2" at bounding box center [846, 431] width 19 height 19
click at [891, 435] on link "3" at bounding box center [901, 431] width 19 height 19
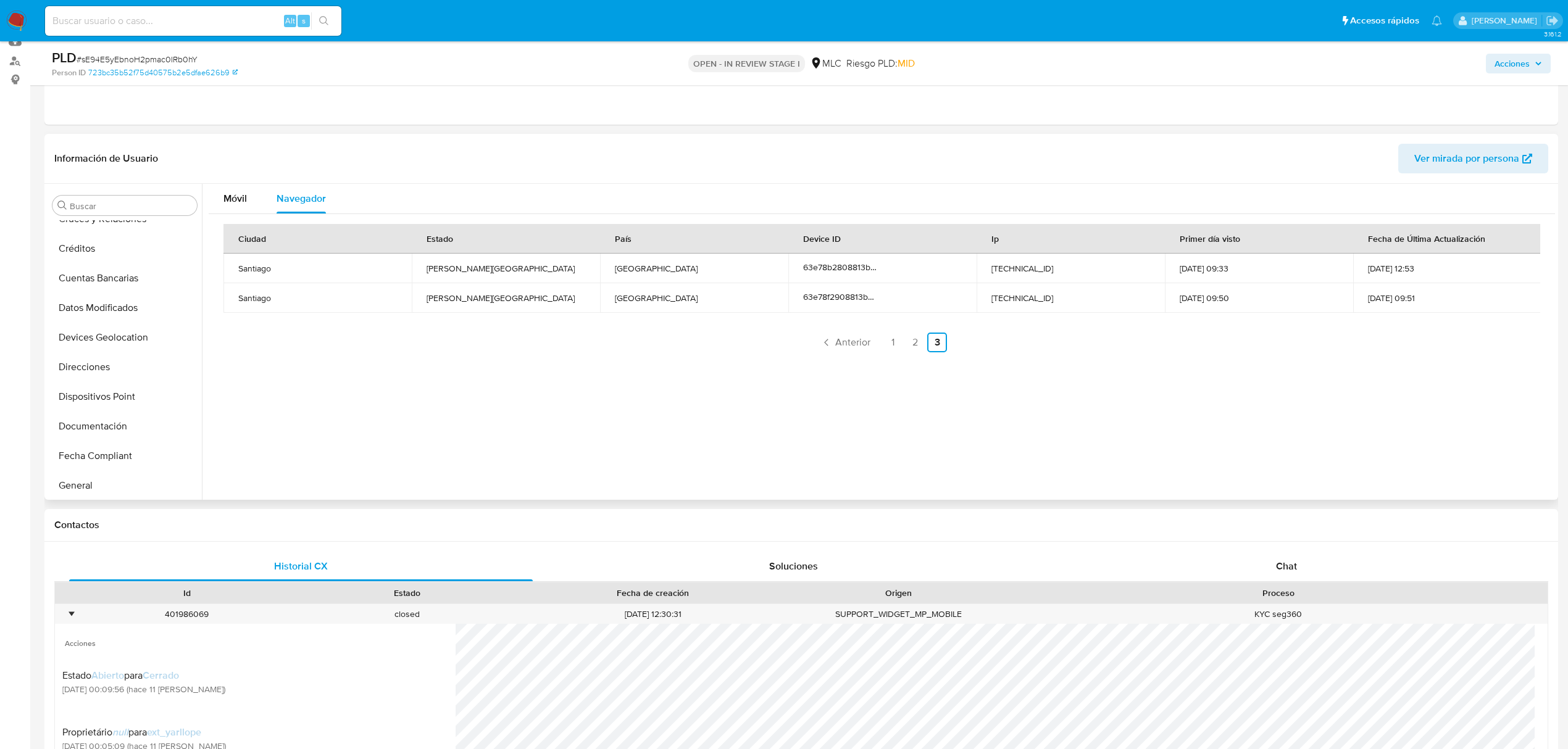
scroll to position [82, 0]
click at [120, 415] on button "Devices Geolocation" at bounding box center [119, 419] width 144 height 30
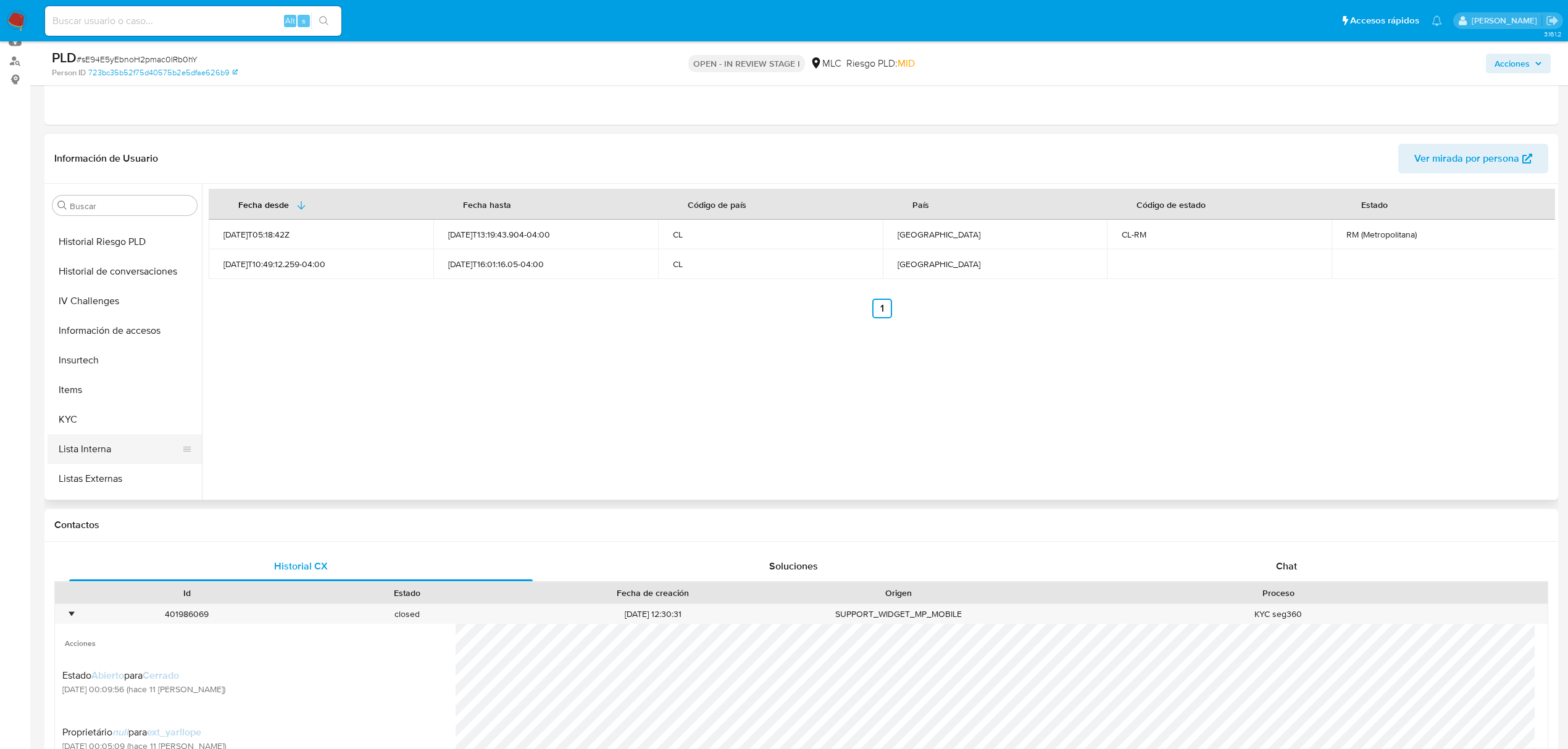
scroll to position [494, 0]
click at [112, 395] on button "KYC" at bounding box center [119, 393] width 144 height 30
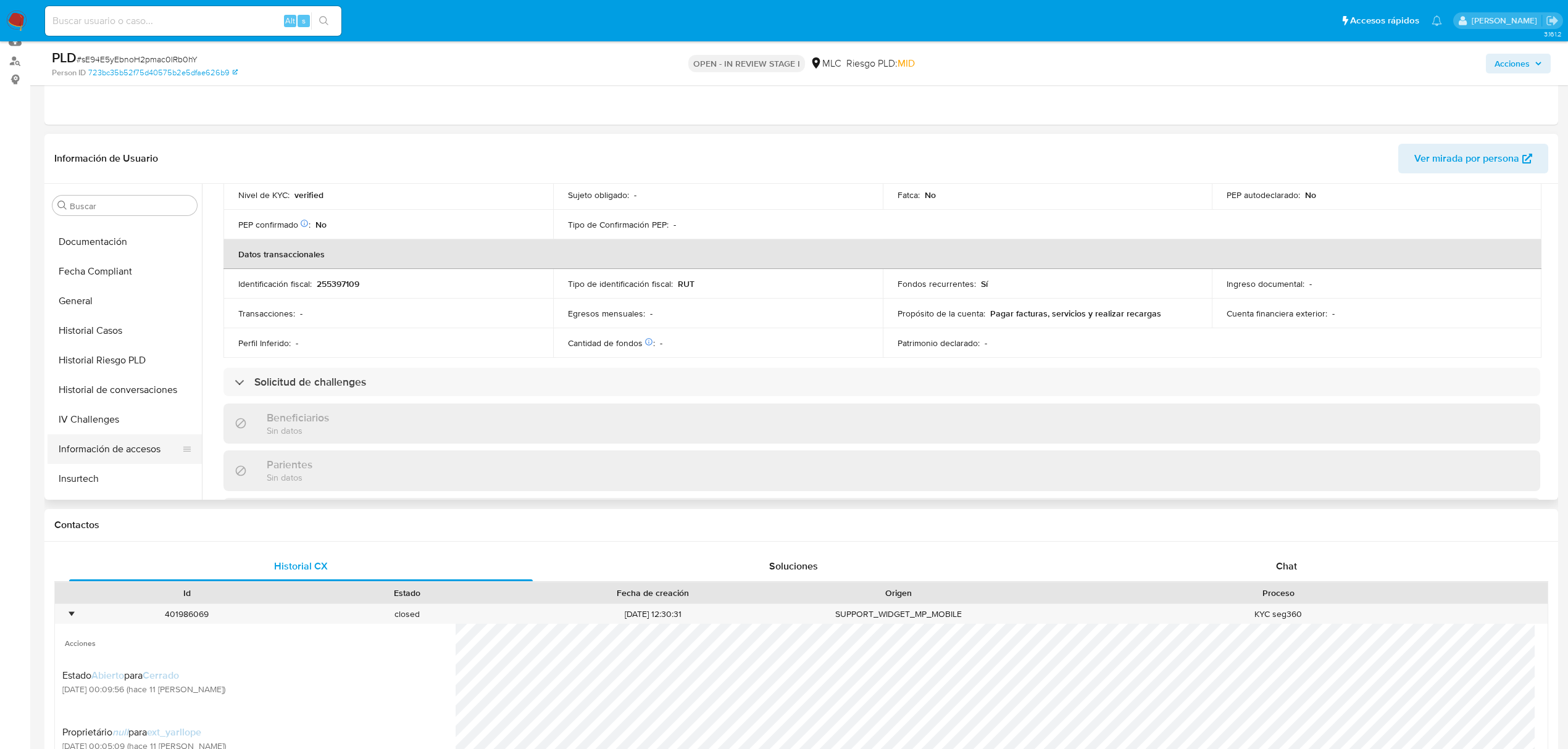
scroll to position [82, 0]
click at [122, 300] on button "Cruces y Relaciones" at bounding box center [119, 301] width 144 height 30
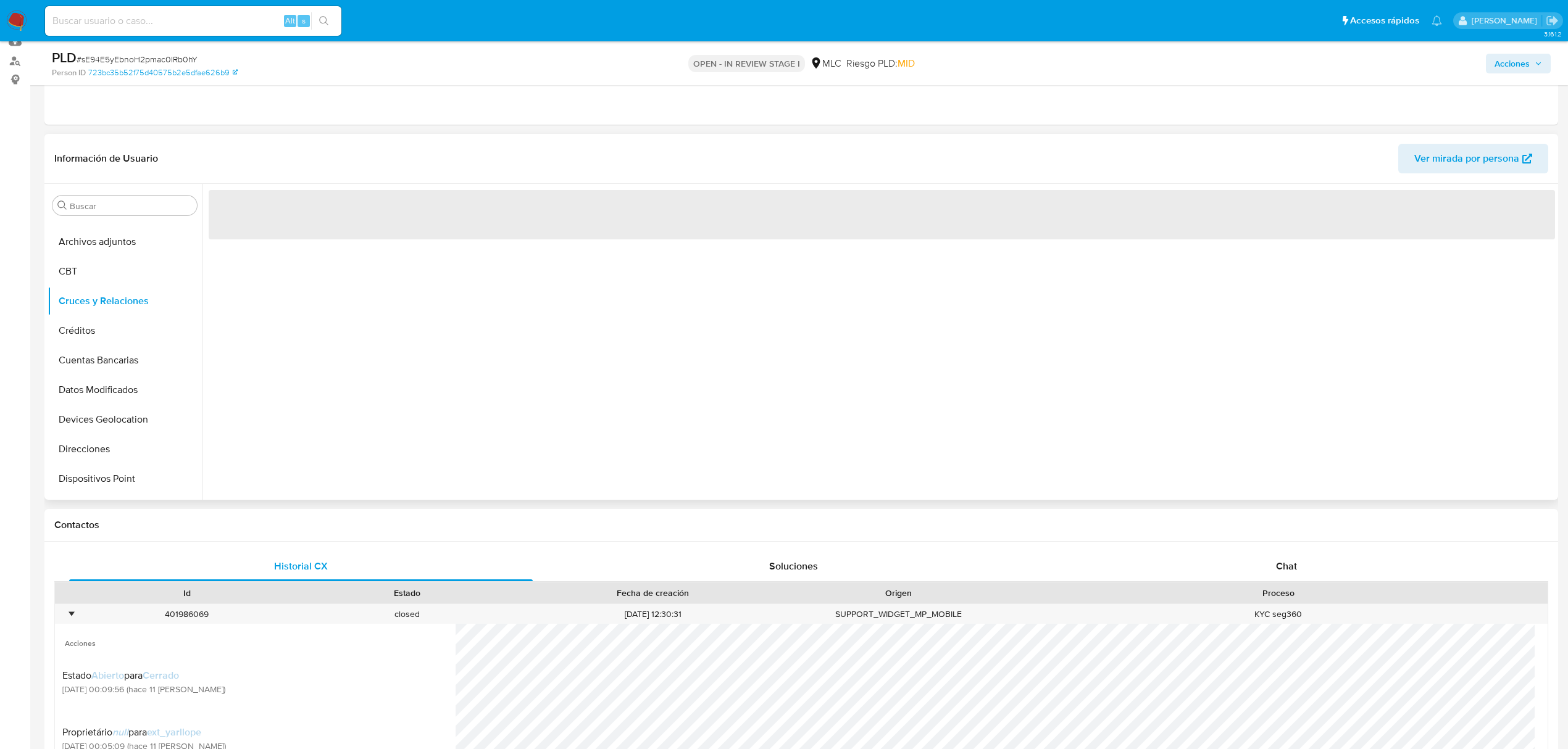
scroll to position [0, 0]
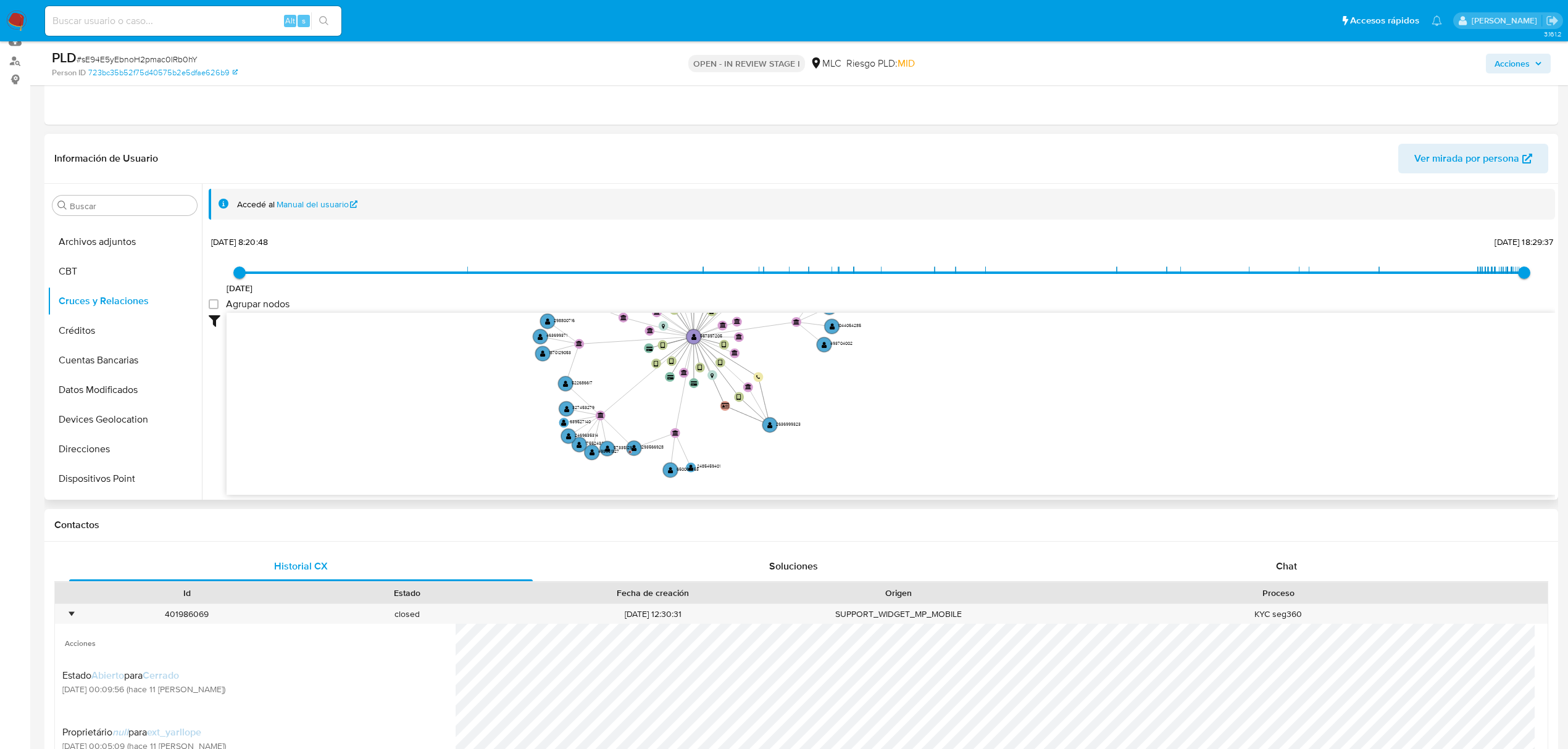
drag, startPoint x: 843, startPoint y: 418, endPoint x: 876, endPoint y: 384, distance: 47.4
click at [876, 384] on icon "device-66c421c350d4695c07f4f00e  user-557397205  557397205 device-677a14a5255…" at bounding box center [890, 402] width 1329 height 179
click at [106, 448] on button "Restricciones Nuevo Mundo" at bounding box center [119, 454] width 144 height 30
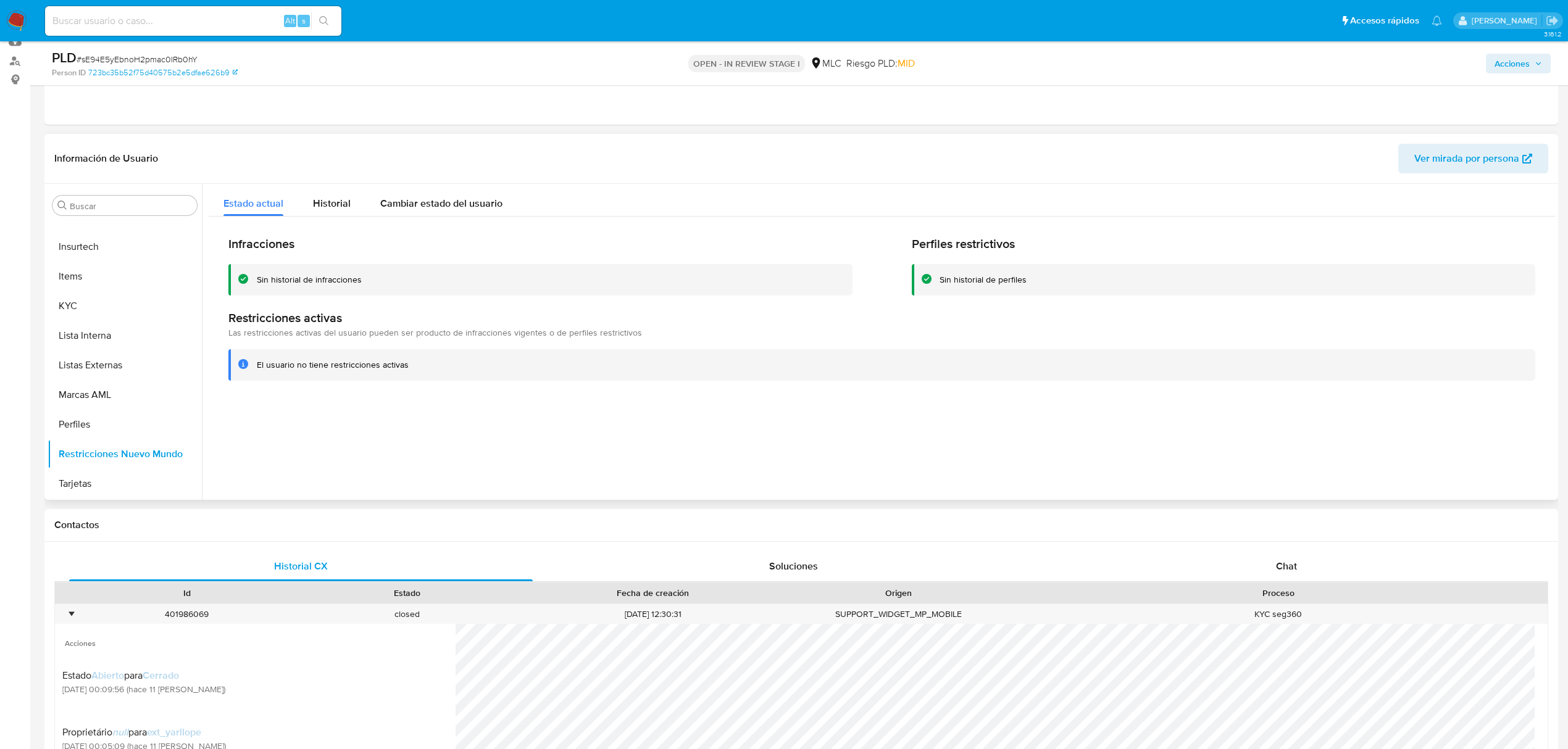
drag, startPoint x: 454, startPoint y: 273, endPoint x: 392, endPoint y: 231, distance: 74.9
click at [392, 231] on div "Infracciones Sin historial de infracciones Perfiles restrictivos Sin historial …" at bounding box center [882, 308] width 1347 height 184
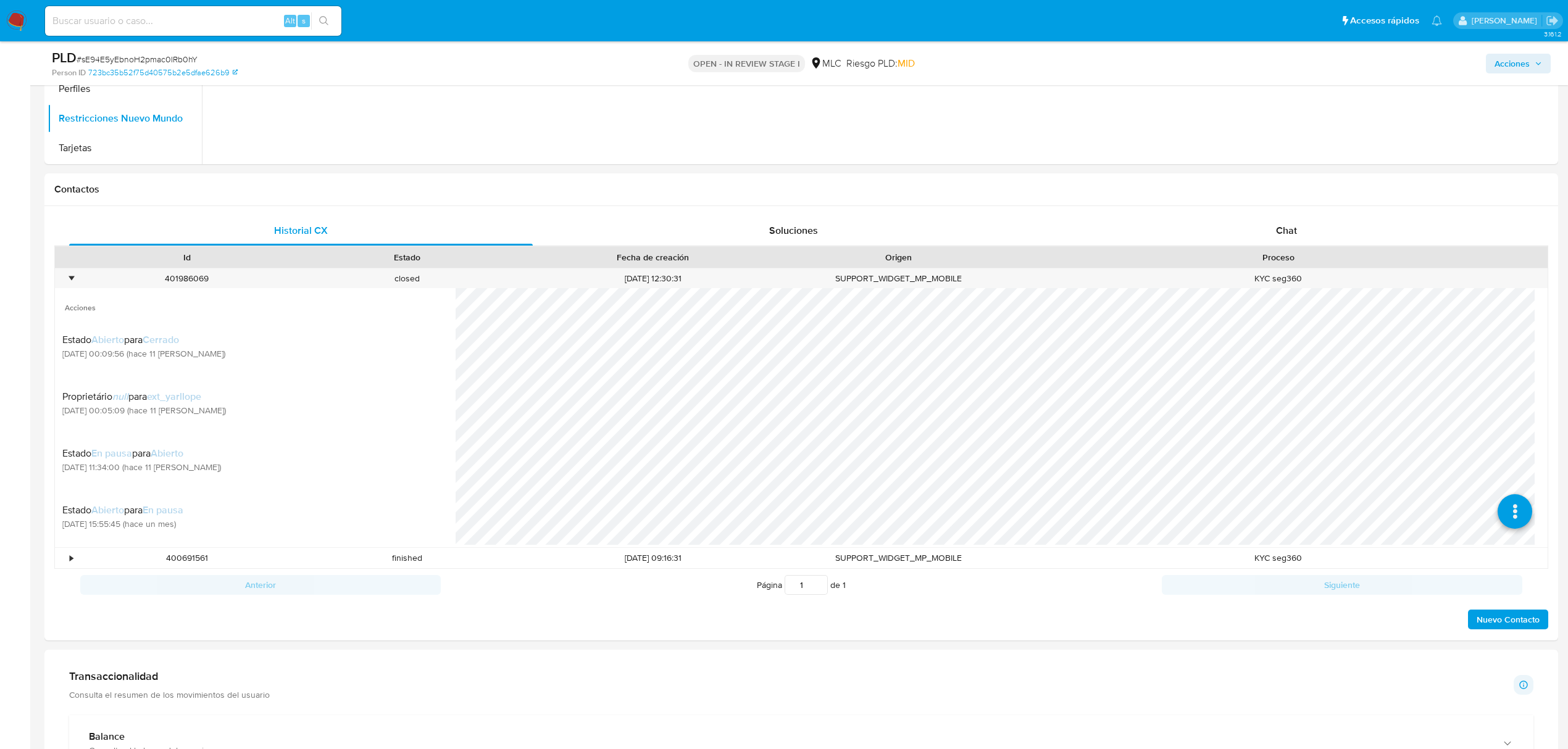
scroll to position [466, 0]
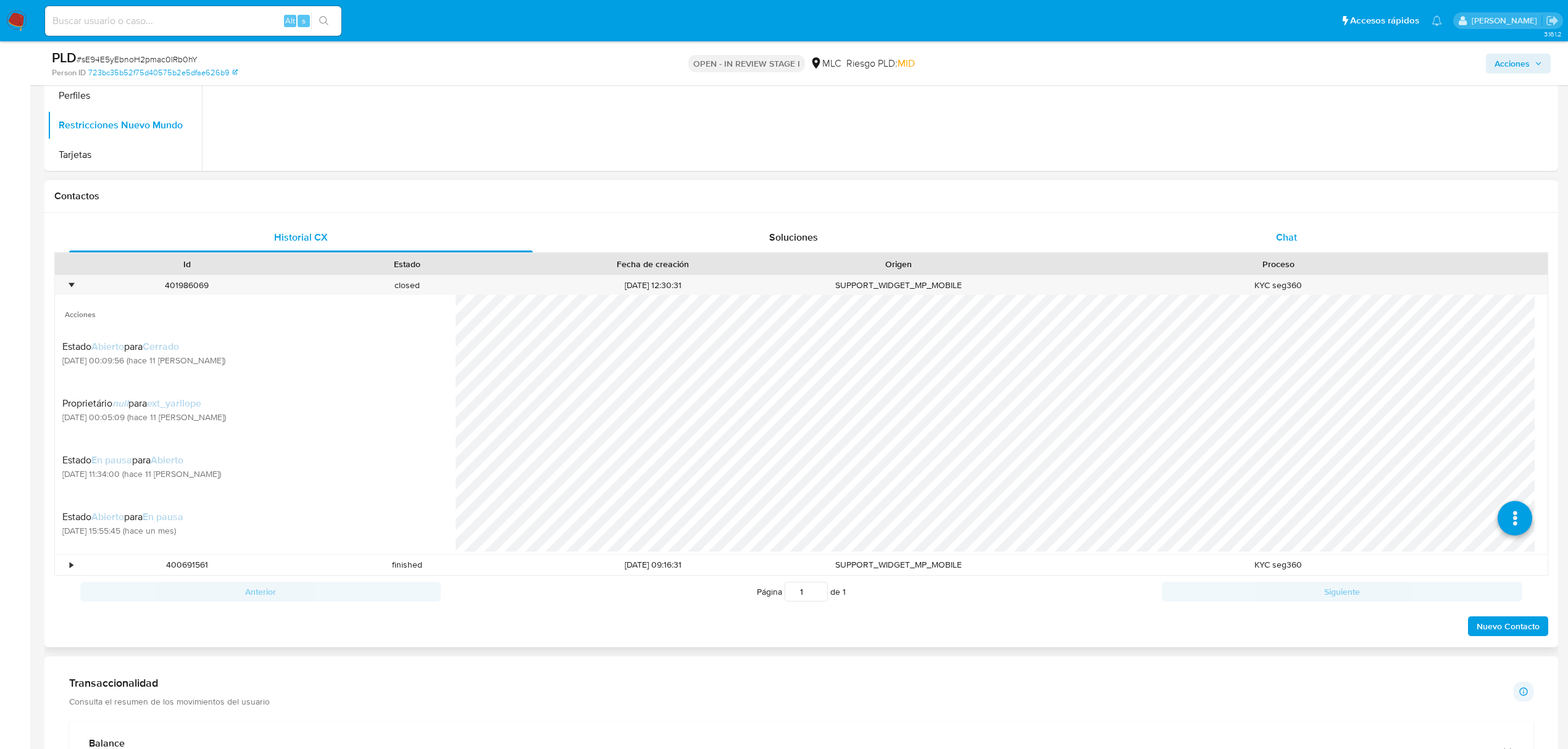
click at [1292, 233] on span "Chat" at bounding box center [1287, 237] width 21 height 14
